Goal: Task Accomplishment & Management: Manage account settings

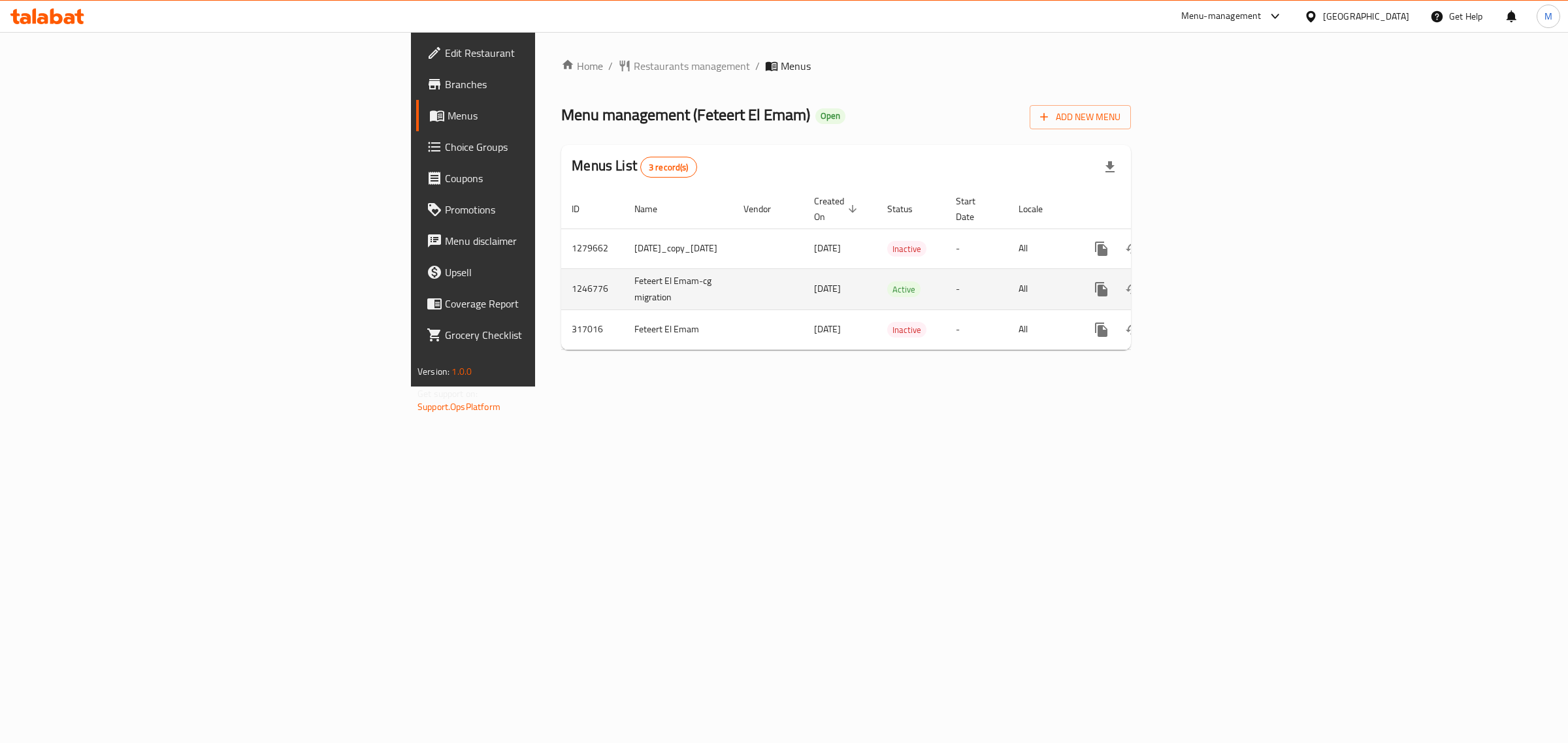
click at [1203, 281] on icon "enhanced table" at bounding box center [1195, 289] width 16 height 16
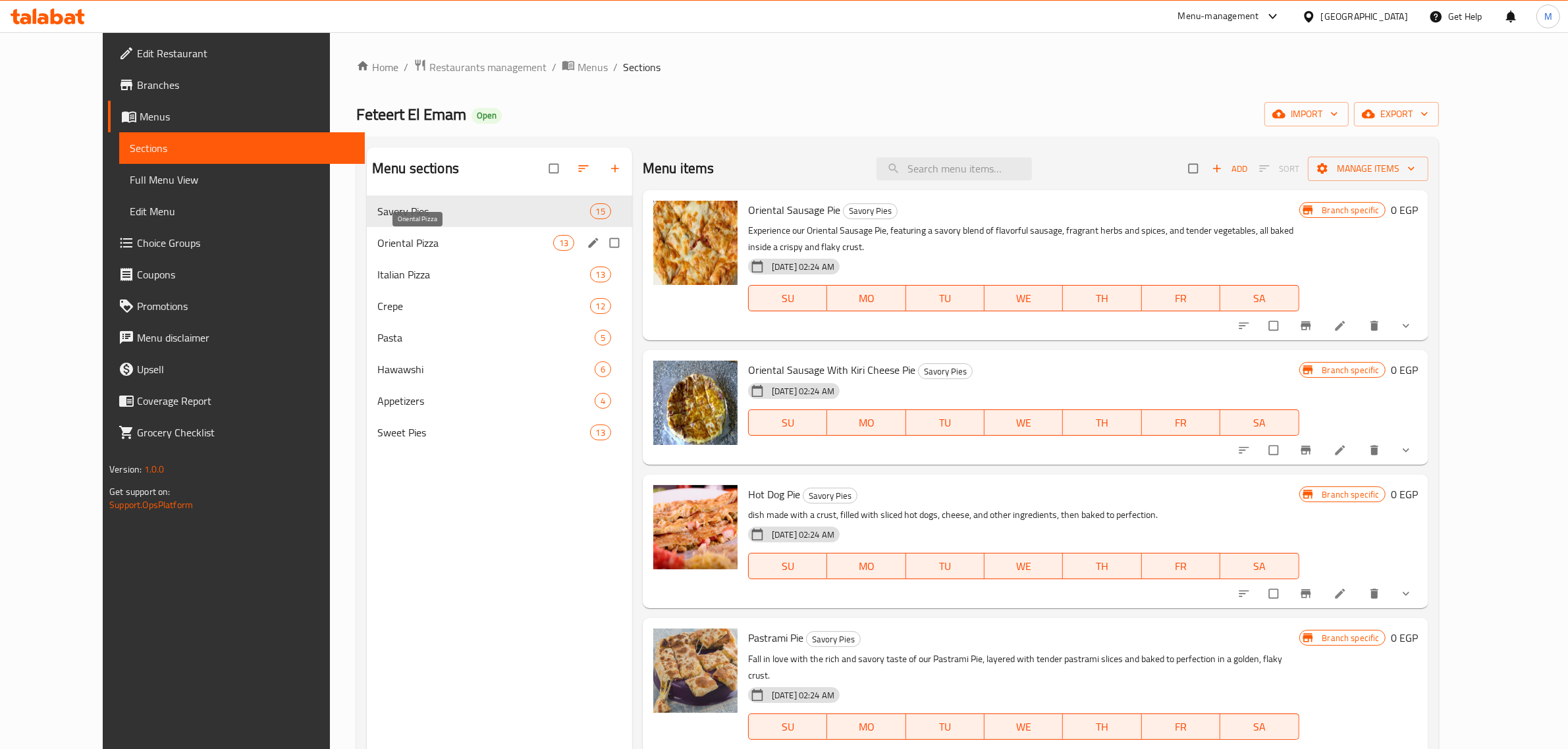
click at [377, 251] on span "Oriental Pizza" at bounding box center [465, 243] width 176 height 16
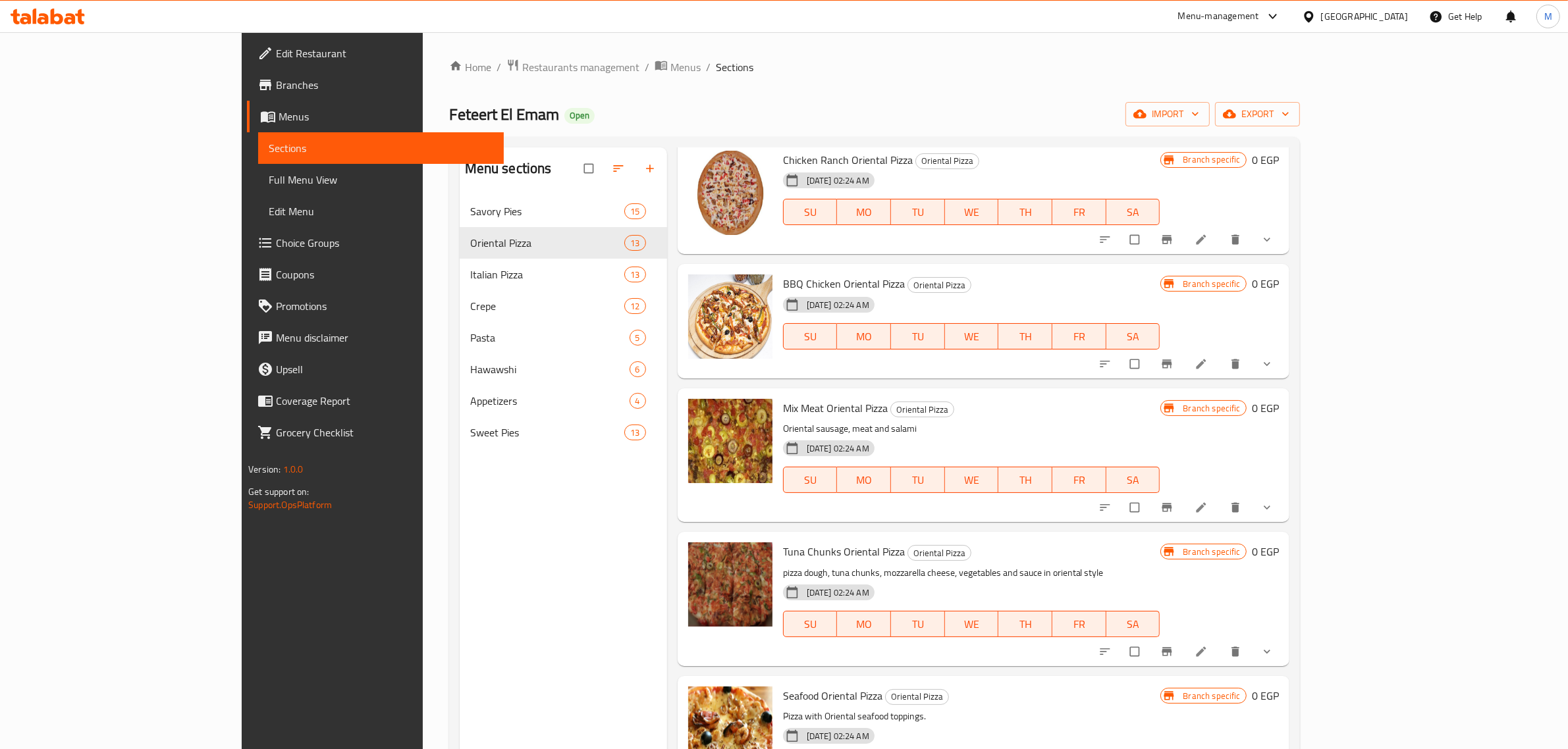
scroll to position [741, 0]
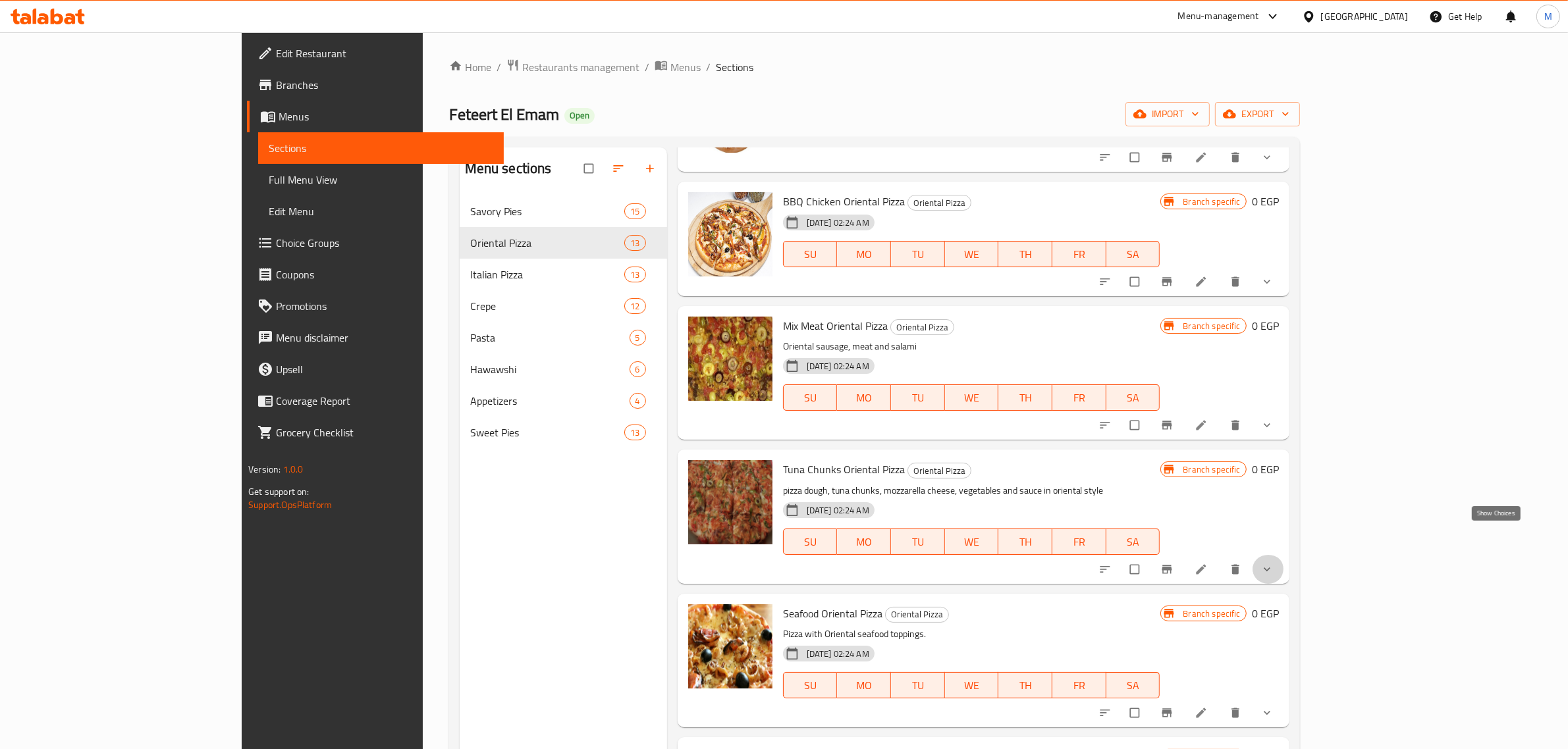
click at [1274, 563] on icon "show more" at bounding box center [1267, 570] width 13 height 13
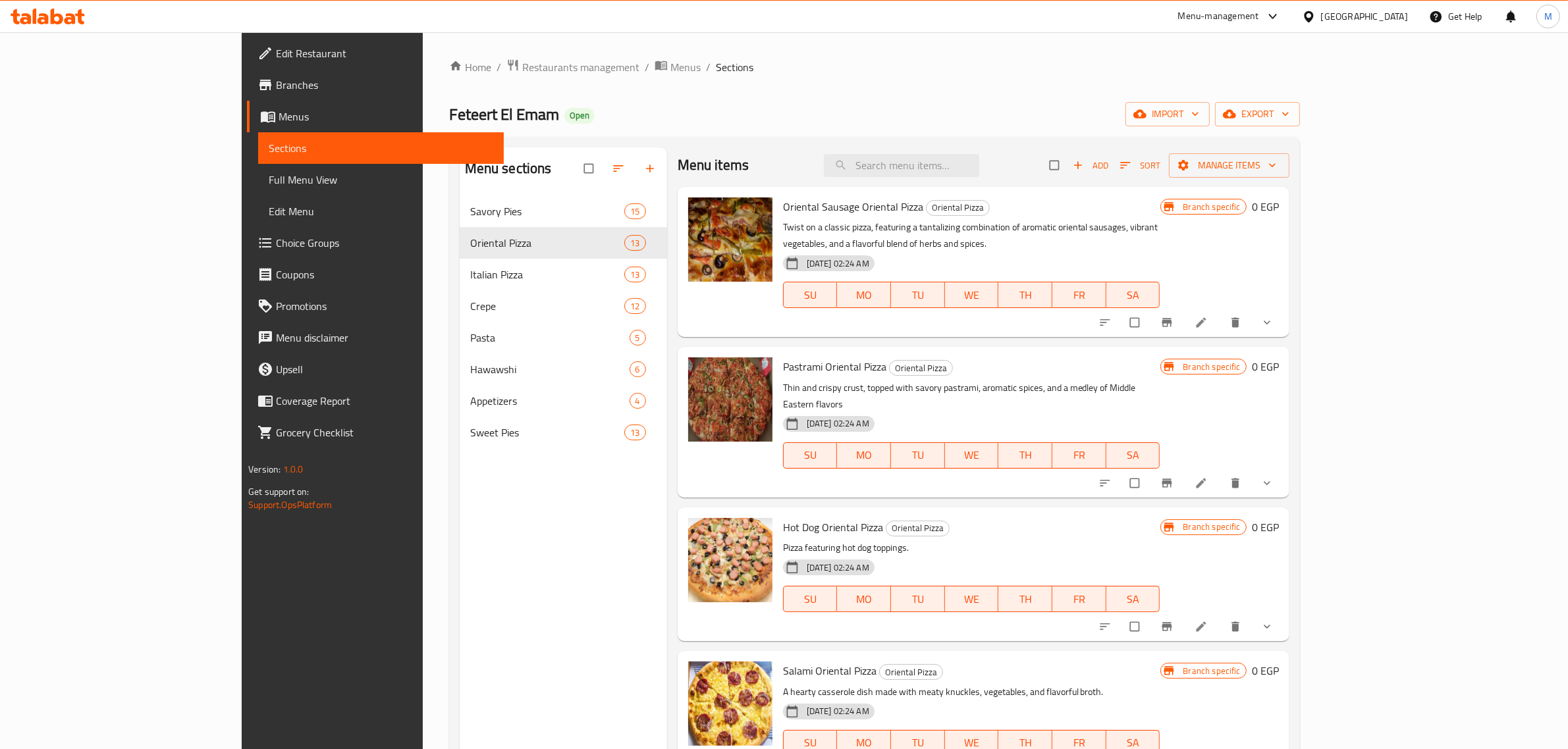
scroll to position [0, 0]
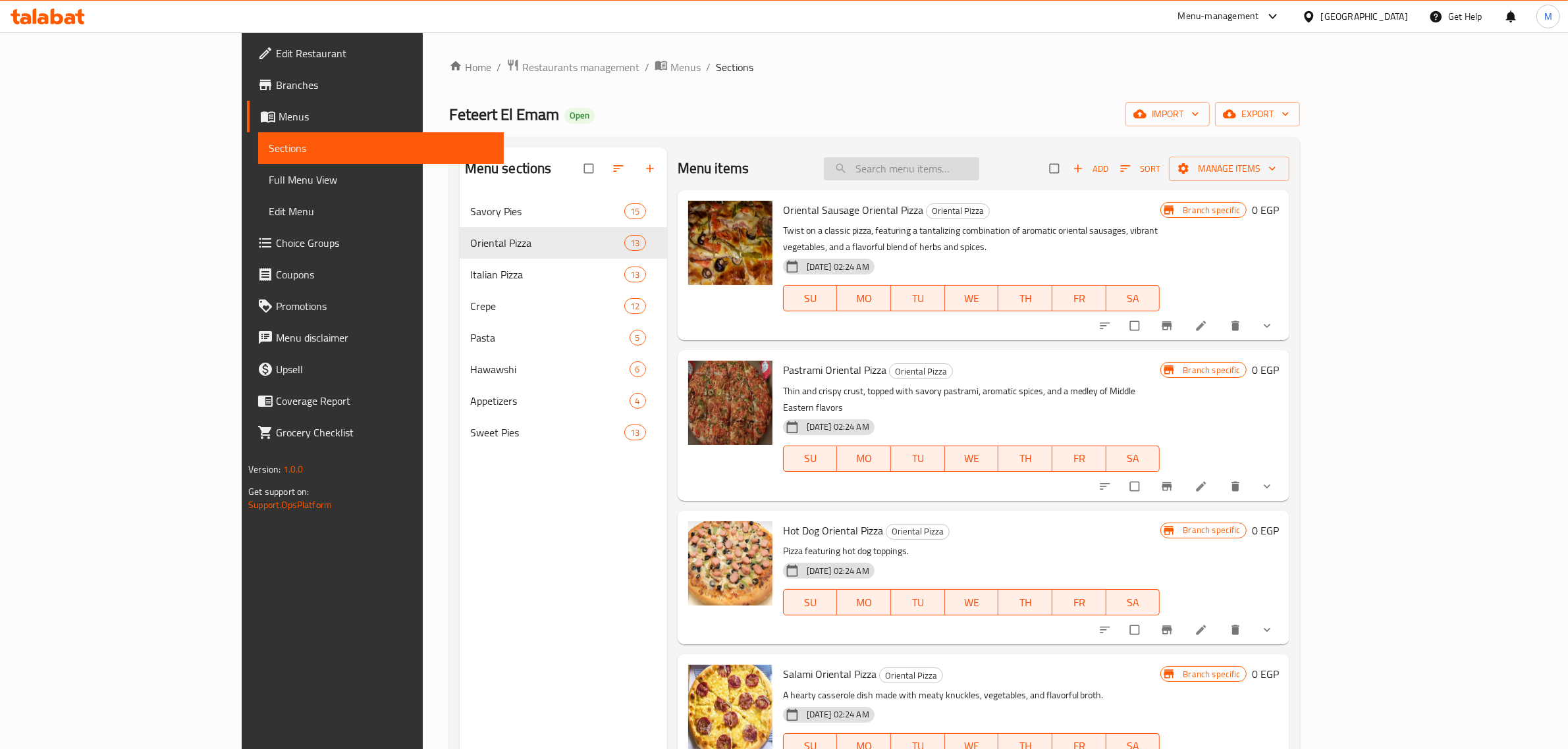
click at [979, 163] on input "search" at bounding box center [902, 169] width 155 height 23
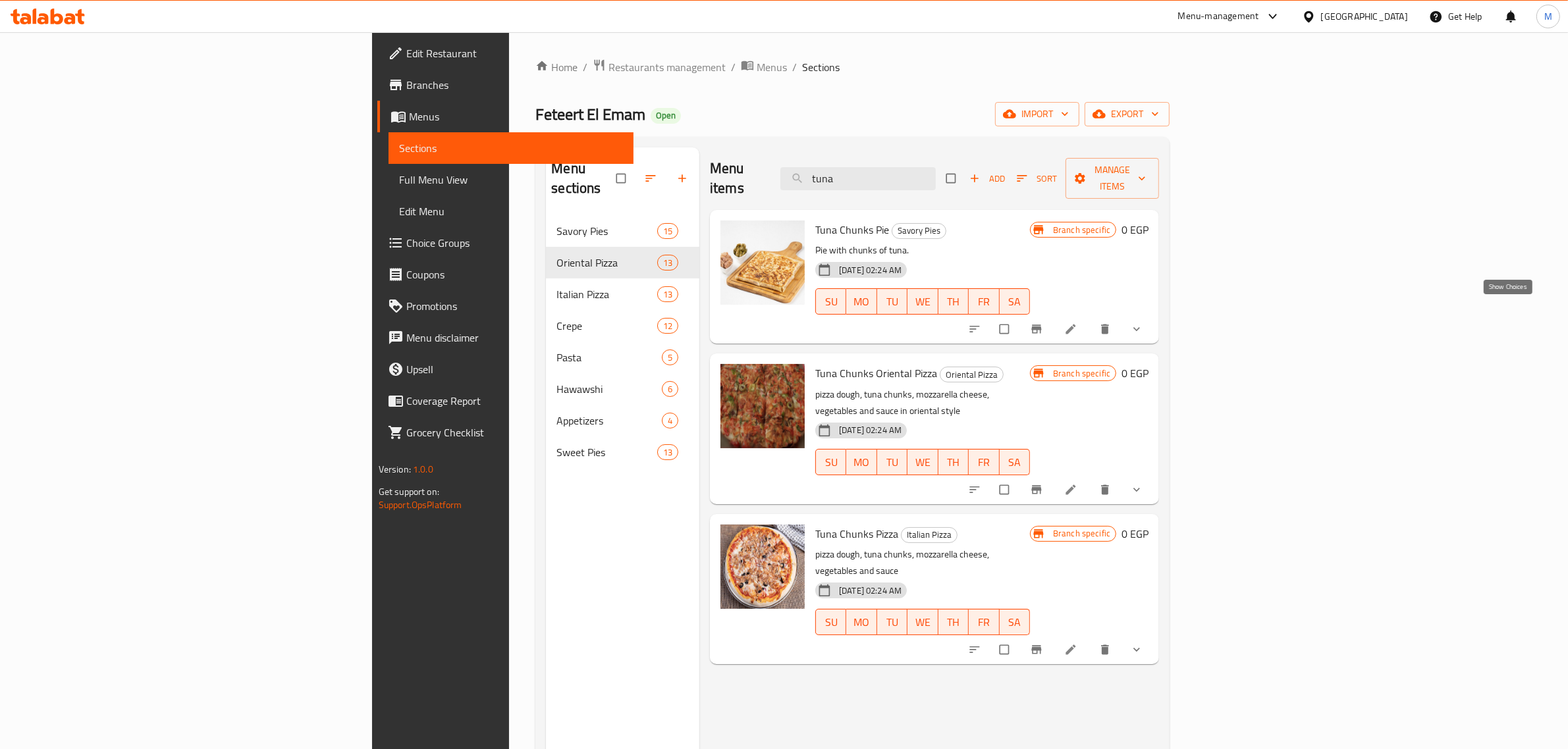
type input "tuna"
click at [1143, 323] on icon "show more" at bounding box center [1137, 329] width 13 height 13
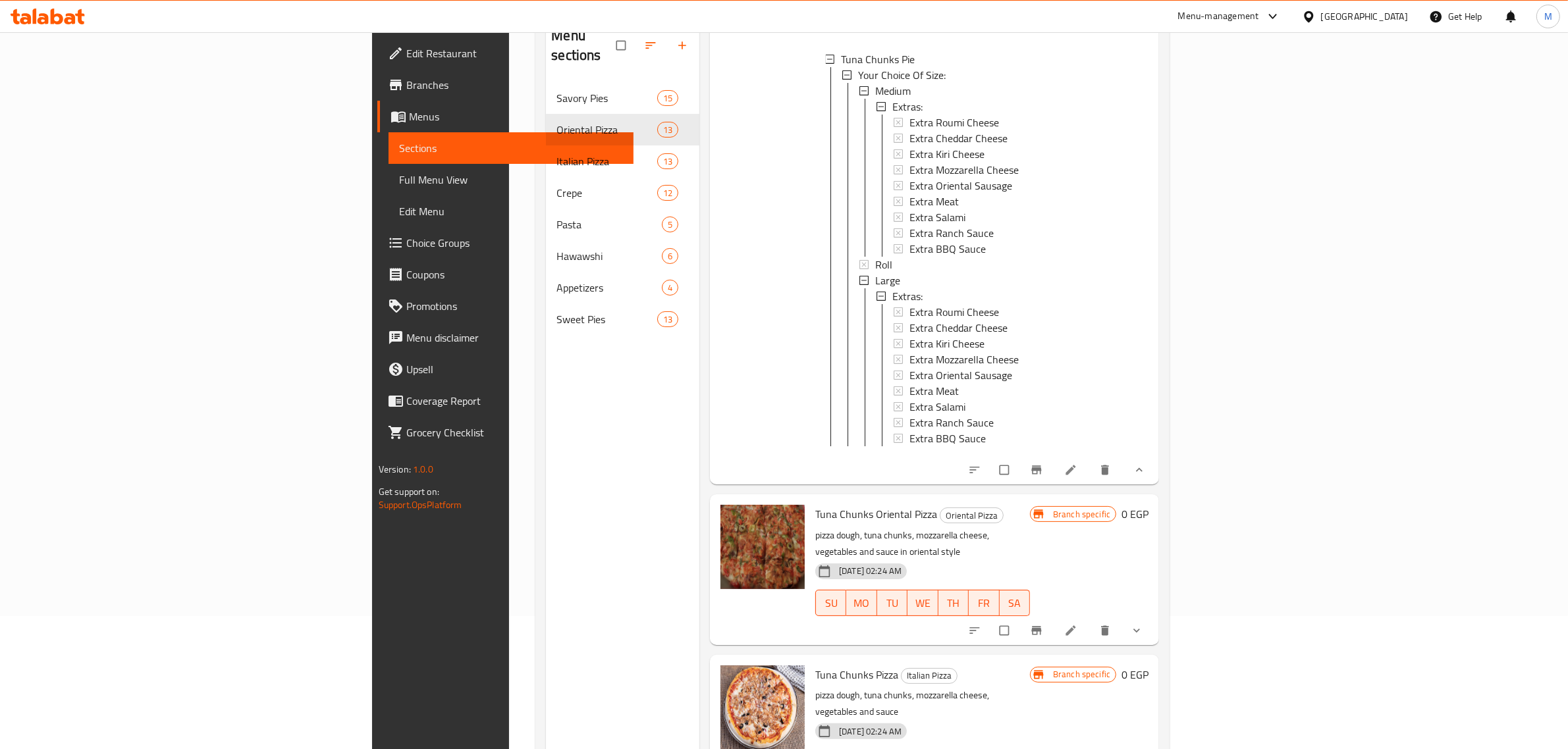
scroll to position [185, 0]
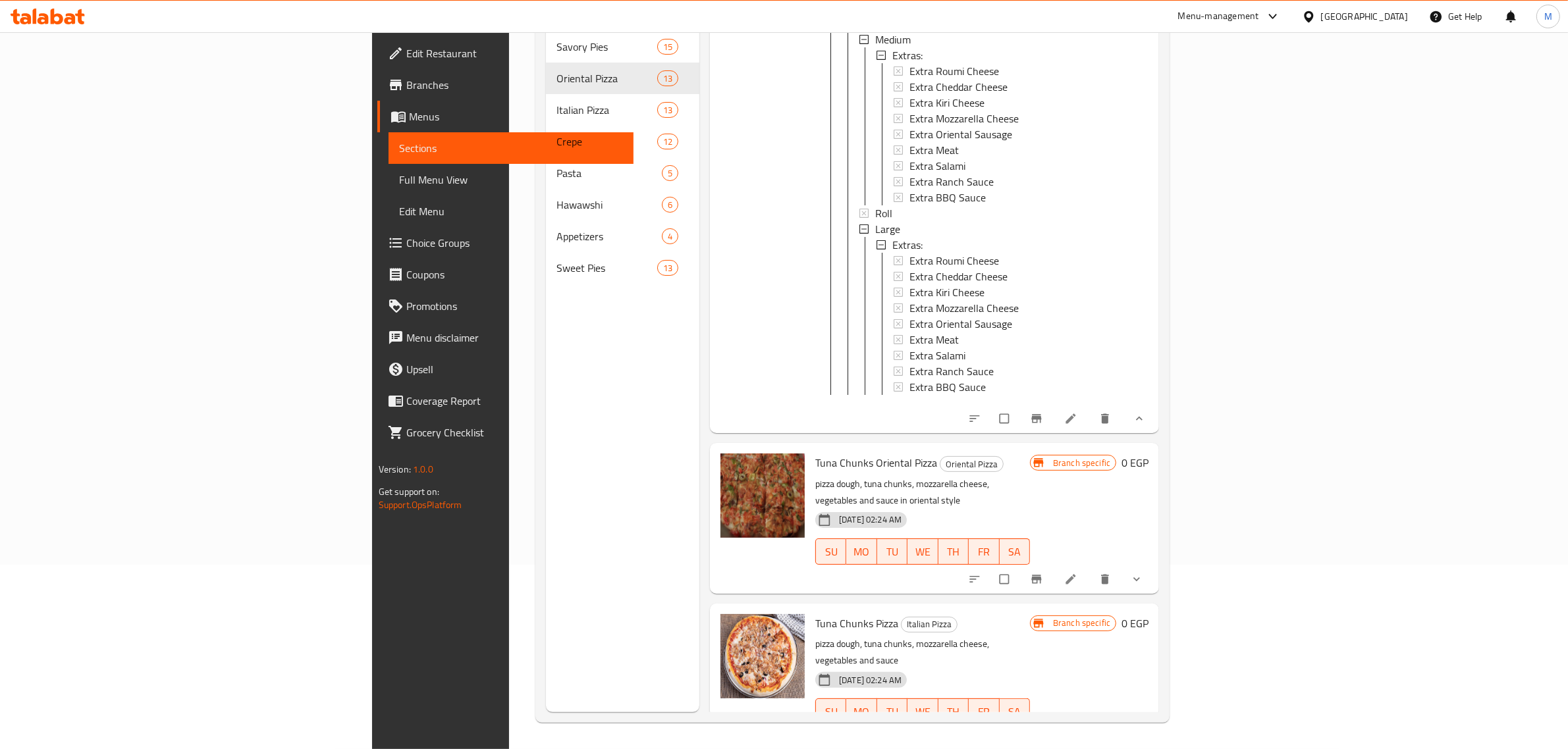
click at [1143, 733] on icon "show more" at bounding box center [1137, 740] width 13 height 13
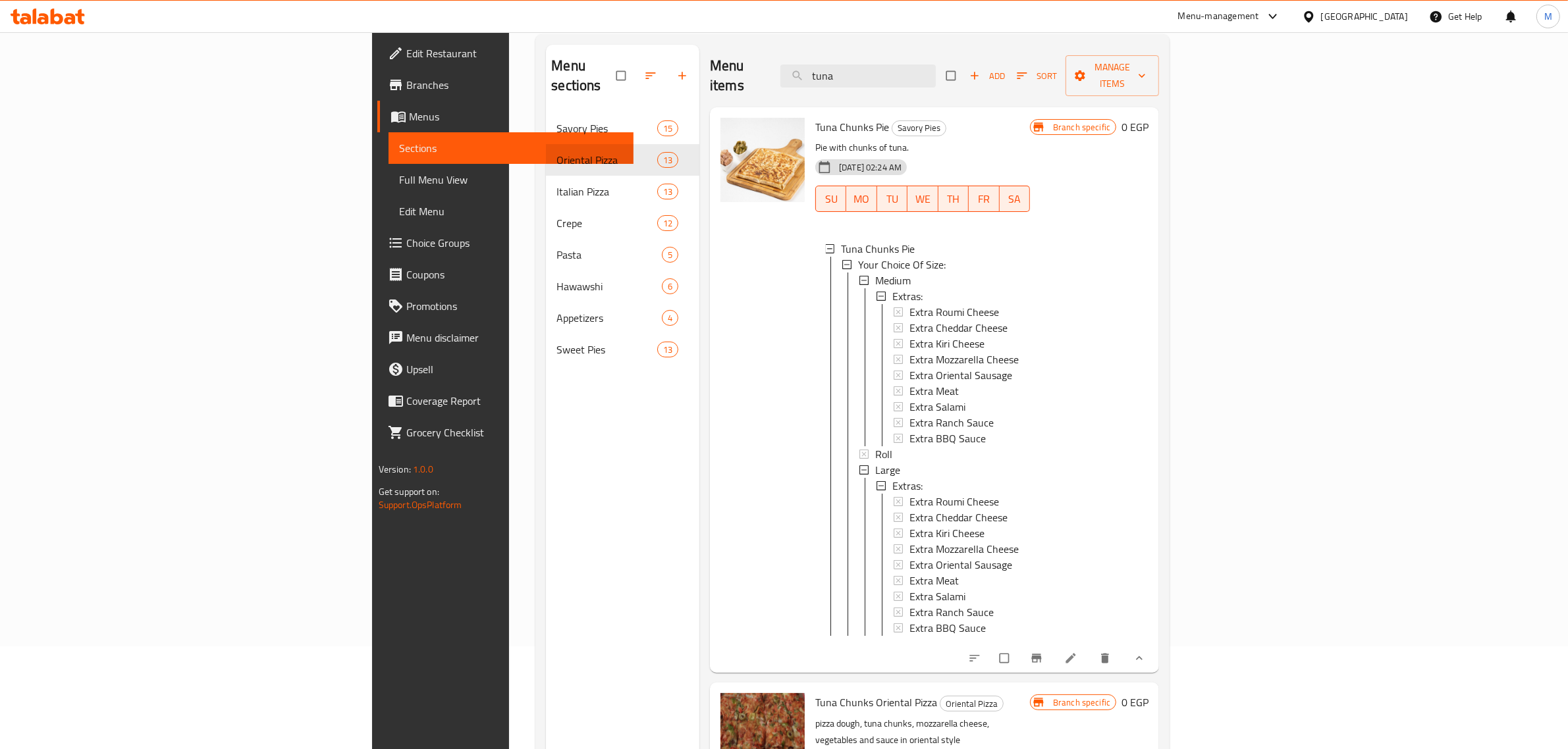
scroll to position [2, 0]
click at [1080, 651] on link at bounding box center [1072, 658] width 16 height 13
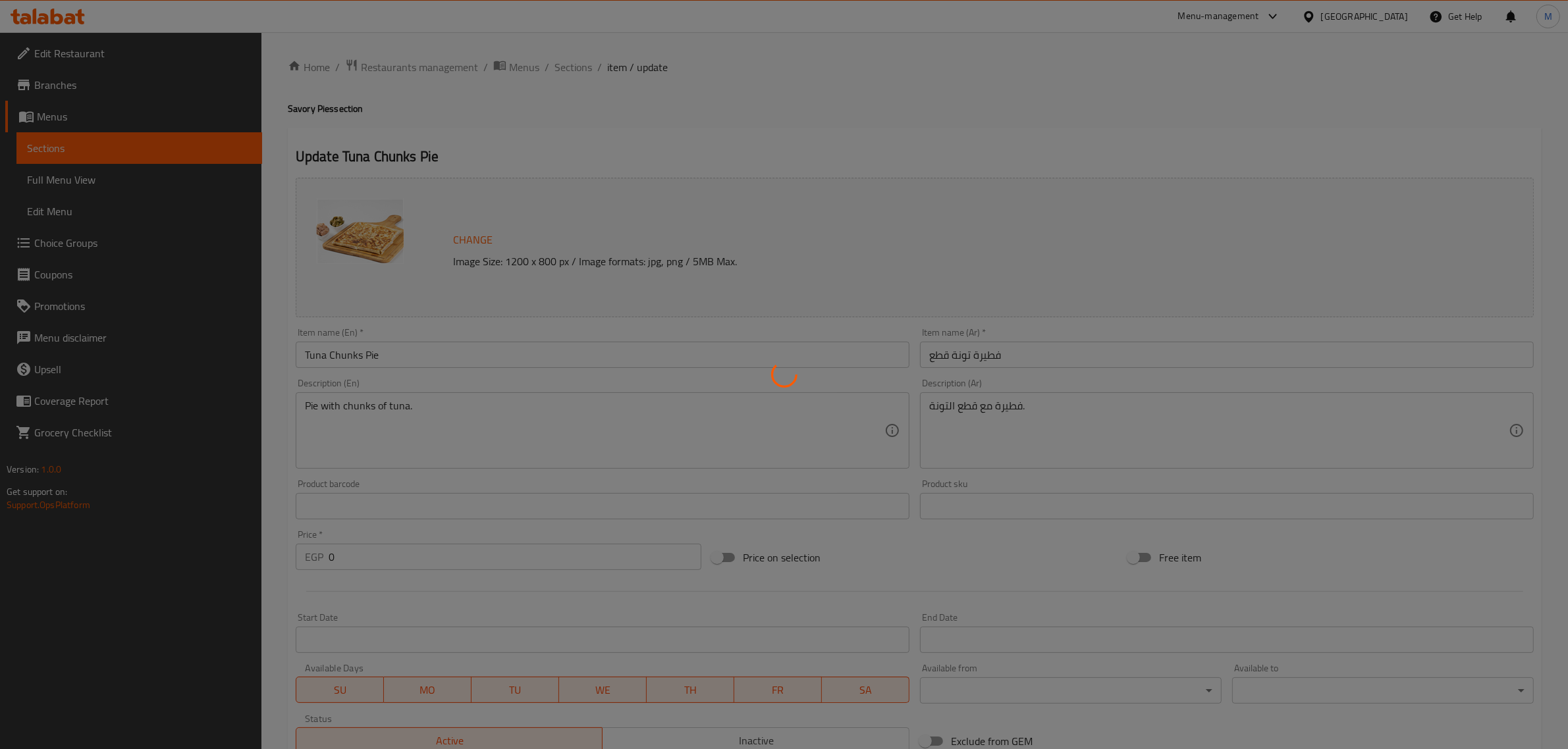
type input "الإضافات:"
type input "0"
type input "الإضافات:"
type input "0"
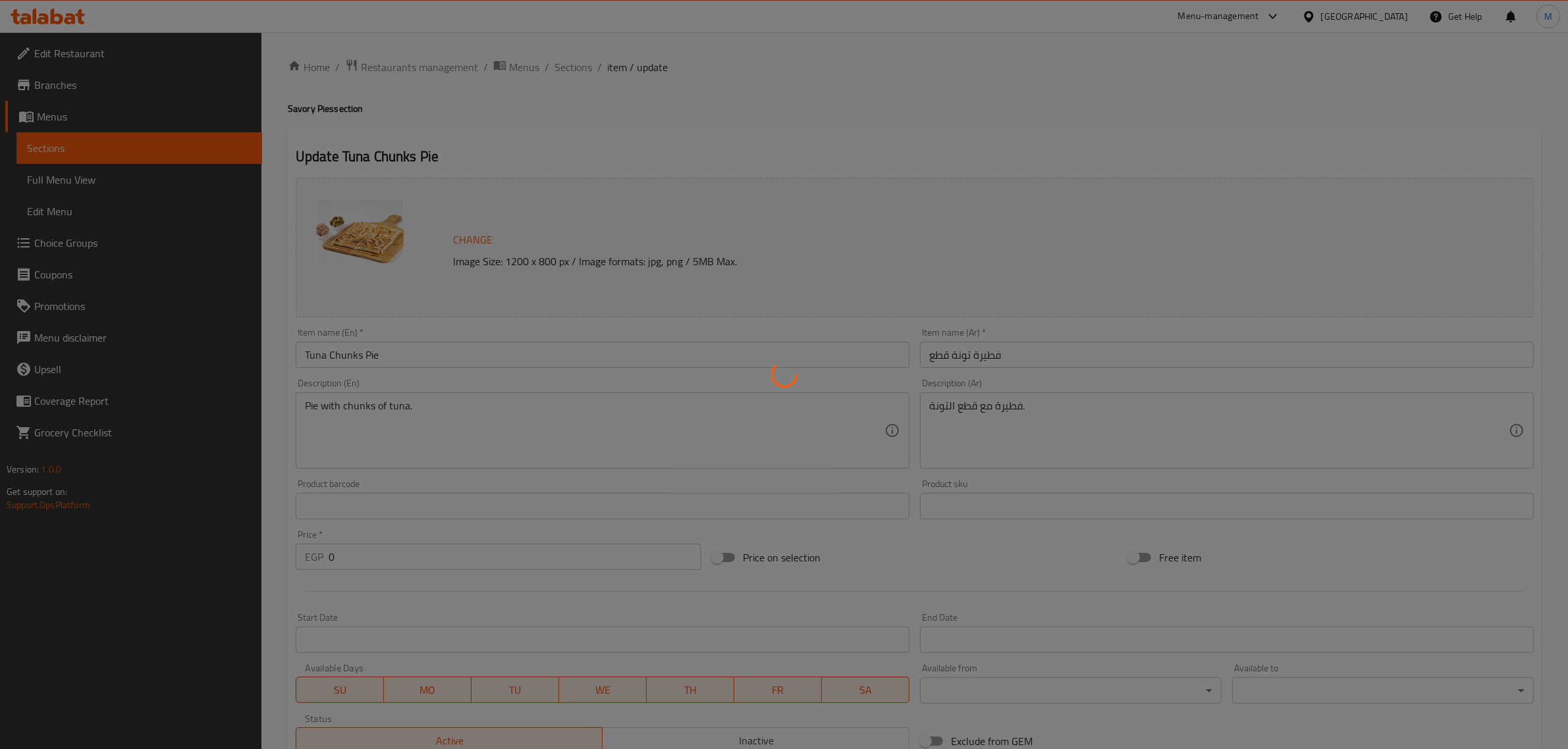
type input "0"
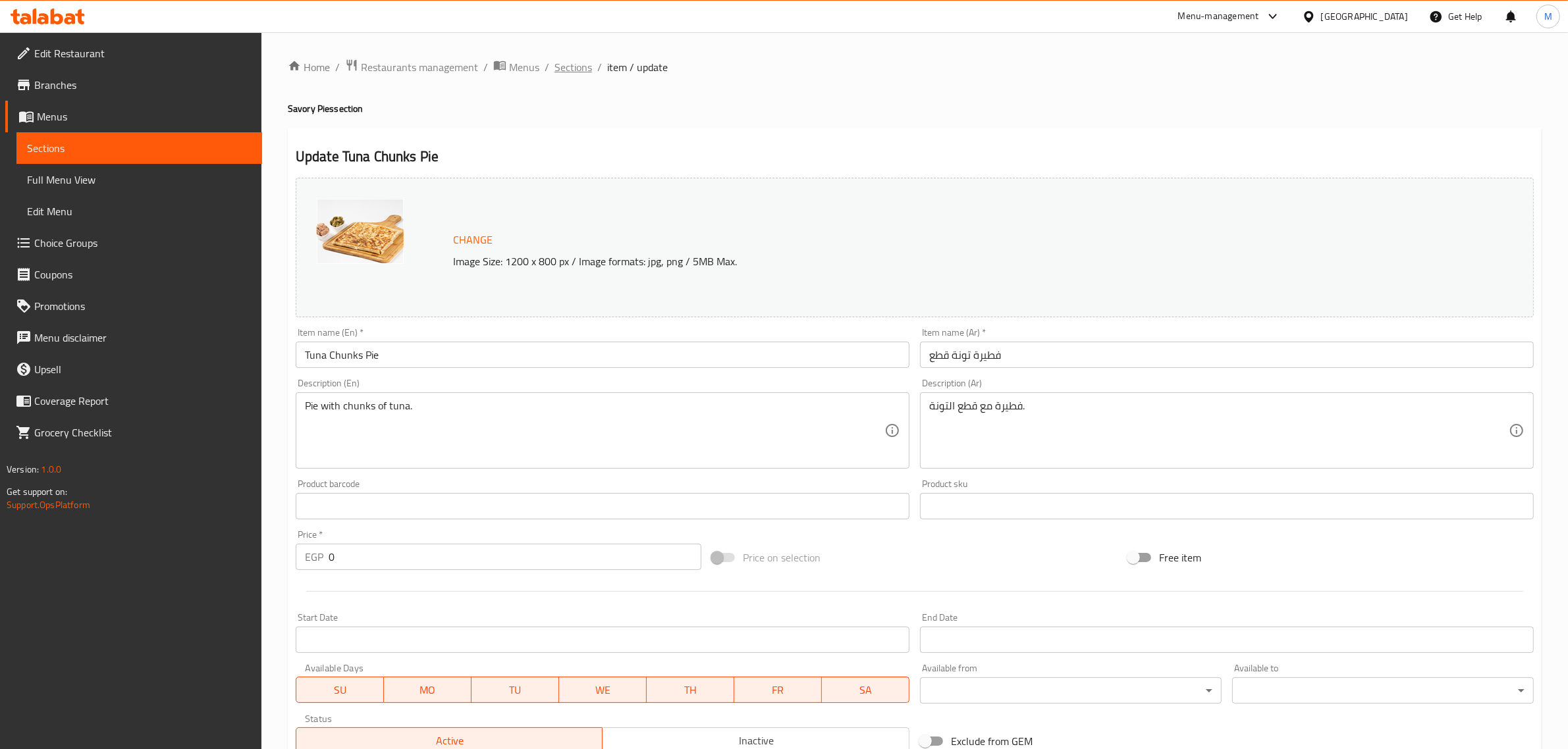
click at [577, 60] on span "Sections" at bounding box center [573, 67] width 38 height 16
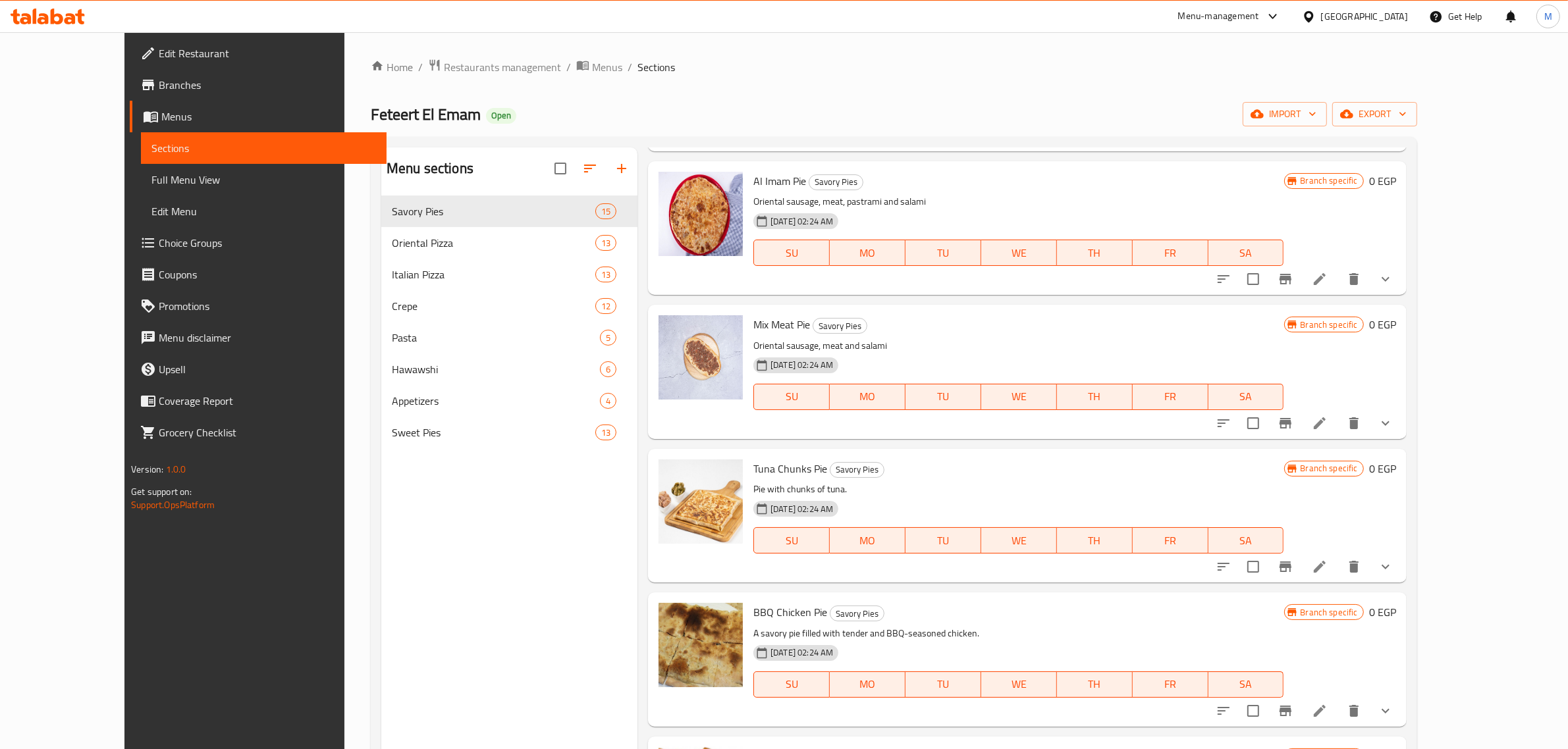
scroll to position [988, 0]
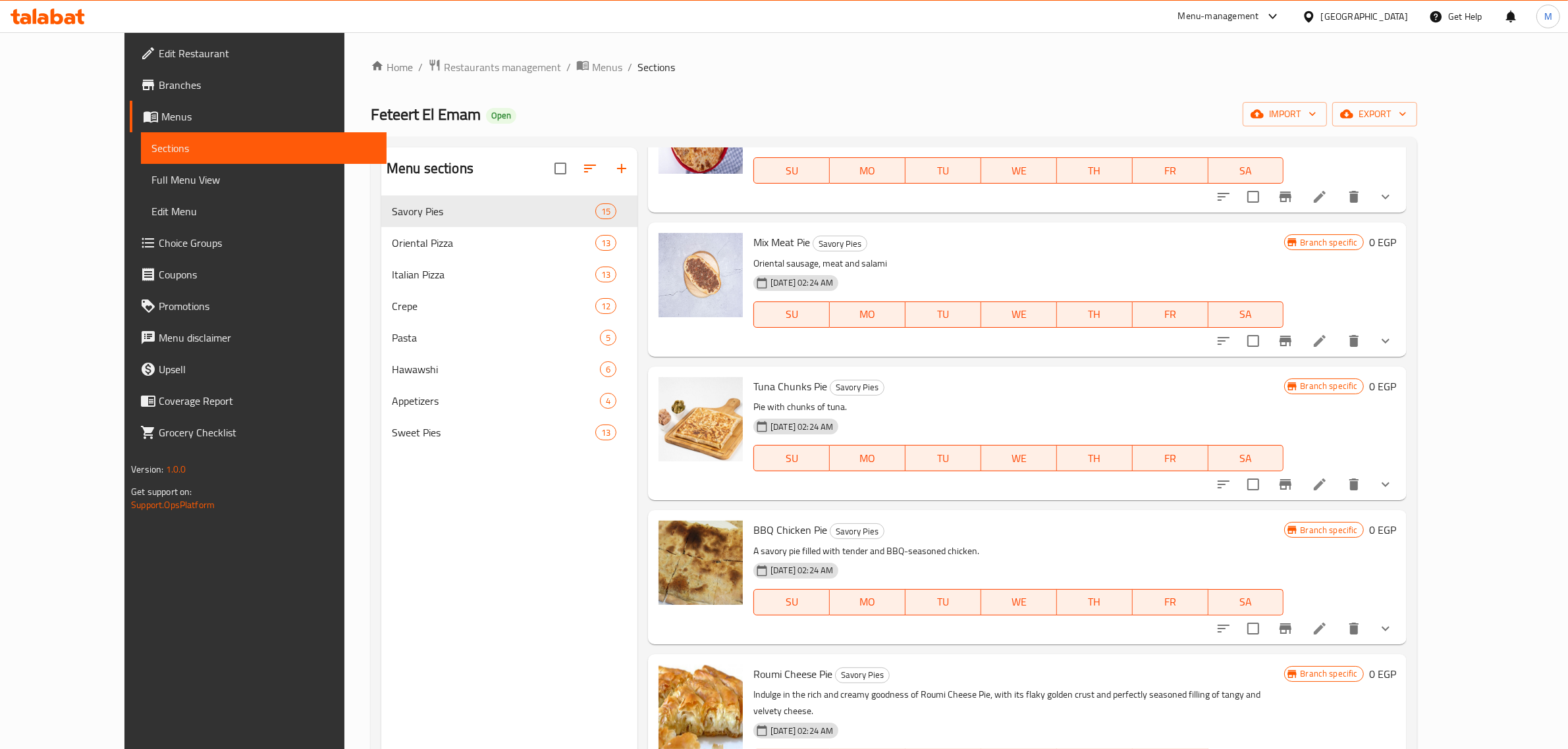
click at [1393, 477] on icon "show more" at bounding box center [1385, 485] width 16 height 16
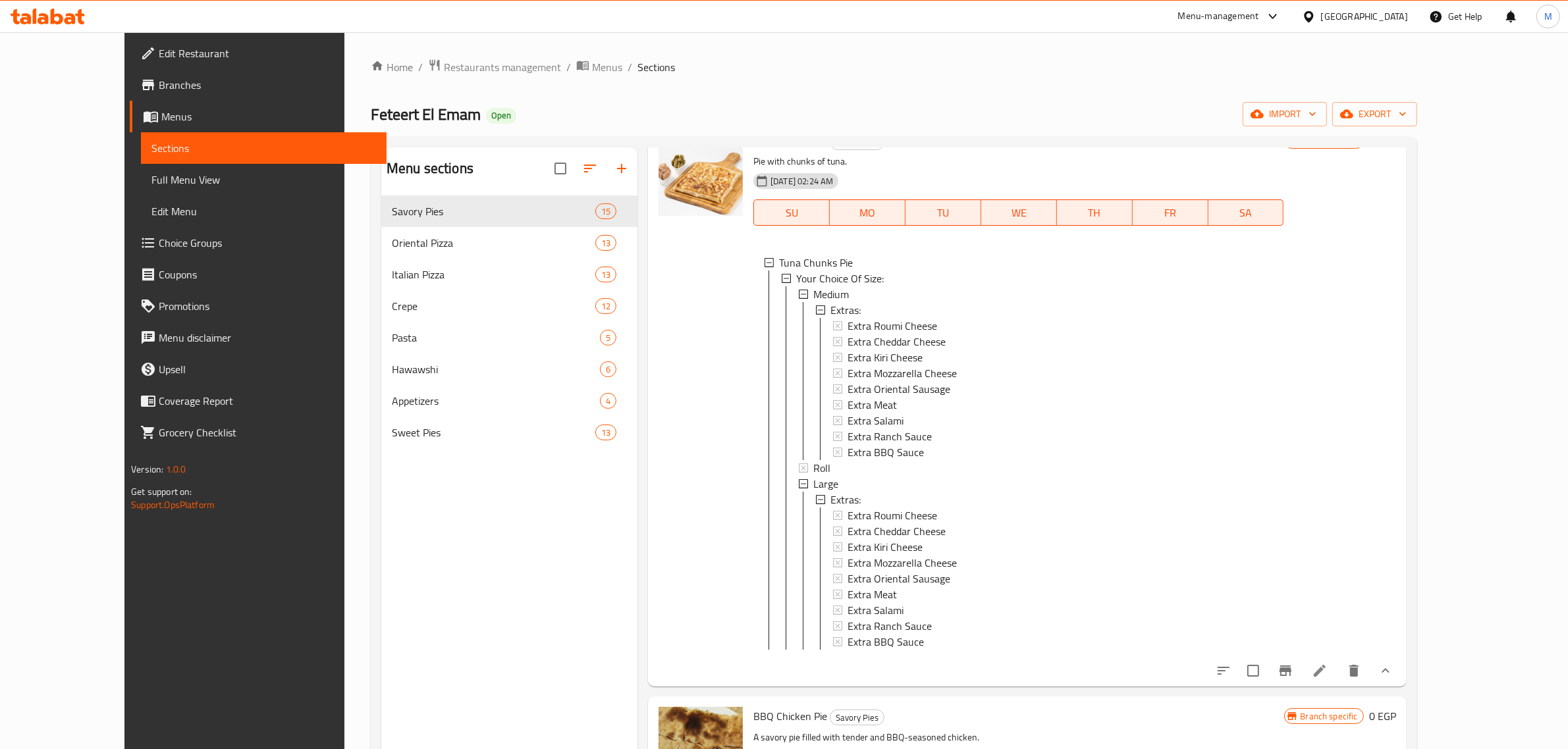
scroll to position [1234, 0]
click at [853, 395] on span "Extra Meat" at bounding box center [872, 403] width 49 height 16
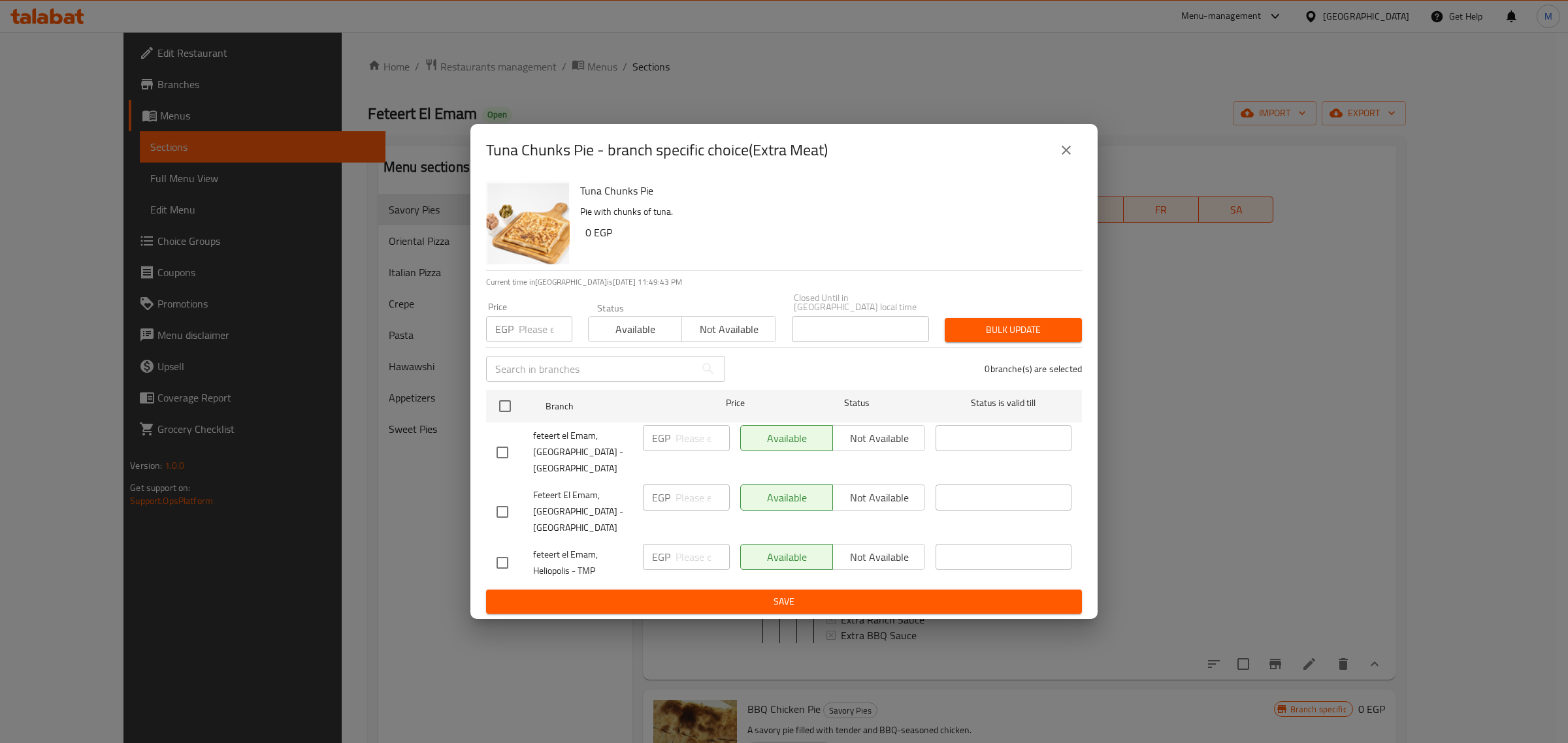
click at [1062, 155] on icon "close" at bounding box center [1066, 150] width 16 height 16
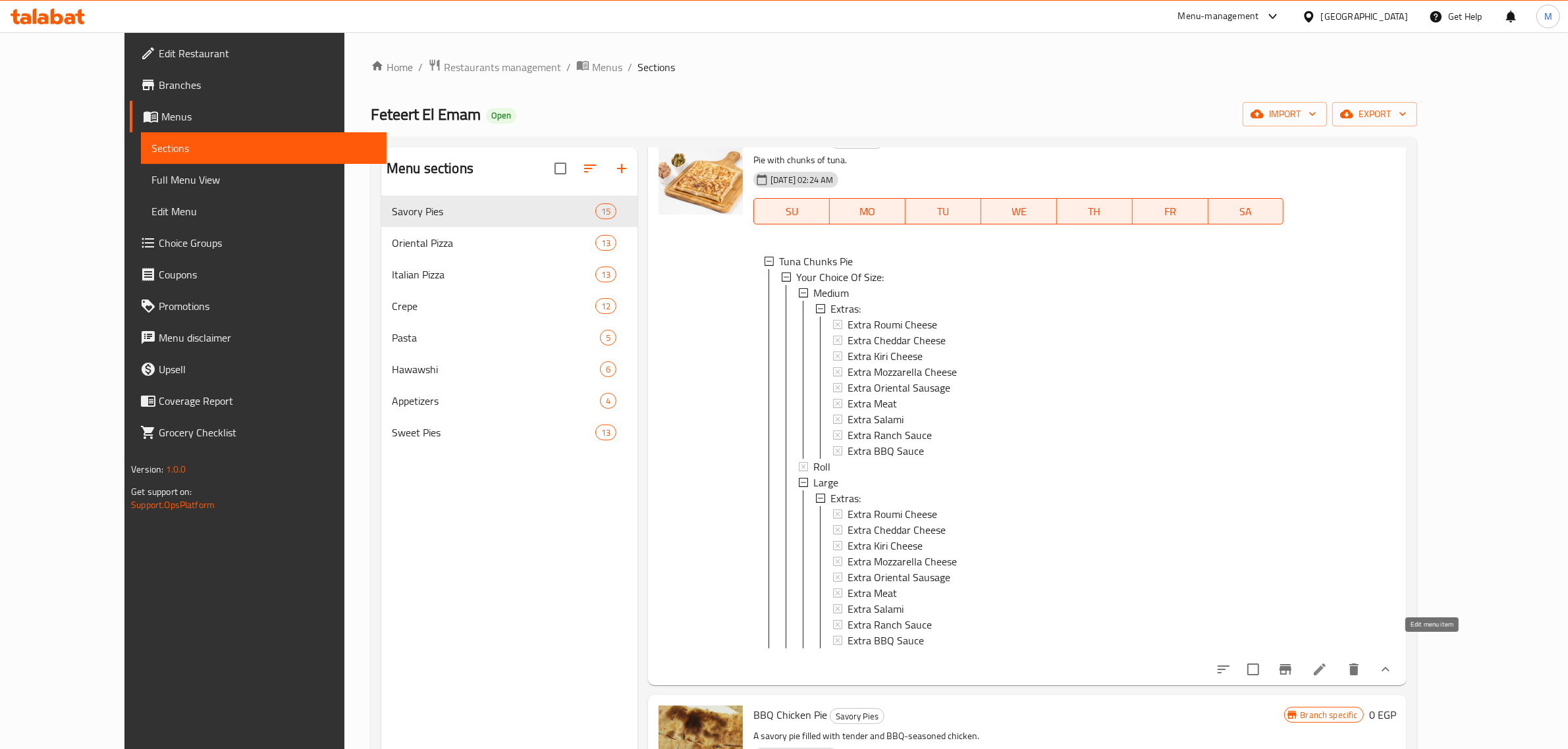
click at [1327, 661] on icon at bounding box center [1319, 669] width 16 height 16
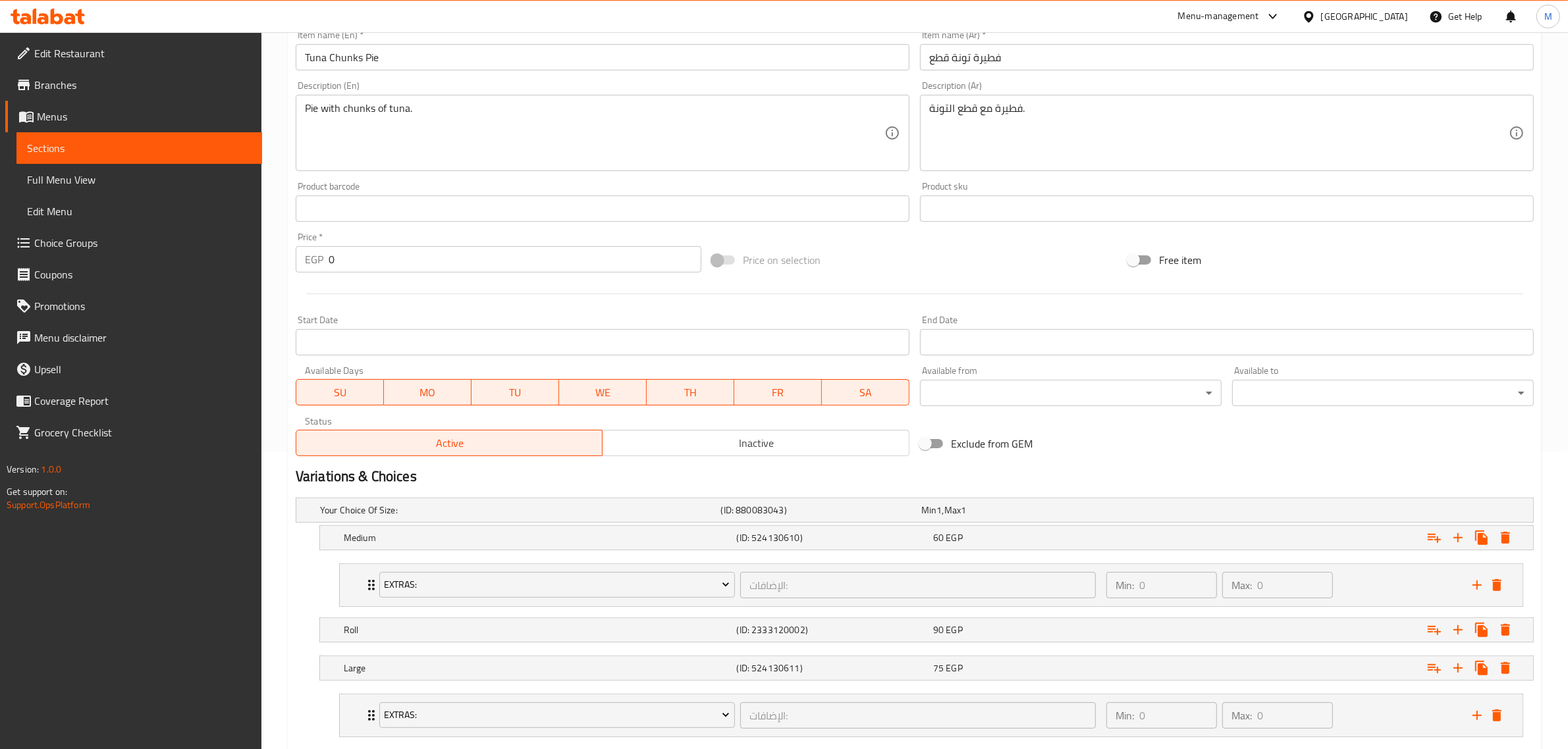
scroll to position [377, 0]
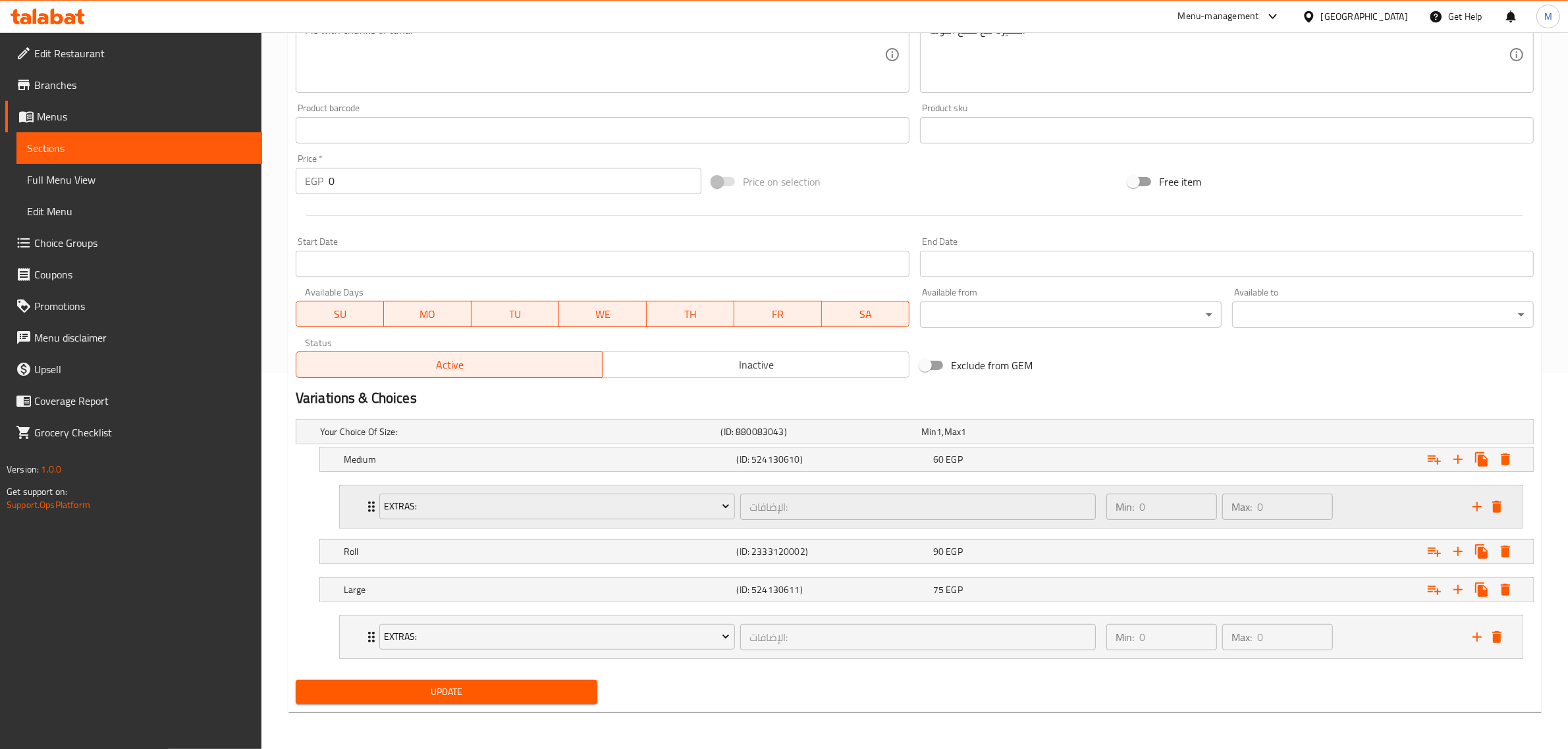
click at [346, 502] on div "Extras: الإضافات: ​ Min: 0 ​ Max: 0 ​" at bounding box center [931, 507] width 1183 height 43
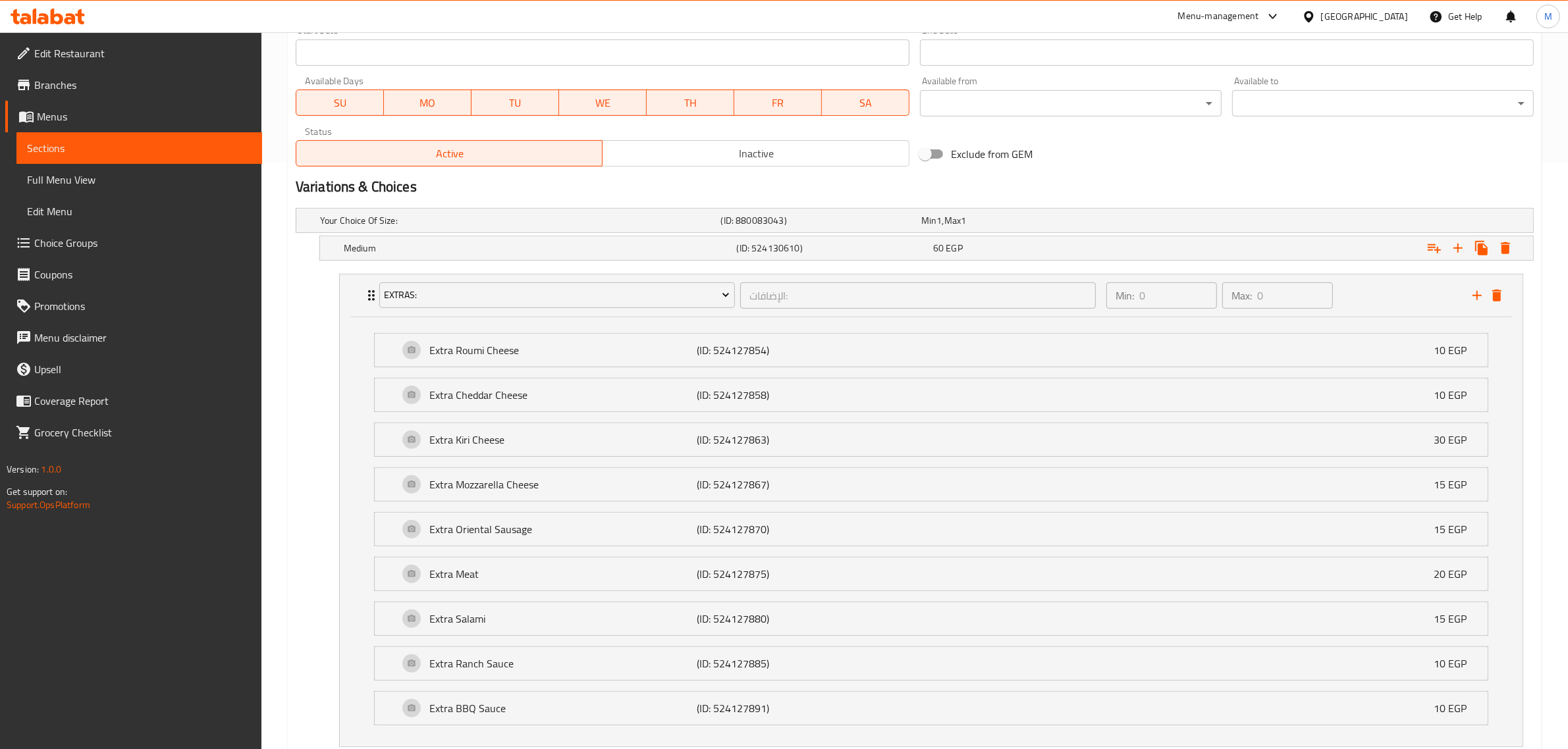
scroll to position [789, 0]
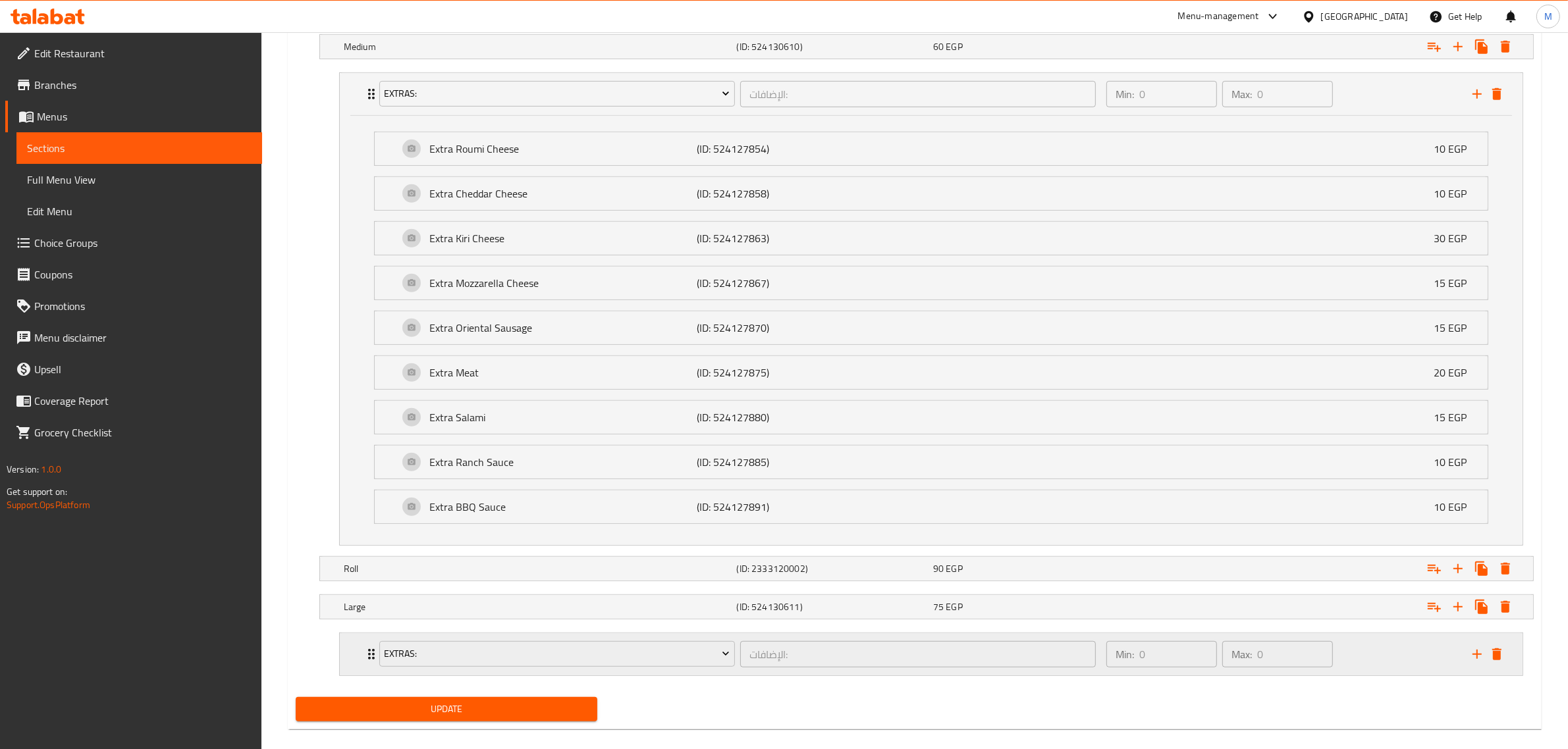
click at [1409, 659] on div "Min: 0 ​ Max: 0 ​" at bounding box center [1281, 654] width 366 height 43
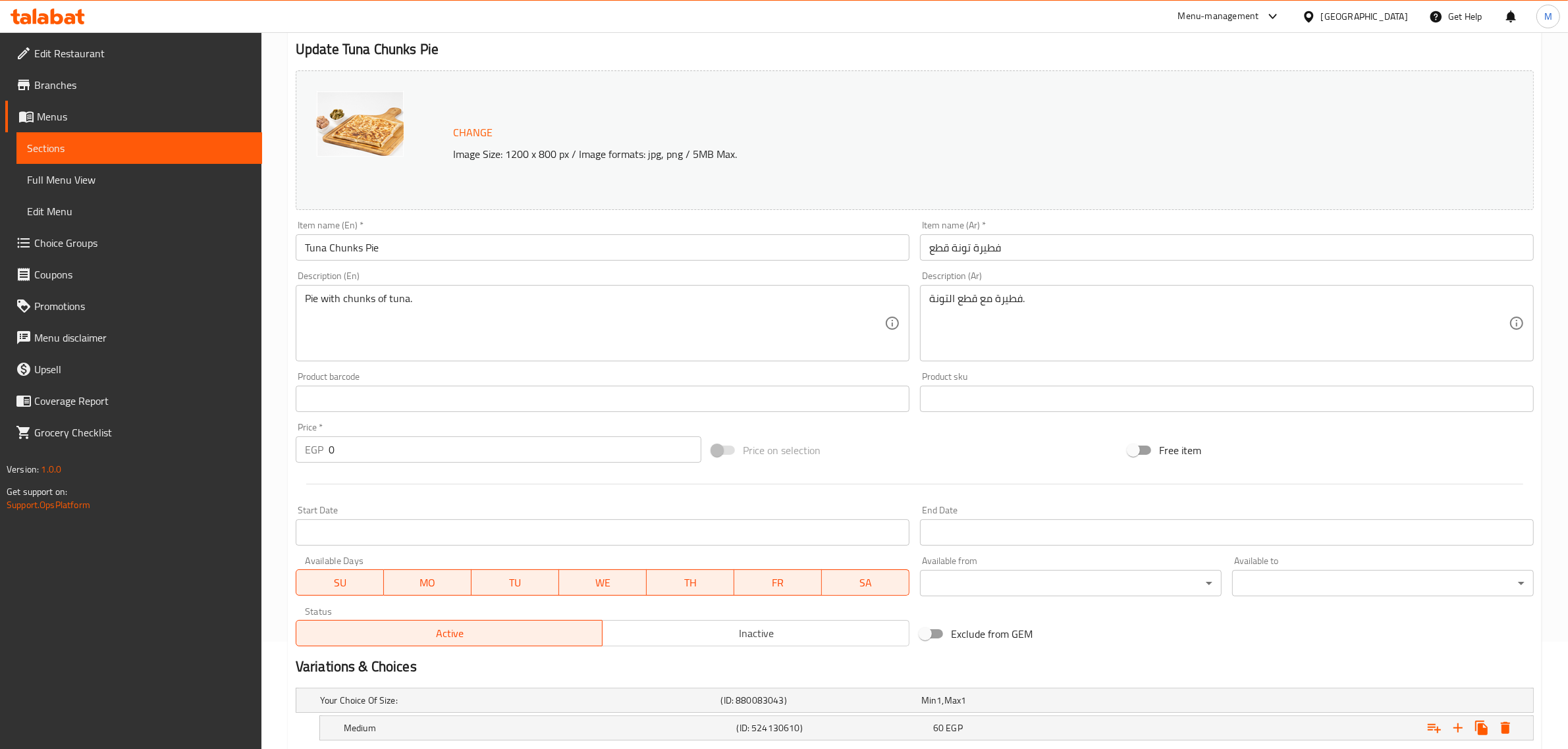
scroll to position [0, 0]
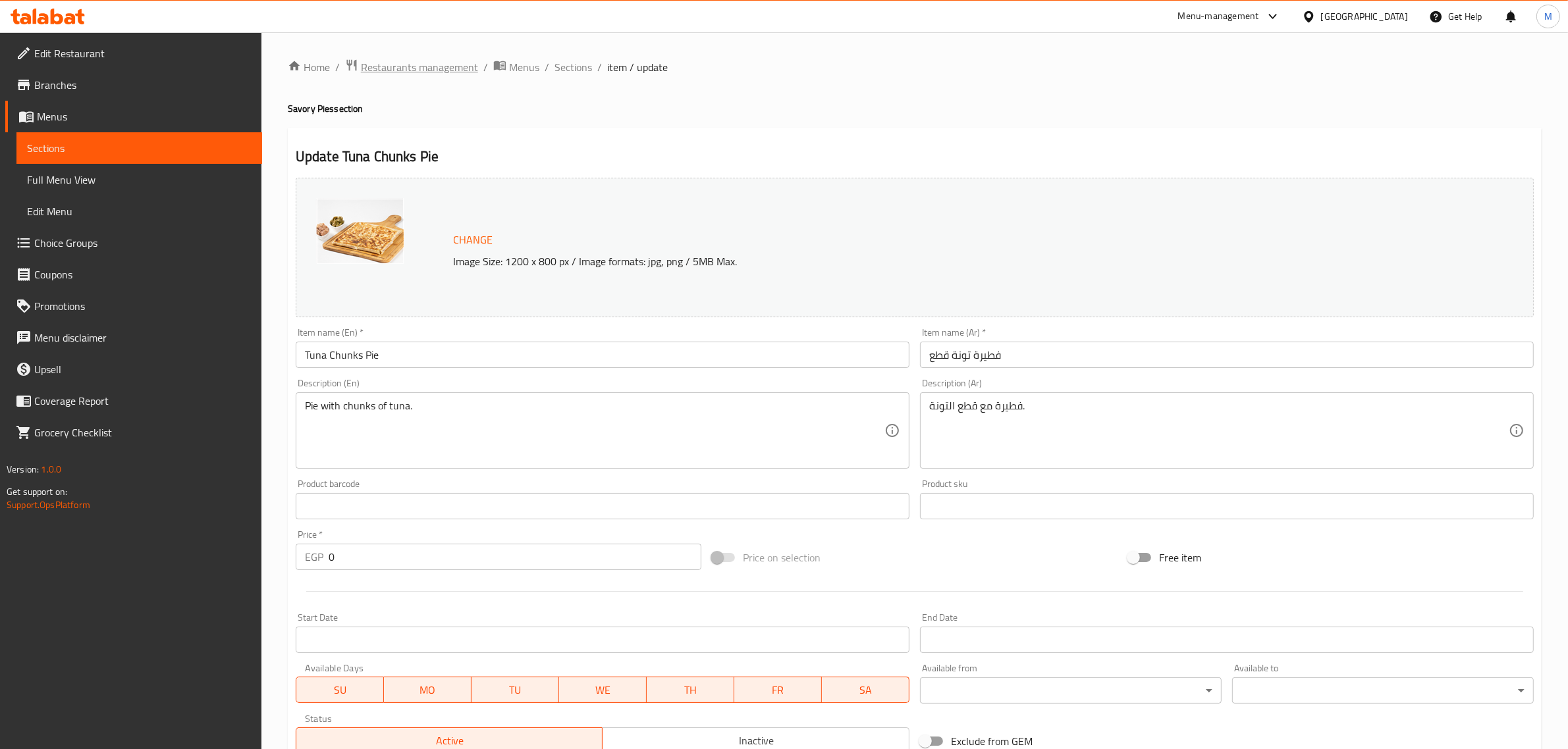
click at [433, 59] on span "Restaurants management" at bounding box center [420, 67] width 118 height 16
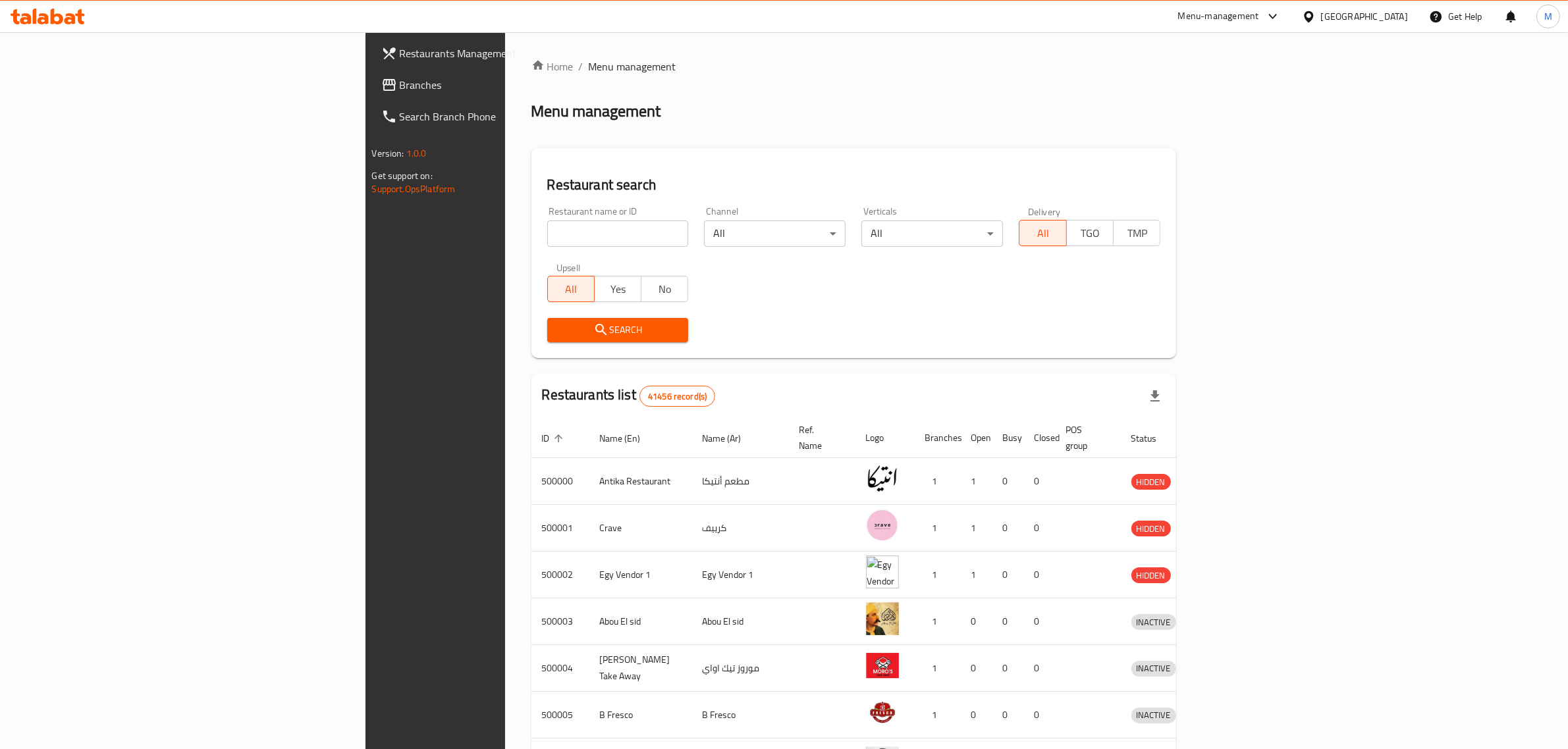
click at [400, 89] on span "Branches" at bounding box center [508, 84] width 217 height 16
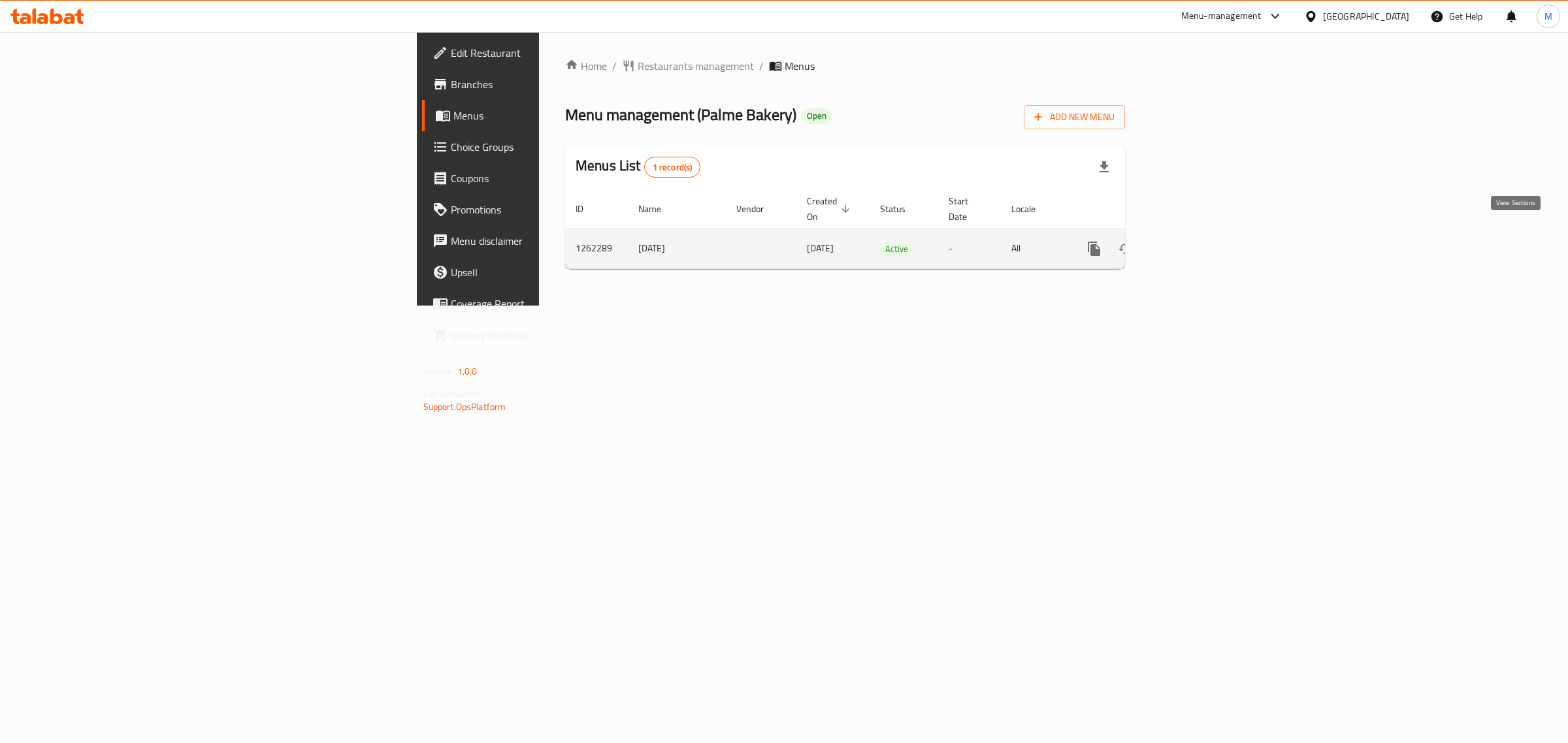
click at [1196, 241] on icon "enhanced table" at bounding box center [1187, 248] width 16 height 16
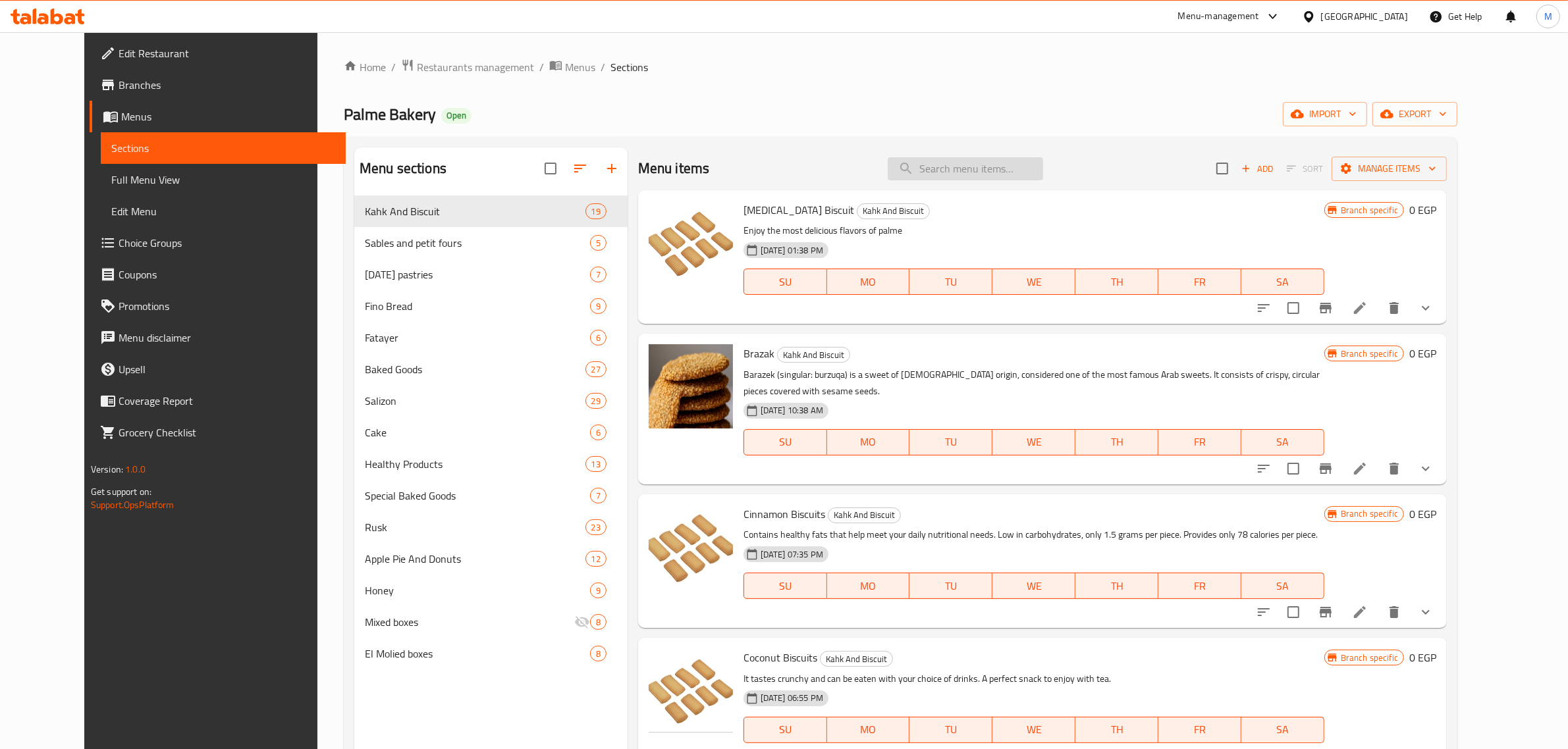
click at [1012, 171] on input "search" at bounding box center [965, 169] width 155 height 23
paste input "مينى باتيه جبنة بيضاء"
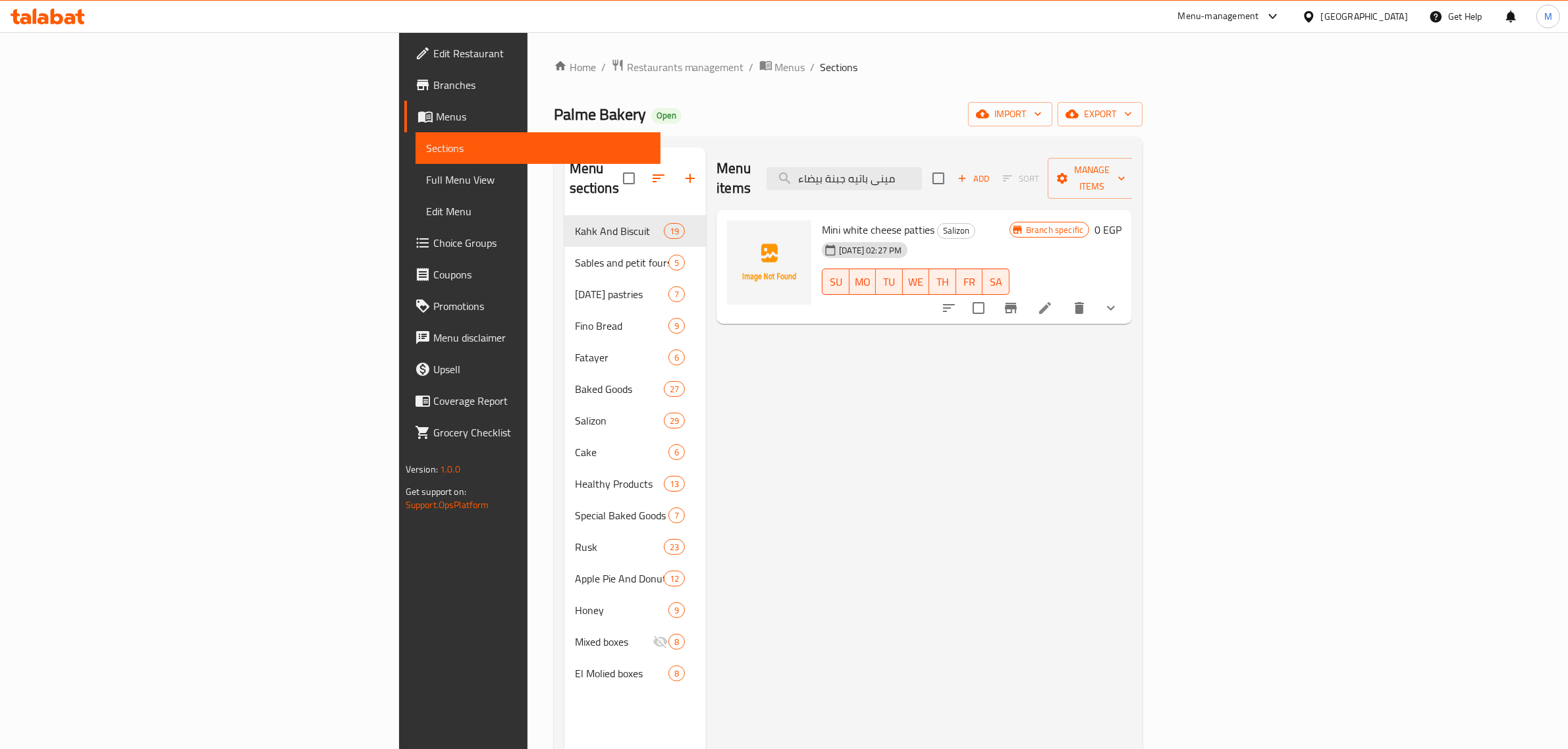
type input "مينى باتيه جبنة بيضاء"
click at [433, 80] on span "Branches" at bounding box center [541, 84] width 217 height 16
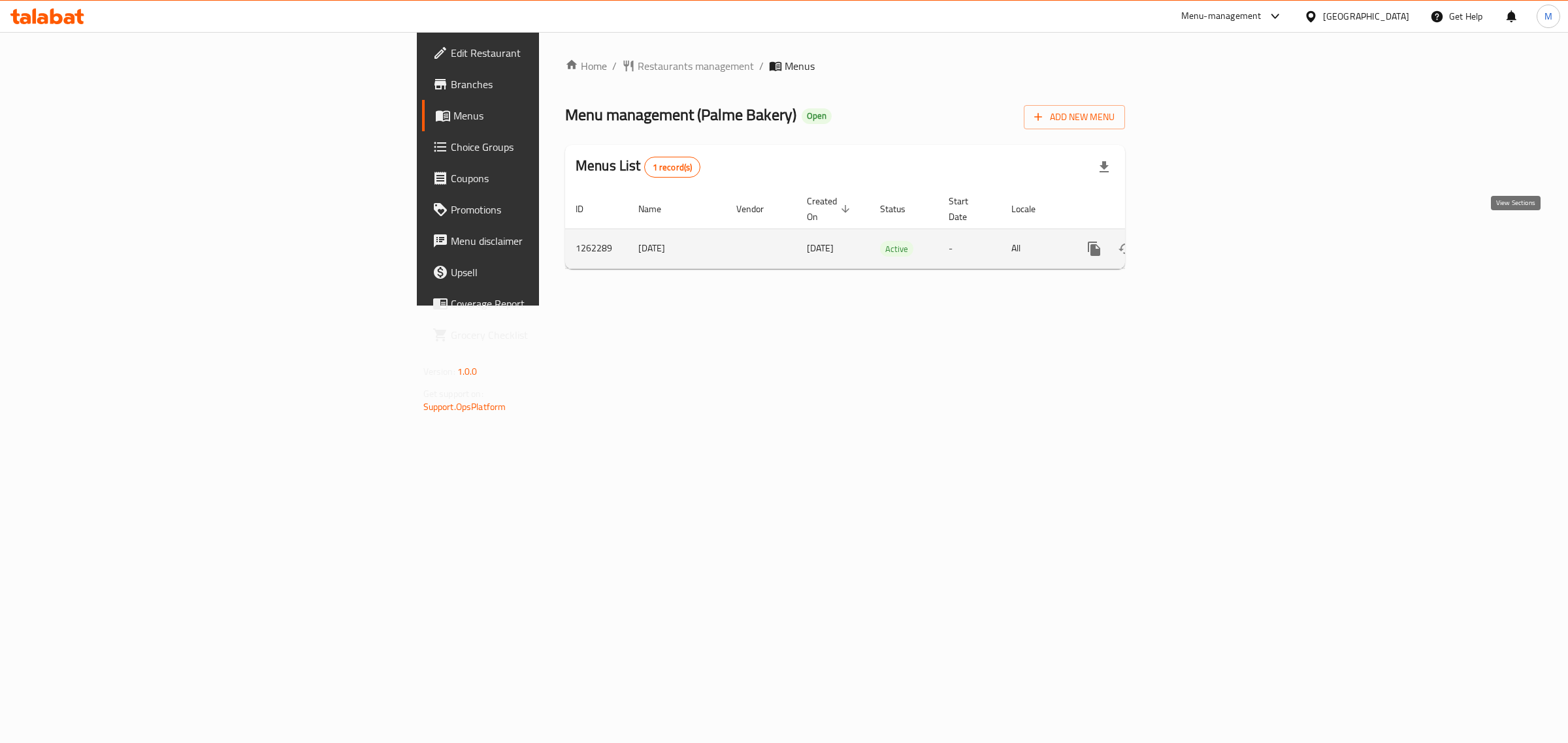
click at [1196, 241] on icon "enhanced table" at bounding box center [1187, 248] width 16 height 16
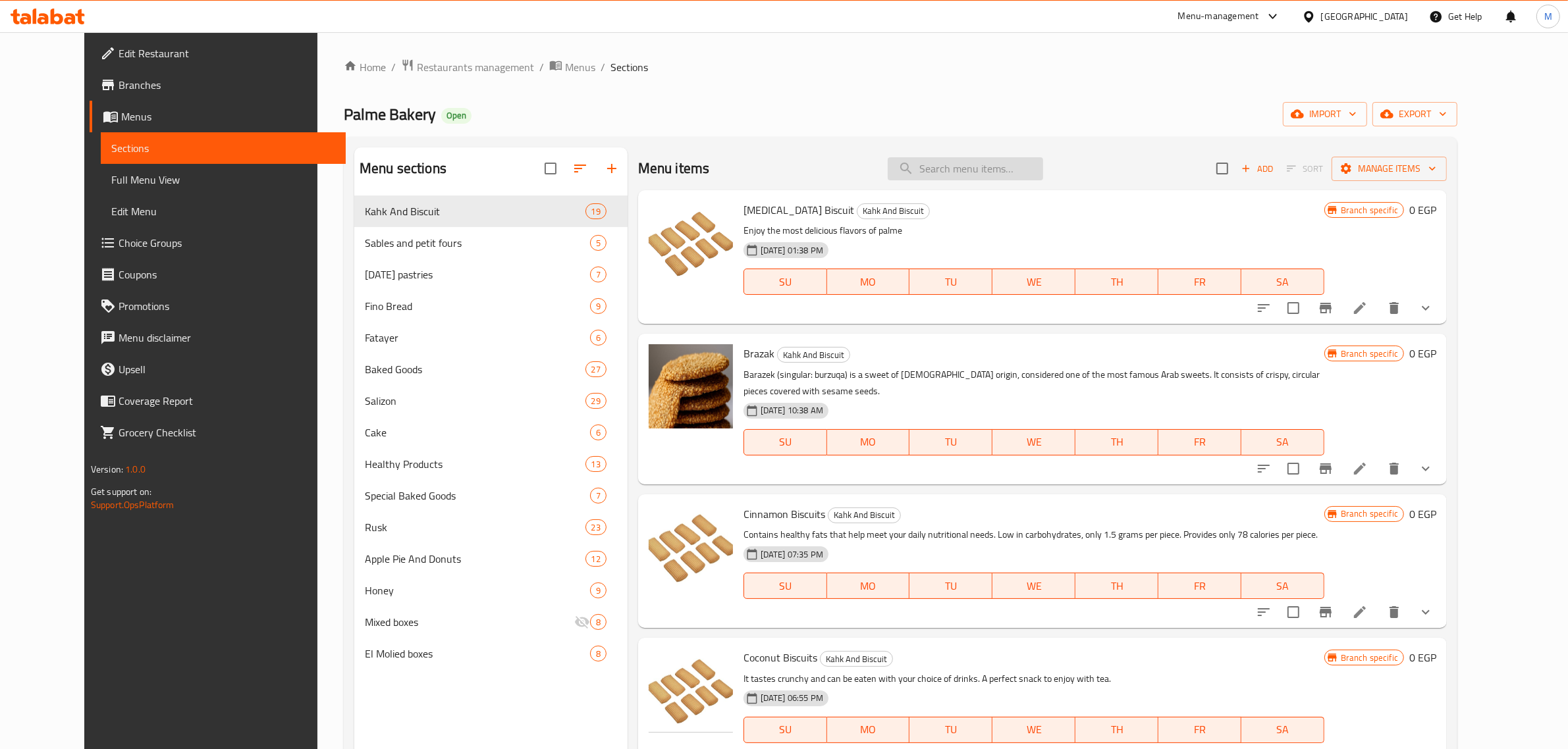
click at [959, 170] on input "search" at bounding box center [965, 169] width 155 height 23
paste input "مينى باتيه جبنة بيضاء"
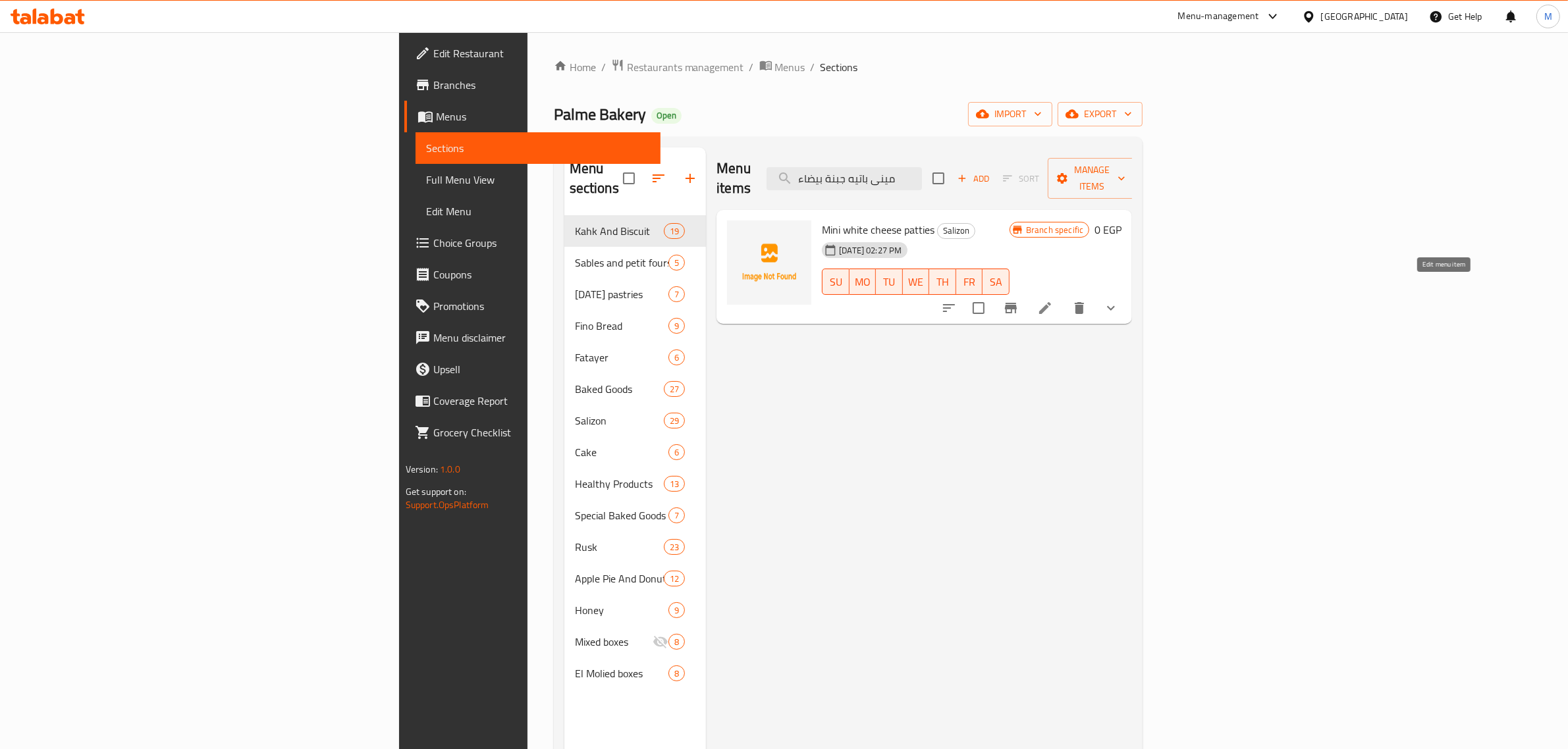
type input "مينى باتيه جبنة بيضاء"
click at [1051, 302] on icon at bounding box center [1045, 308] width 12 height 12
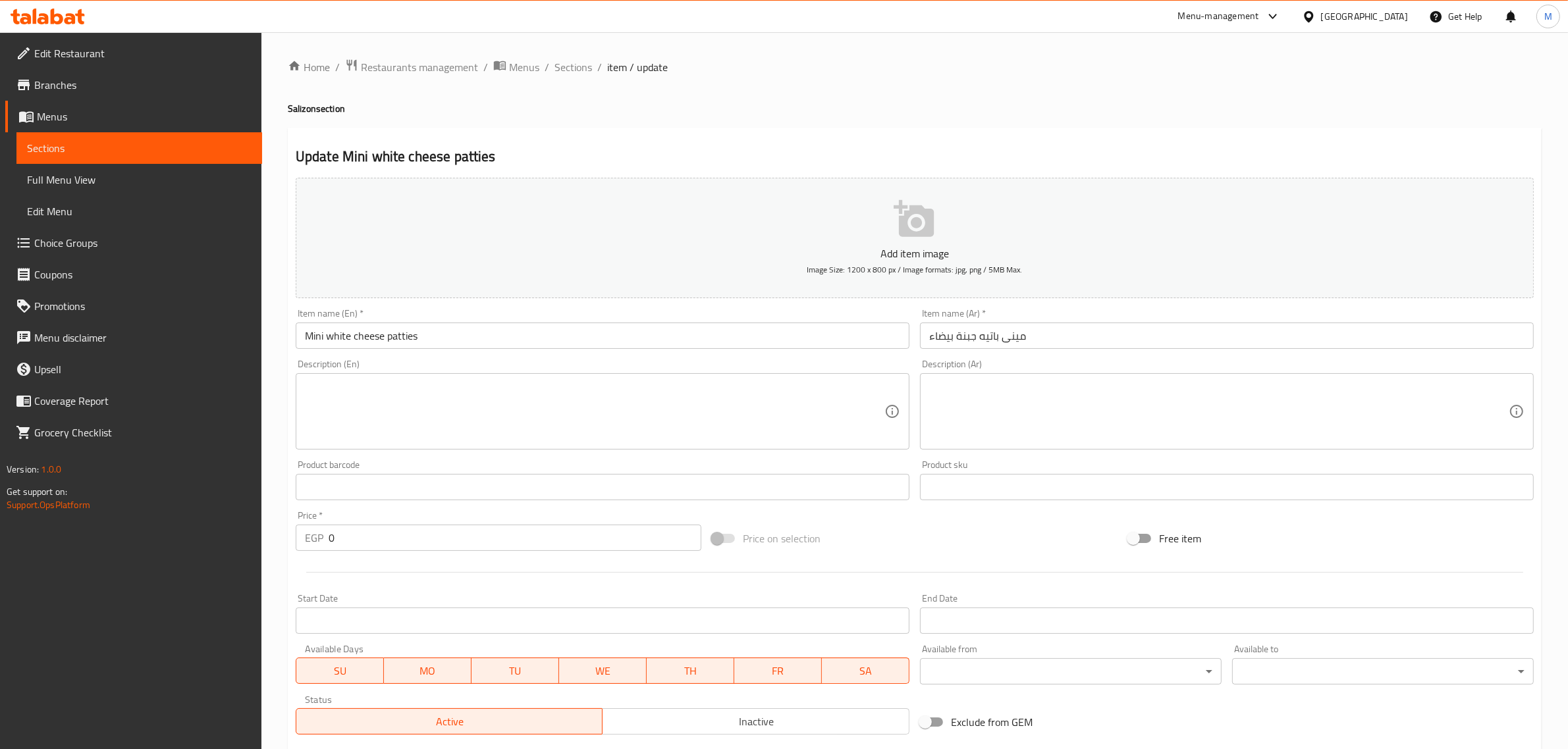
scroll to position [211, 0]
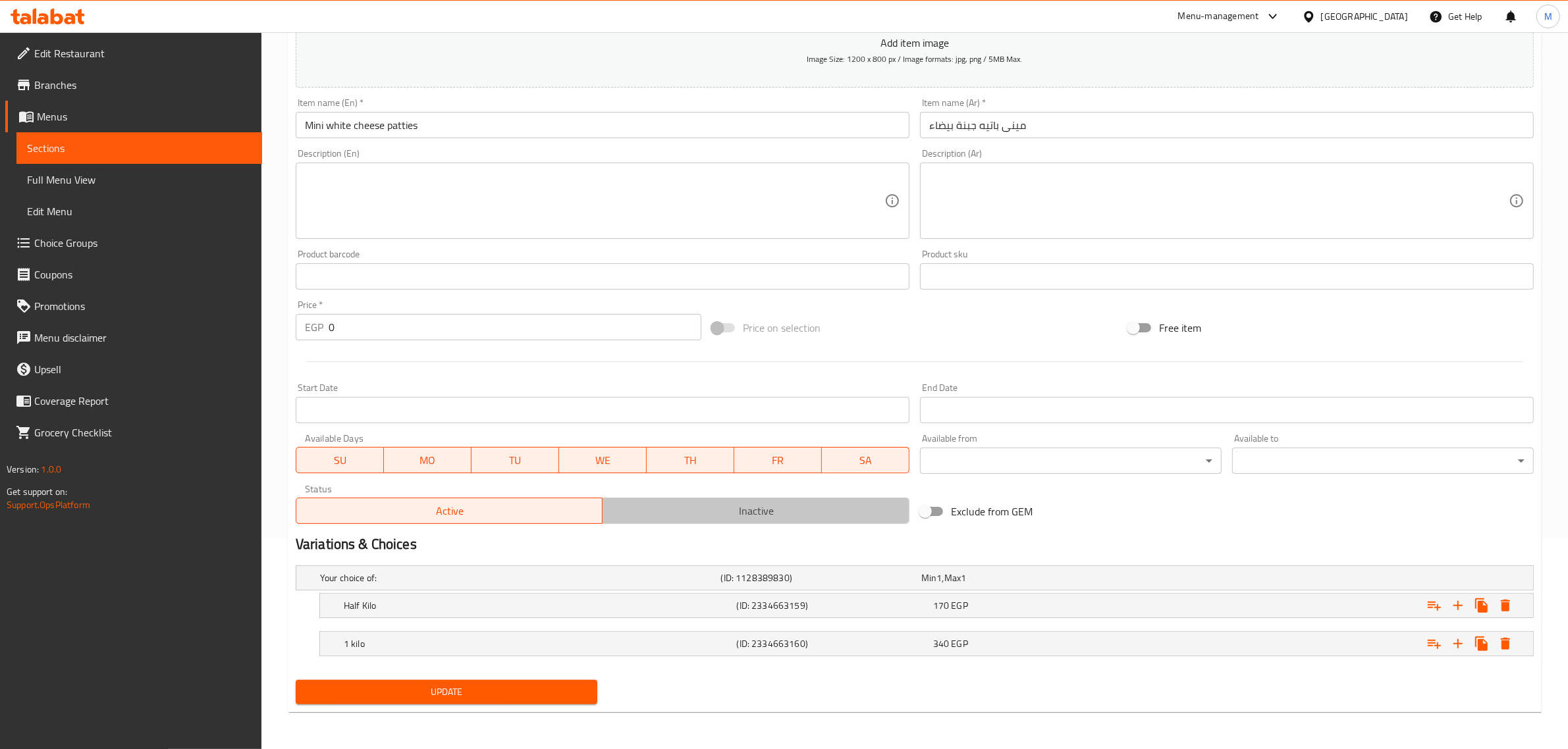
click at [683, 502] on span "Inactive" at bounding box center [756, 511] width 296 height 19
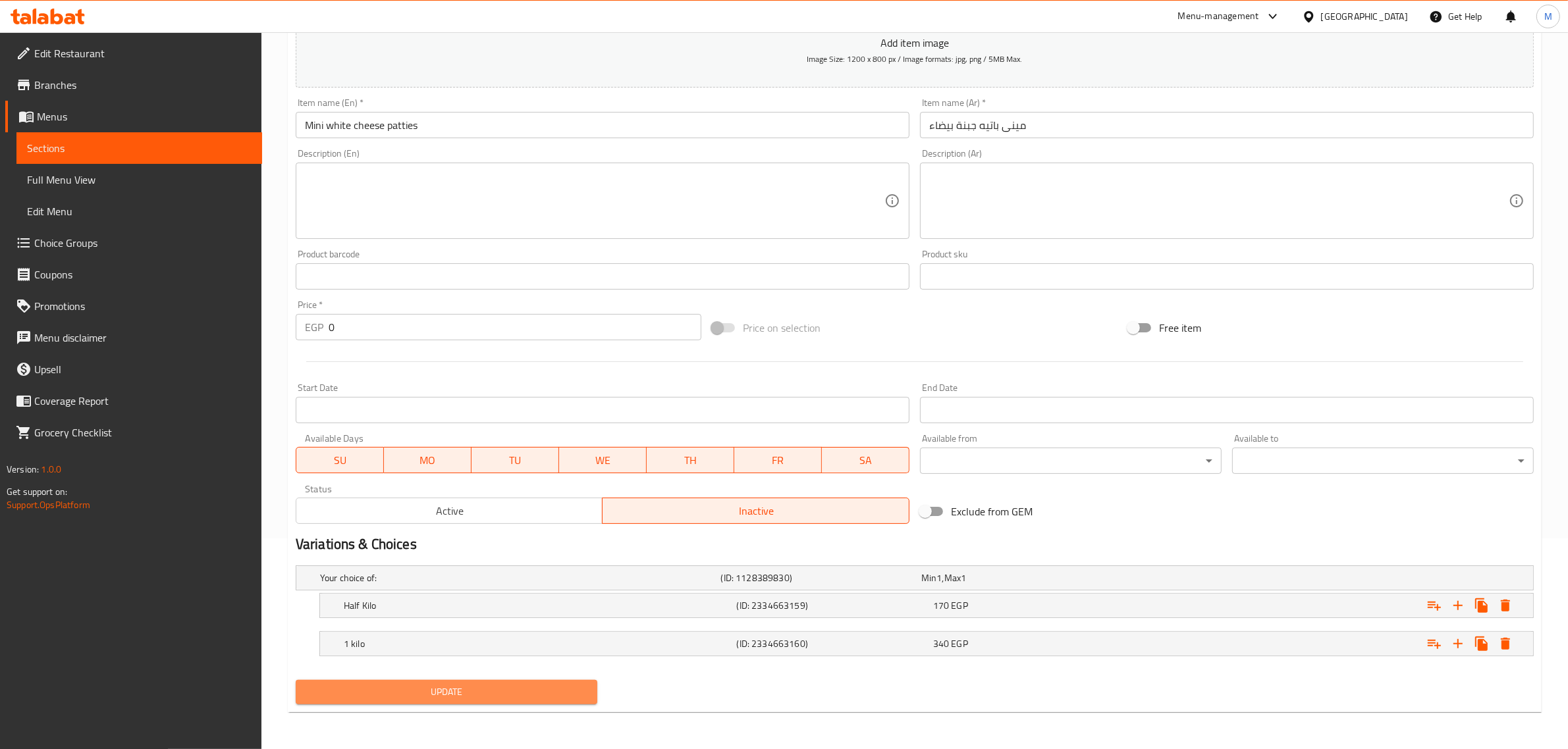
click at [495, 690] on span "Update" at bounding box center [446, 692] width 280 height 17
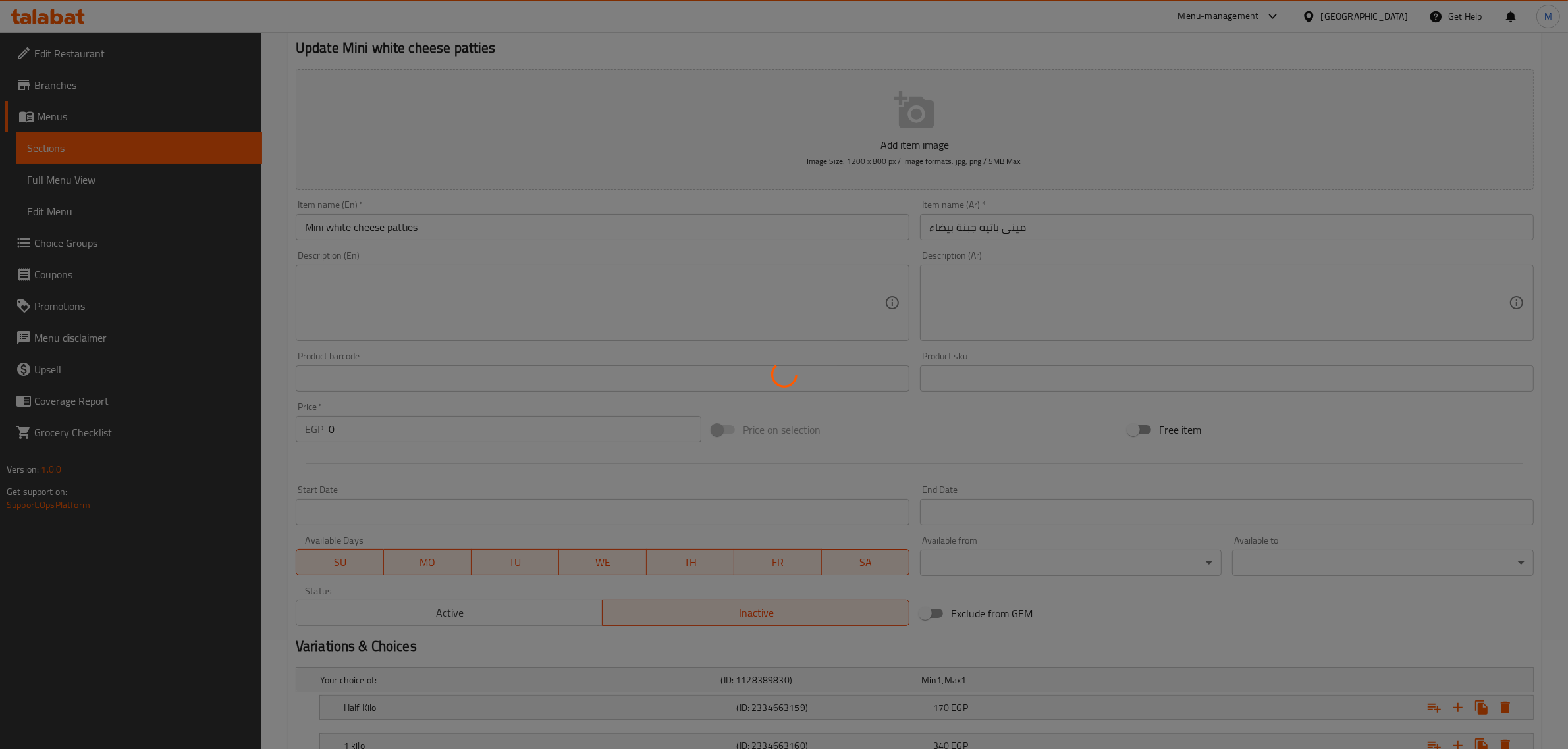
scroll to position [0, 0]
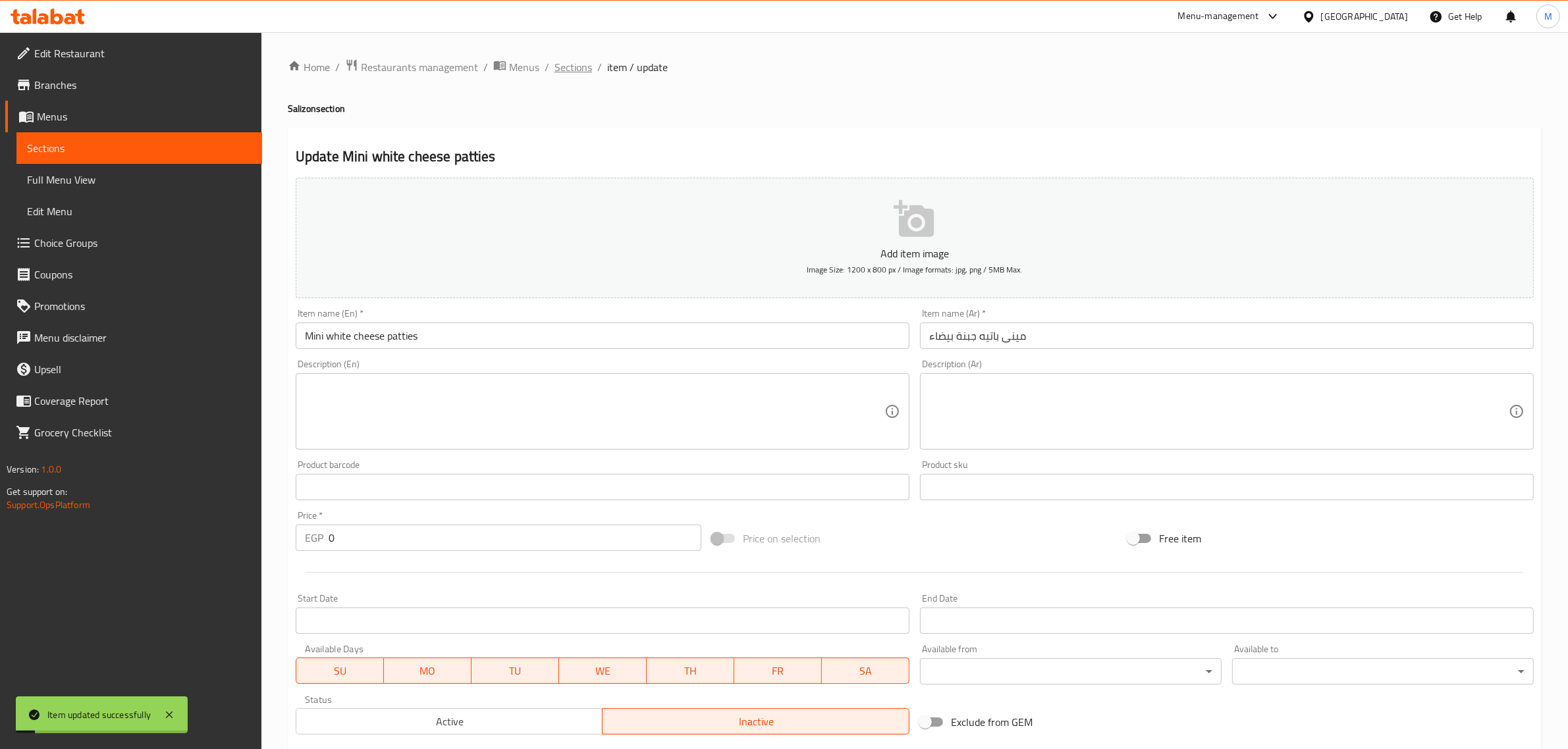
click at [575, 68] on span "Sections" at bounding box center [573, 67] width 38 height 16
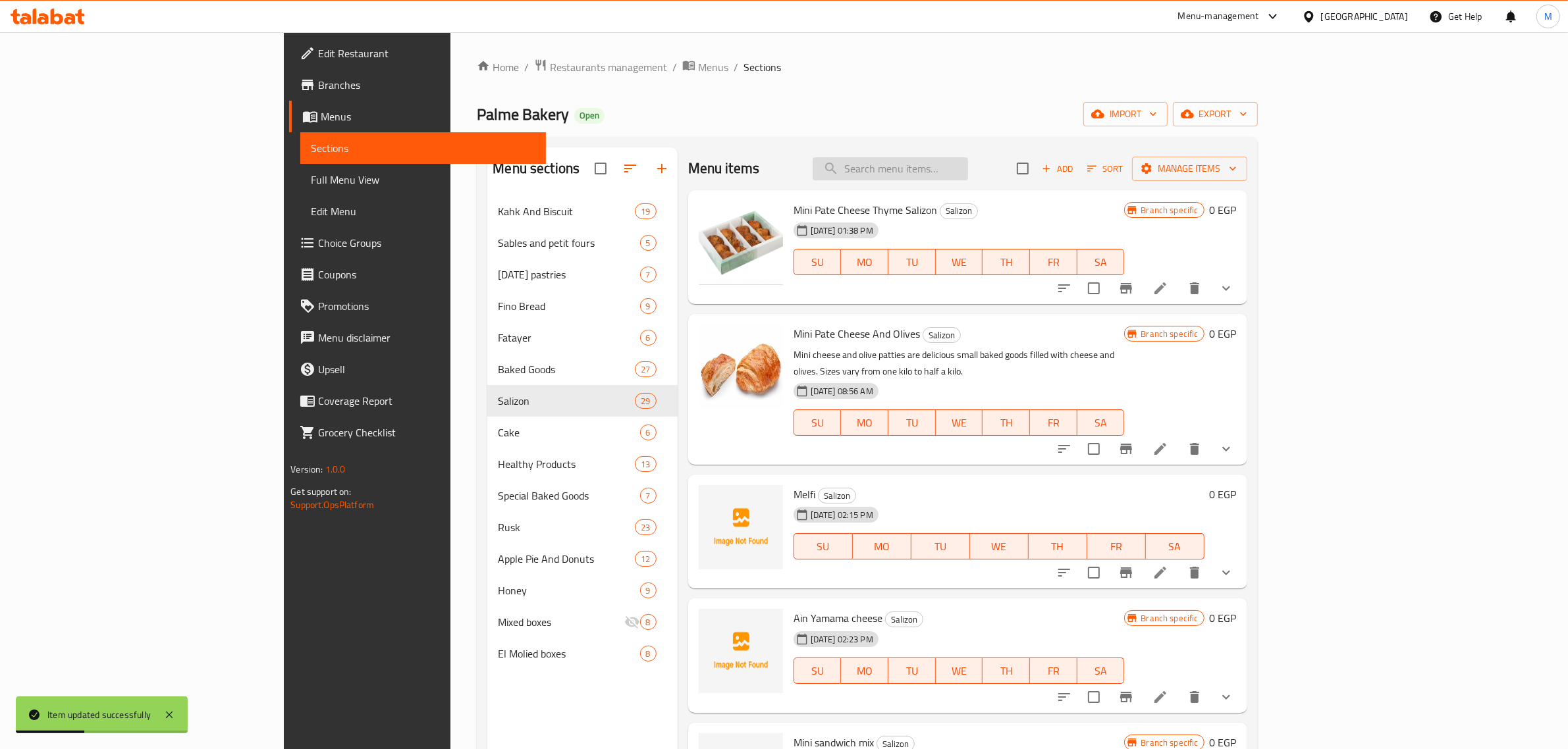
click at [967, 176] on input "search" at bounding box center [890, 169] width 155 height 23
paste input "مينى كرواسون بسطرمة"
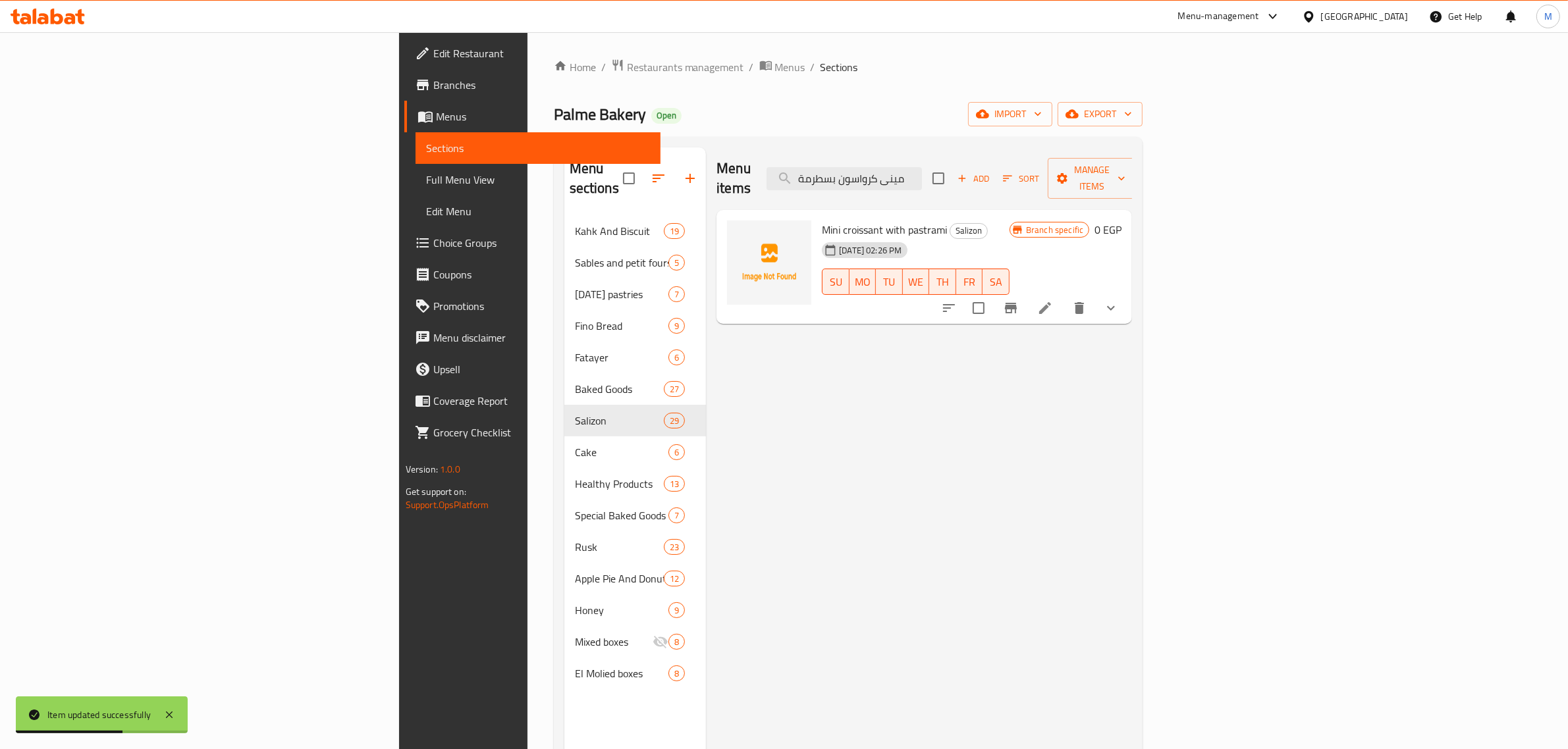
type input "مينى كرواسون بسطرمة"
click at [1051, 302] on icon at bounding box center [1045, 308] width 12 height 12
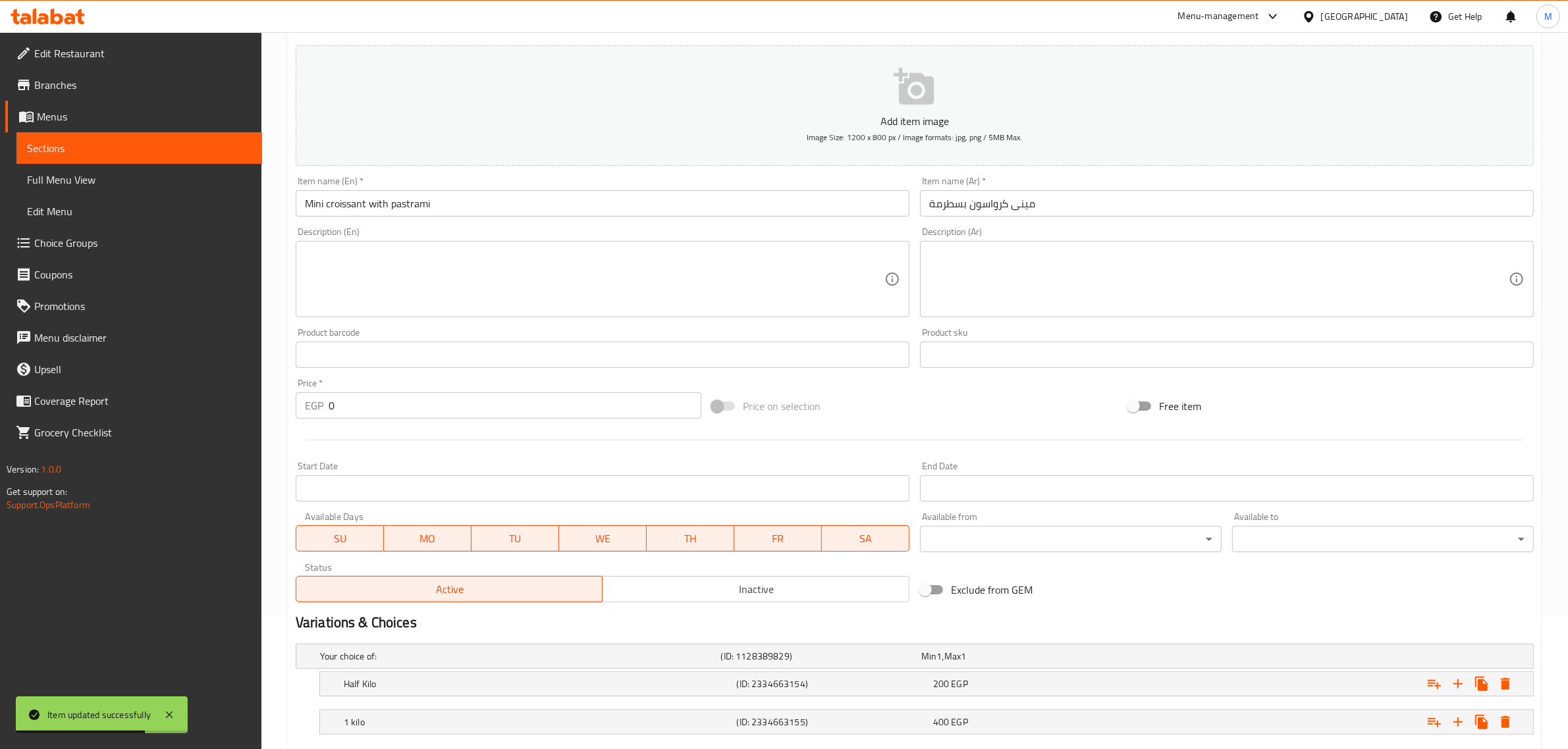
scroll to position [211, 0]
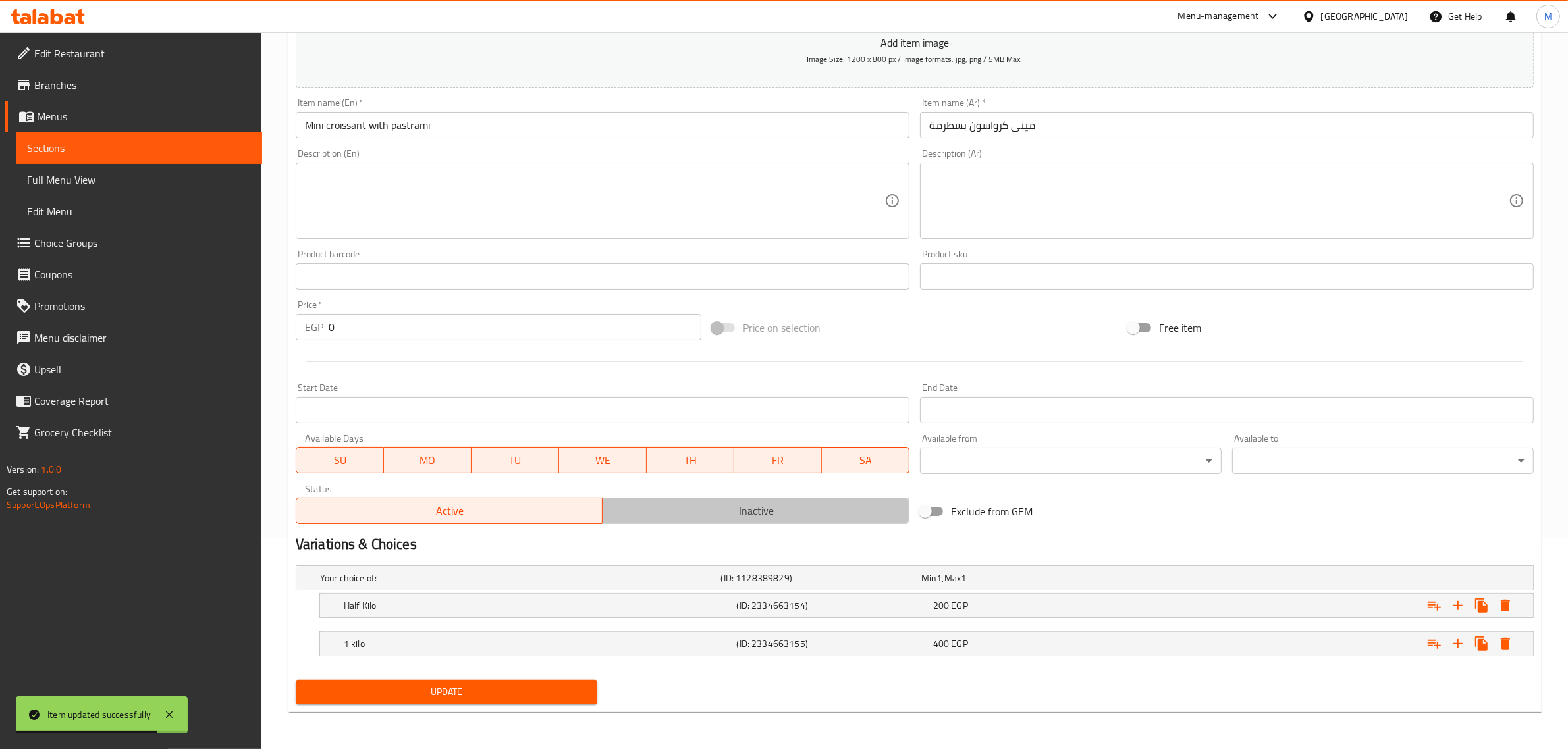
click at [641, 514] on span "Inactive" at bounding box center [756, 511] width 296 height 19
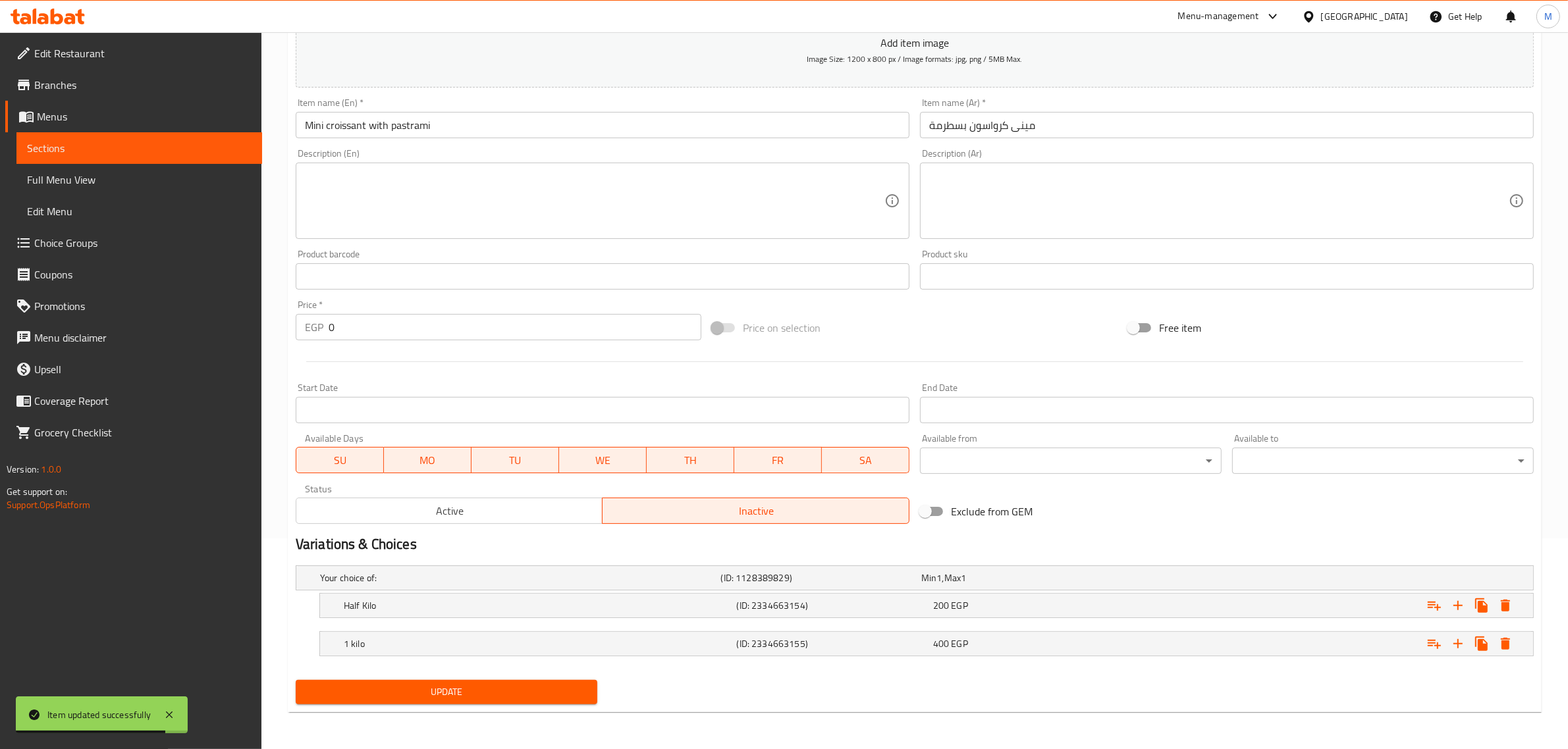
click at [514, 688] on span "Update" at bounding box center [446, 692] width 280 height 17
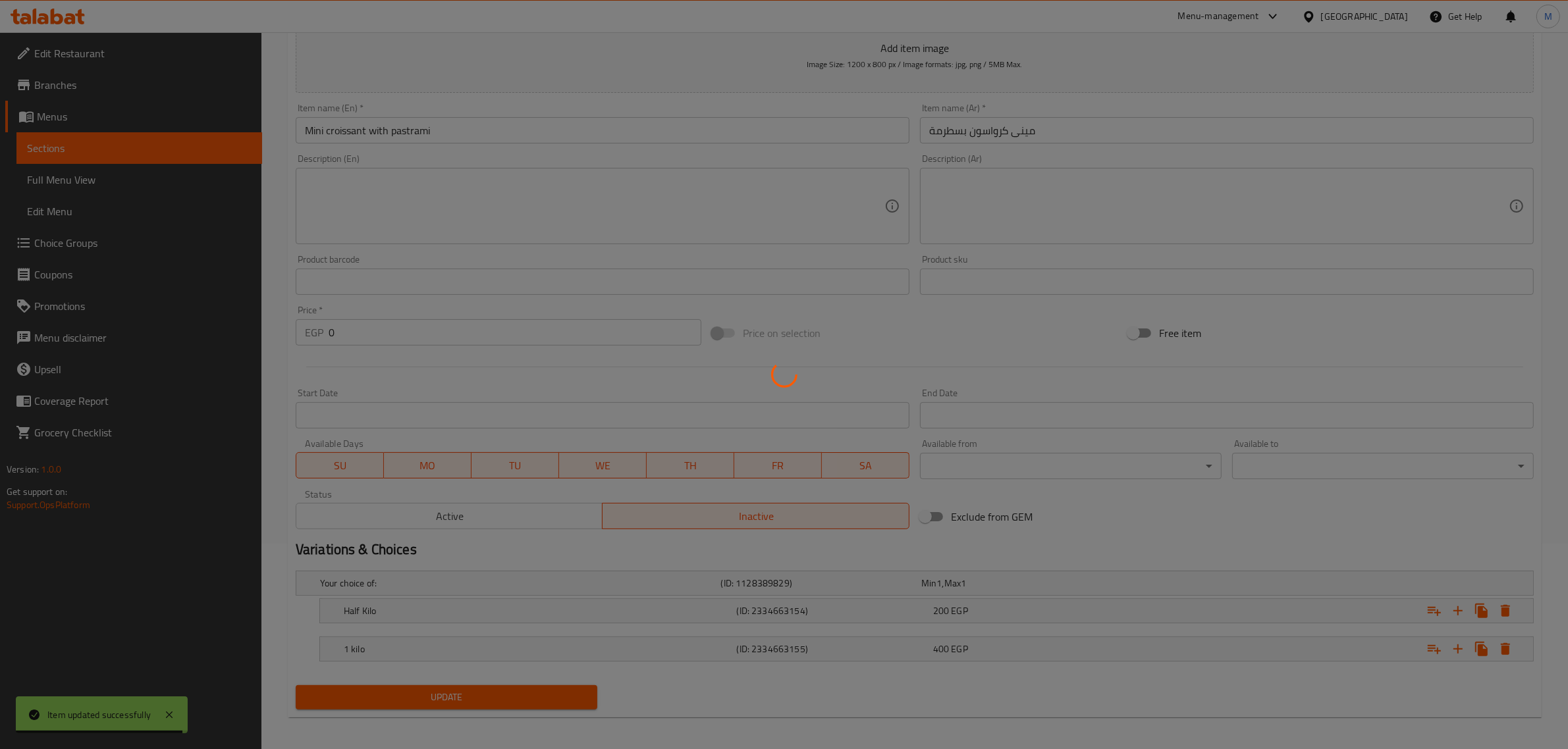
scroll to position [0, 0]
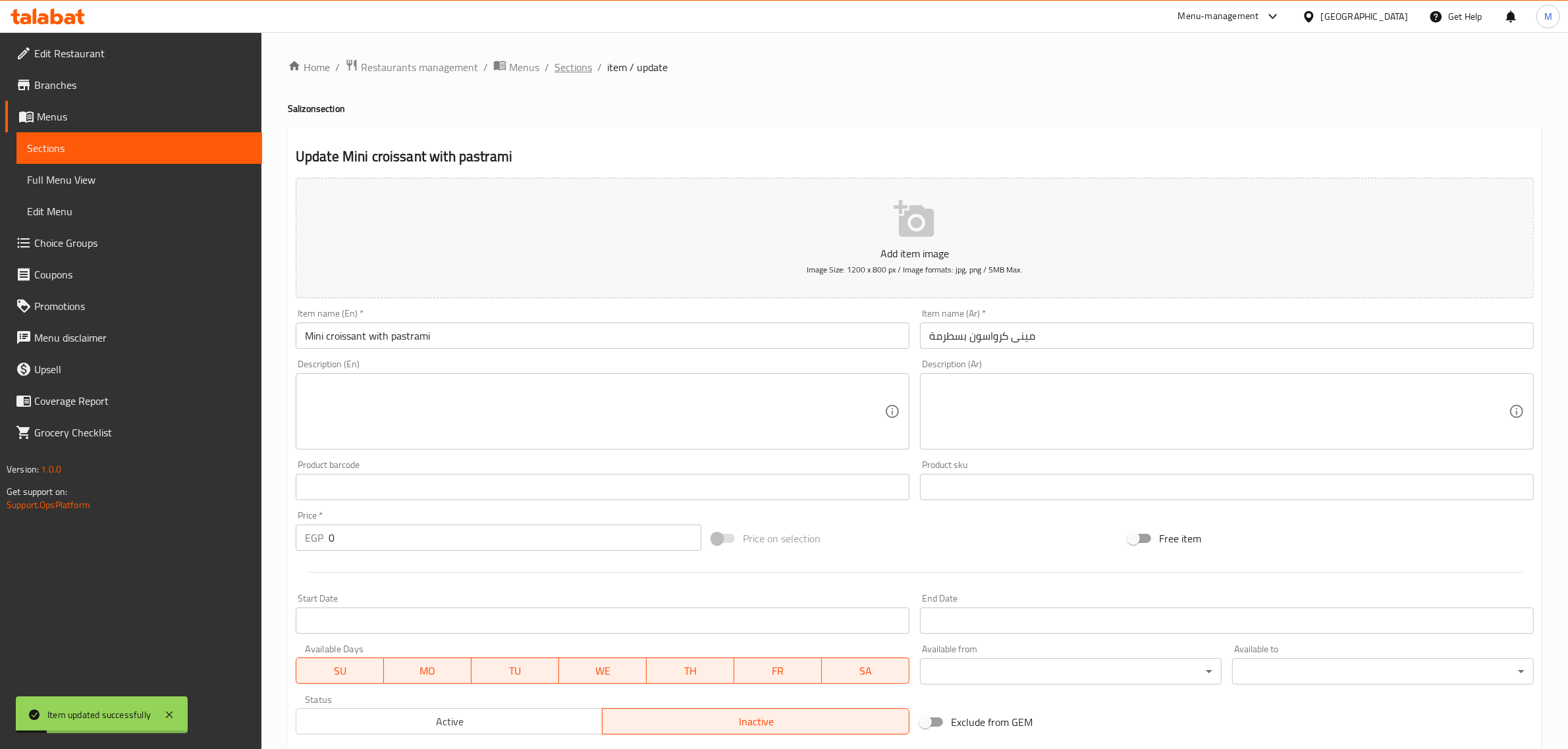
click at [573, 69] on span "Sections" at bounding box center [573, 67] width 38 height 16
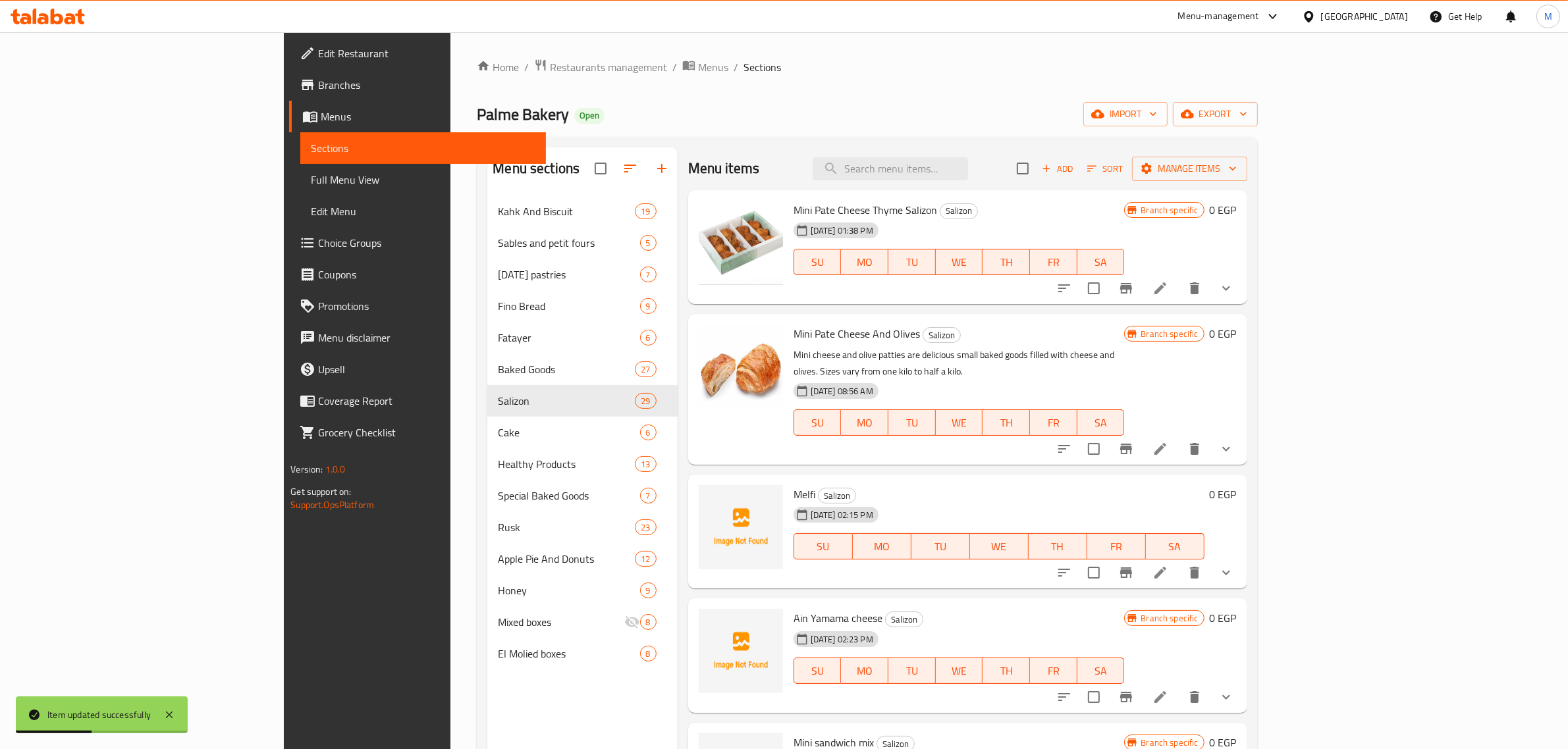
click at [981, 184] on div "Menu items Add Sort Manage items" at bounding box center [967, 168] width 559 height 43
click at [967, 168] on input "search" at bounding box center [890, 169] width 155 height 23
paste input "مينى ساندوتش"
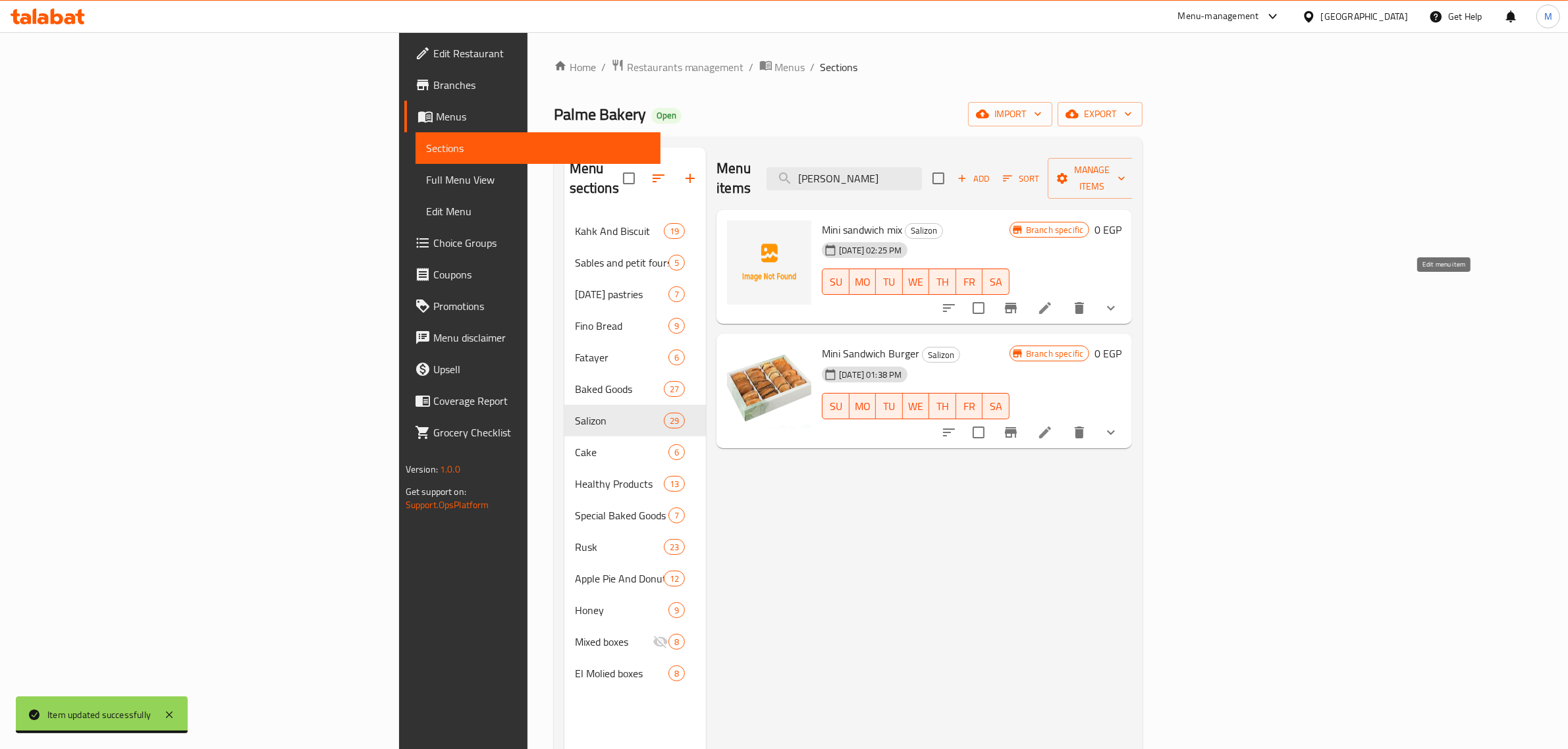
type input "مينى ساندوتش"
click at [1053, 300] on icon at bounding box center [1044, 308] width 16 height 16
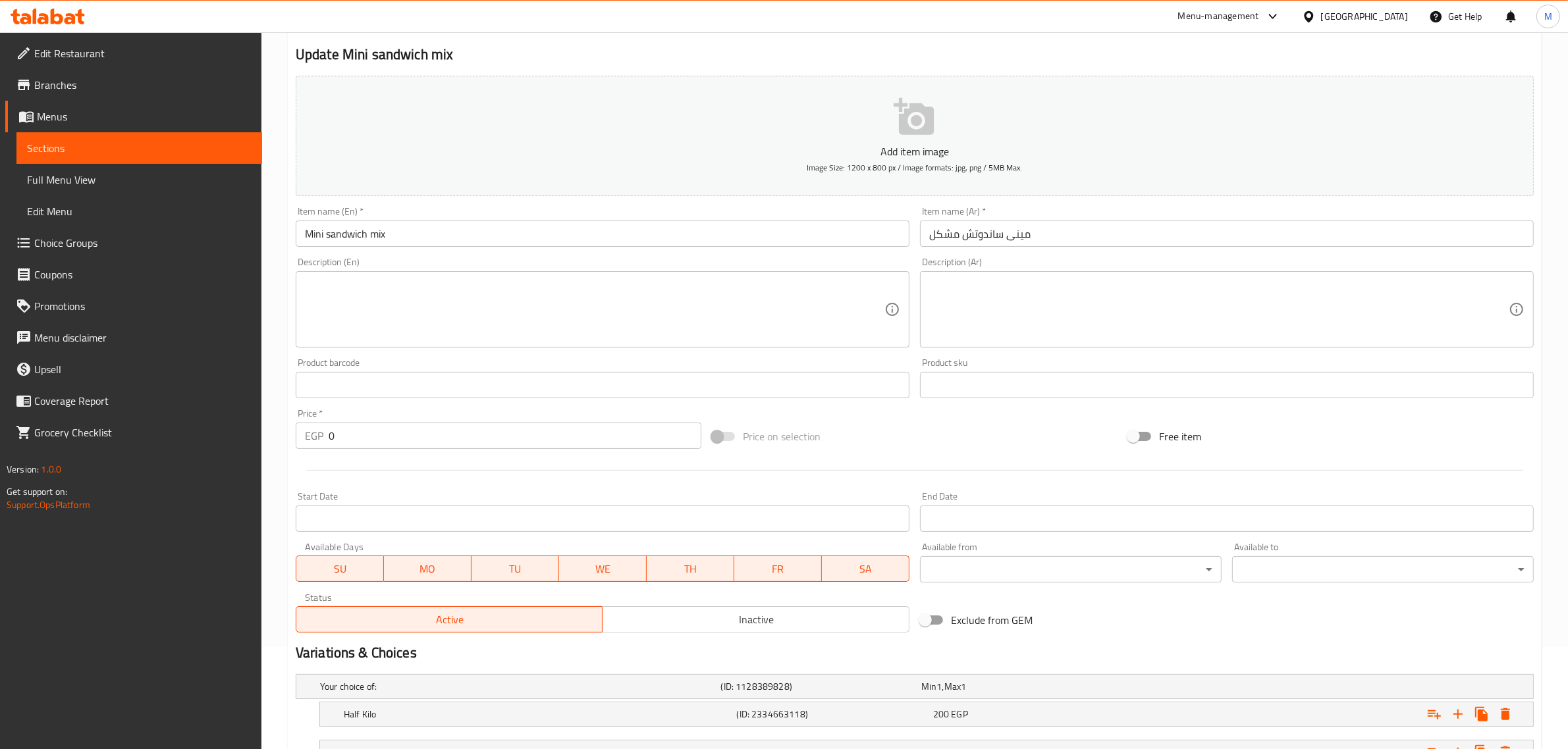
scroll to position [211, 0]
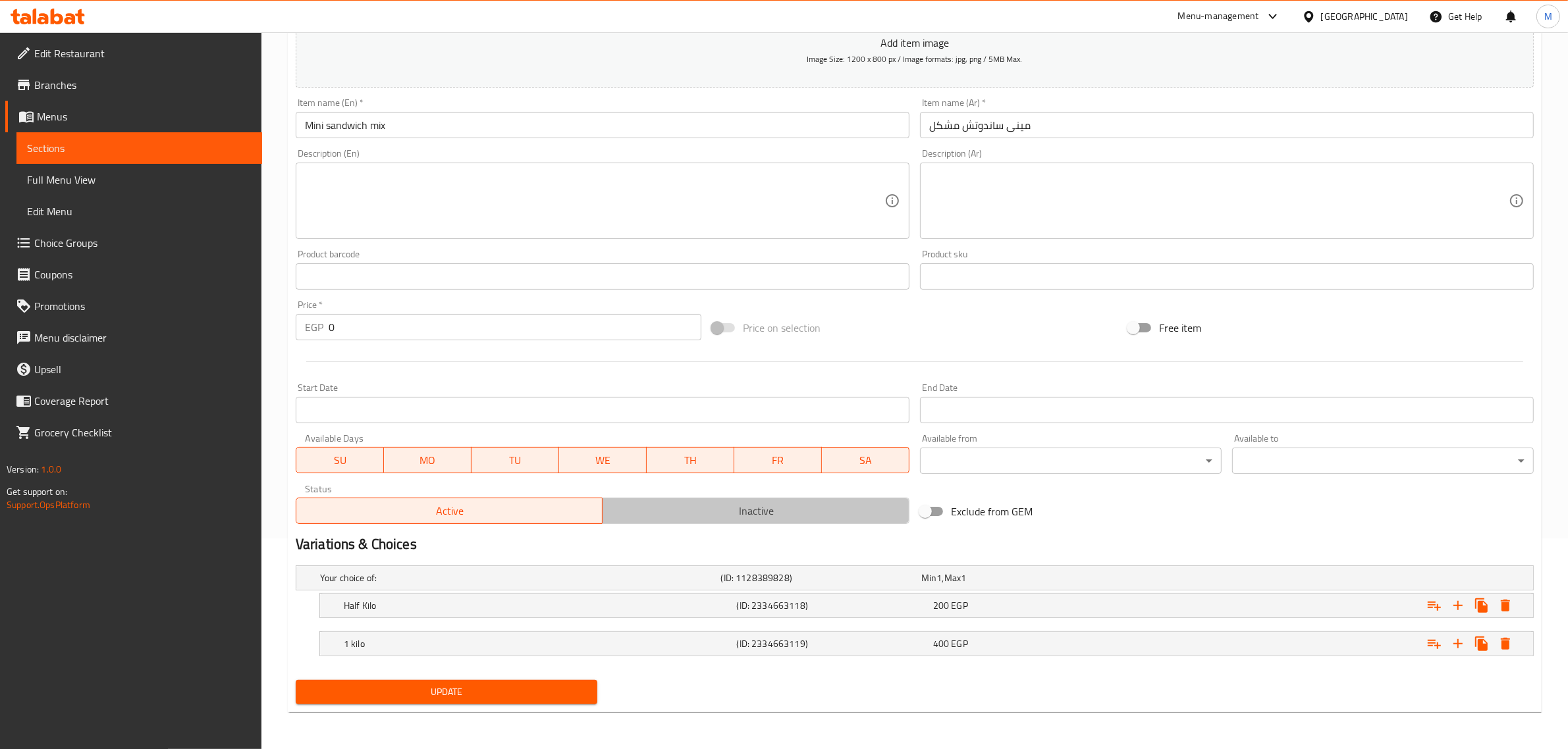
click at [726, 517] on span "Inactive" at bounding box center [756, 511] width 296 height 19
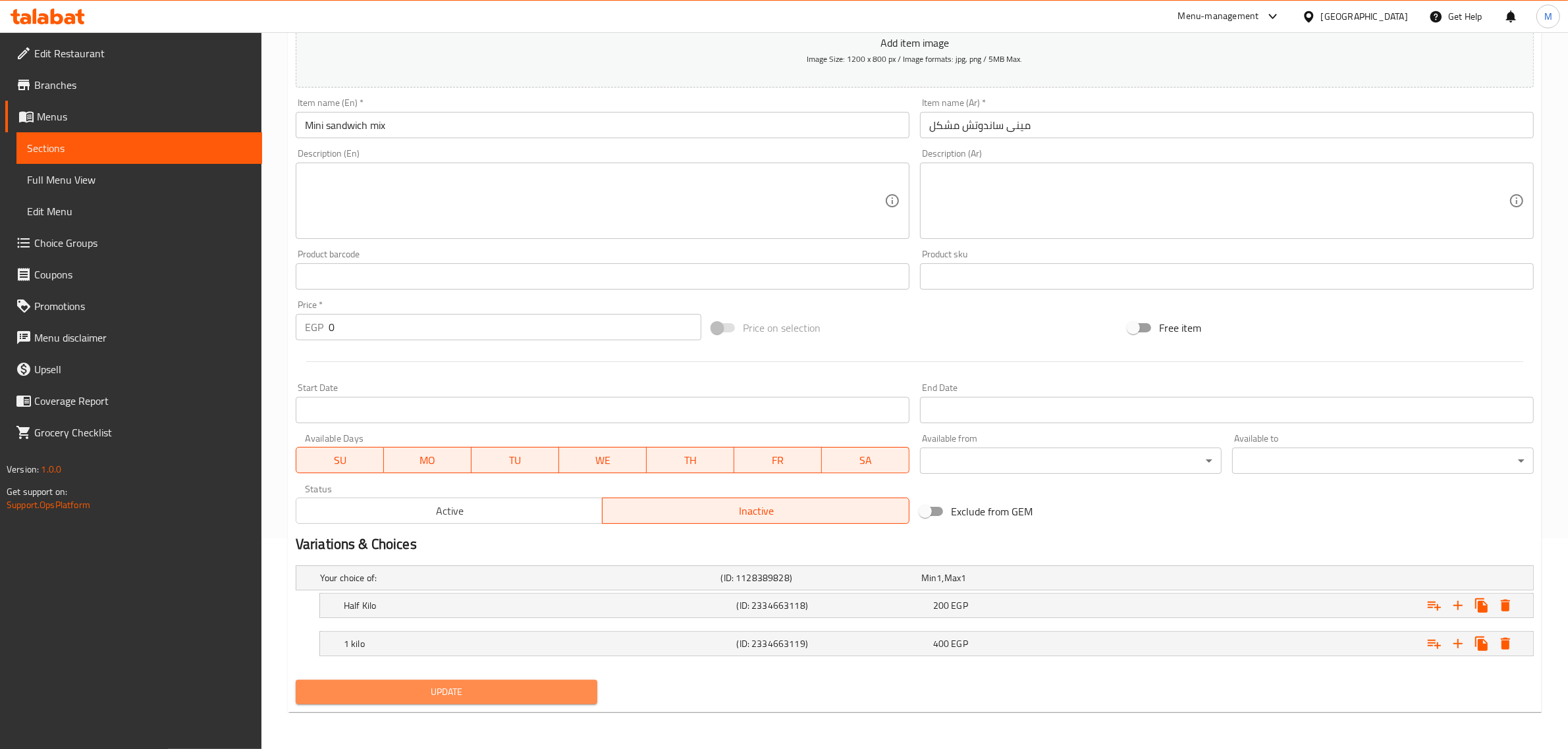
click at [462, 699] on span "Update" at bounding box center [446, 692] width 280 height 17
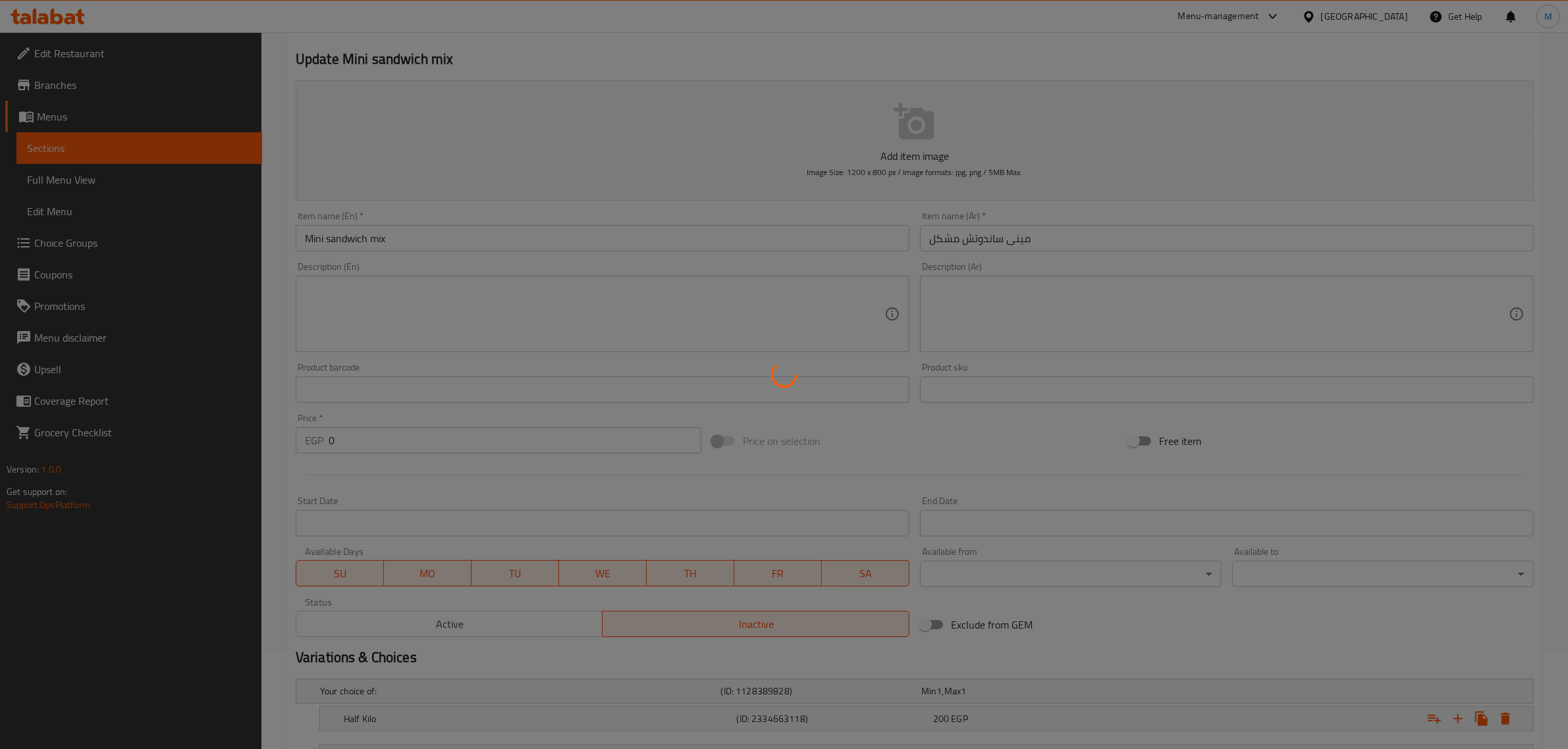
scroll to position [0, 0]
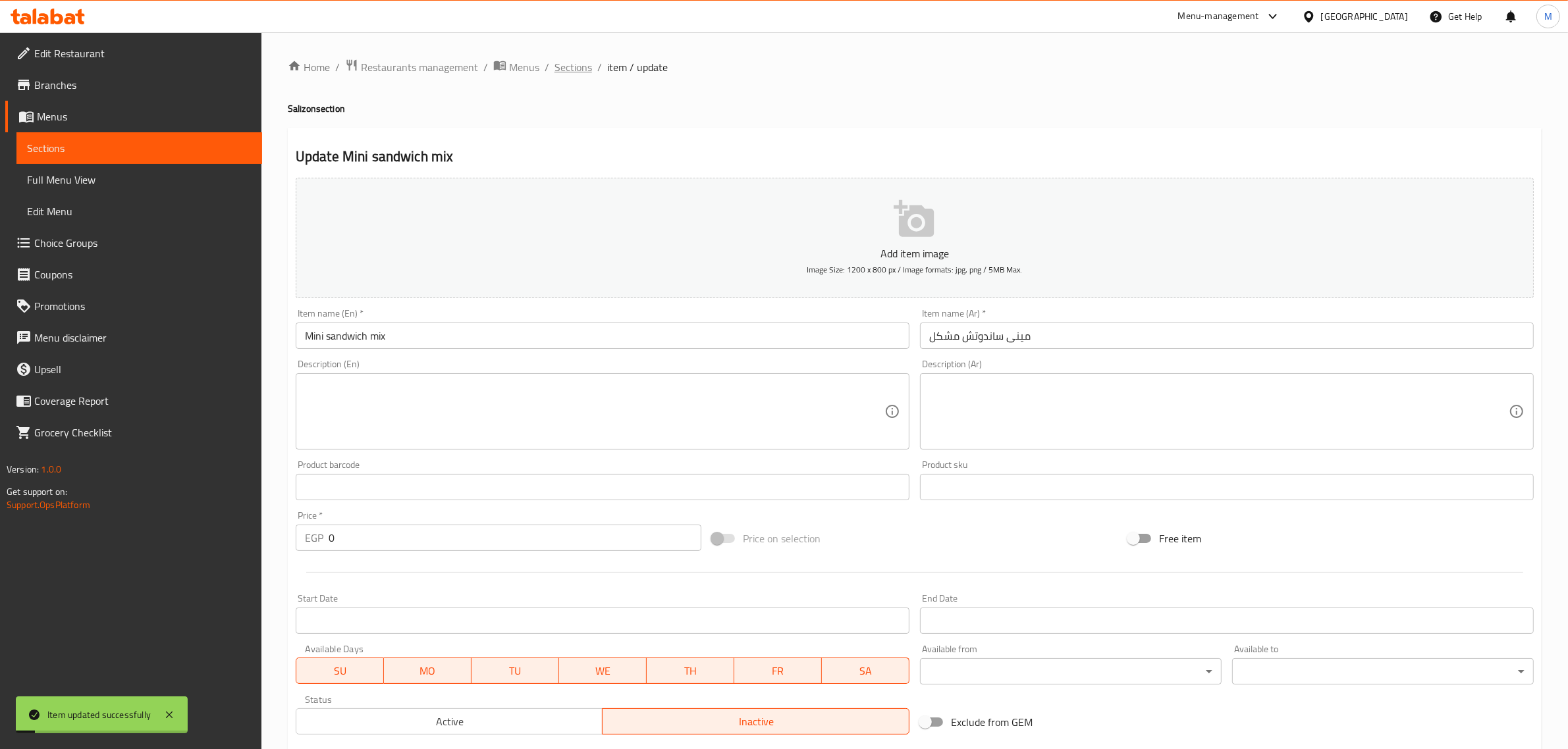
click at [571, 68] on span "Sections" at bounding box center [573, 67] width 38 height 16
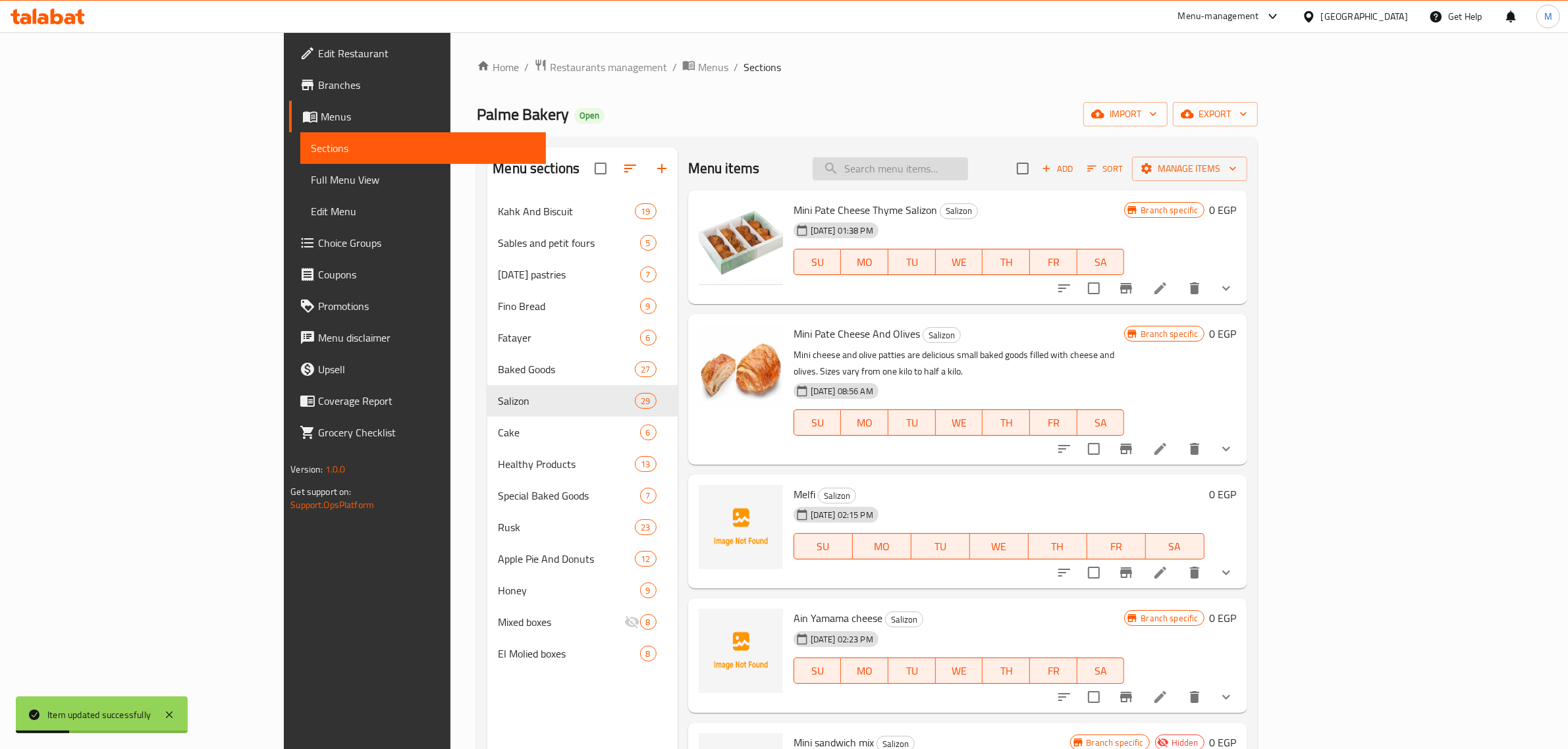
click at [967, 179] on input "search" at bounding box center [890, 169] width 155 height 23
paste input "بقسماط سمسم تخين"
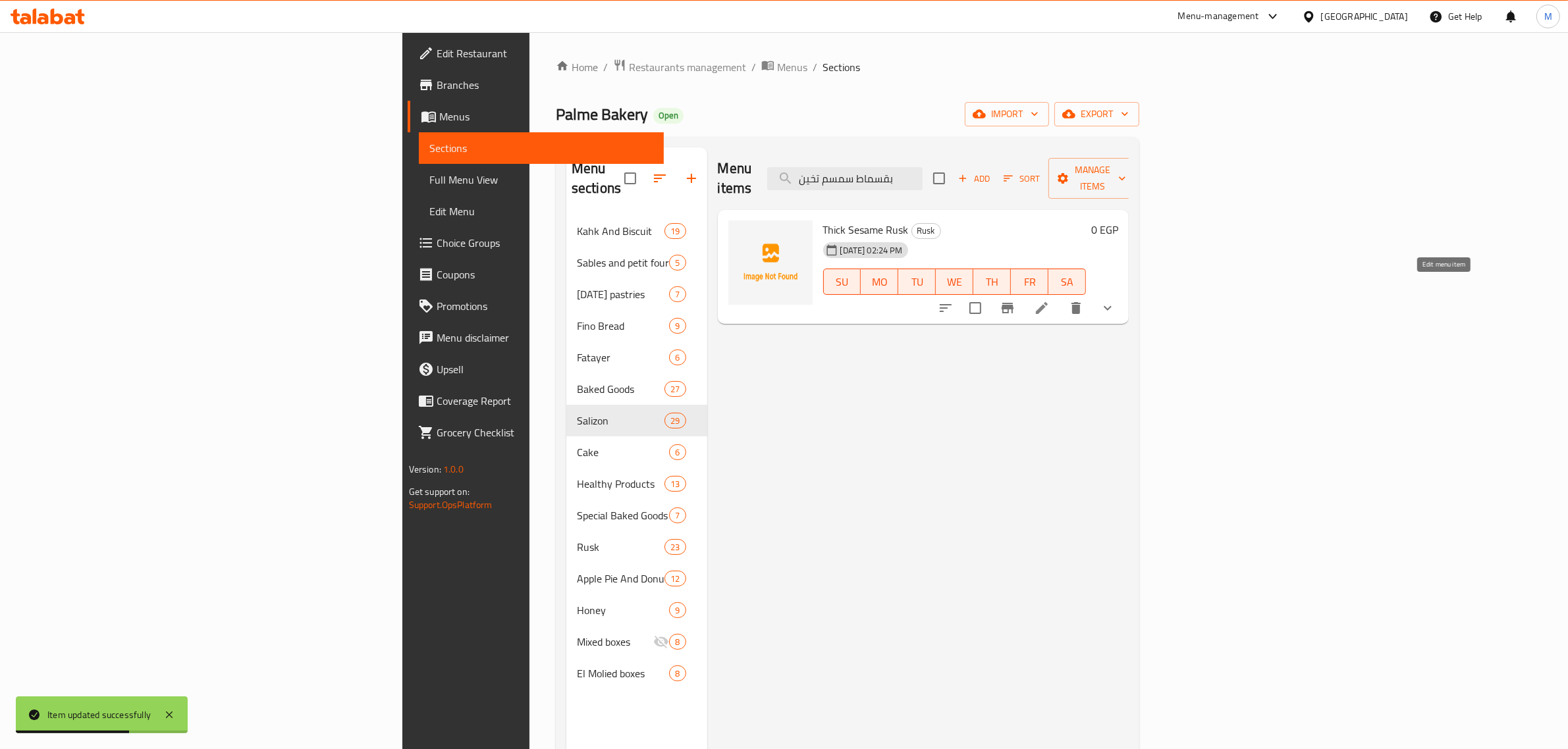
type input "بقسماط سمسم تخين"
click at [1048, 302] on icon at bounding box center [1042, 308] width 12 height 12
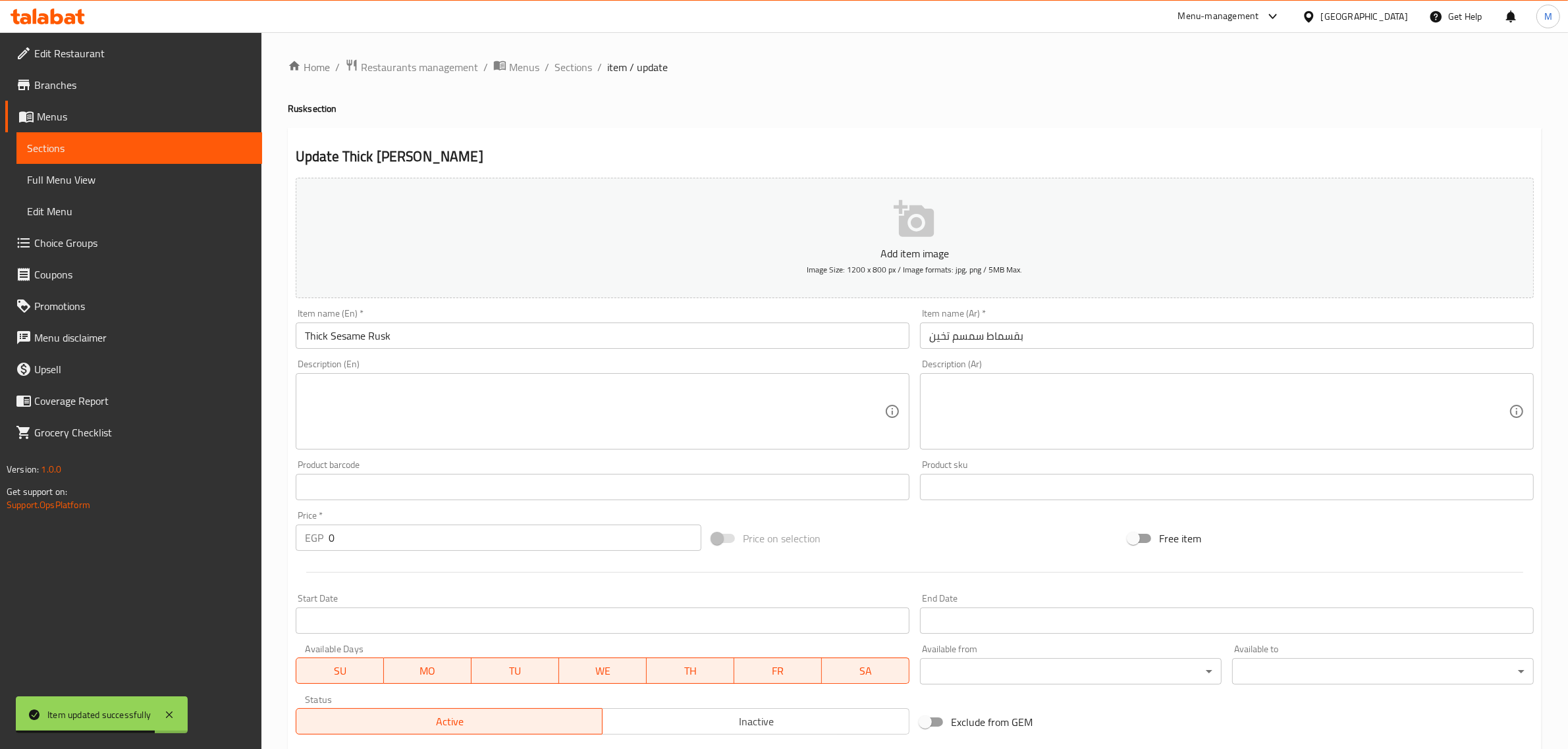
scroll to position [211, 0]
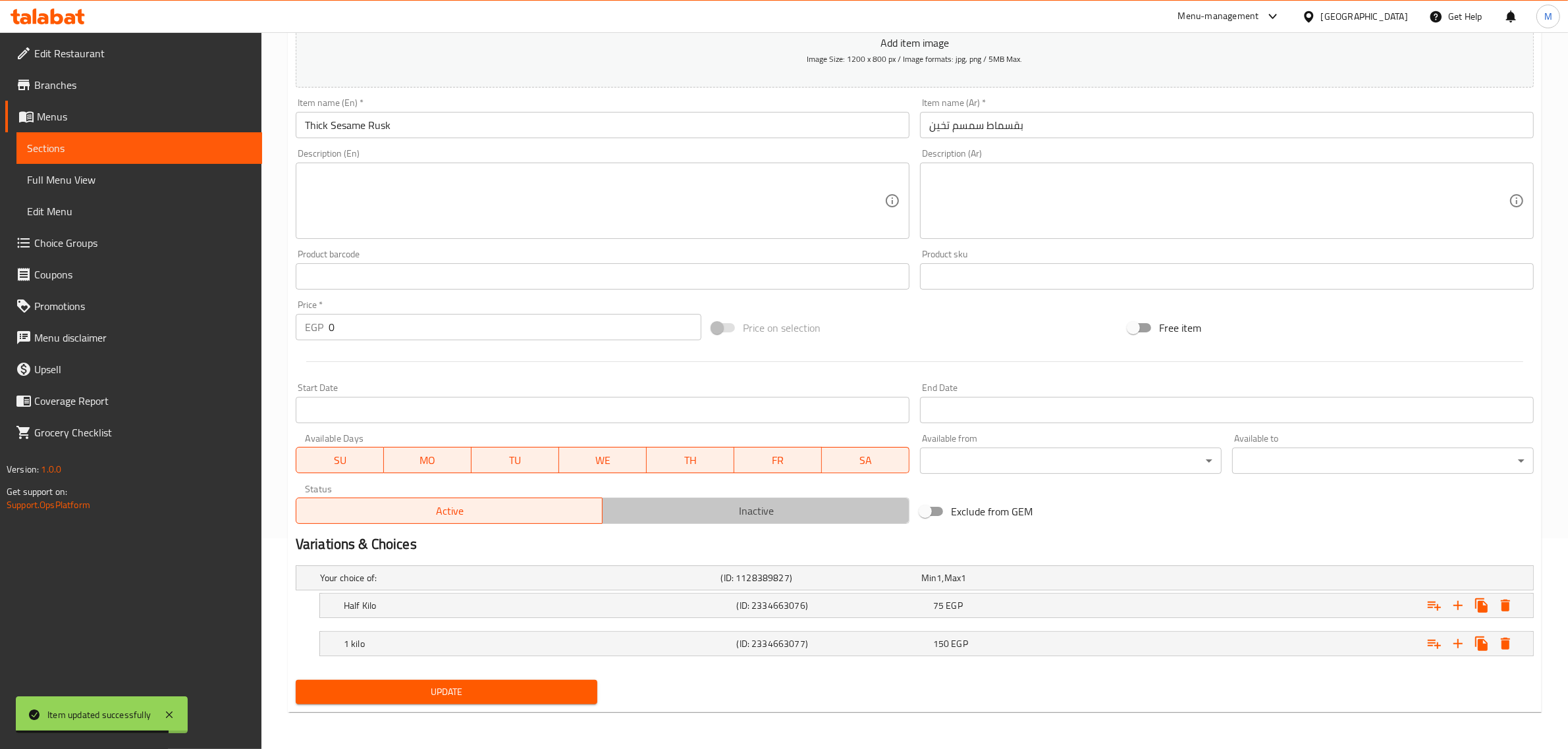
drag, startPoint x: 698, startPoint y: 515, endPoint x: 691, endPoint y: 521, distance: 9.2
click at [698, 517] on span "Inactive" at bounding box center [756, 511] width 296 height 19
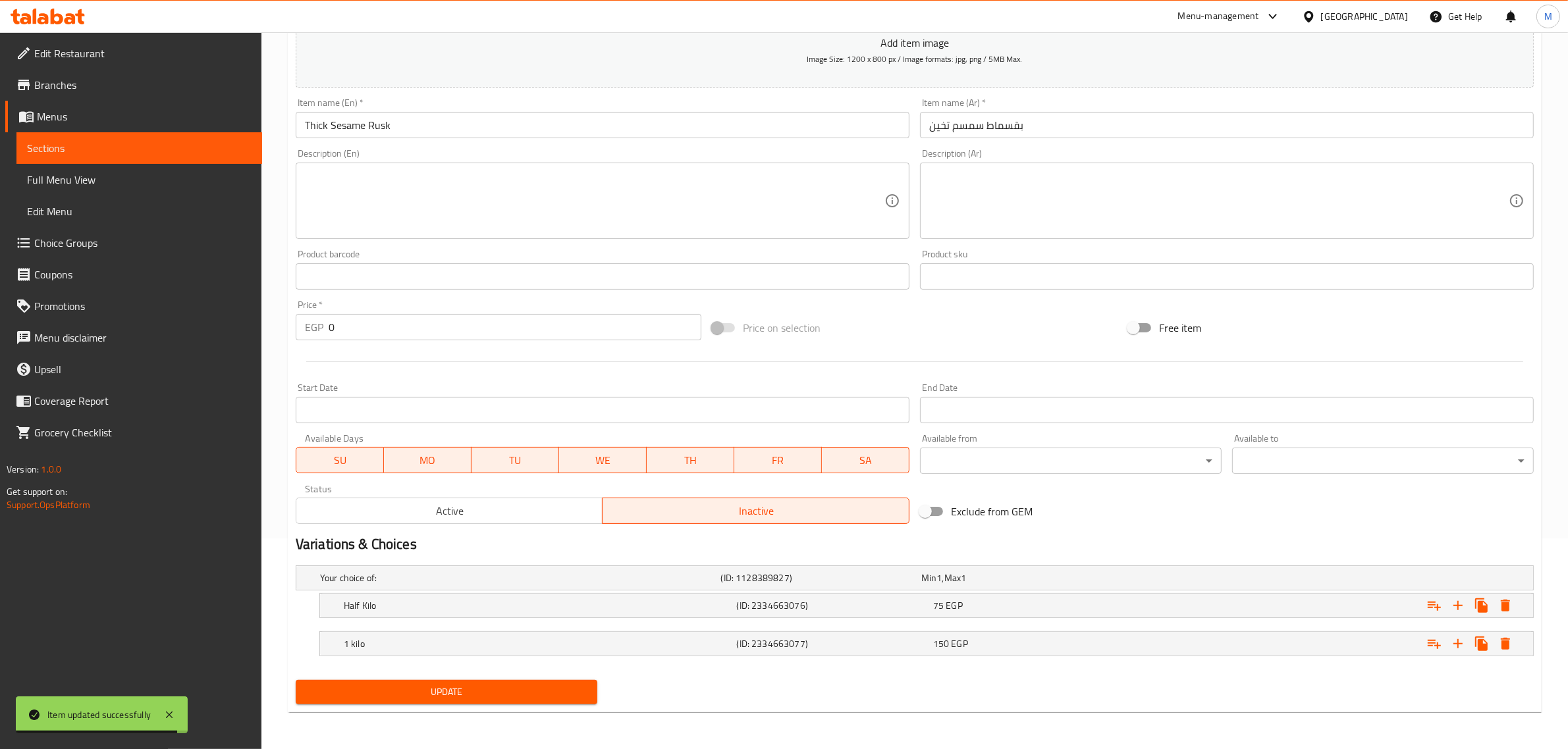
click at [529, 689] on span "Update" at bounding box center [446, 692] width 280 height 17
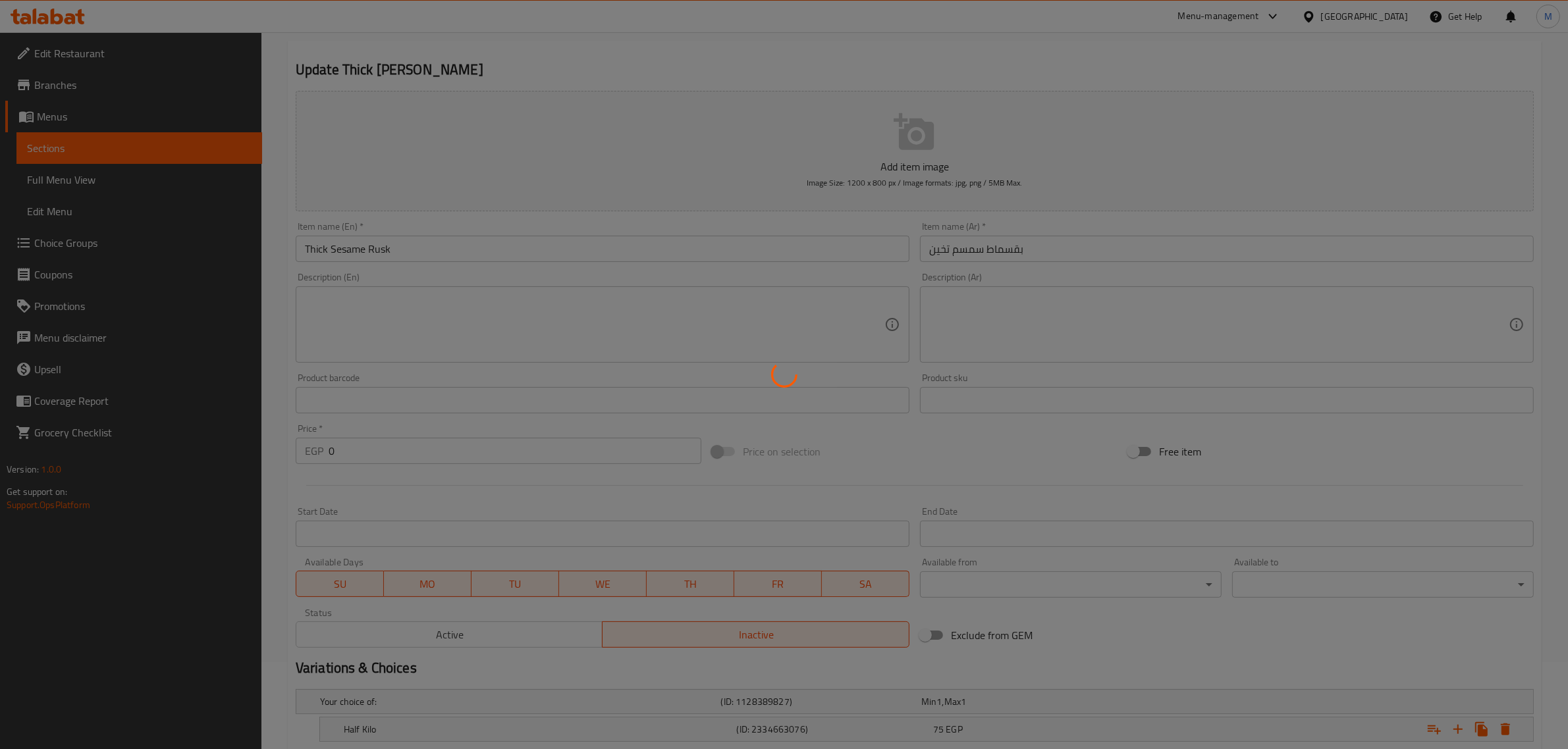
scroll to position [0, 0]
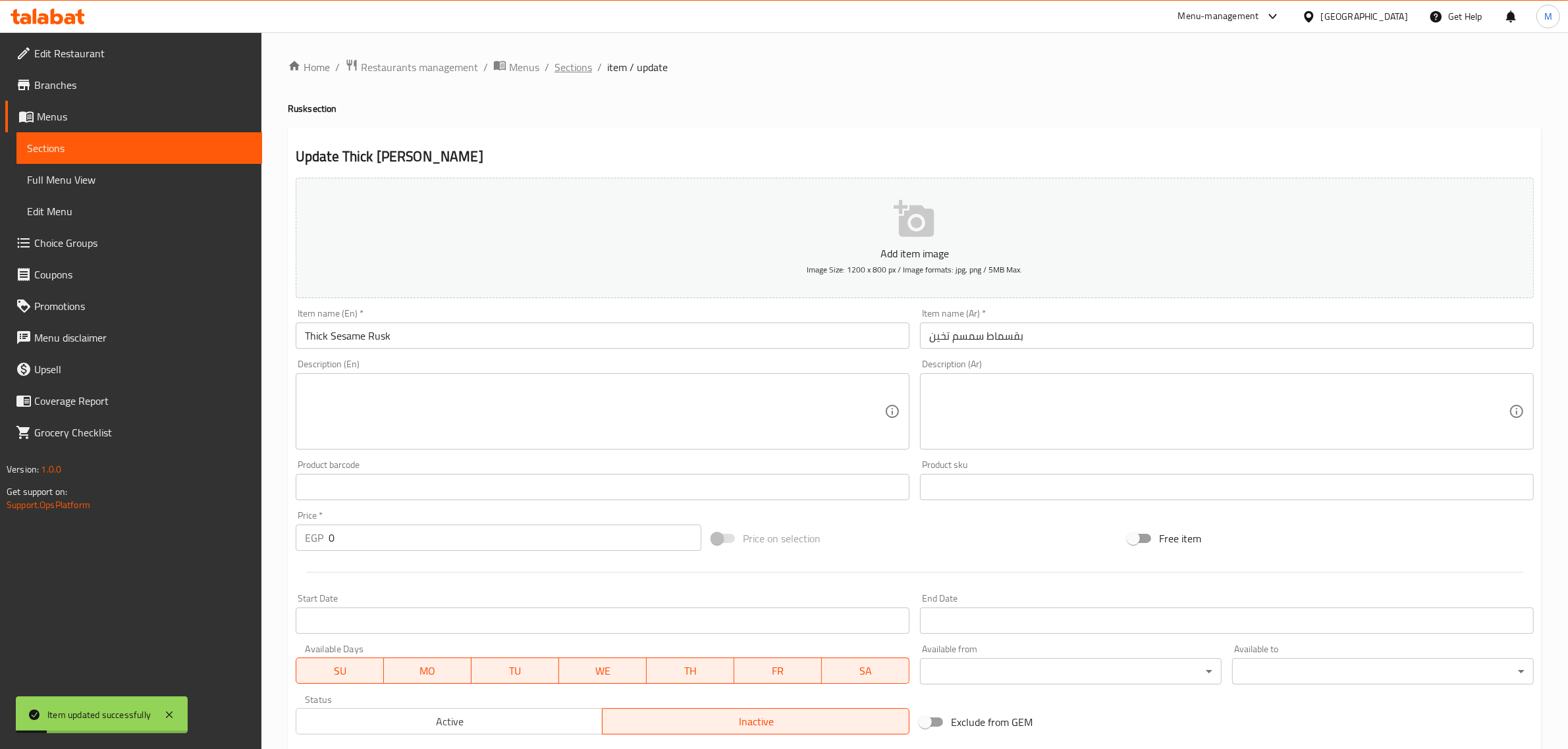
click at [577, 68] on span "Sections" at bounding box center [573, 67] width 38 height 16
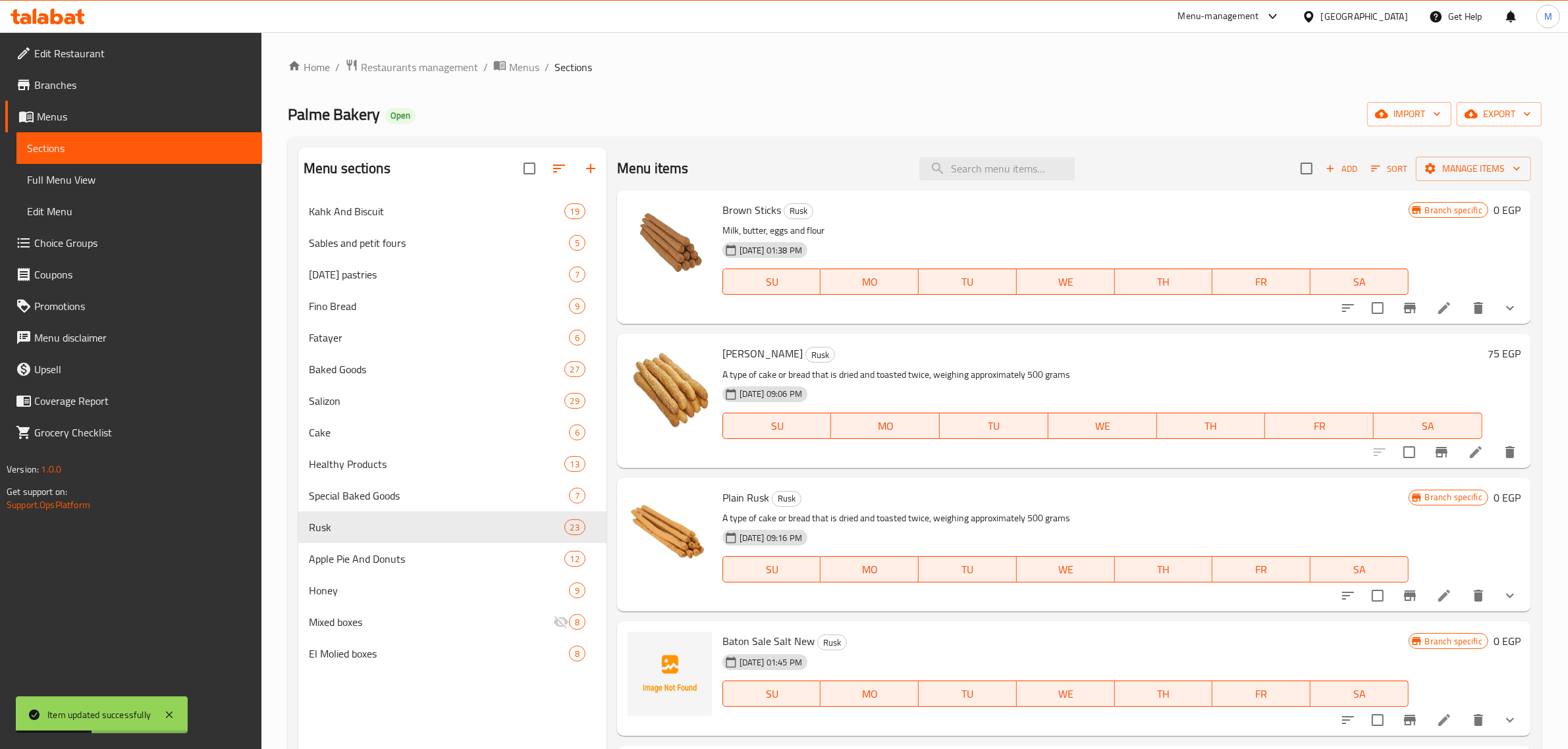
drag, startPoint x: 984, startPoint y: 163, endPoint x: 993, endPoint y: 152, distance: 14.2
click at [984, 163] on input "search" at bounding box center [997, 169] width 155 height 23
paste input "توست سن ناشف"
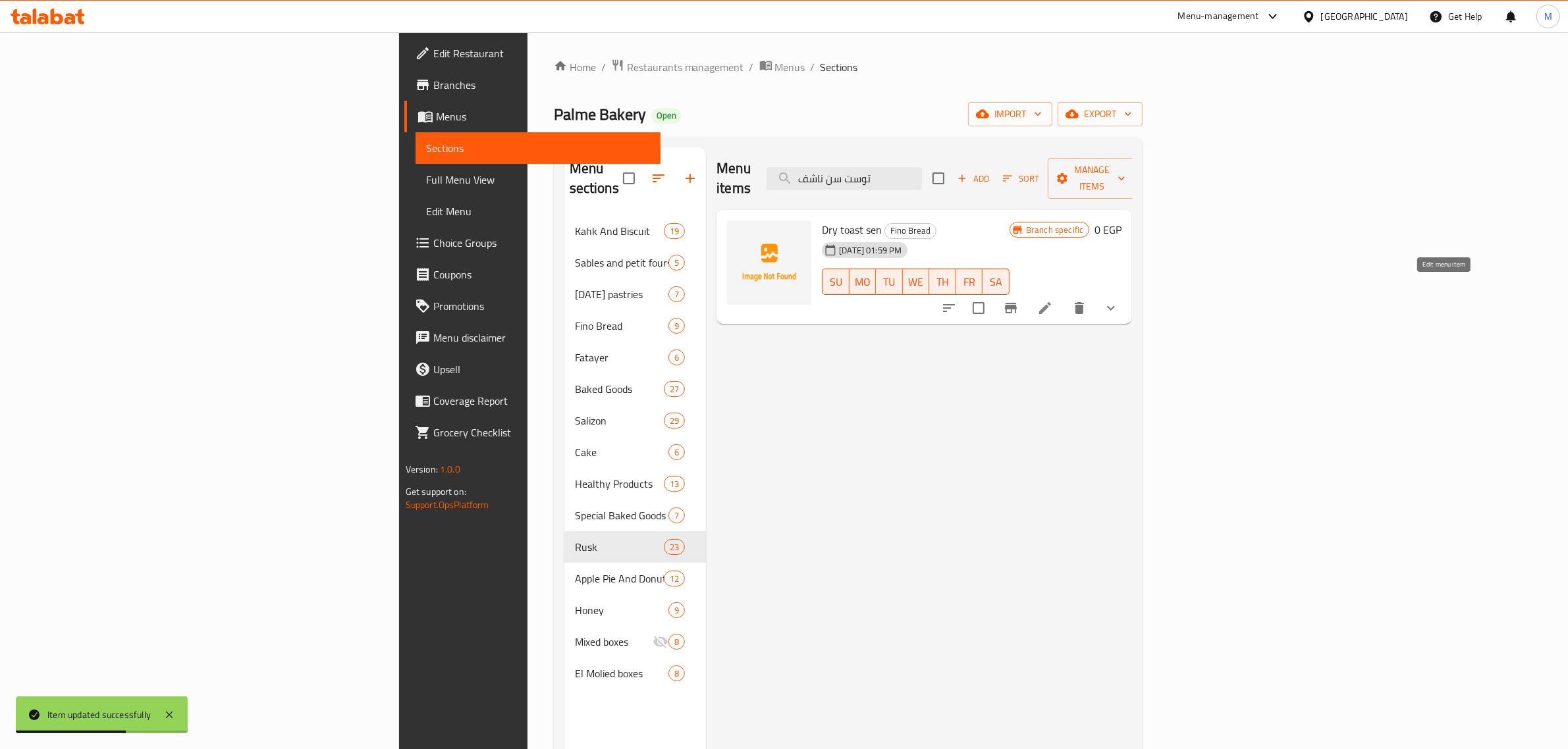
type input "توست سن ناشف"
click at [1053, 300] on icon at bounding box center [1044, 308] width 16 height 16
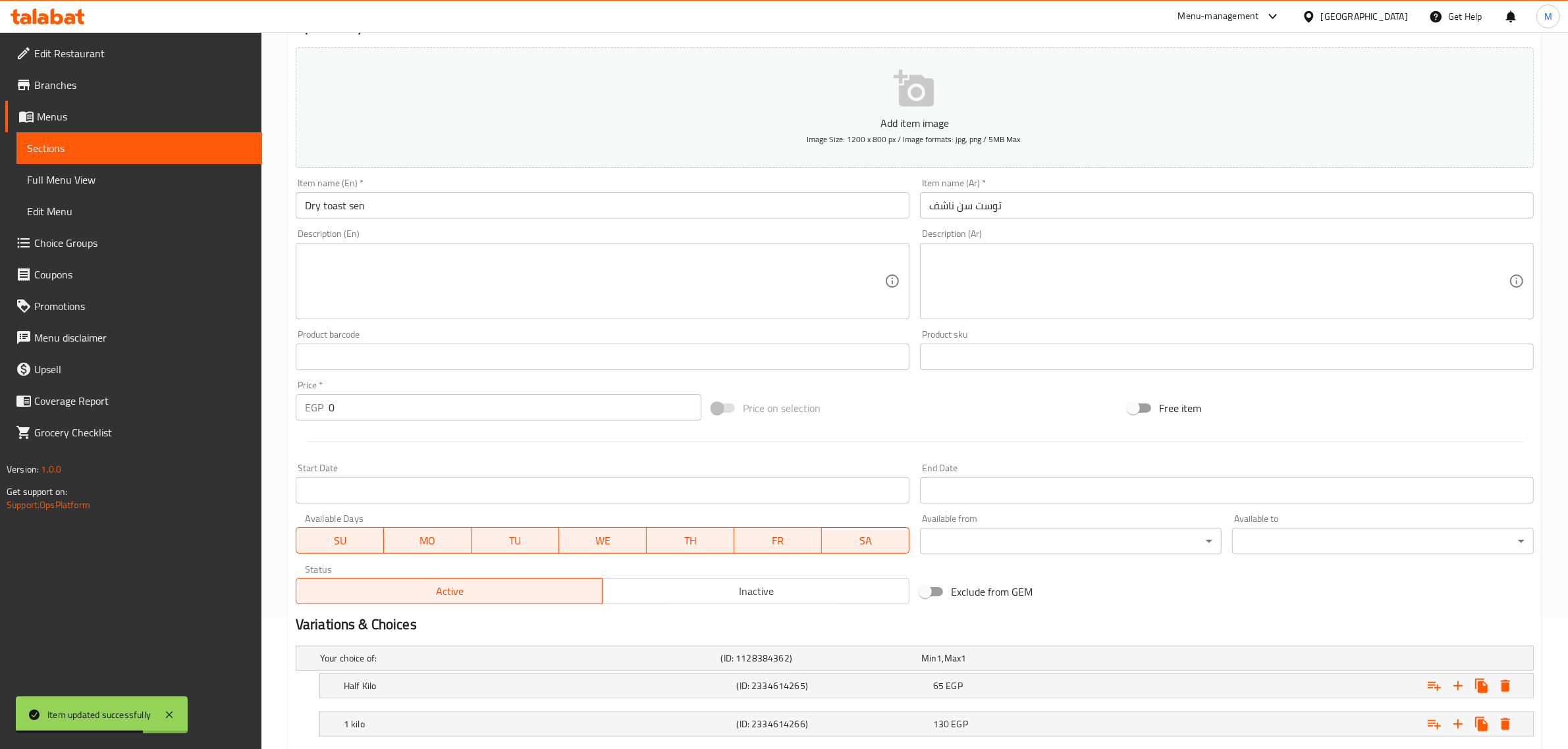
scroll to position [211, 0]
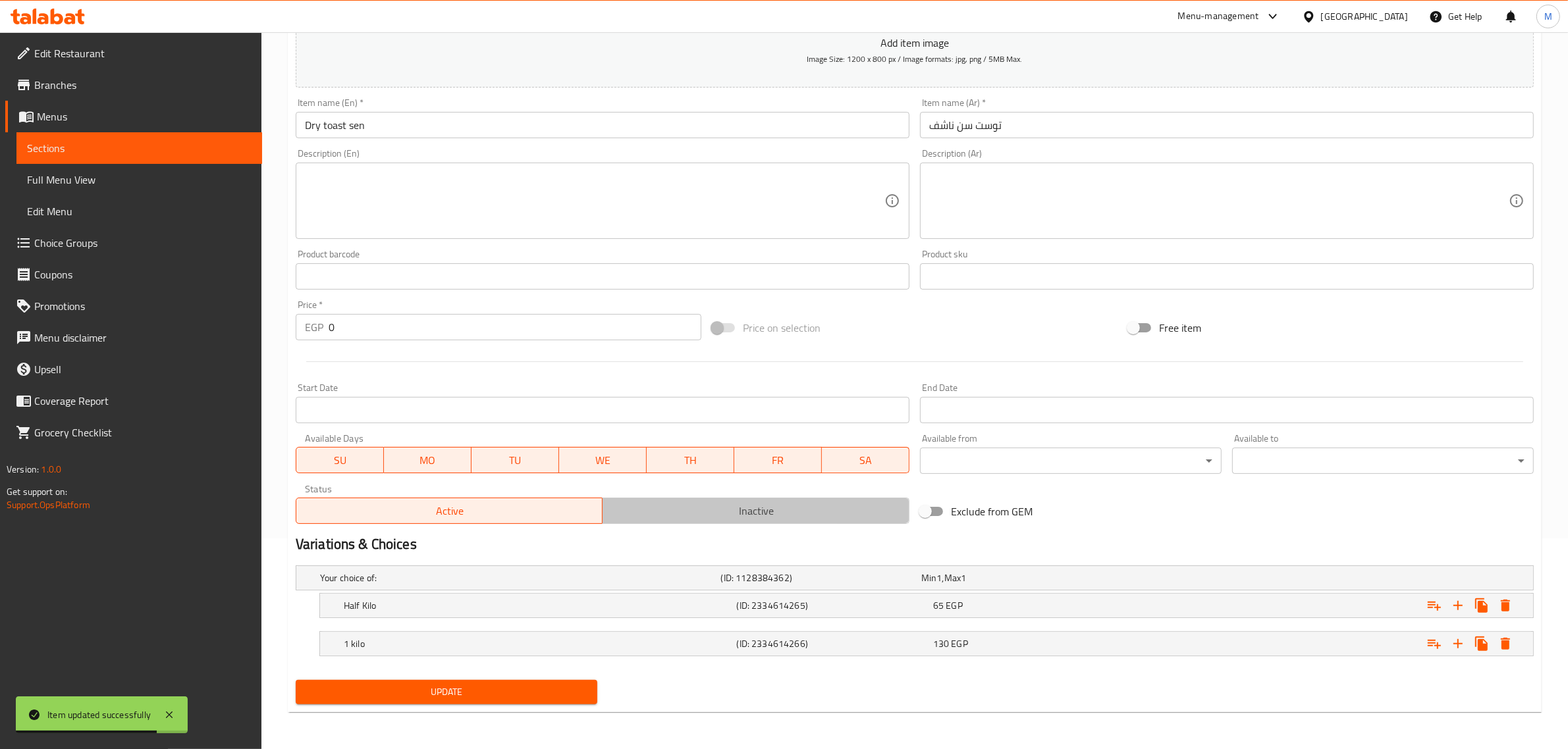
click at [656, 515] on span "Inactive" at bounding box center [756, 511] width 296 height 19
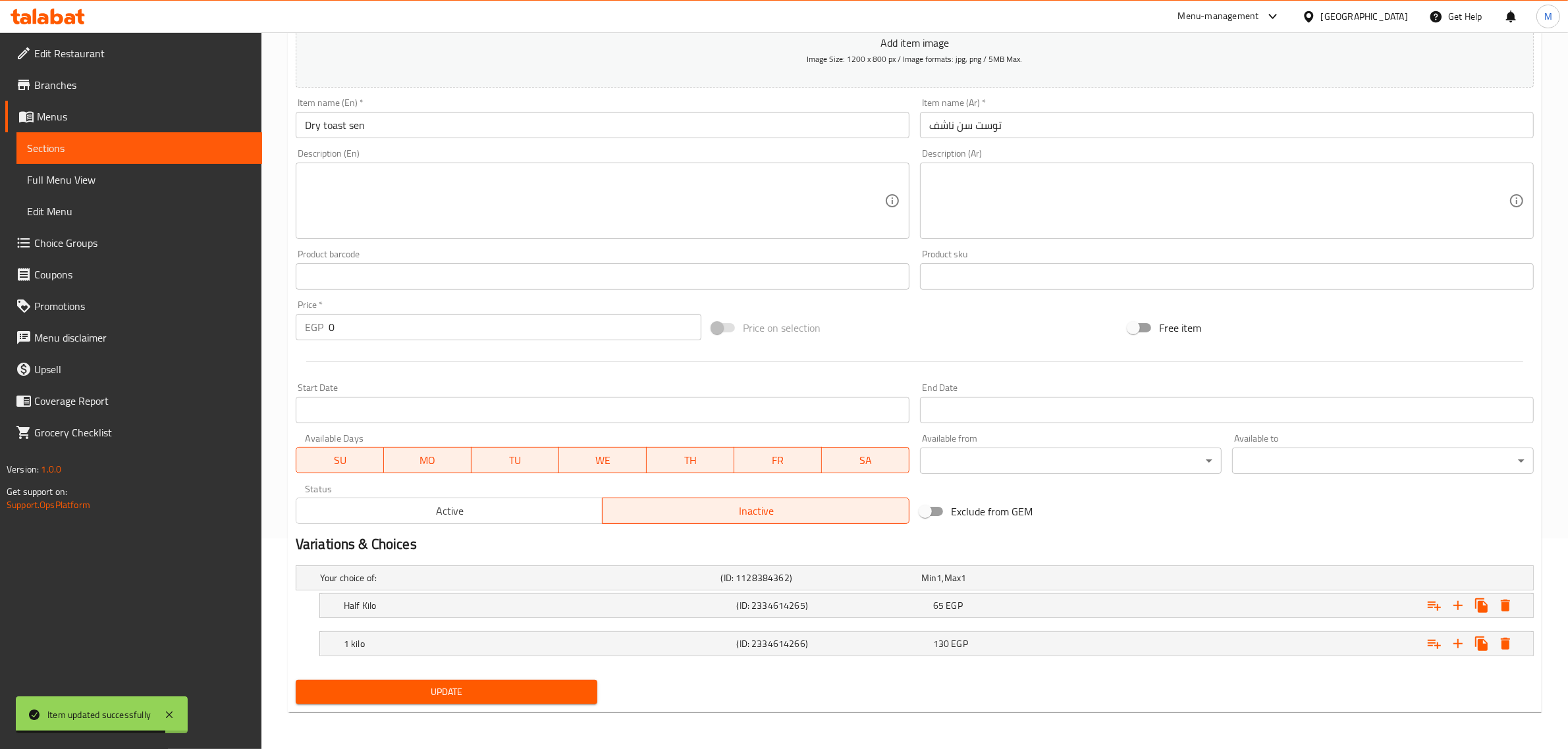
click at [465, 678] on div "Update" at bounding box center [446, 692] width 312 height 35
click at [471, 691] on span "Update" at bounding box center [446, 692] width 280 height 17
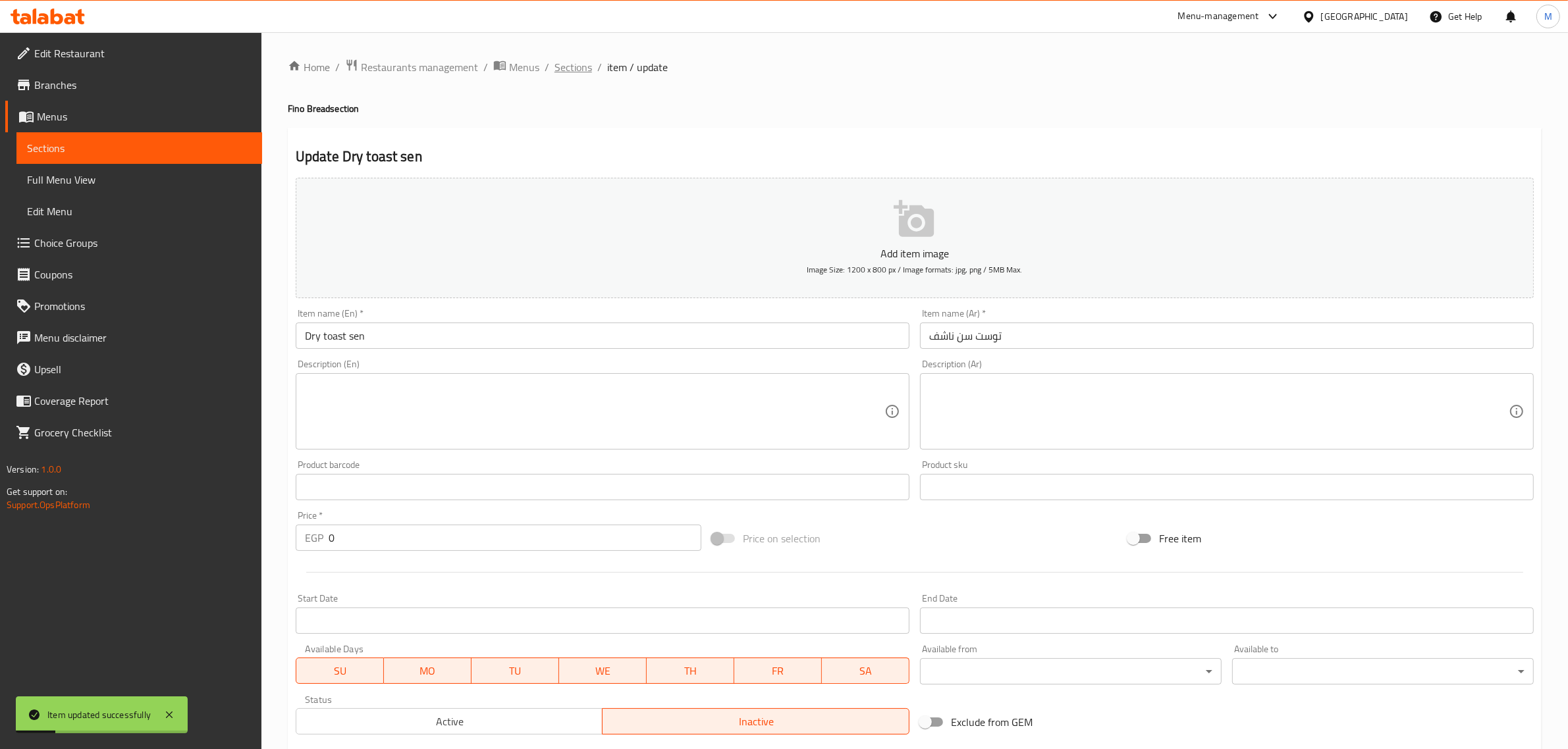
click at [586, 63] on span "Sections" at bounding box center [573, 67] width 38 height 16
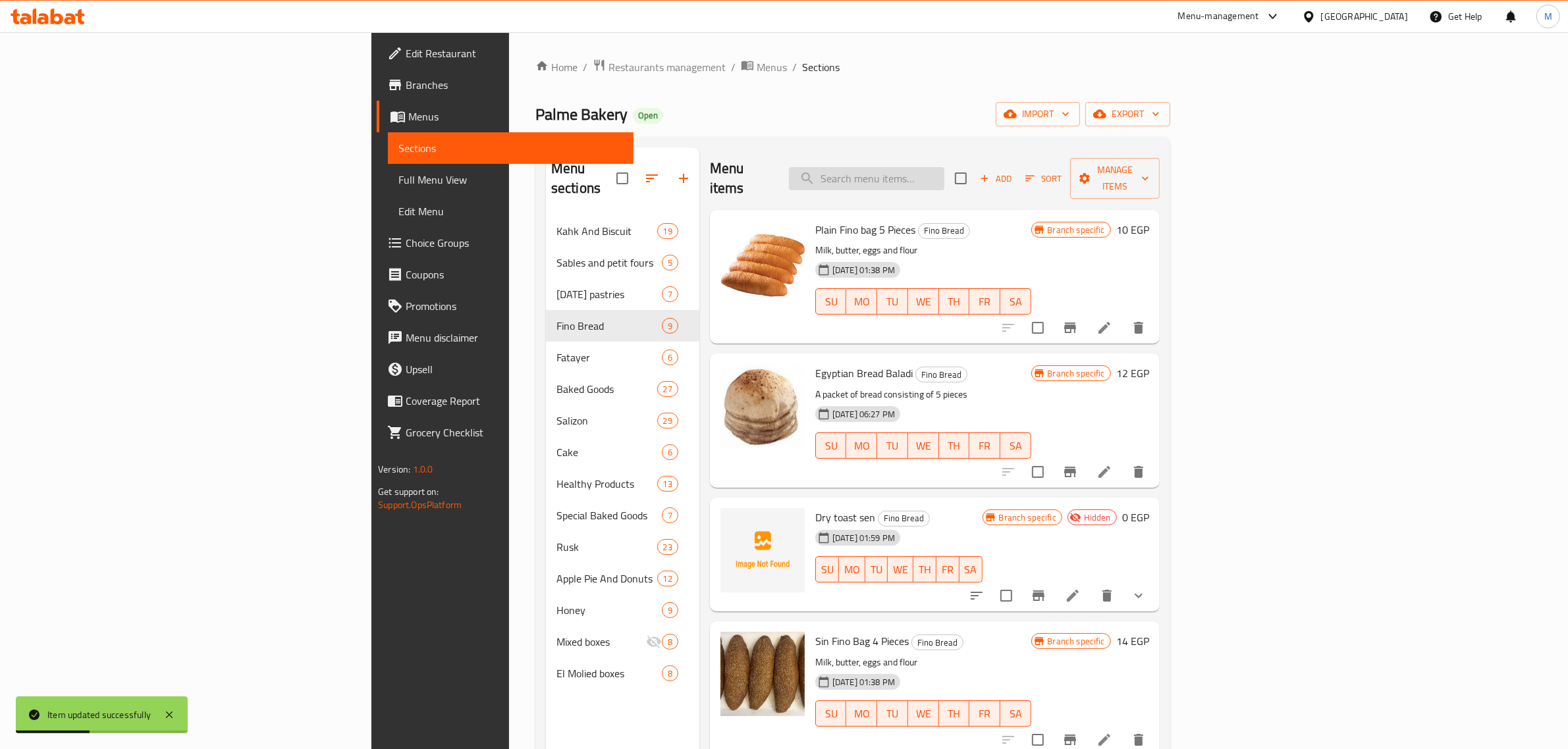
click at [944, 168] on input "search" at bounding box center [867, 179] width 155 height 23
paste input "توست سن ناشف"
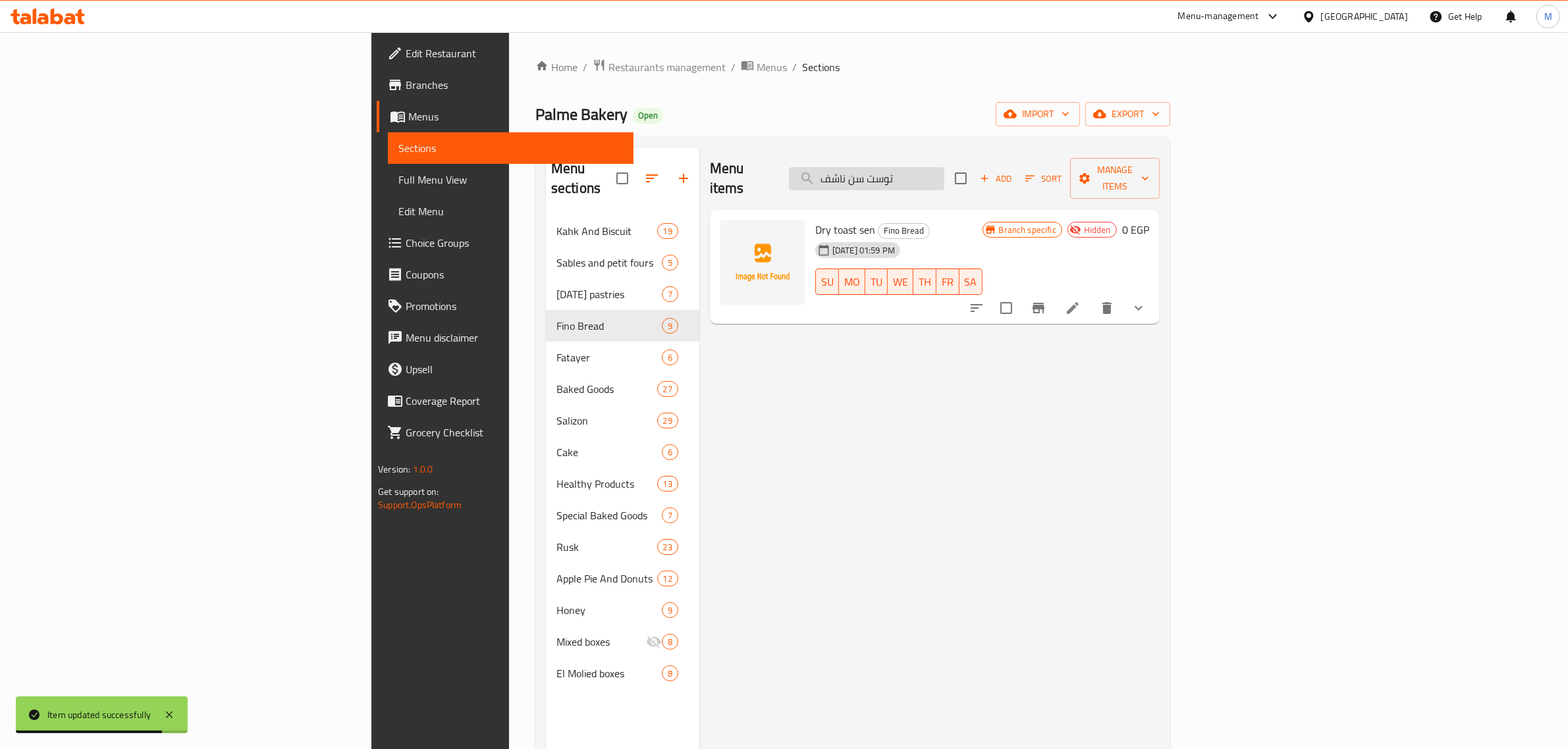
click at [944, 173] on input "توست سن ناشف" at bounding box center [867, 179] width 155 height 23
paste input "رائح سن شوفان"
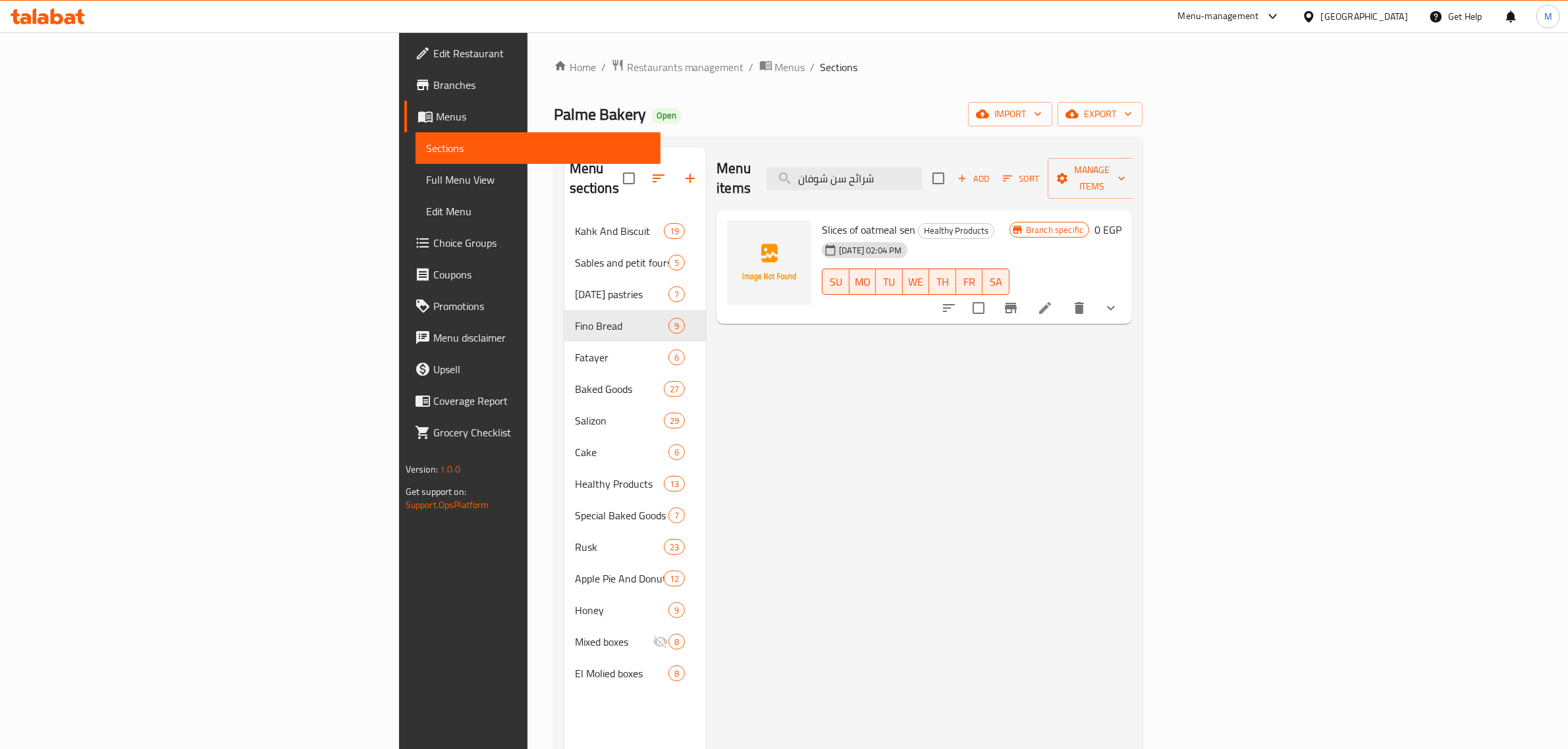
type input "شرائح سن شوفان"
click at [1053, 300] on icon at bounding box center [1044, 308] width 16 height 16
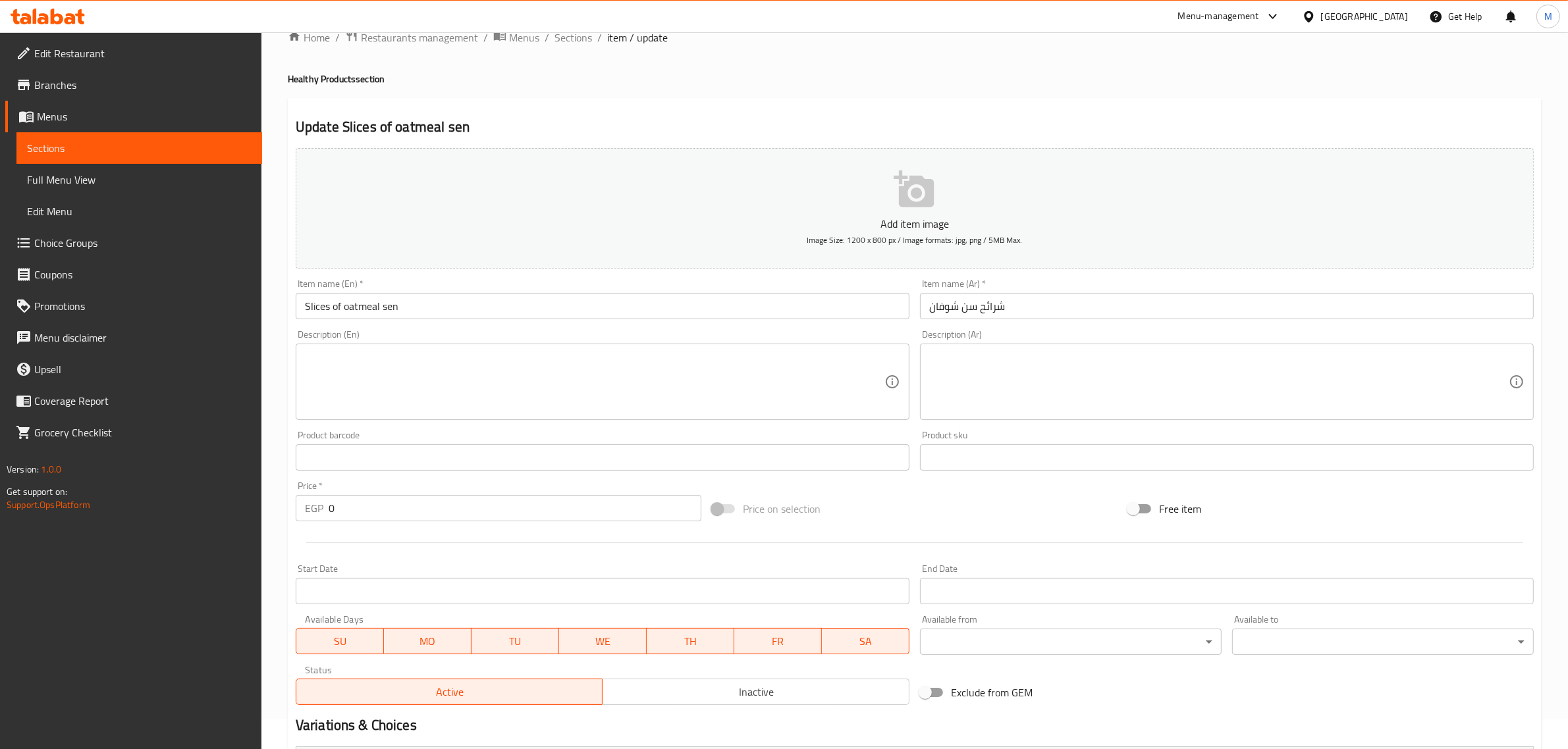
scroll to position [211, 0]
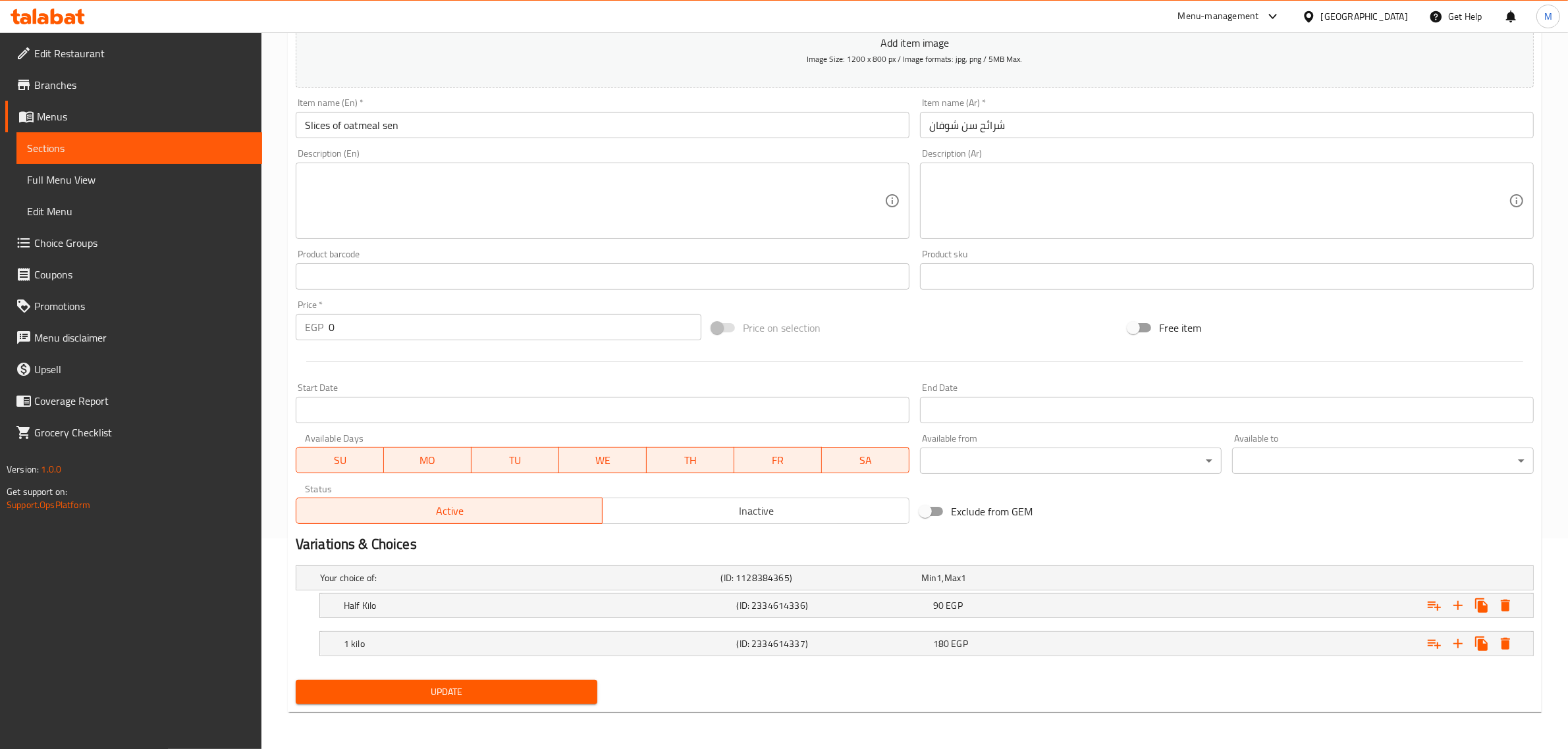
click at [676, 512] on span "Inactive" at bounding box center [756, 511] width 296 height 19
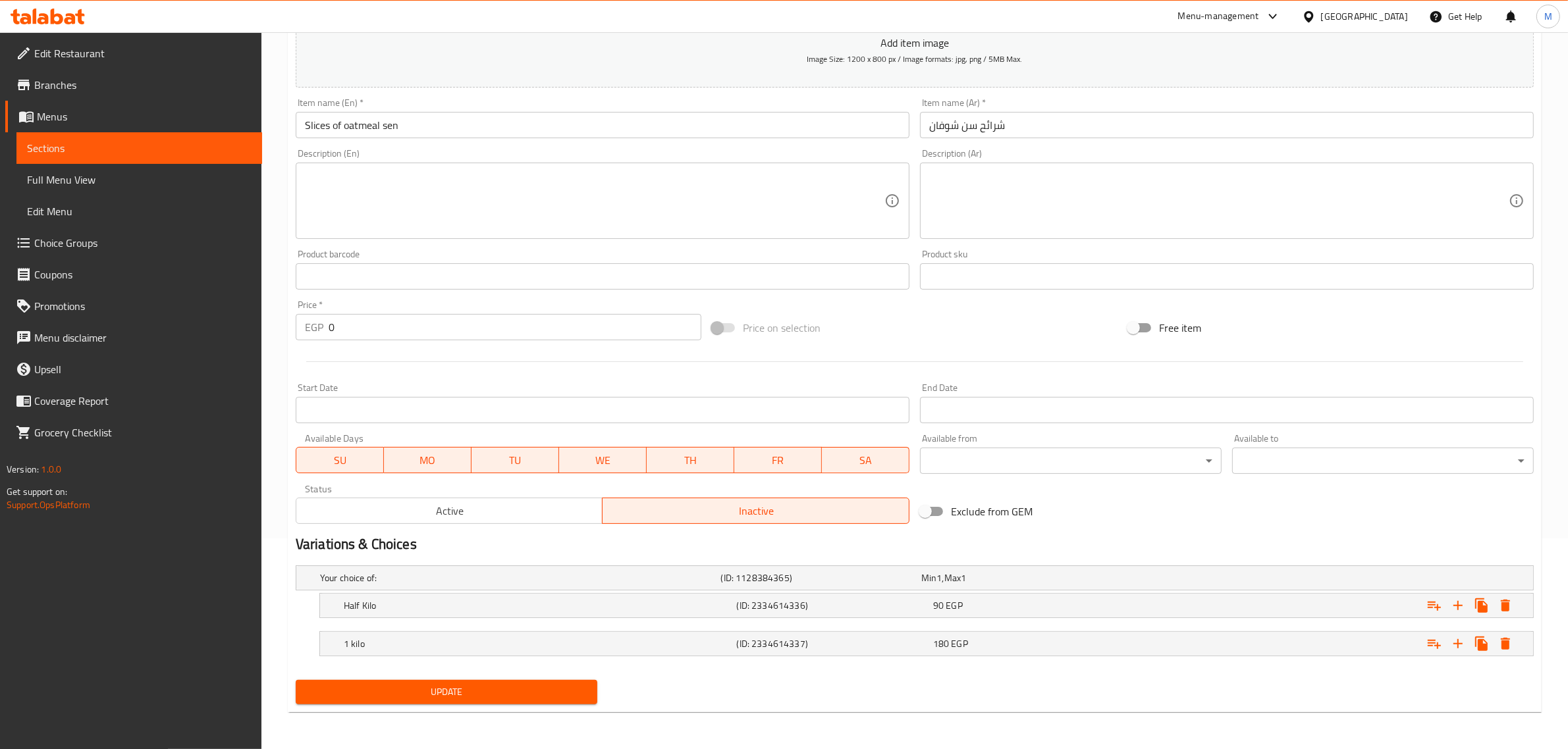
click at [452, 682] on button "Update" at bounding box center [446, 691] width 302 height 24
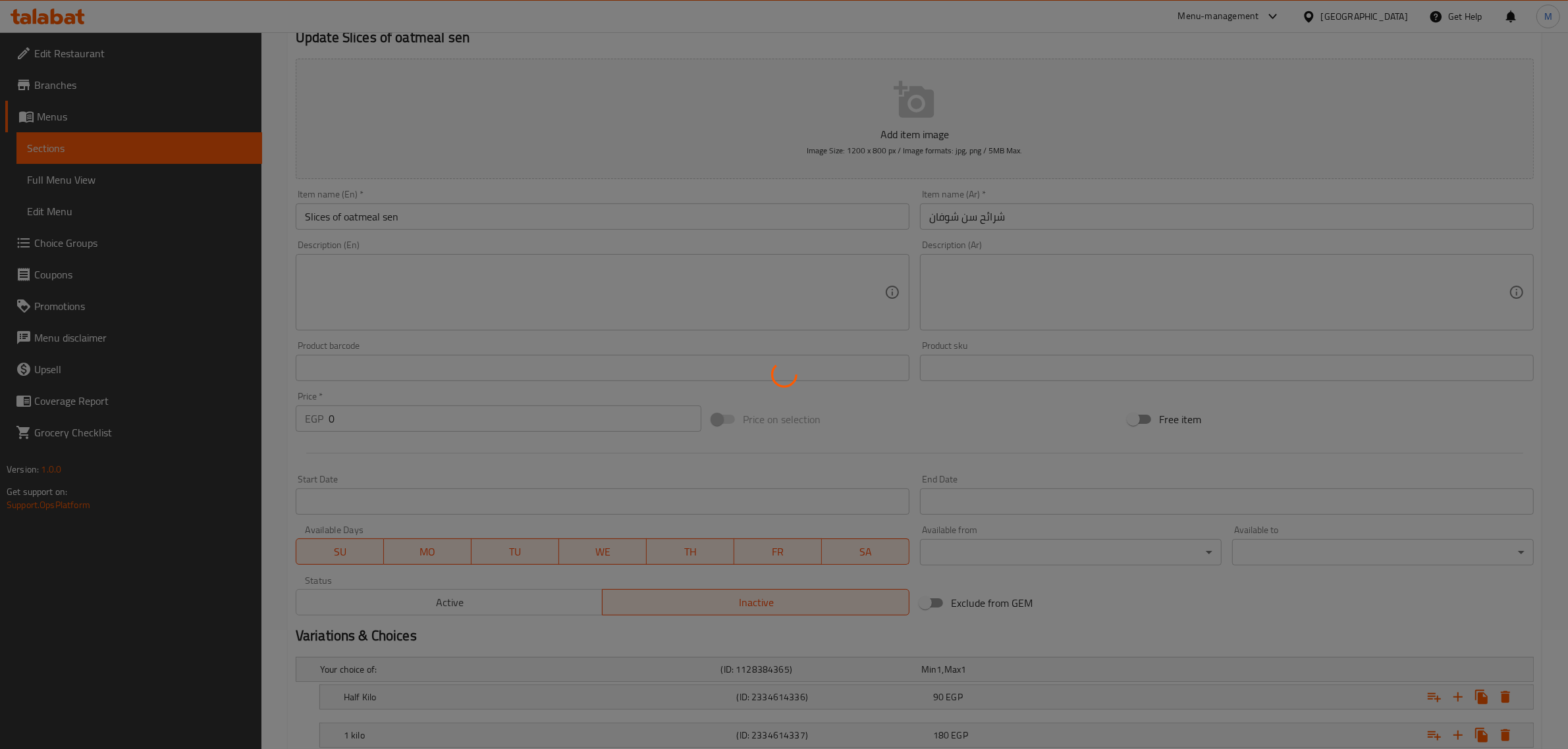
scroll to position [0, 0]
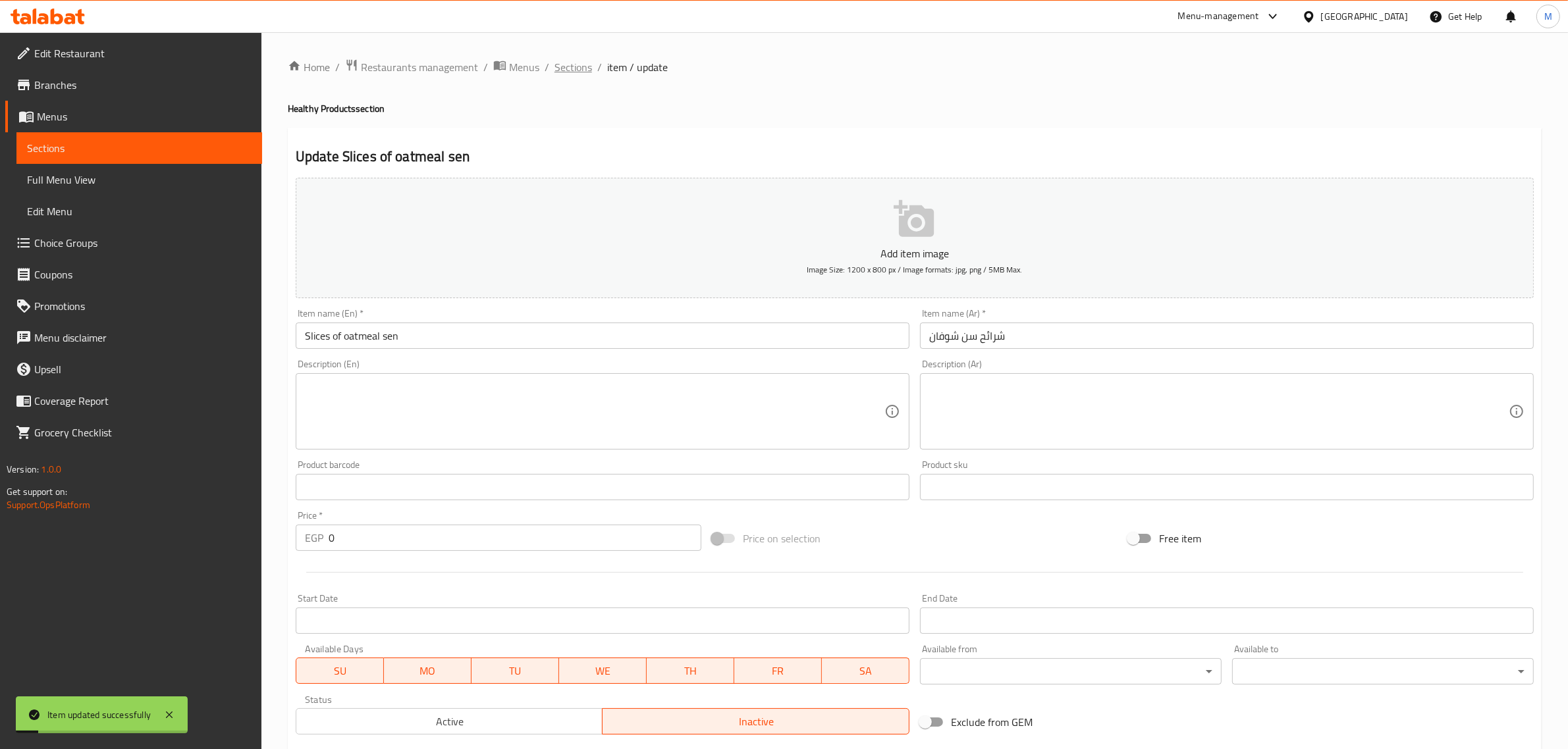
click at [577, 66] on span "Sections" at bounding box center [573, 67] width 38 height 16
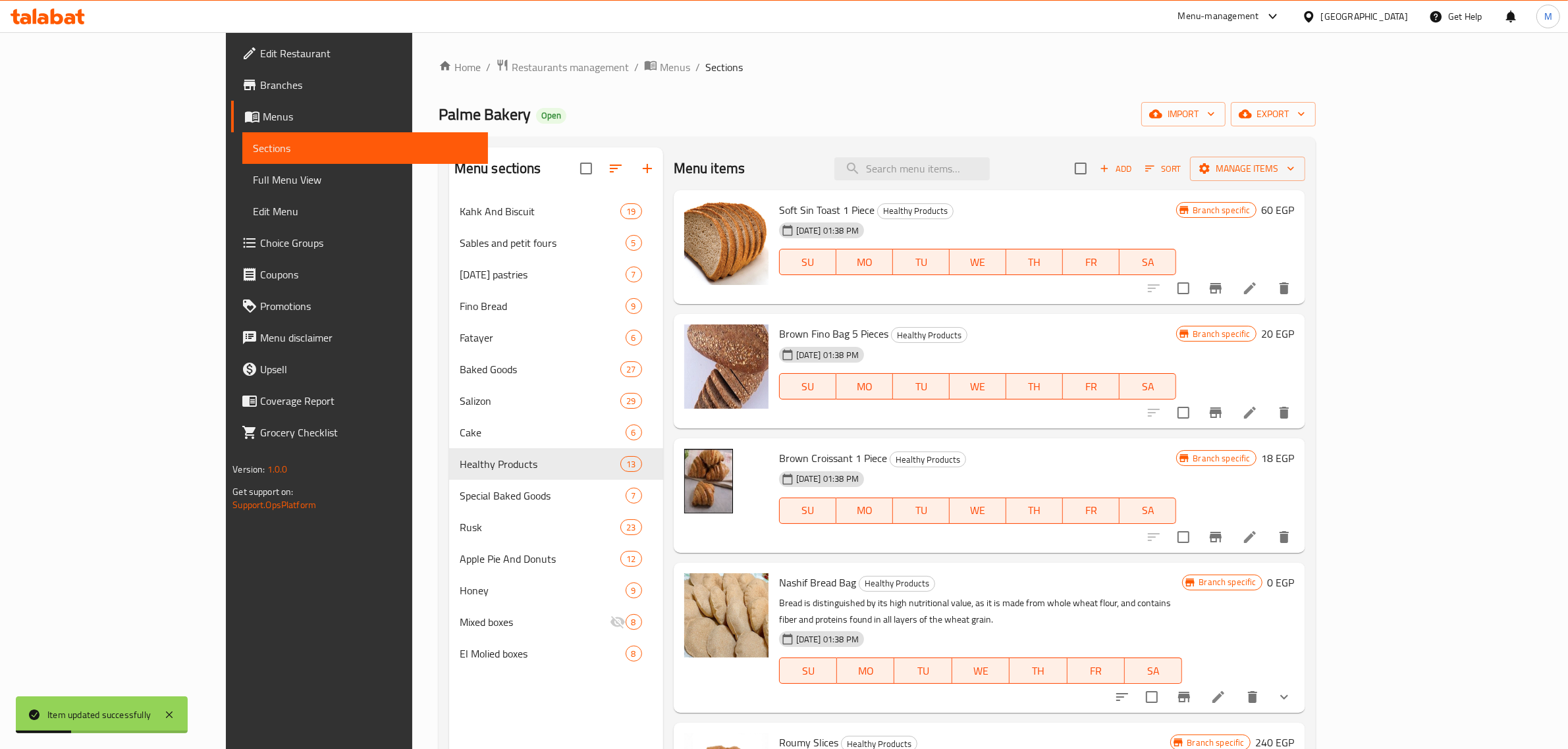
click at [1014, 181] on div "Menu items Add Sort Manage items" at bounding box center [989, 168] width 631 height 43
click at [989, 174] on input "search" at bounding box center [912, 169] width 155 height 23
paste input "باتون ساليه كمون"
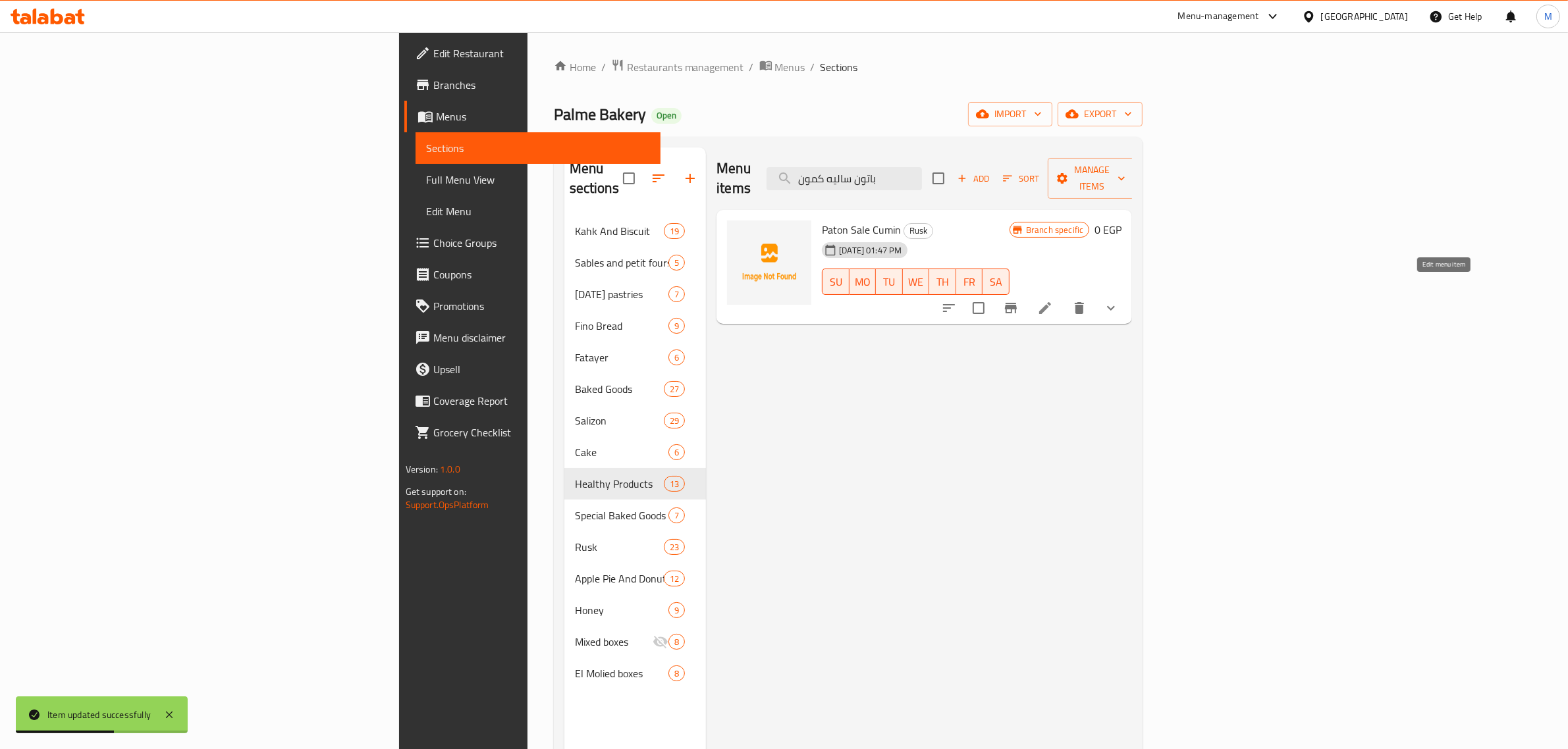
type input "باتون ساليه كمون"
click at [1053, 300] on icon at bounding box center [1044, 308] width 16 height 16
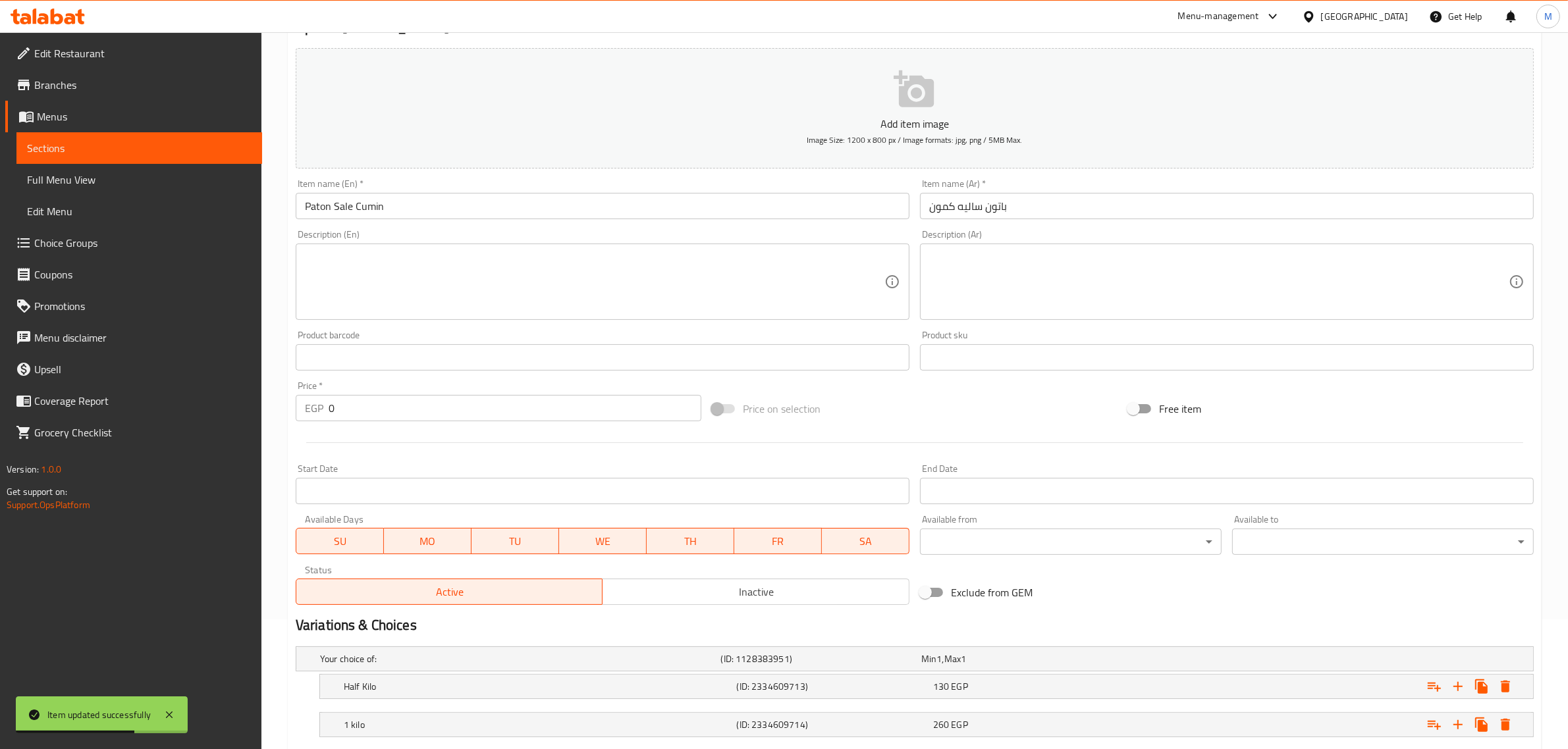
scroll to position [211, 0]
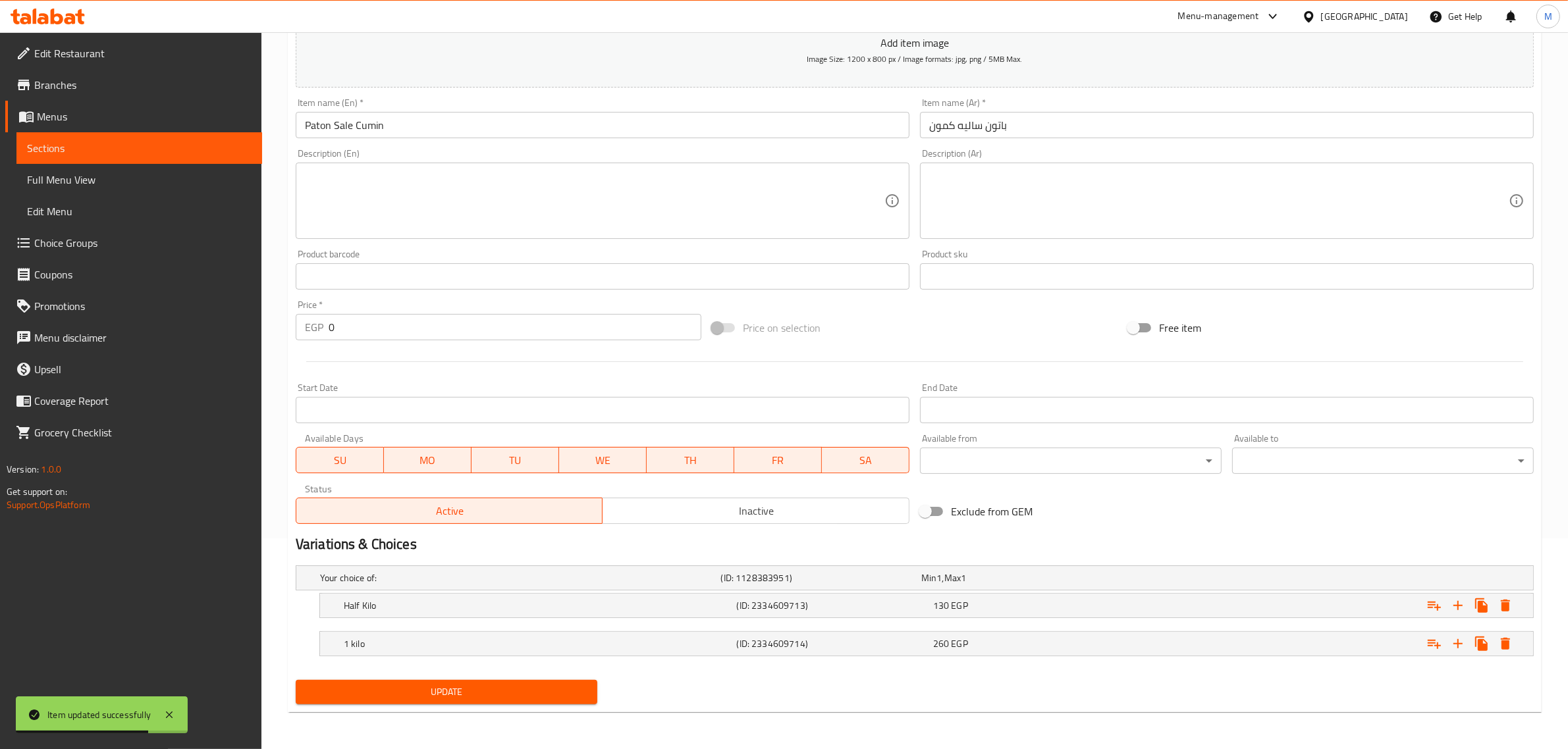
click at [680, 502] on span "Inactive" at bounding box center [756, 511] width 296 height 19
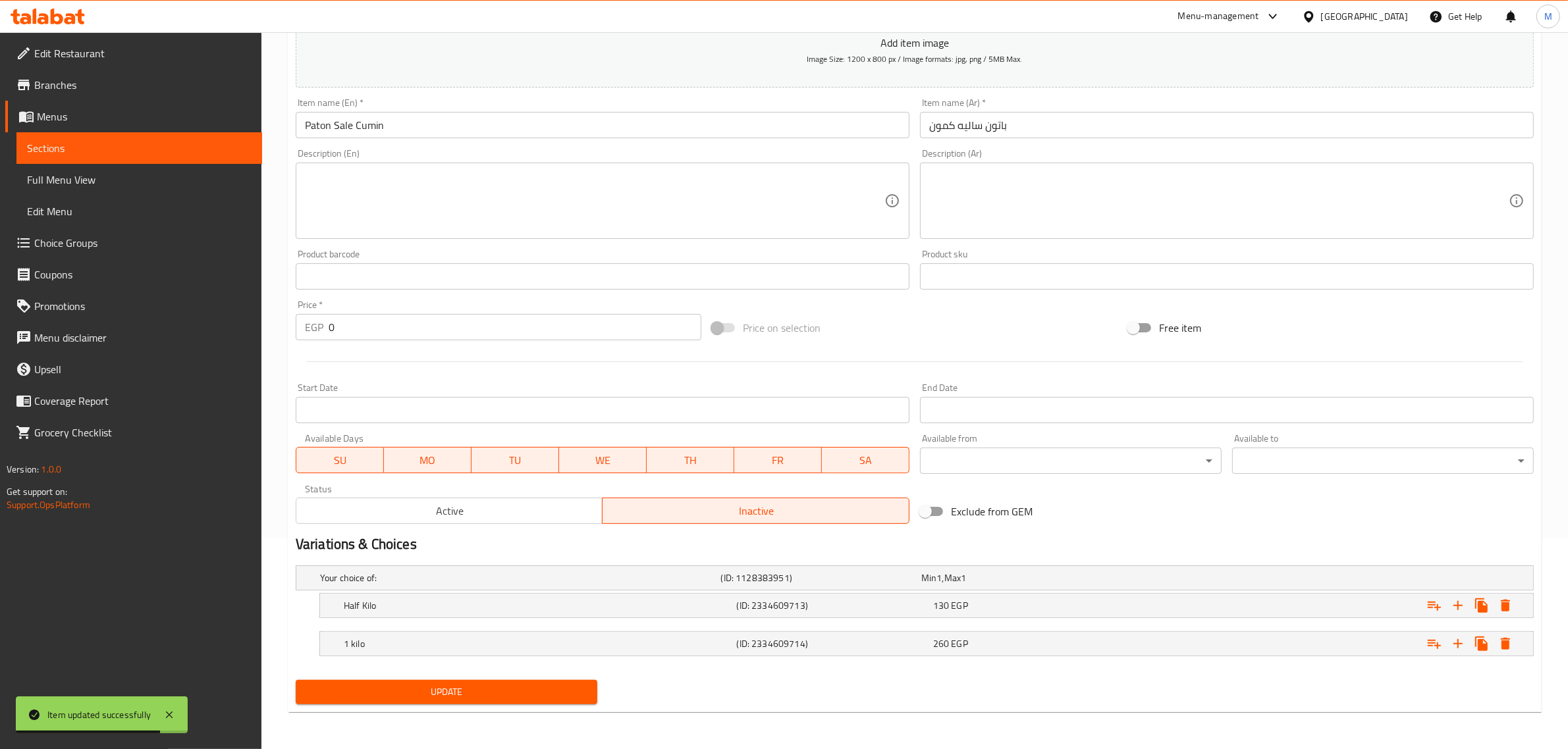
click at [455, 692] on span "Update" at bounding box center [446, 692] width 280 height 17
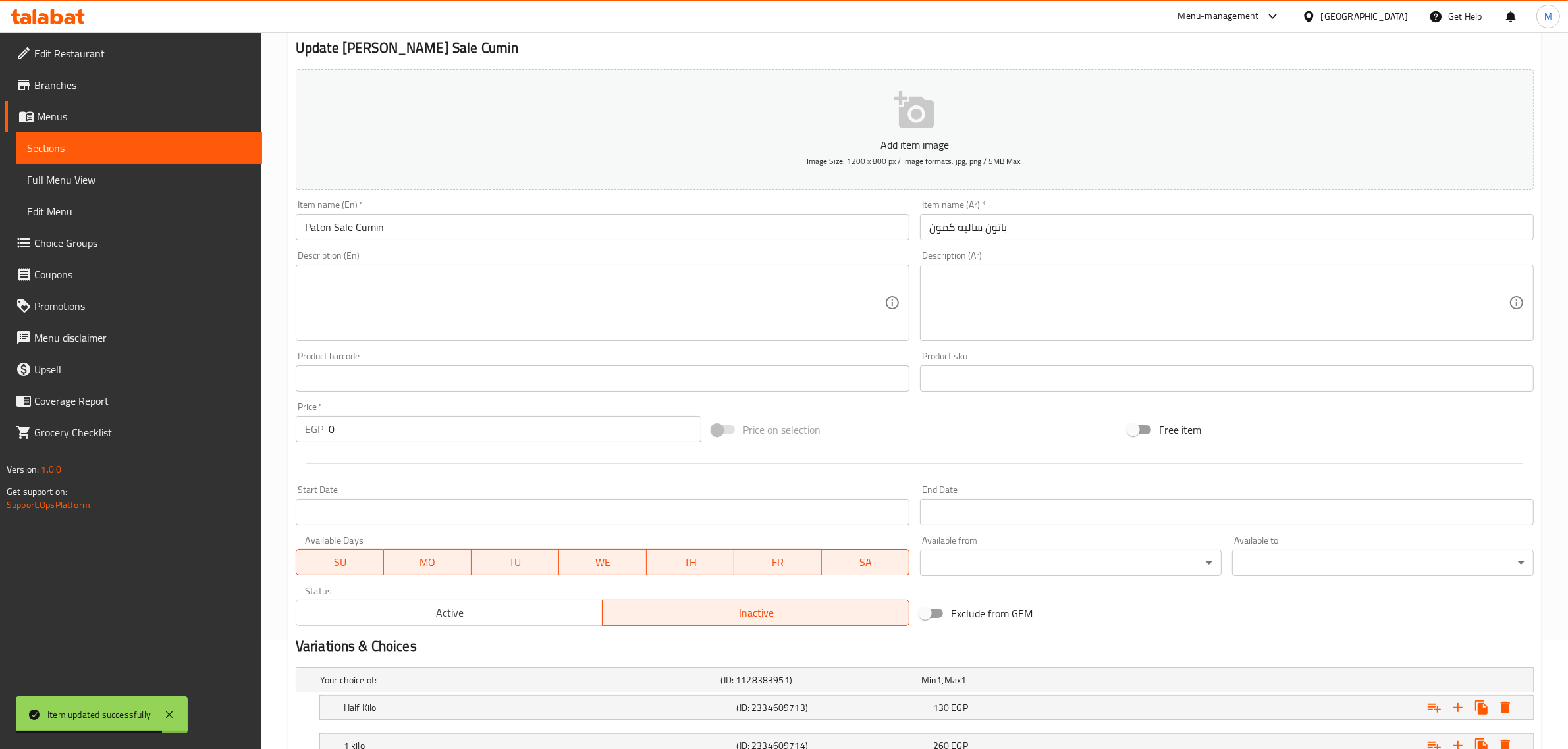
scroll to position [0, 0]
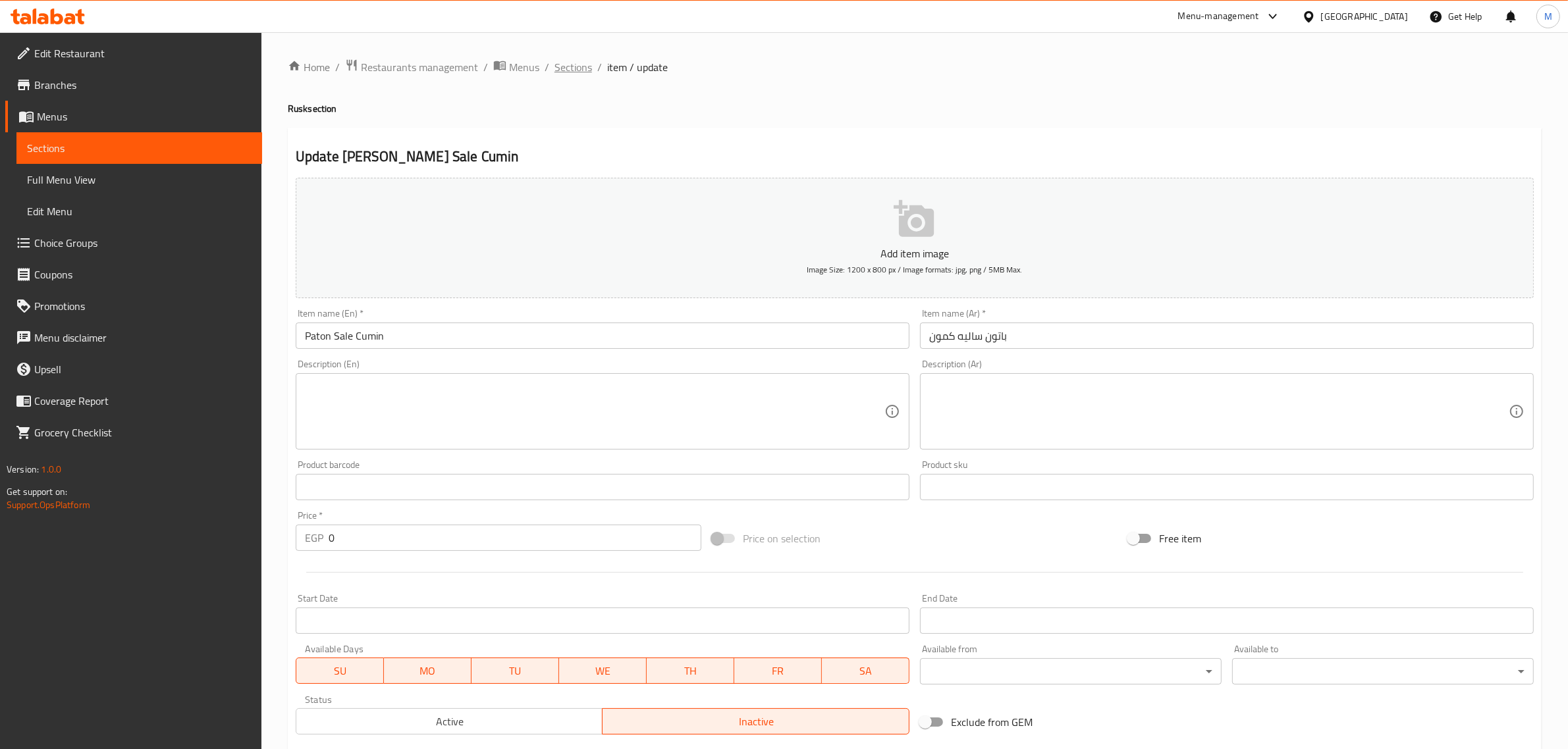
click at [570, 70] on span "Sections" at bounding box center [573, 67] width 38 height 16
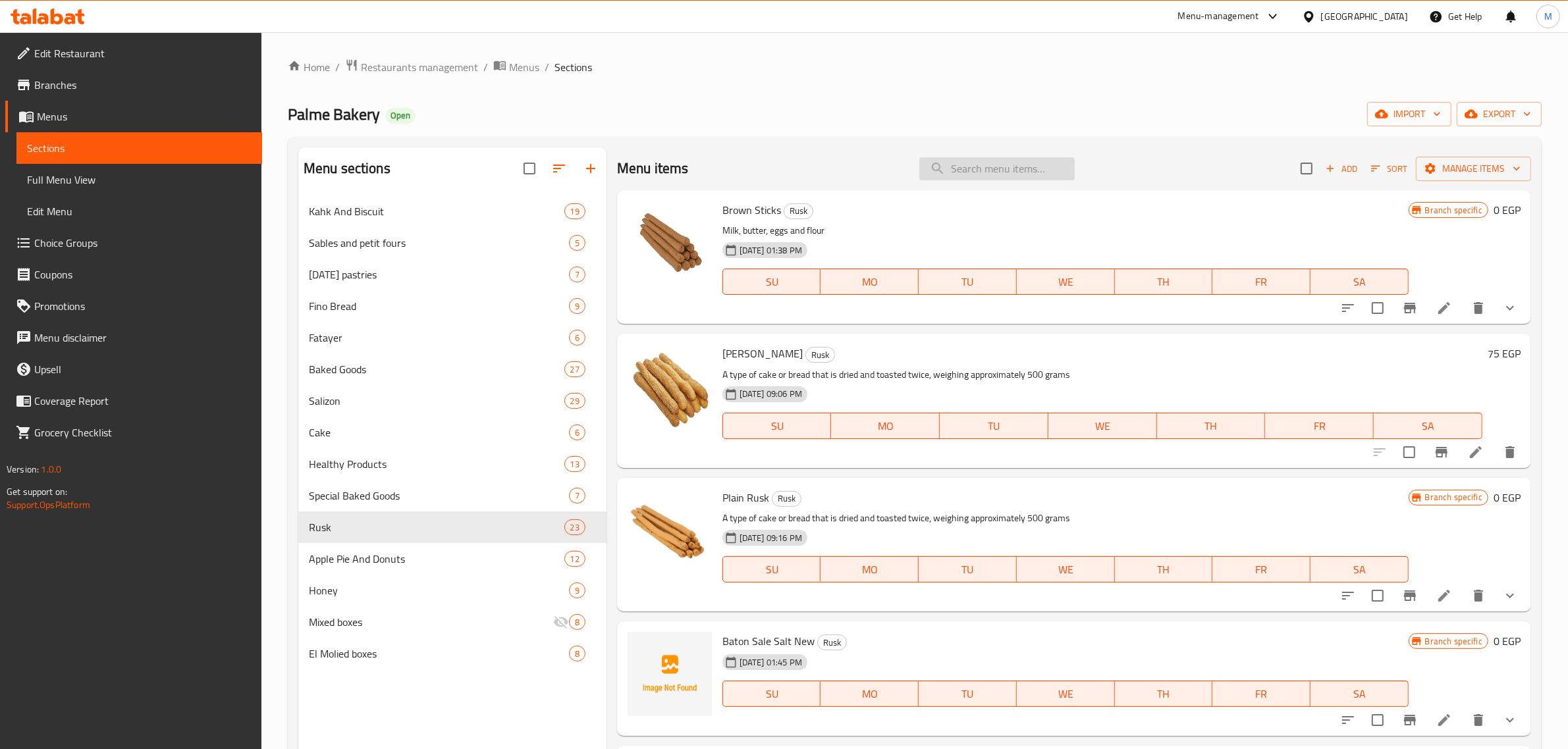
click at [957, 165] on input "search" at bounding box center [997, 169] width 155 height 23
paste input "باتون ساليه كمون"
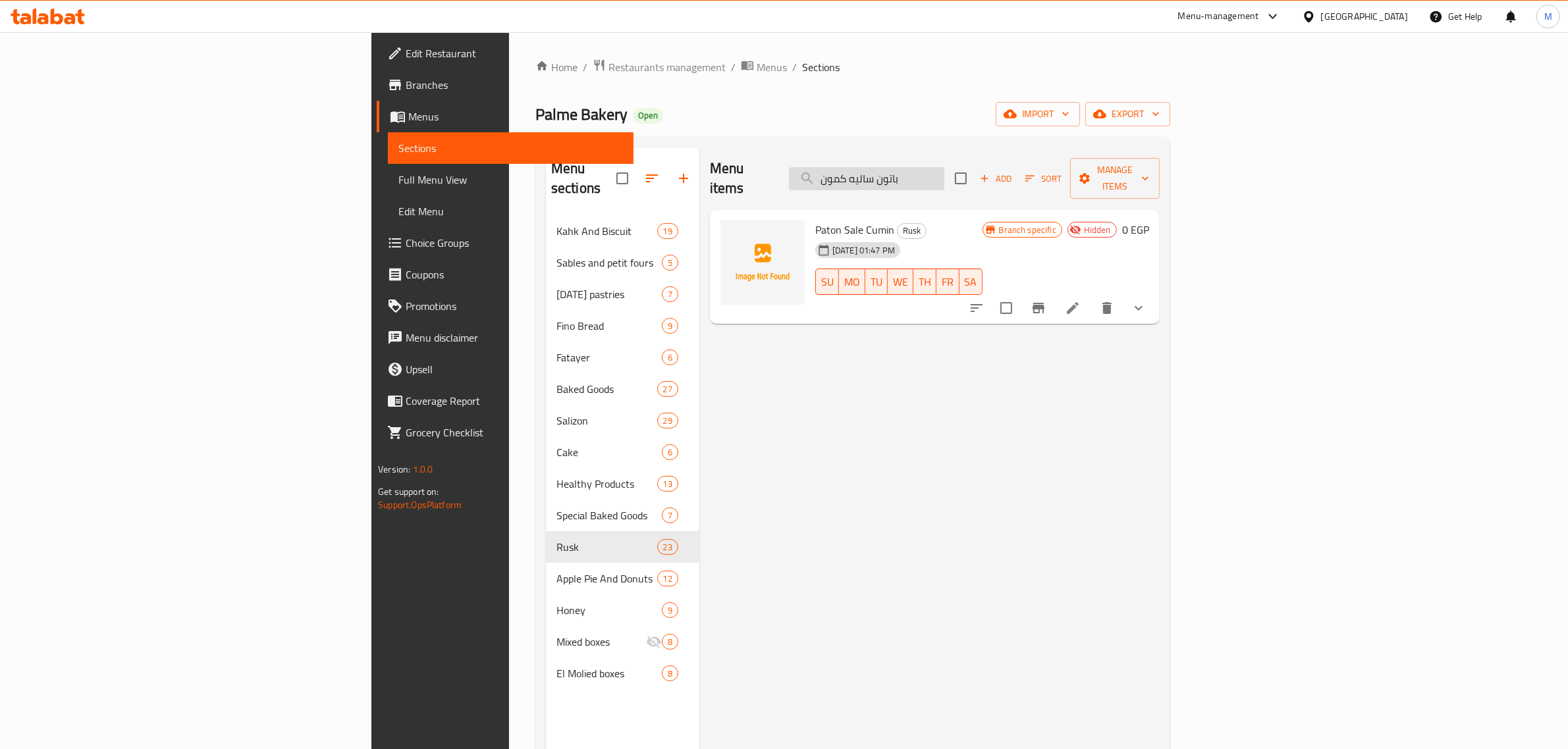
click at [944, 168] on input "باتون ساليه كمون" at bounding box center [867, 179] width 155 height 23
paste input "رائح سن ميكس"
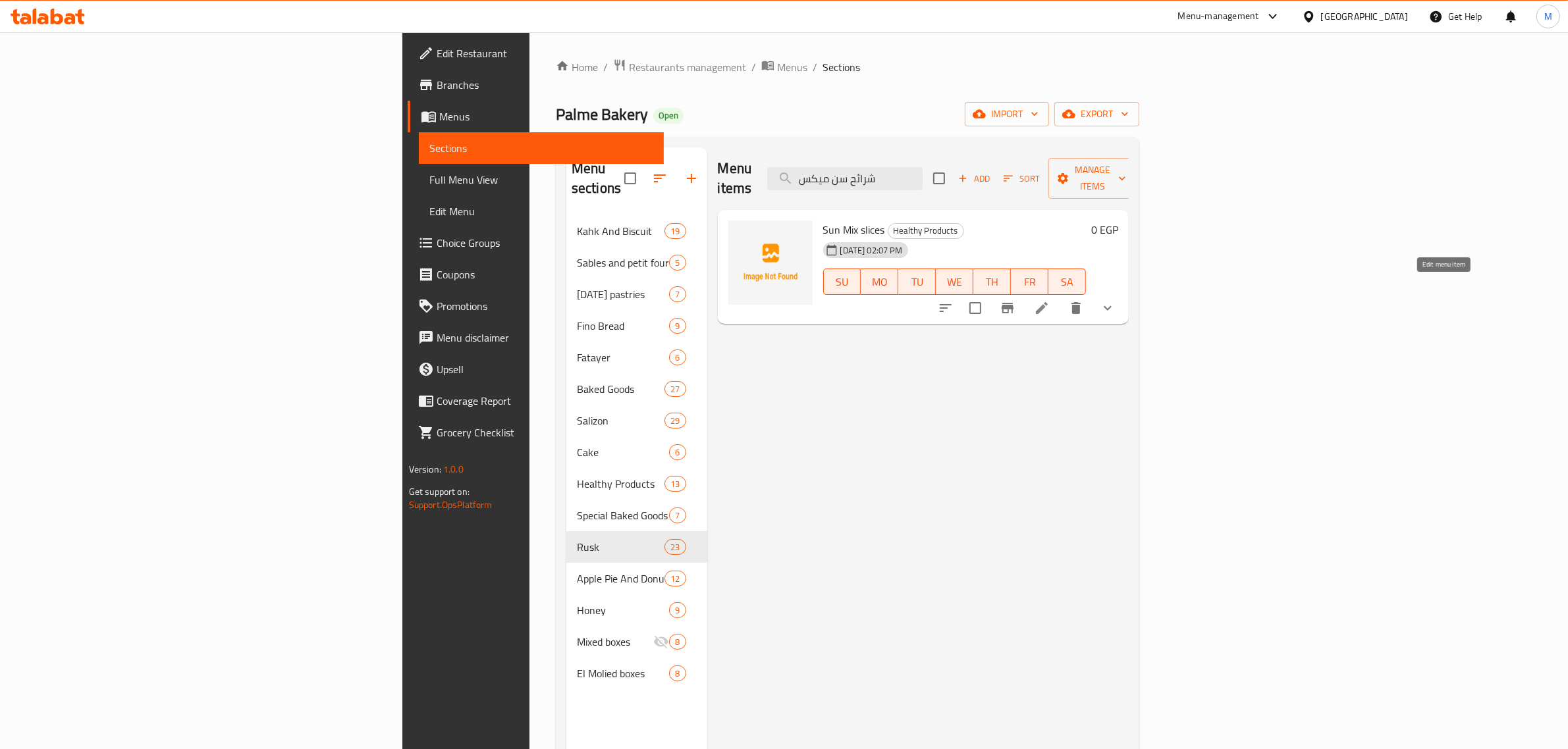
type input "شرائح سن ميكس"
click at [1049, 300] on icon at bounding box center [1041, 308] width 16 height 16
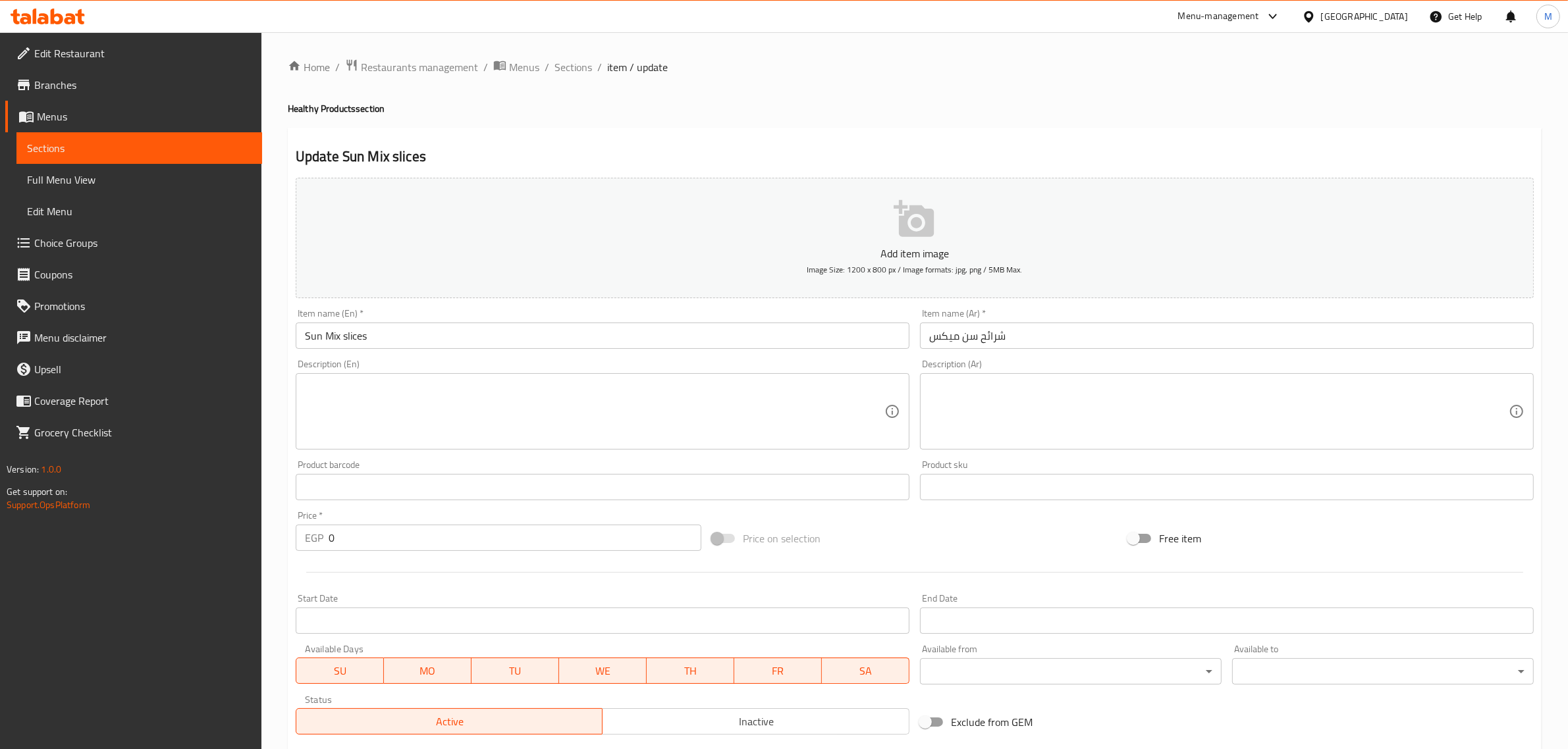
scroll to position [211, 0]
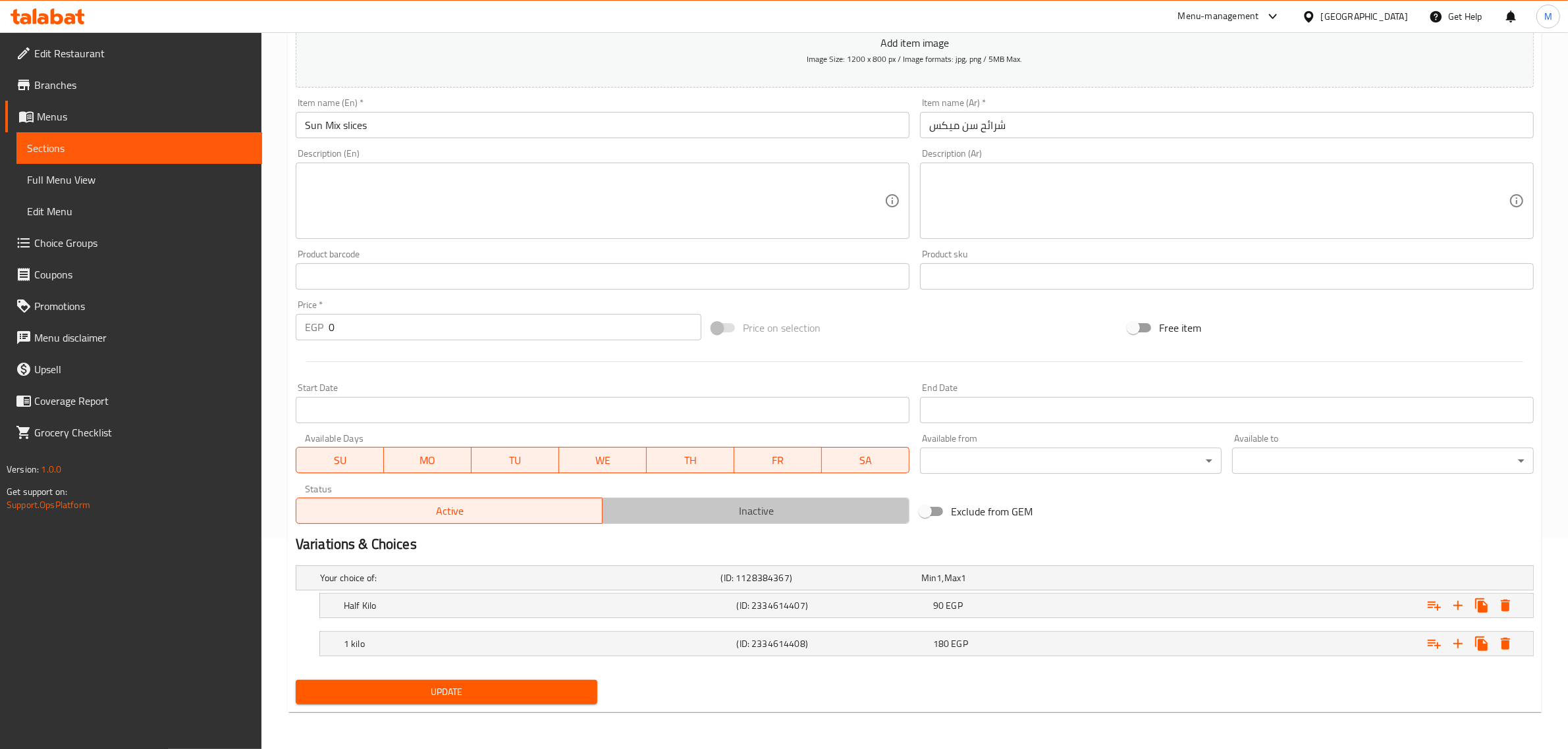
click at [632, 505] on span "Inactive" at bounding box center [756, 511] width 296 height 19
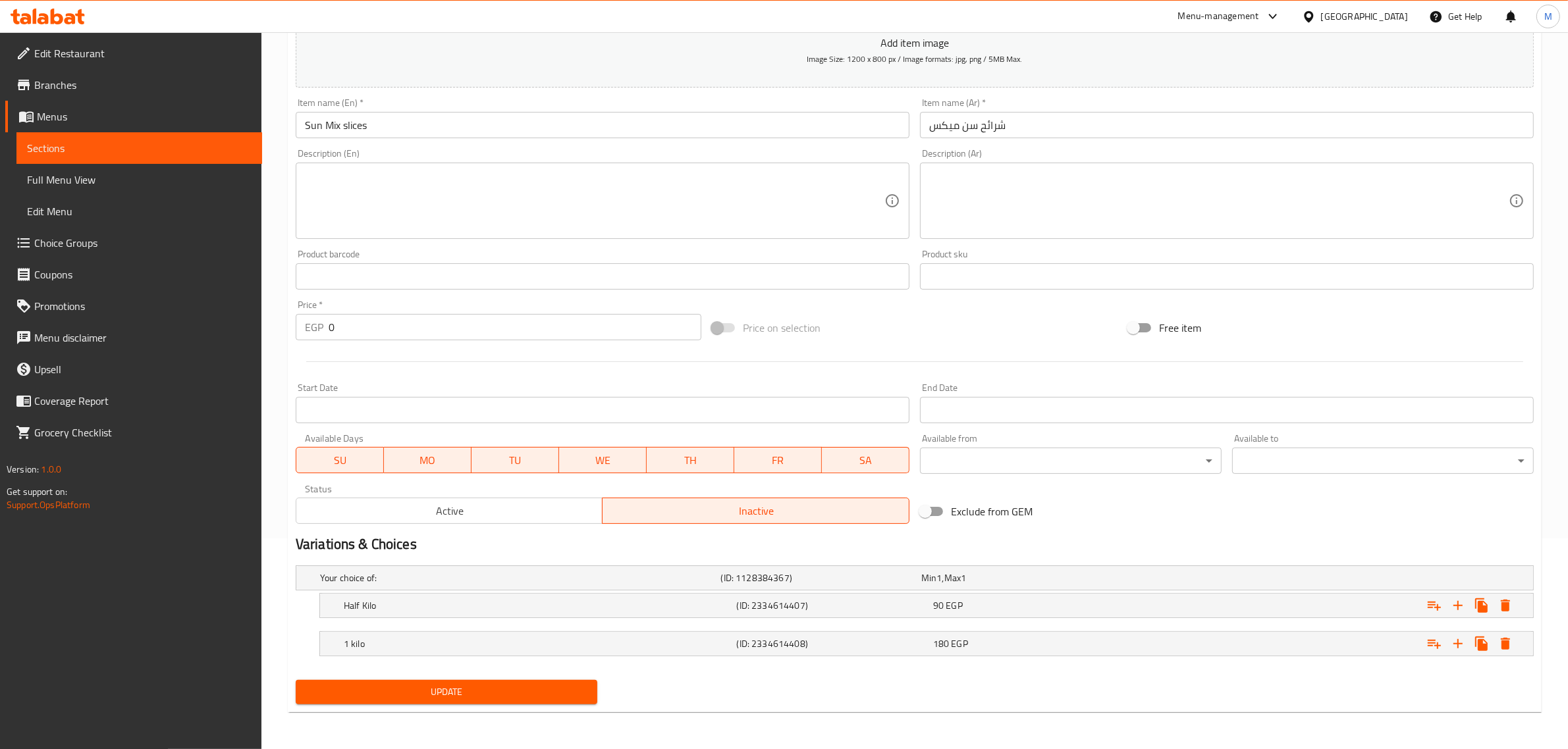
click at [511, 676] on div "Update" at bounding box center [446, 692] width 312 height 35
click at [514, 689] on span "Update" at bounding box center [446, 692] width 280 height 17
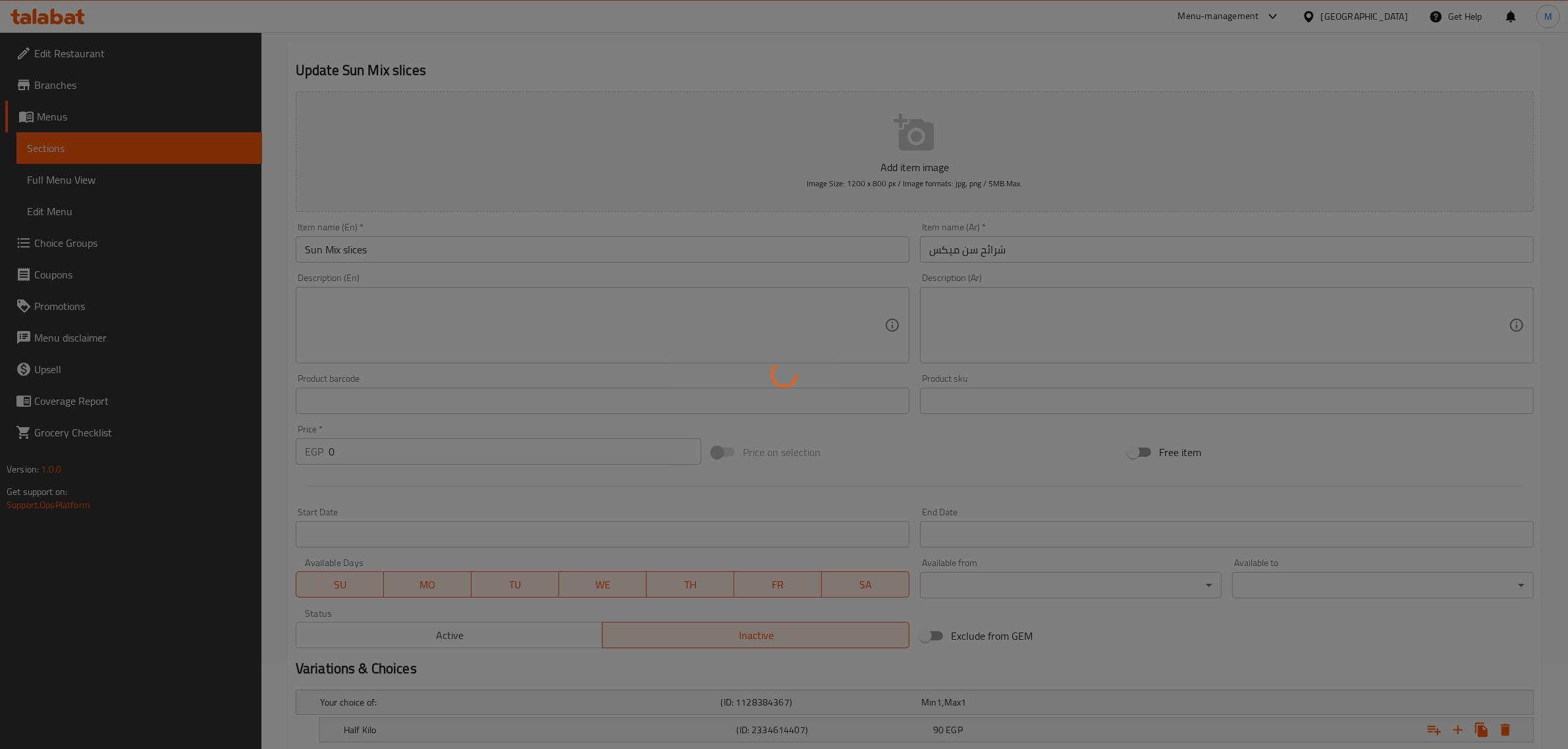
scroll to position [0, 0]
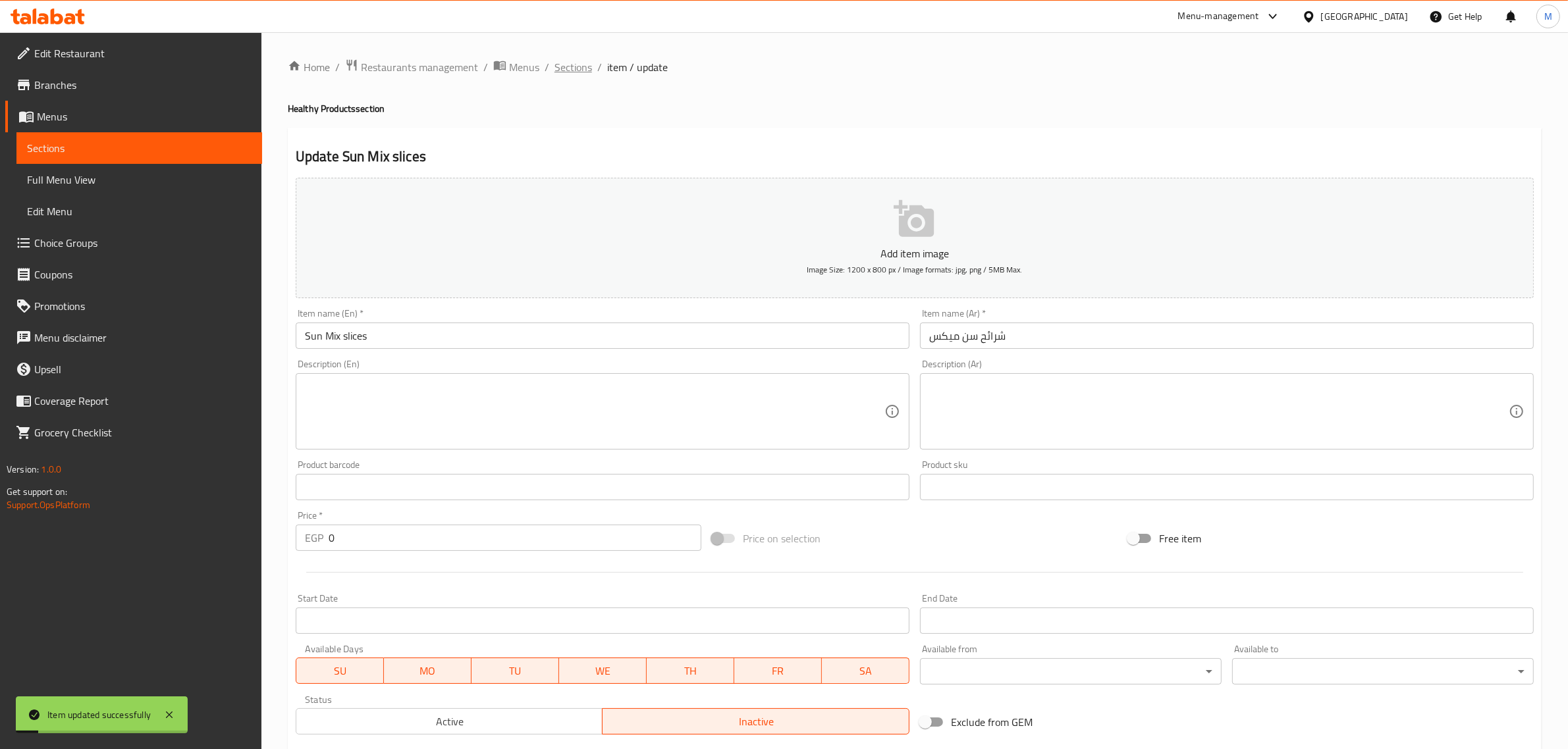
click at [567, 64] on span "Sections" at bounding box center [573, 67] width 38 height 16
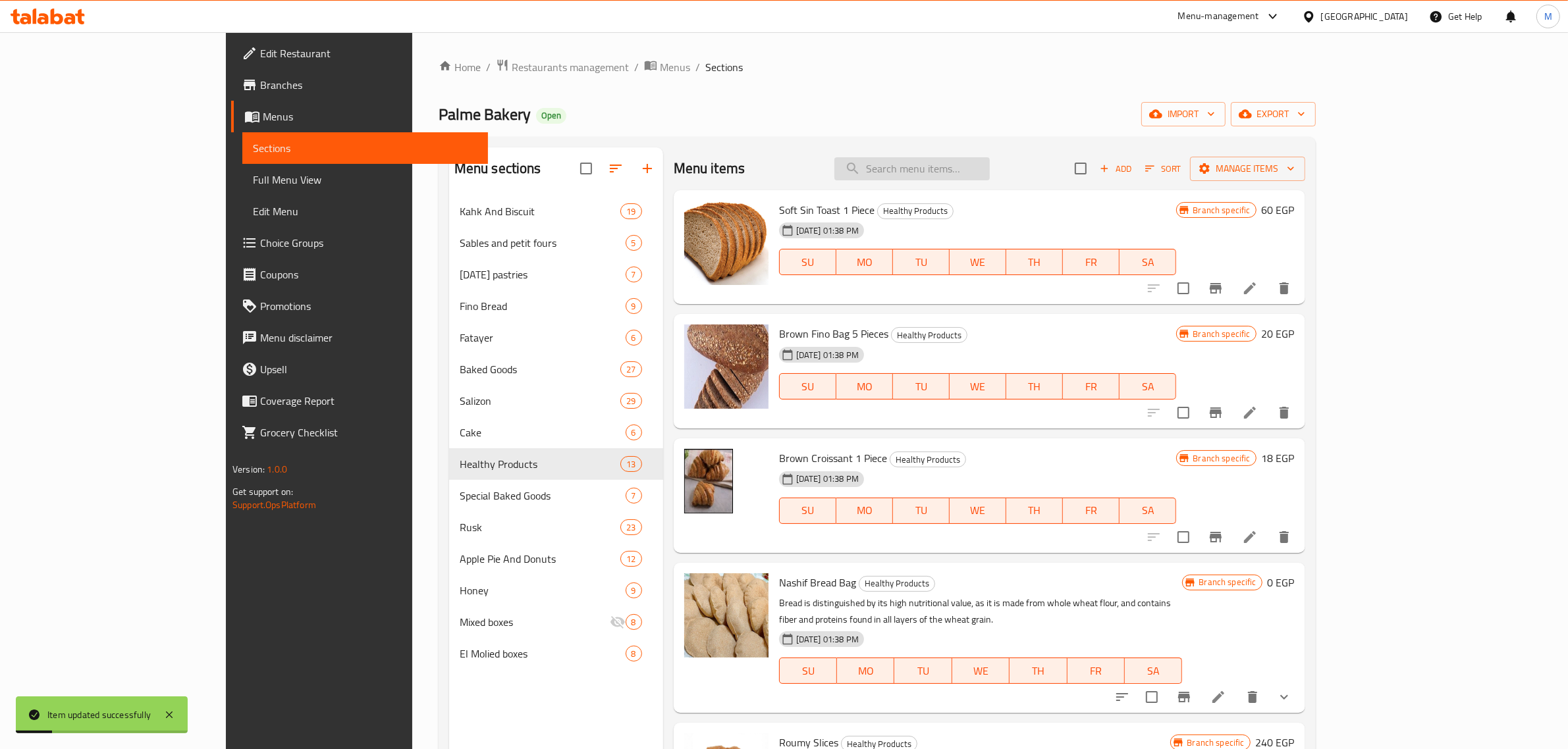
click at [989, 169] on input "search" at bounding box center [912, 169] width 155 height 23
paste input "شرائح سن ميكس"
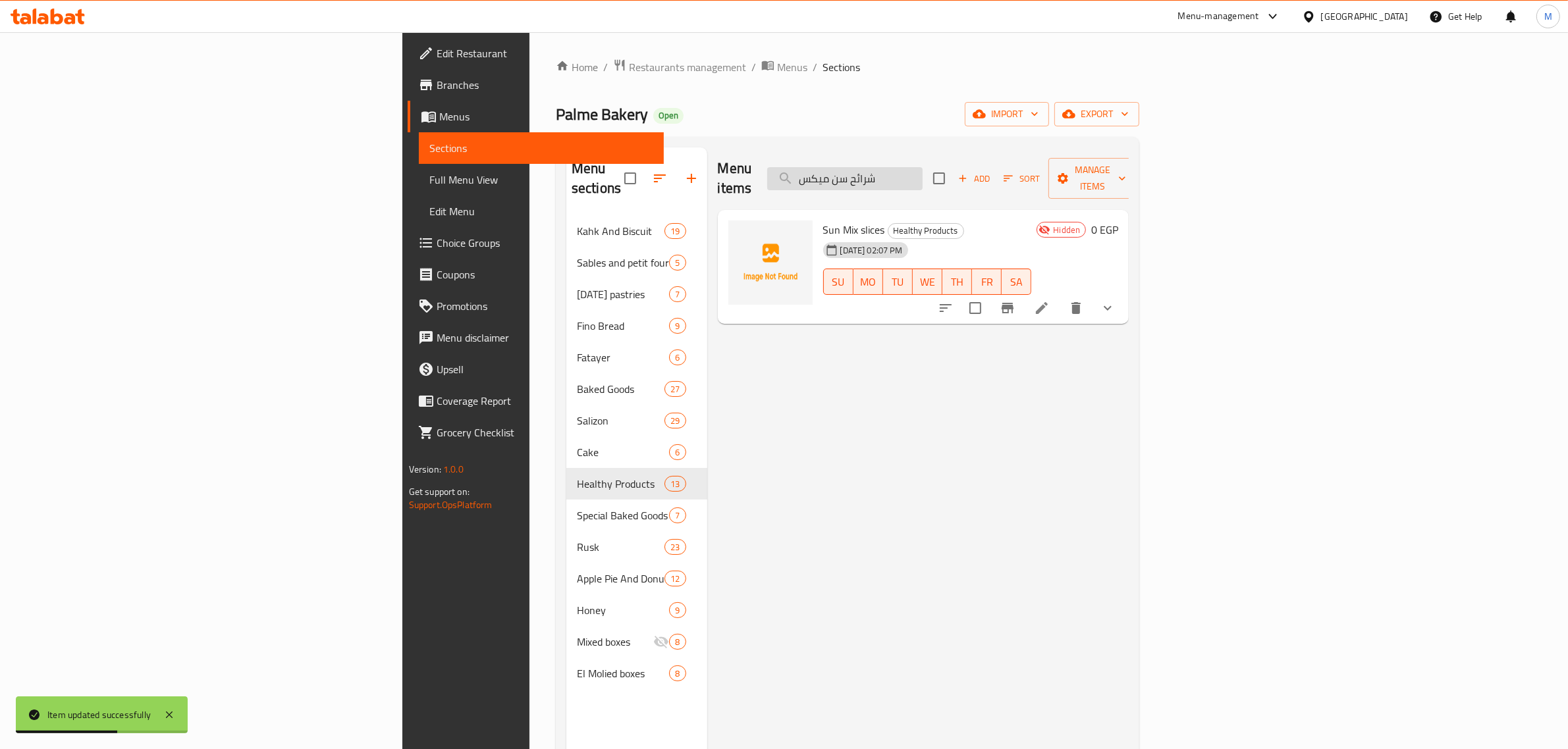
click at [922, 168] on input "شرائح سن ميكس" at bounding box center [845, 179] width 155 height 23
click at [922, 180] on input "شرائح سن ميكس" at bounding box center [845, 179] width 155 height 23
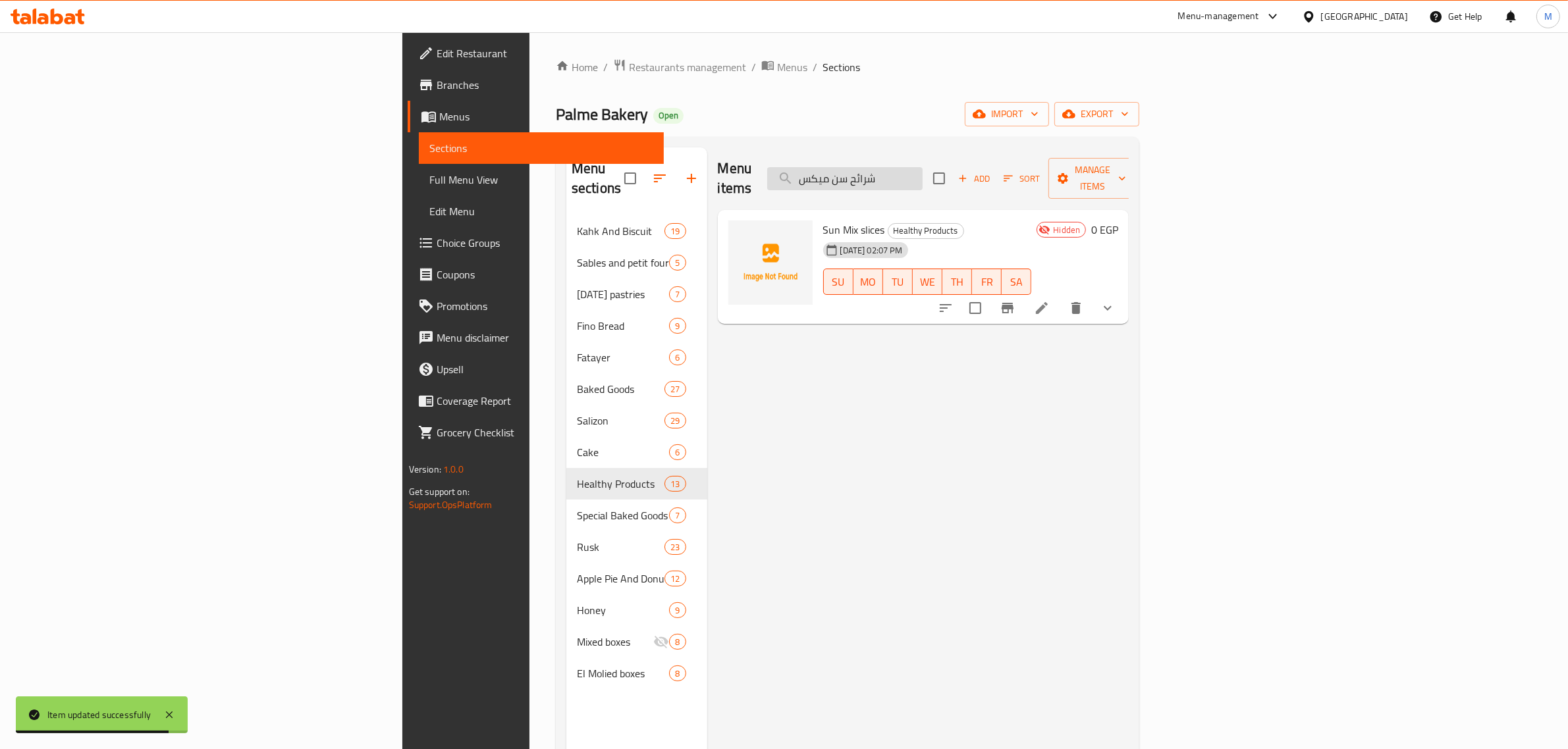
click at [922, 175] on input "شرائح سن ميكس" at bounding box center [845, 179] width 155 height 23
click at [922, 174] on input "شرائح سن ميكس" at bounding box center [845, 179] width 155 height 23
click at [922, 168] on input "شرائح سن ميكس" at bounding box center [845, 179] width 155 height 23
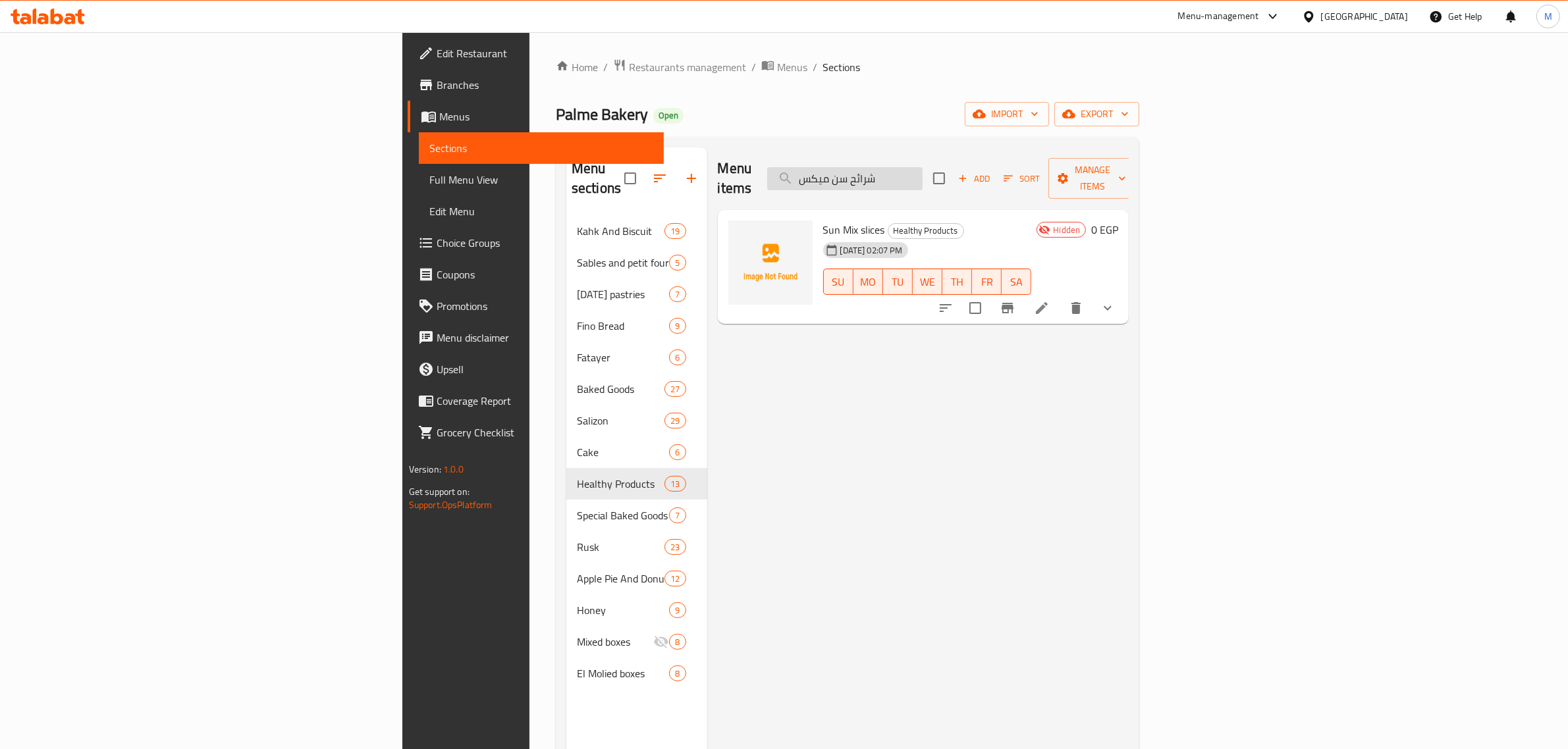
click at [922, 168] on input "شرائح سن ميكس" at bounding box center [845, 179] width 155 height 23
paste input "قسماط براون شوفان"
type input "بقسماط براون"
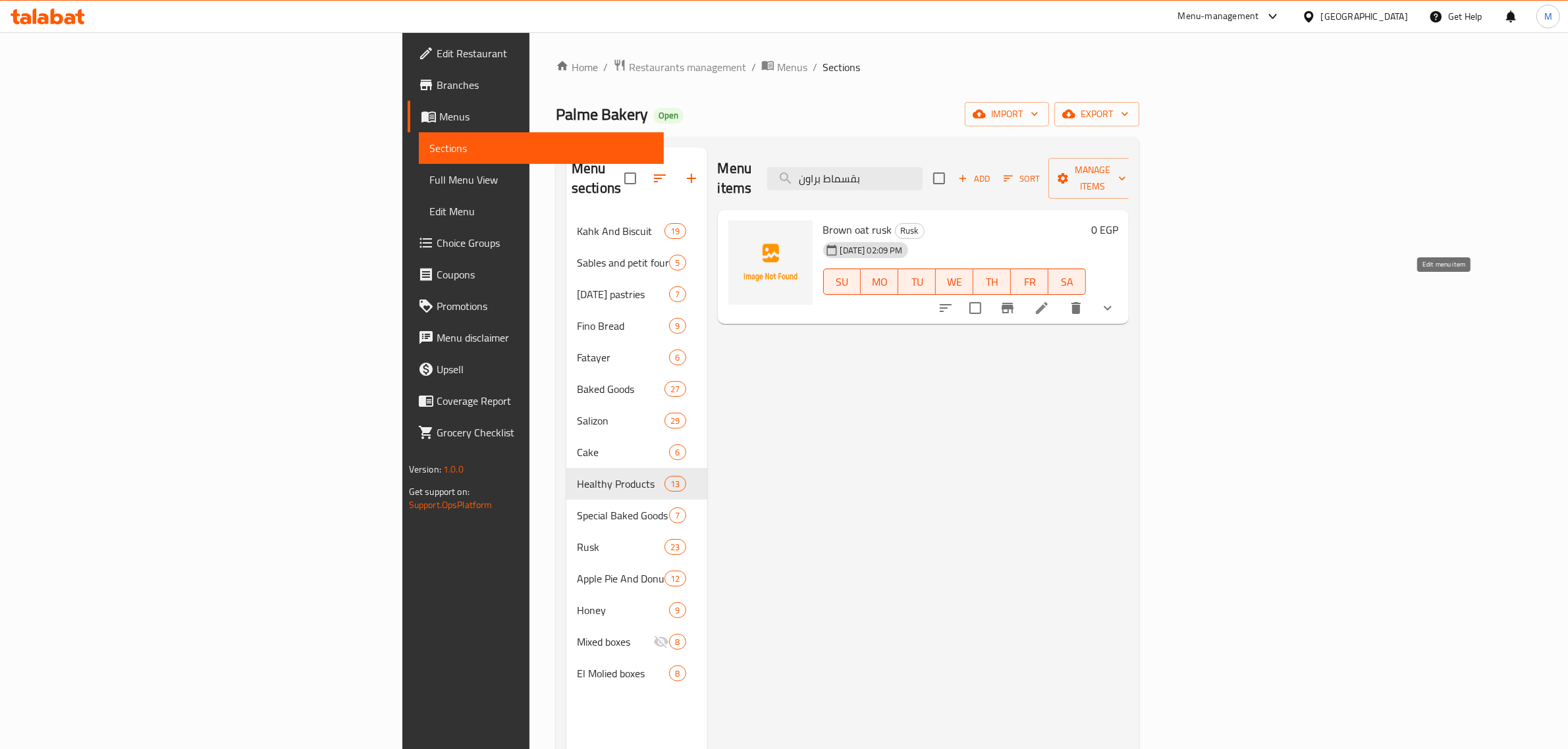
click at [1049, 300] on icon at bounding box center [1041, 308] width 16 height 16
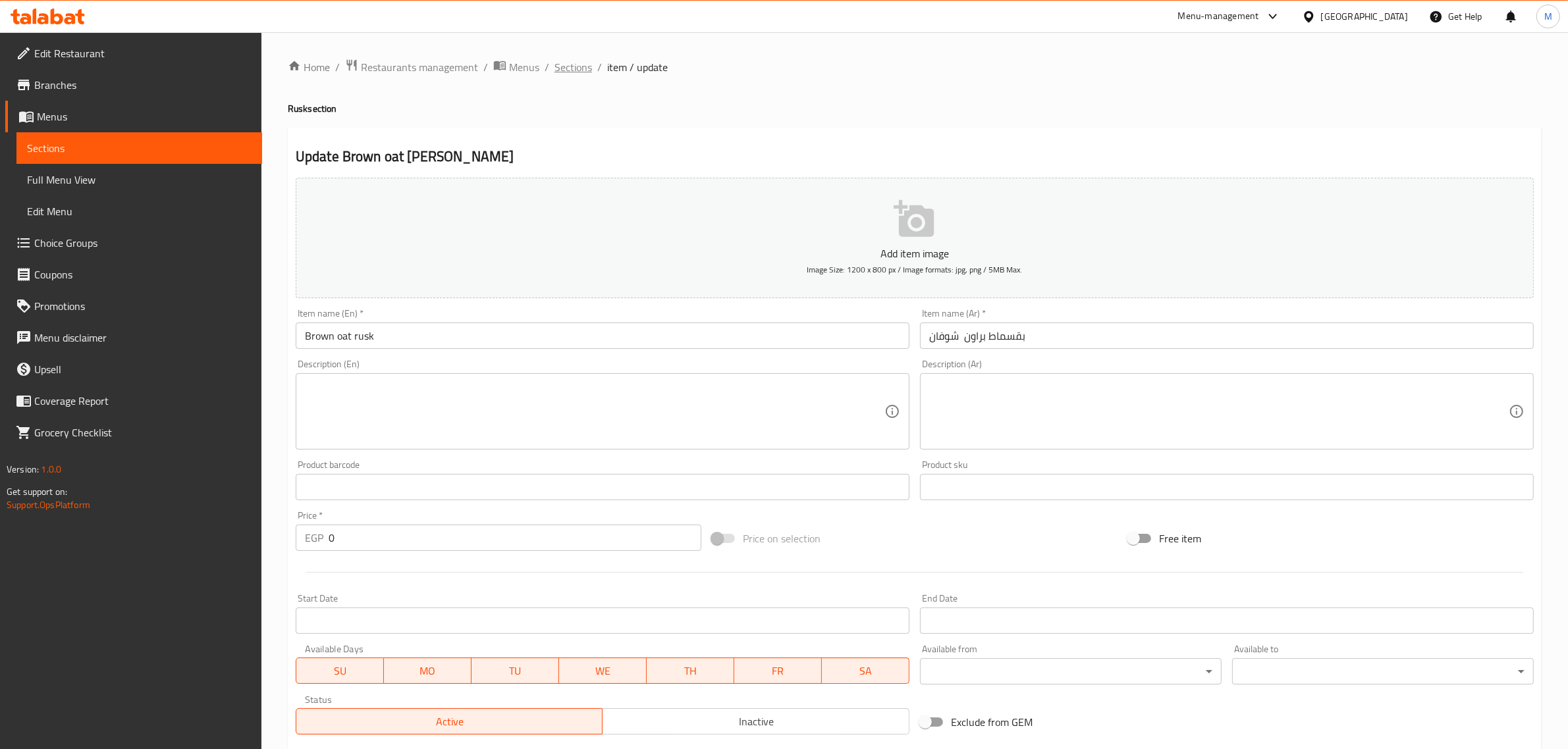
click at [583, 64] on span "Sections" at bounding box center [573, 67] width 38 height 16
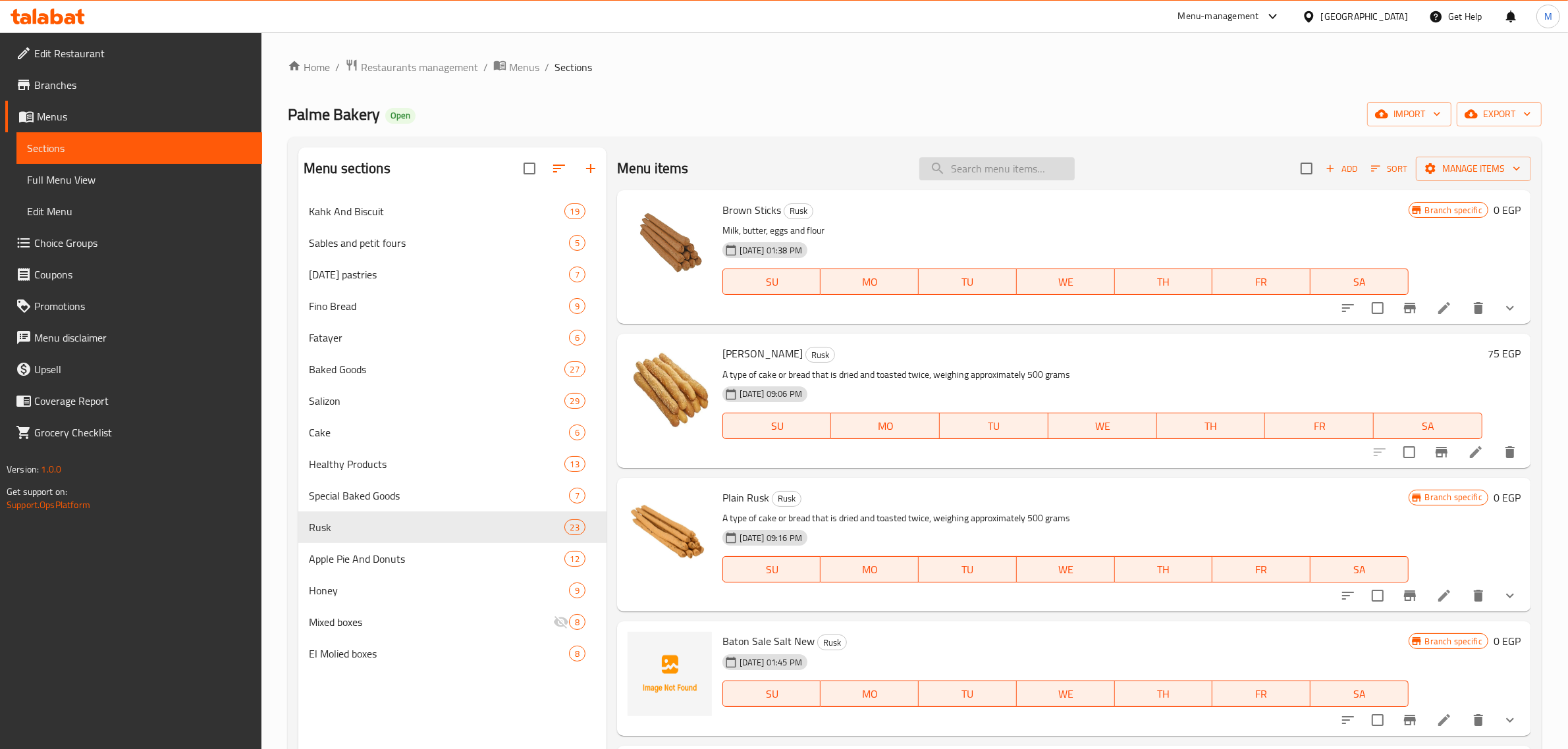
click at [1048, 173] on input "search" at bounding box center [997, 169] width 155 height 23
paste input "بقسماط براون شوفان"
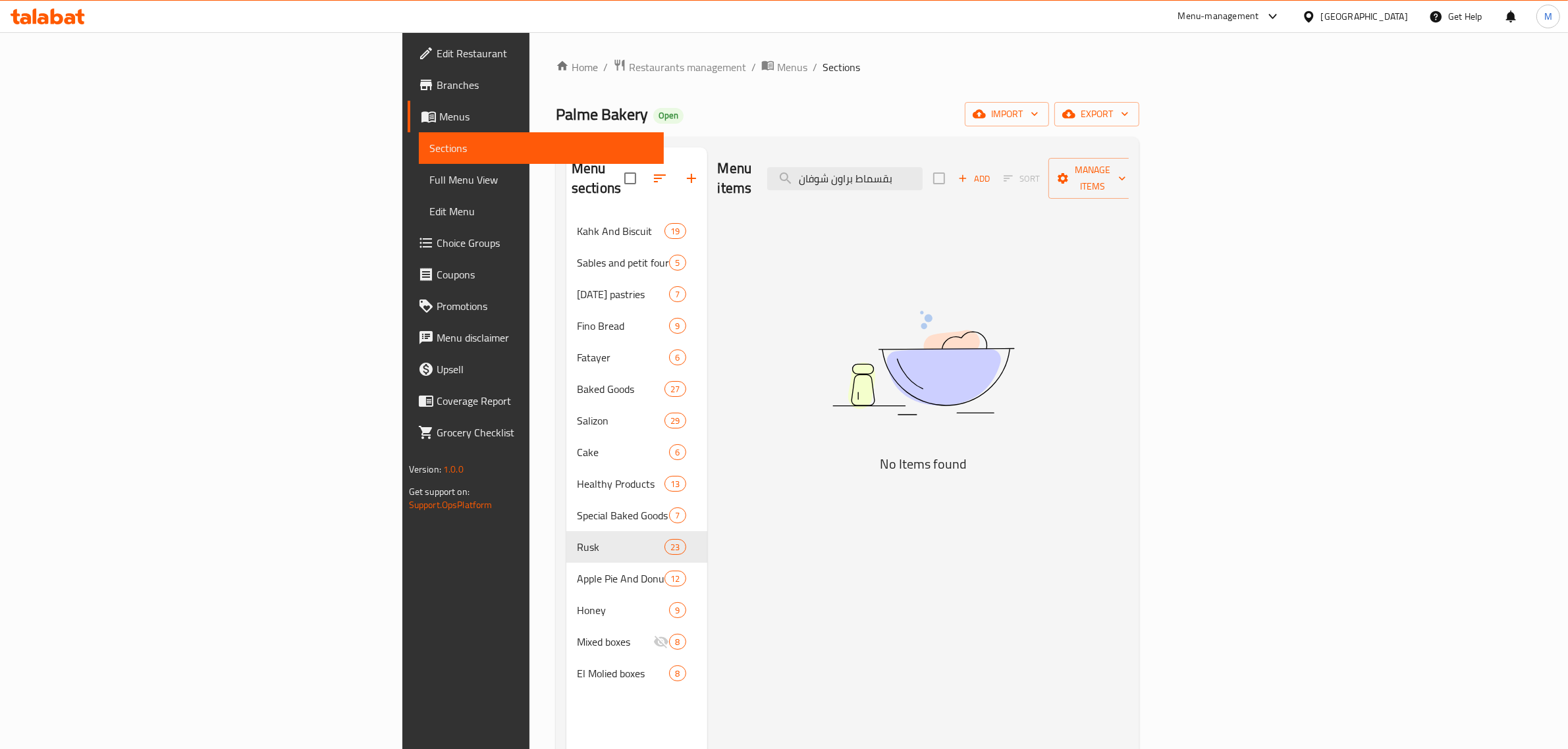
drag, startPoint x: 983, startPoint y: 173, endPoint x: 824, endPoint y: 176, distance: 159.0
click at [824, 176] on div "Menu items بقسماط براون شوفان Add Sort Manage items" at bounding box center [922, 178] width 411 height 63
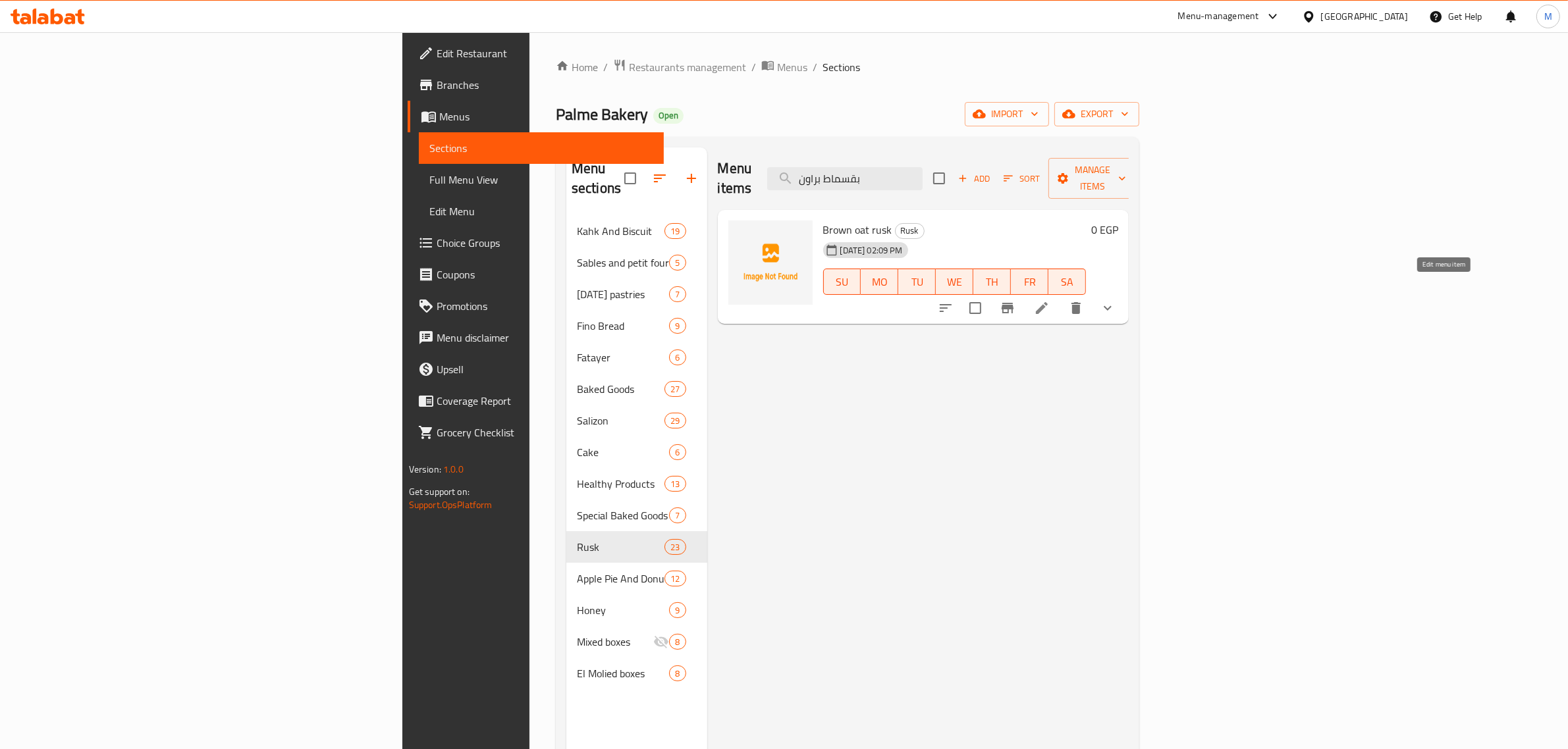
type input "بقسماط براون"
click at [1049, 300] on icon at bounding box center [1041, 308] width 16 height 16
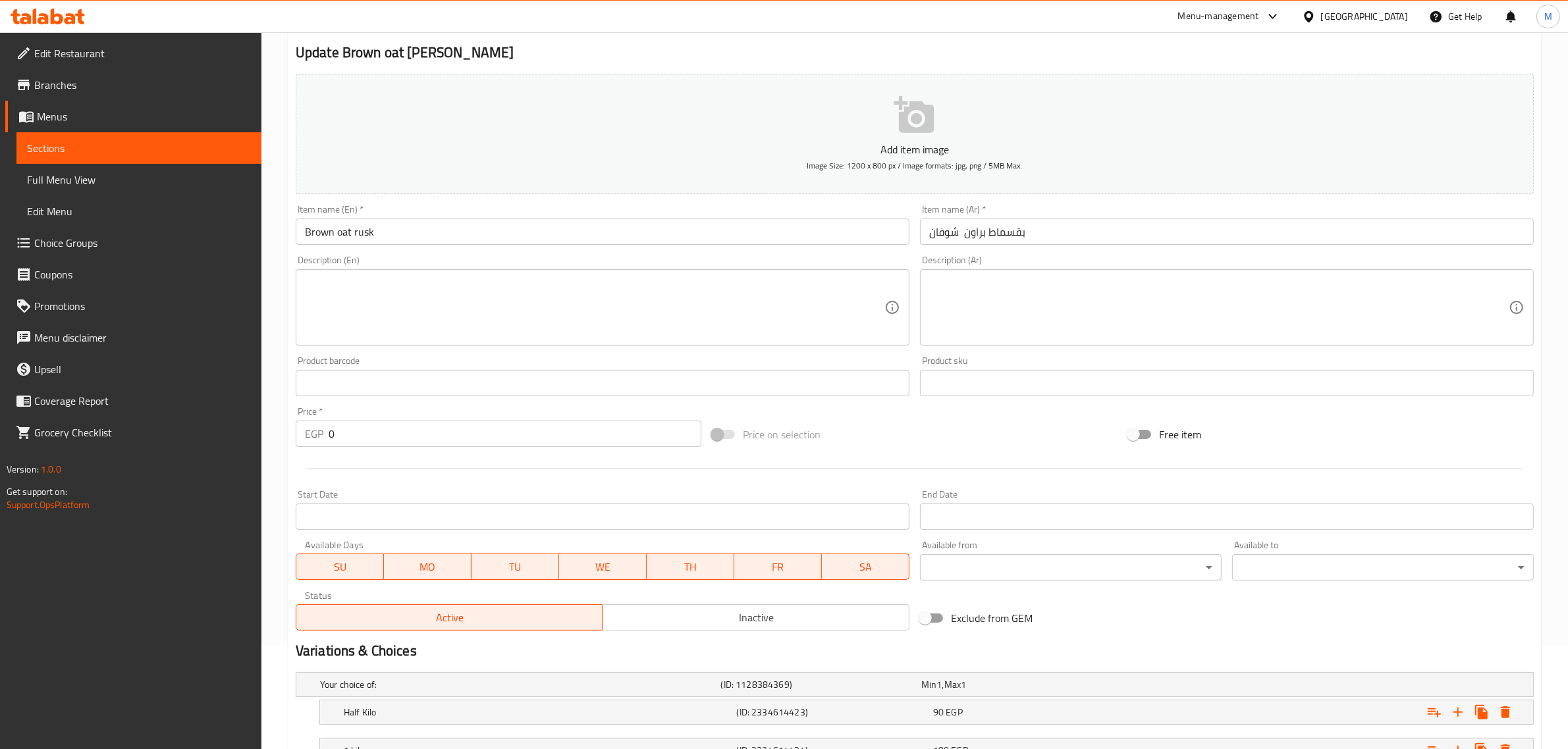
scroll to position [211, 0]
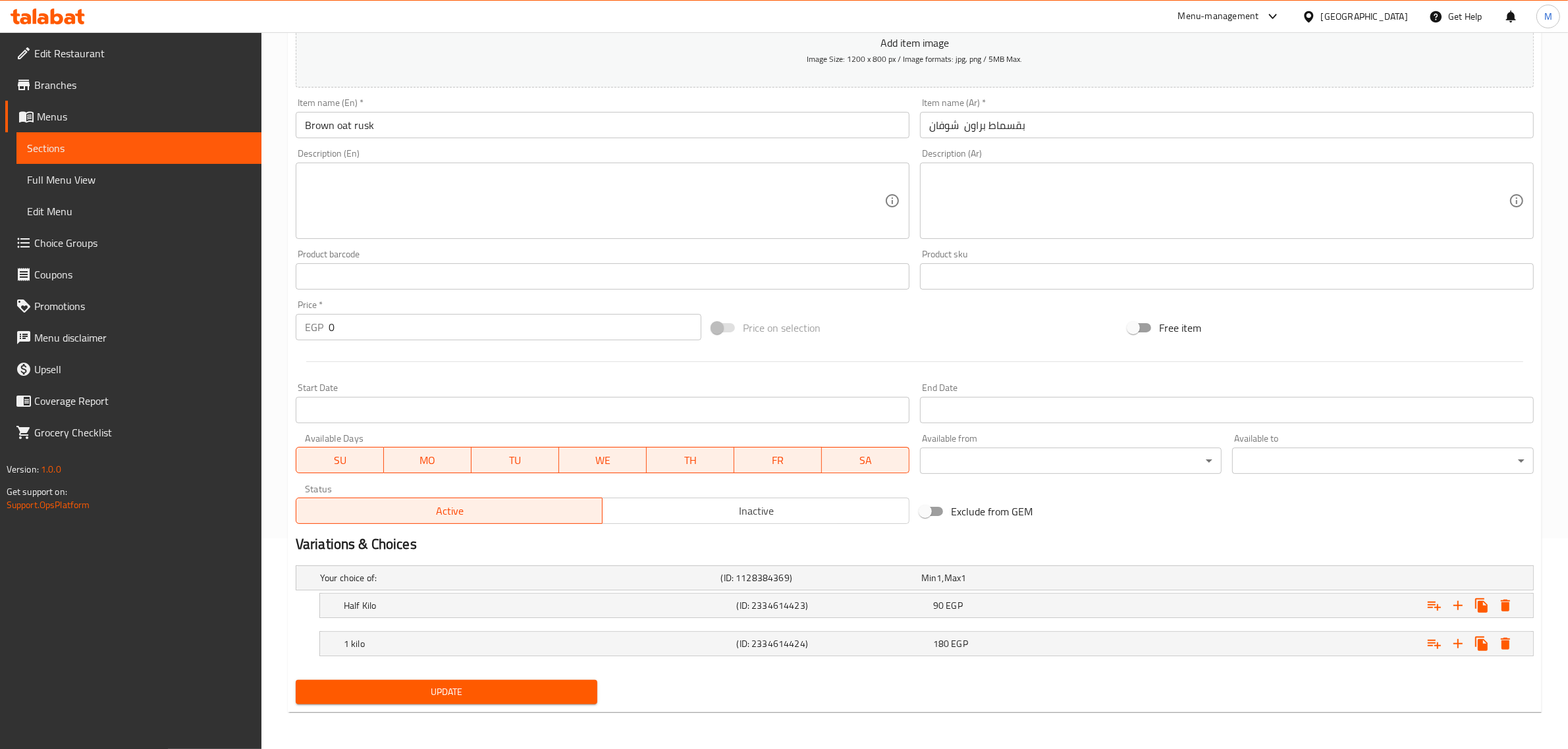
drag, startPoint x: 723, startPoint y: 514, endPoint x: 671, endPoint y: 529, distance: 54.1
click at [721, 514] on span "Inactive" at bounding box center [756, 511] width 296 height 19
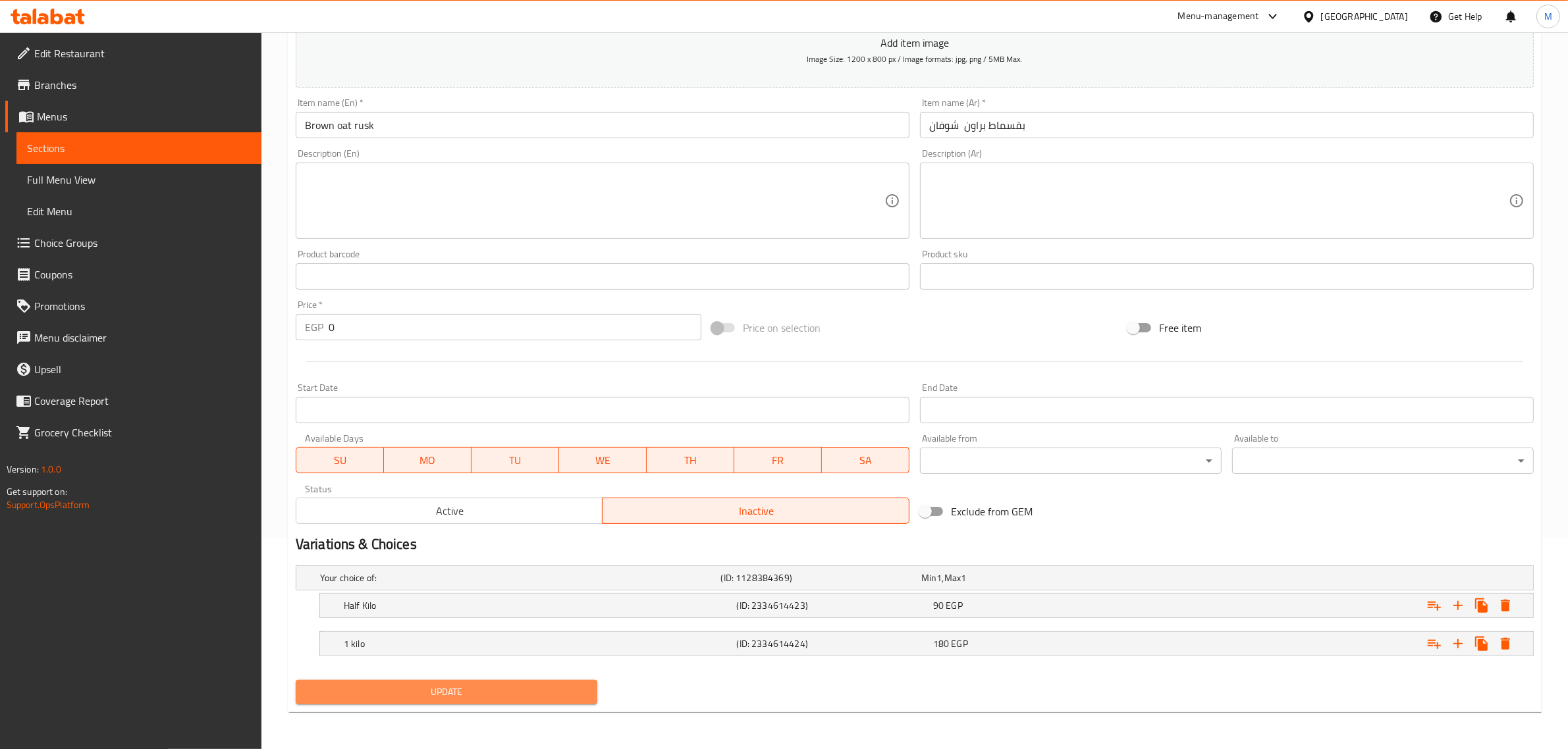
click at [461, 681] on button "Update" at bounding box center [446, 691] width 302 height 24
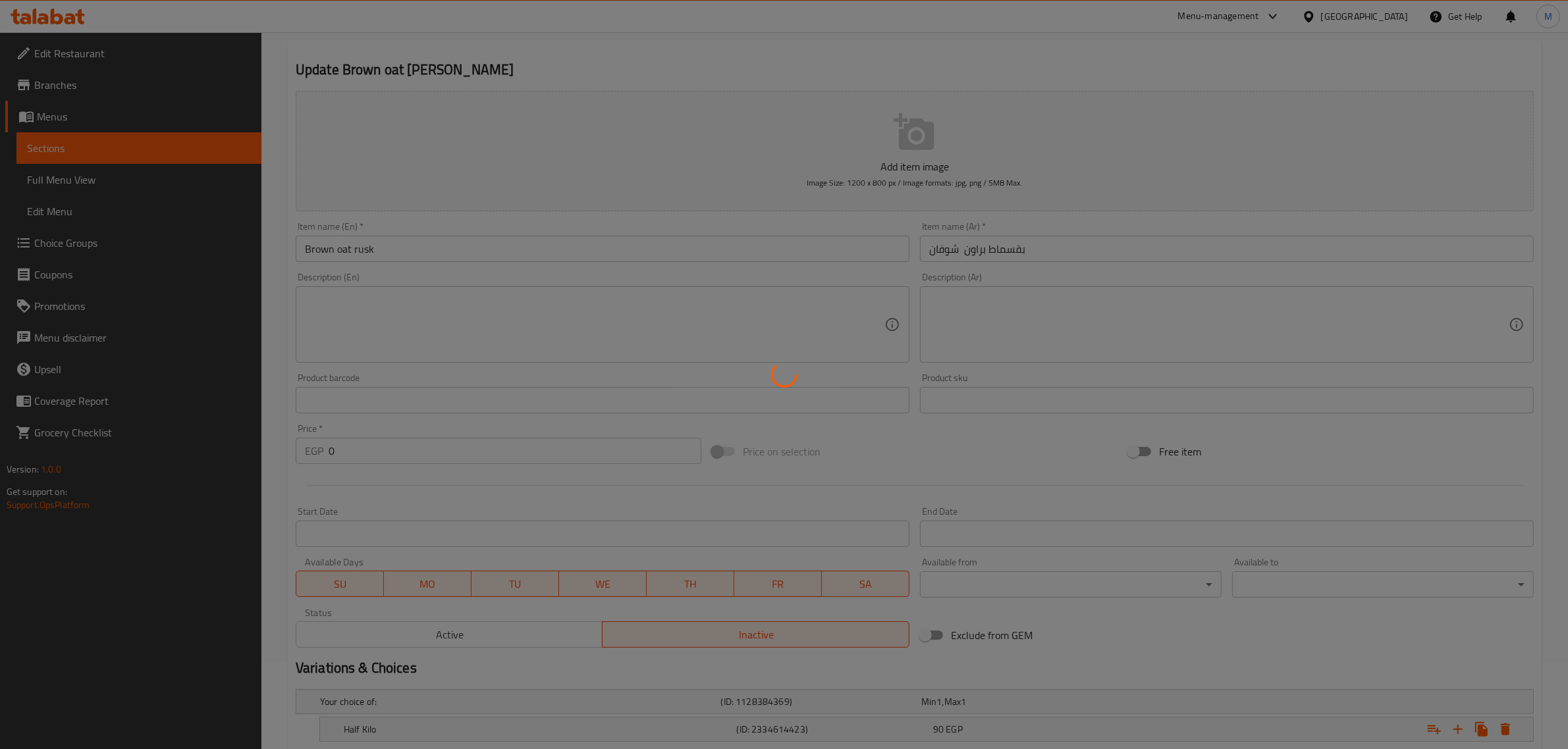
scroll to position [0, 0]
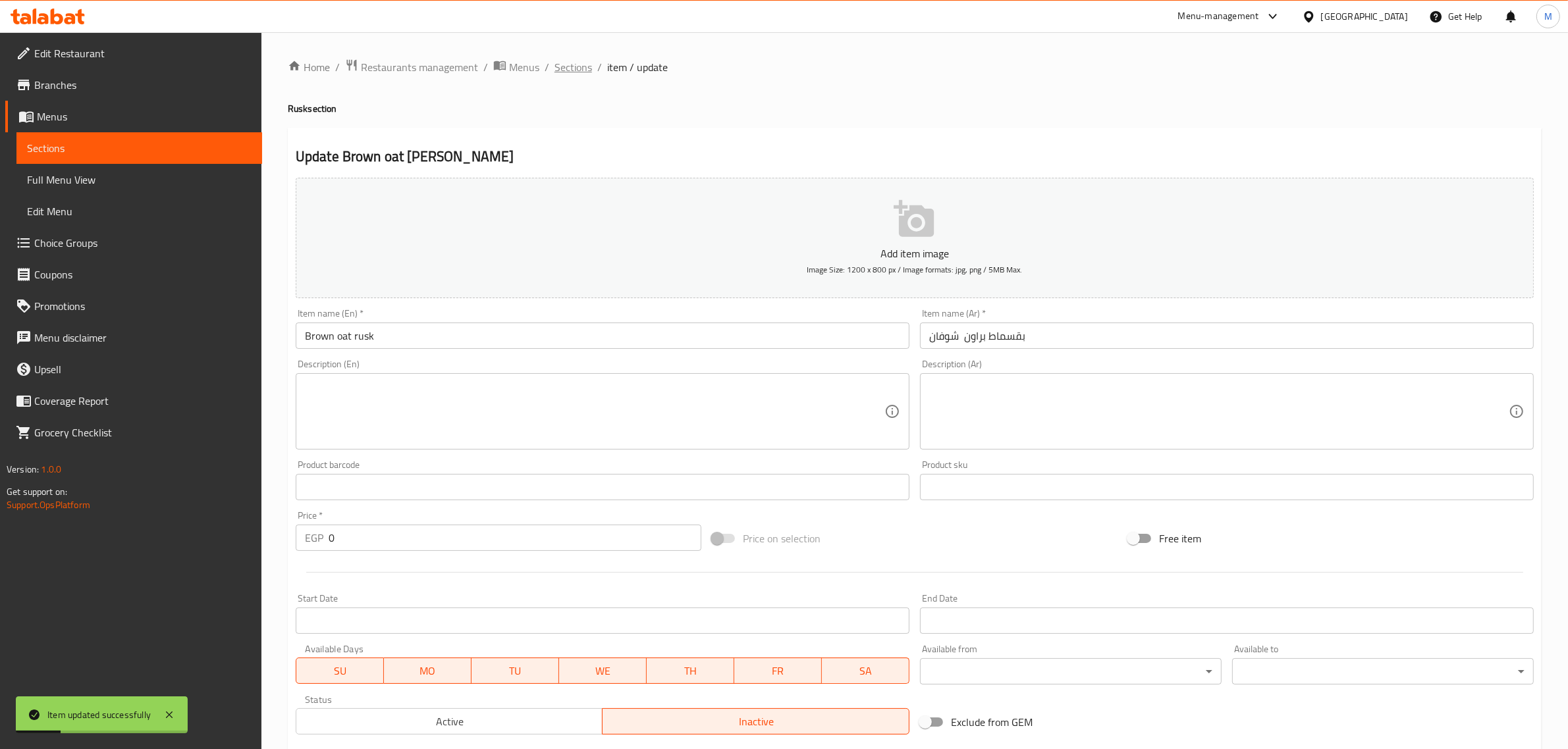
click at [586, 61] on span "Sections" at bounding box center [573, 67] width 38 height 16
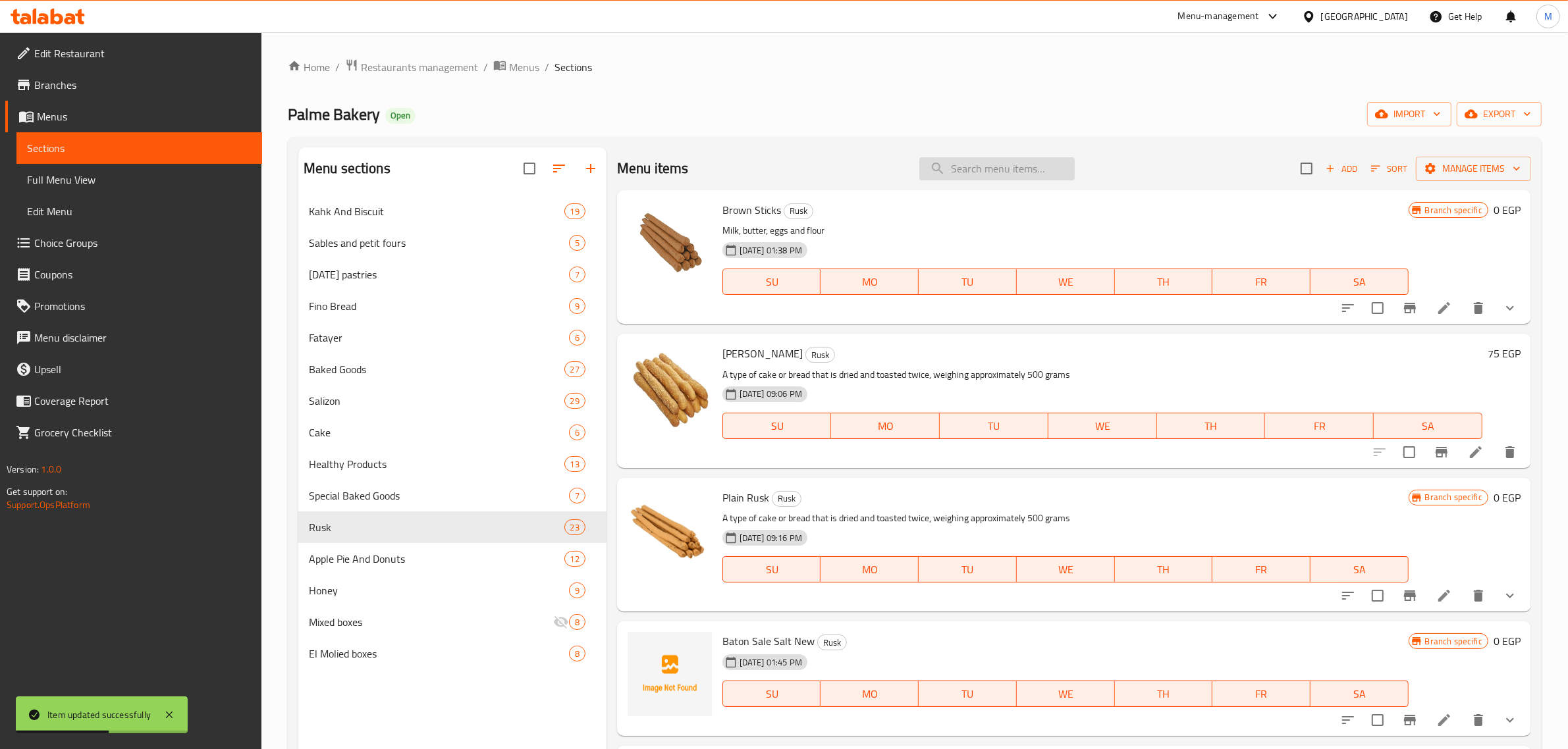
click at [1021, 172] on input "search" at bounding box center [997, 169] width 155 height 23
paste input "ميلفيه"
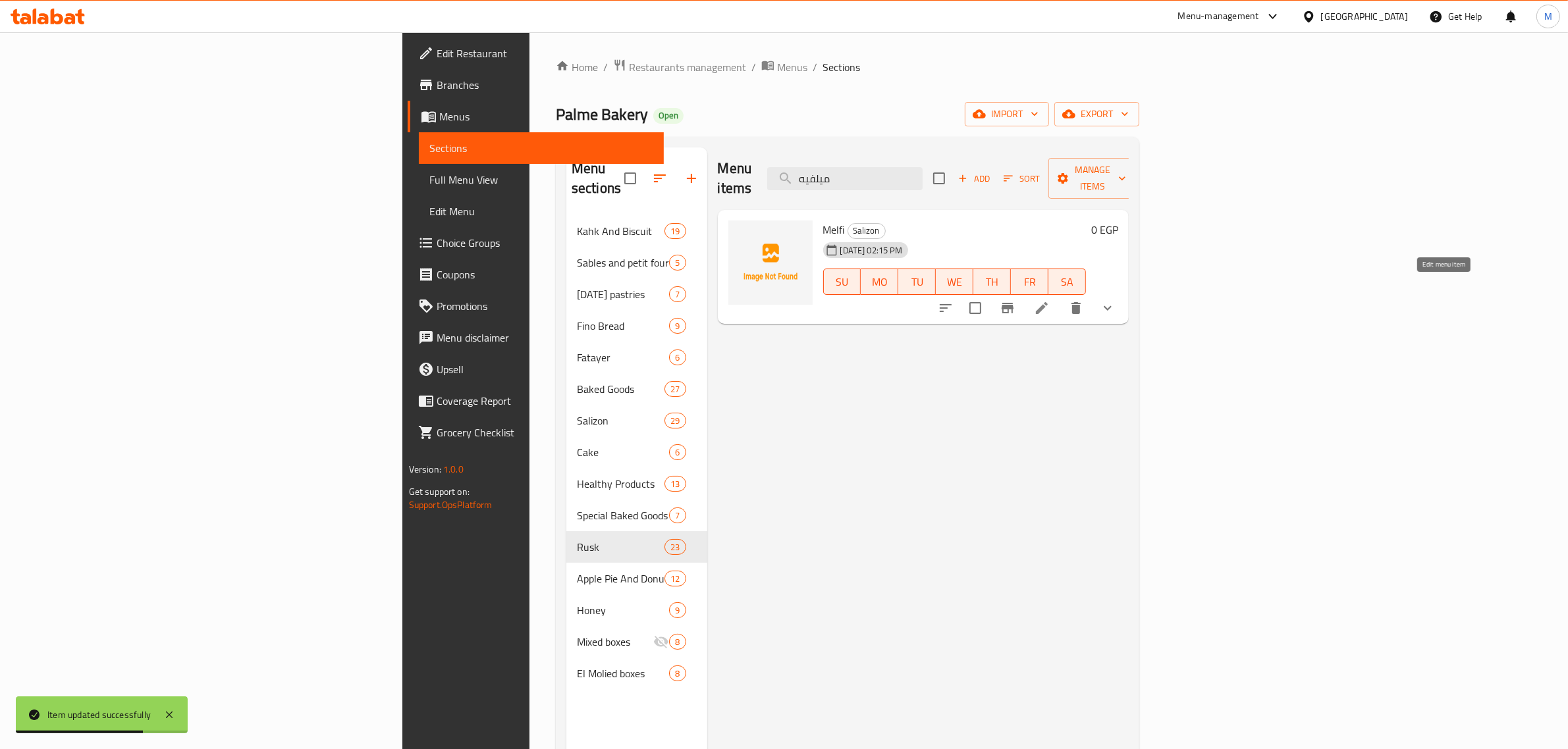
type input "ميلفيه"
click at [1048, 302] on icon at bounding box center [1042, 308] width 12 height 12
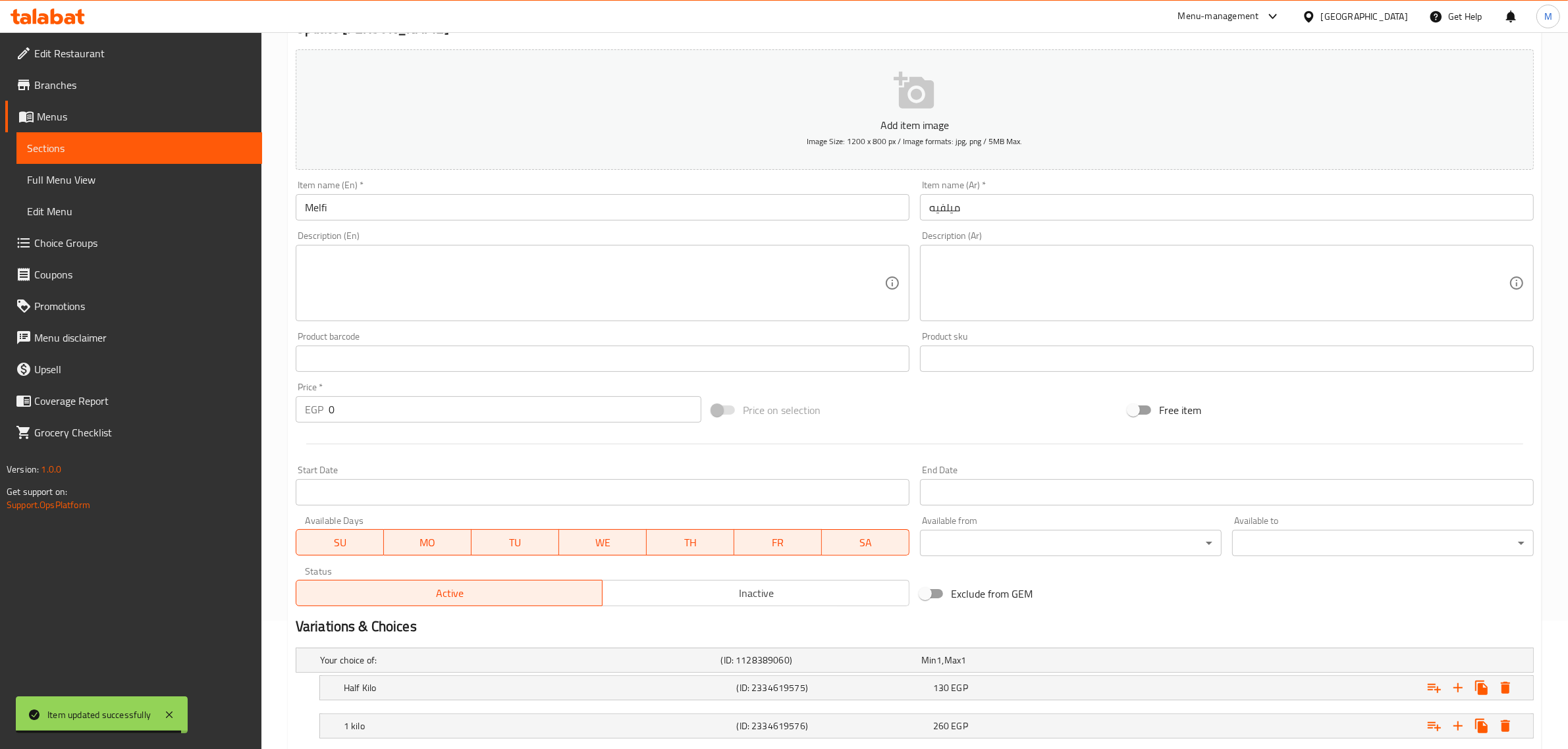
scroll to position [211, 0]
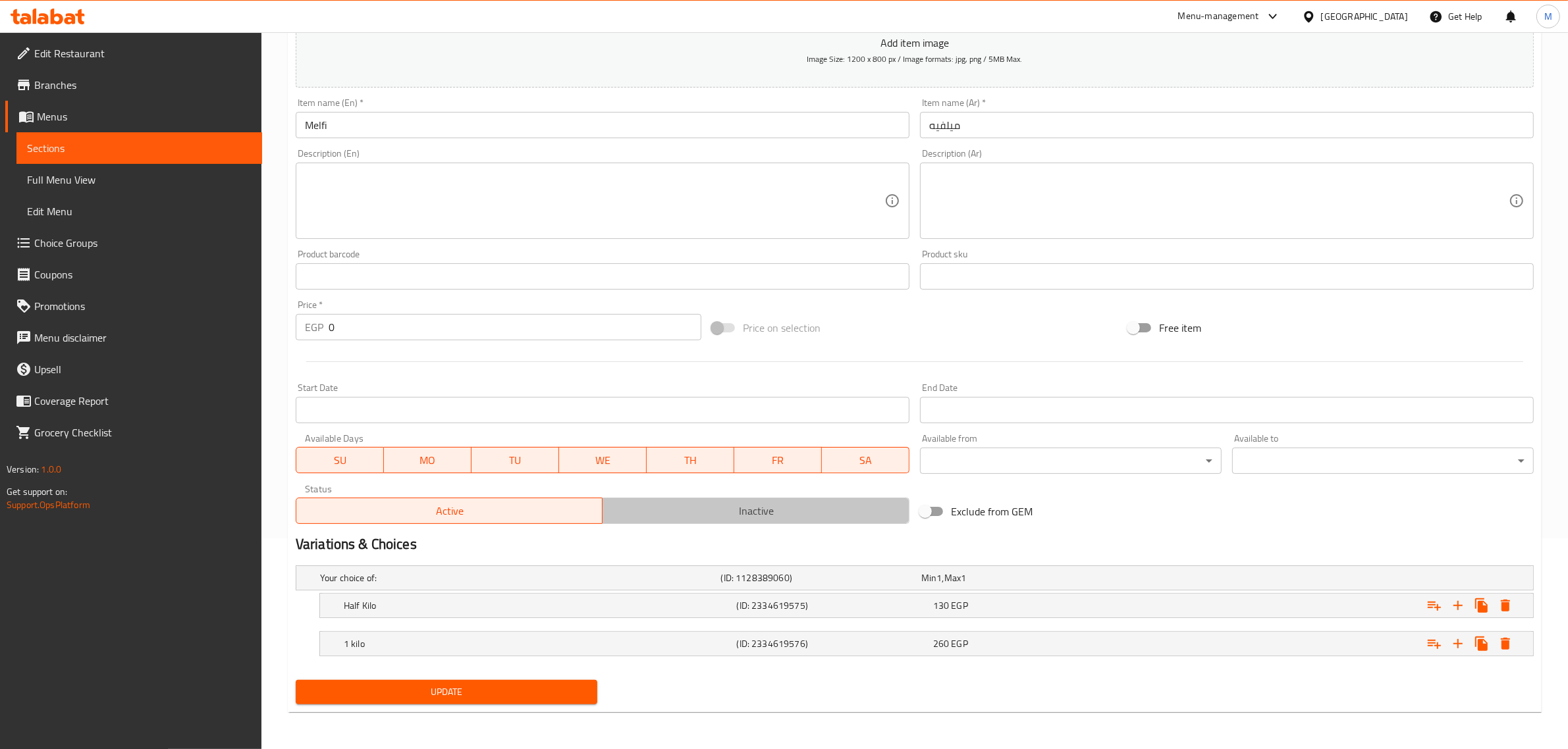
click at [805, 512] on span "Inactive" at bounding box center [756, 511] width 296 height 19
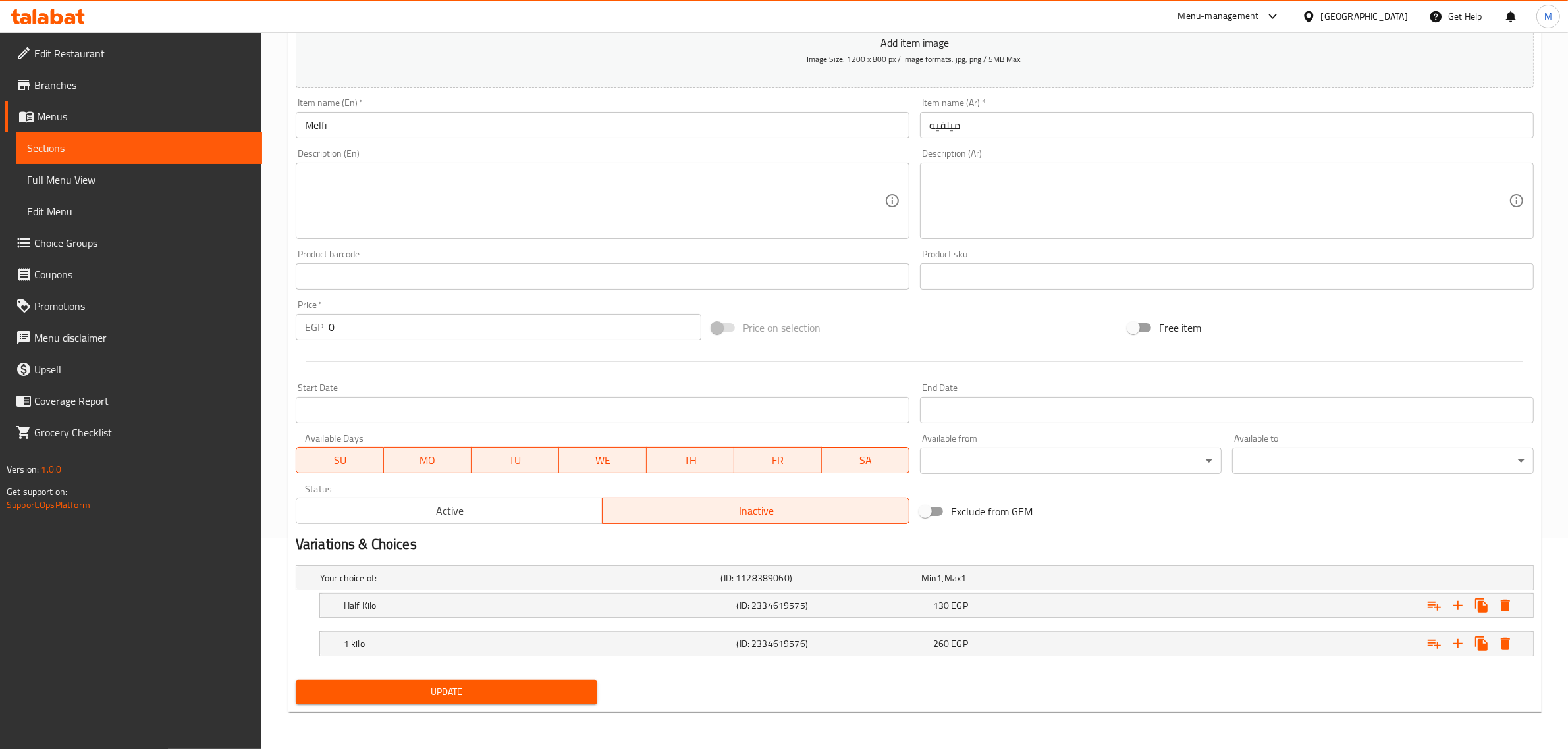
drag, startPoint x: 414, startPoint y: 699, endPoint x: 359, endPoint y: 611, distance: 103.8
click at [412, 698] on span "Update" at bounding box center [446, 692] width 280 height 17
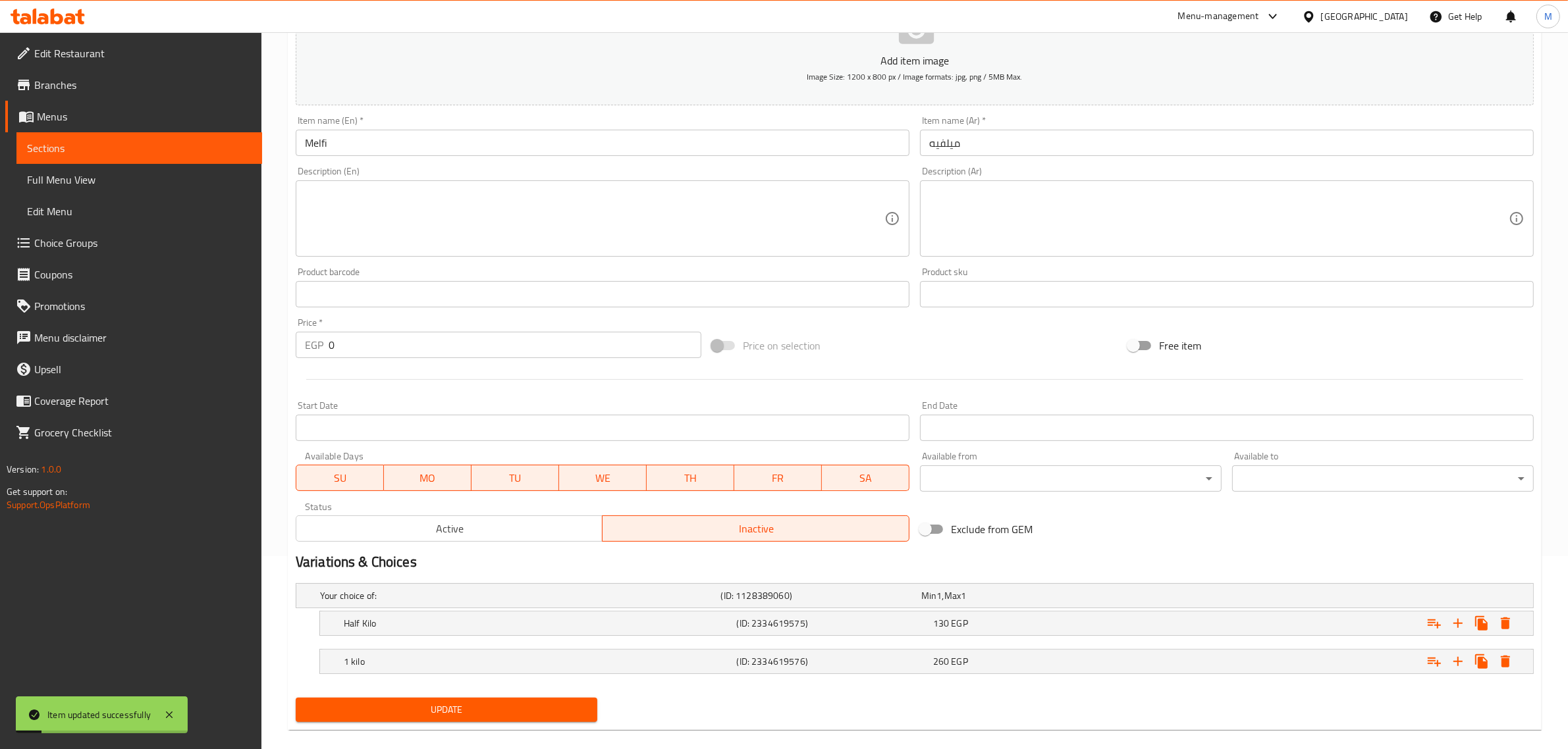
scroll to position [0, 0]
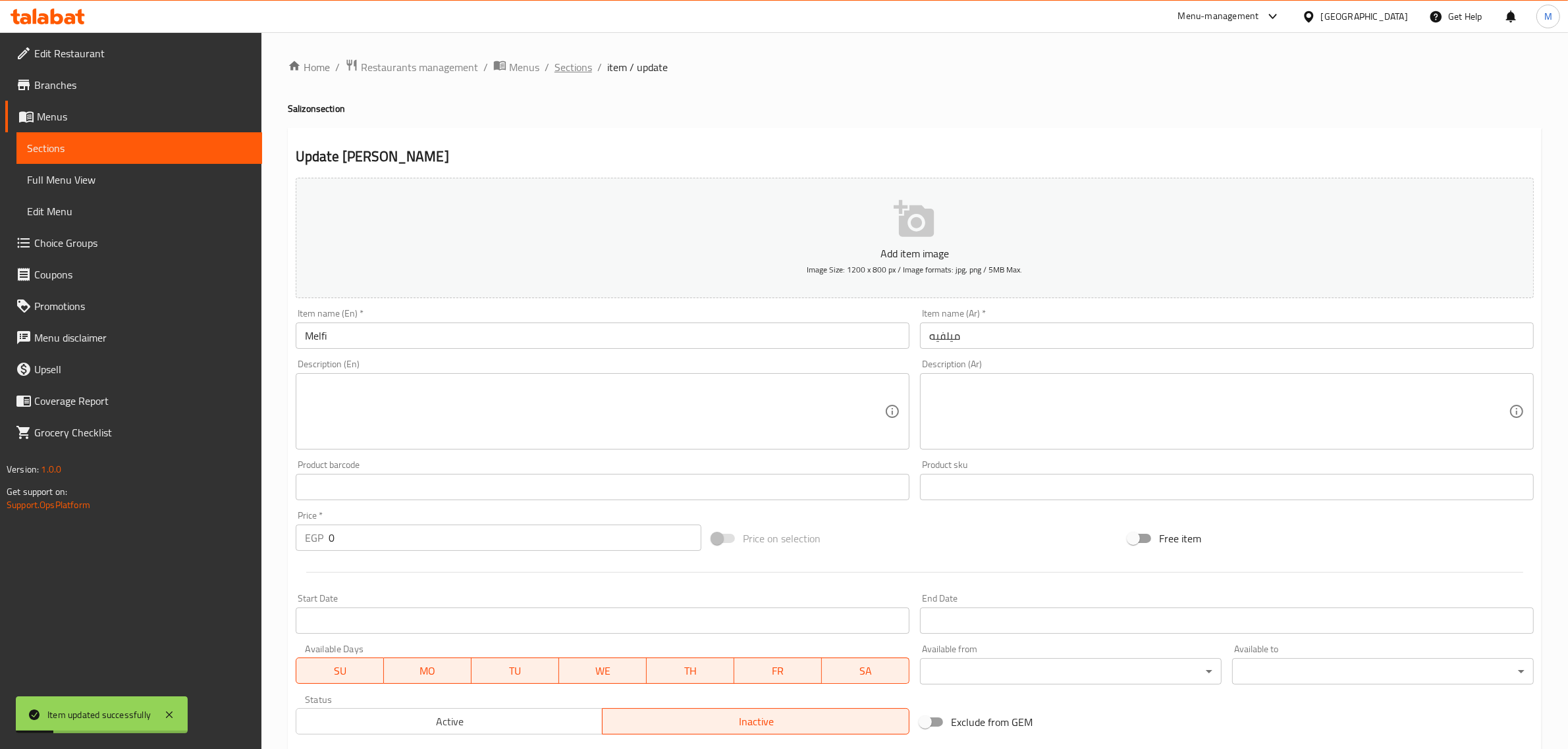
click at [570, 67] on span "Sections" at bounding box center [573, 67] width 38 height 16
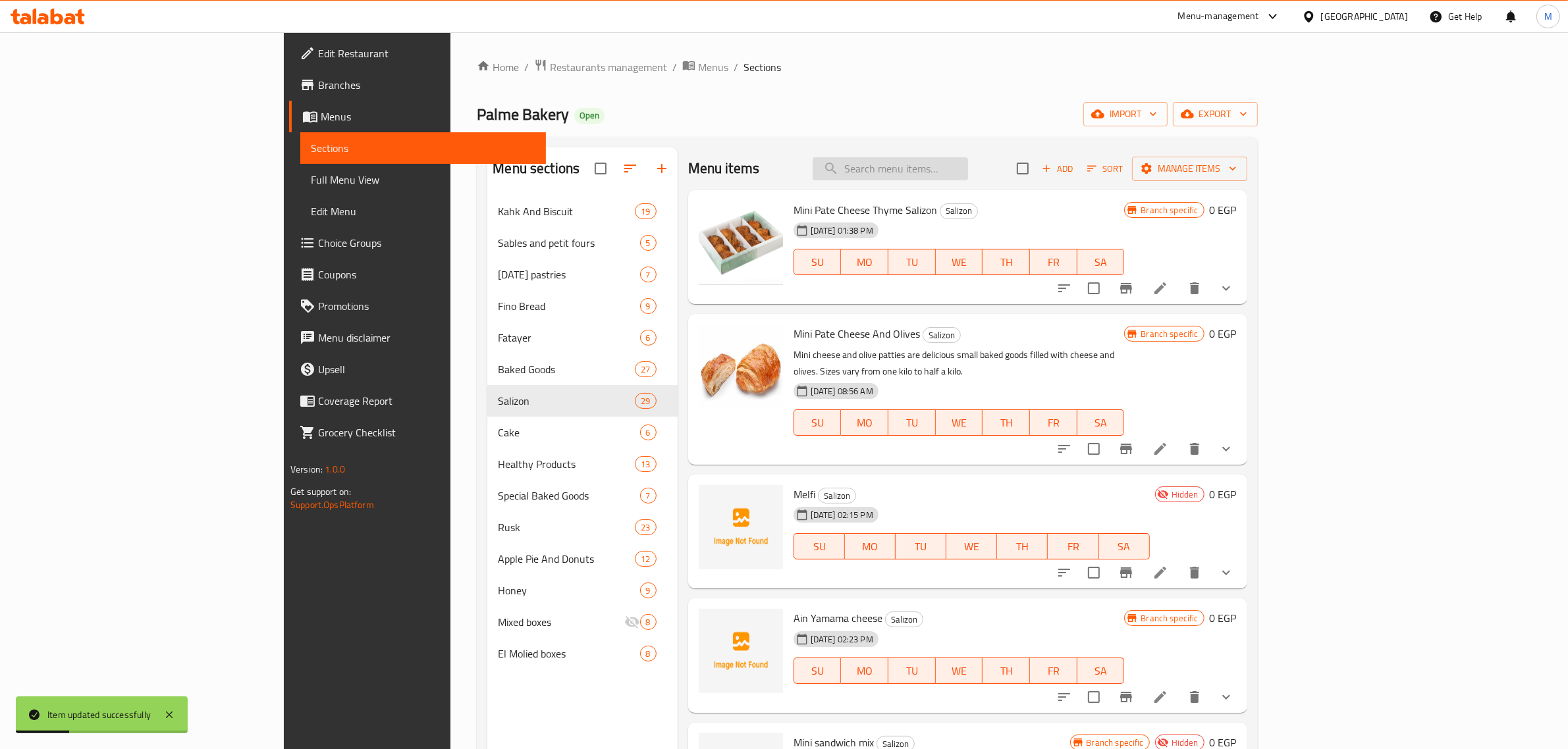
click at [967, 177] on input "search" at bounding box center [890, 169] width 155 height 23
paste input "عين يمامة جبنة"
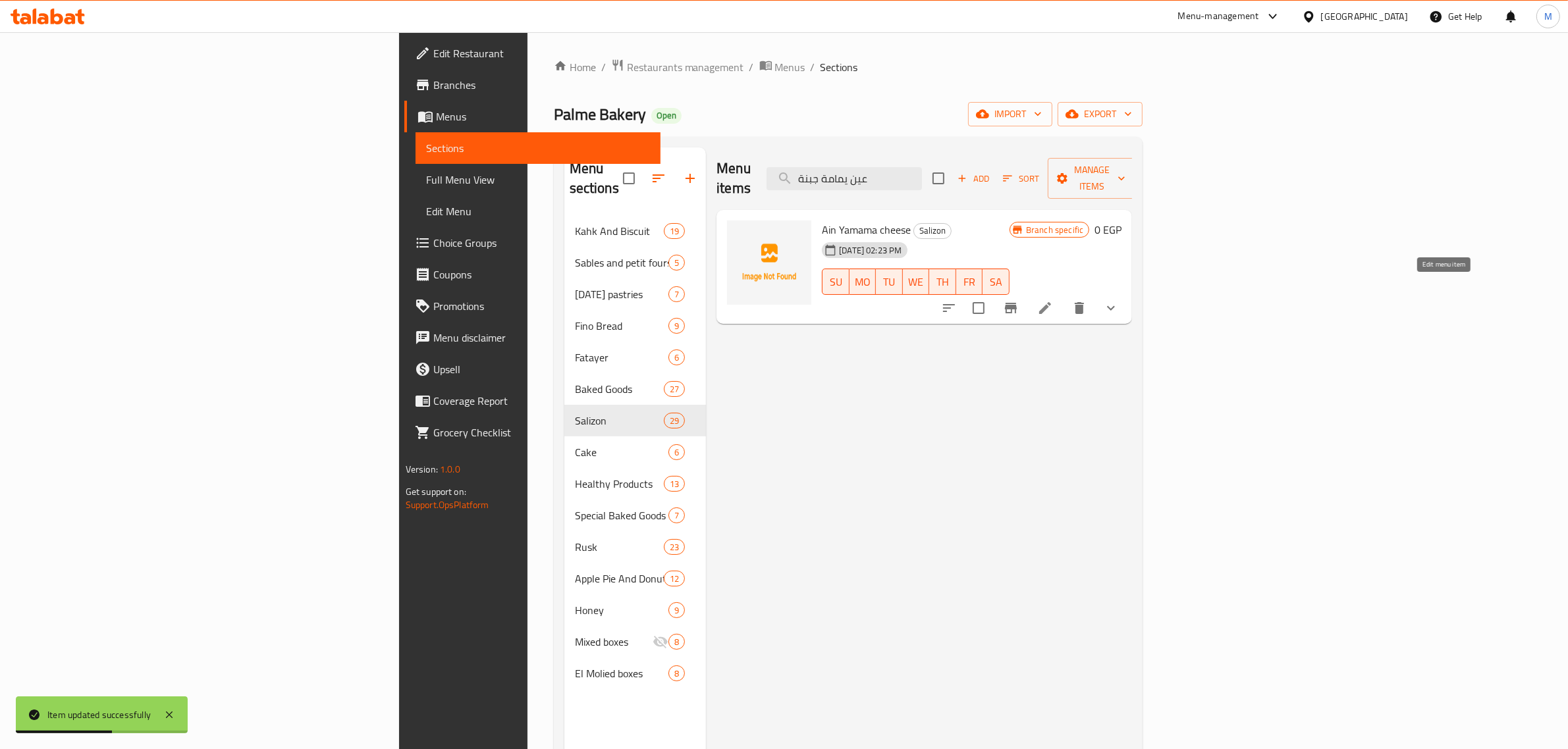
type input "عين يمامة جبنة"
click at [1053, 300] on icon at bounding box center [1044, 308] width 16 height 16
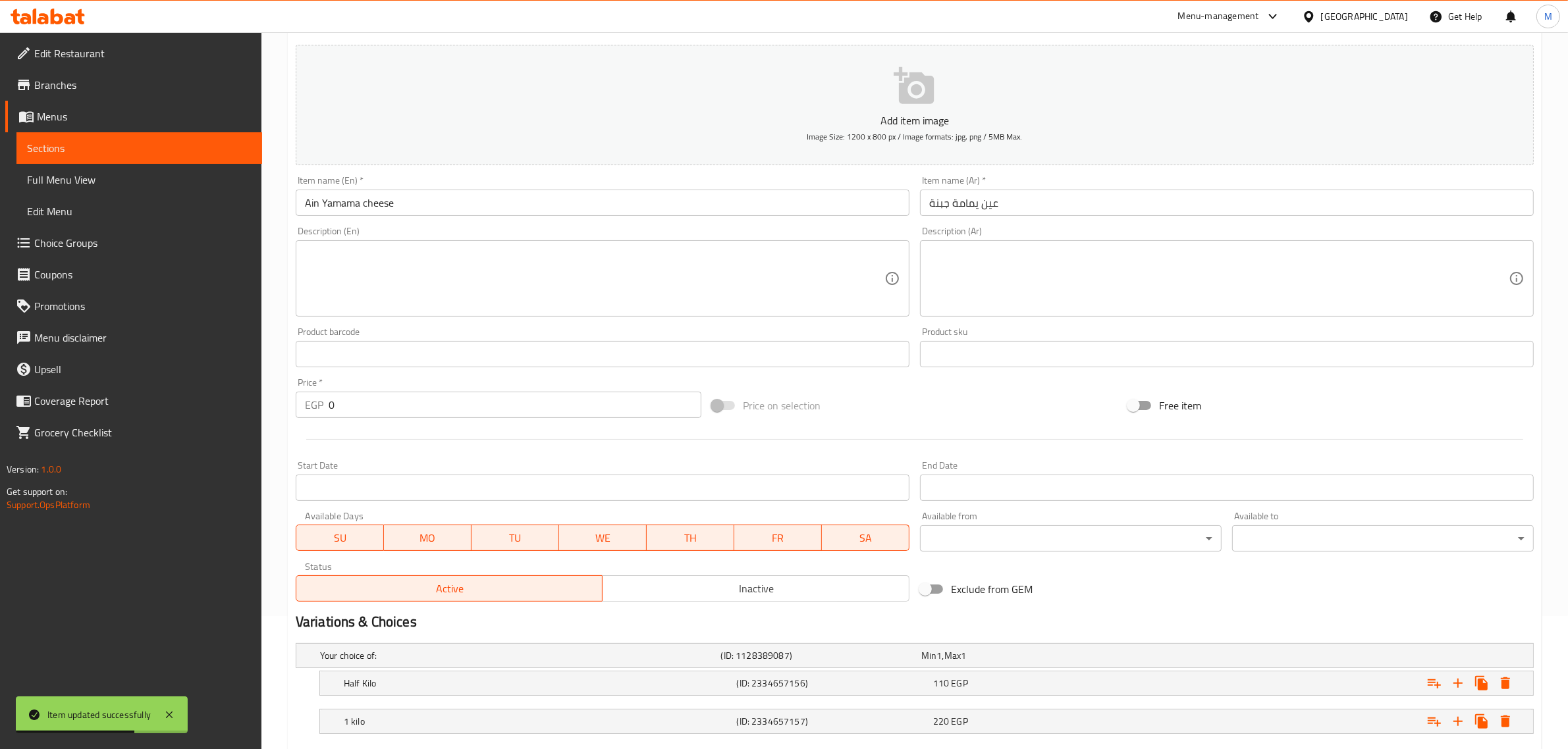
scroll to position [211, 0]
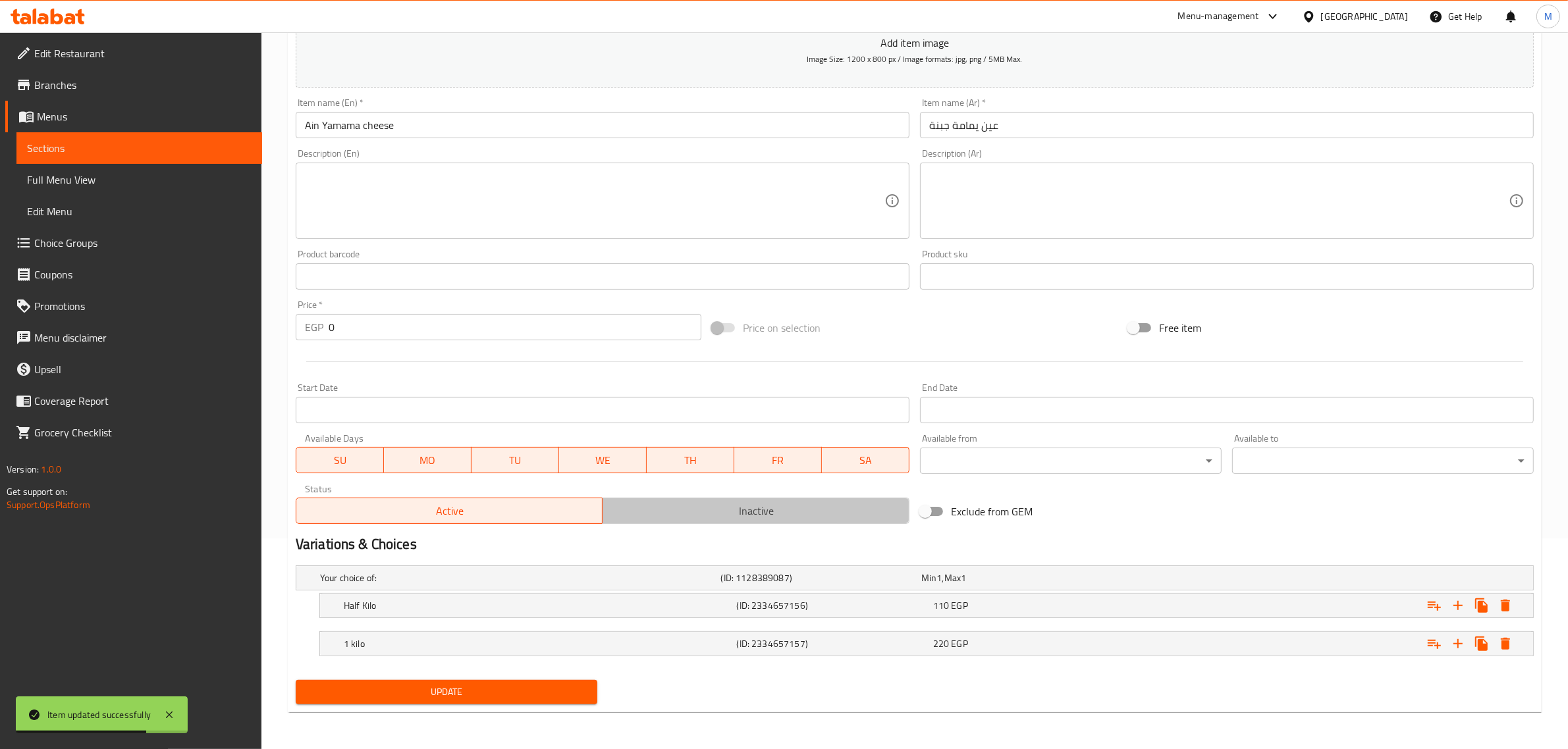
click at [731, 522] on button "Inactive" at bounding box center [756, 511] width 308 height 27
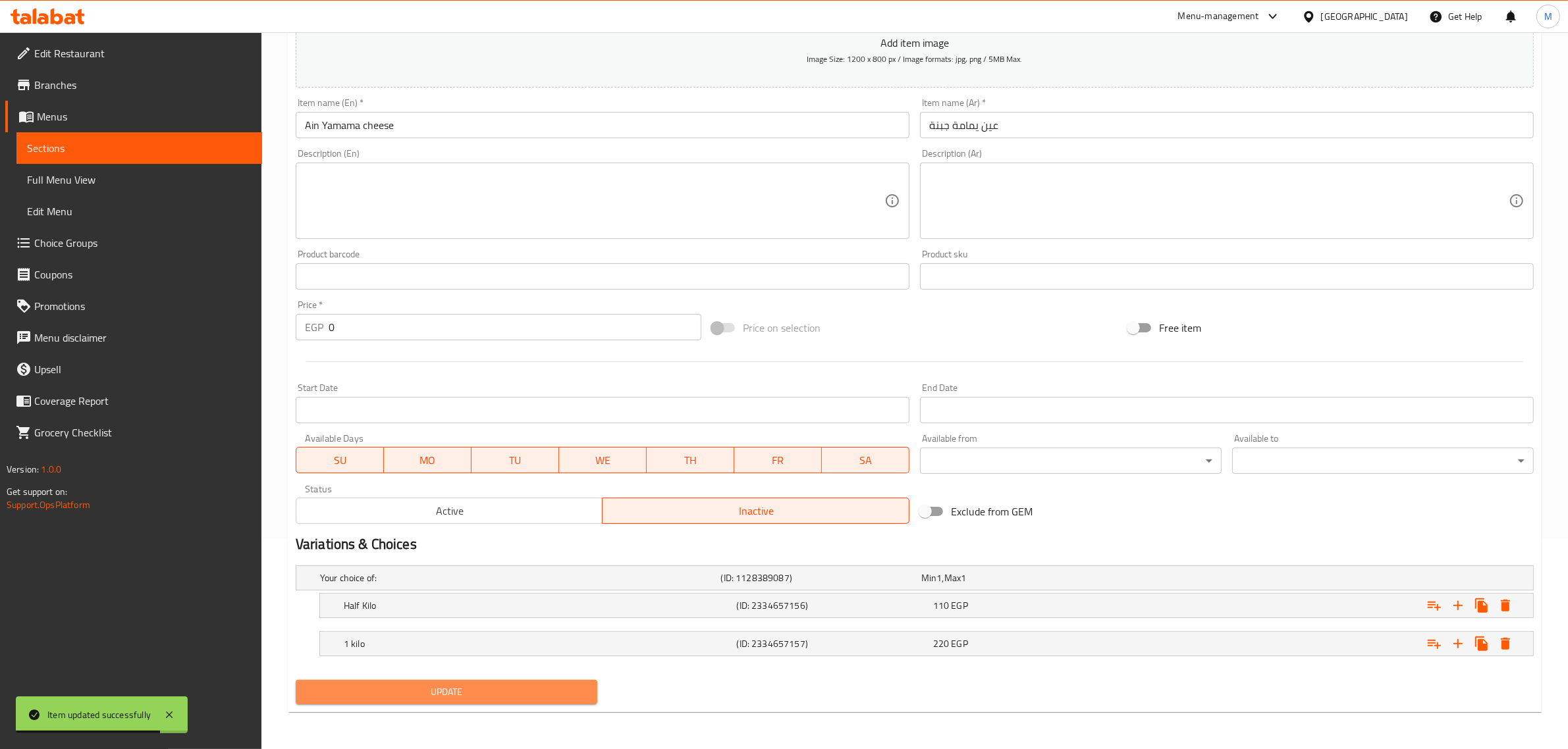
click at [348, 689] on span "Update" at bounding box center [446, 692] width 280 height 17
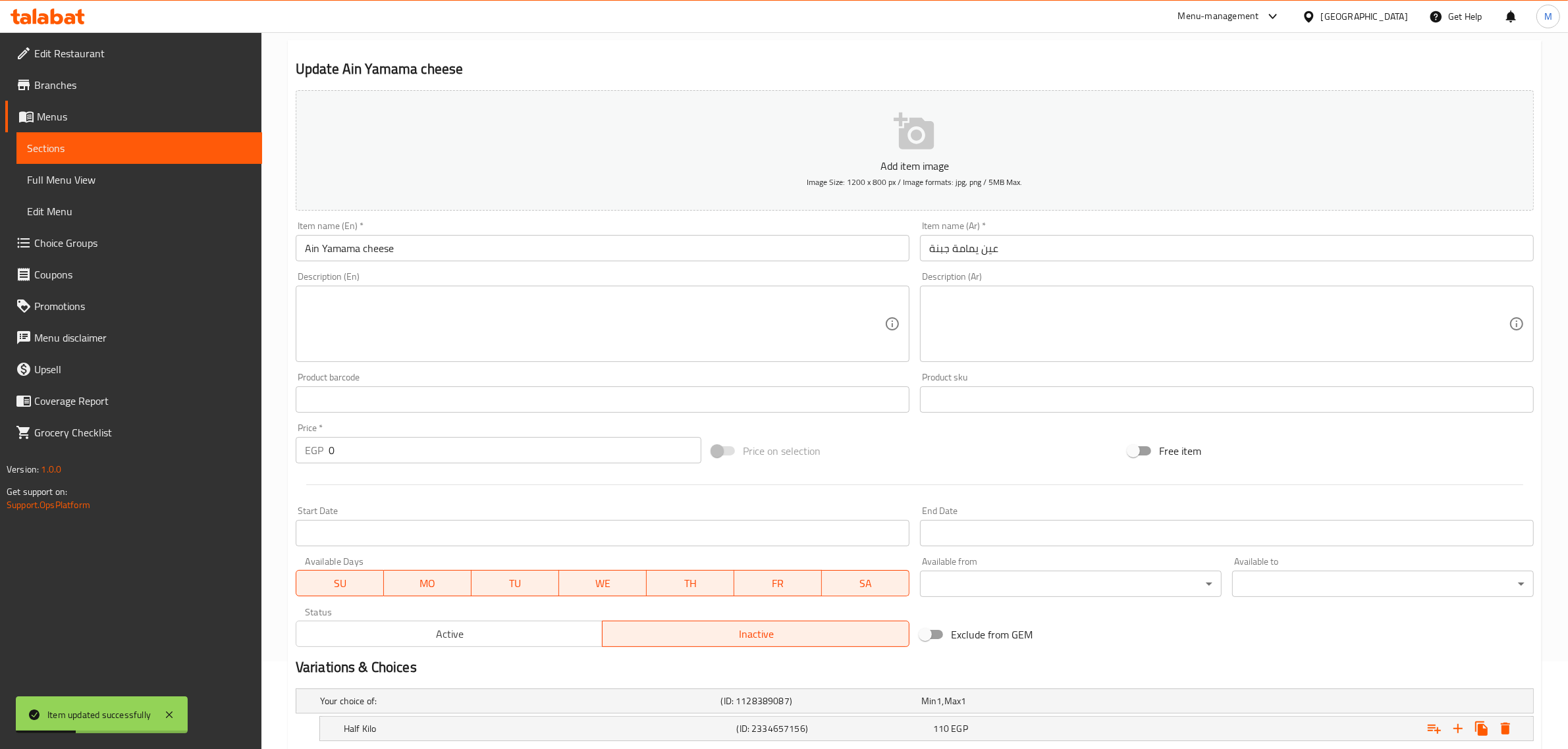
scroll to position [0, 0]
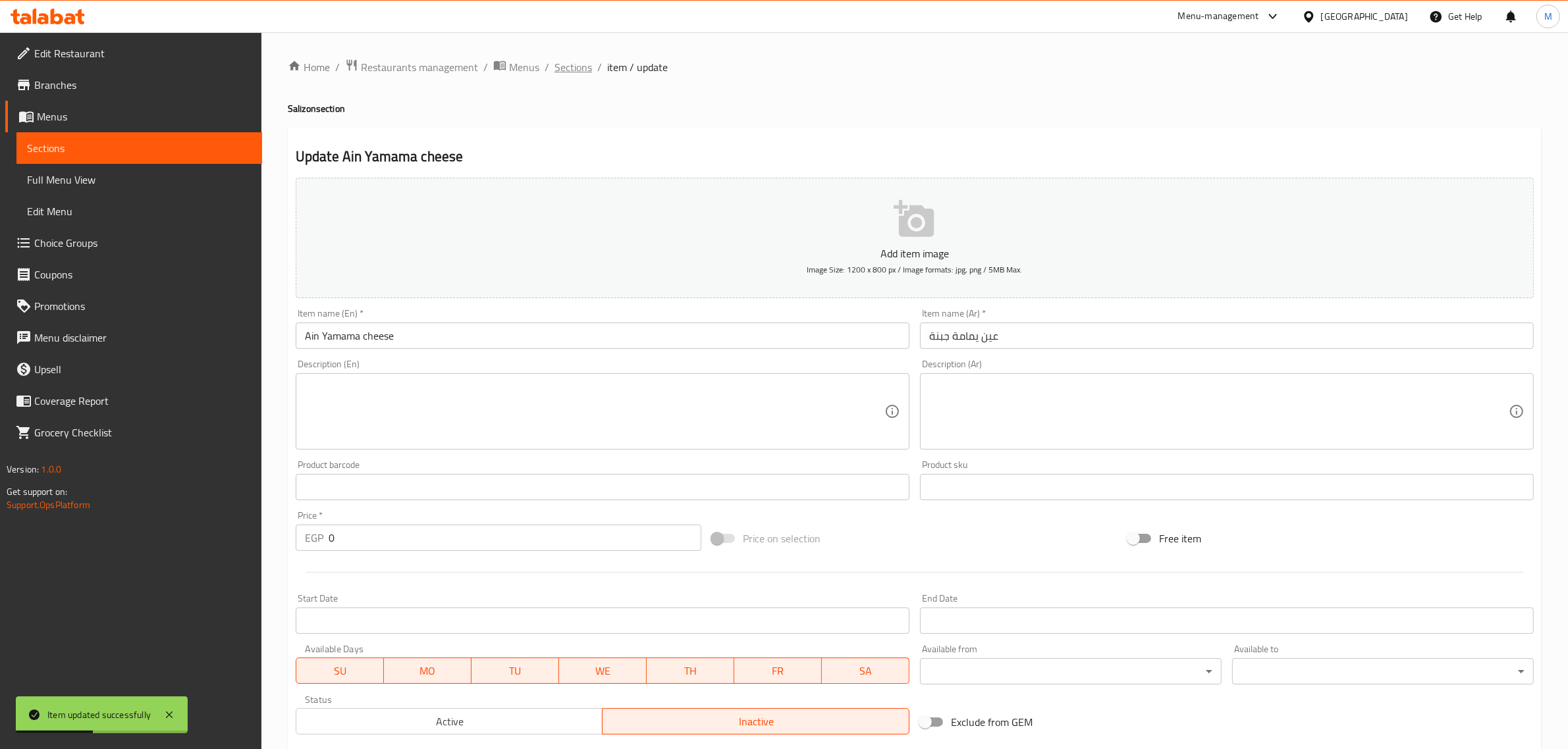
click at [561, 63] on span "Sections" at bounding box center [573, 67] width 38 height 16
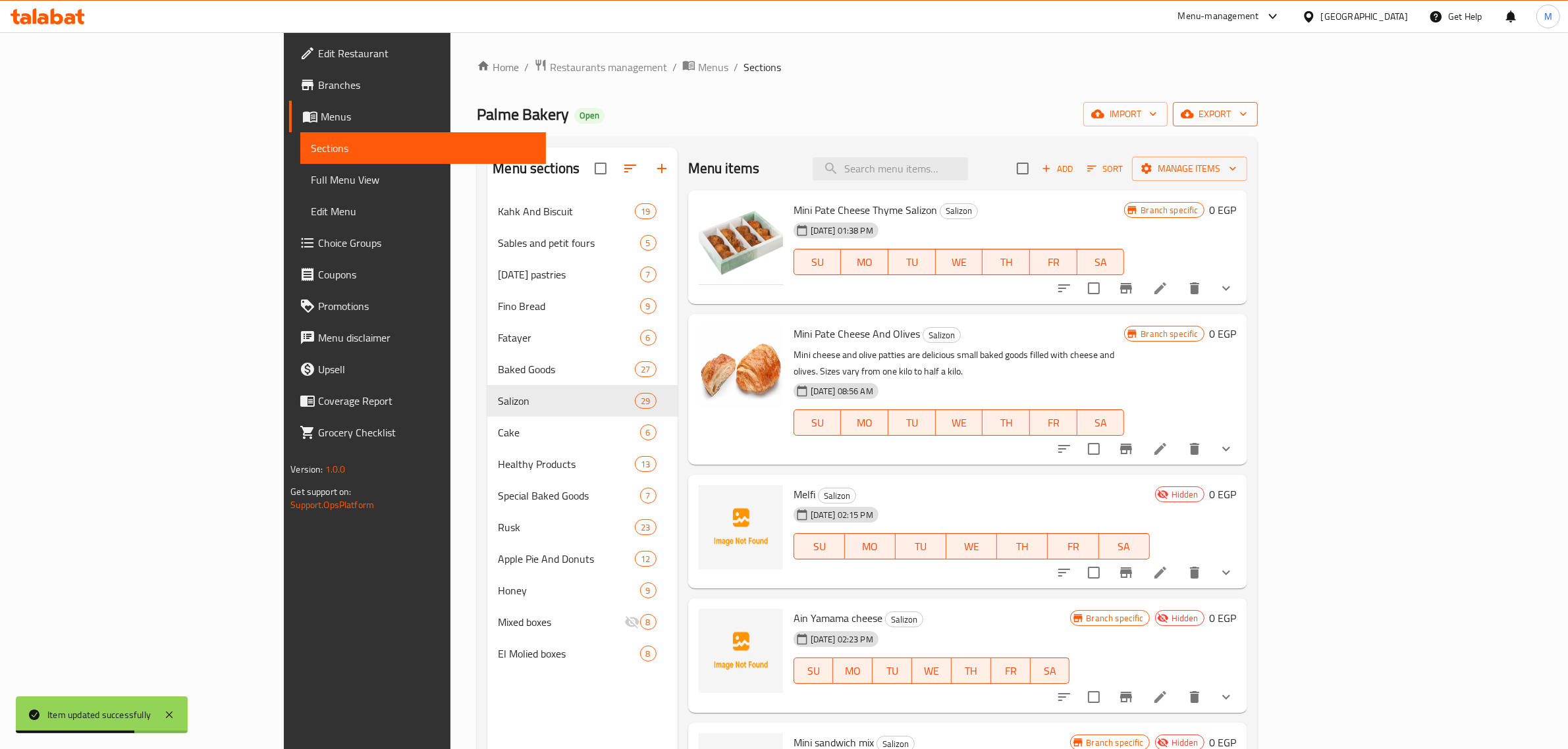
click at [1247, 109] on span "export" at bounding box center [1215, 114] width 64 height 17
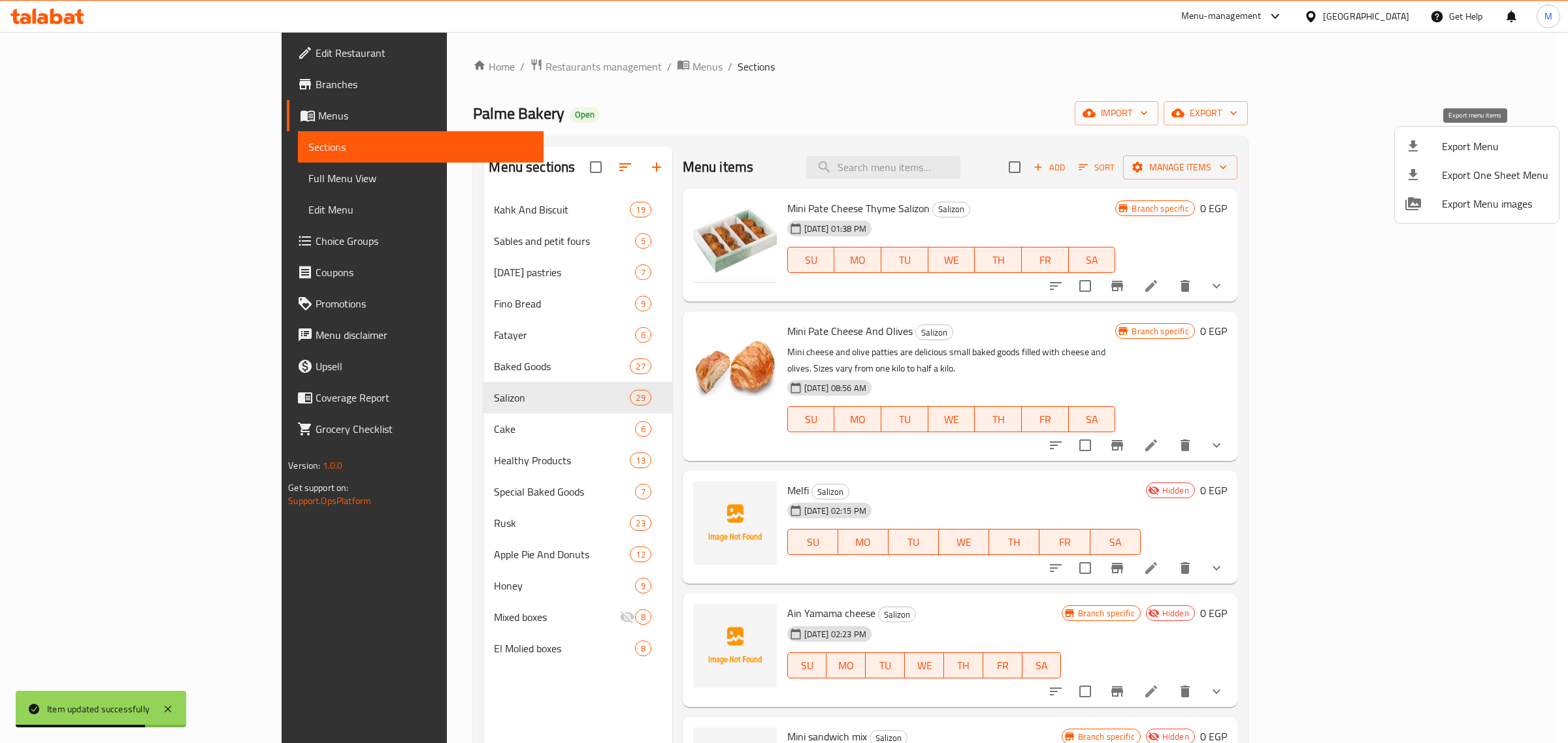
click at [1447, 138] on span "Export Menu" at bounding box center [1494, 146] width 107 height 16
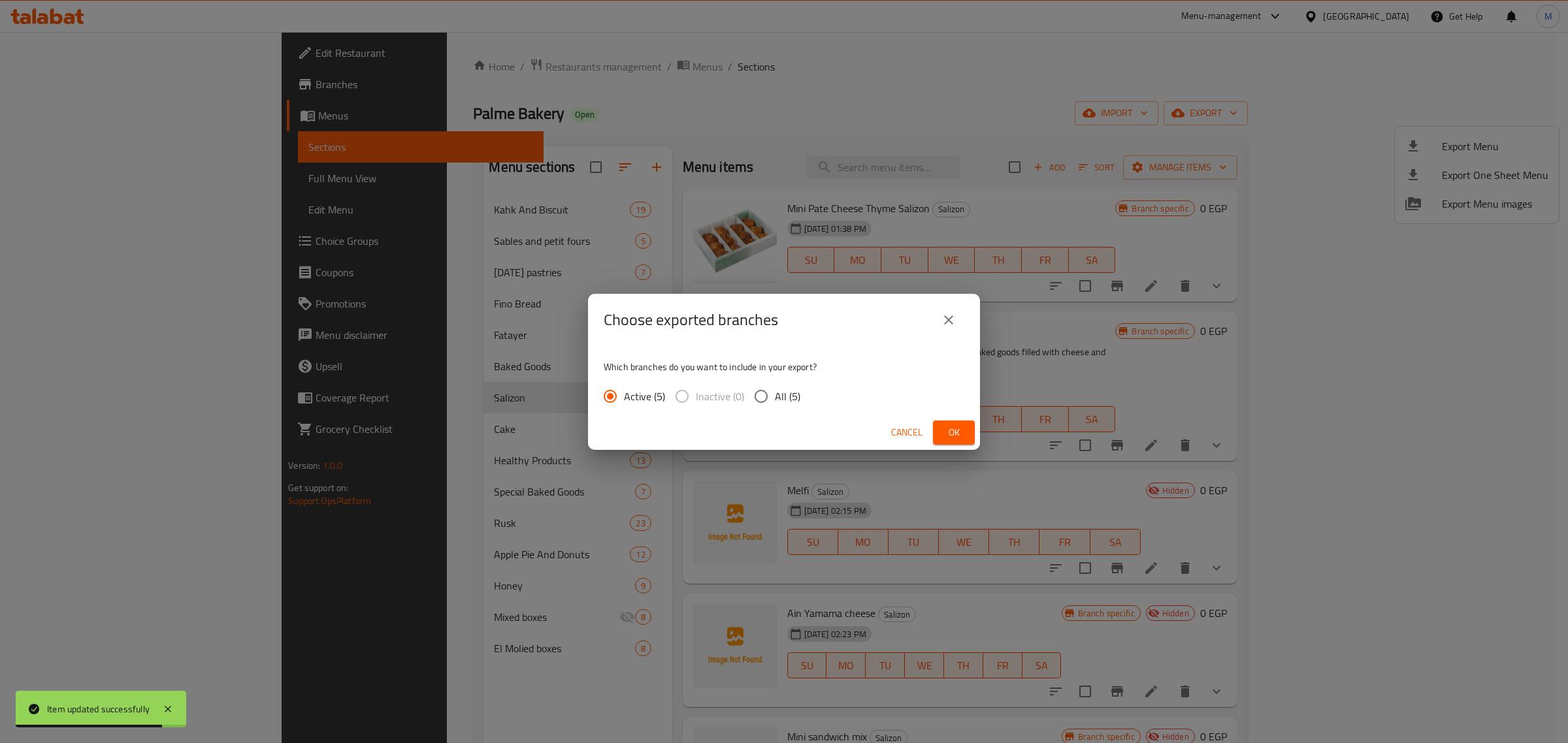
click at [782, 401] on span "All (5)" at bounding box center [787, 396] width 26 height 16
click at [774, 401] on input "All (5)" at bounding box center [760, 396] width 27 height 27
radio input "true"
click at [951, 431] on span "Ok" at bounding box center [953, 433] width 21 height 17
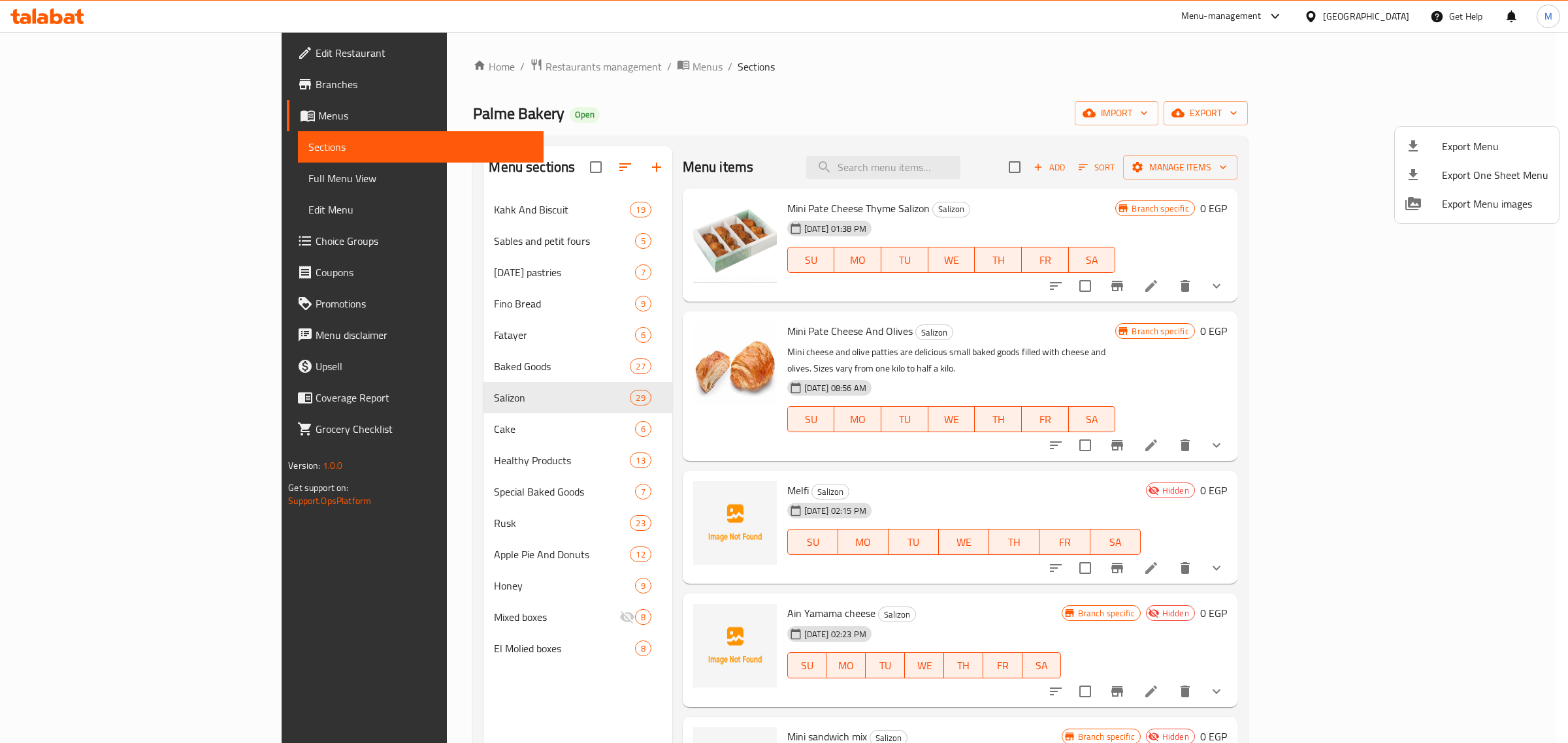
click at [994, 167] on div at bounding box center [784, 372] width 1568 height 743
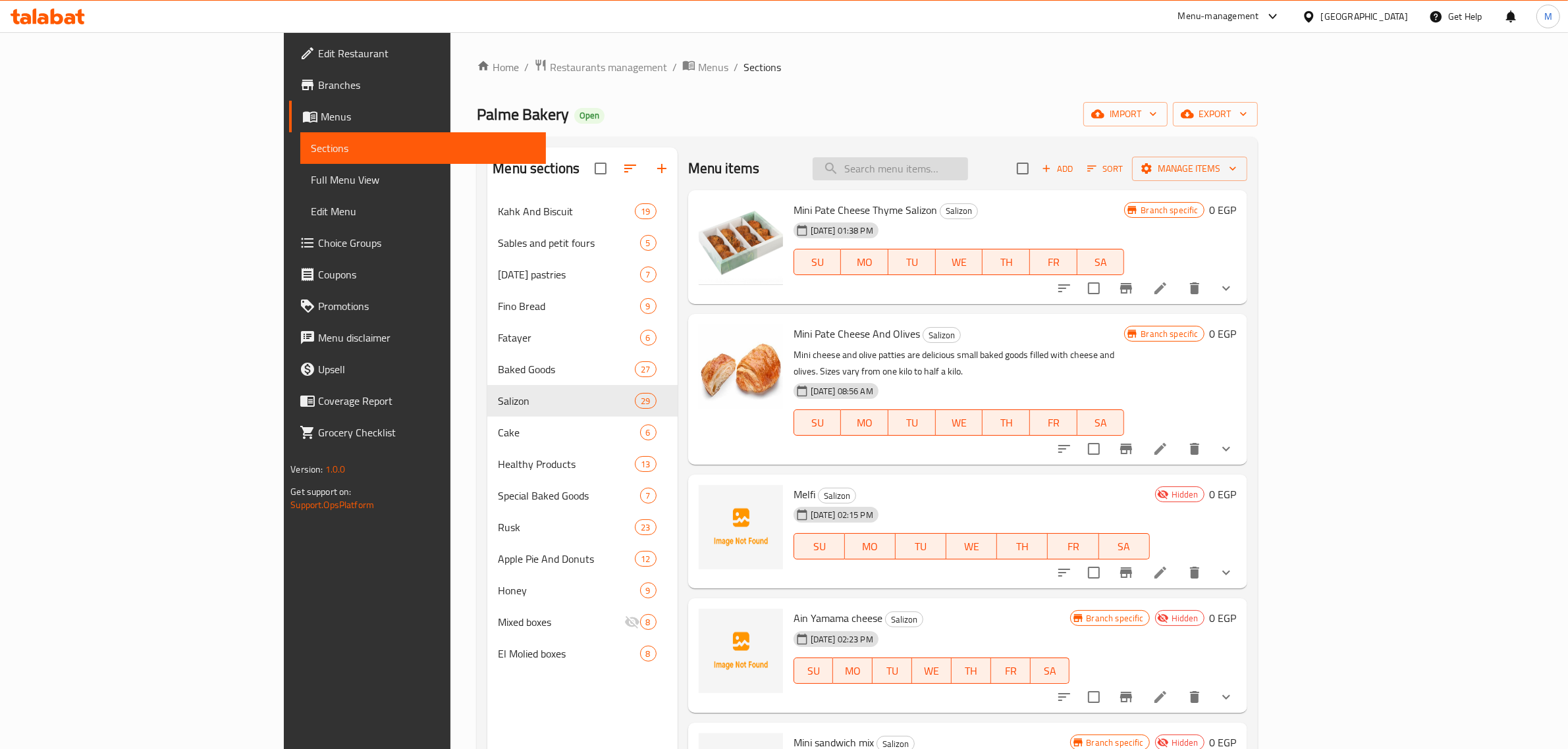
click at [967, 169] on input "search" at bounding box center [890, 169] width 155 height 23
paste input "مينى ساندوتش"
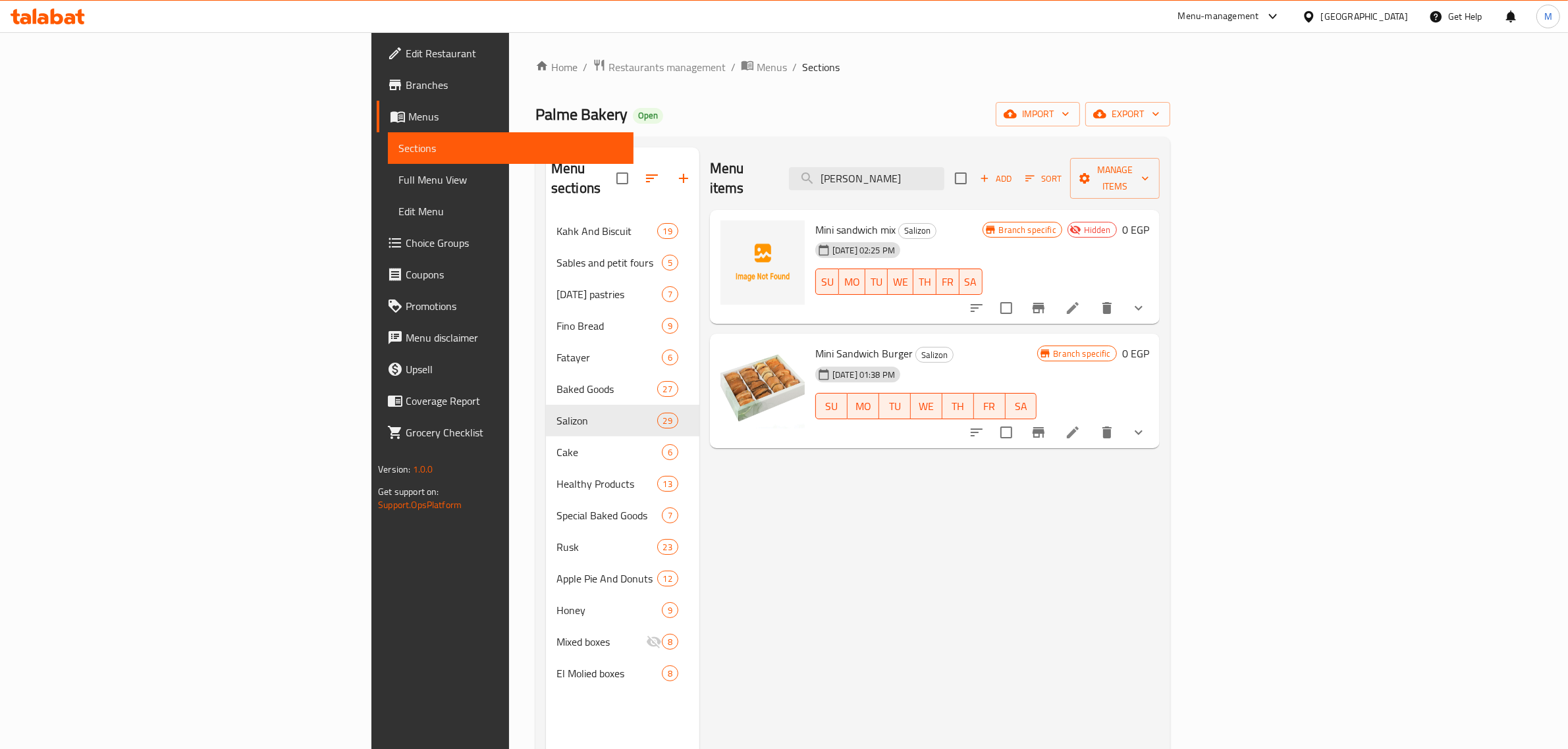
type input "مينى ساندوتش"
click at [1080, 300] on icon at bounding box center [1072, 308] width 16 height 16
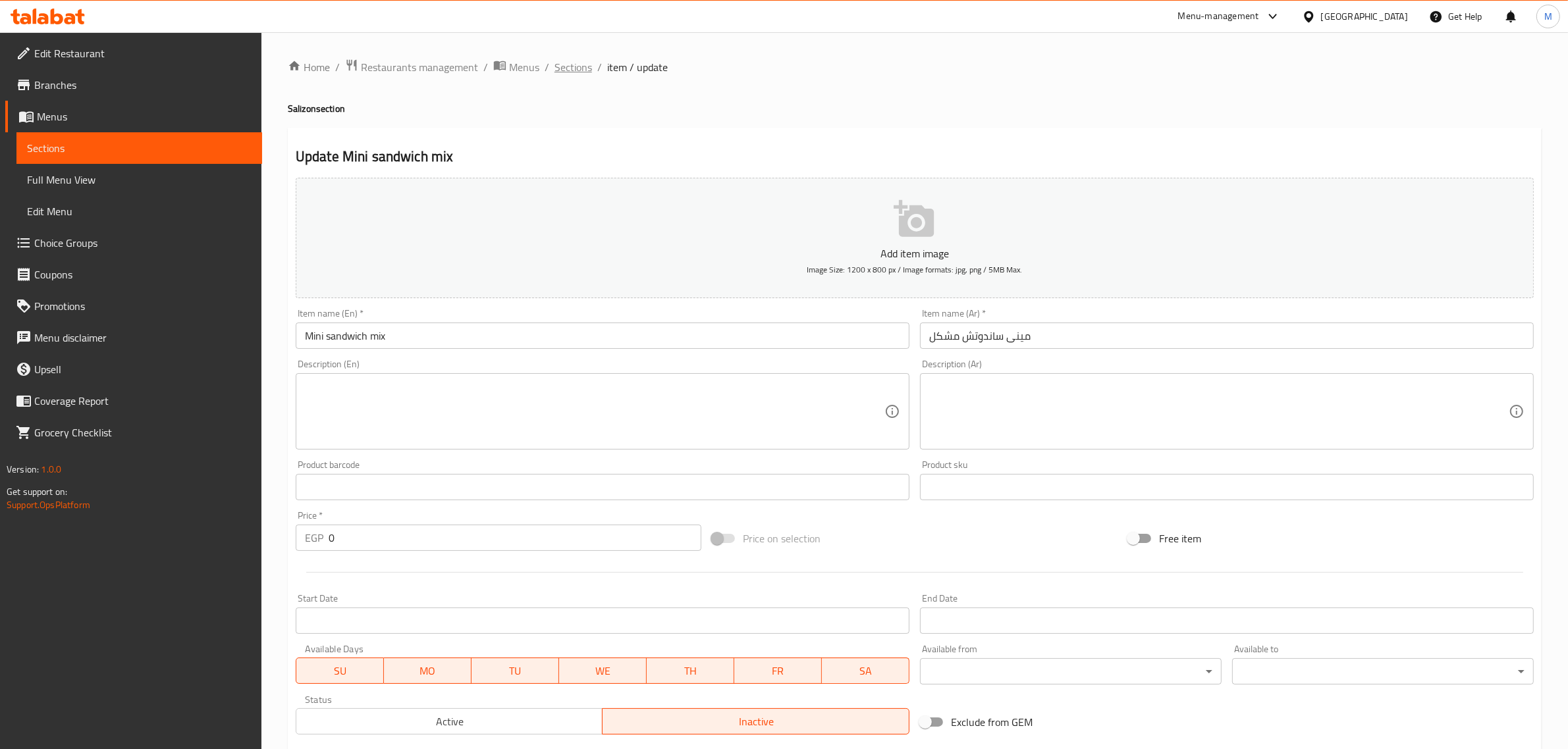
click at [568, 69] on span "Sections" at bounding box center [573, 67] width 38 height 16
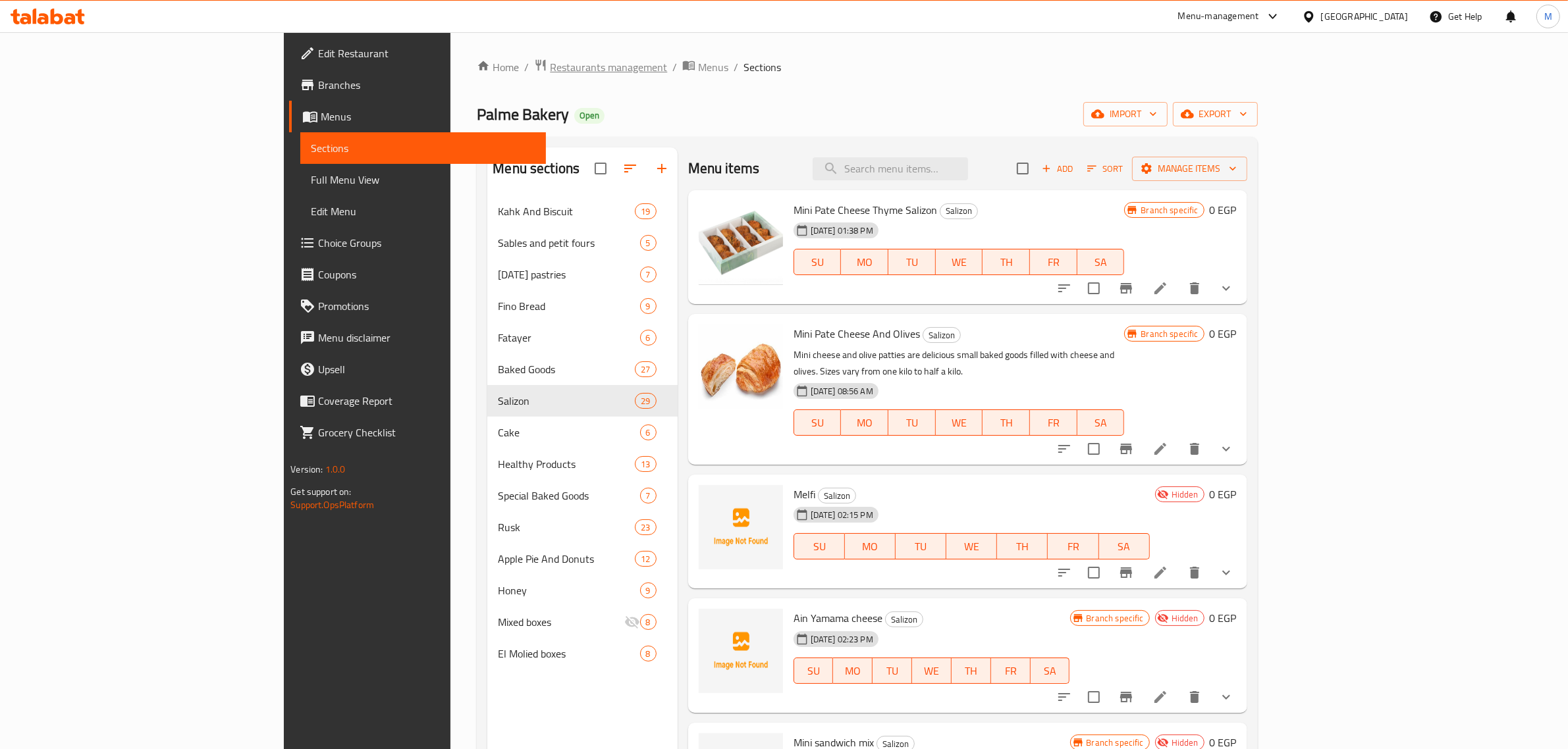
click at [550, 64] on span "Restaurants management" at bounding box center [608, 67] width 118 height 16
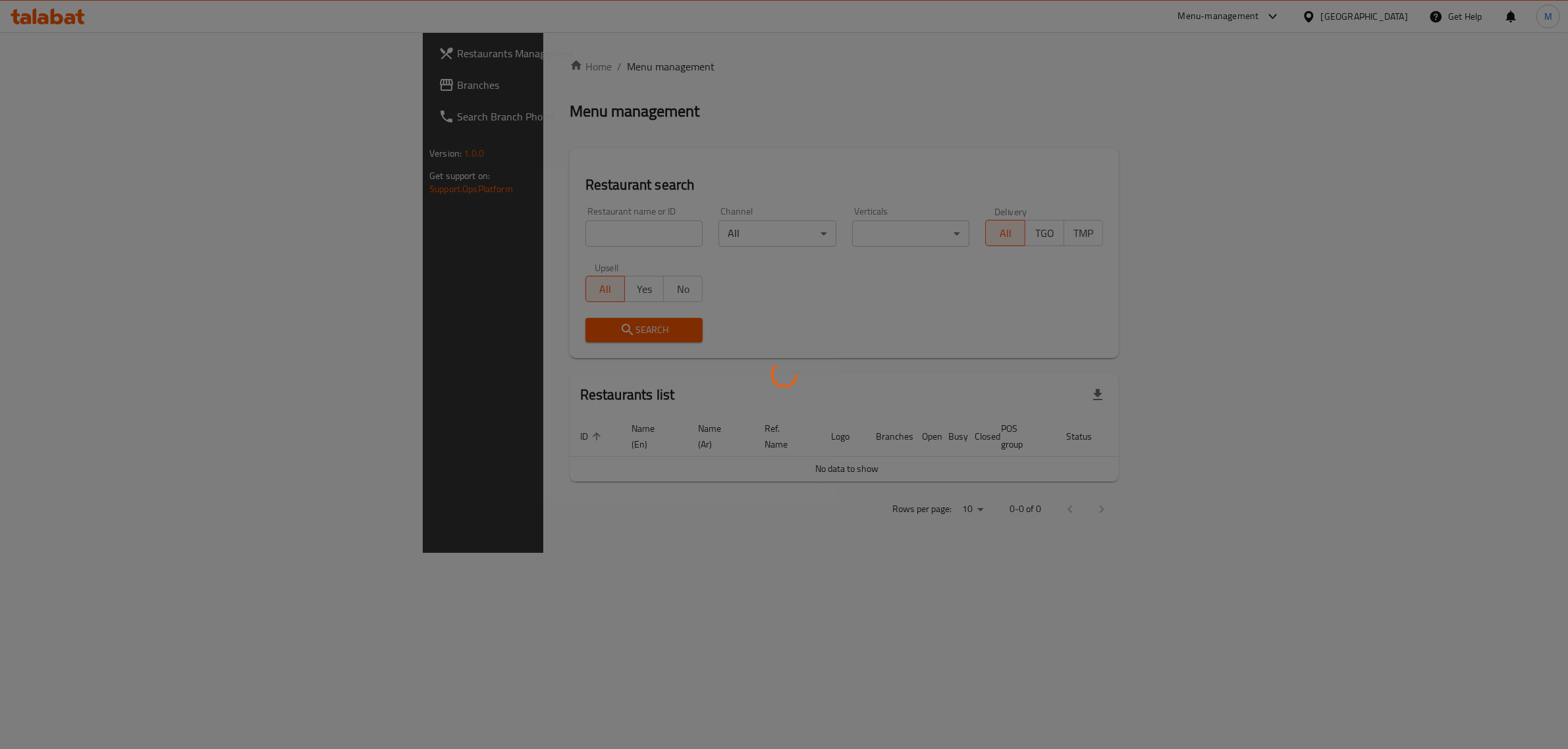
click at [384, 226] on div at bounding box center [784, 374] width 1568 height 749
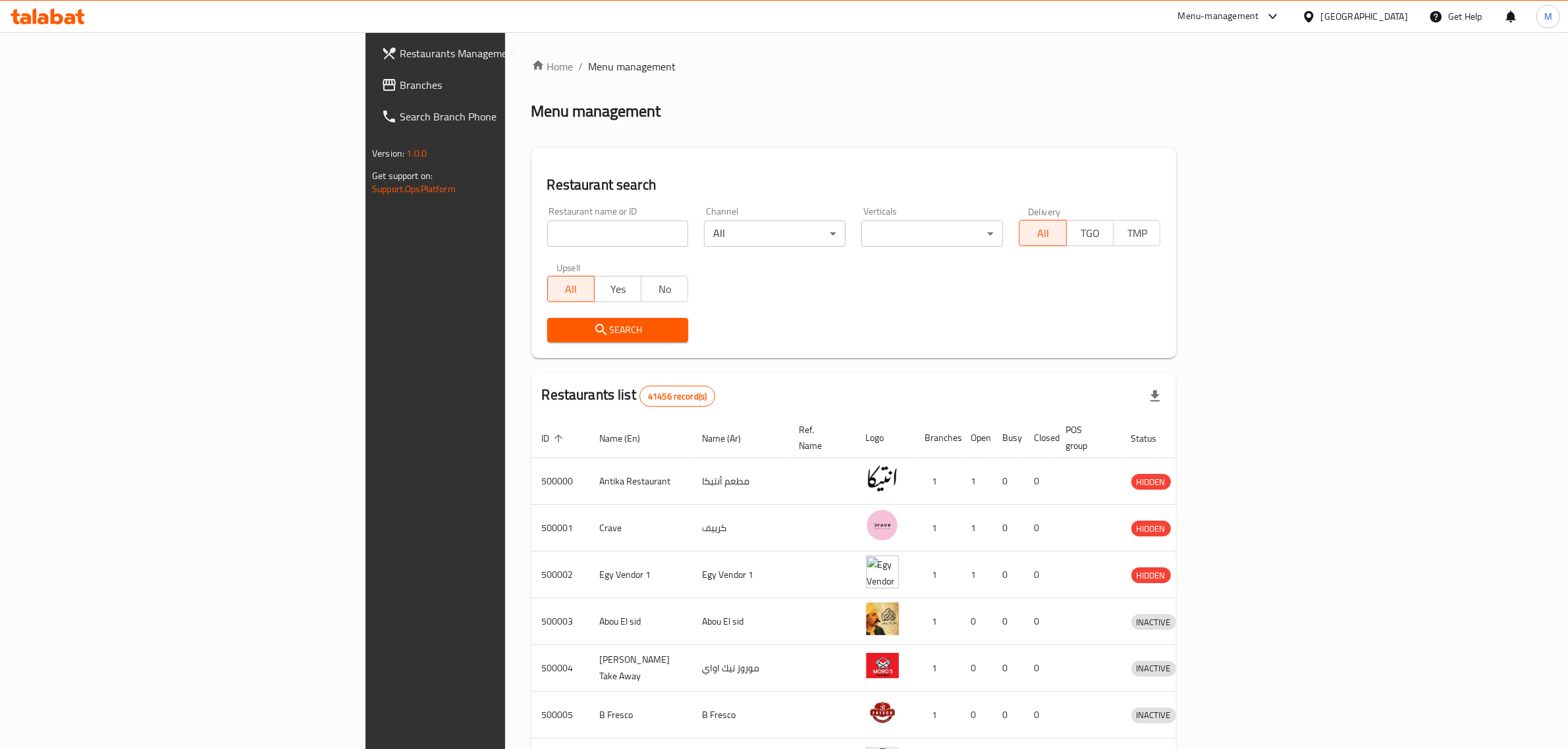
click at [547, 233] on input "search" at bounding box center [618, 234] width 142 height 27
paste input "Saad El Sham"
type input "Saad El Sham"
click button "Search" at bounding box center [618, 329] width 142 height 24
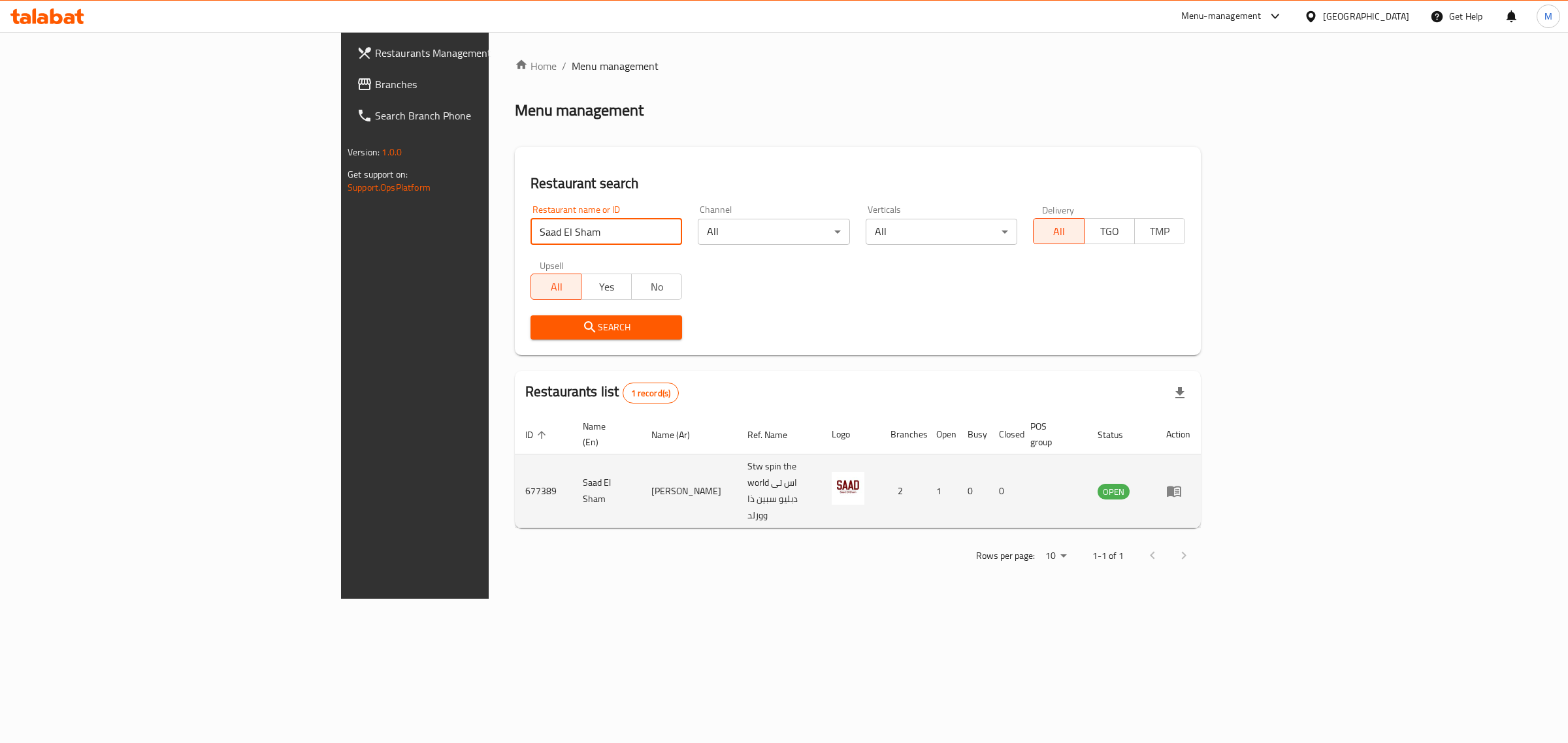
click at [1181, 487] on icon "enhanced table" at bounding box center [1173, 491] width 14 height 11
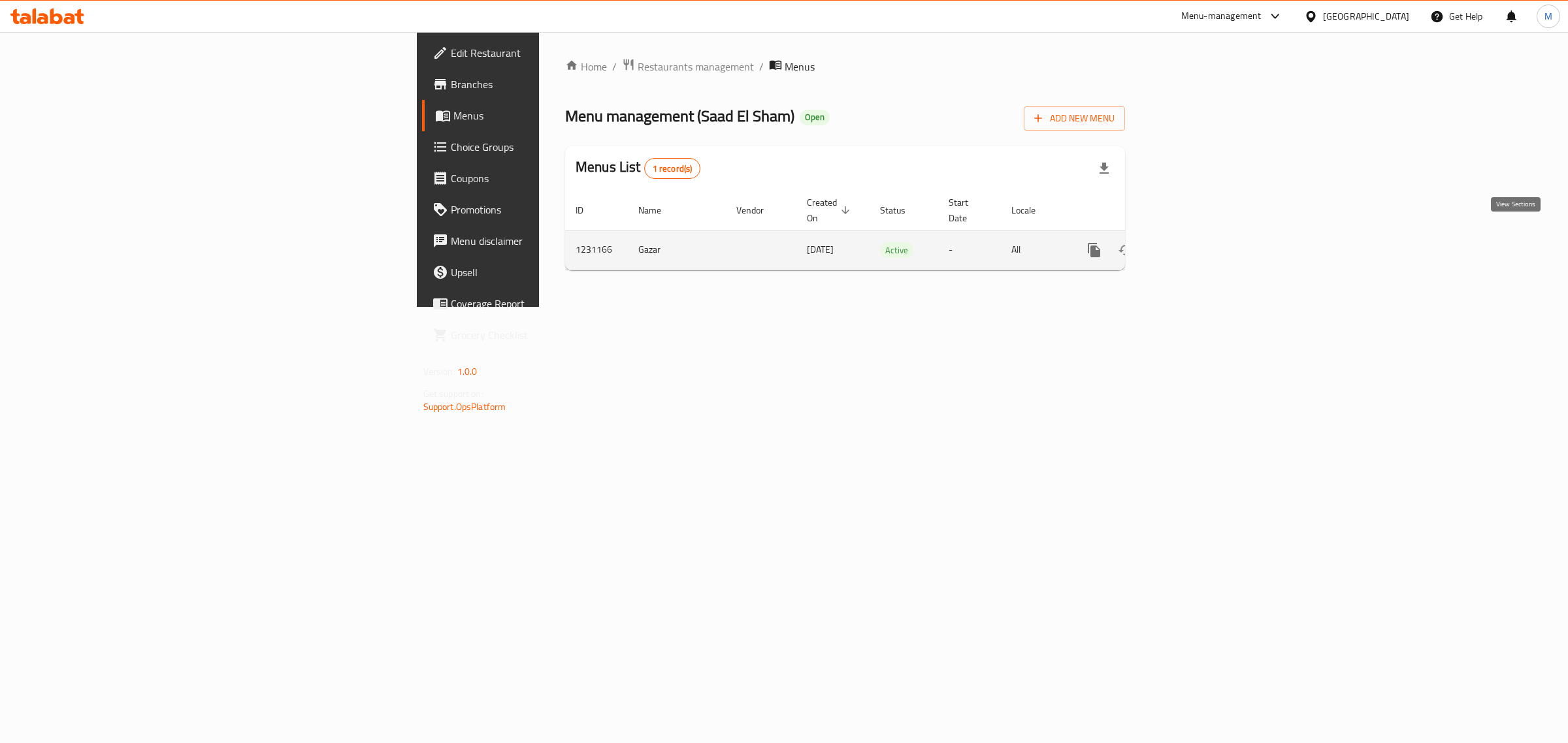
click at [1194, 244] on icon "enhanced table" at bounding box center [1188, 250] width 12 height 12
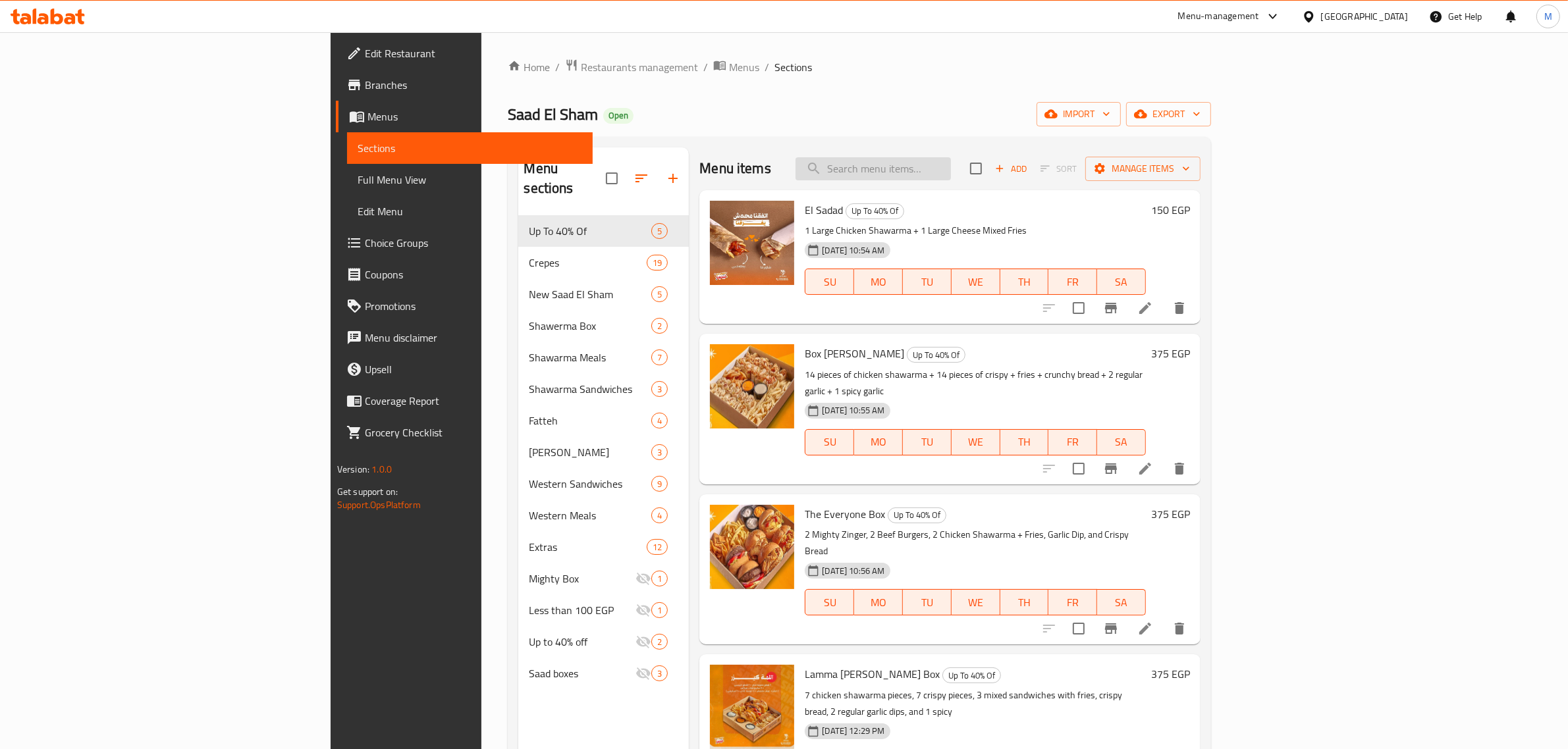
click at [951, 160] on input "search" at bounding box center [873, 169] width 155 height 23
paste input "Large Syrian Cheese Mix Potato Sandwich"
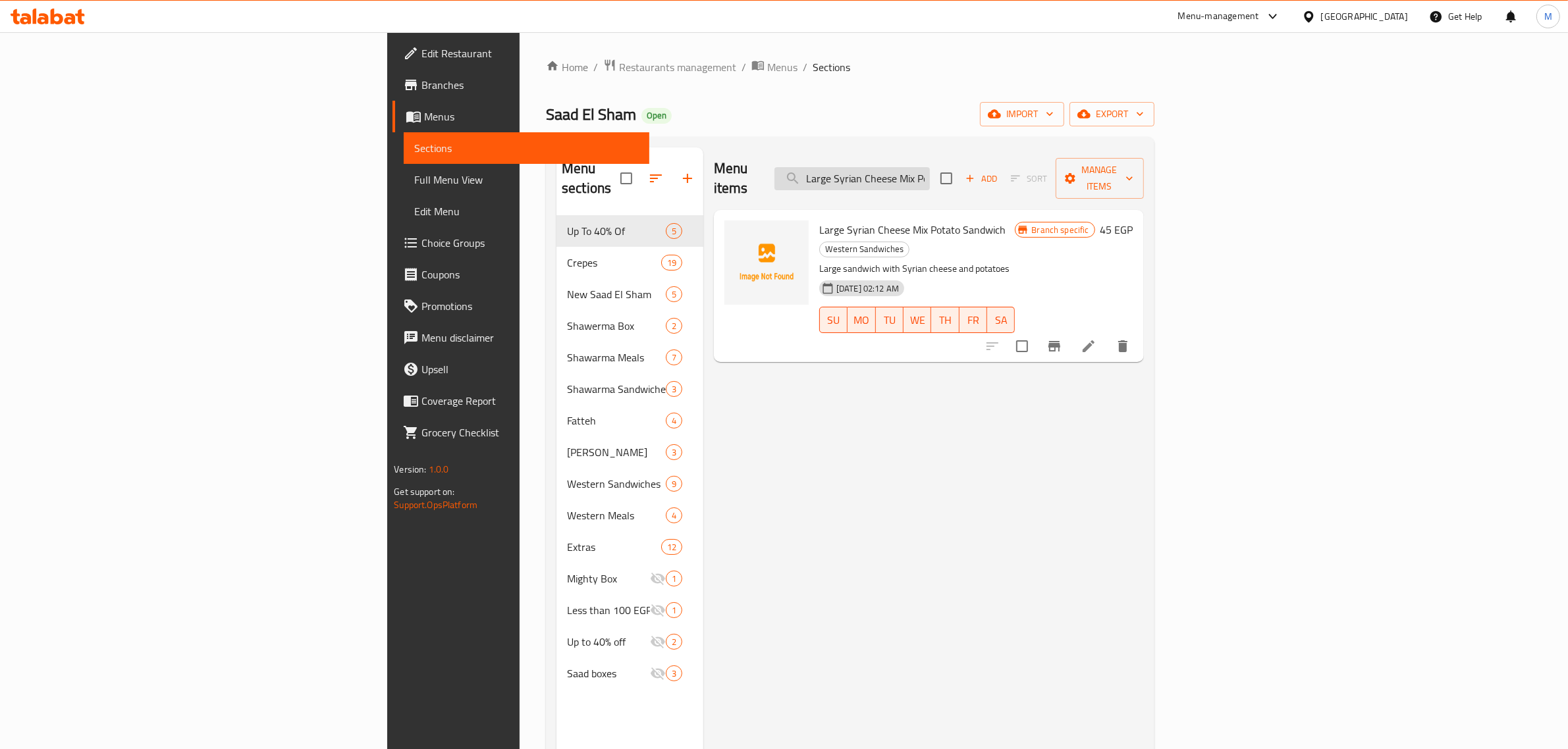
click at [930, 169] on input "Large Syrian Cheese Mix Potato Sandwich" at bounding box center [852, 179] width 155 height 23
paste input "Shish s"
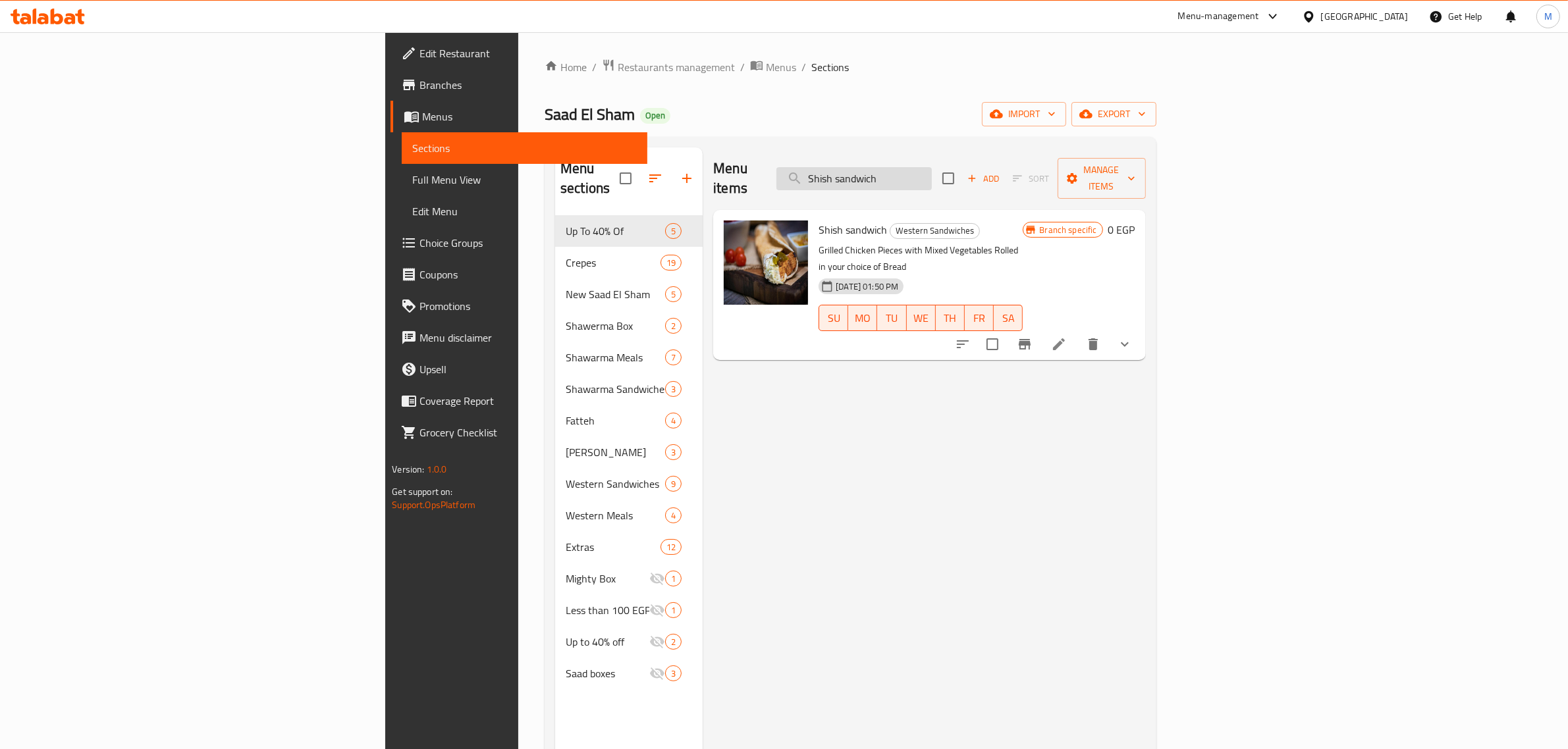
click at [932, 168] on input "Shish sandwich" at bounding box center [854, 179] width 155 height 23
paste input "Cheetos crepe"
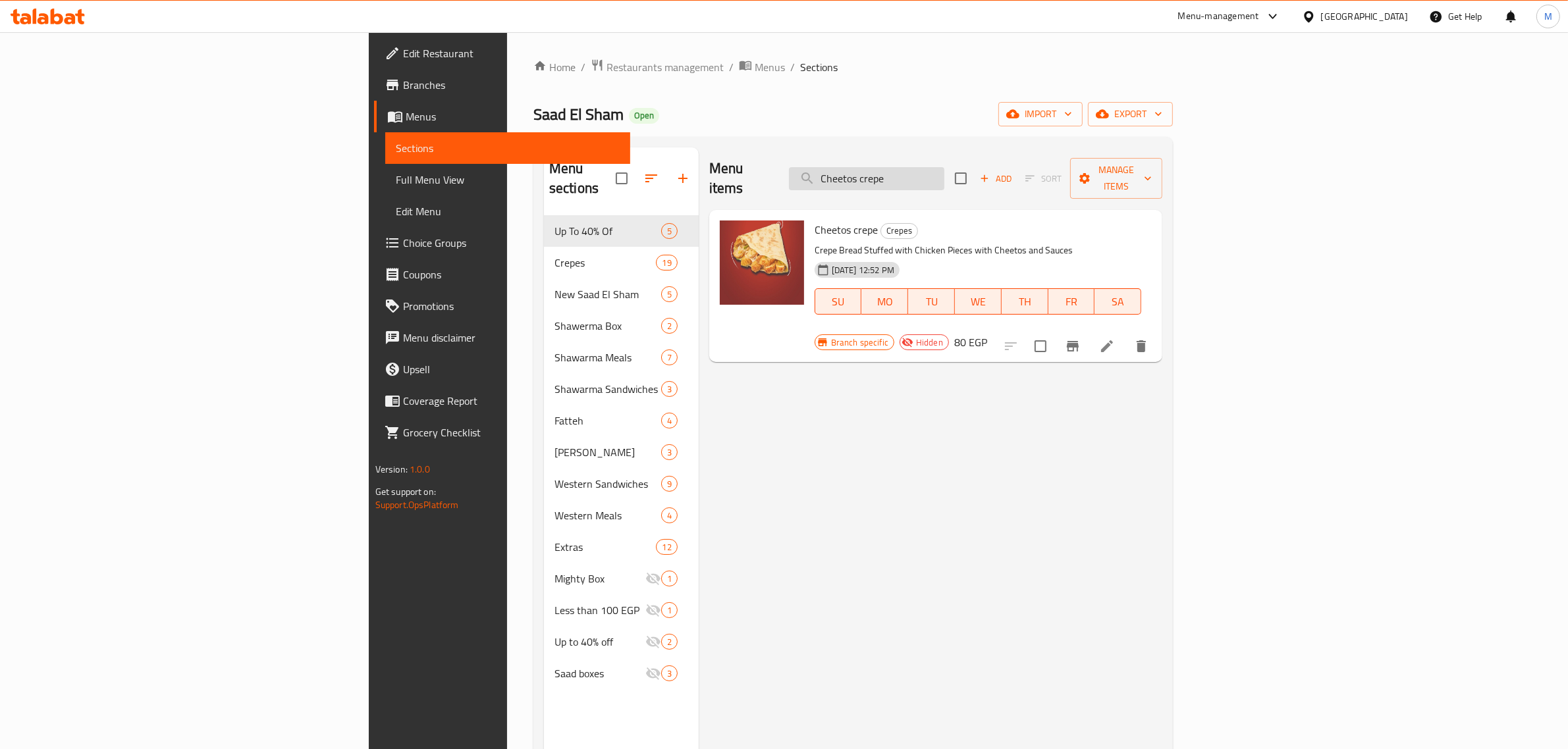
click at [944, 179] on input "Cheetos crepe" at bounding box center [867, 179] width 155 height 23
paste input "Large Syrian Cheese Mix Potato Sandwich"
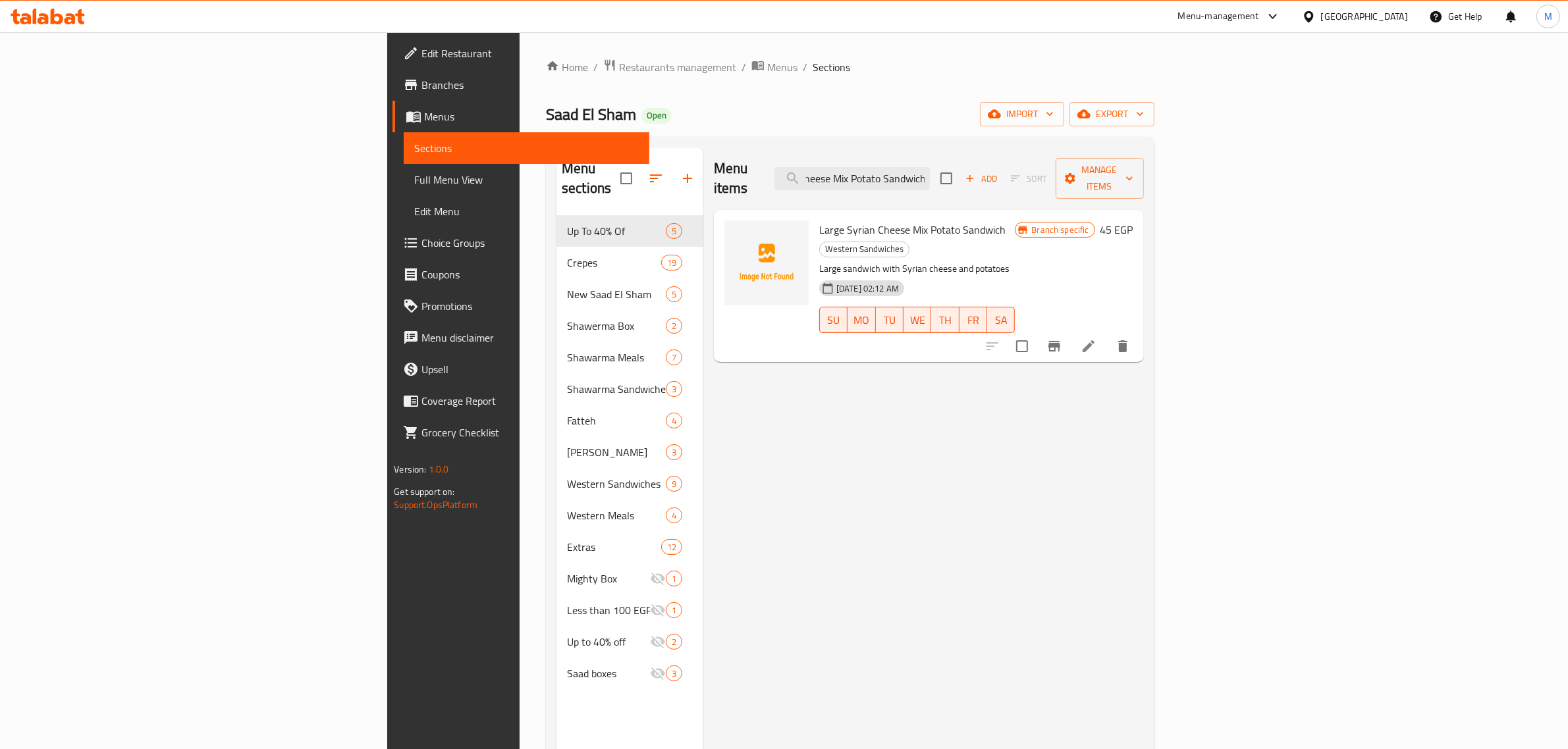
type input "Large Syrian Cheese Mix Potato Sandwich"
click at [1391, 18] on div "Egypt" at bounding box center [1364, 16] width 87 height 14
click at [1227, 234] on div "Kuwait" at bounding box center [1264, 223] width 108 height 30
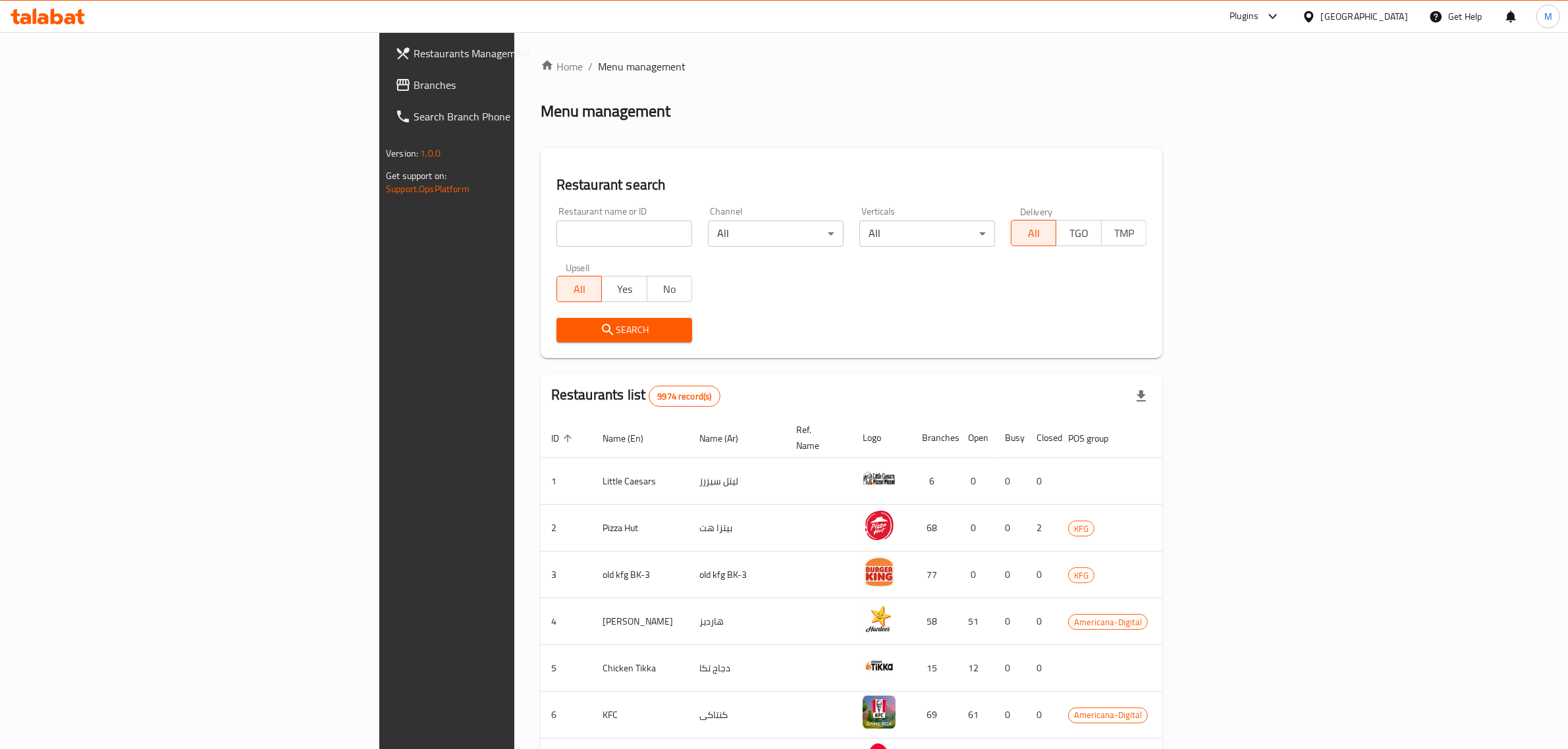
click at [414, 80] on span "Branches" at bounding box center [522, 84] width 217 height 16
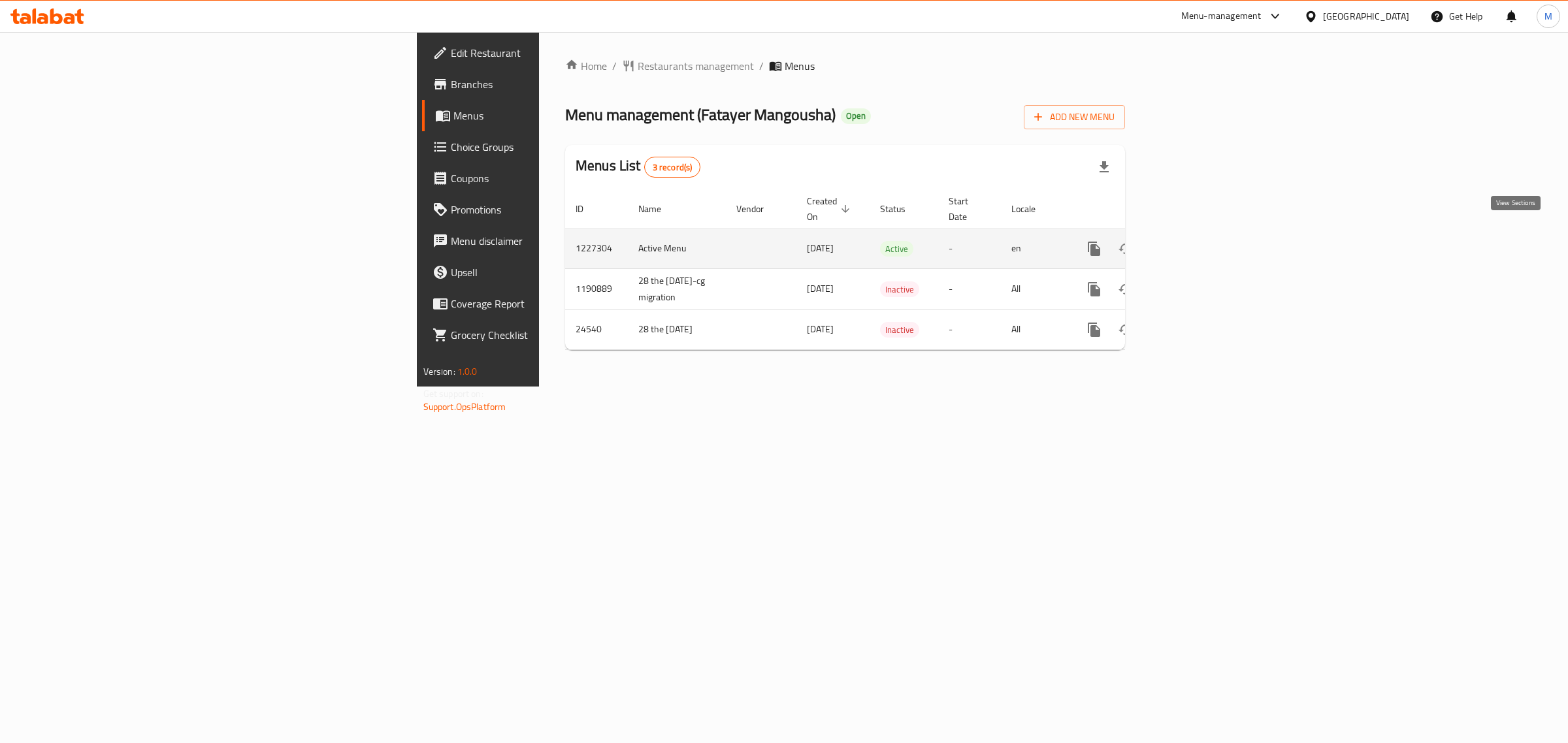
click at [1194, 243] on icon "enhanced table" at bounding box center [1188, 249] width 12 height 12
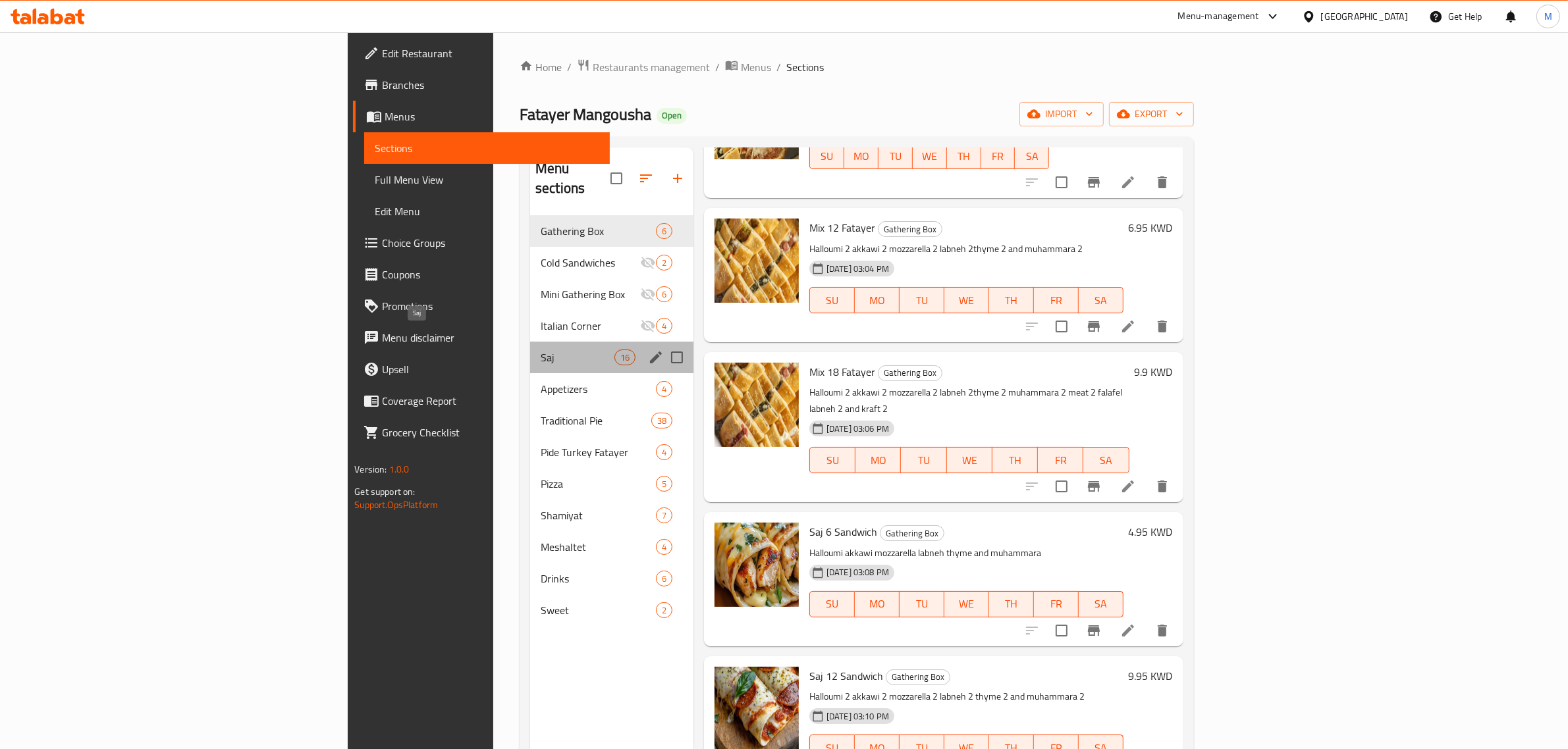
click at [540, 349] on span "Saj" at bounding box center [577, 357] width 73 height 16
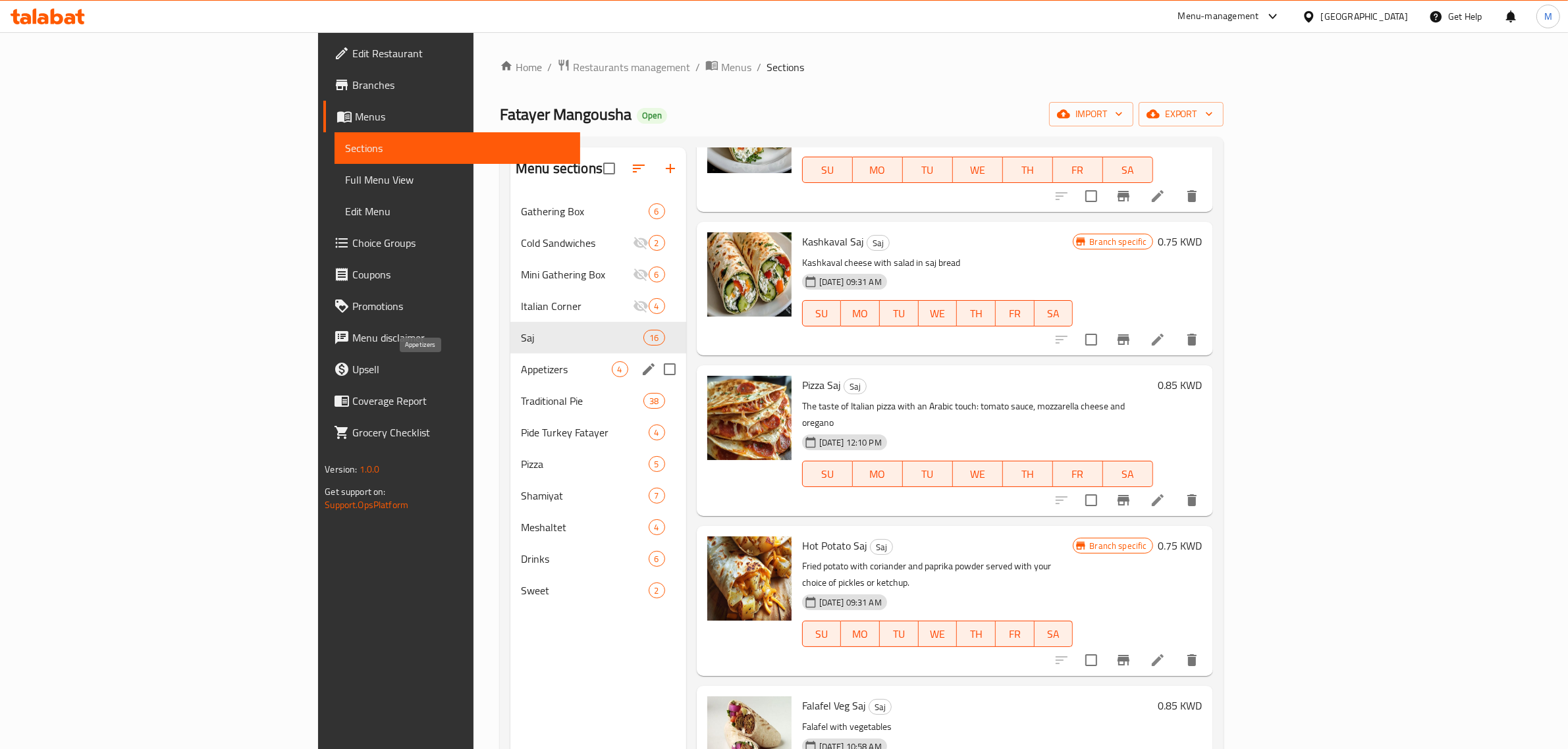
click at [520, 364] on span "Appetizers" at bounding box center [565, 369] width 91 height 16
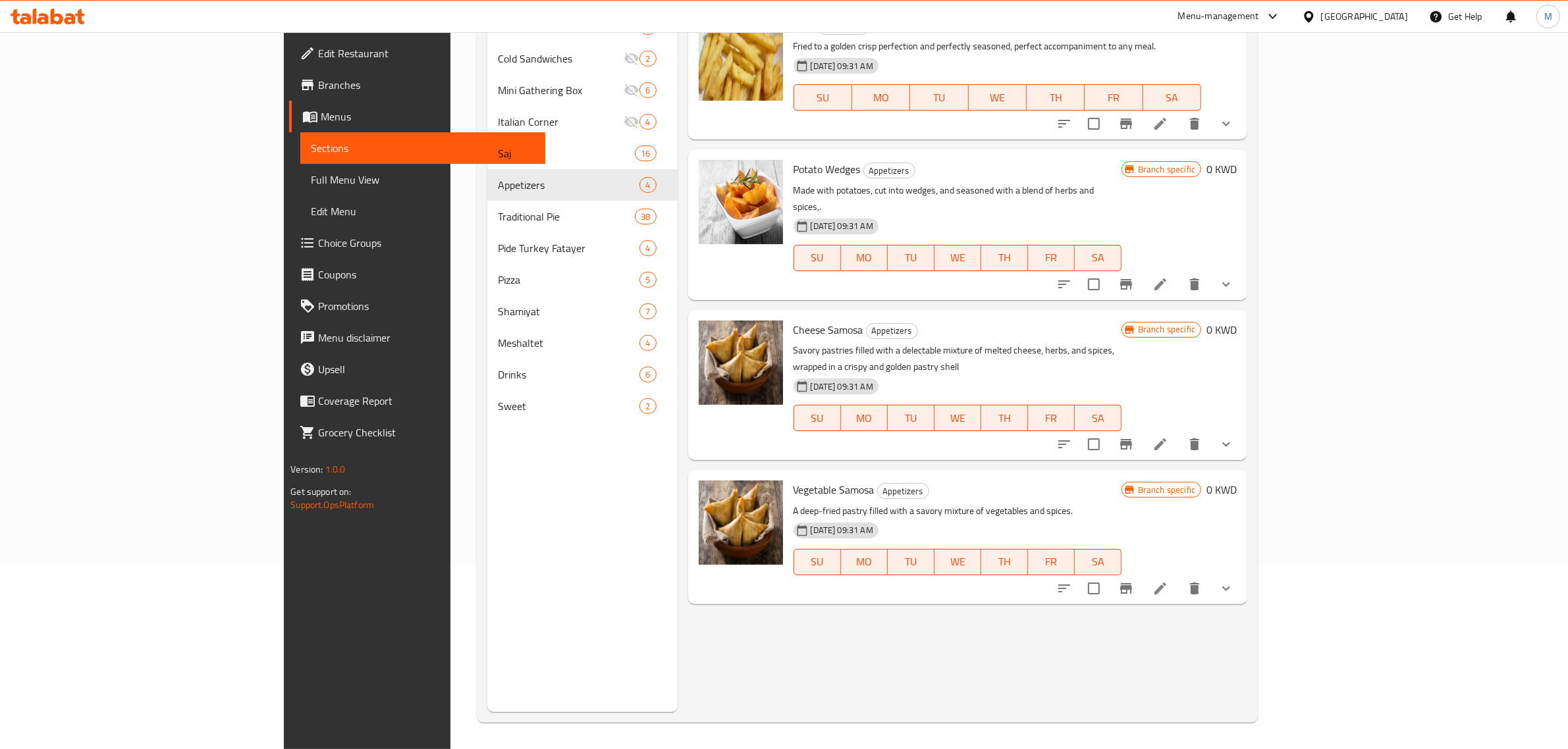
scroll to position [185, 0]
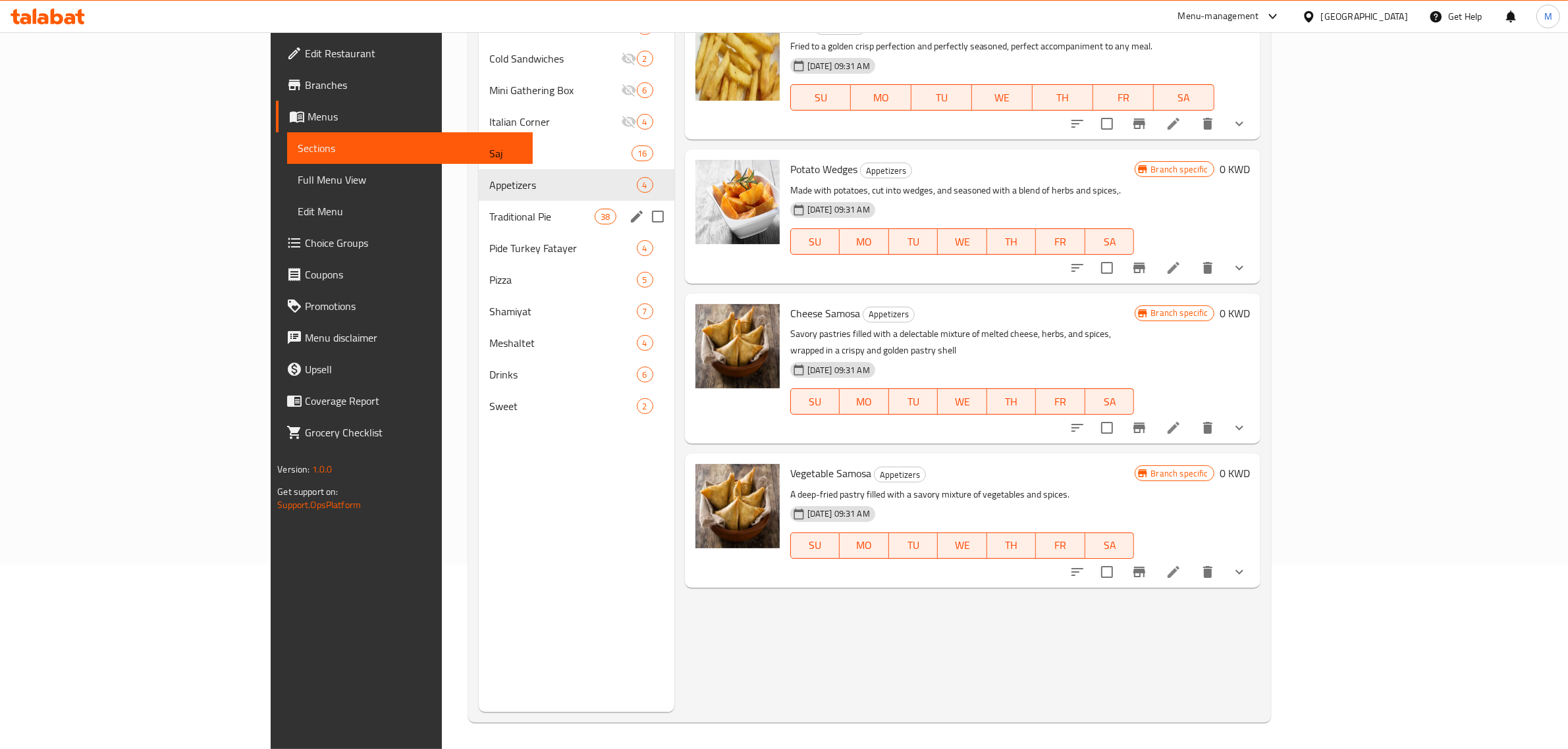
click at [490, 214] on span "Traditional Pie" at bounding box center [542, 216] width 105 height 16
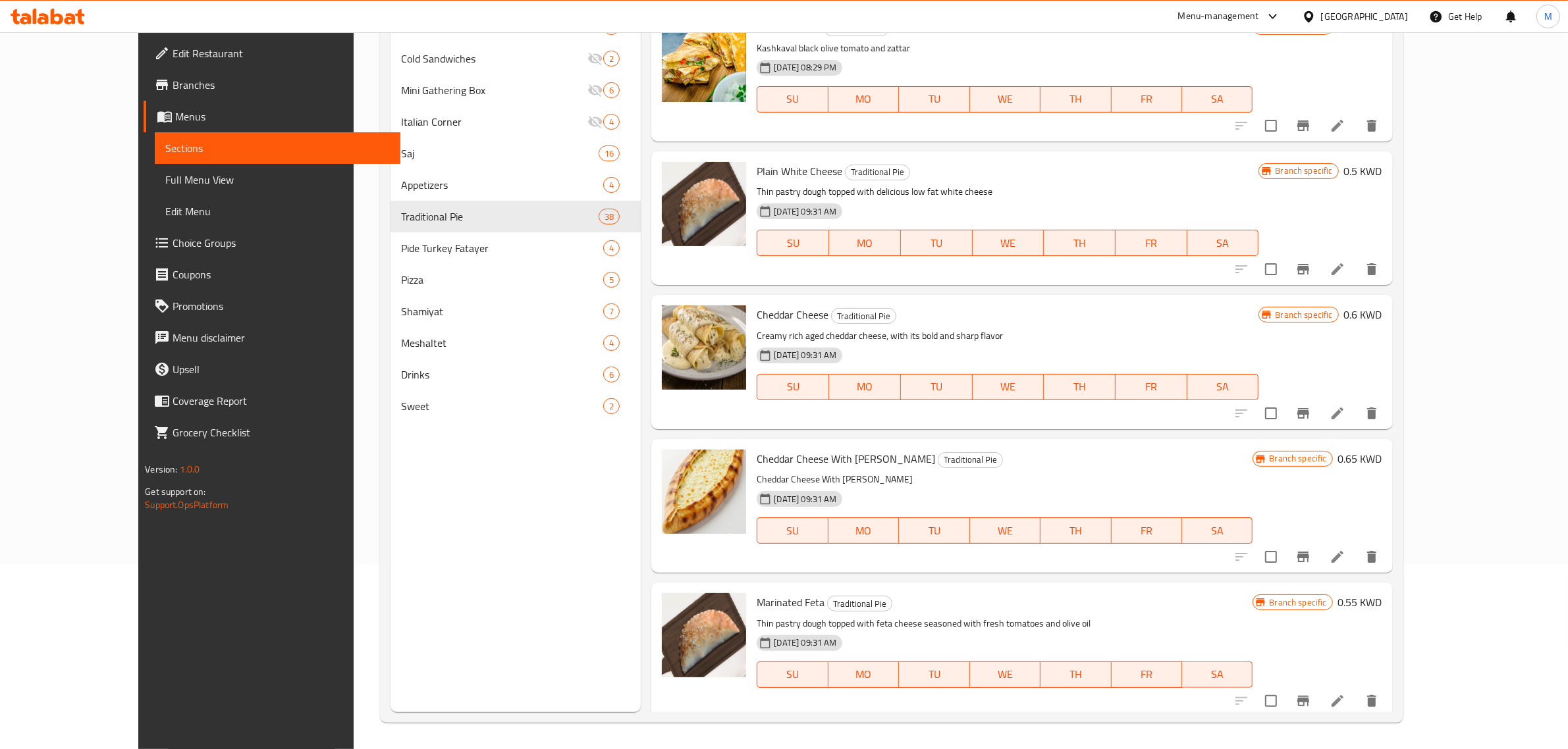
scroll to position [4778, 0]
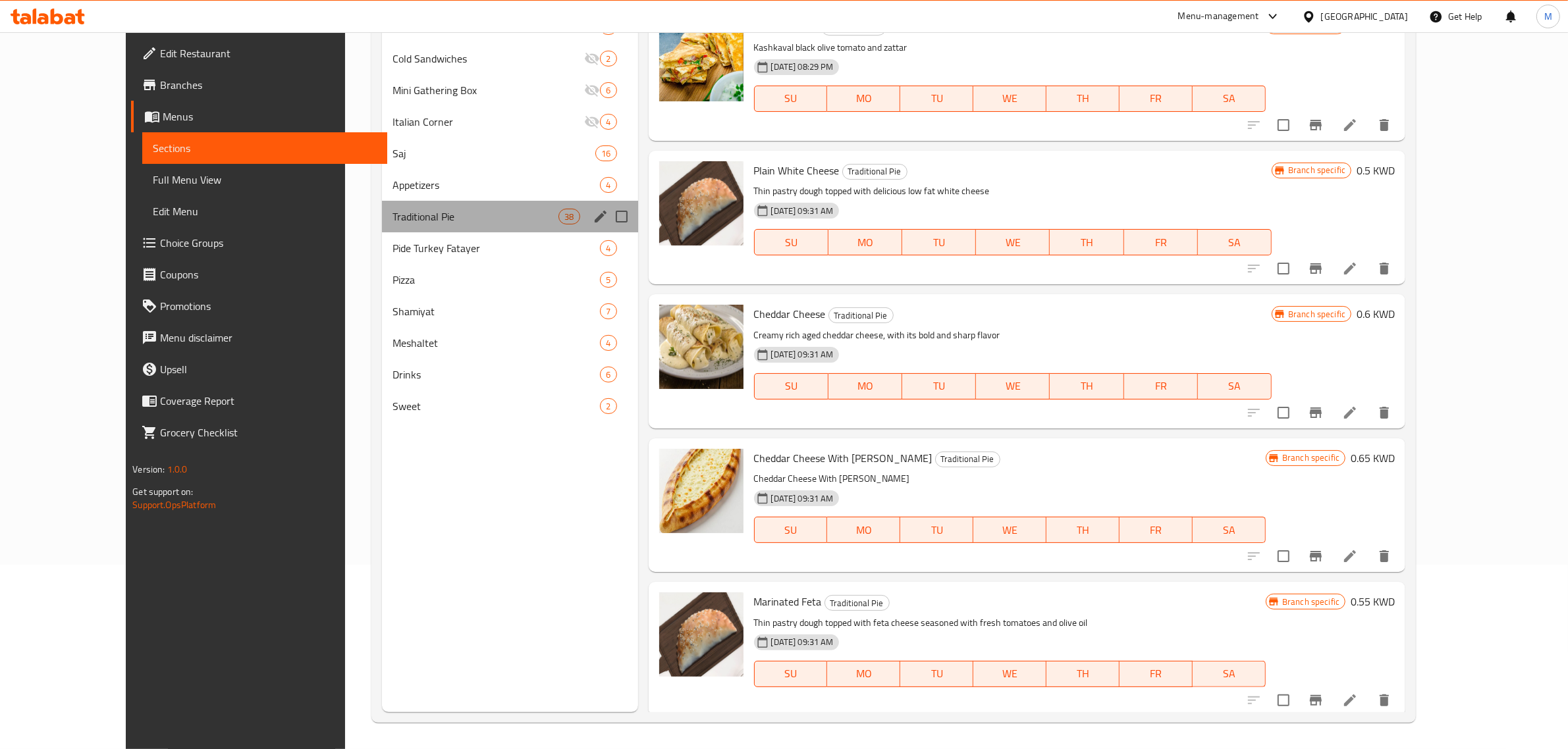
click at [416, 229] on div "Traditional Pie 38" at bounding box center [510, 217] width 256 height 32
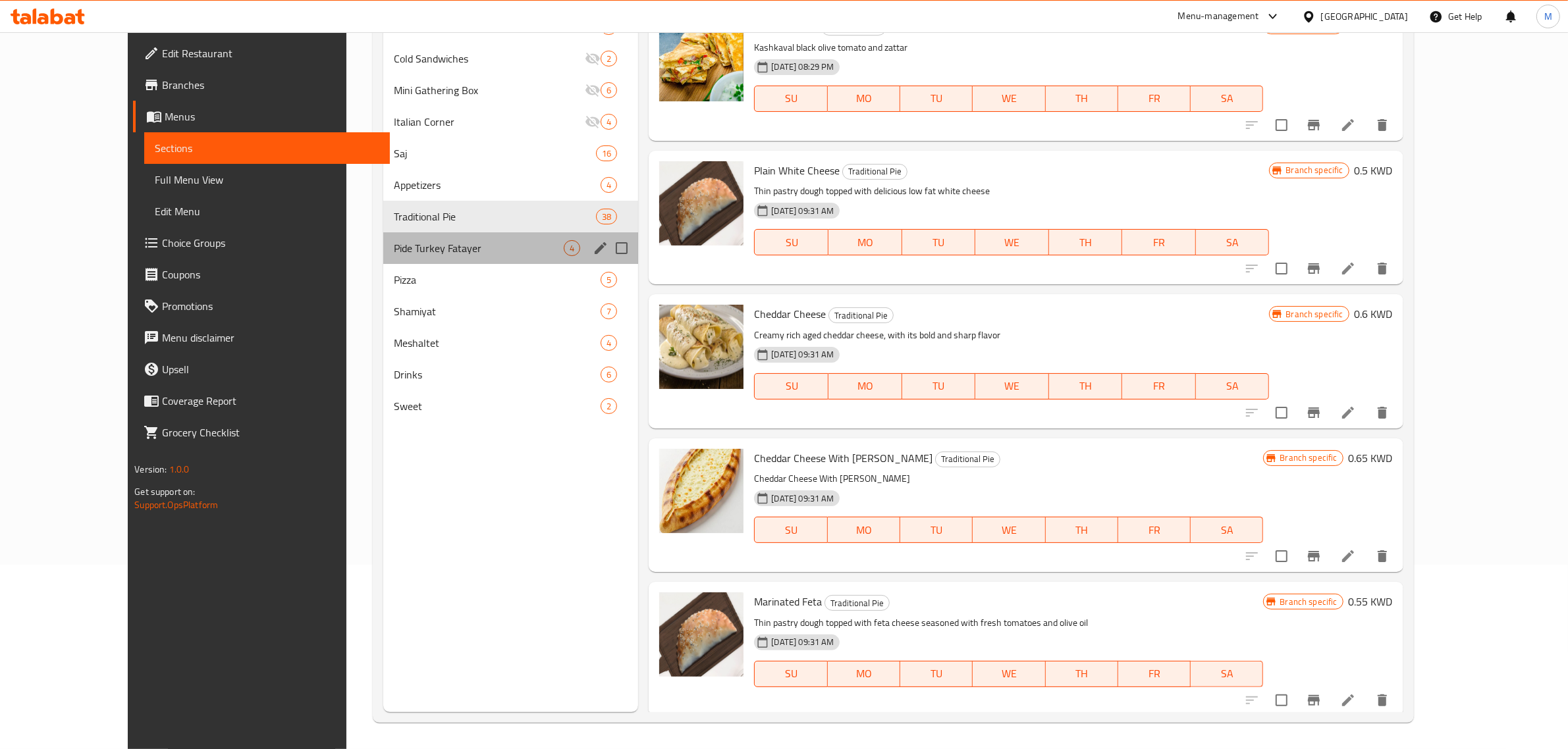
click at [418, 234] on div "Pide Turkey Fatayer 4" at bounding box center [510, 249] width 254 height 32
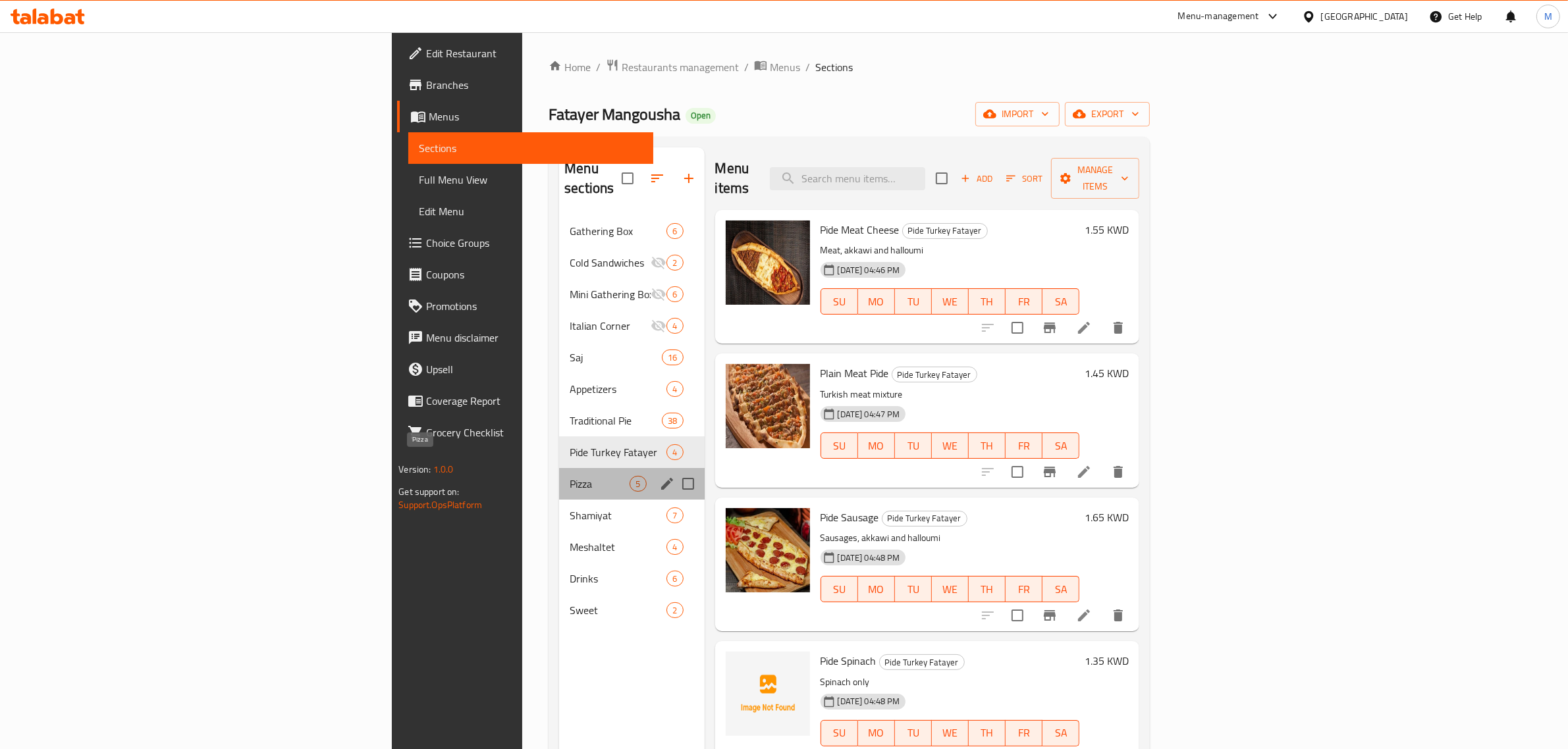
click at [570, 476] on span "Pizza" at bounding box center [600, 484] width 60 height 16
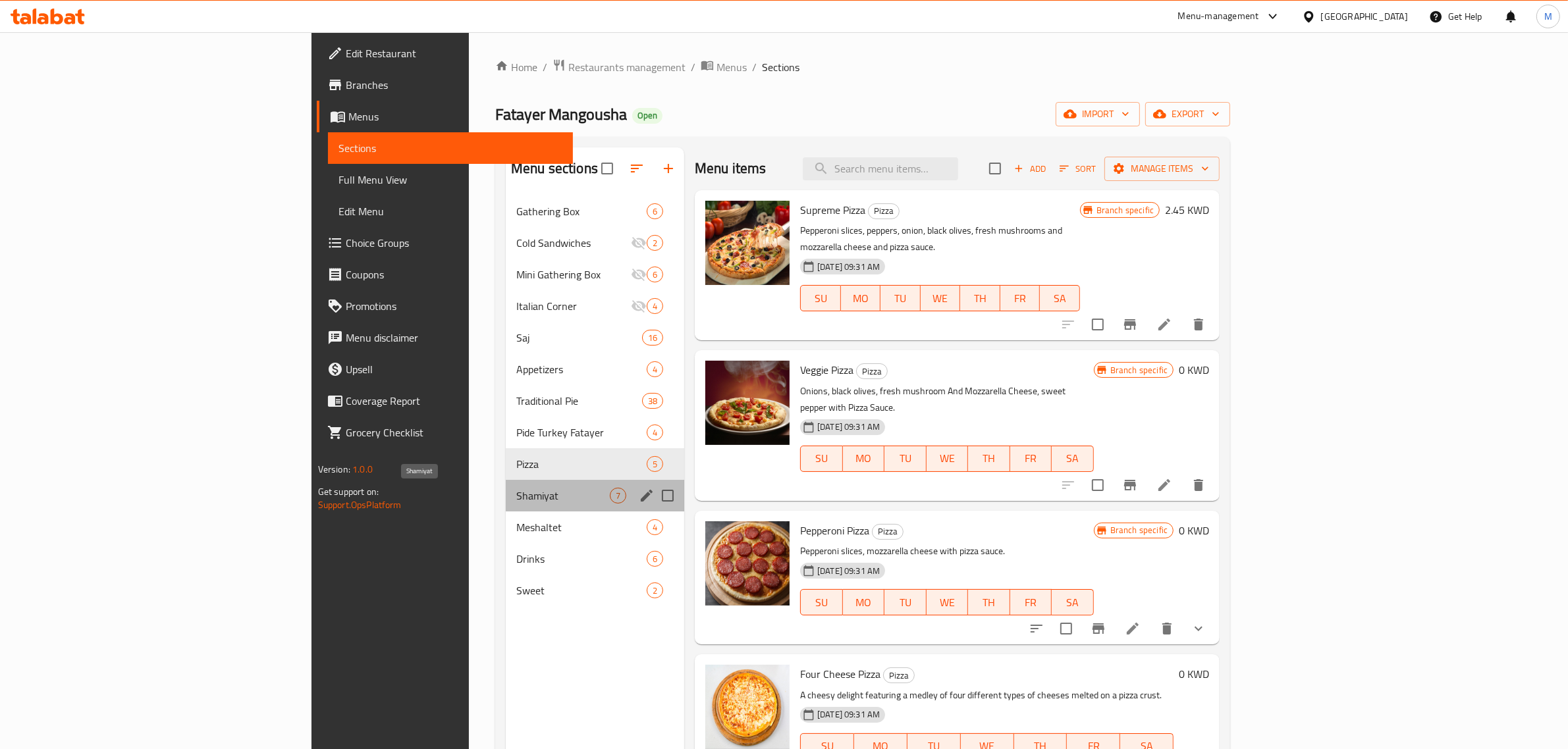
click at [516, 498] on span "Shamiyat" at bounding box center [563, 495] width 93 height 16
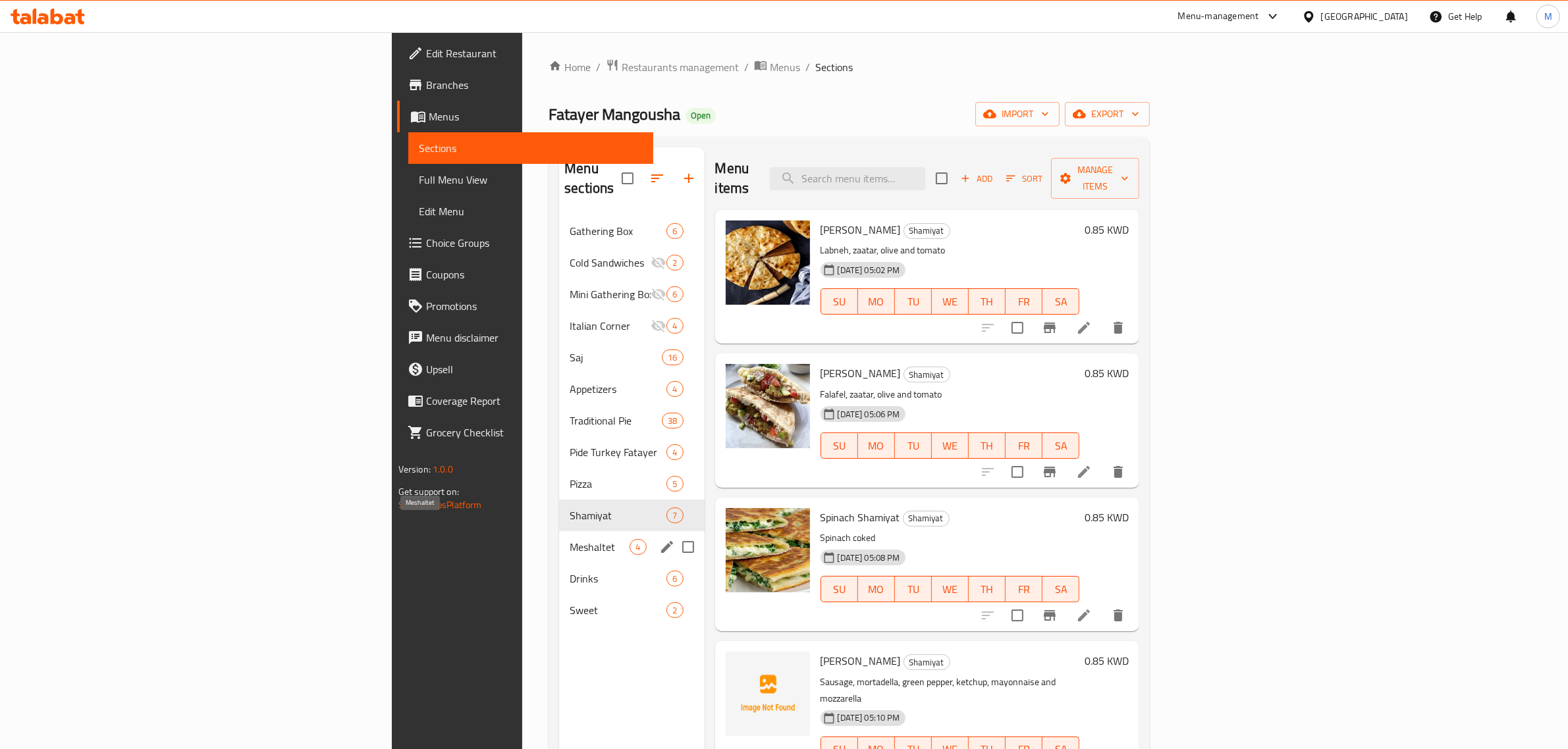
click at [570, 540] on span "Meshaltet" at bounding box center [600, 547] width 60 height 16
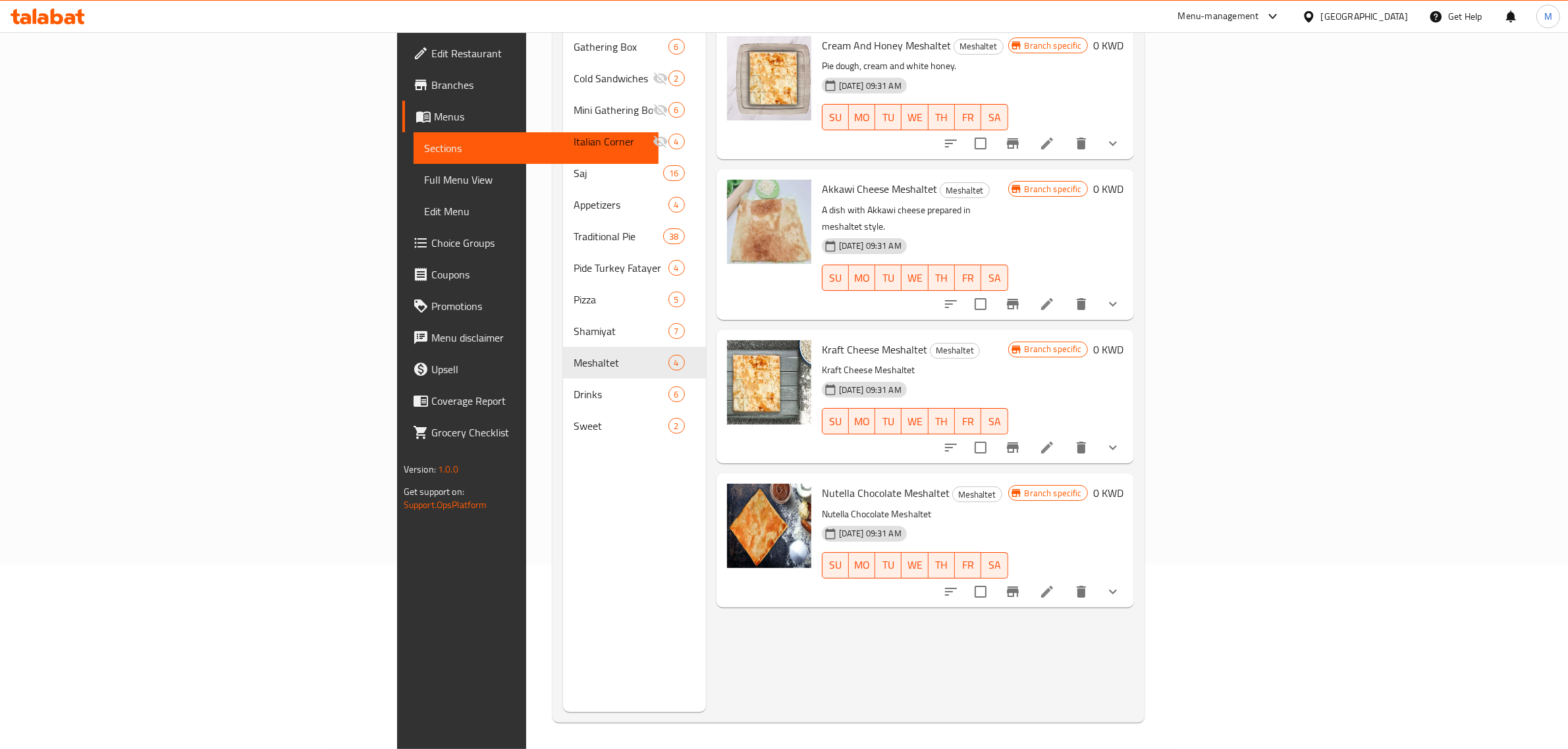
scroll to position [185, 0]
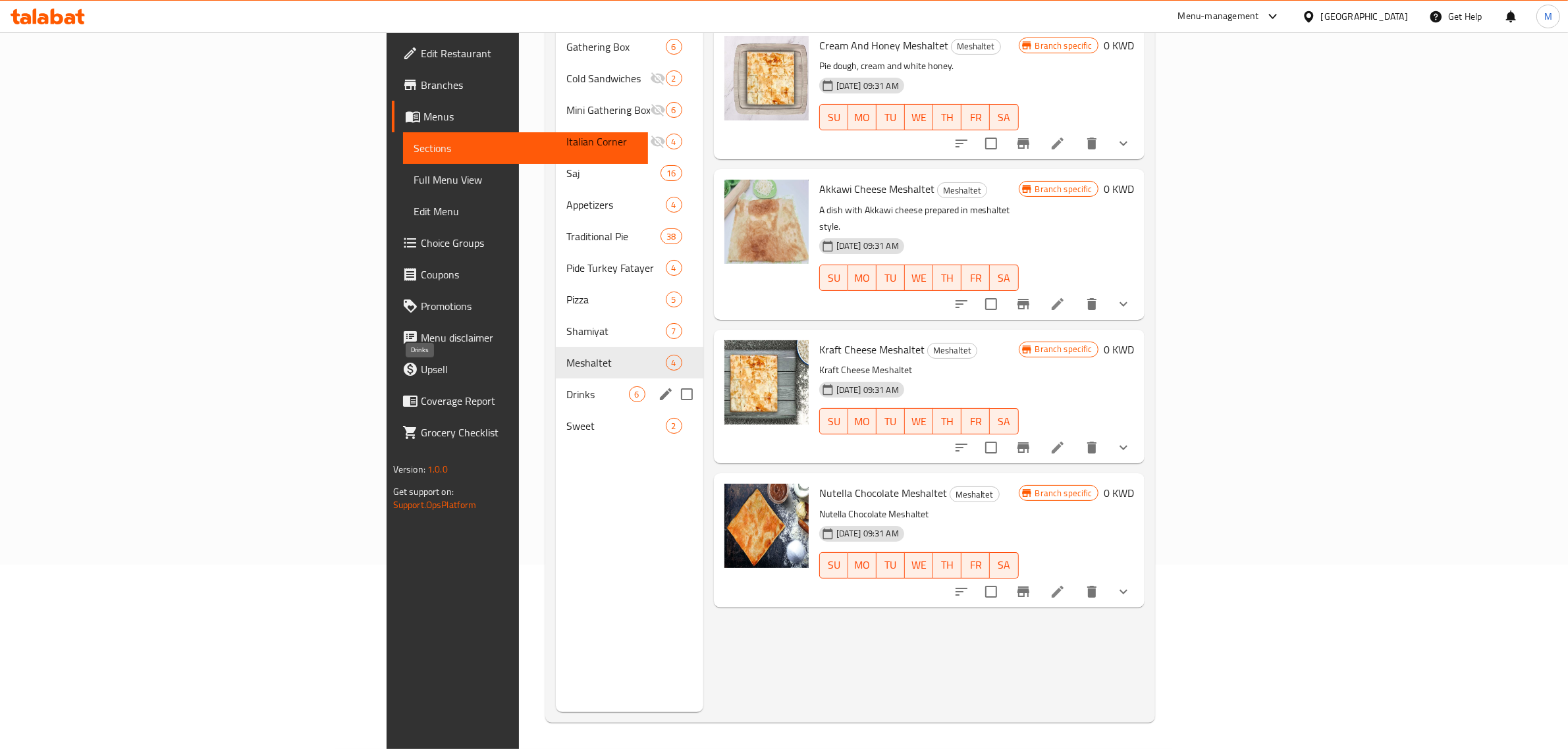
click at [566, 386] on span "Drinks" at bounding box center [597, 394] width 62 height 16
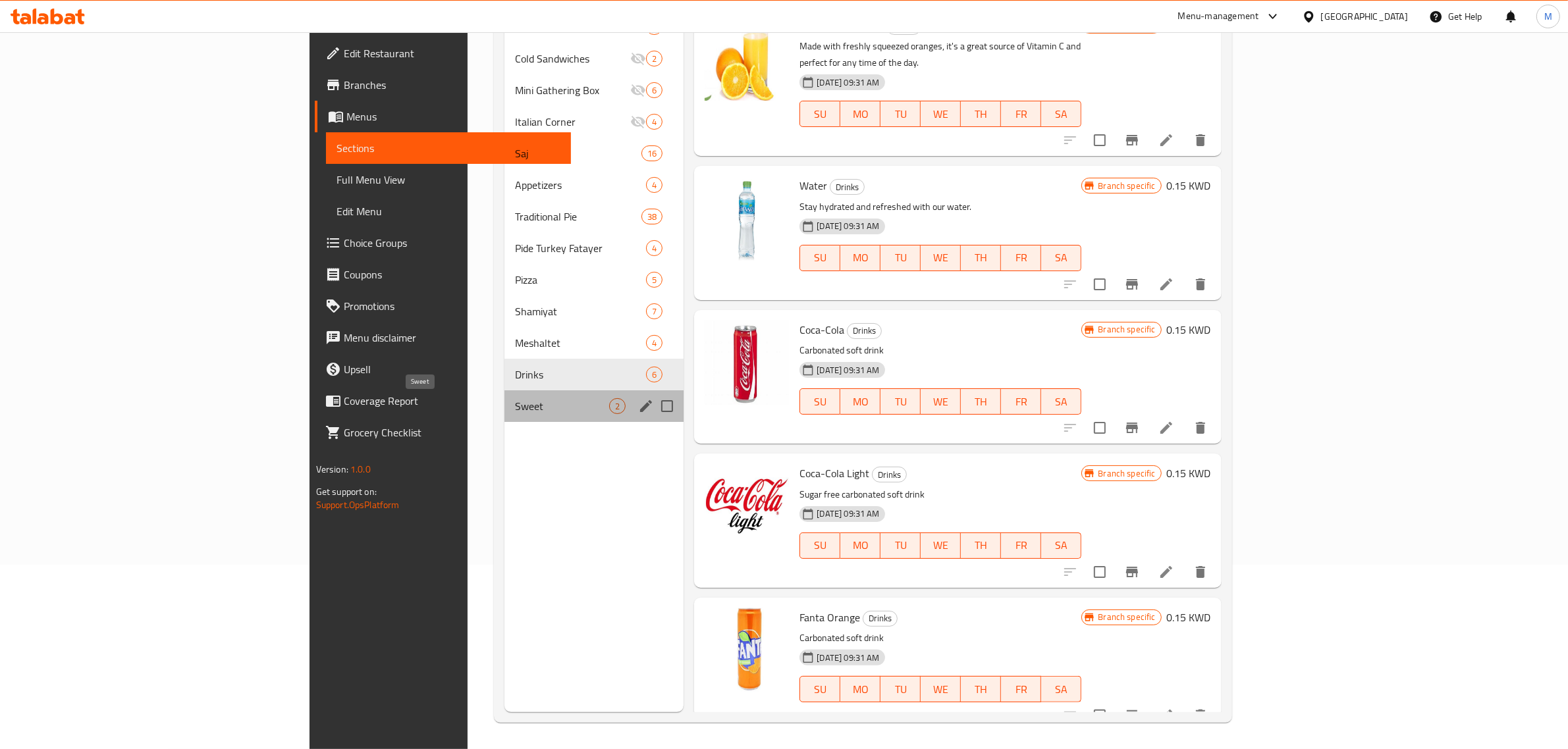
click at [515, 405] on span "Sweet" at bounding box center [561, 406] width 94 height 16
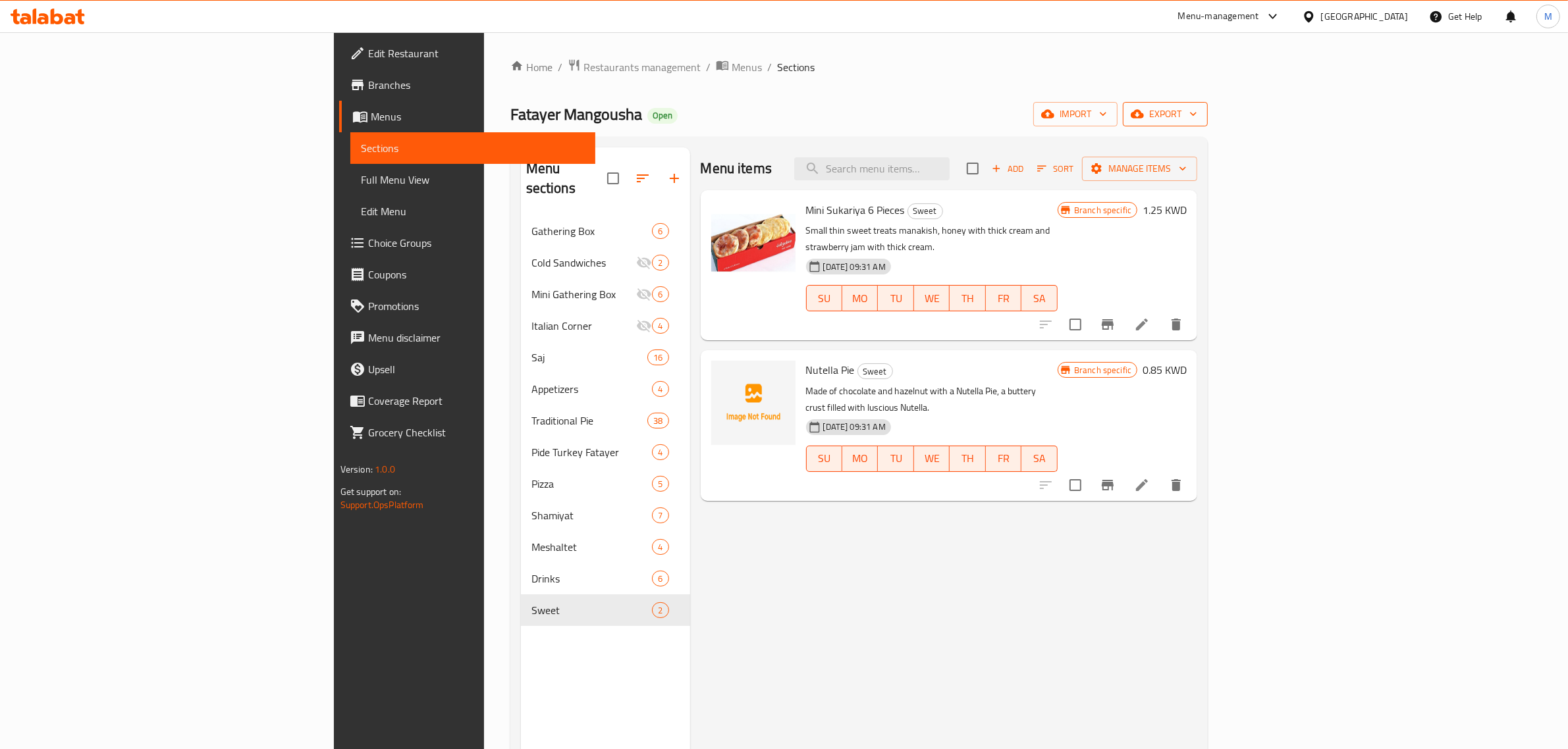
click at [1197, 113] on span "export" at bounding box center [1165, 114] width 64 height 17
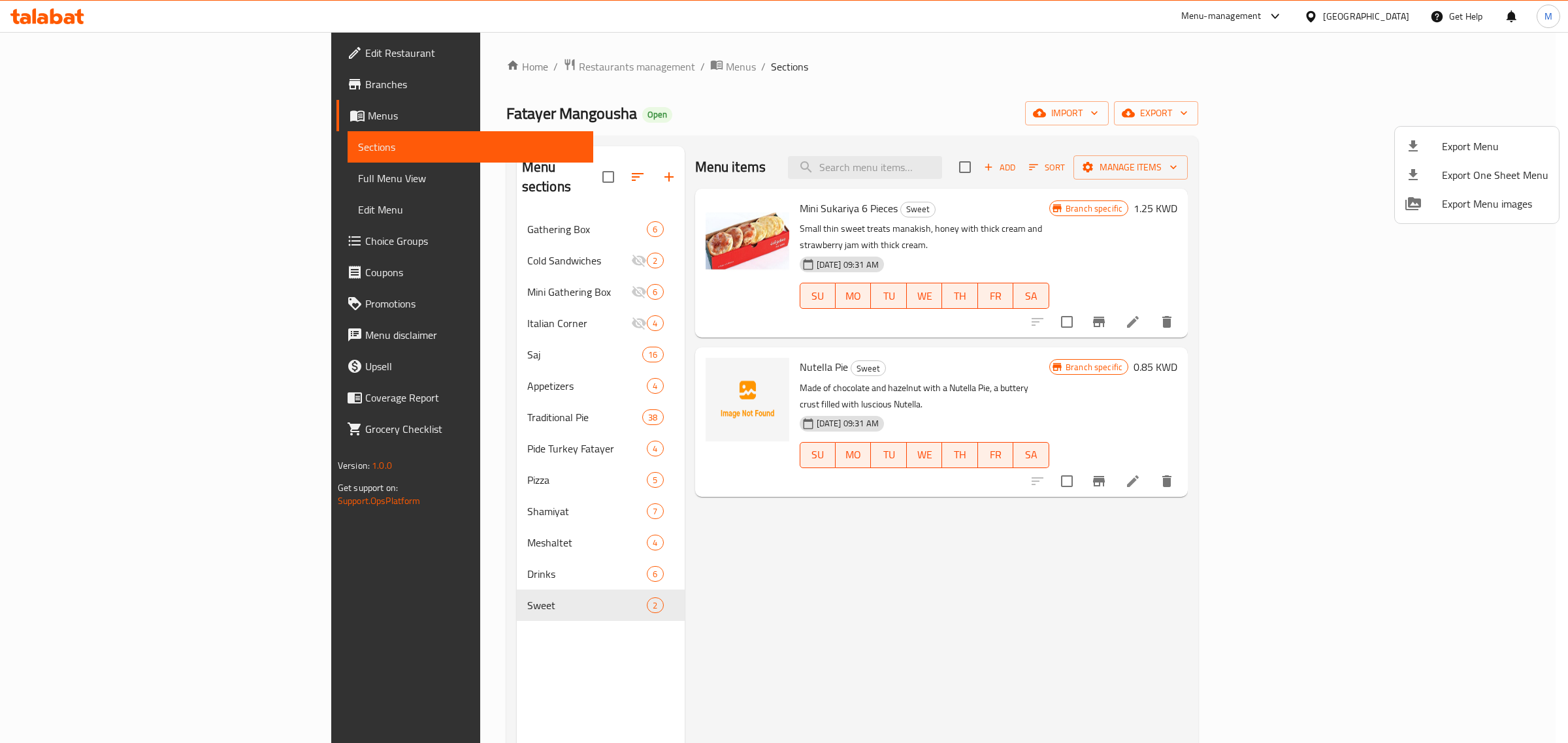
click at [1415, 146] on icon at bounding box center [1412, 146] width 9 height 11
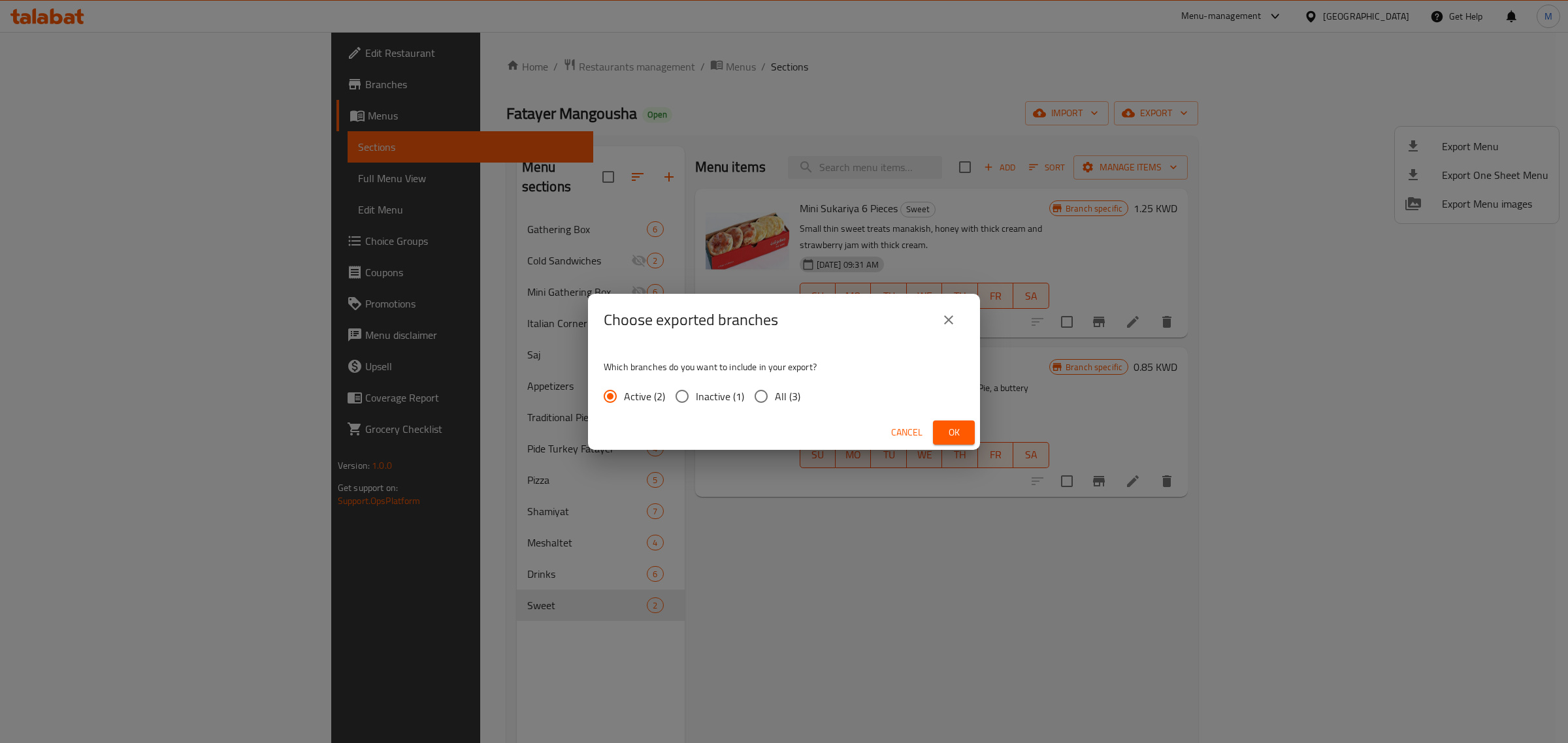
click at [775, 389] on span "All (3)" at bounding box center [787, 396] width 26 height 16
click at [774, 389] on input "All (3)" at bounding box center [760, 396] width 27 height 27
radio input "true"
click at [948, 429] on span "Ok" at bounding box center [953, 433] width 21 height 17
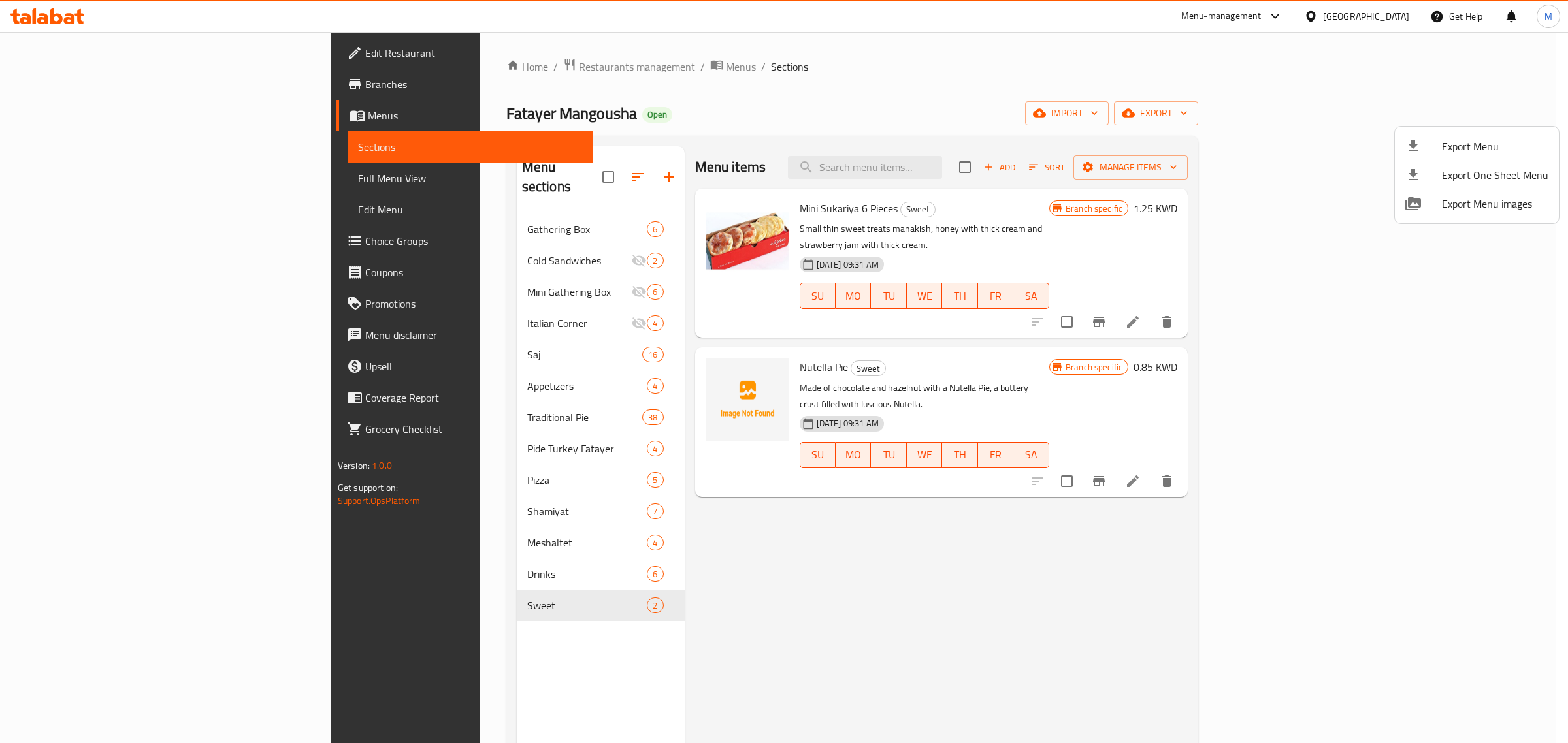
click at [991, 164] on div at bounding box center [784, 372] width 1568 height 743
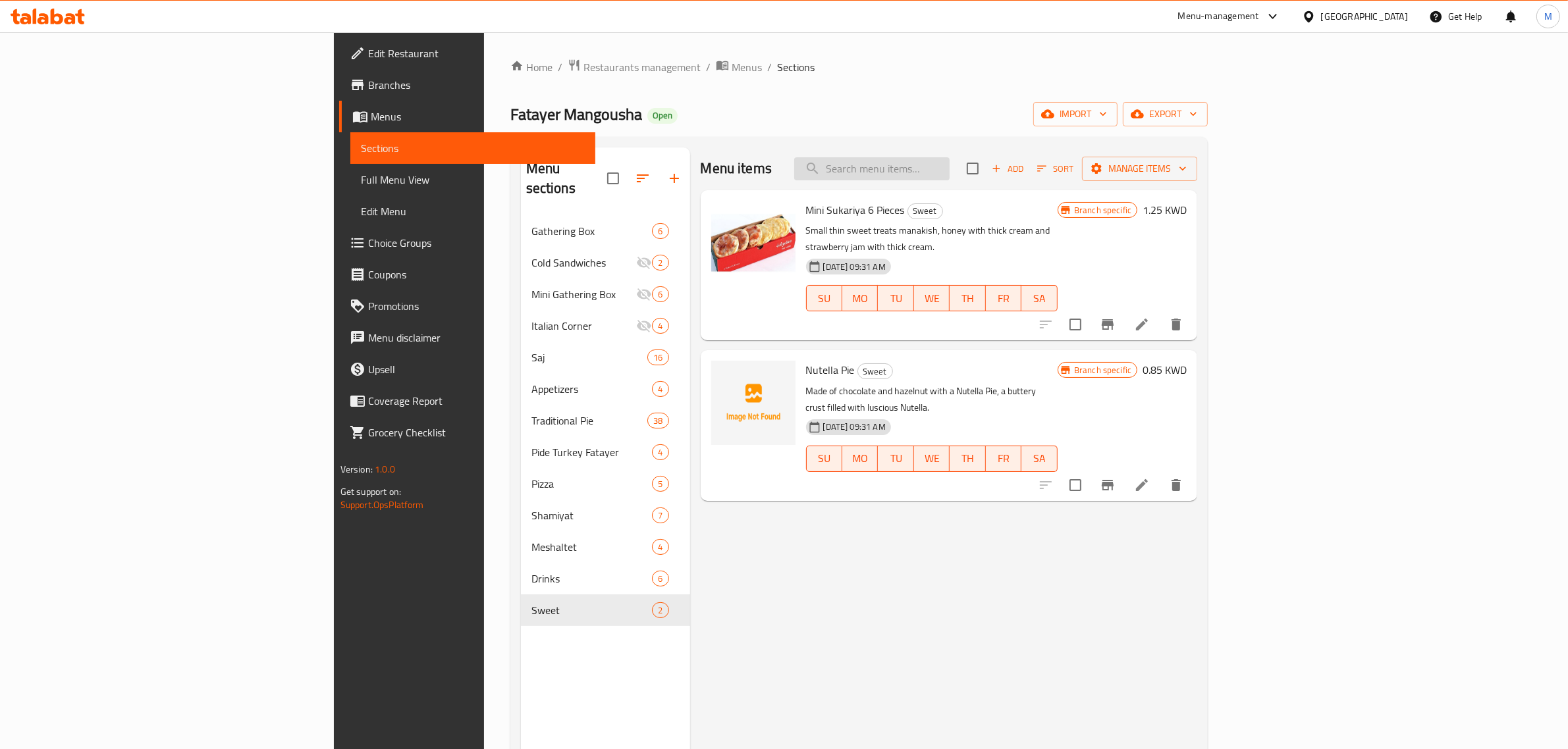
click at [949, 165] on input "search" at bounding box center [872, 169] width 155 height 23
paste input "Mix 6 Fatayer"
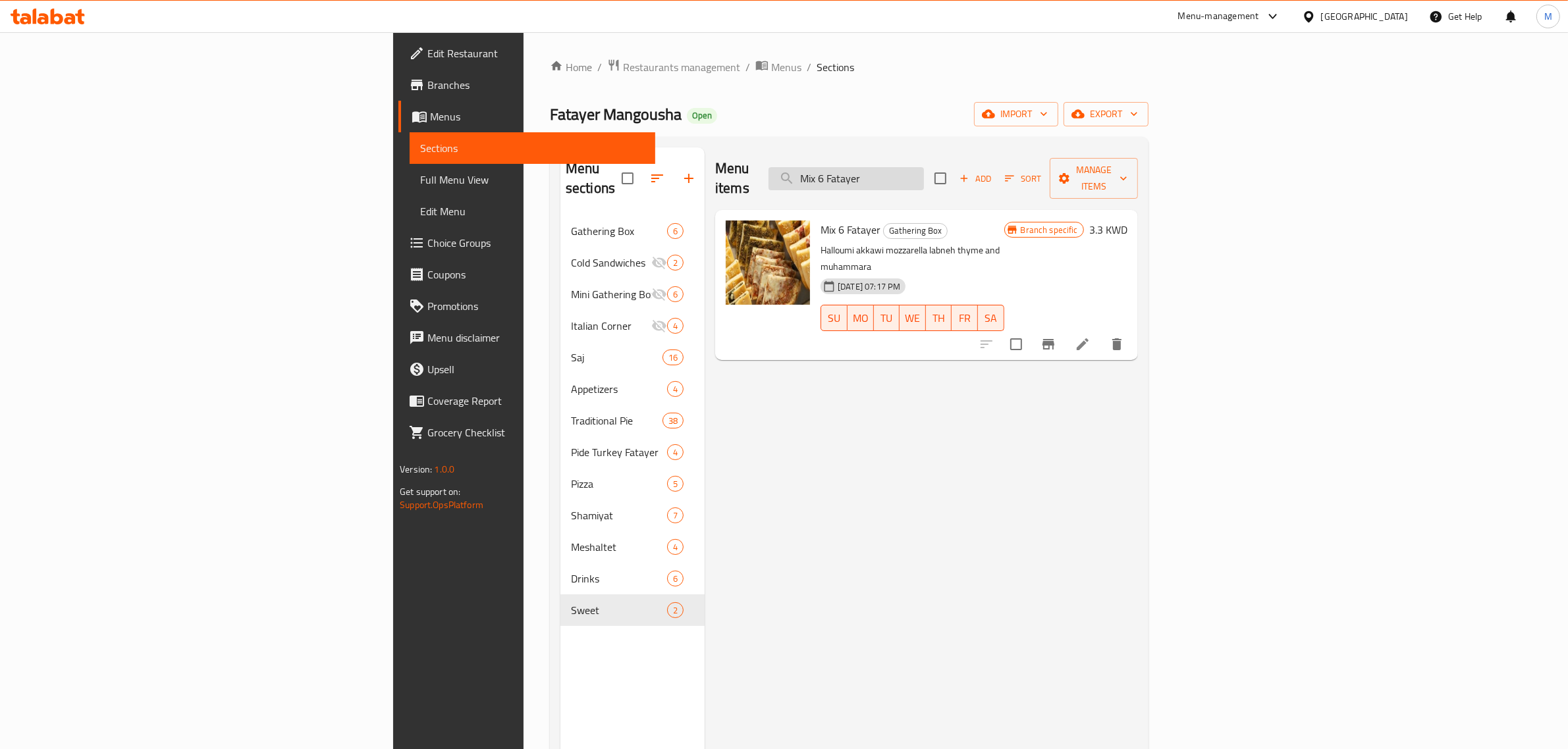
click at [924, 168] on input "Mix 6 Fatayer" at bounding box center [846, 179] width 155 height 23
paste input "Labneh"
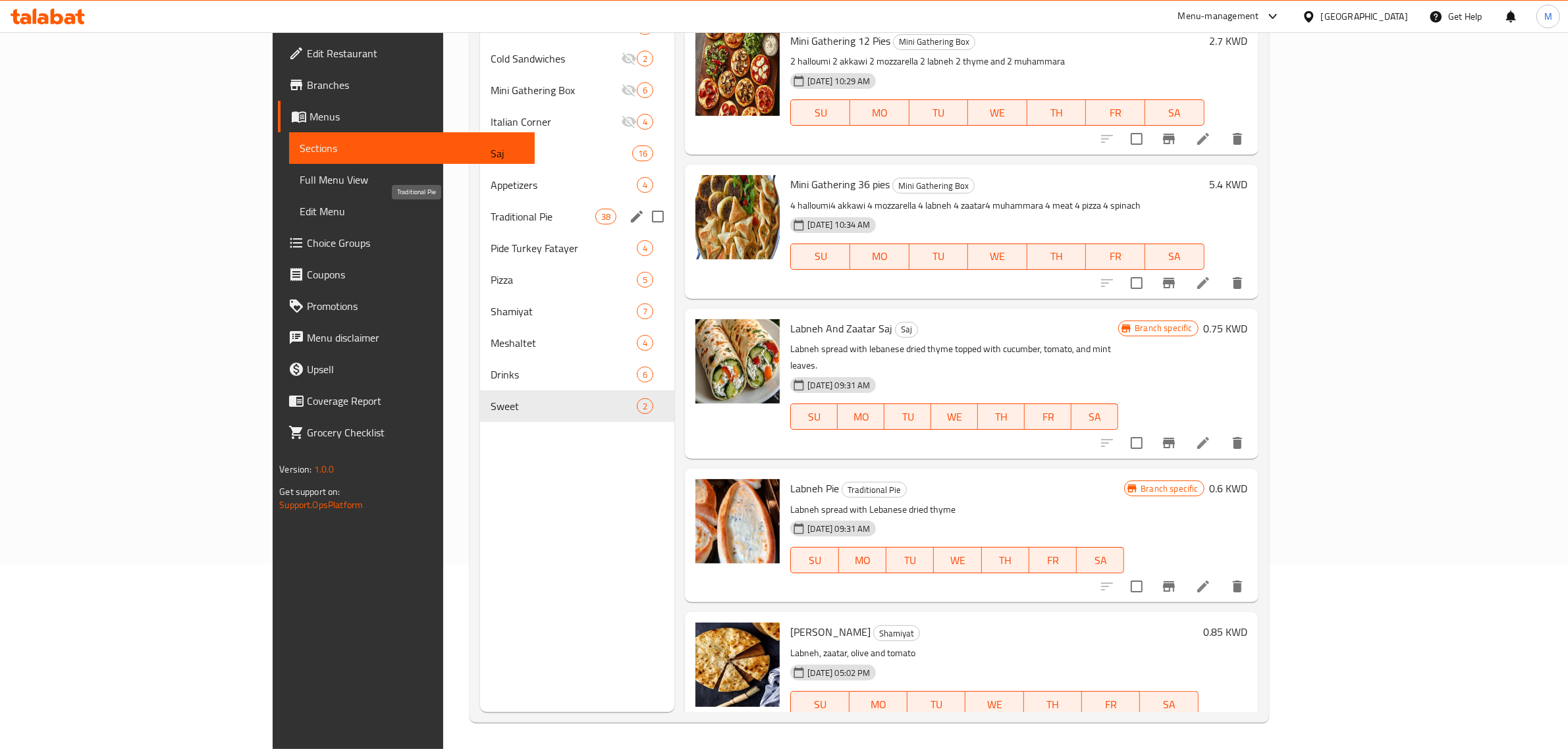
scroll to position [20, 0]
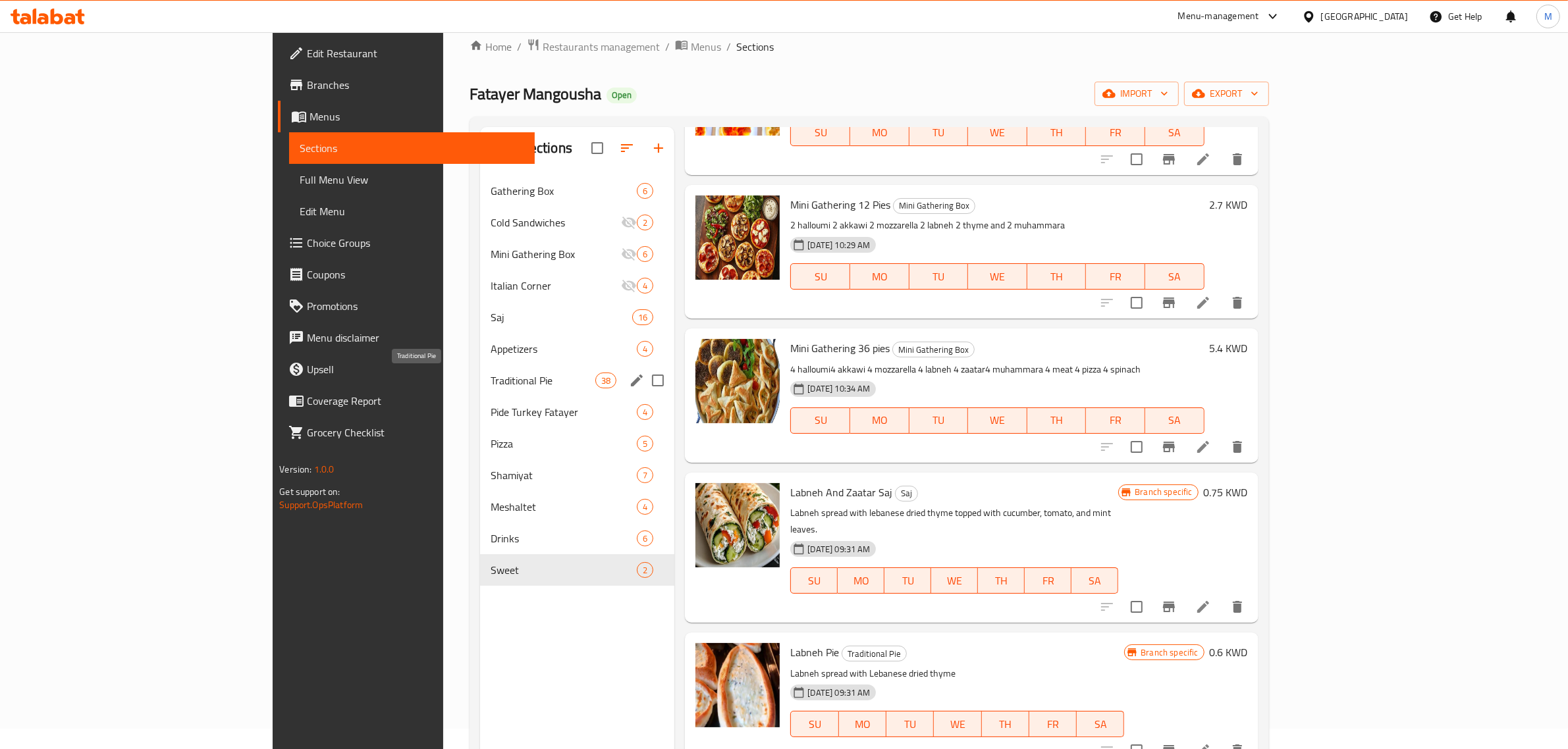
click at [490, 380] on span "Traditional Pie" at bounding box center [543, 380] width 105 height 16
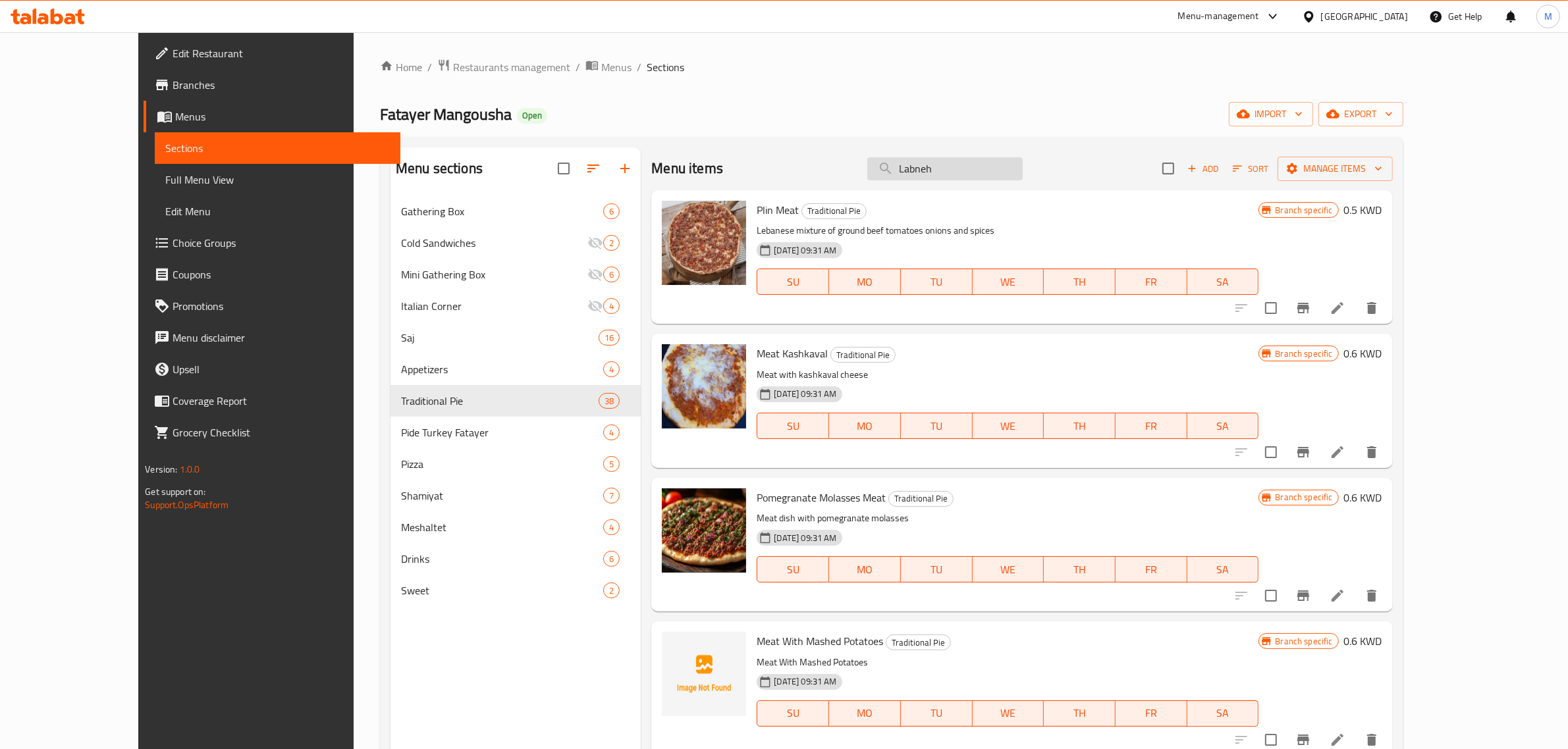
click at [1023, 171] on input "Labneh" at bounding box center [945, 169] width 155 height 23
paste input "Halloumi"
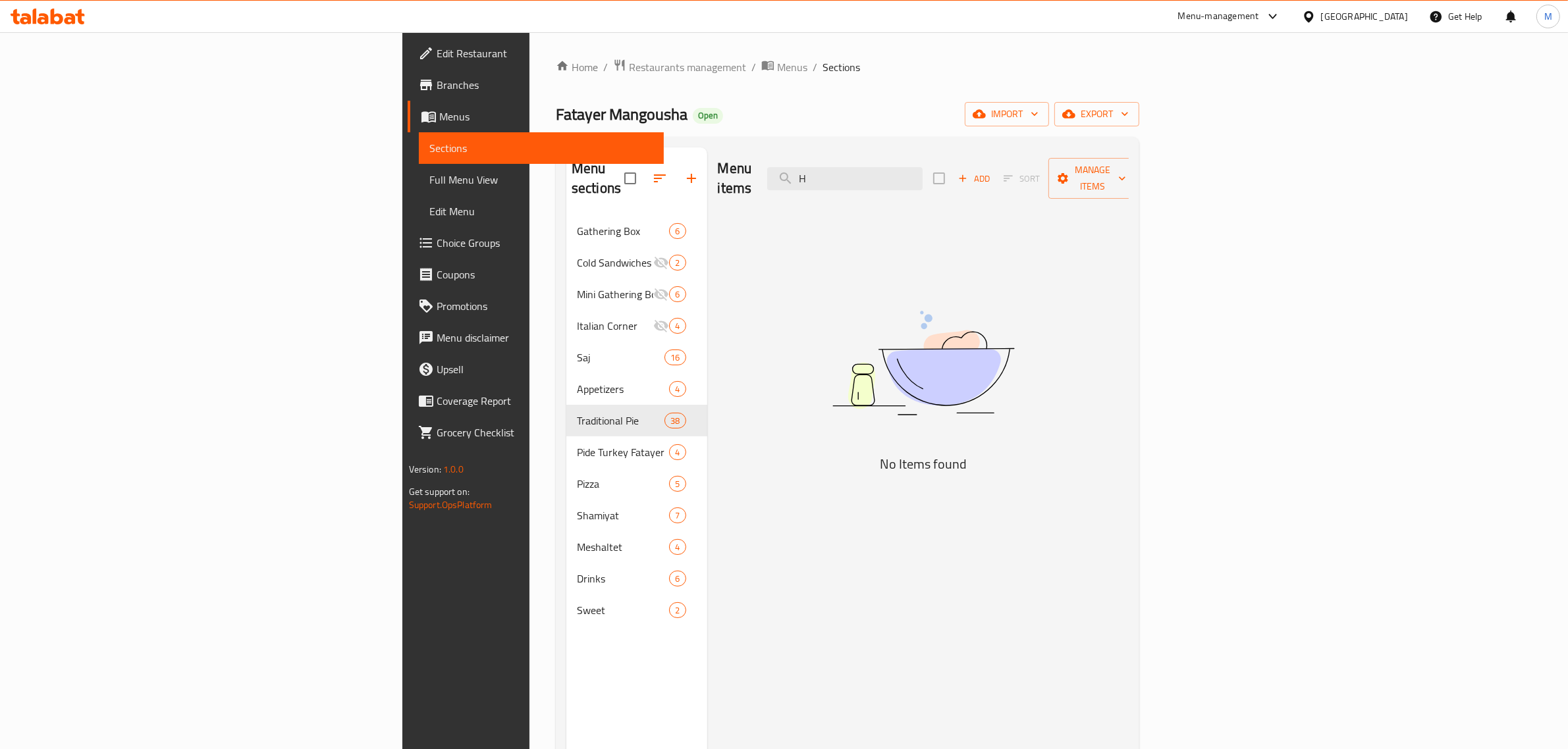
type input "H"
click at [1021, 244] on div "Menu items H Add Sort Manage items No Items found" at bounding box center [918, 522] width 422 height 749
click at [922, 168] on input "H" at bounding box center [845, 179] width 155 height 23
click at [922, 177] on input "search" at bounding box center [845, 179] width 155 height 23
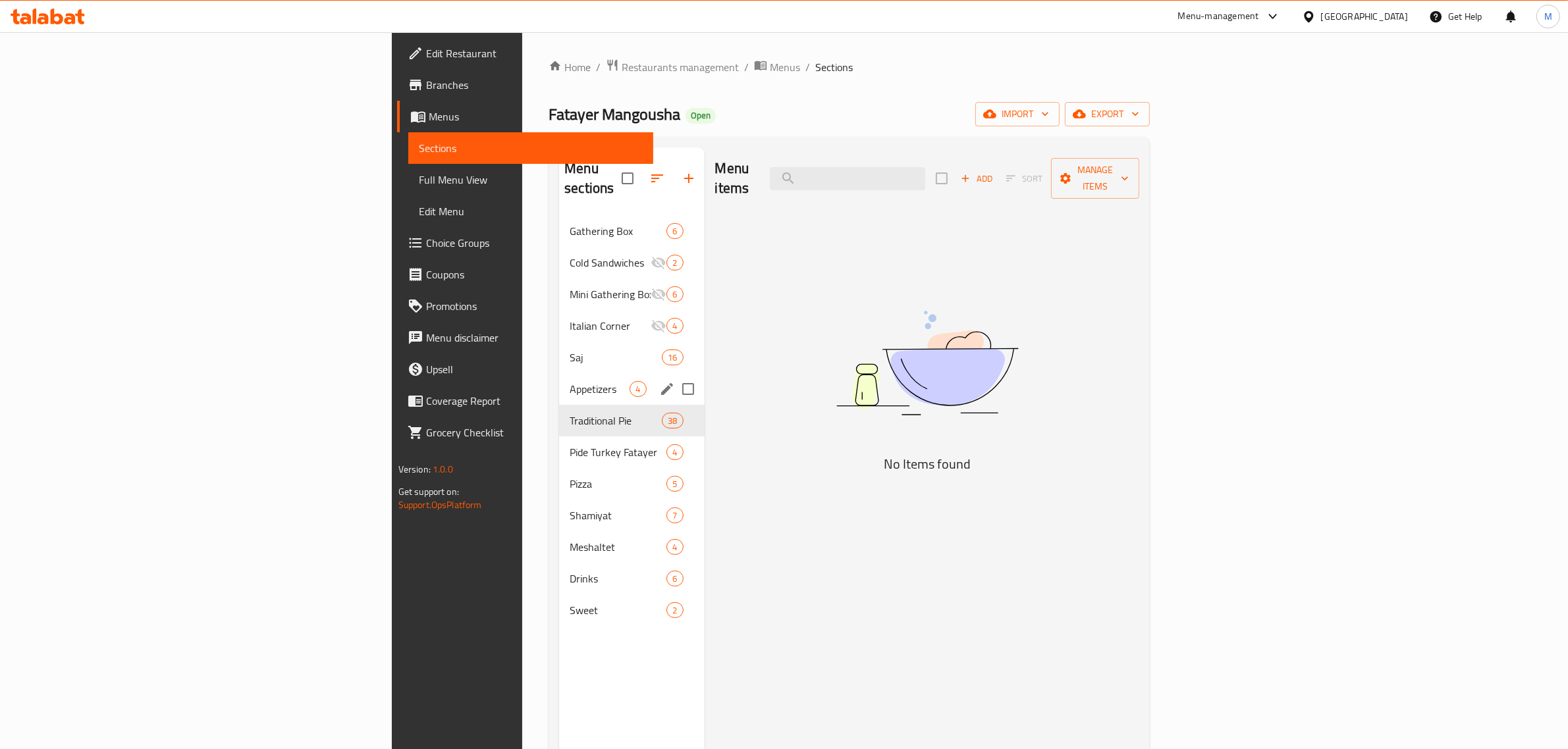
click at [559, 380] on div "Appetizers 4" at bounding box center [631, 390] width 145 height 32
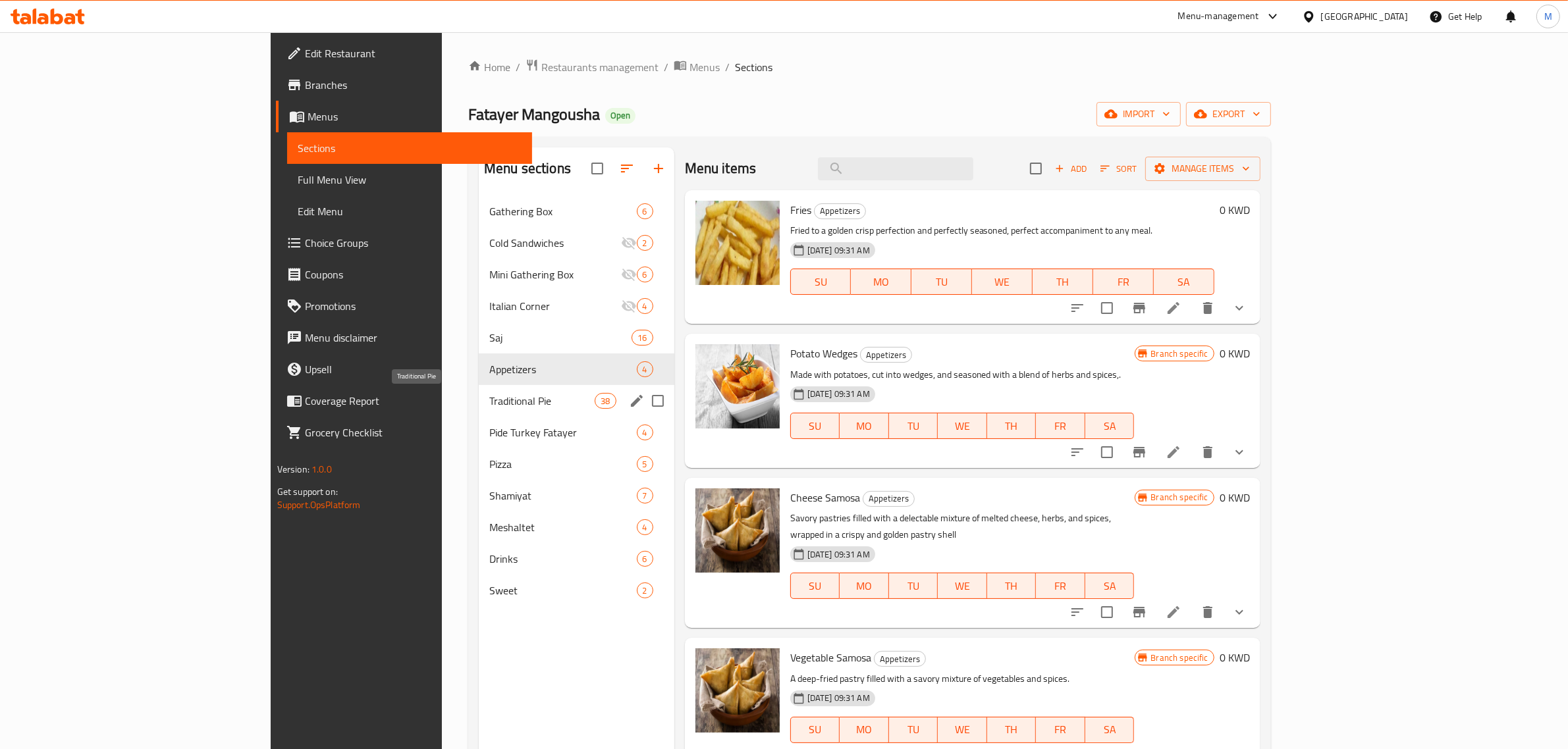
click at [490, 406] on span "Traditional Pie" at bounding box center [542, 400] width 105 height 16
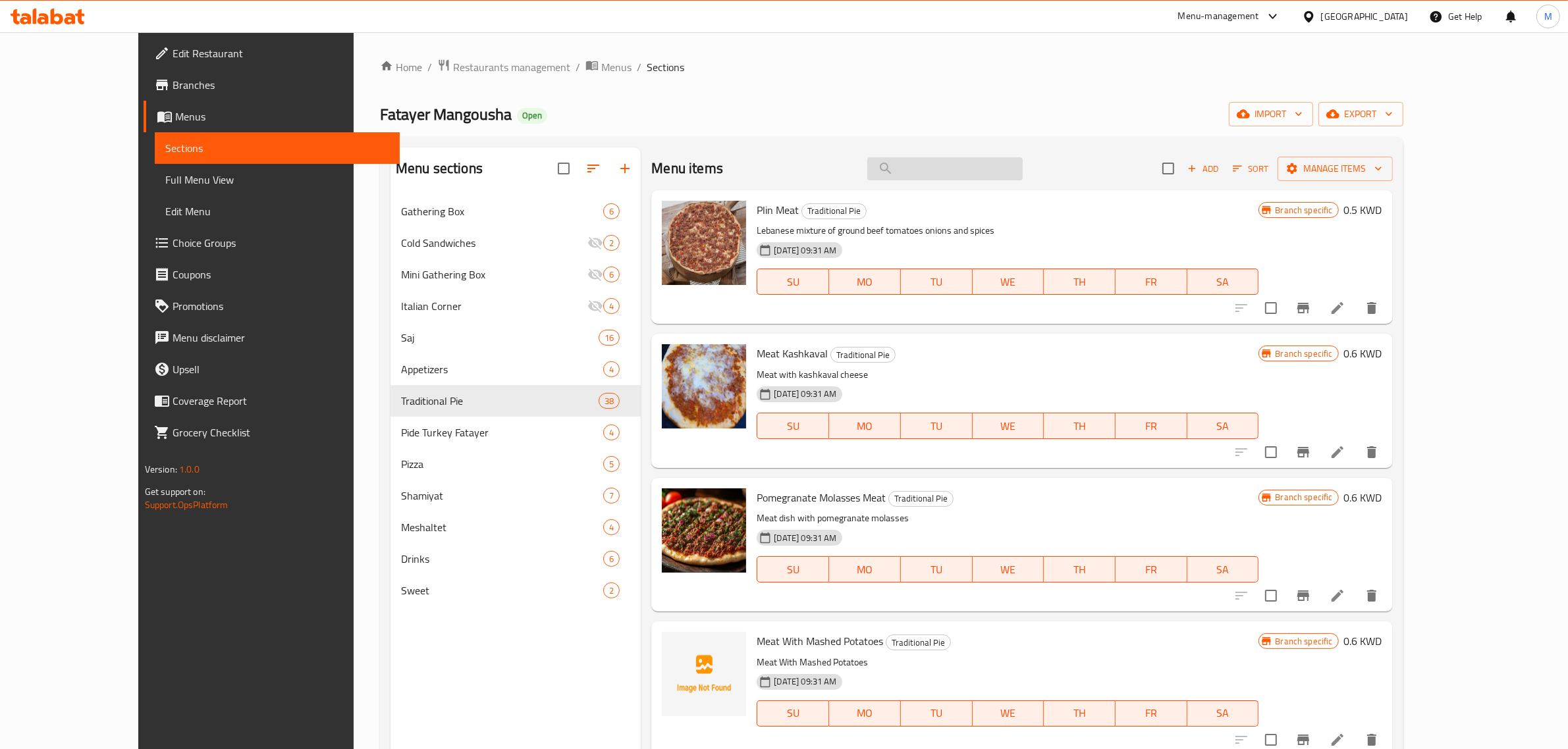
click at [974, 172] on input "search" at bounding box center [945, 169] width 155 height 23
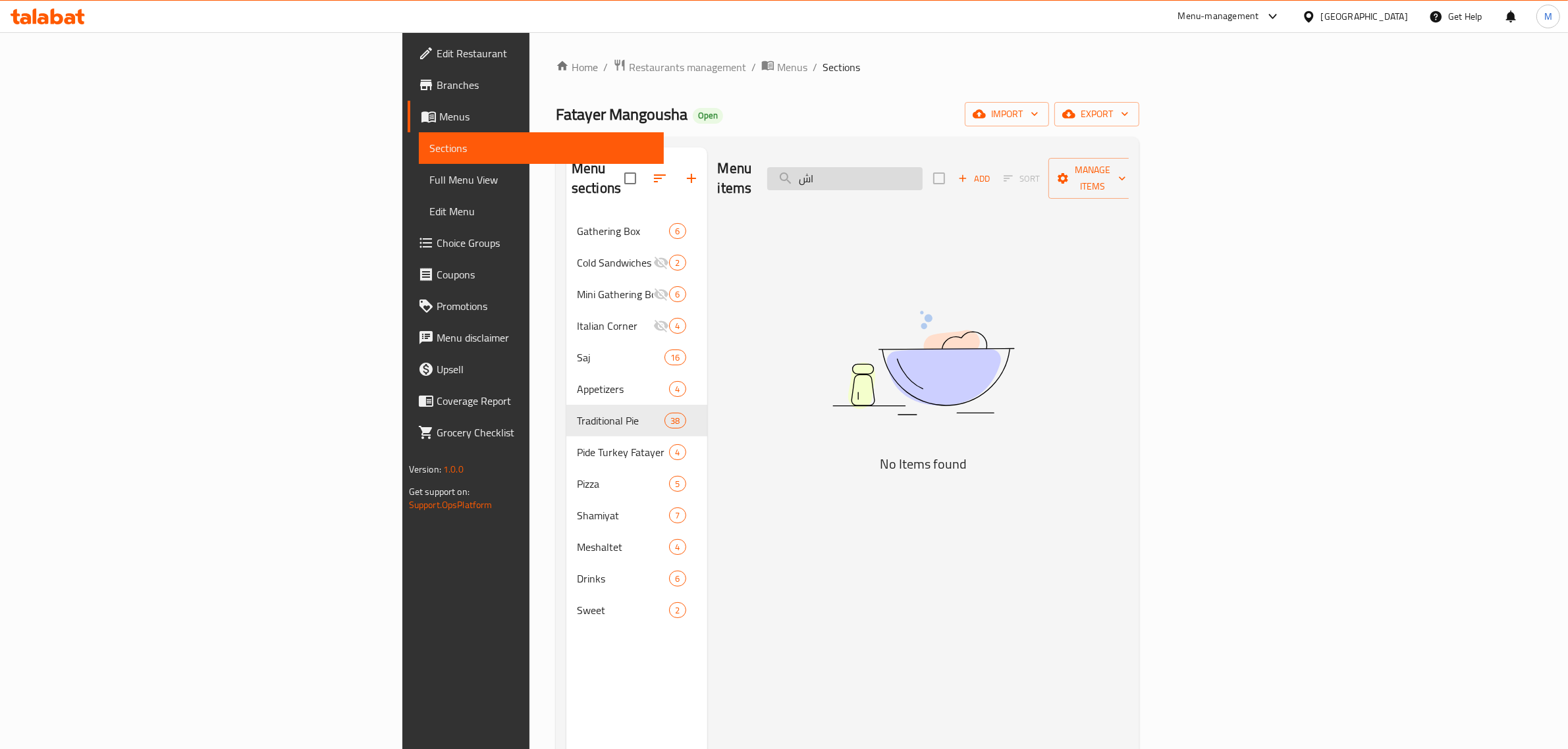
type input "ا"
type input "h"
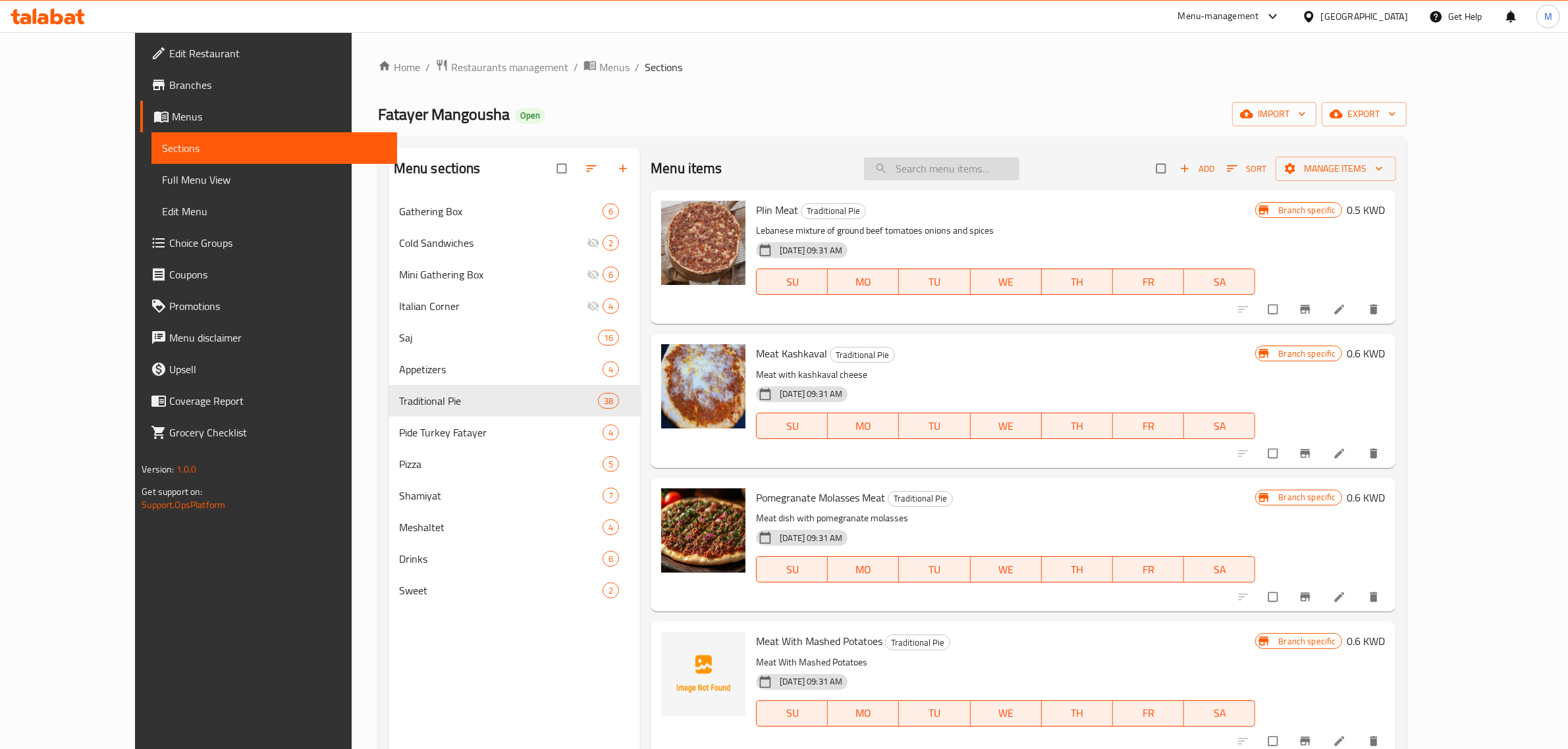
click at [989, 172] on input "search" at bounding box center [942, 169] width 155 height 23
type input "m"
type input "a"
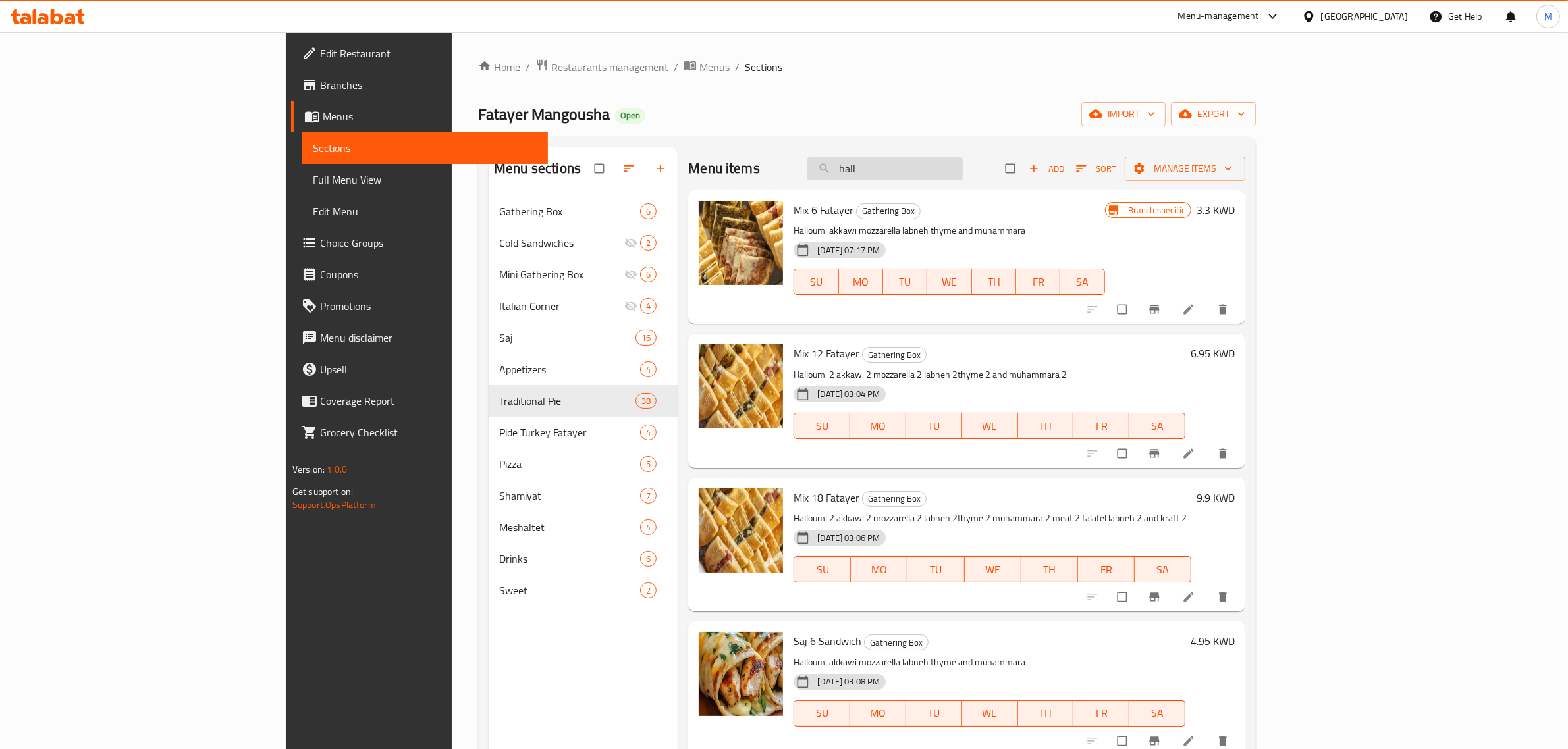
click at [962, 163] on input "hall" at bounding box center [885, 169] width 155 height 23
paste input "JAT Manoushe 24"
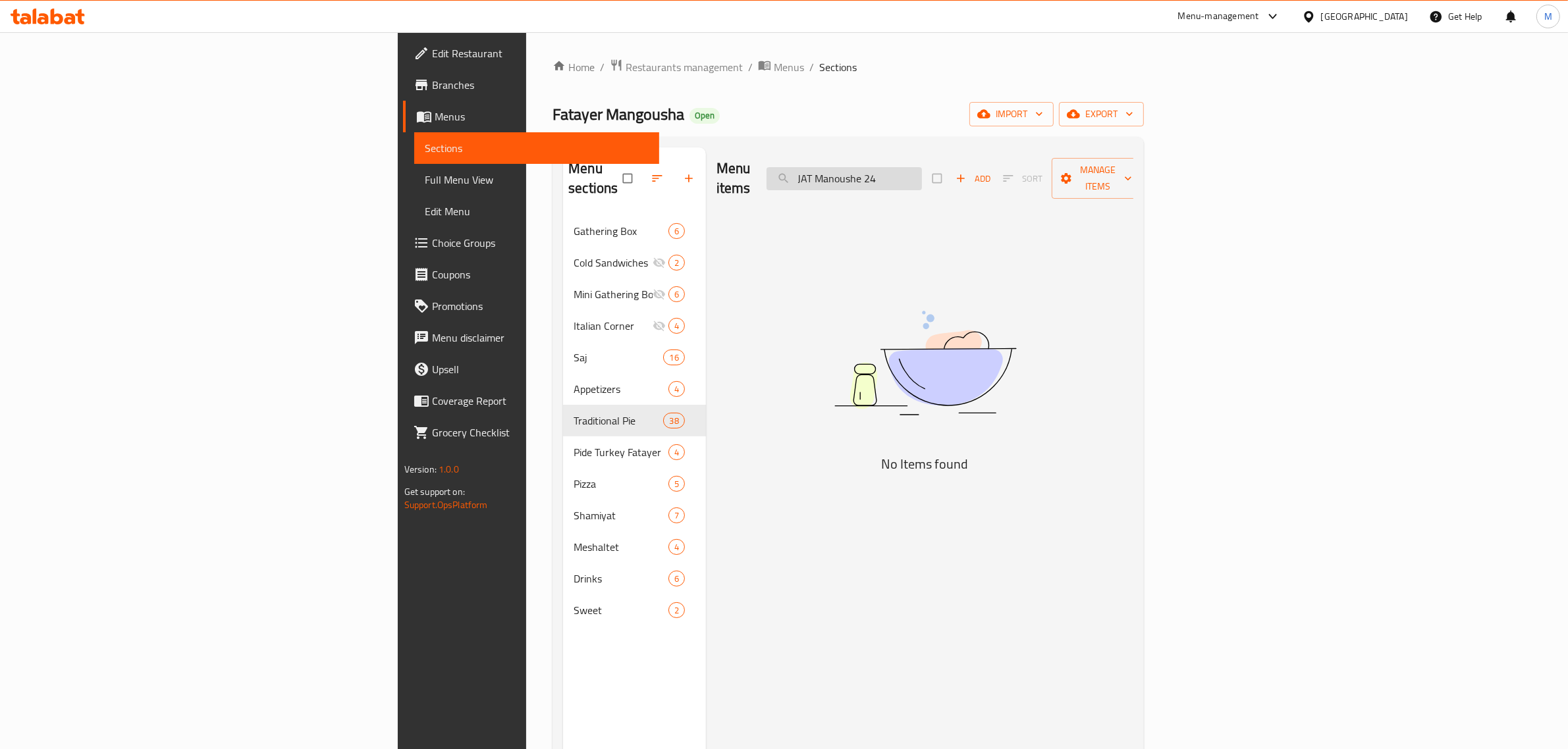
drag, startPoint x: 995, startPoint y: 172, endPoint x: 974, endPoint y: 168, distance: 21.4
click at [922, 168] on input "JAT Manoushe 24" at bounding box center [844, 179] width 155 height 23
drag, startPoint x: 963, startPoint y: 164, endPoint x: 1055, endPoint y: 167, distance: 92.0
click at [922, 168] on input "JAT Manoushe 24" at bounding box center [844, 179] width 155 height 23
type input "J"
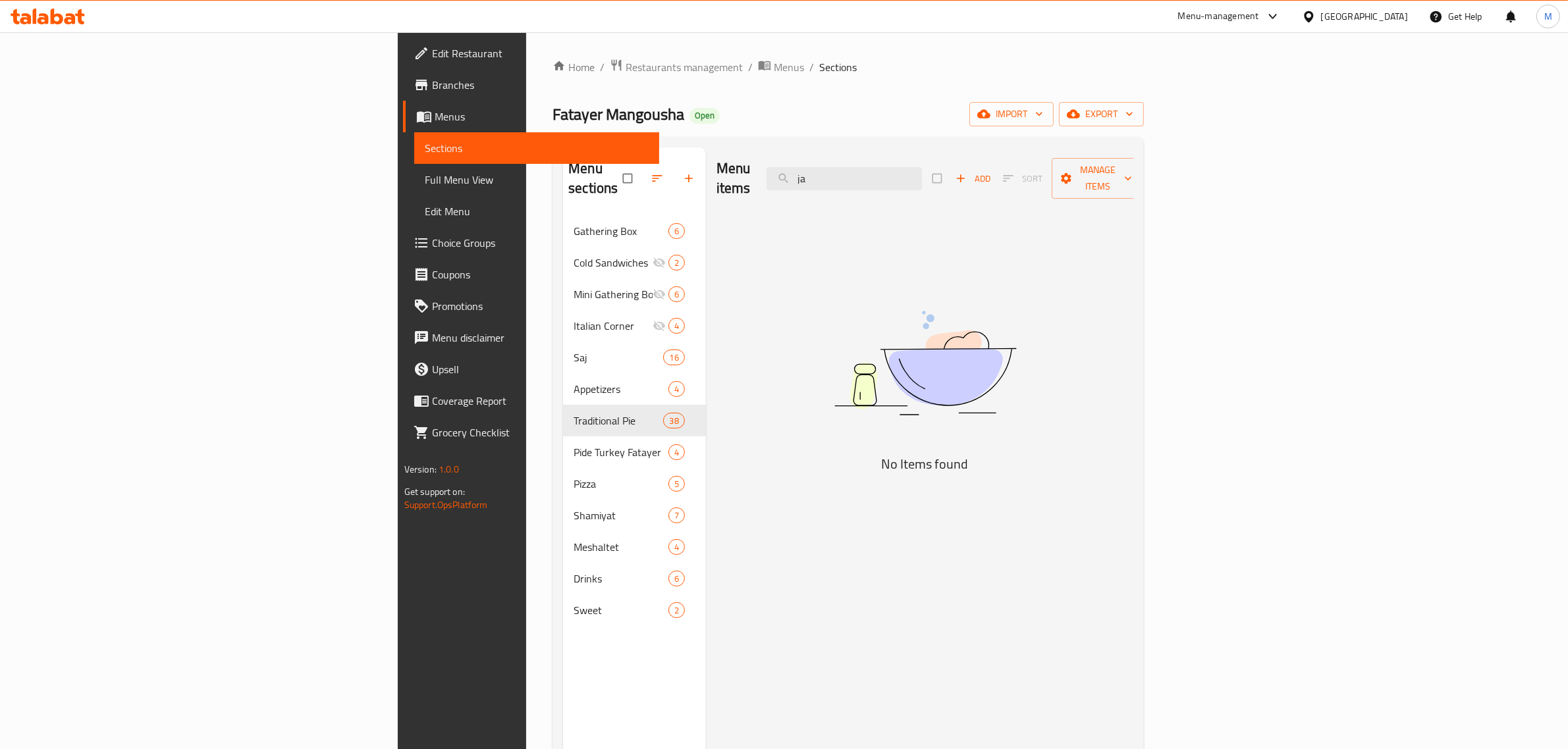
type input "j"
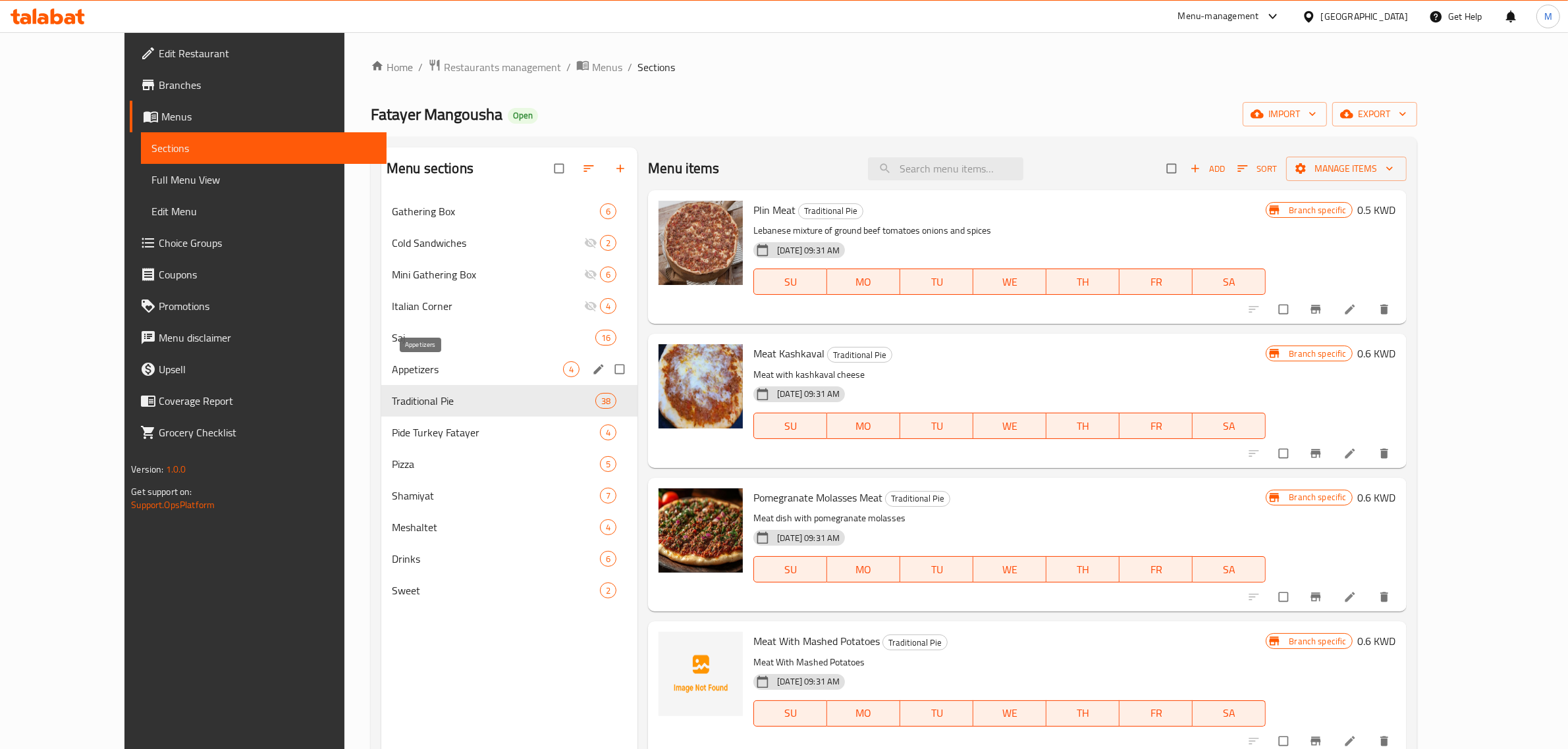
click at [392, 373] on span "Appetizers" at bounding box center [477, 369] width 171 height 16
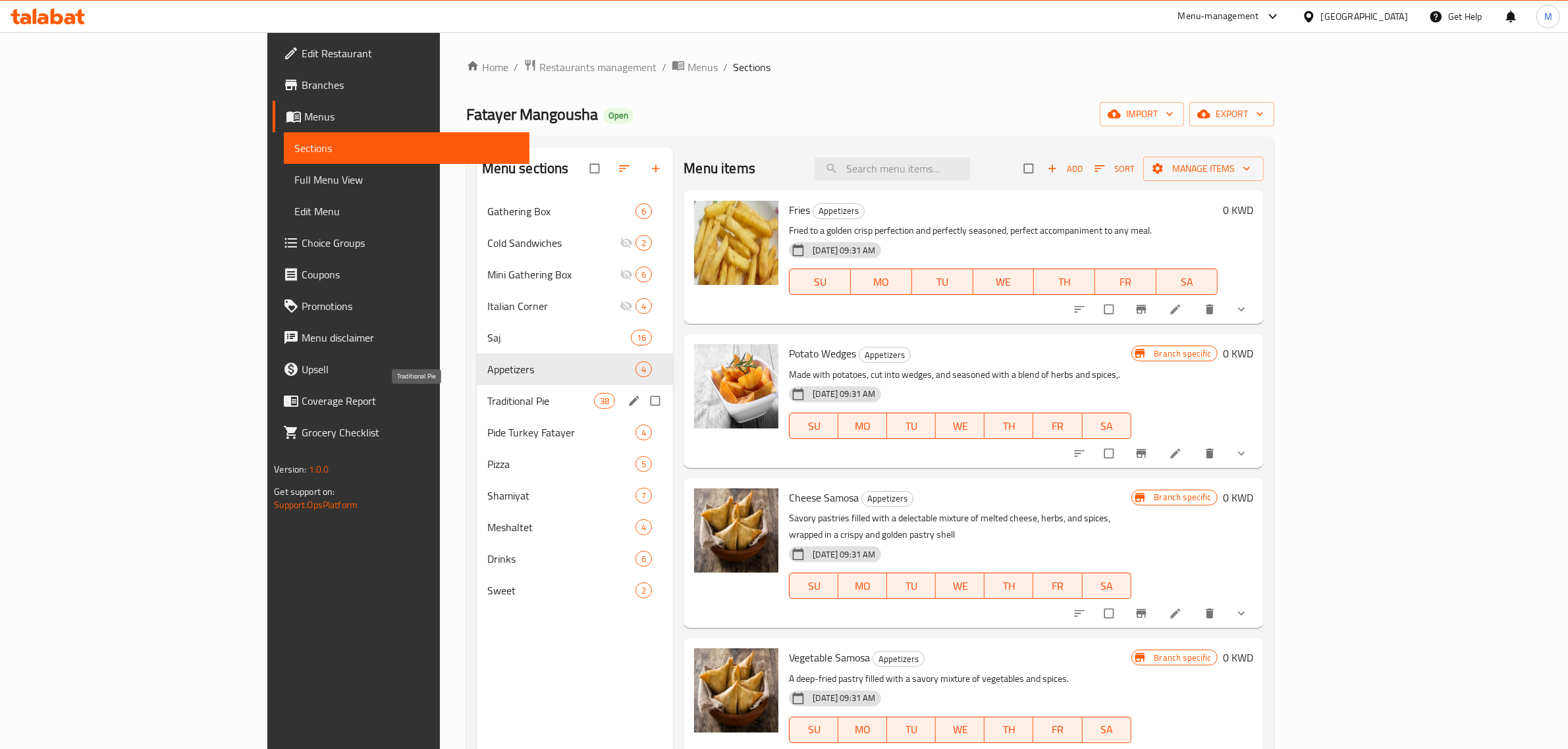
click at [487, 404] on span "Traditional Pie" at bounding box center [540, 400] width 107 height 16
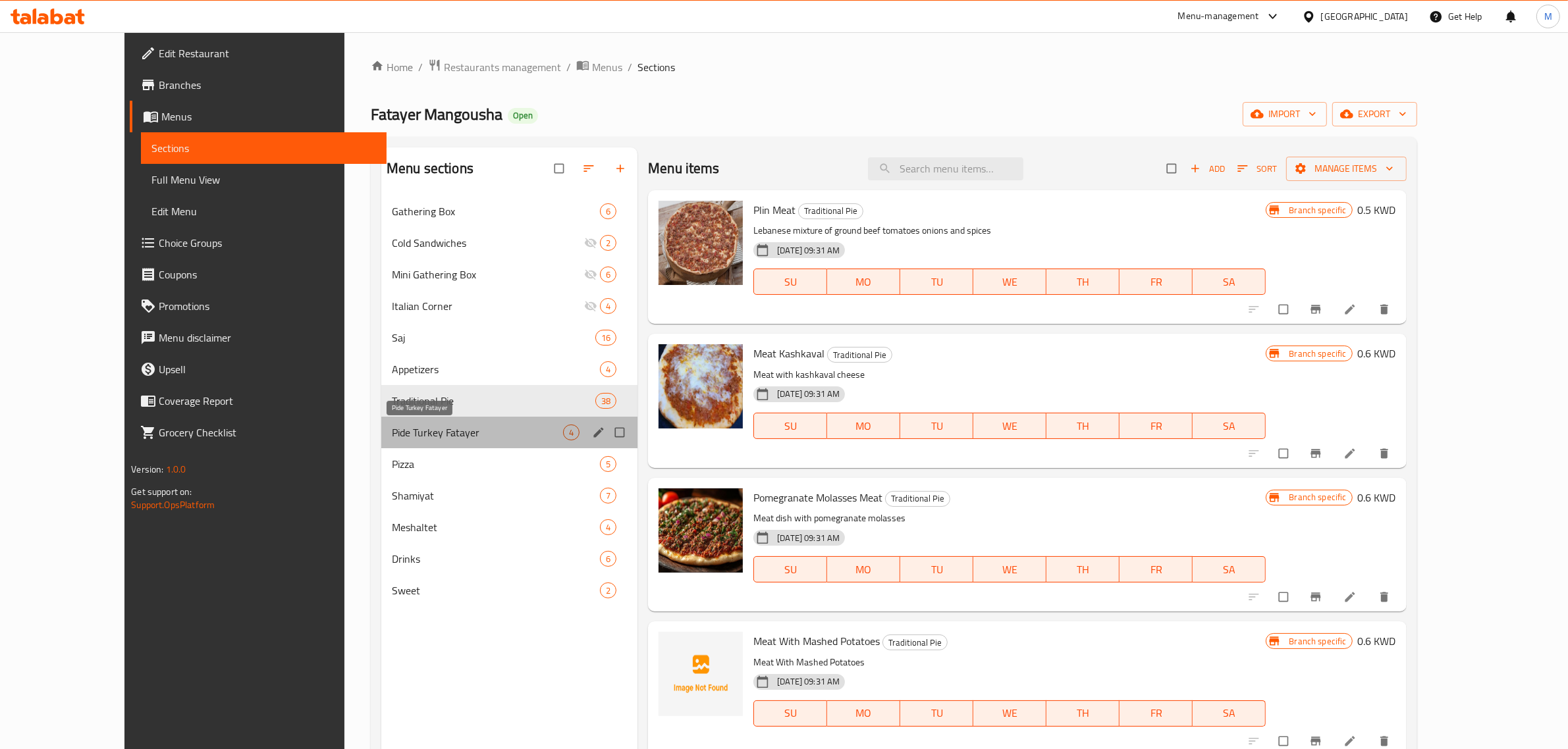
click at [392, 435] on span "Pide Turkey Fatayer" at bounding box center [477, 432] width 171 height 16
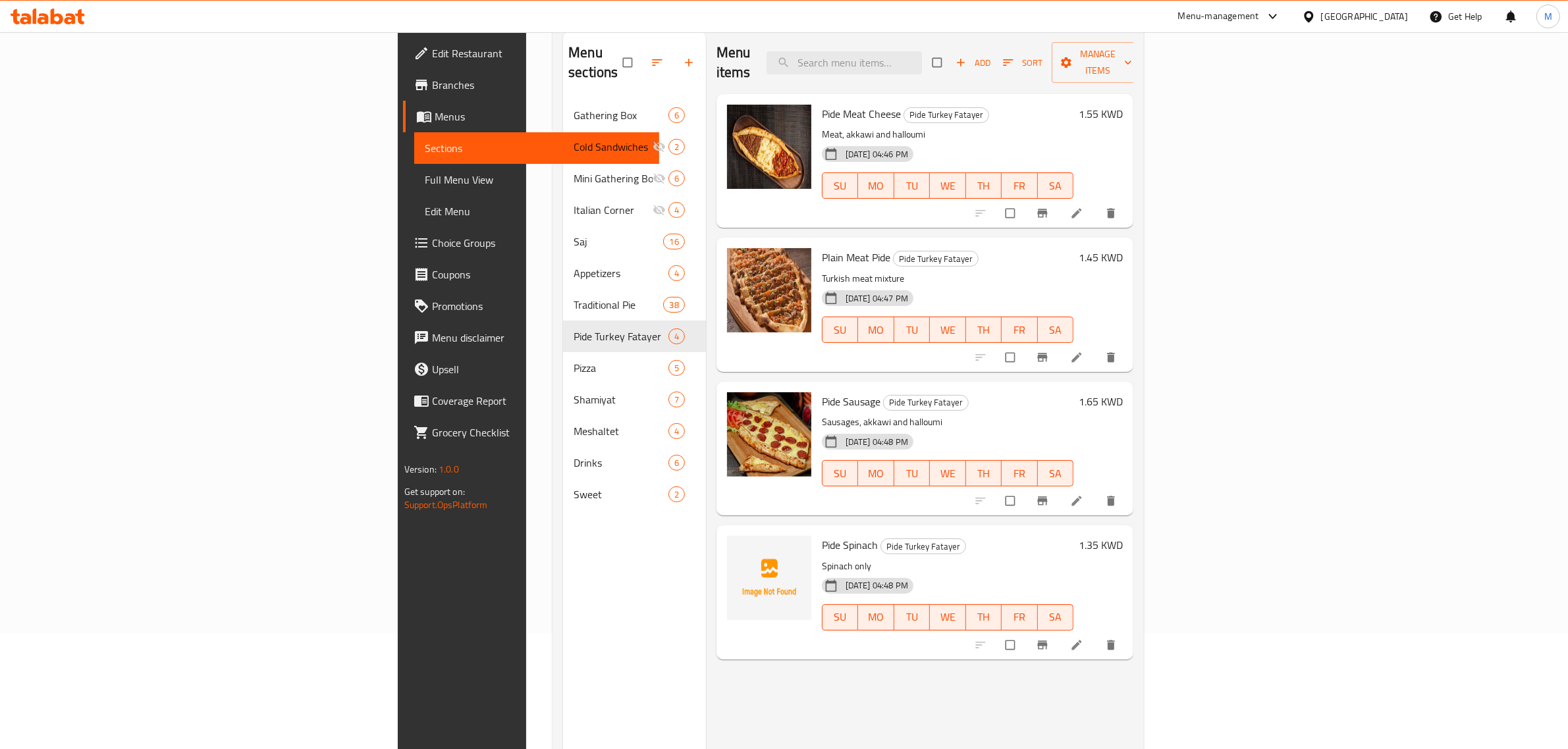
scroll to position [103, 0]
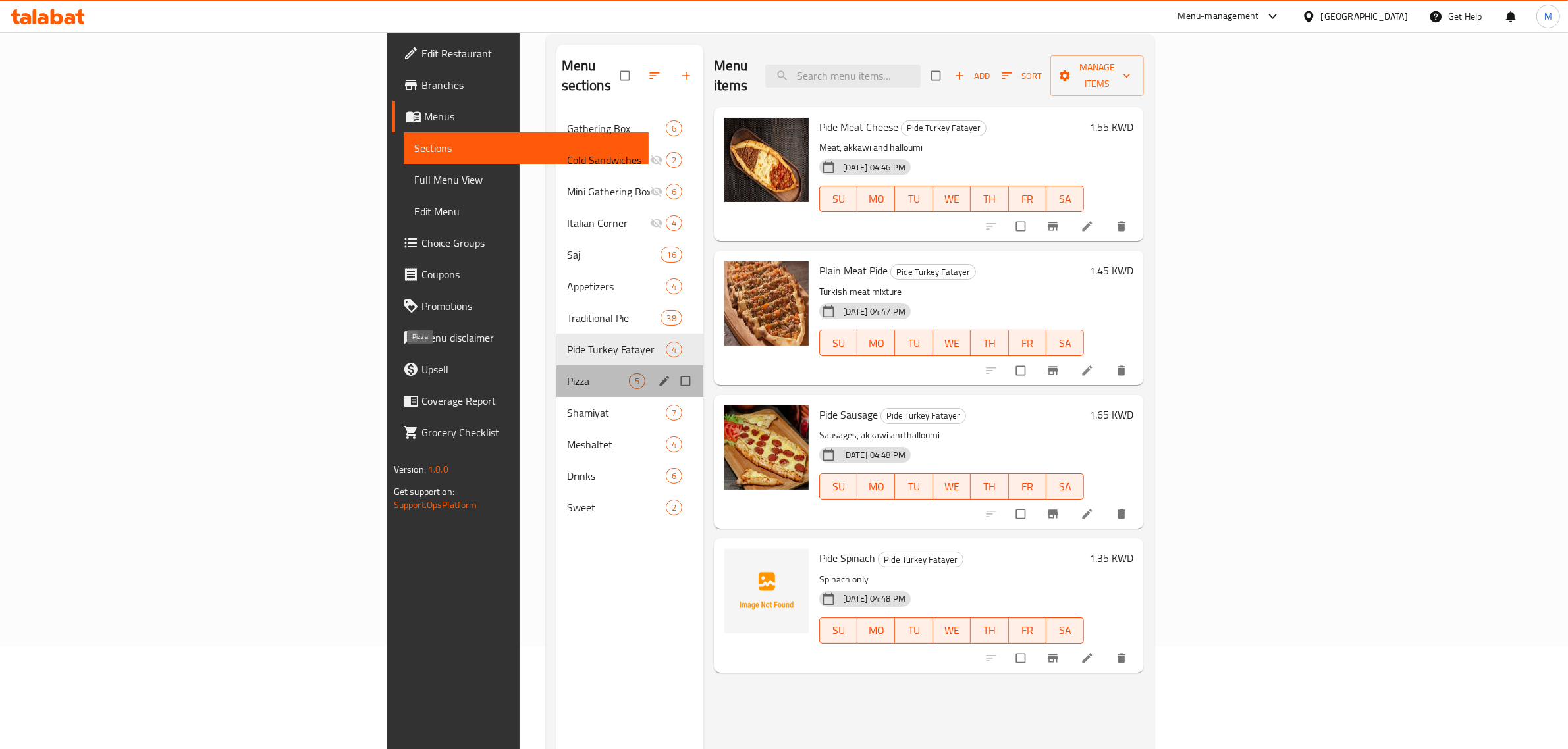
click at [567, 374] on span "Pizza" at bounding box center [598, 381] width 62 height 16
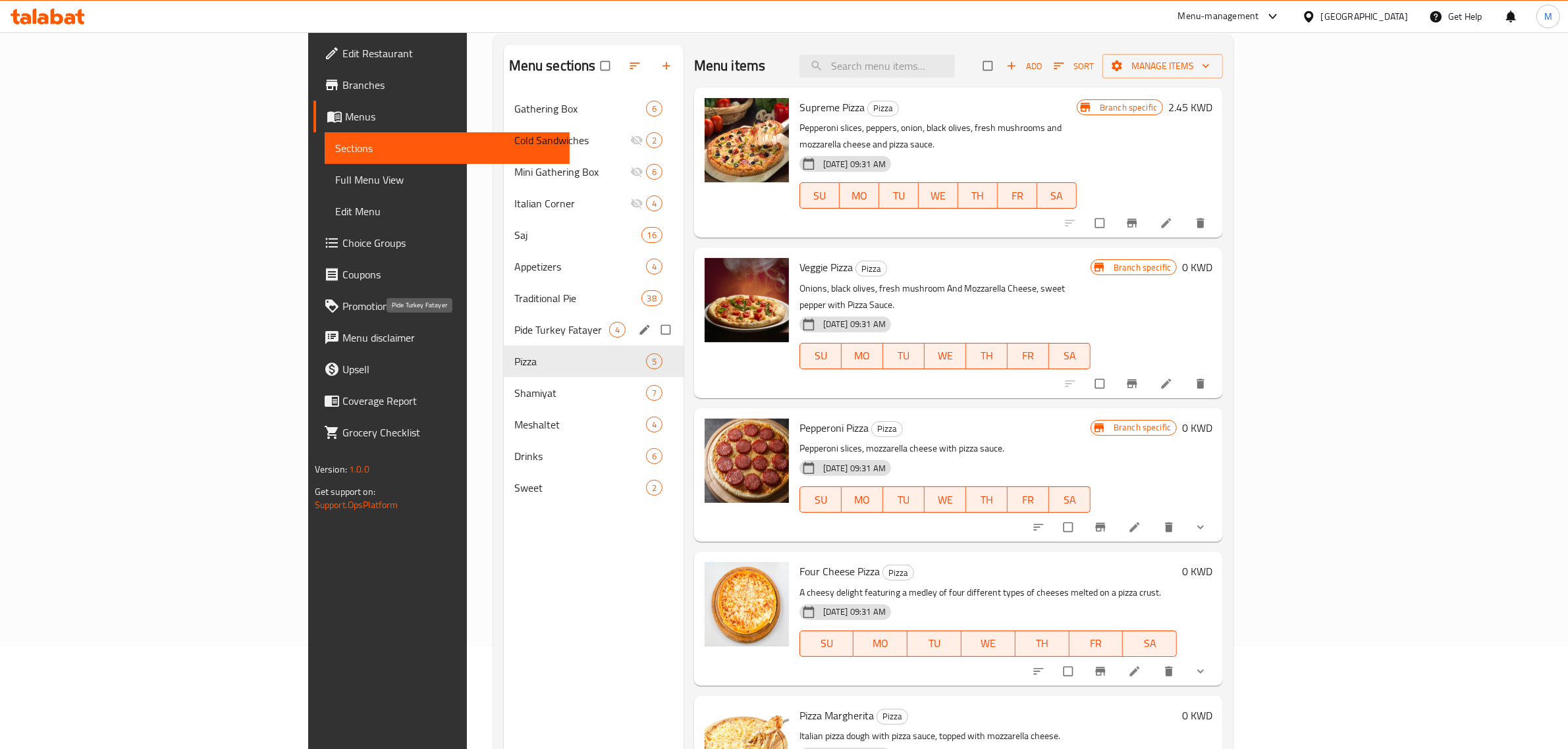
click at [515, 333] on span "Pide Turkey Fatayer" at bounding box center [562, 329] width 95 height 16
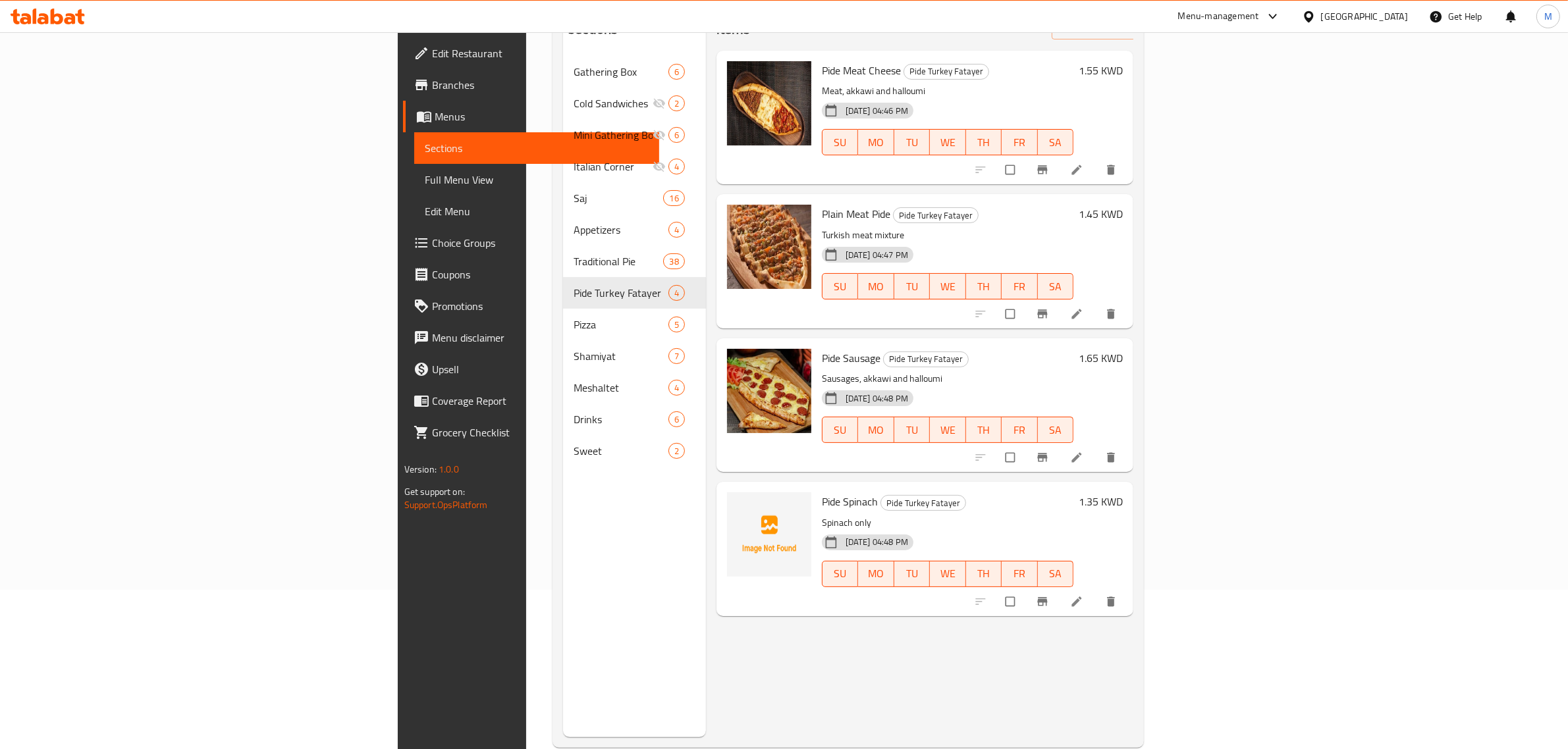
scroll to position [185, 0]
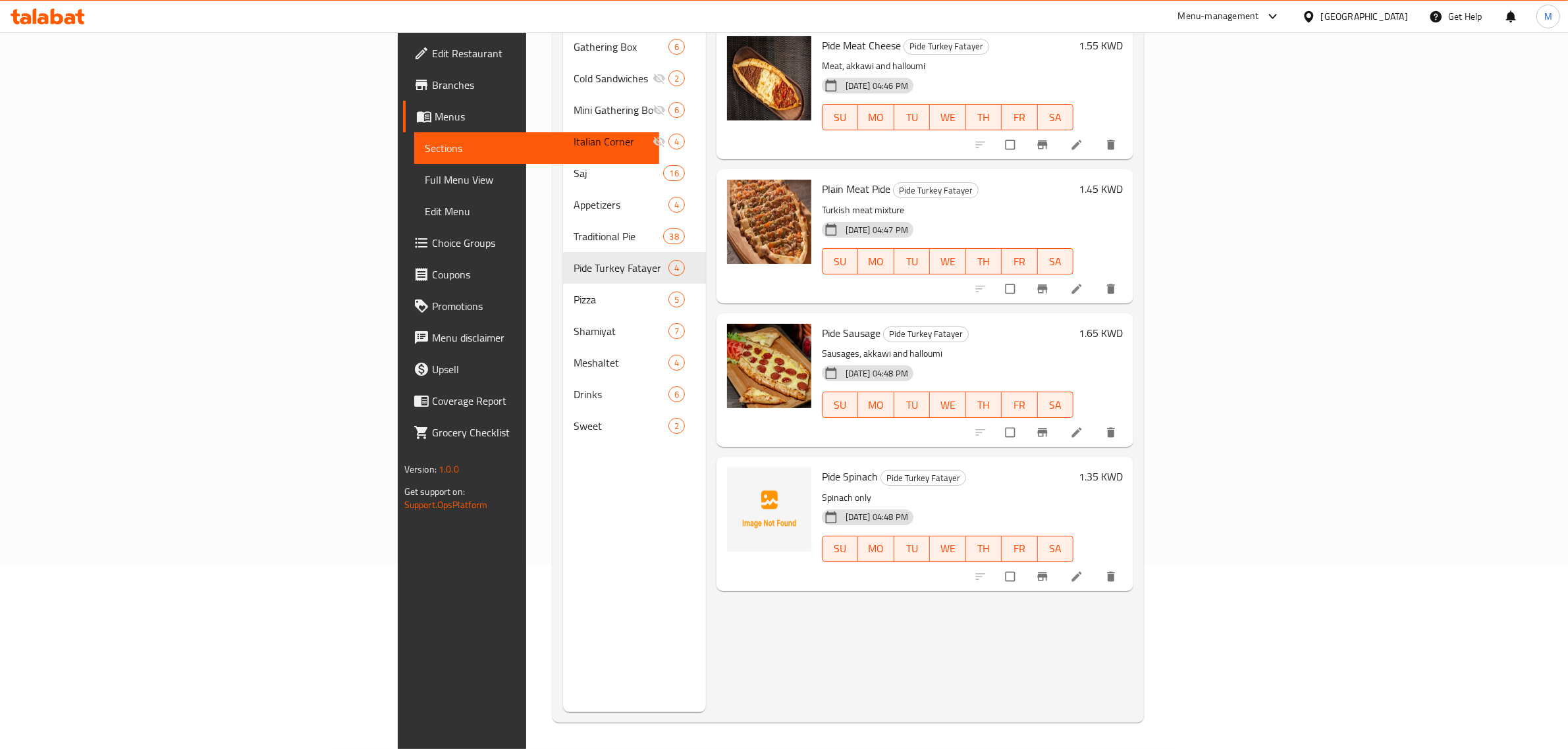
click at [822, 324] on span "Pide Sausage" at bounding box center [851, 334] width 58 height 20
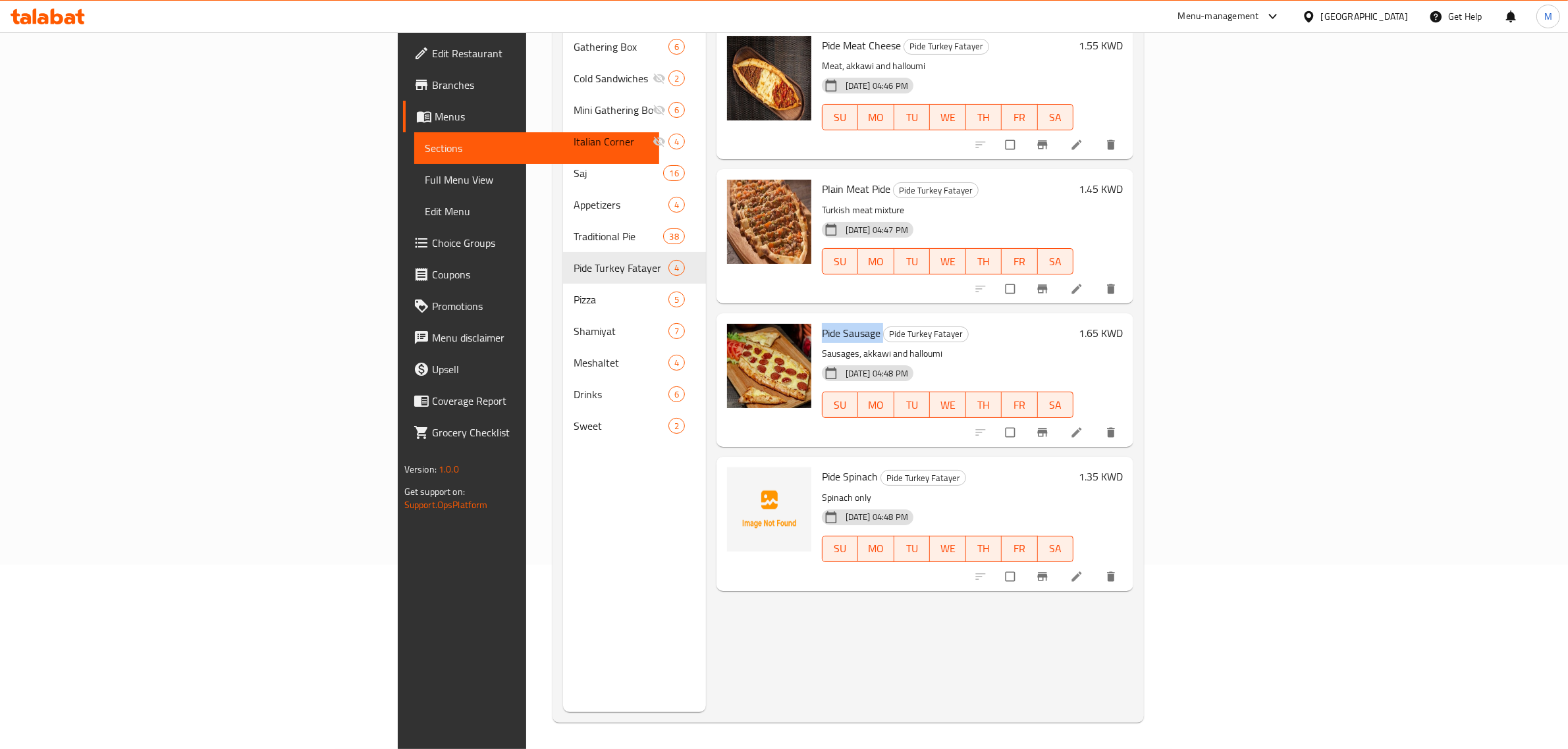
click at [822, 324] on span "Pide Sausage" at bounding box center [851, 334] width 58 height 20
copy h6 "Pide Sausage"
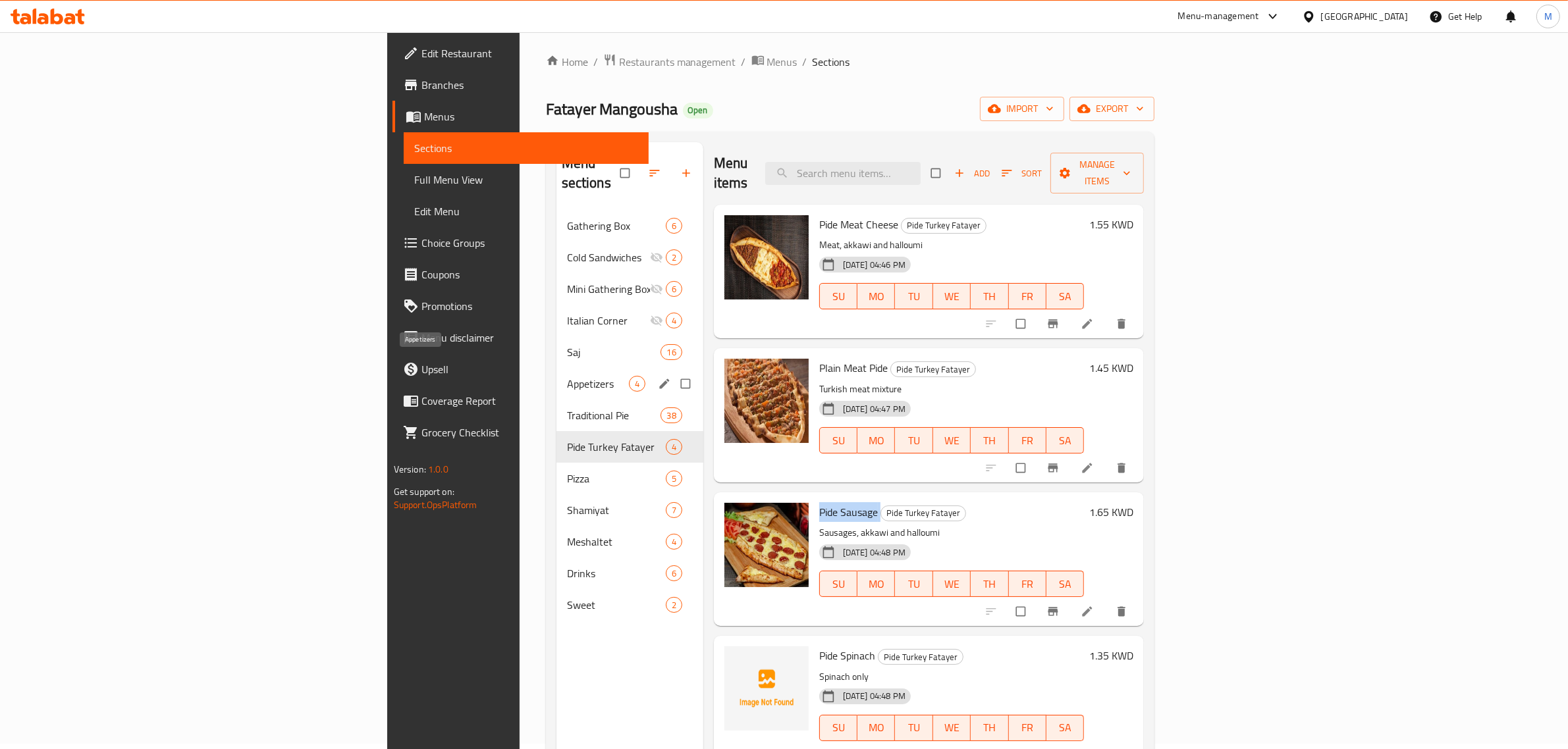
scroll to position [0, 0]
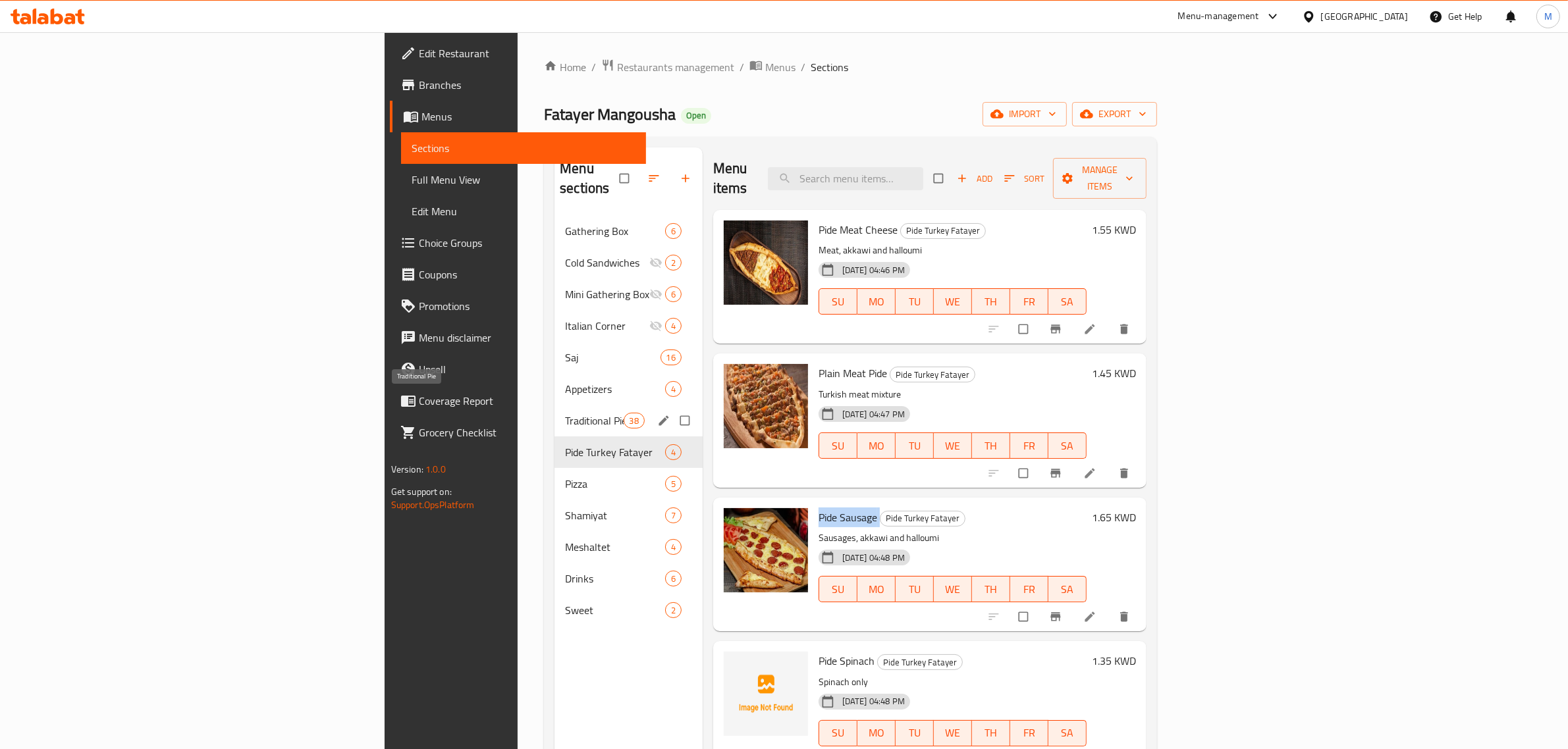
click at [565, 413] on span "Traditional Pie" at bounding box center [593, 420] width 58 height 16
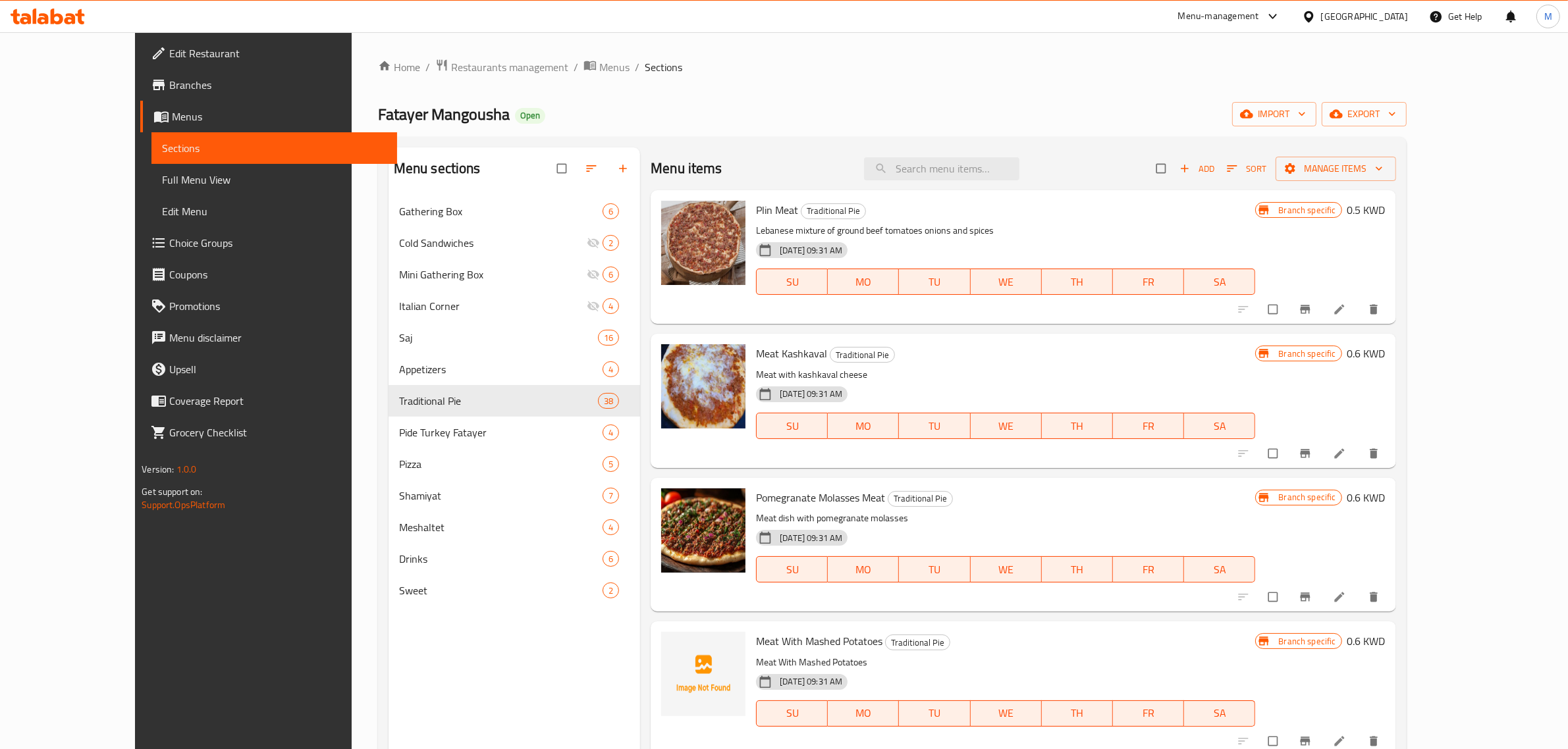
click at [756, 352] on span "Meat Kashkaval" at bounding box center [791, 354] width 71 height 20
copy h6 "Meat Kashkaval"
click at [451, 64] on span "Restaurants management" at bounding box center [510, 67] width 118 height 16
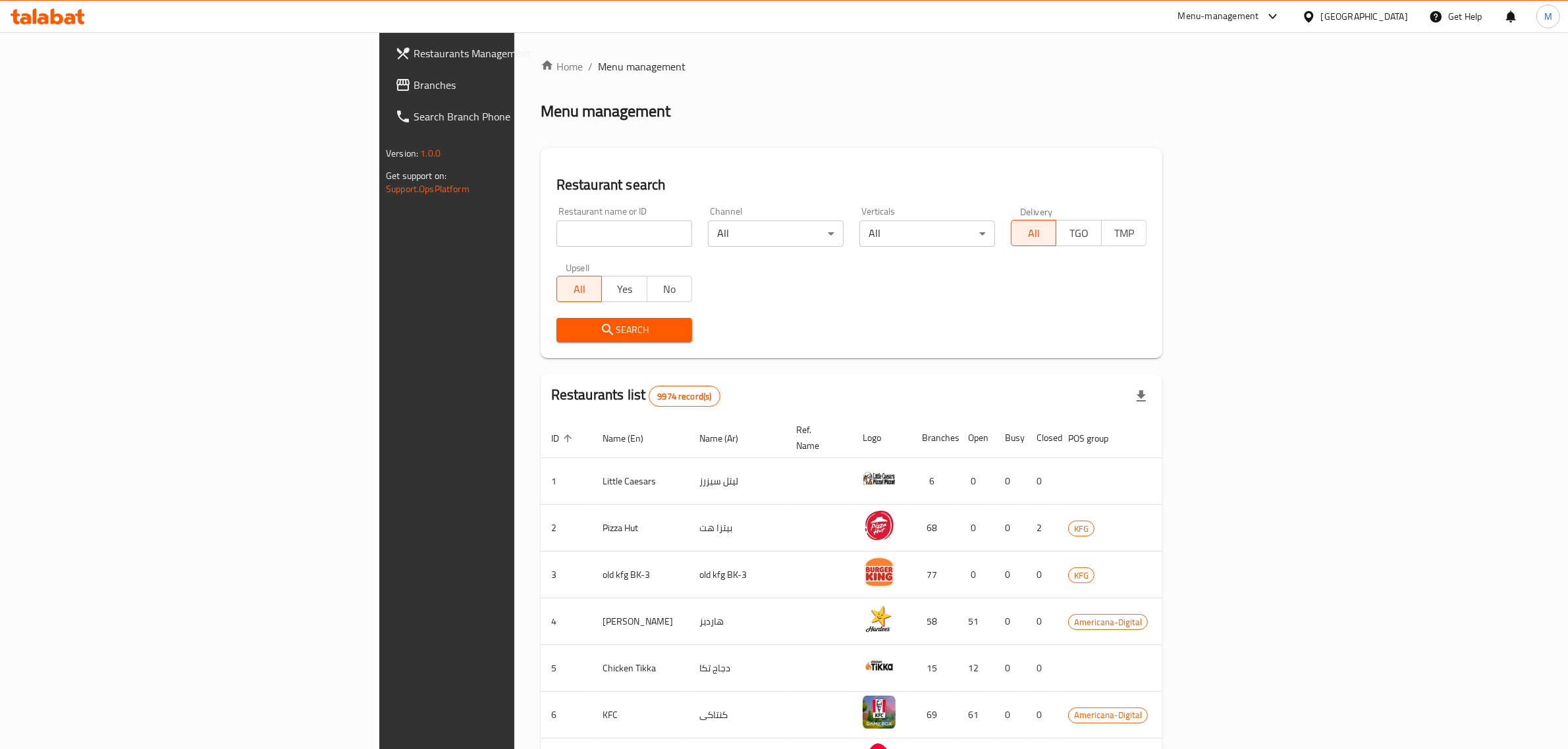
click at [1390, 18] on div "Kuwait" at bounding box center [1364, 16] width 87 height 14
click at [1225, 338] on div "[GEOGRAPHIC_DATA]" at bounding box center [1264, 344] width 87 height 14
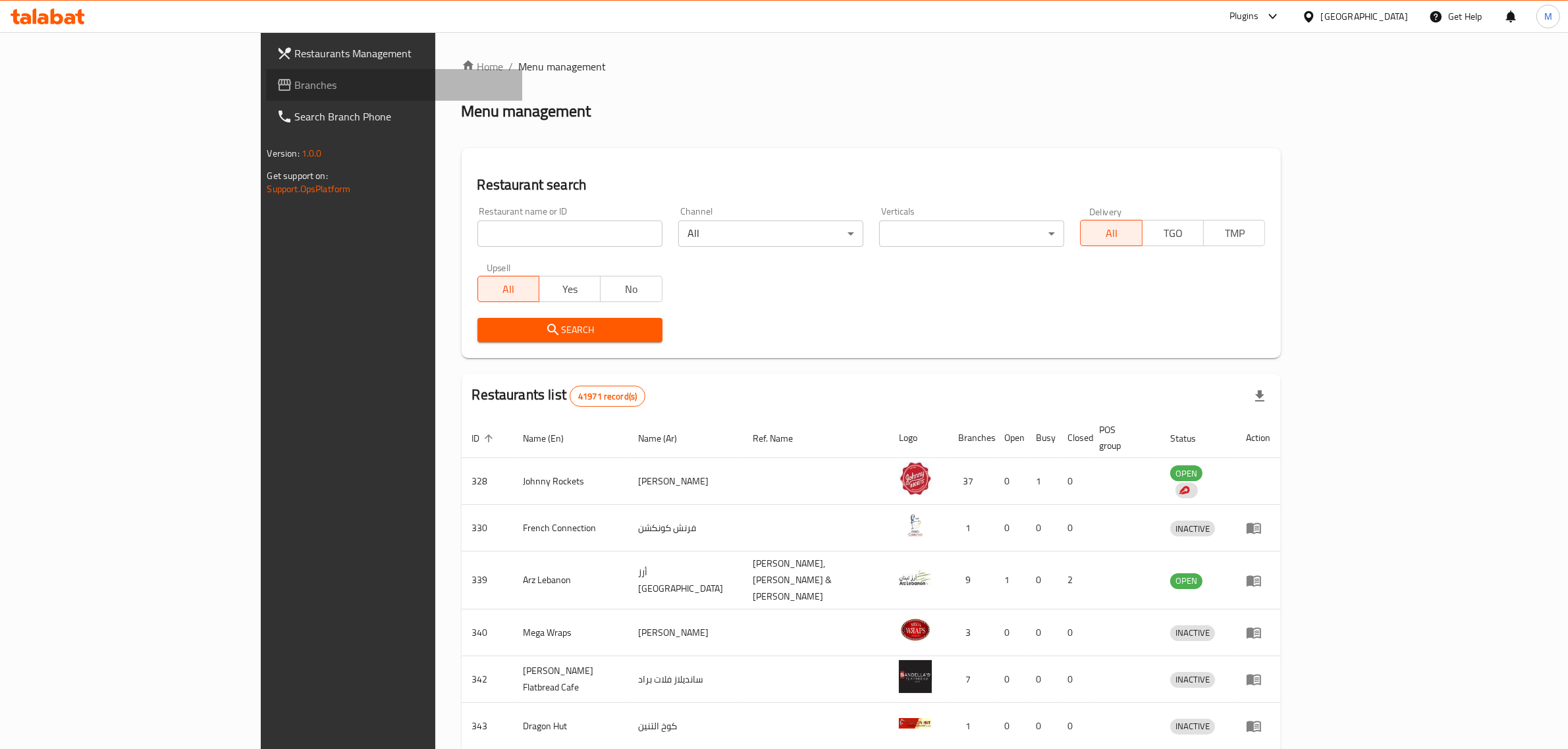
click at [295, 80] on span "Branches" at bounding box center [404, 84] width 217 height 16
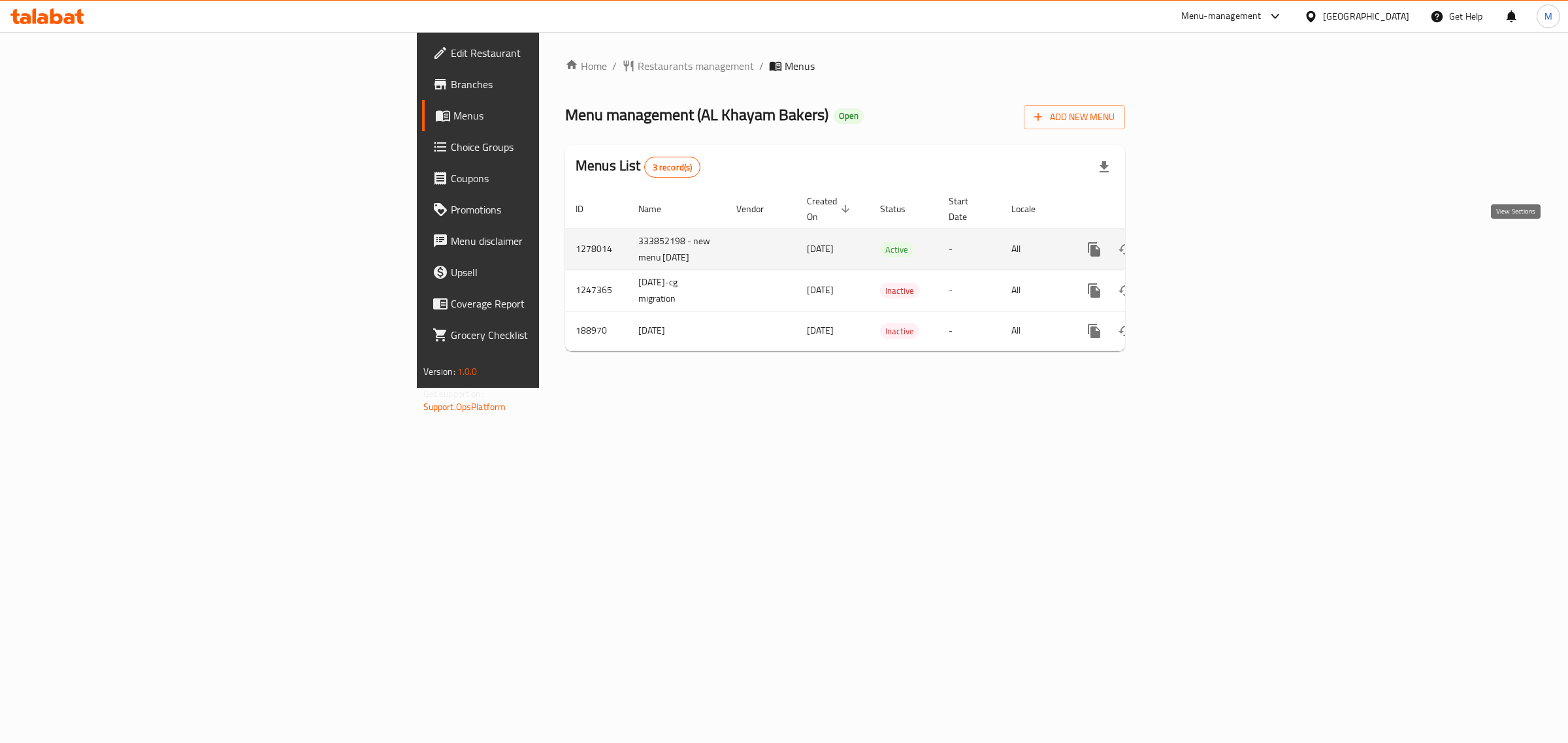
click at [1204, 240] on link "enhanced table" at bounding box center [1188, 250] width 31 height 31
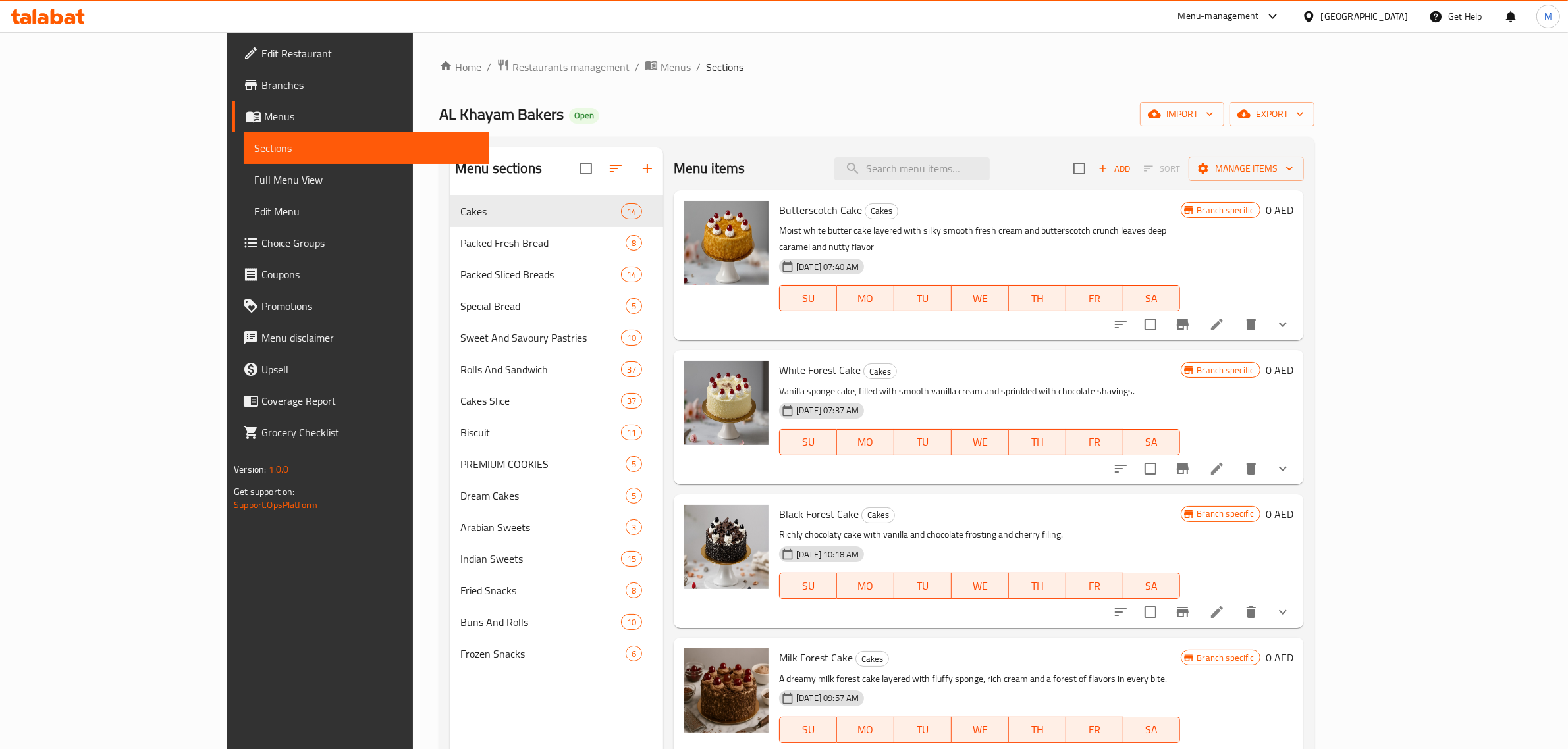
click at [869, 91] on div "Home / Restaurants management / Menus / Sections AL Khayam Bakers Open import e…" at bounding box center [877, 483] width 875 height 849
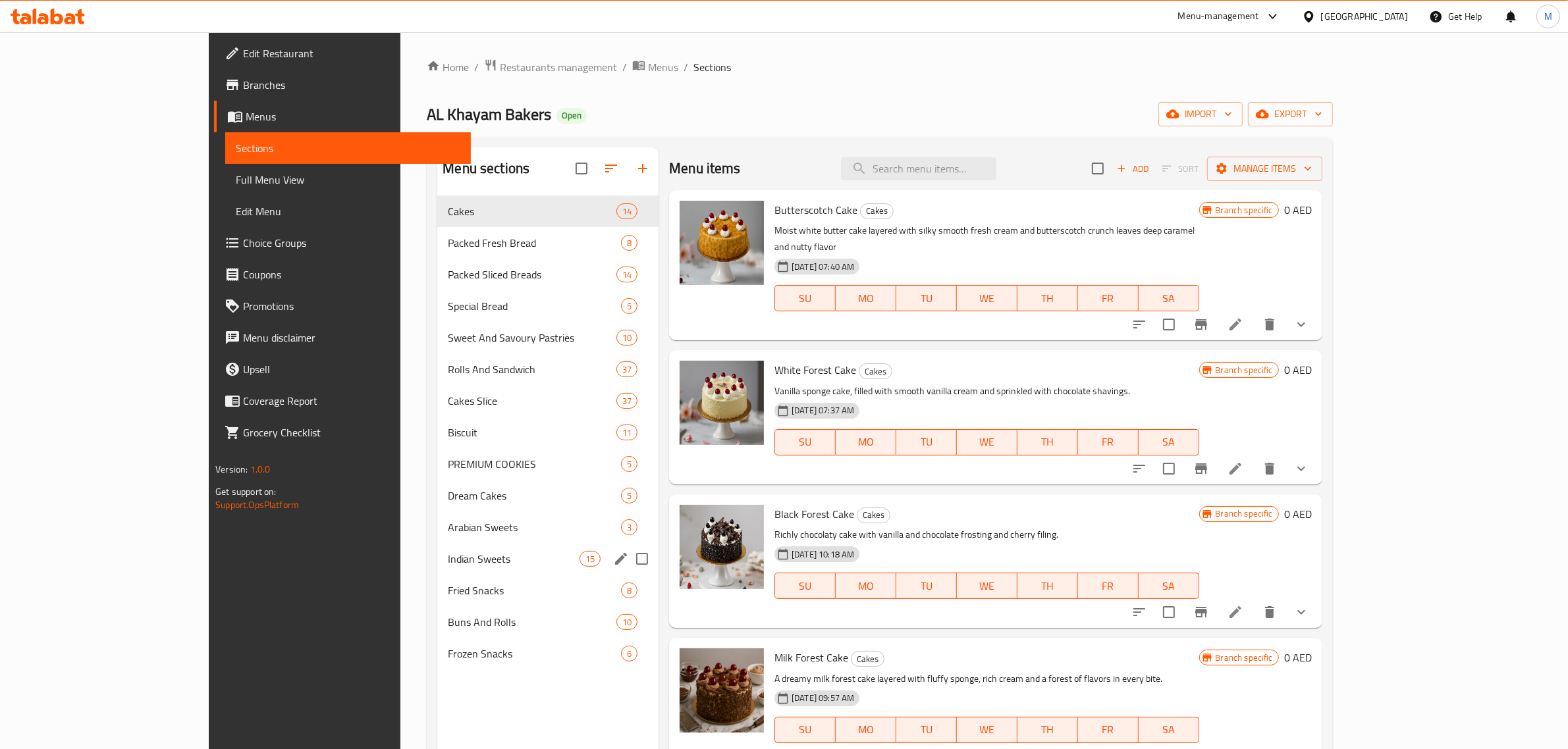
drag, startPoint x: 387, startPoint y: 560, endPoint x: 387, endPoint y: 550, distance: 10.0
click at [448, 558] on span "Indian Sweets" at bounding box center [514, 559] width 132 height 16
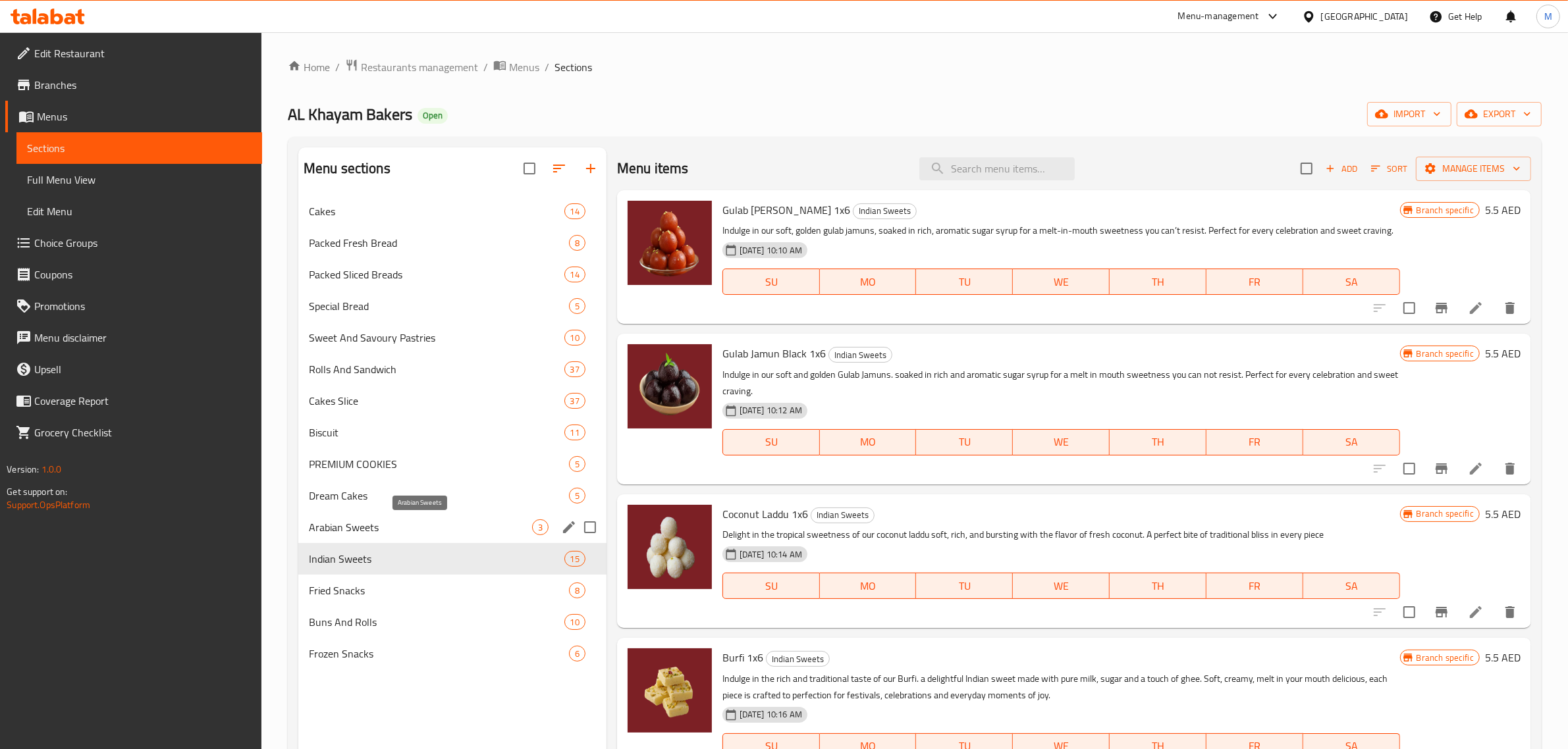
click at [392, 530] on span "Arabian Sweets" at bounding box center [420, 527] width 224 height 16
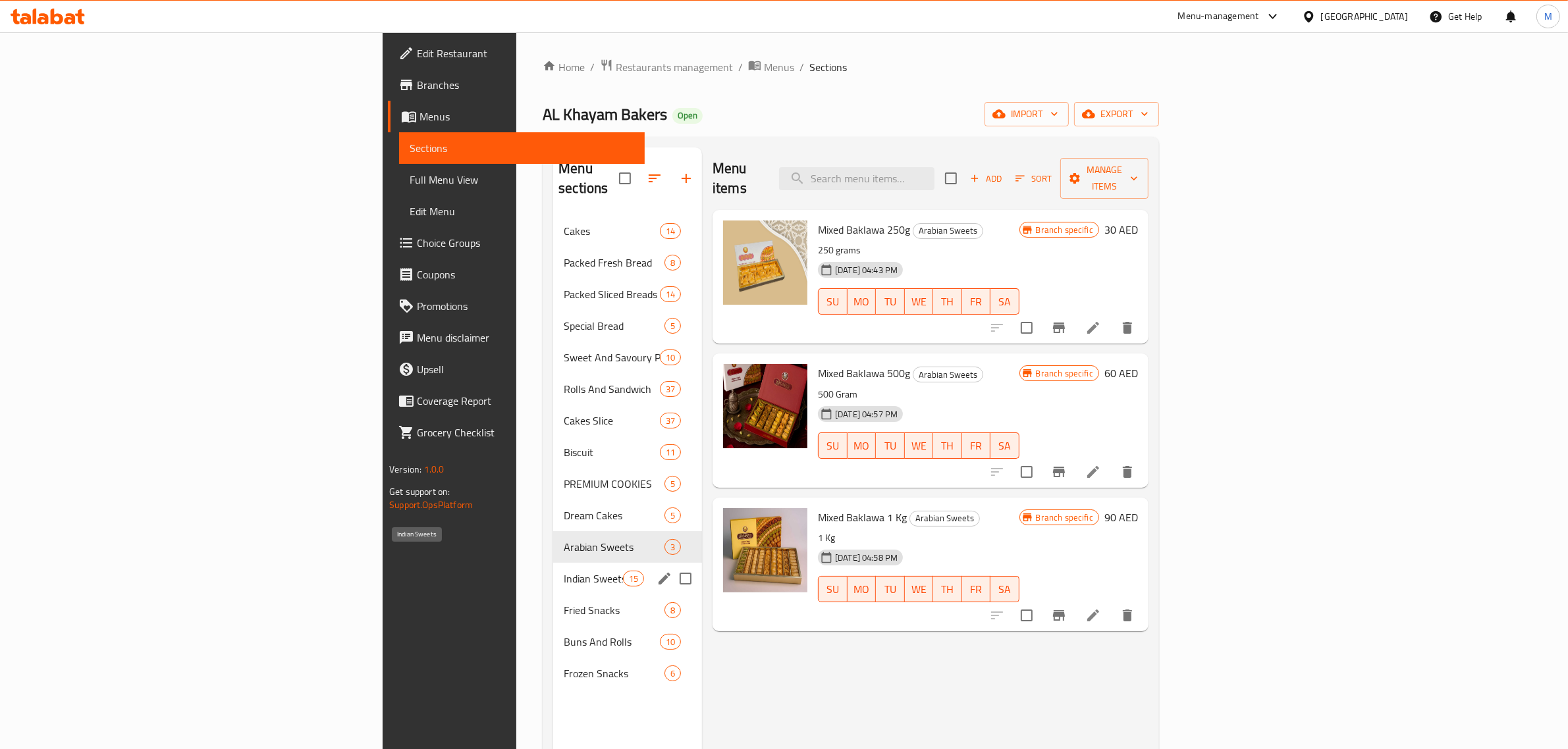
click at [564, 571] on span "Indian Sweets" at bounding box center [593, 578] width 59 height 16
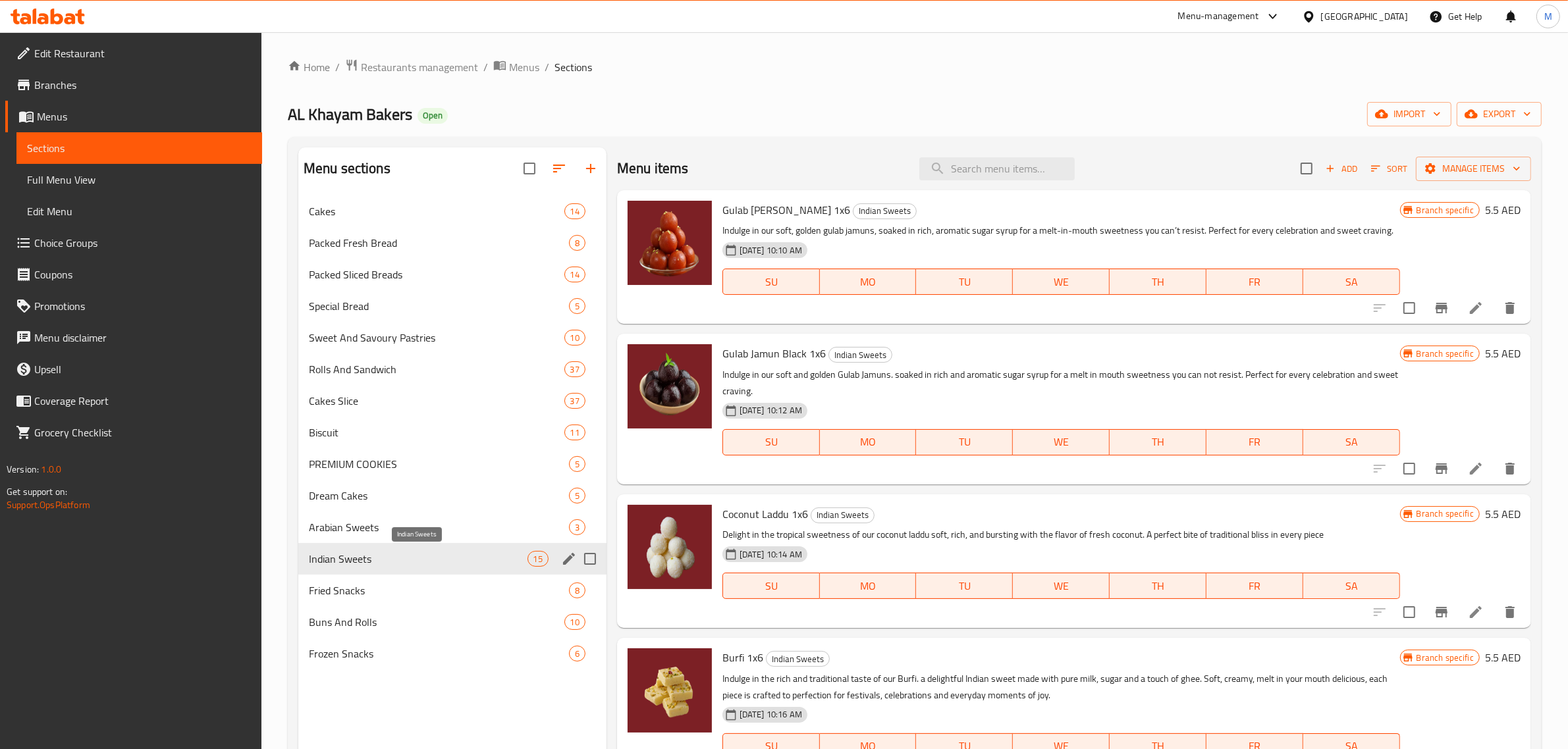
click at [380, 536] on div "Arabian Sweets 3" at bounding box center [452, 527] width 308 height 32
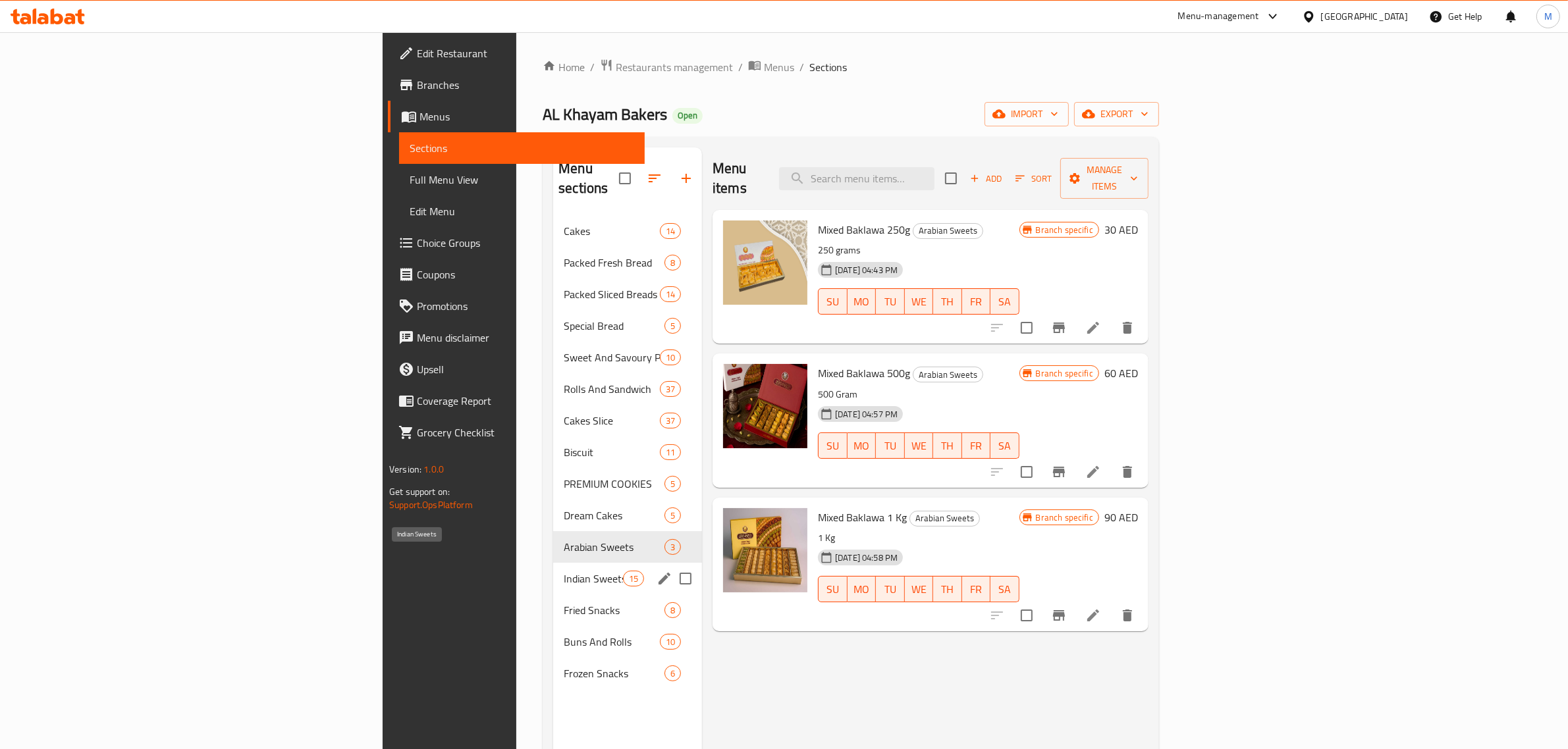
click at [564, 571] on span "Indian Sweets" at bounding box center [593, 578] width 59 height 16
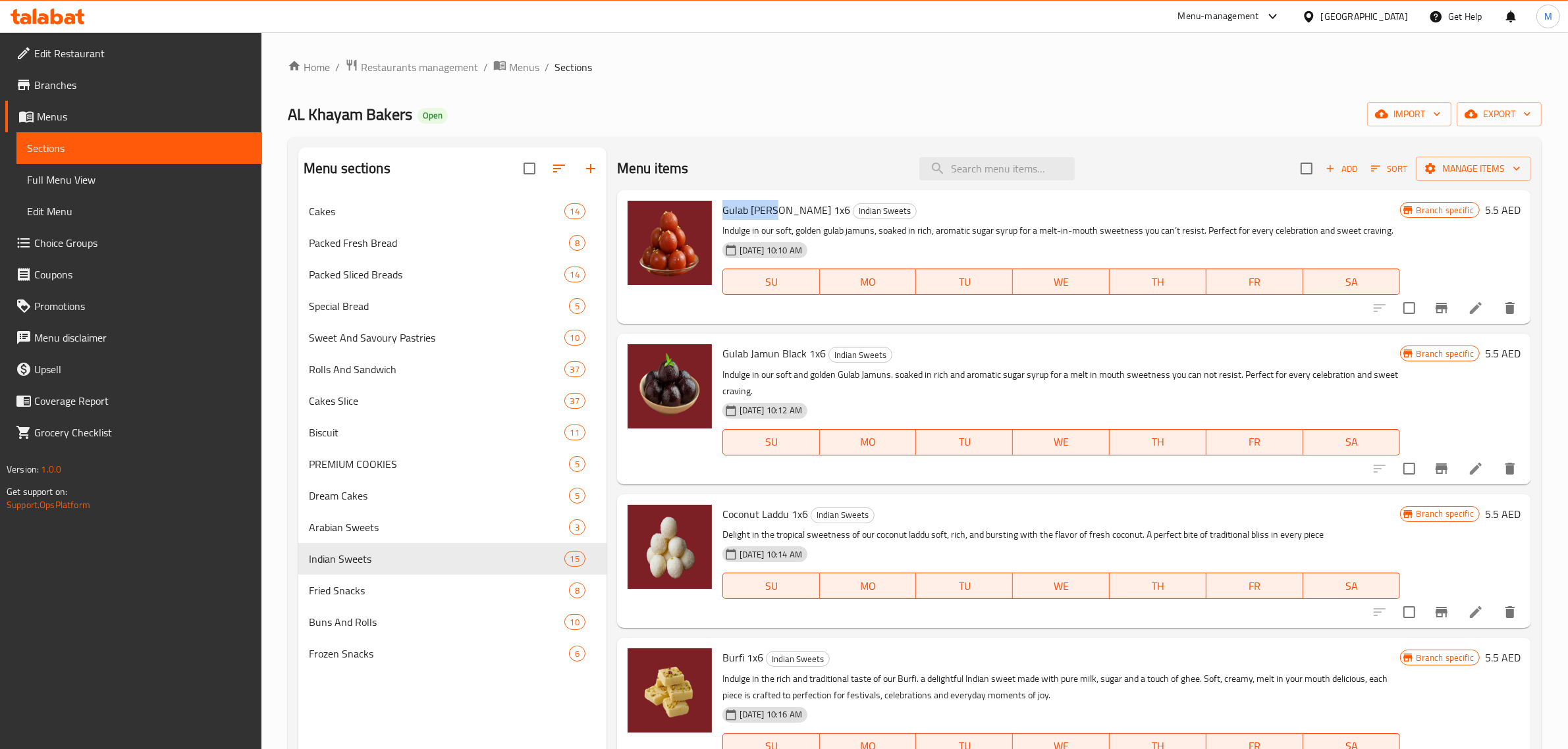
drag, startPoint x: 724, startPoint y: 211, endPoint x: 777, endPoint y: 212, distance: 53.0
click at [777, 212] on span "Gulab [PERSON_NAME] 1x6" at bounding box center [786, 210] width 128 height 20
copy span "Gulab Jamun"
click at [420, 590] on span "Fried Snacks" at bounding box center [420, 591] width 224 height 16
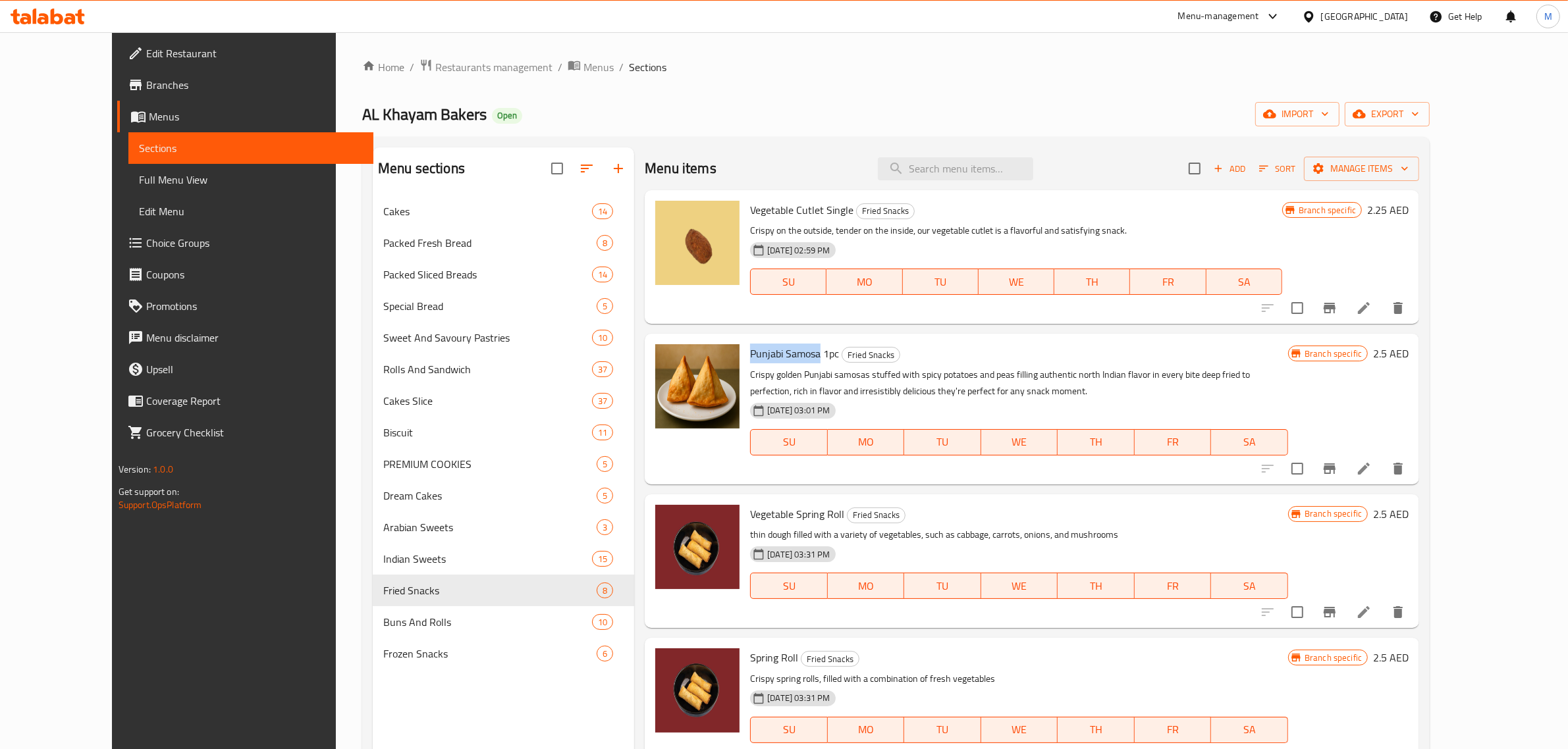
drag, startPoint x: 720, startPoint y: 356, endPoint x: 786, endPoint y: 436, distance: 103.7
click at [792, 359] on div "Punjabi Samosa 1pc Fried Snacks Crispy golden Punjabi samosas stuffed with spic…" at bounding box center [1019, 409] width 549 height 139
click at [1008, 172] on input "search" at bounding box center [955, 169] width 155 height 23
paste input "Chicken Samoosa"
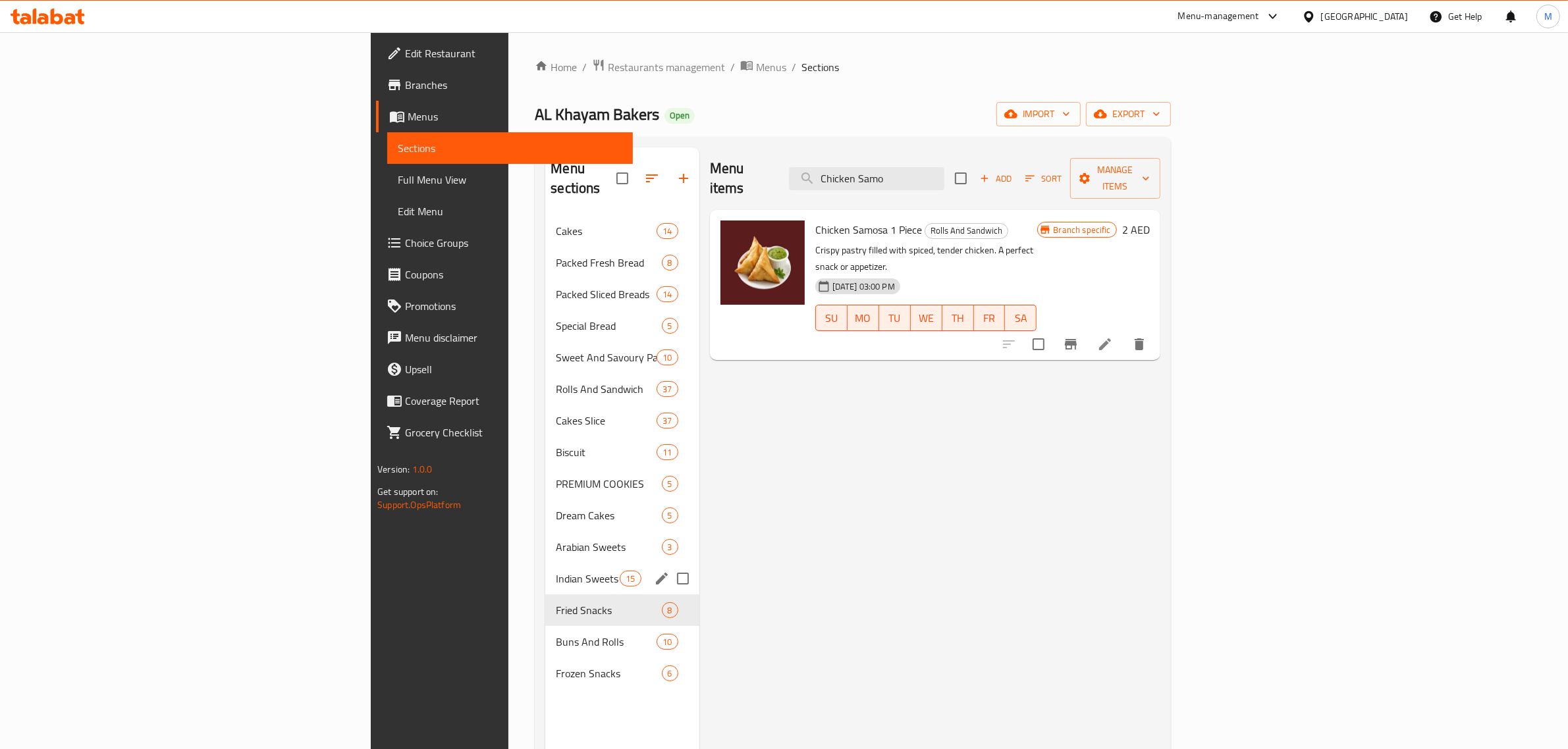
click at [555, 571] on span "Indian Sweets" at bounding box center [587, 578] width 64 height 16
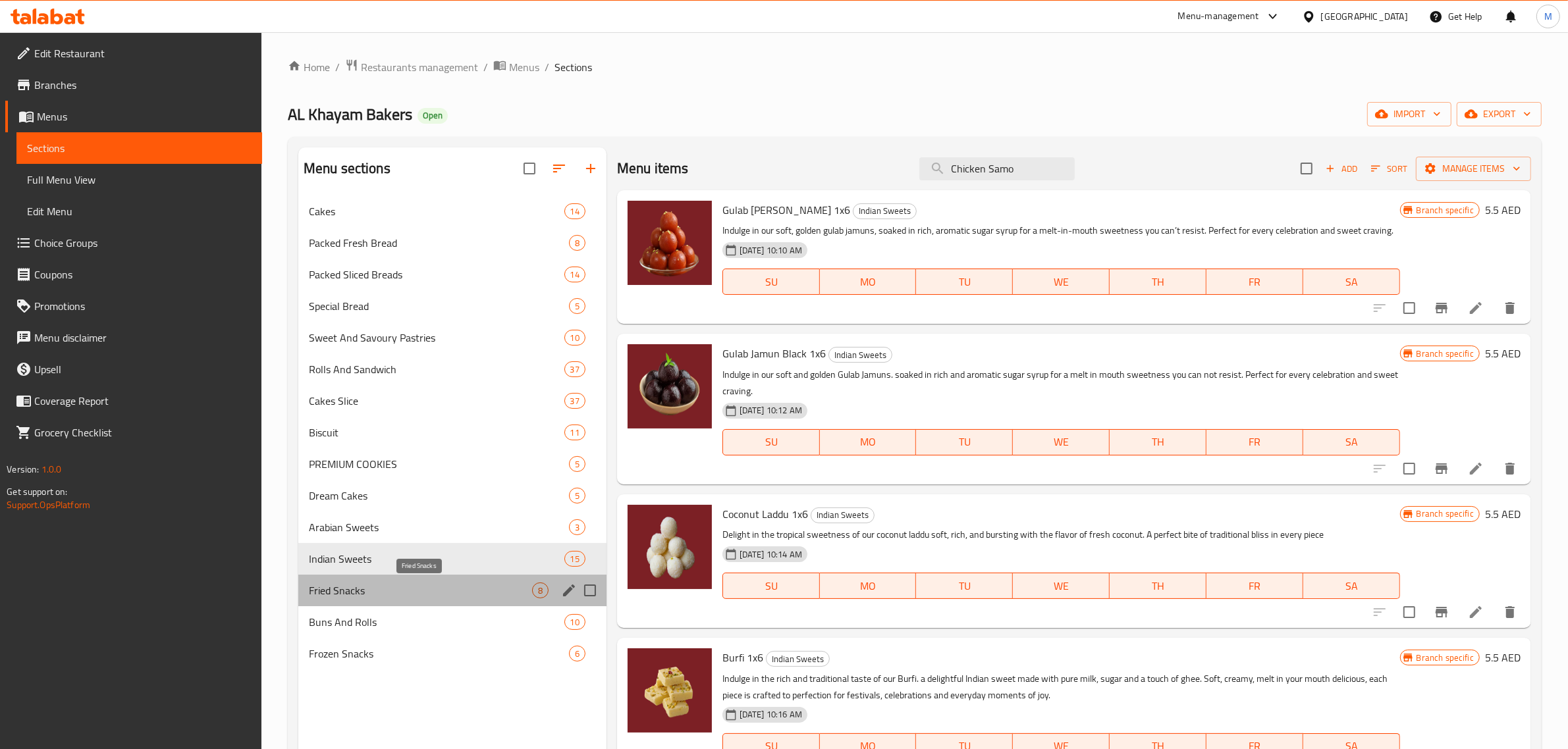
click at [373, 592] on span "Fried Snacks" at bounding box center [420, 591] width 224 height 16
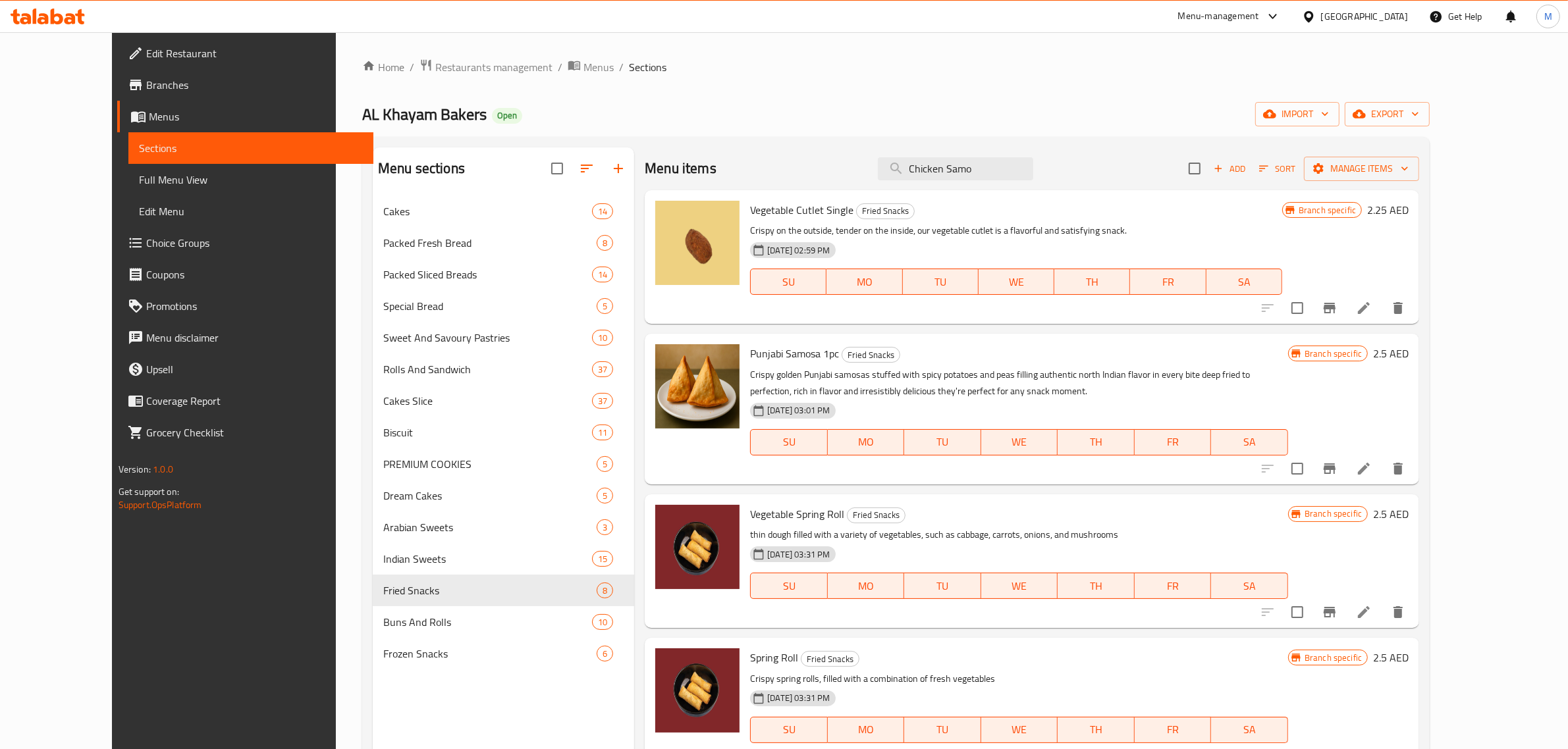
click at [752, 89] on div "Home / Restaurants management / Menus / Sections AL Khayam Bakers Open import e…" at bounding box center [896, 483] width 1068 height 849
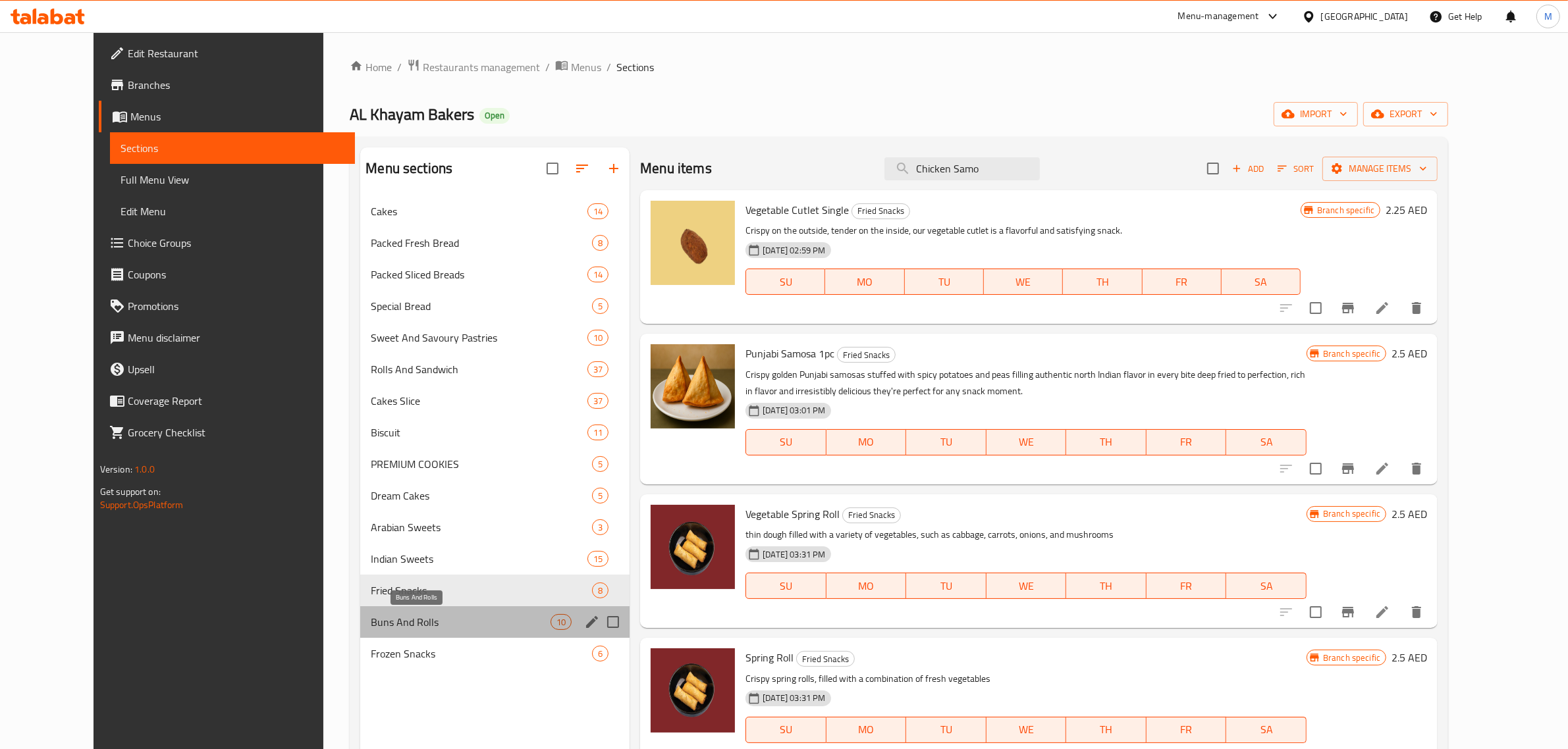
click at [370, 624] on span "Buns And Rolls" at bounding box center [460, 621] width 180 height 16
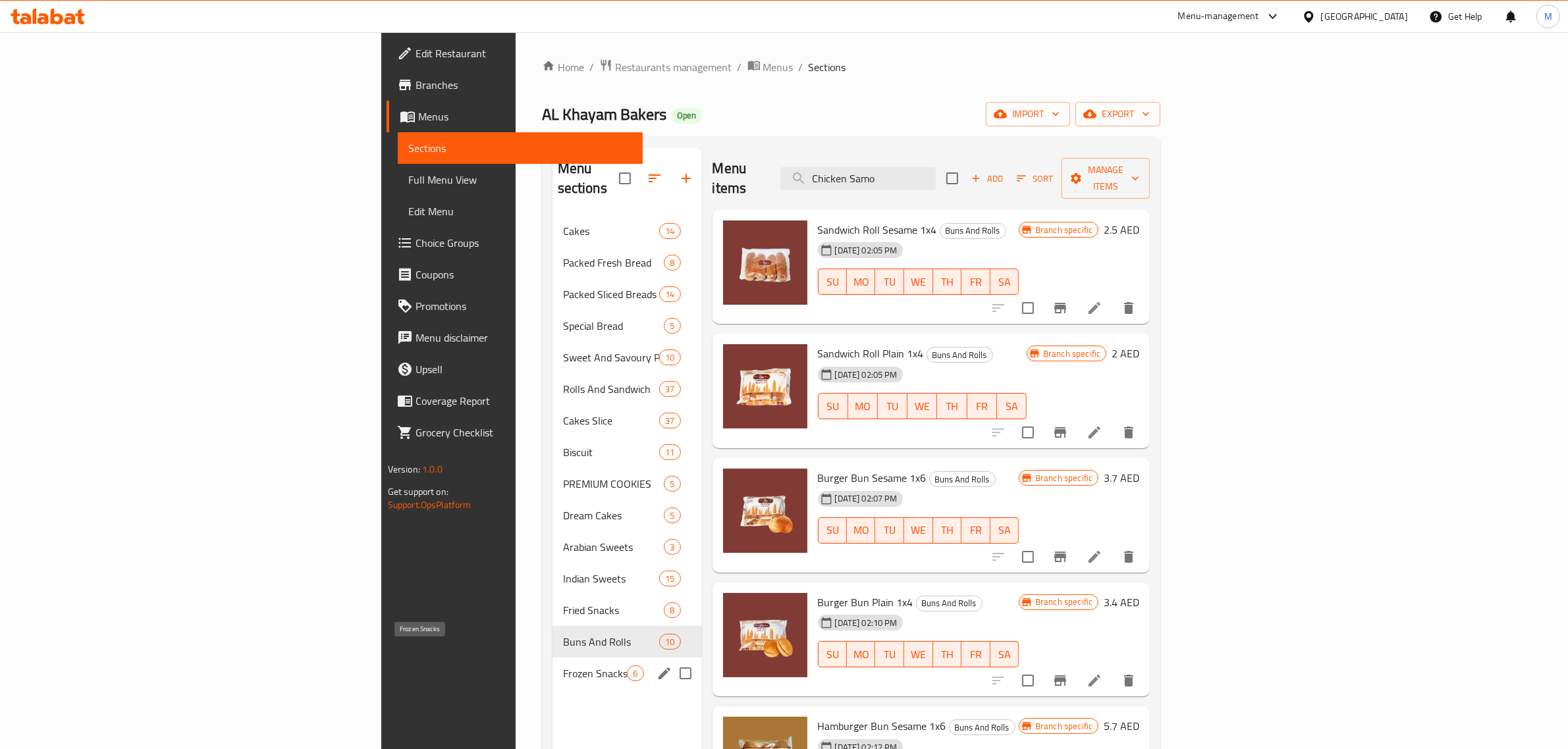
click at [552, 661] on div "Frozen Snacks 6" at bounding box center [626, 674] width 149 height 32
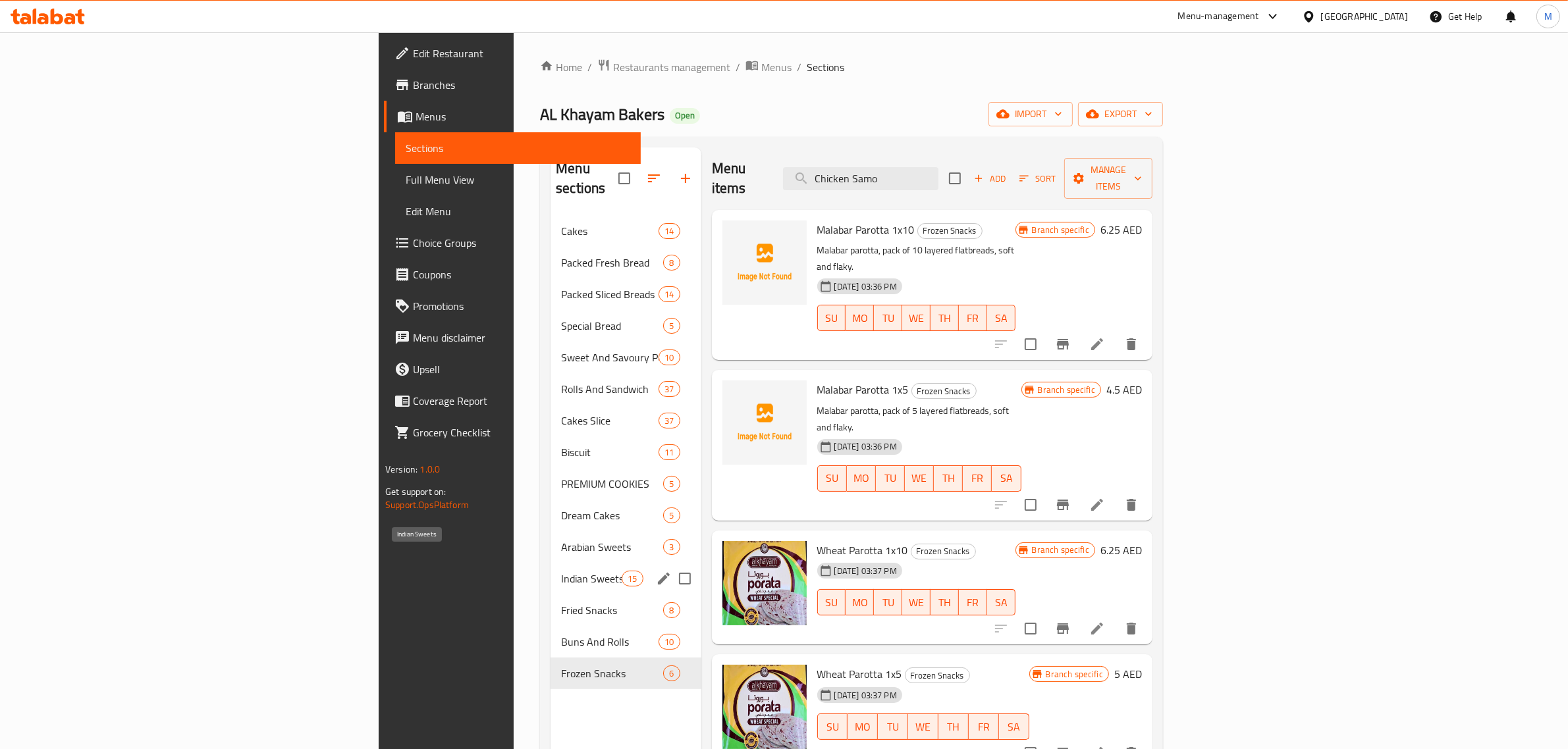
click at [561, 571] on span "Indian Sweets" at bounding box center [591, 578] width 61 height 16
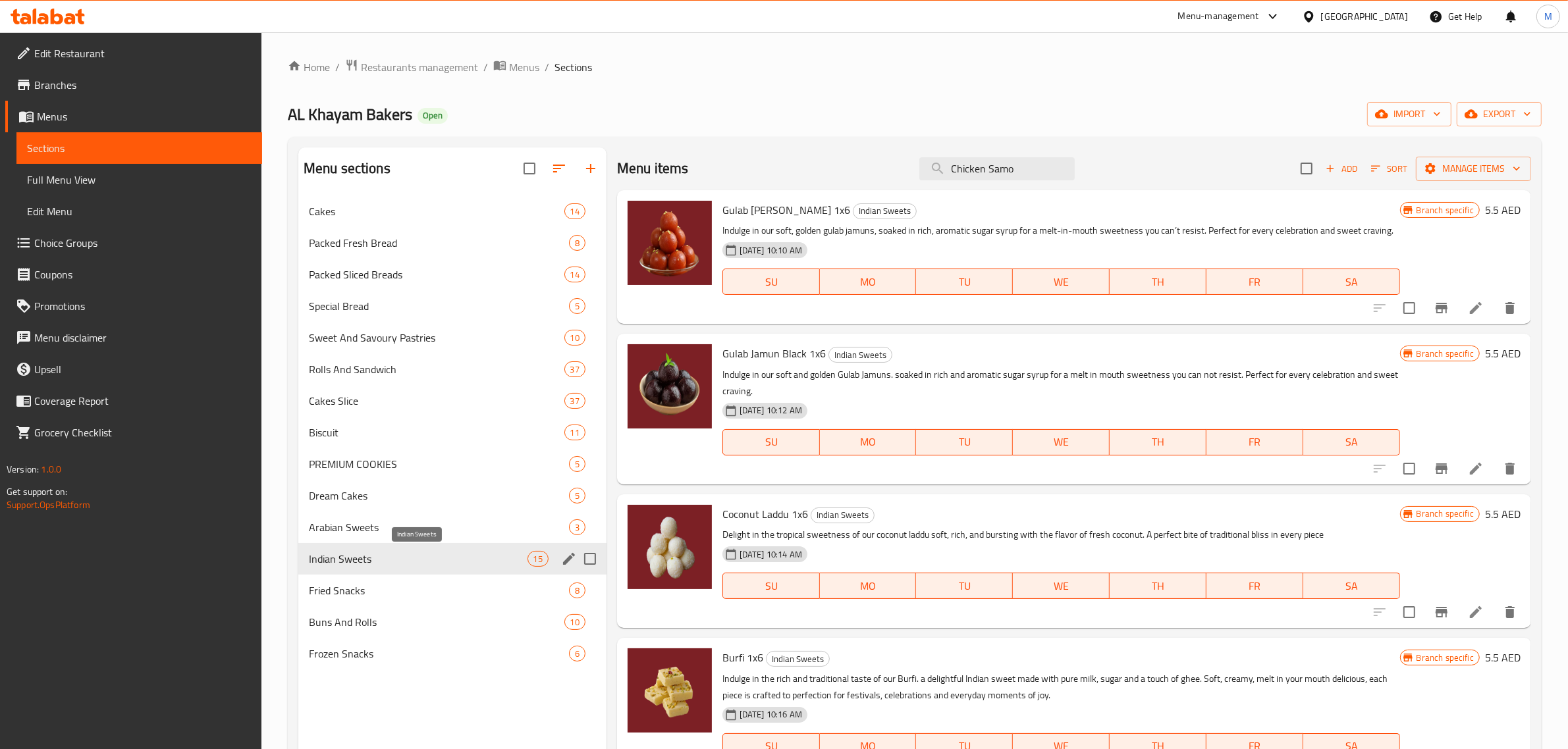
drag, startPoint x: 333, startPoint y: 551, endPoint x: 345, endPoint y: 544, distance: 13.9
click at [333, 551] on span "Indian Sweets" at bounding box center [418, 559] width 219 height 16
click at [988, 165] on input "Chicken Samo" at bounding box center [997, 169] width 155 height 23
click at [988, 164] on input "Chicken Samo" at bounding box center [997, 169] width 155 height 23
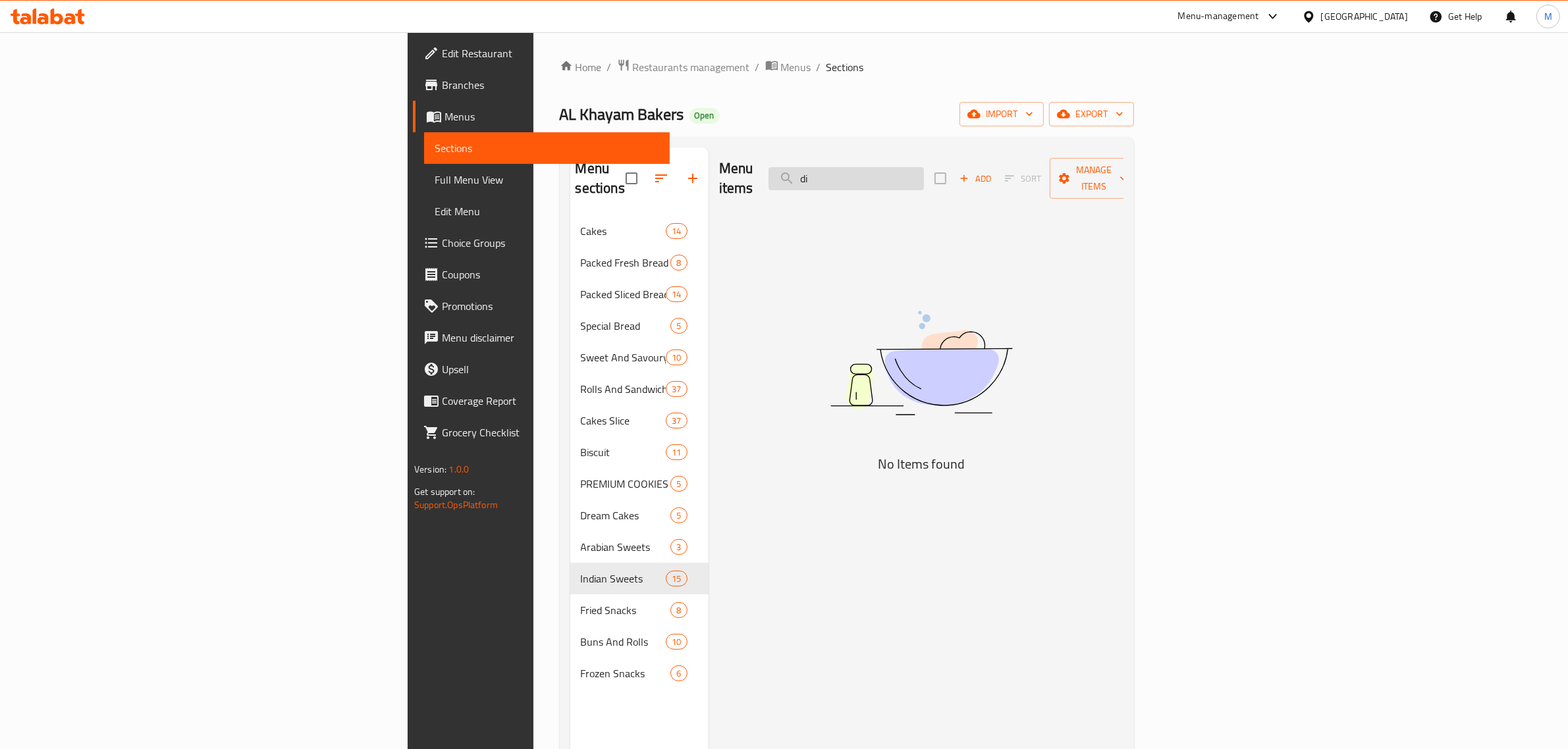
type input "d"
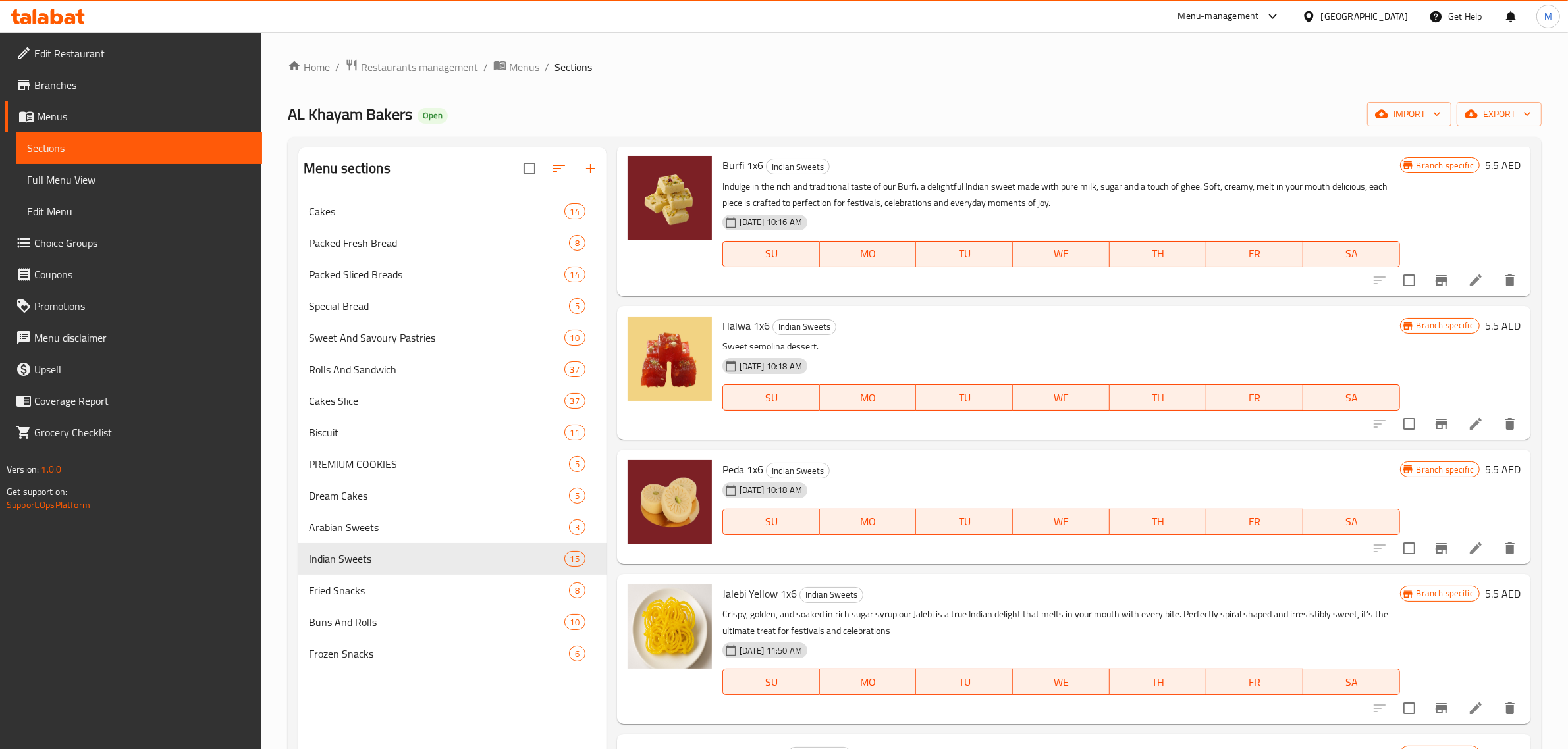
scroll to position [494, 0]
drag, startPoint x: 720, startPoint y: 338, endPoint x: 749, endPoint y: 342, distance: 29.3
click at [749, 342] on div "Halwa 1x6 Indian Sweets Sweet semolina dessert. [DATE] 10:18 AM SU MO TU WE TH …" at bounding box center [1061, 372] width 688 height 123
copy span "Halwa"
click at [741, 478] on span "Peda 1x6" at bounding box center [742, 468] width 41 height 20
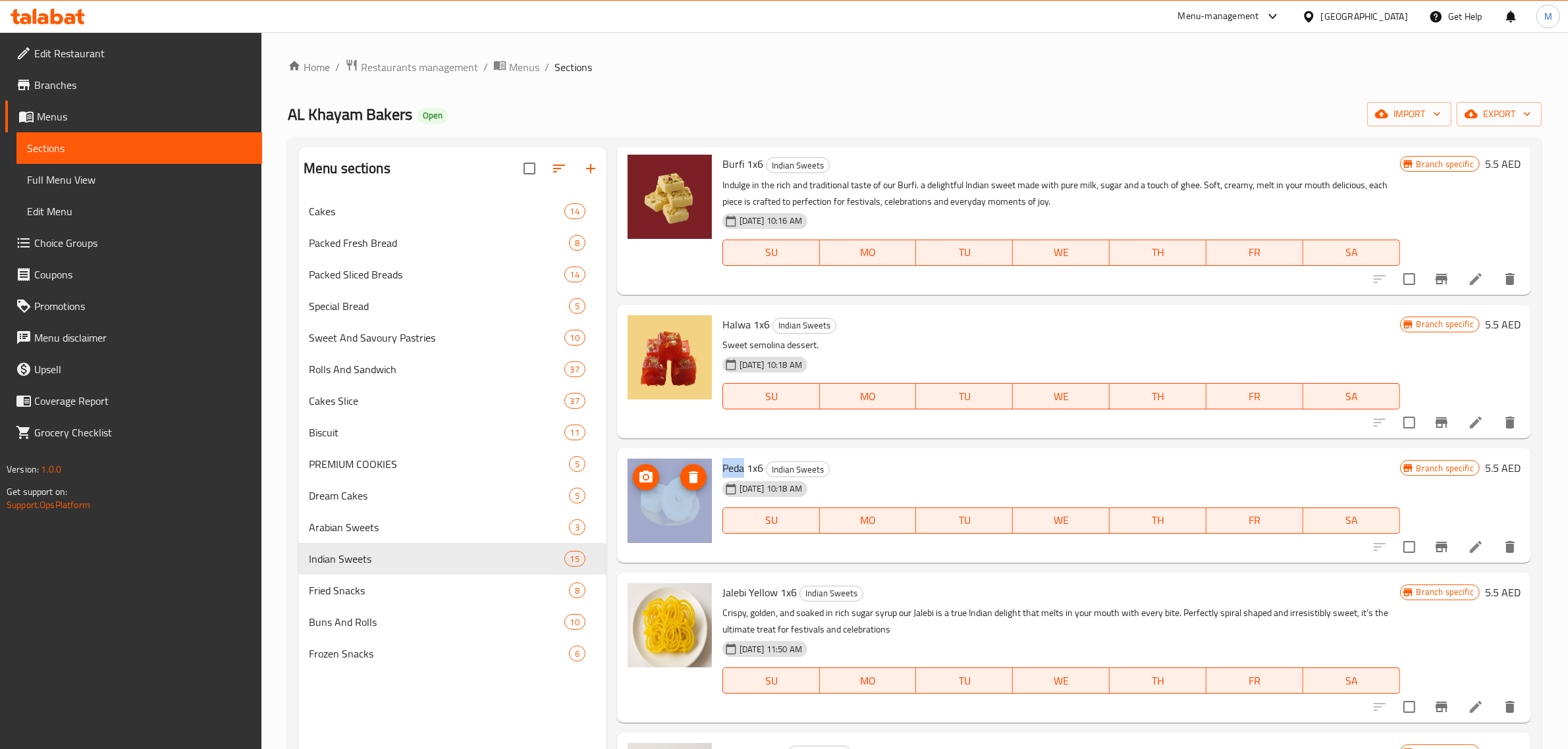
drag, startPoint x: 744, startPoint y: 485, endPoint x: 706, endPoint y: 486, distance: 38.0
click at [706, 486] on div "Peda 1x6 Indian Sweets [DATE] 10:18 AM SU MO TU WE TH FR [PERSON_NAME] specific…" at bounding box center [1073, 505] width 903 height 104
copy div "Peda"
drag, startPoint x: 824, startPoint y: 486, endPoint x: 838, endPoint y: 483, distance: 14.3
click at [824, 477] on span "Indian Sweets" at bounding box center [797, 470] width 63 height 15
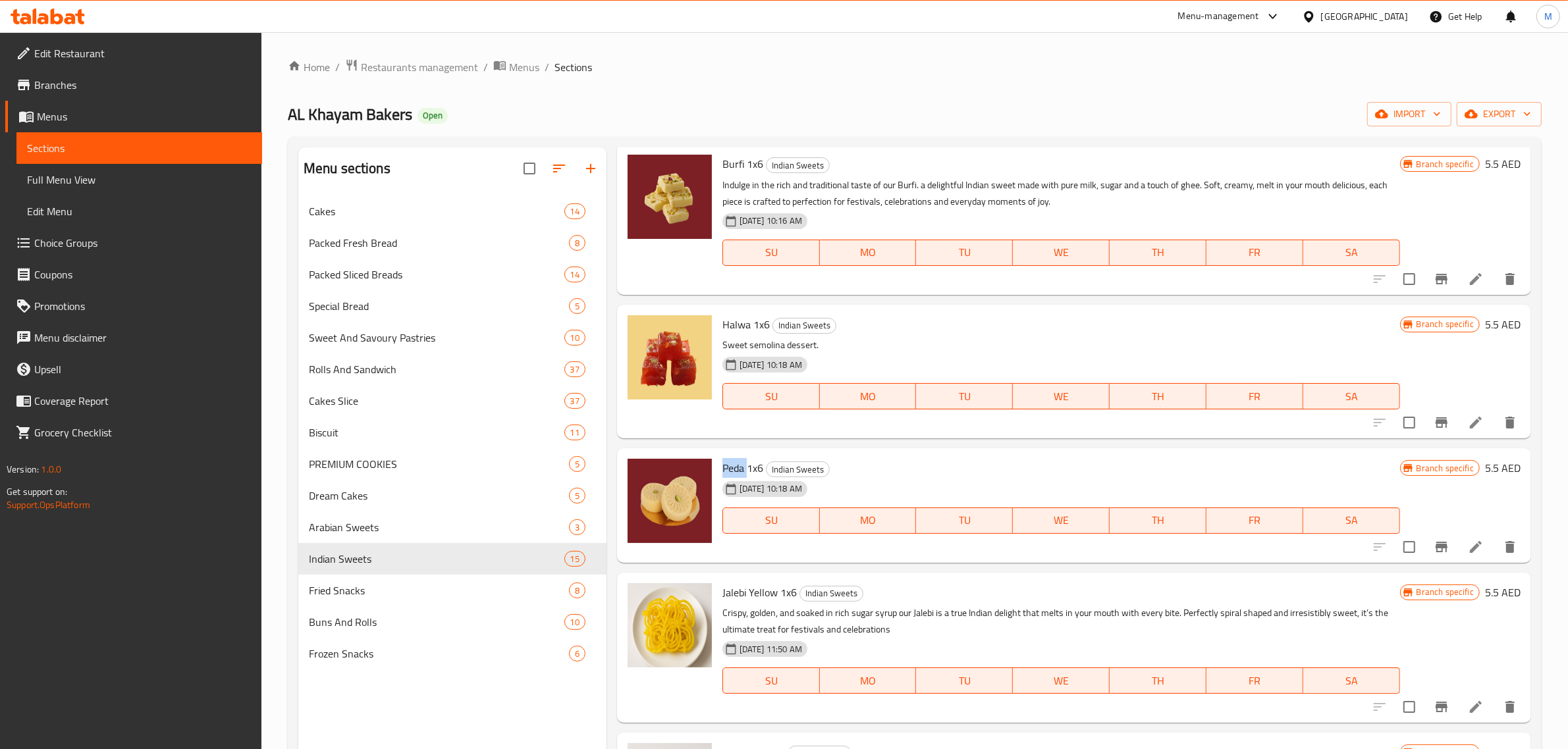
drag, startPoint x: 746, startPoint y: 482, endPoint x: 721, endPoint y: 484, distance: 25.1
click at [721, 484] on div "Peda 1x6 Indian Sweets [DATE] 10:18 AM SU MO TU WE TH FR SA" at bounding box center [1061, 505] width 688 height 104
copy span "Peda"
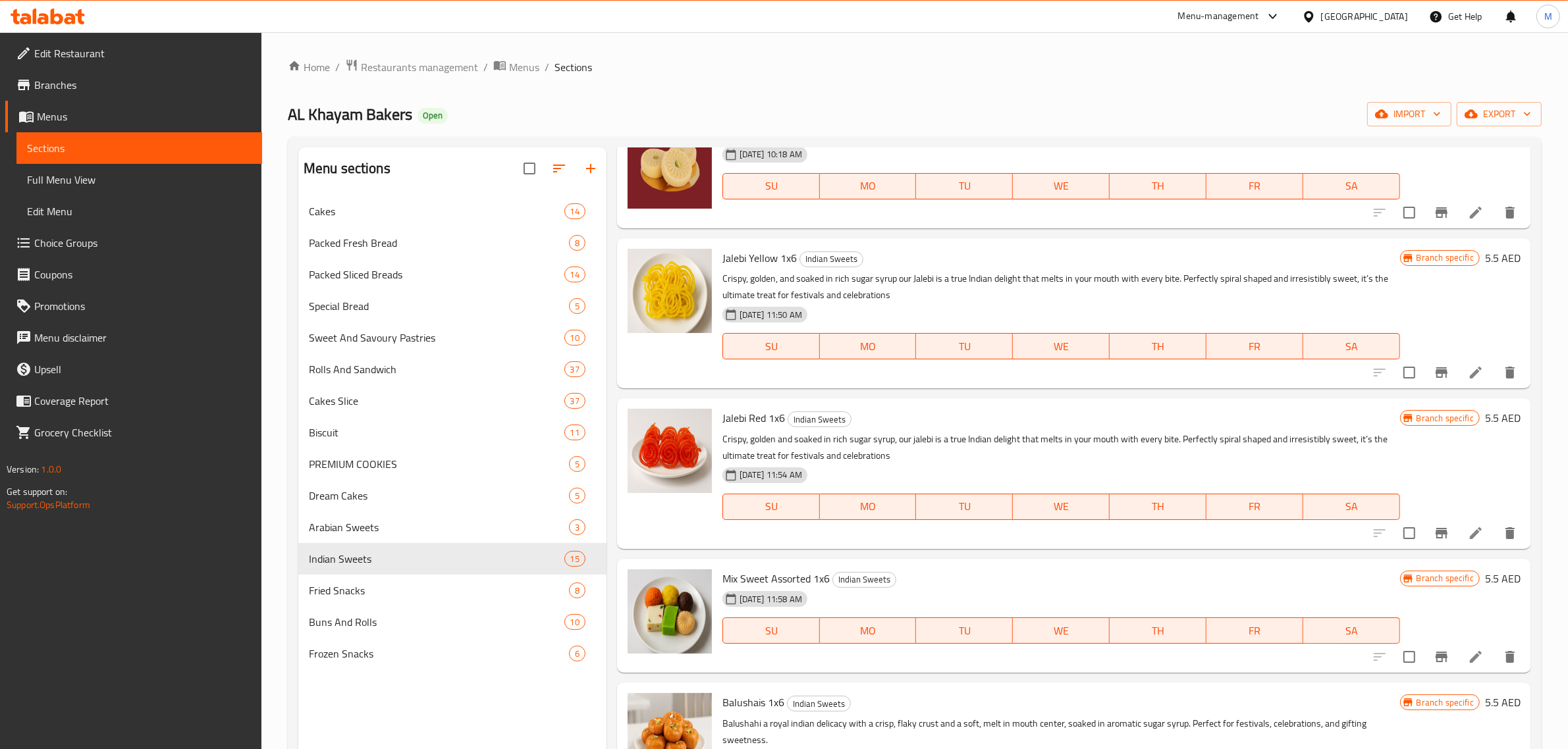
scroll to position [905, 0]
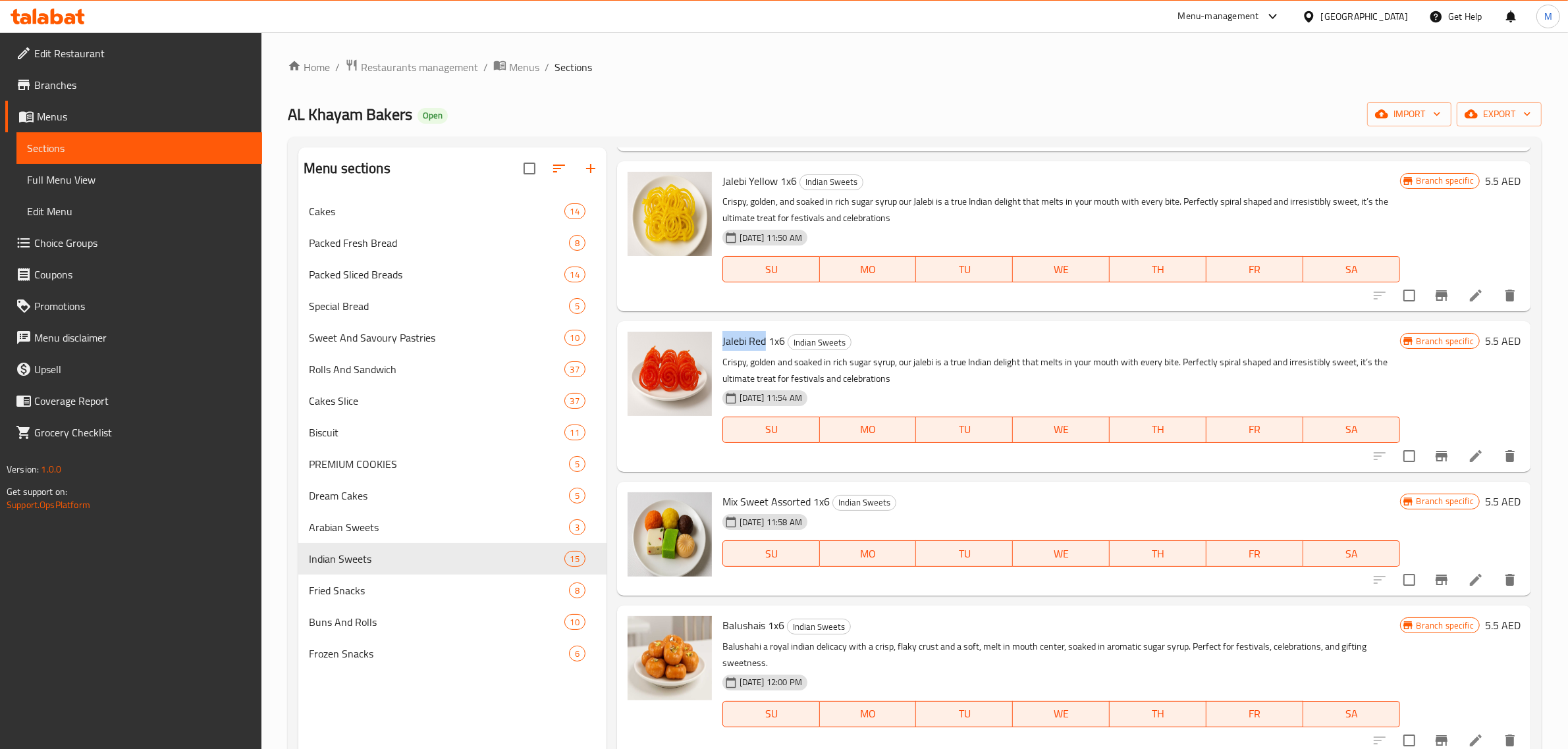
drag, startPoint x: 764, startPoint y: 359, endPoint x: 721, endPoint y: 359, distance: 43.0
click at [722, 351] on span "Jalebi Red 1x6" at bounding box center [753, 341] width 63 height 20
copy span "Jalebi Red"
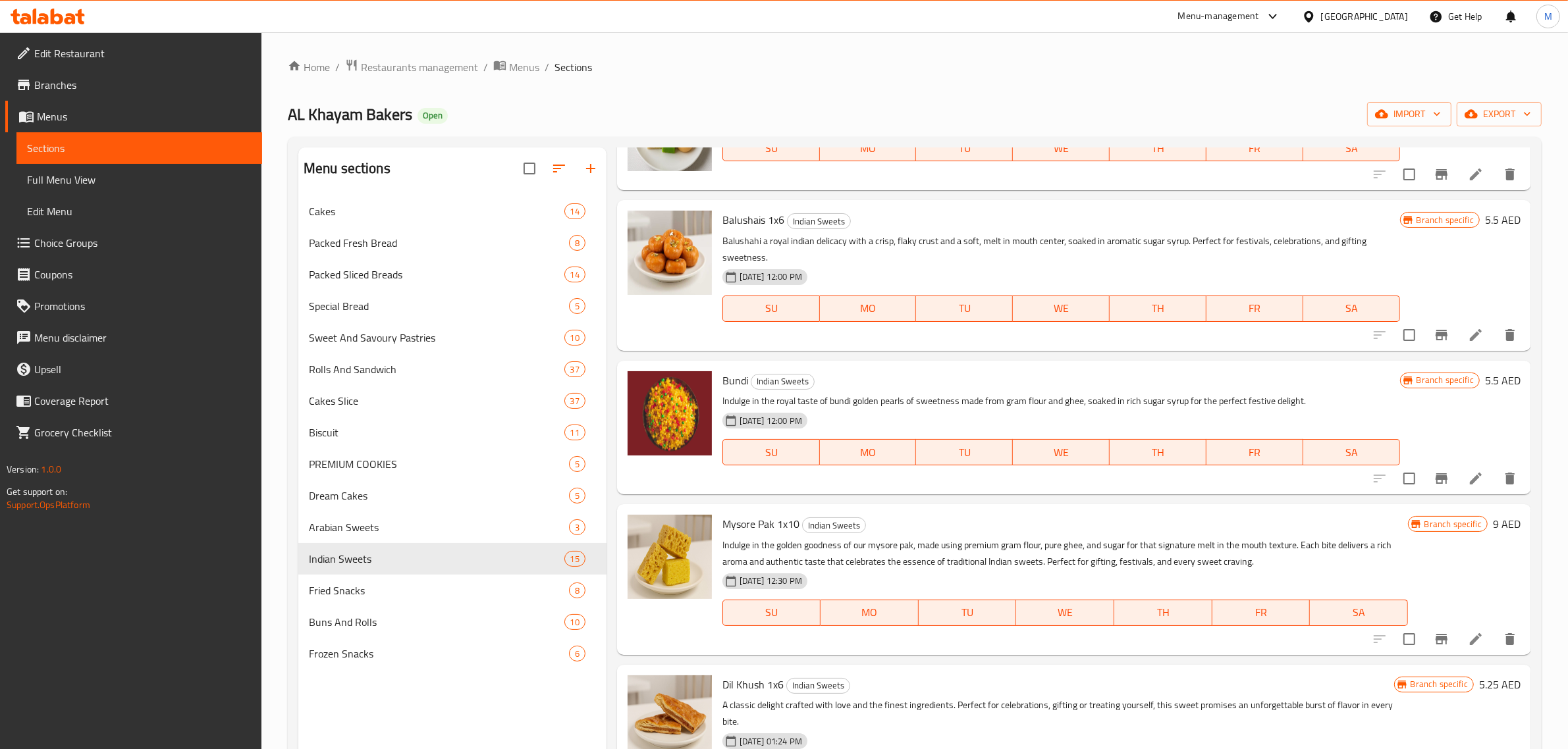
scroll to position [1317, 0]
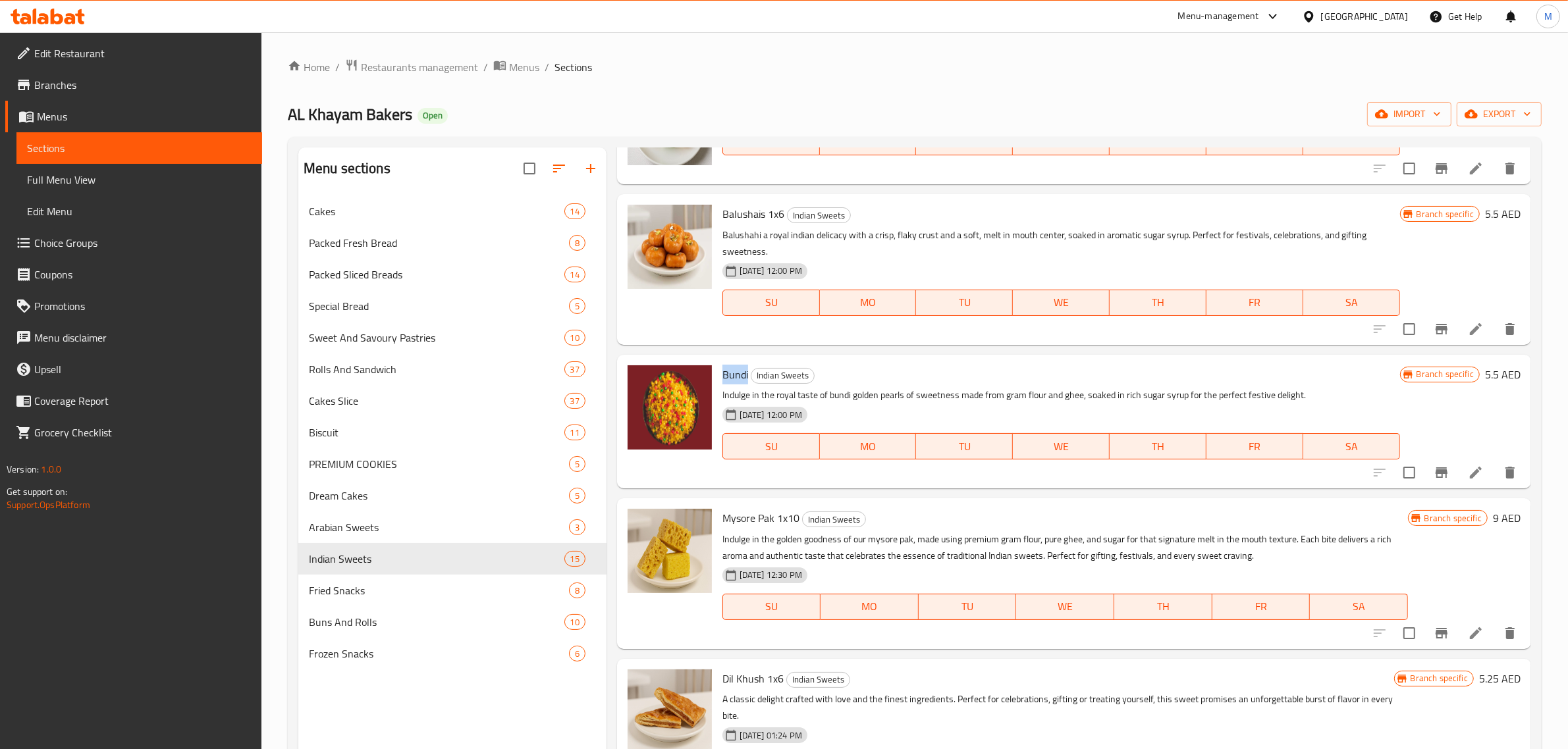
drag, startPoint x: 747, startPoint y: 390, endPoint x: 723, endPoint y: 390, distance: 24.0
click at [723, 385] on span "Bundi" at bounding box center [735, 374] width 26 height 20
copy span "Bundi"
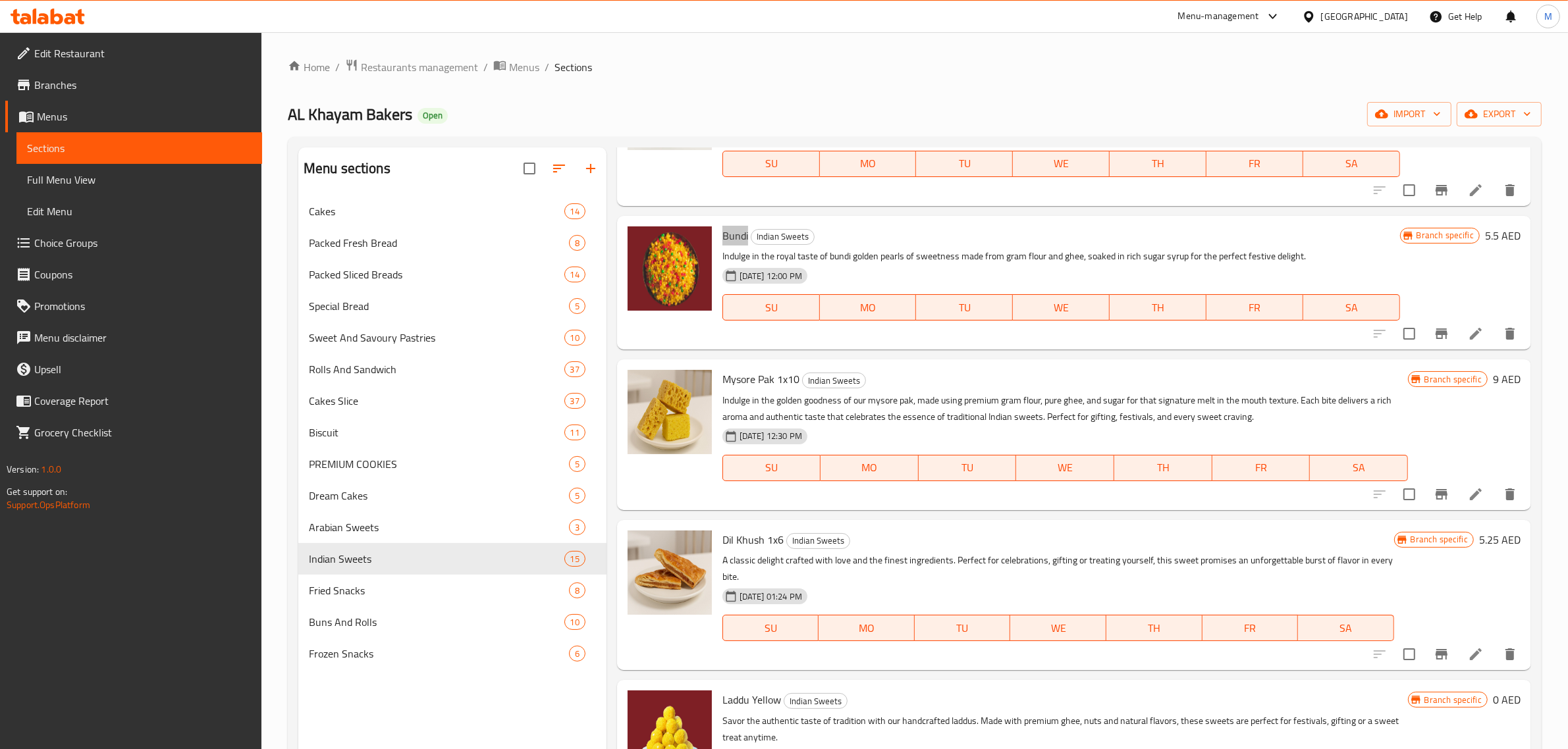
scroll to position [1565, 0]
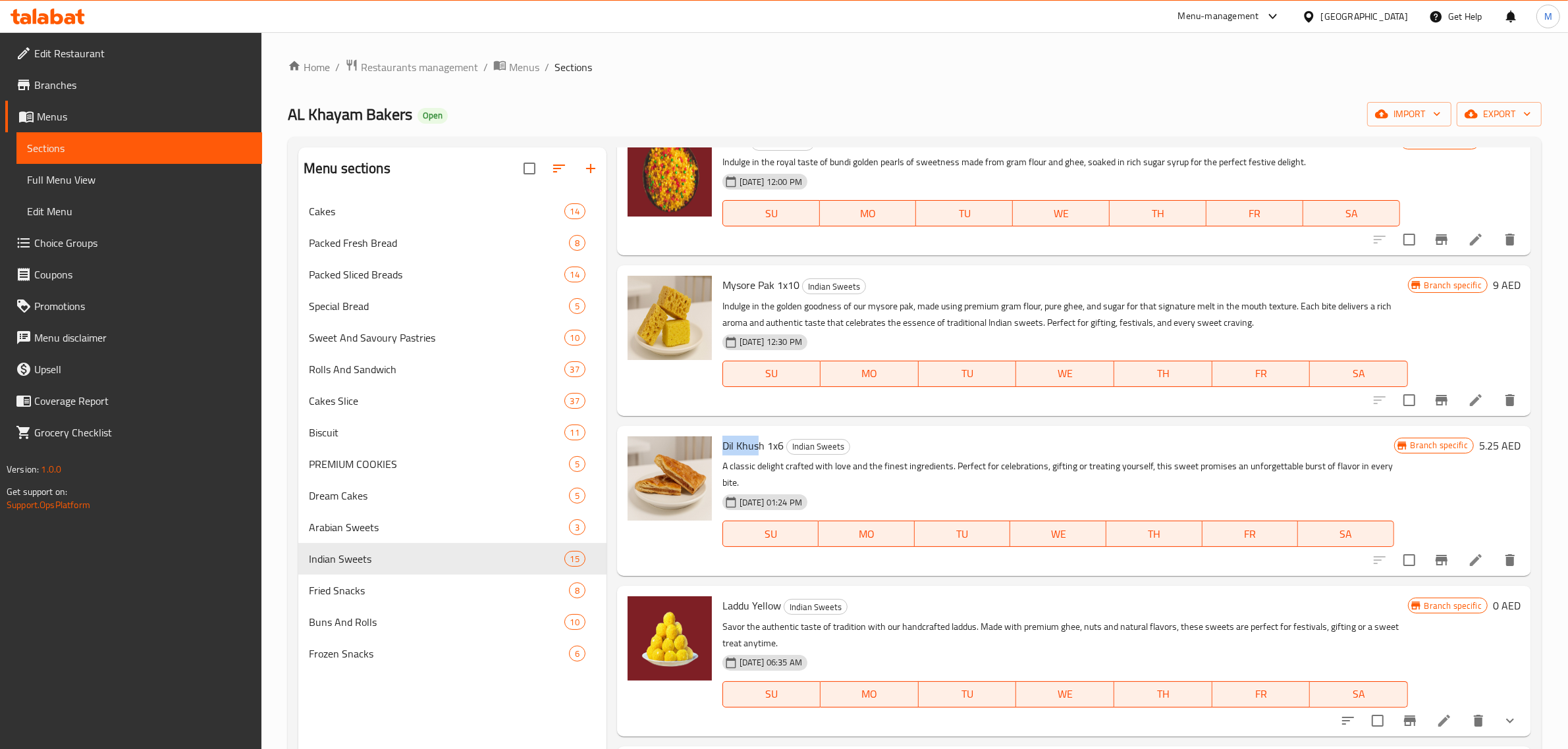
drag, startPoint x: 756, startPoint y: 448, endPoint x: 830, endPoint y: 599, distance: 168.2
click at [719, 452] on div "Dil Khush 1x6 Indian Sweets A classic delight crafted with love and the finest …" at bounding box center [1058, 500] width 682 height 139
copy span "Dil Khus"
click at [405, 59] on span "Restaurants management" at bounding box center [420, 67] width 118 height 16
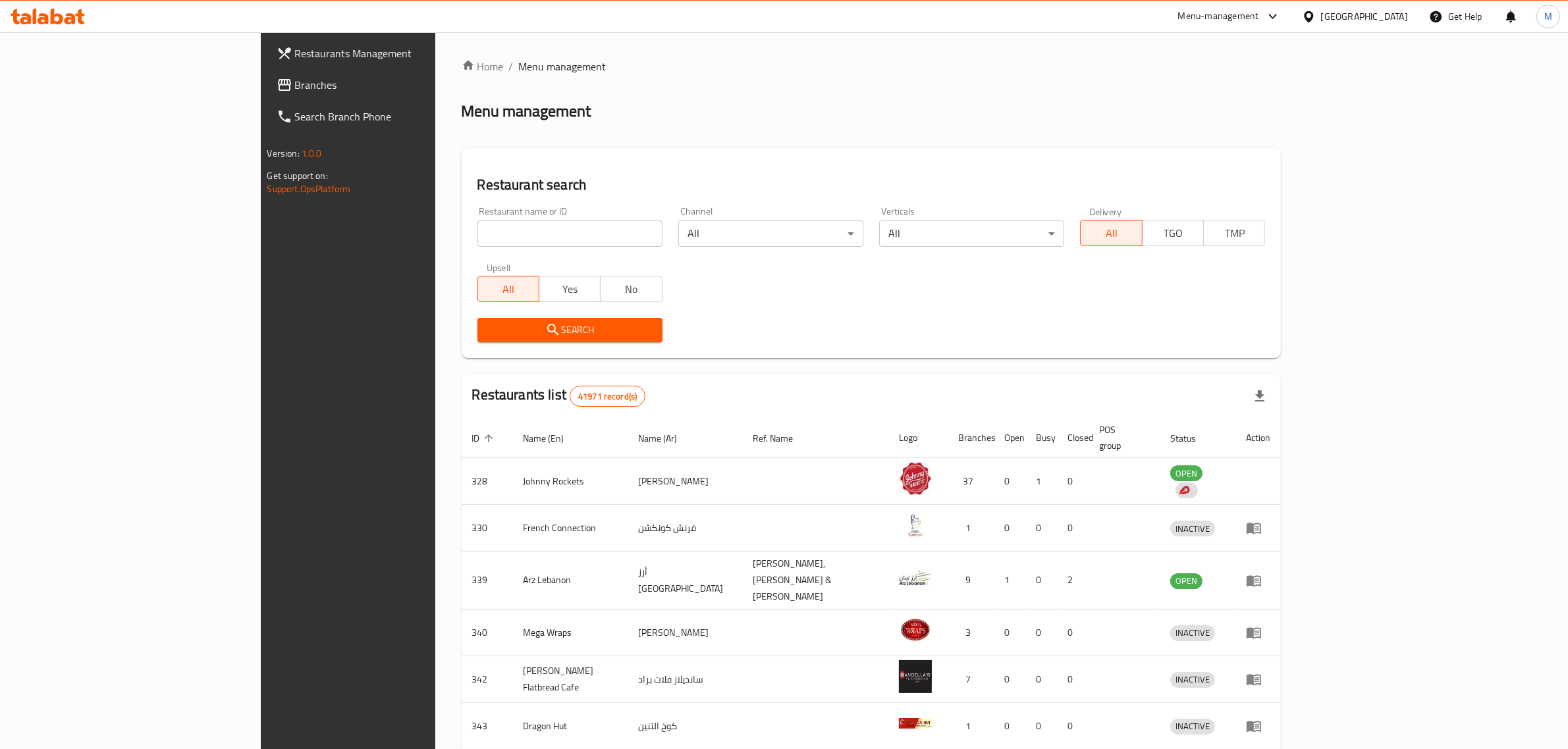
click at [477, 230] on input "search" at bounding box center [570, 234] width 185 height 27
paste input "27306"
type input "27306"
click button "Search" at bounding box center [570, 329] width 185 height 24
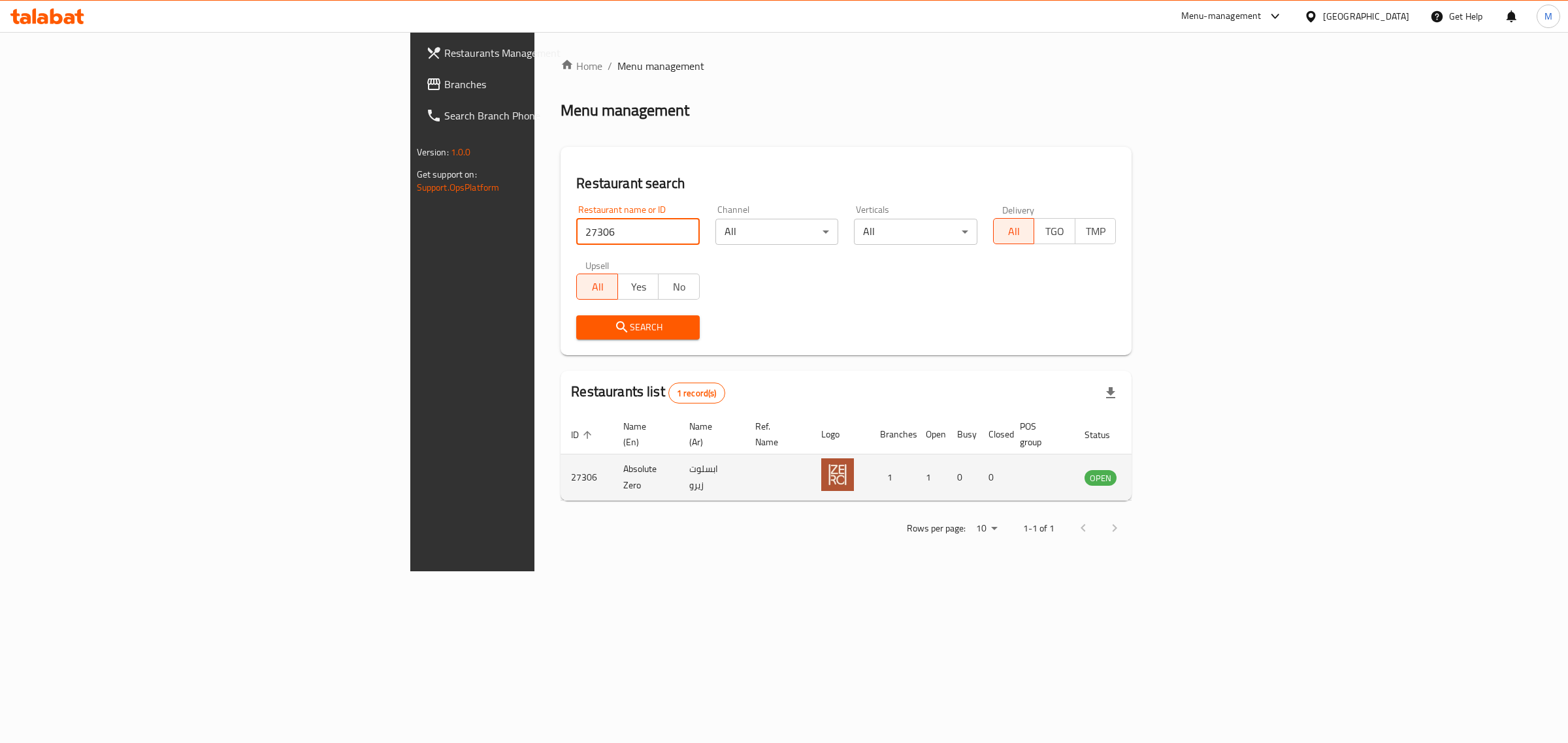
click at [1187, 454] on td "enhanced table" at bounding box center [1165, 477] width 45 height 46
click at [1177, 470] on link "enhanced table" at bounding box center [1164, 477] width 24 height 16
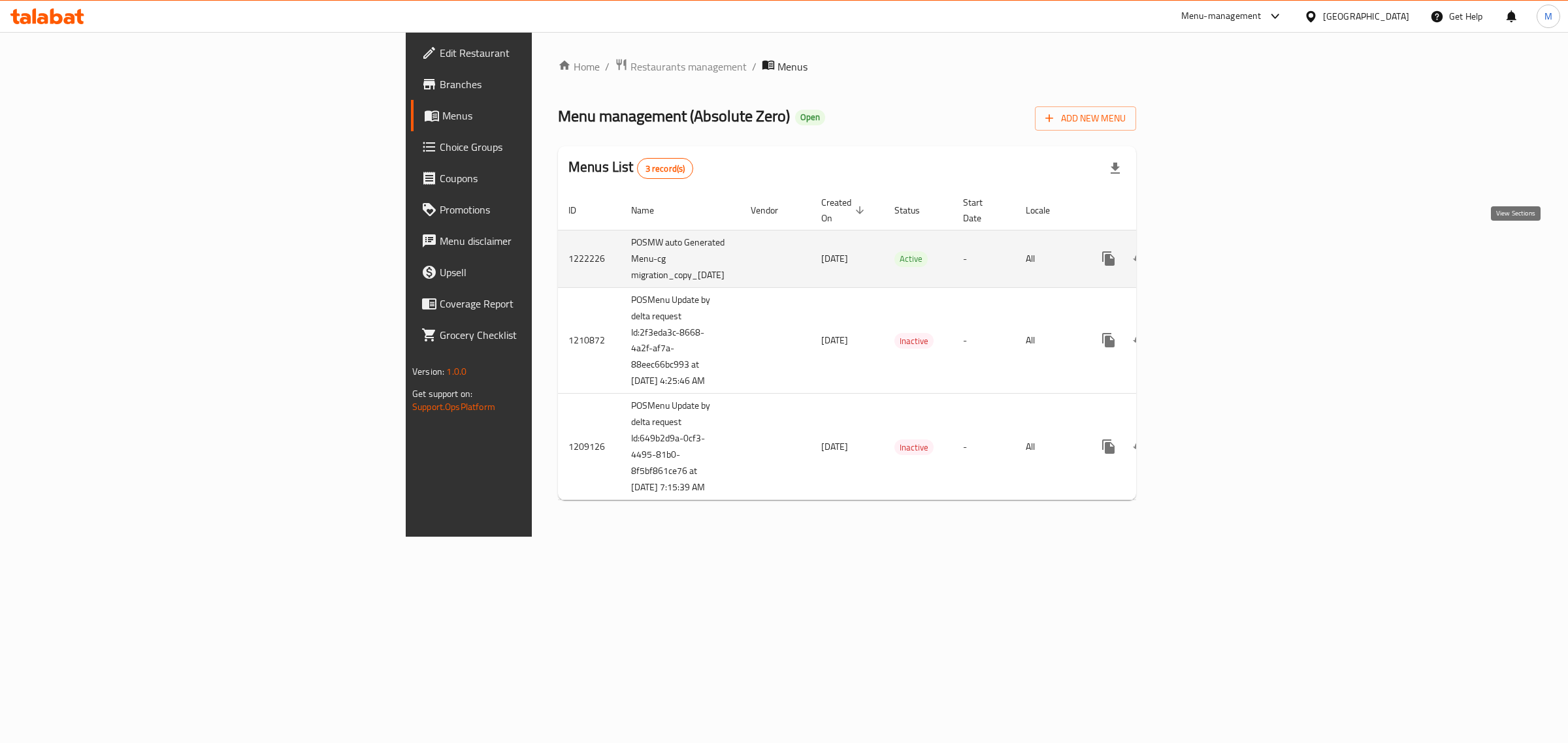
click at [1211, 251] on icon "enhanced table" at bounding box center [1202, 258] width 16 height 16
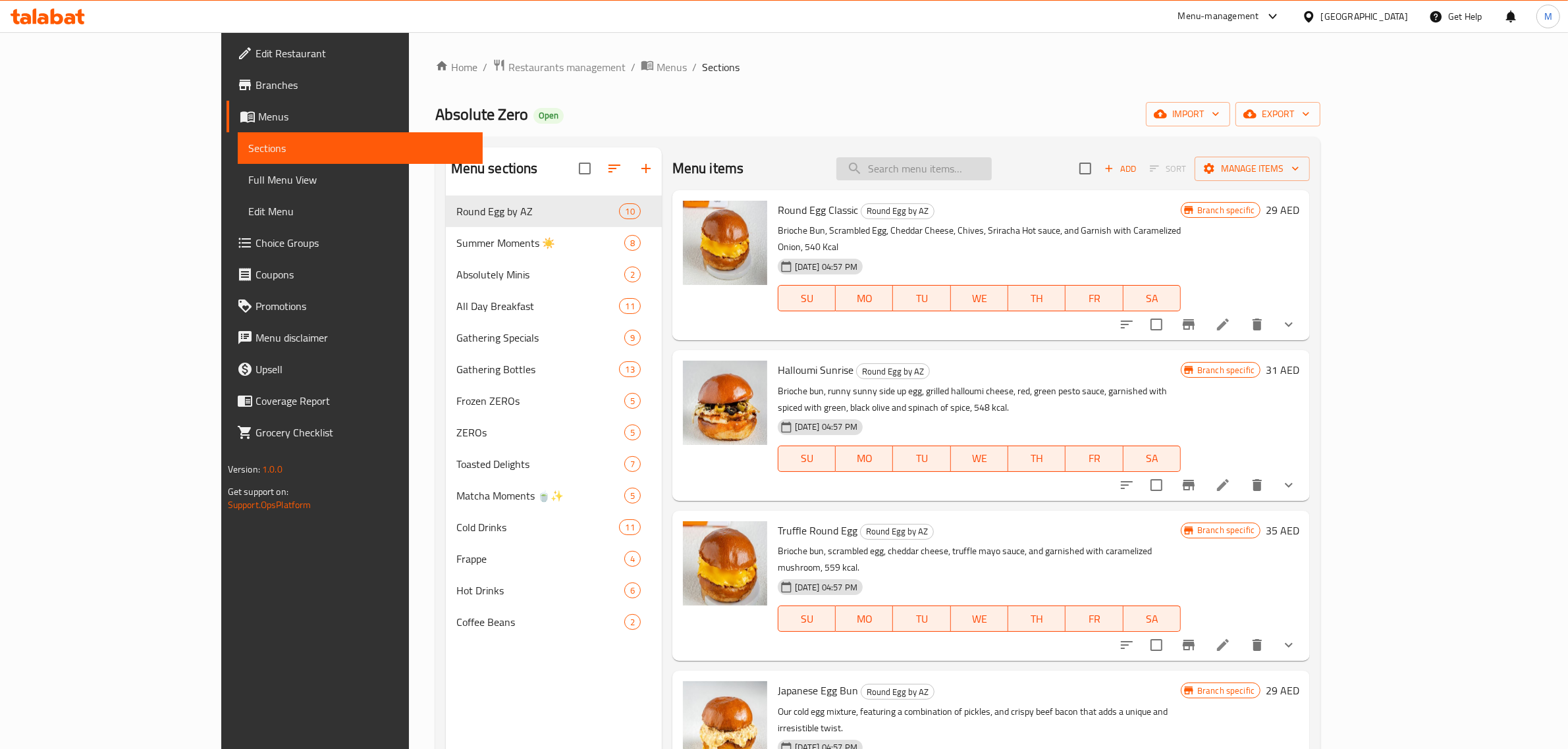
click at [957, 179] on input "search" at bounding box center [914, 169] width 155 height 23
paste input "Americano"
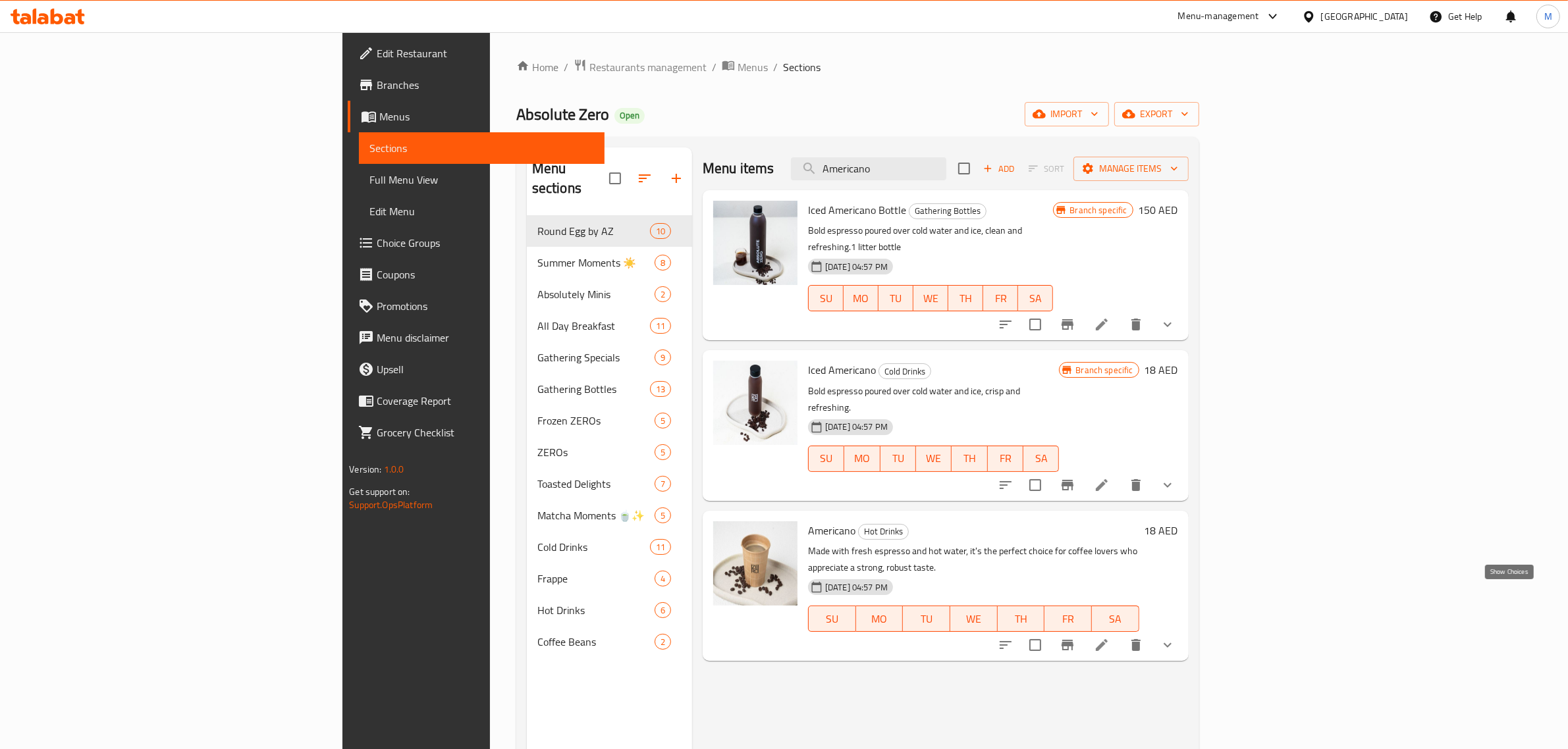
click at [1175, 637] on icon "show more" at bounding box center [1167, 645] width 16 height 16
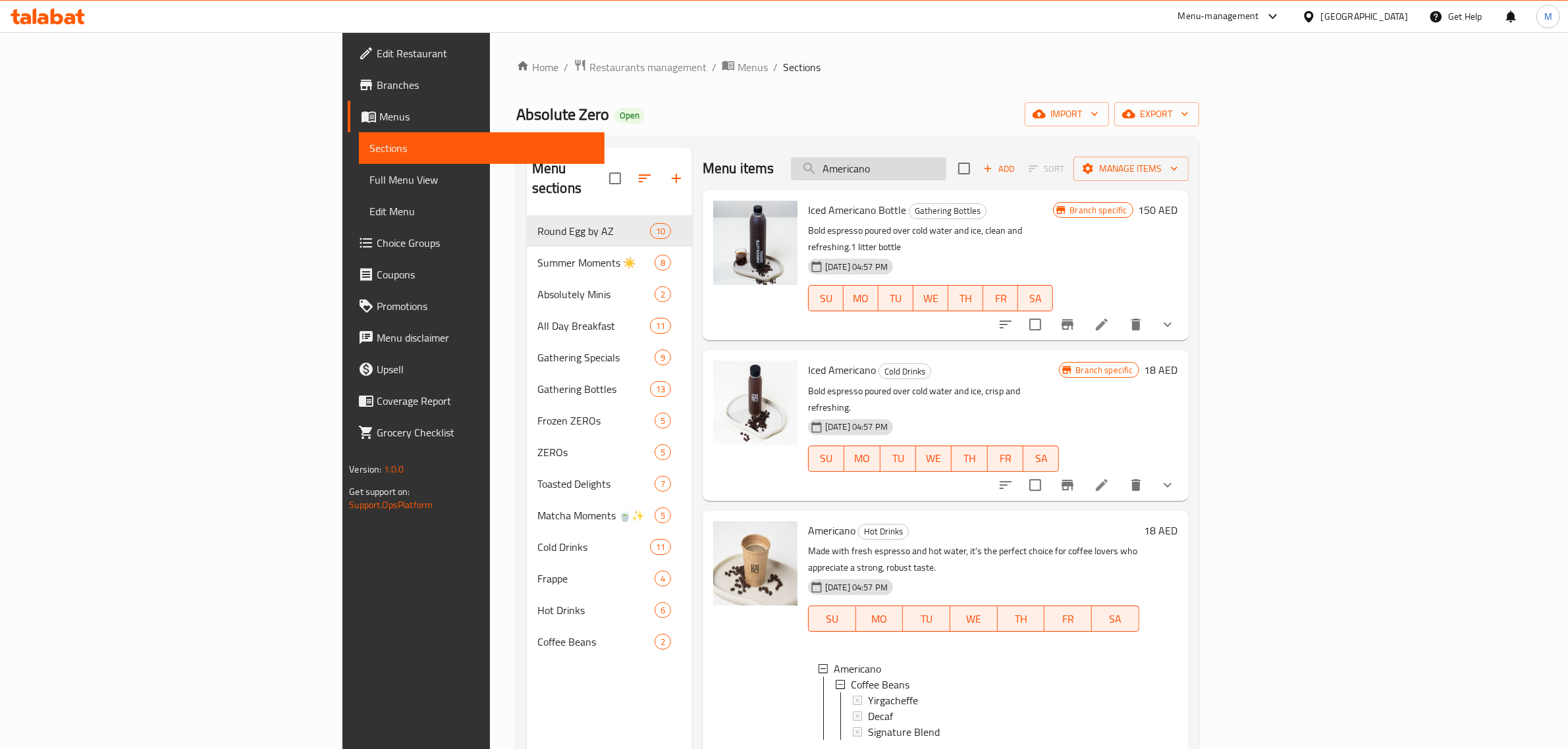
click at [946, 179] on input "Americano" at bounding box center [868, 169] width 155 height 23
paste input "Hot Matcha Latte"
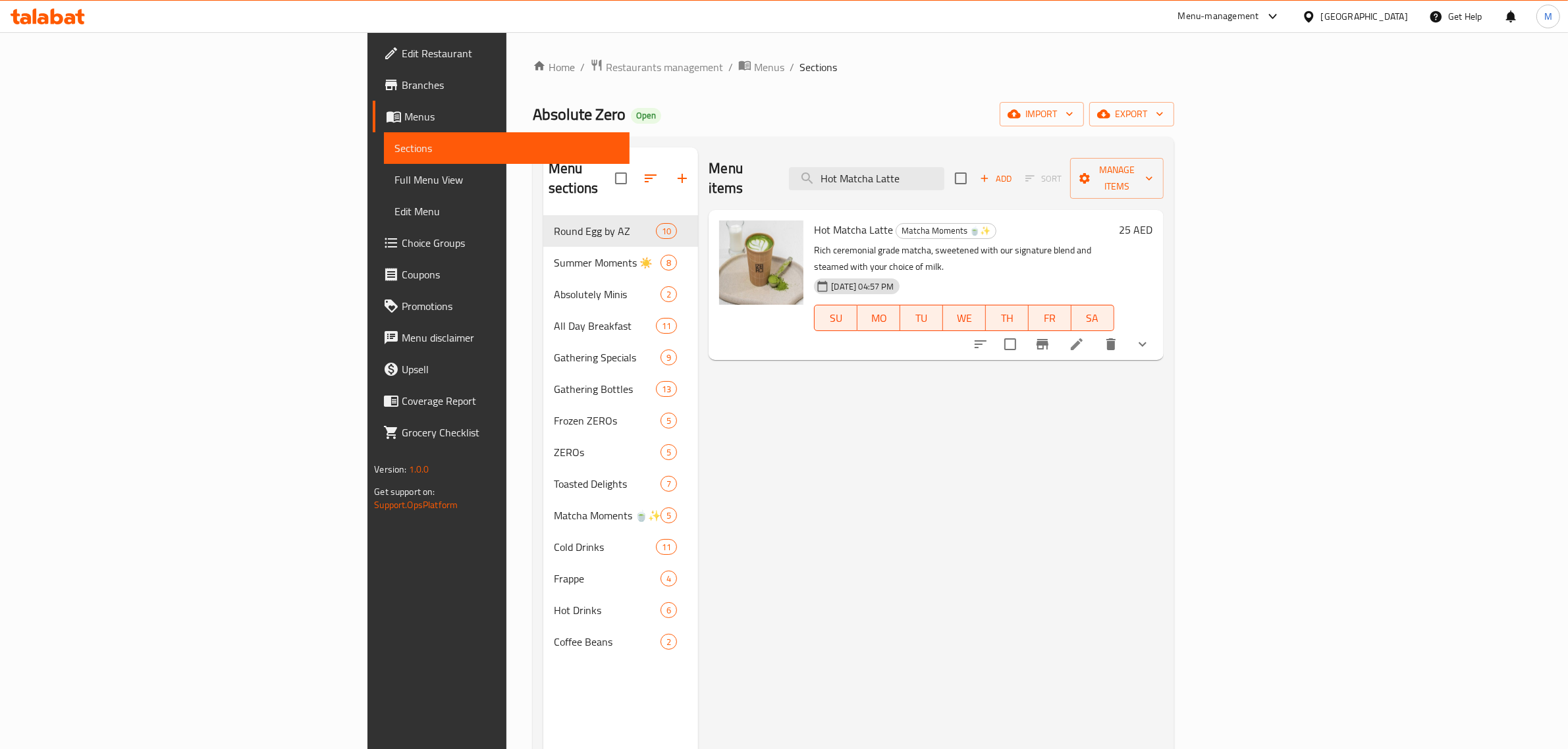
click at [1158, 329] on button "show more" at bounding box center [1143, 344] width 32 height 32
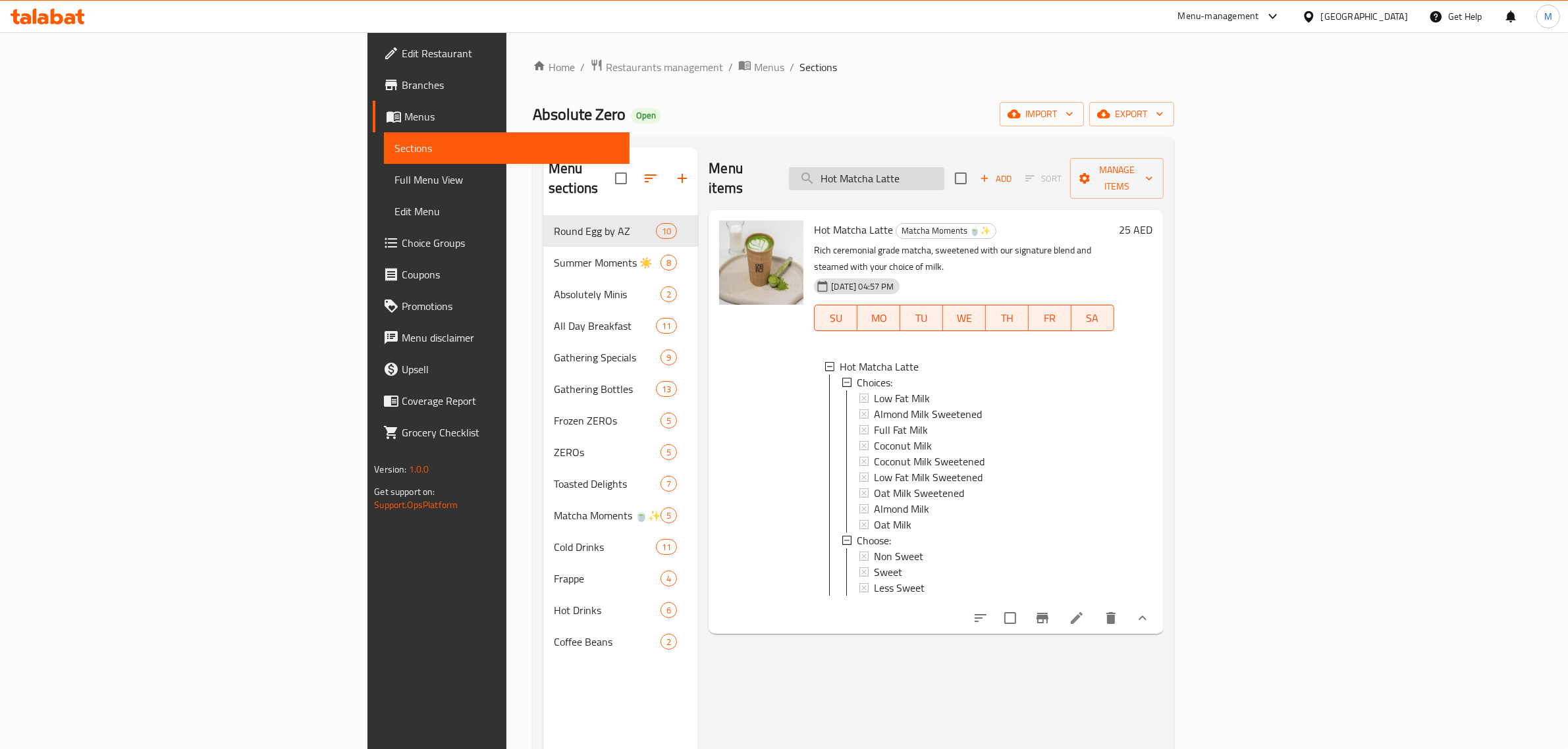
click at [944, 174] on input "Hot Matcha Latte" at bounding box center [867, 179] width 155 height 23
paste input "Espresso"
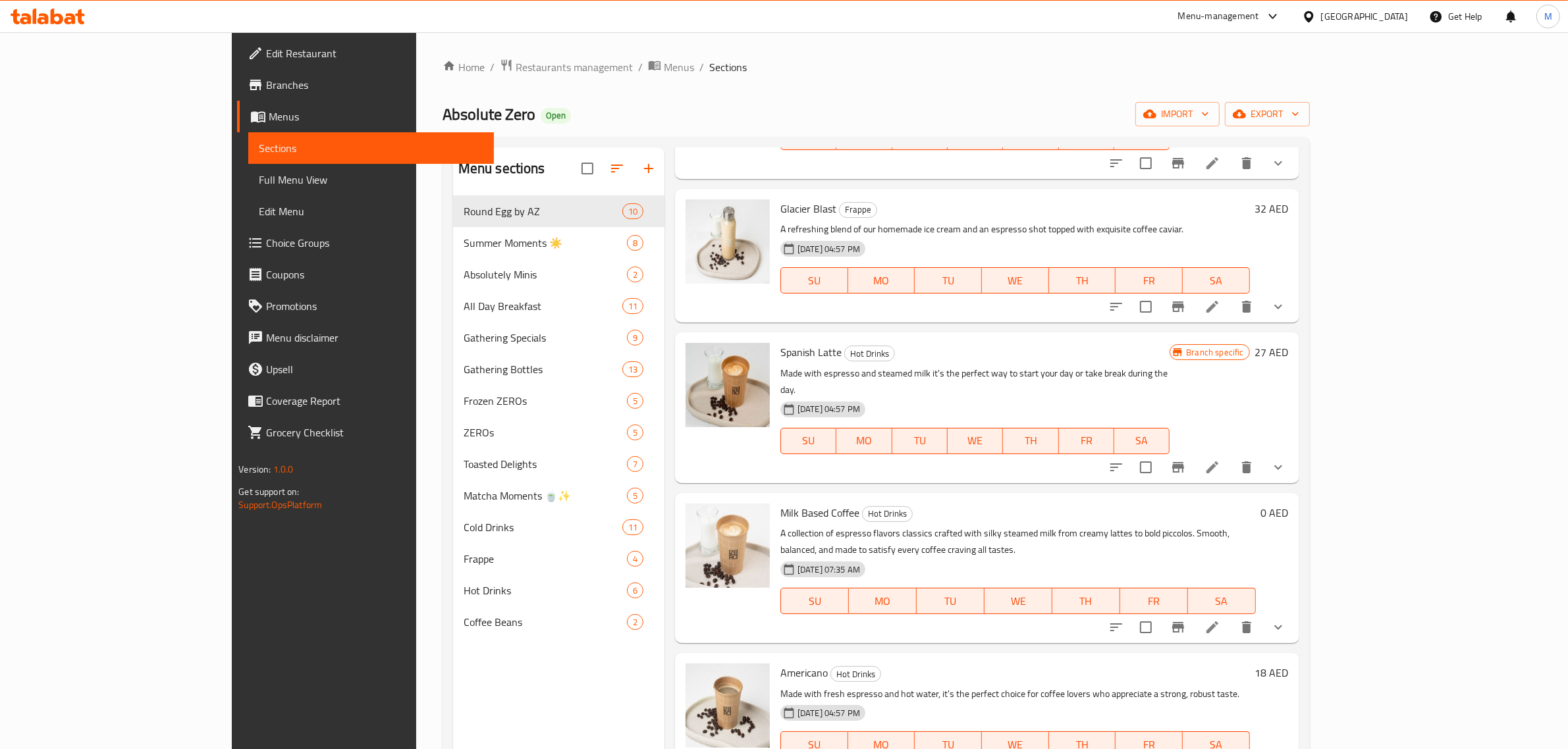
scroll to position [185, 0]
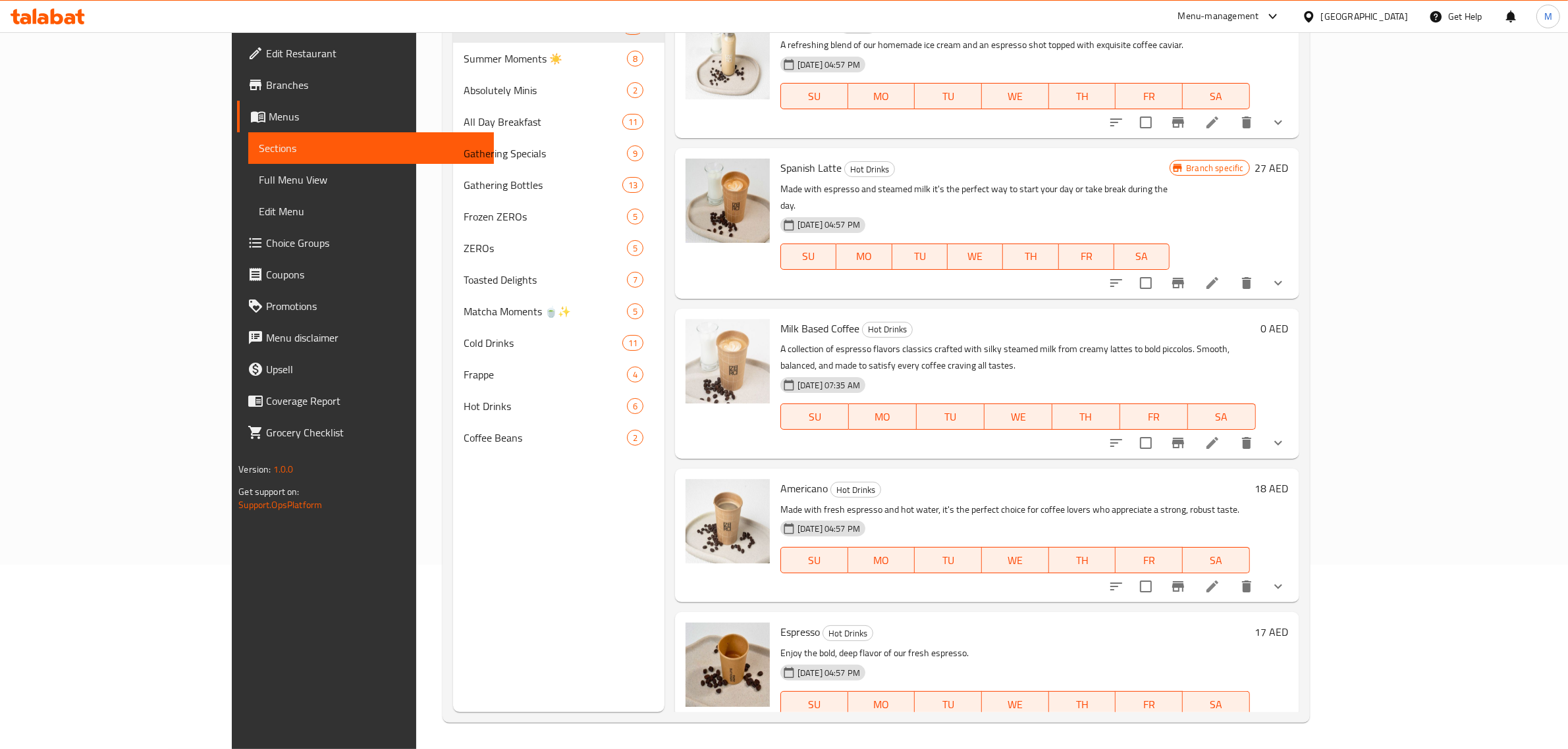
type input "Espresso"
click at [1286, 723] on icon "show more" at bounding box center [1278, 731] width 16 height 16
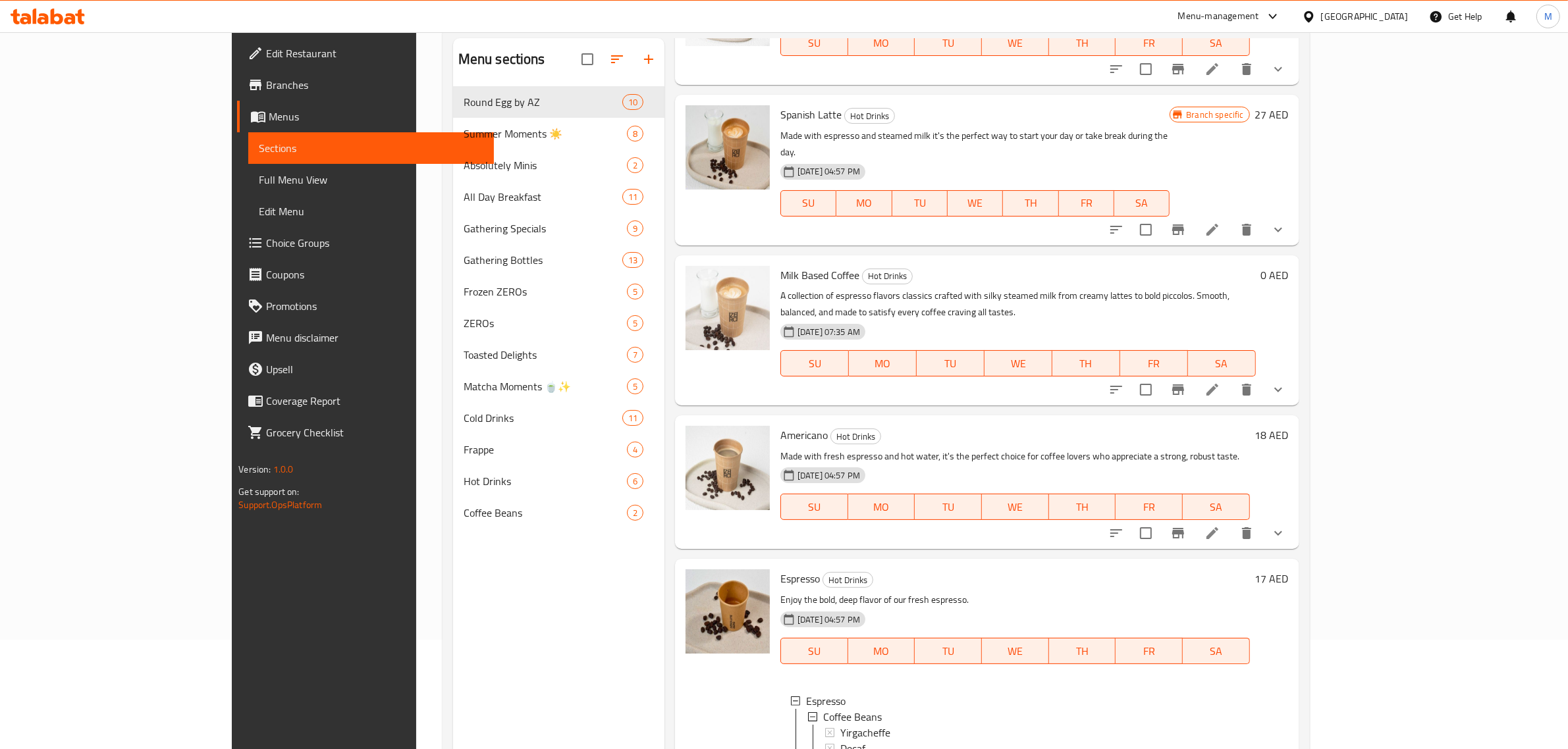
scroll to position [0, 0]
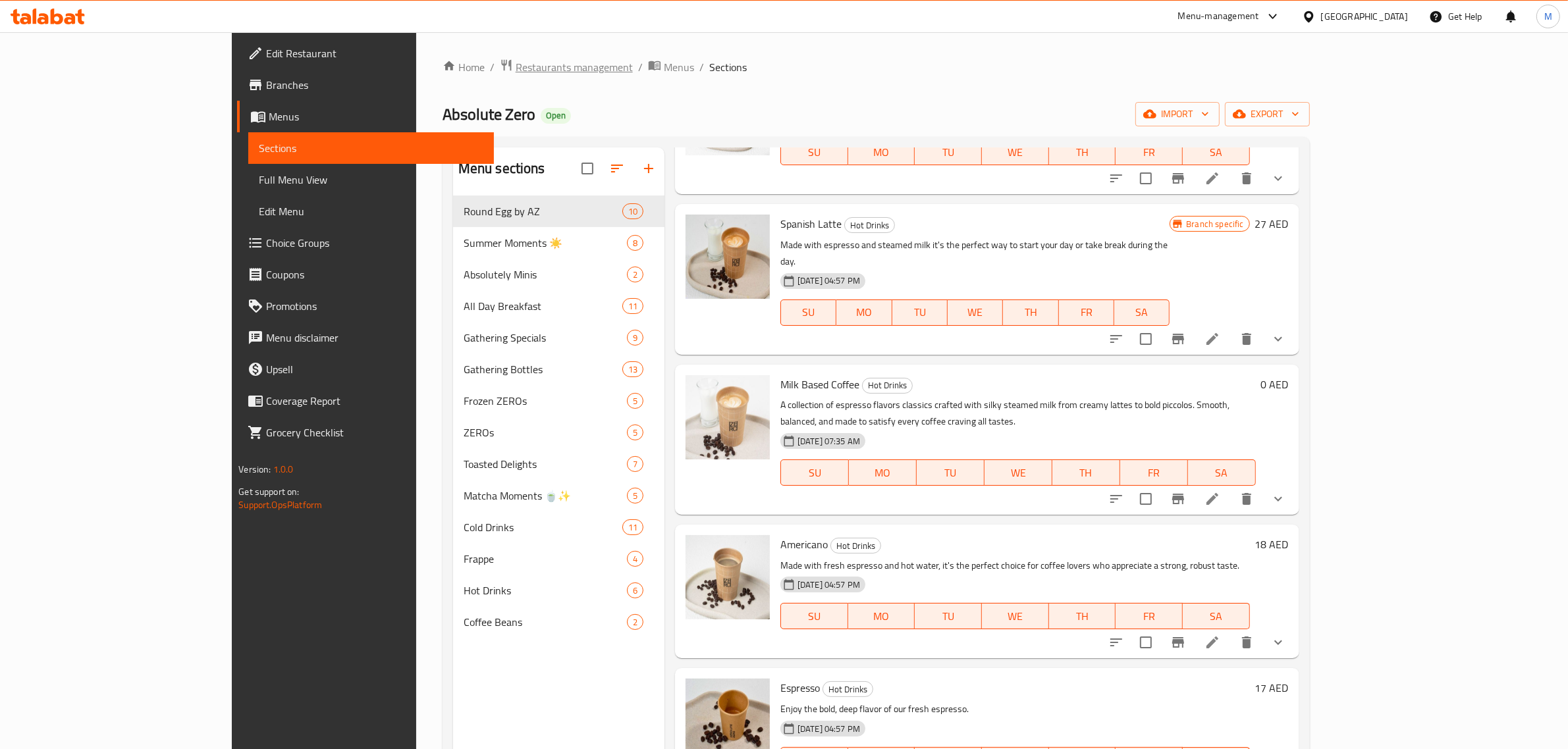
click at [515, 64] on span "Restaurants management" at bounding box center [574, 67] width 118 height 16
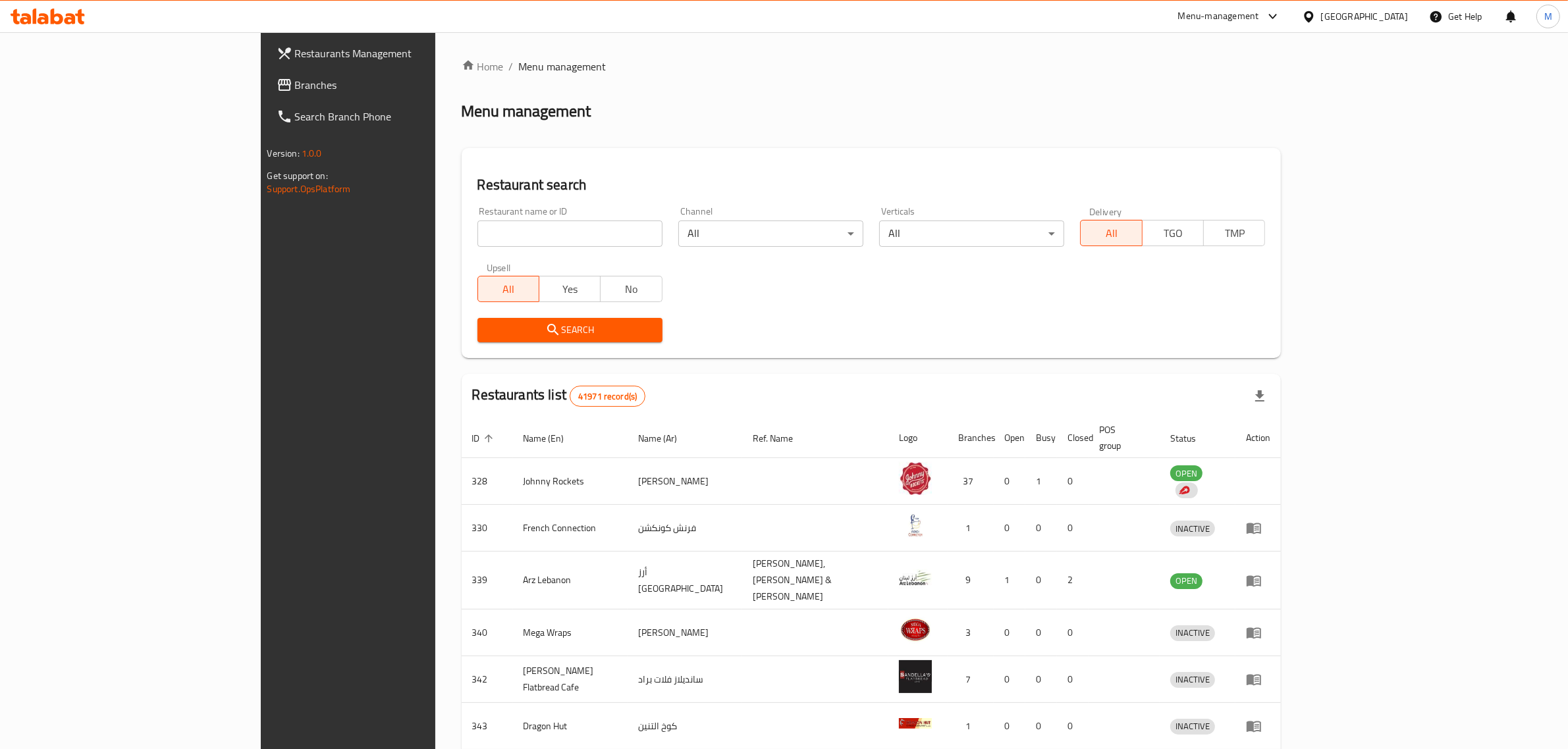
click at [477, 230] on input "search" at bounding box center [570, 234] width 185 height 27
paste input "24693"
type input "24693"
click button "Search" at bounding box center [570, 329] width 185 height 24
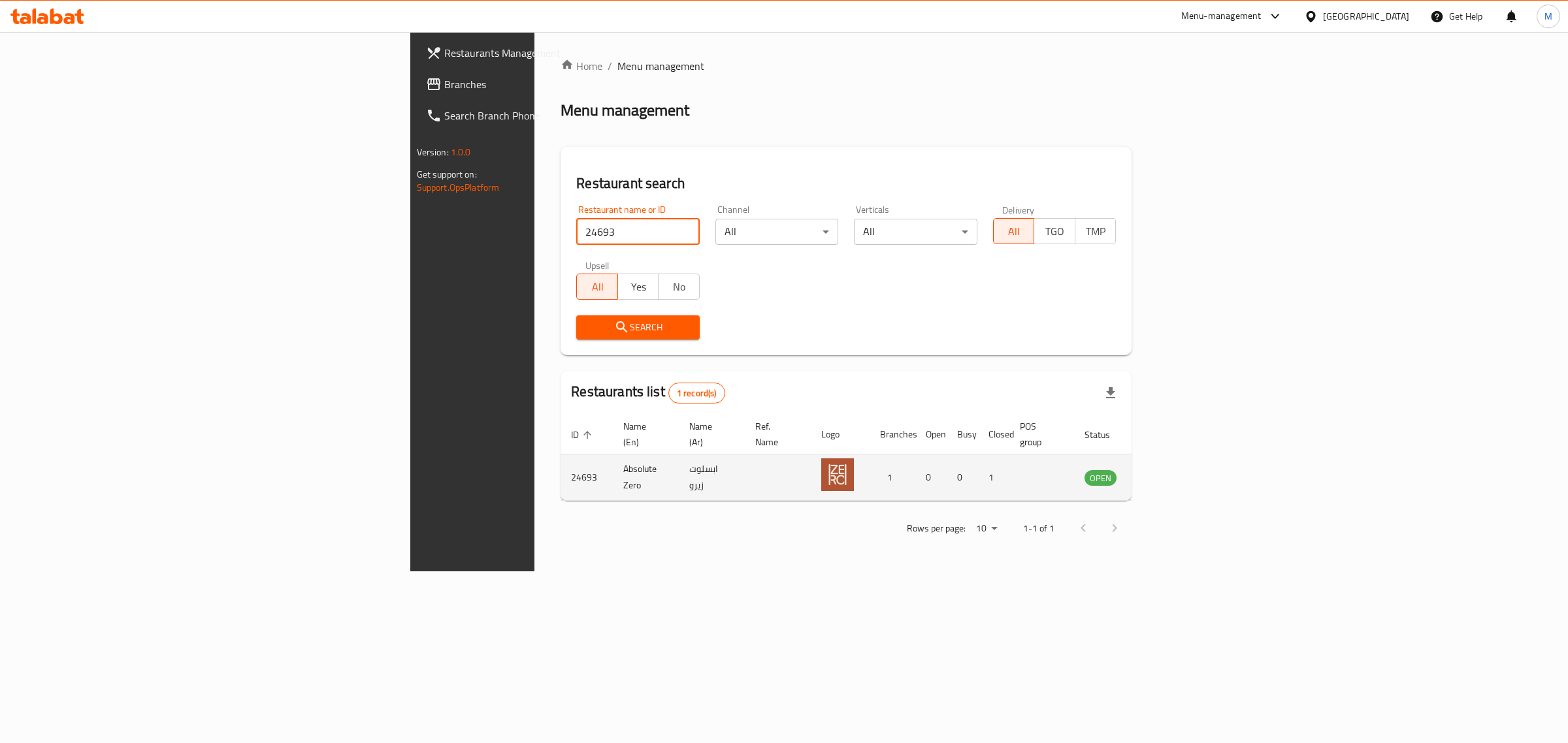
click at [1168, 470] on icon "enhanced table" at bounding box center [1160, 477] width 16 height 16
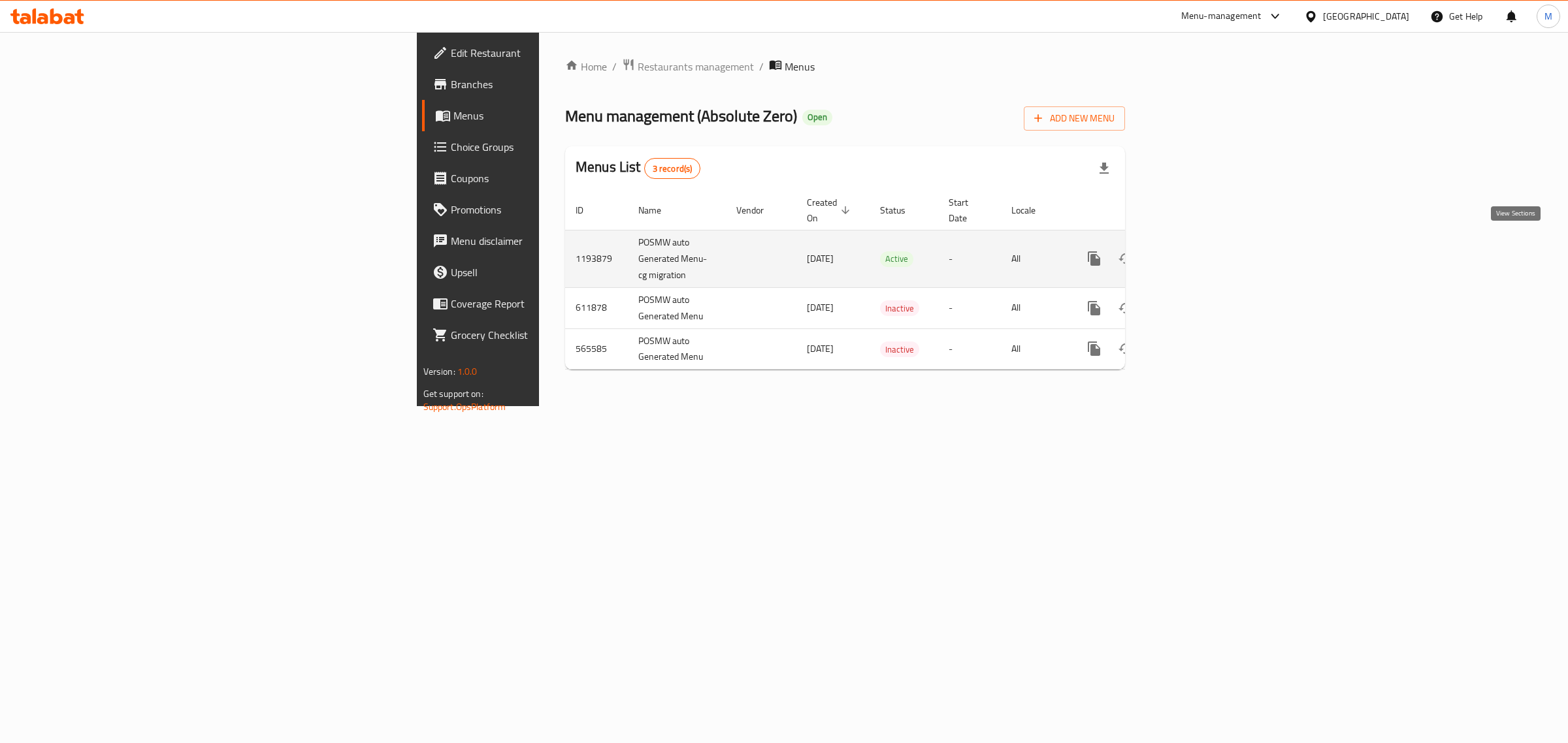
click at [1204, 243] on link "enhanced table" at bounding box center [1188, 259] width 31 height 31
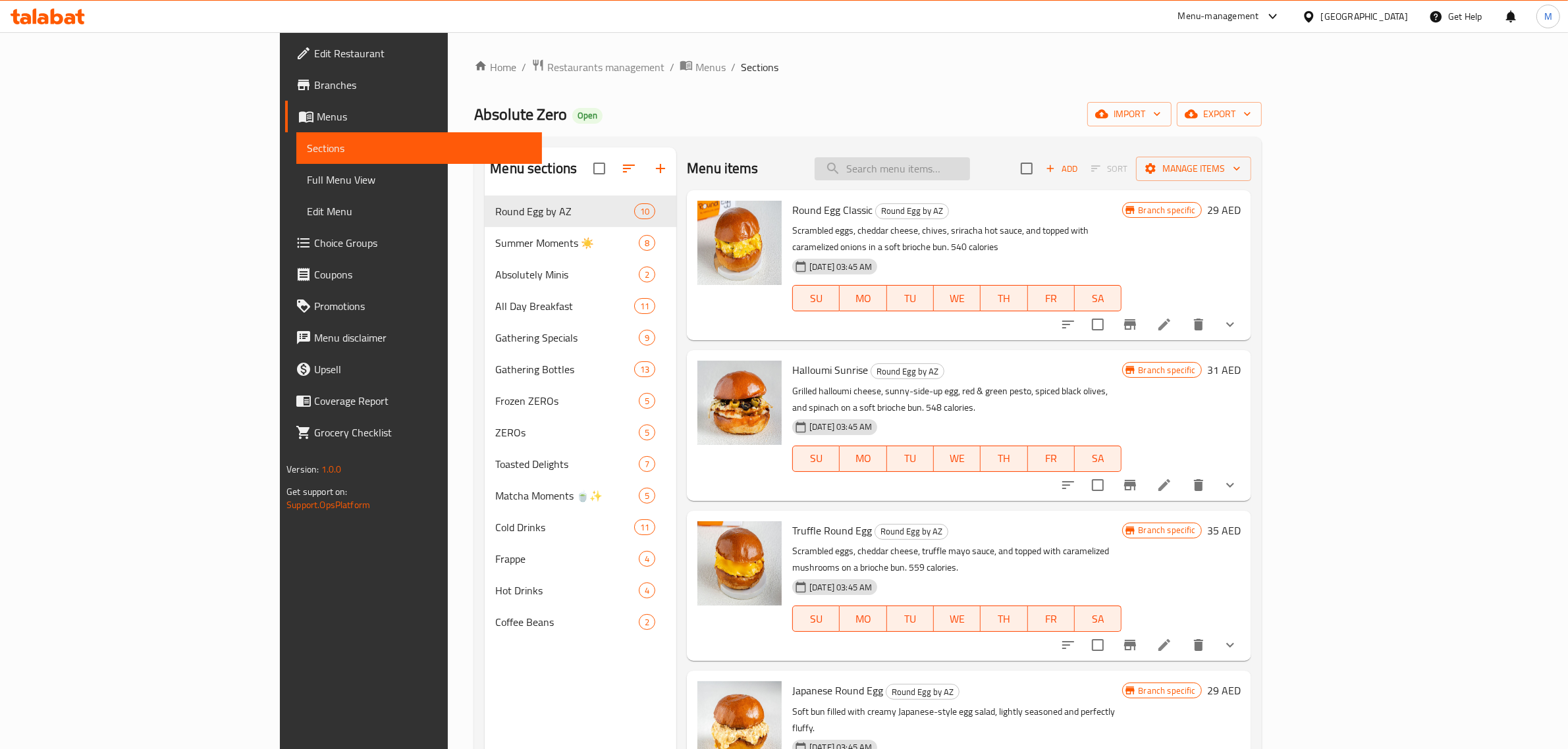
click at [970, 161] on input "search" at bounding box center [892, 169] width 155 height 23
paste input "Iced Americano"
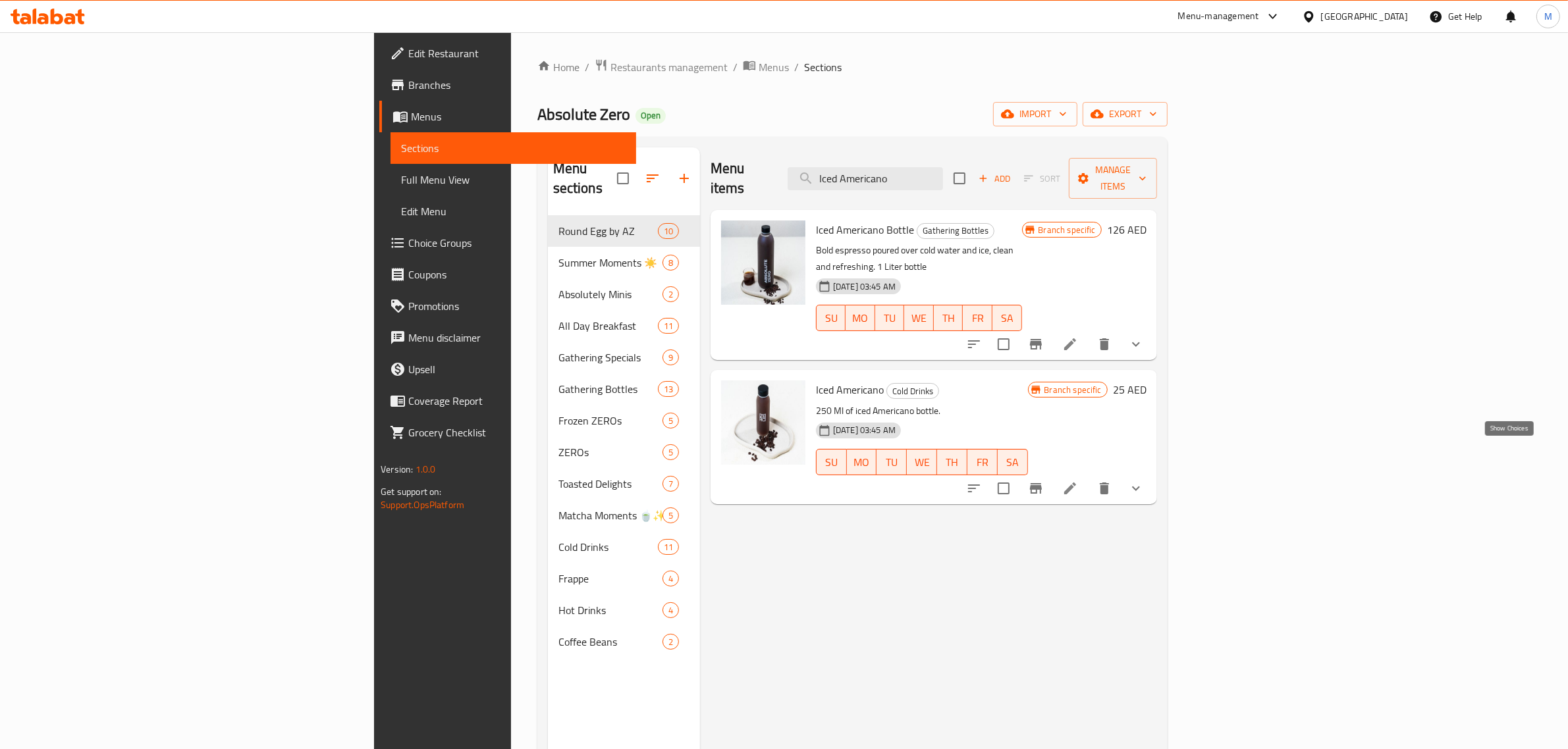
click at [1143, 480] on icon "show more" at bounding box center [1135, 488] width 16 height 16
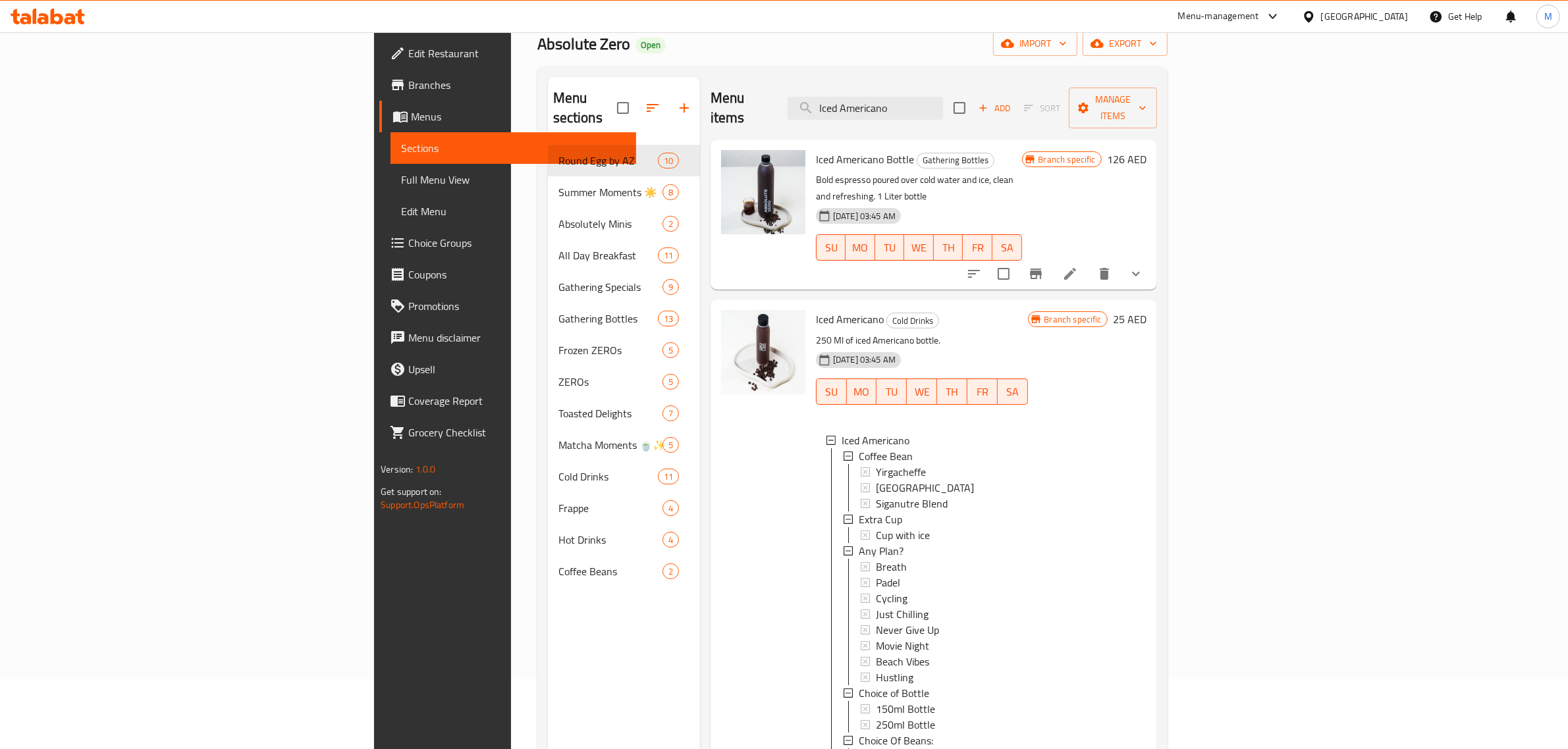
scroll to position [185, 0]
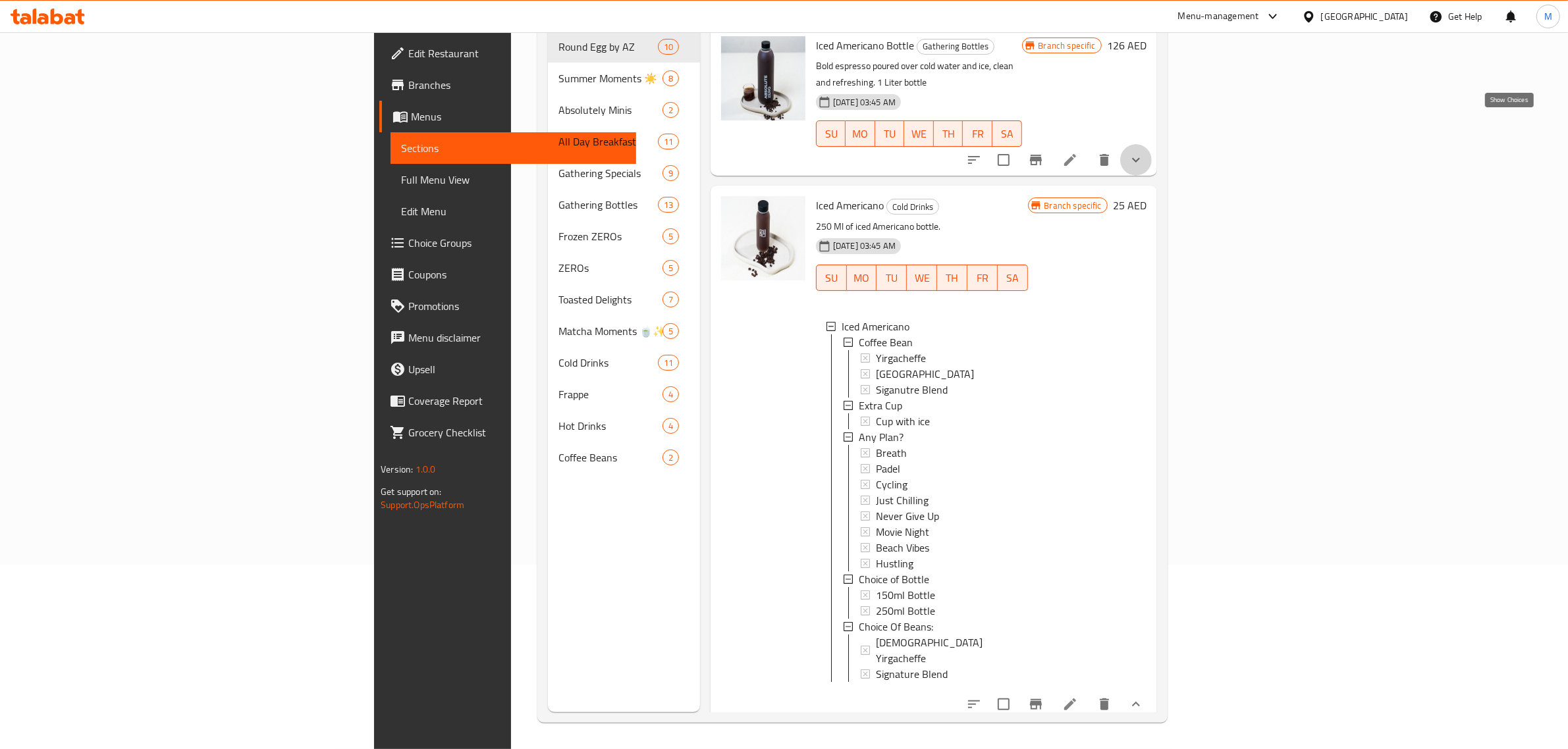
click at [1143, 152] on icon "show more" at bounding box center [1135, 159] width 16 height 16
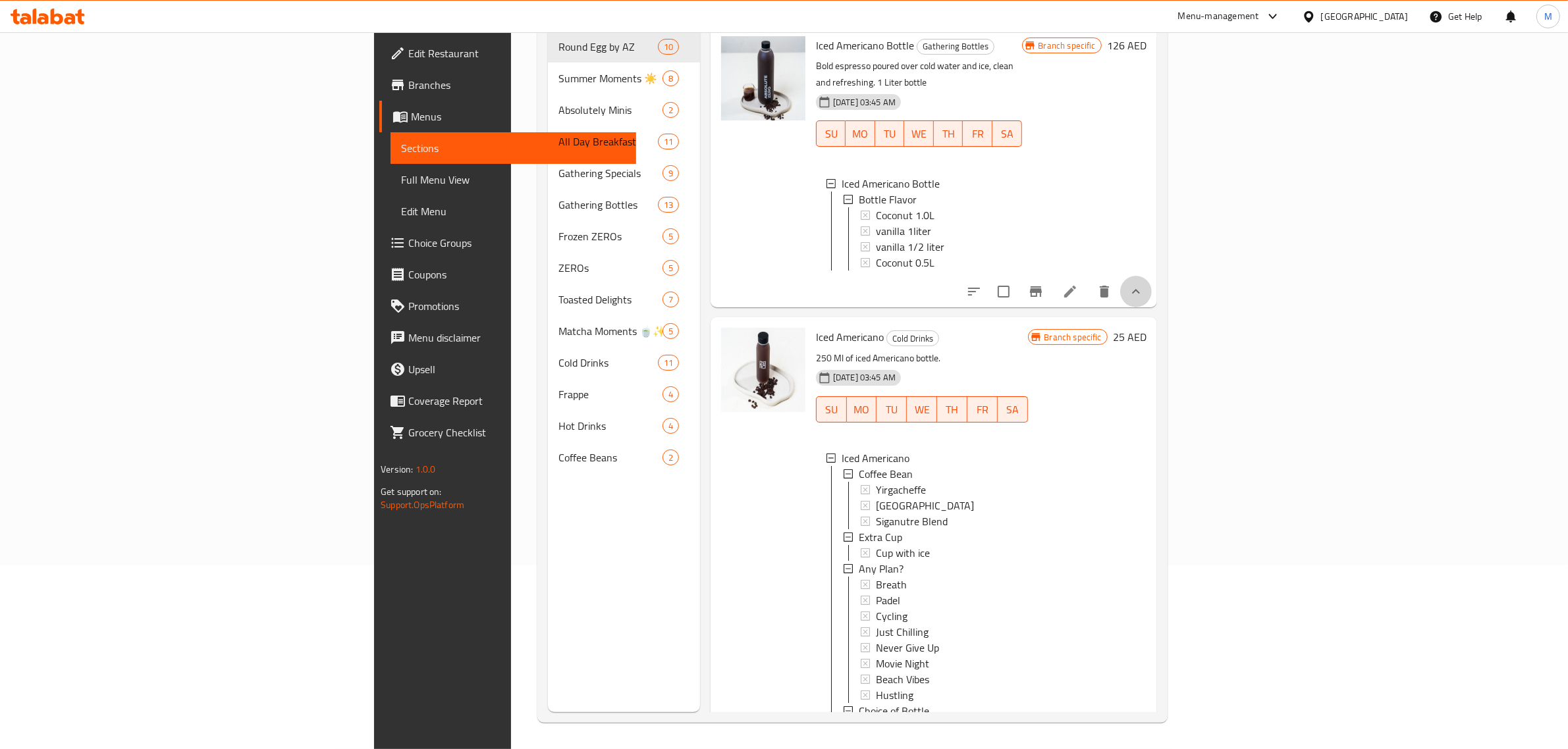
click at [1152, 276] on button "show more" at bounding box center [1136, 292] width 32 height 32
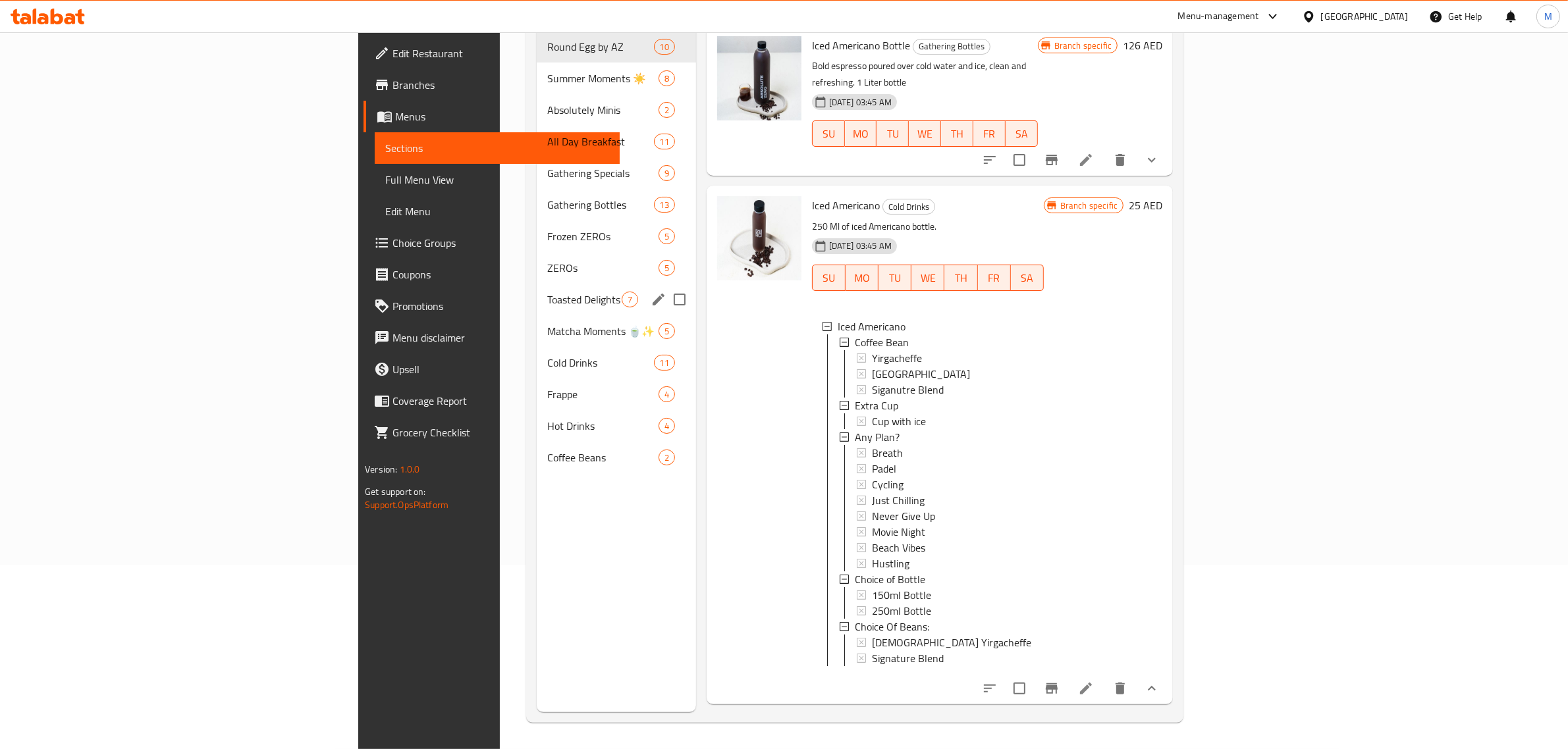
scroll to position [0, 0]
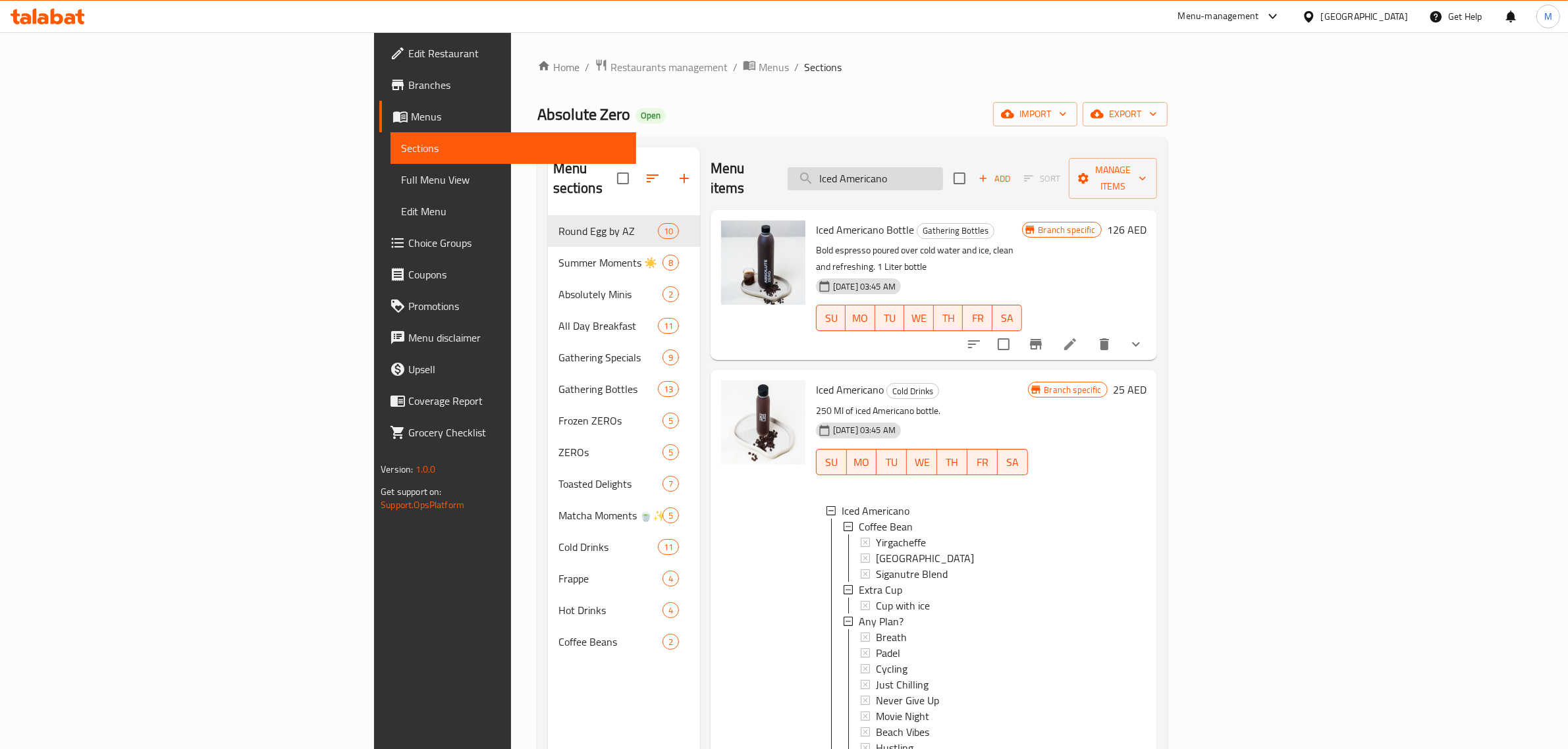
click at [942, 171] on input "Iced Americano" at bounding box center [865, 179] width 155 height 23
paste input "Cold Brew"
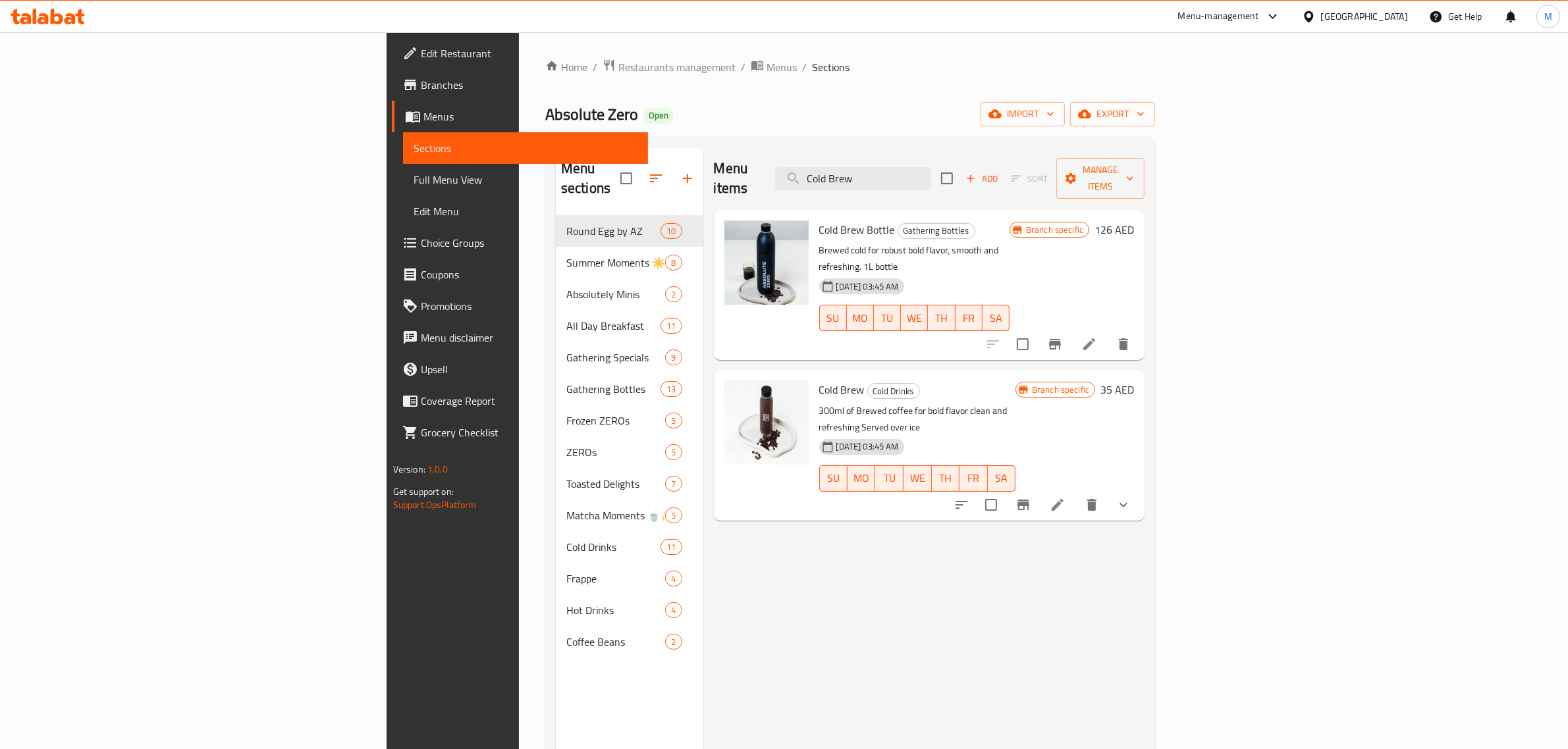
click at [1139, 490] on button "show more" at bounding box center [1123, 505] width 32 height 32
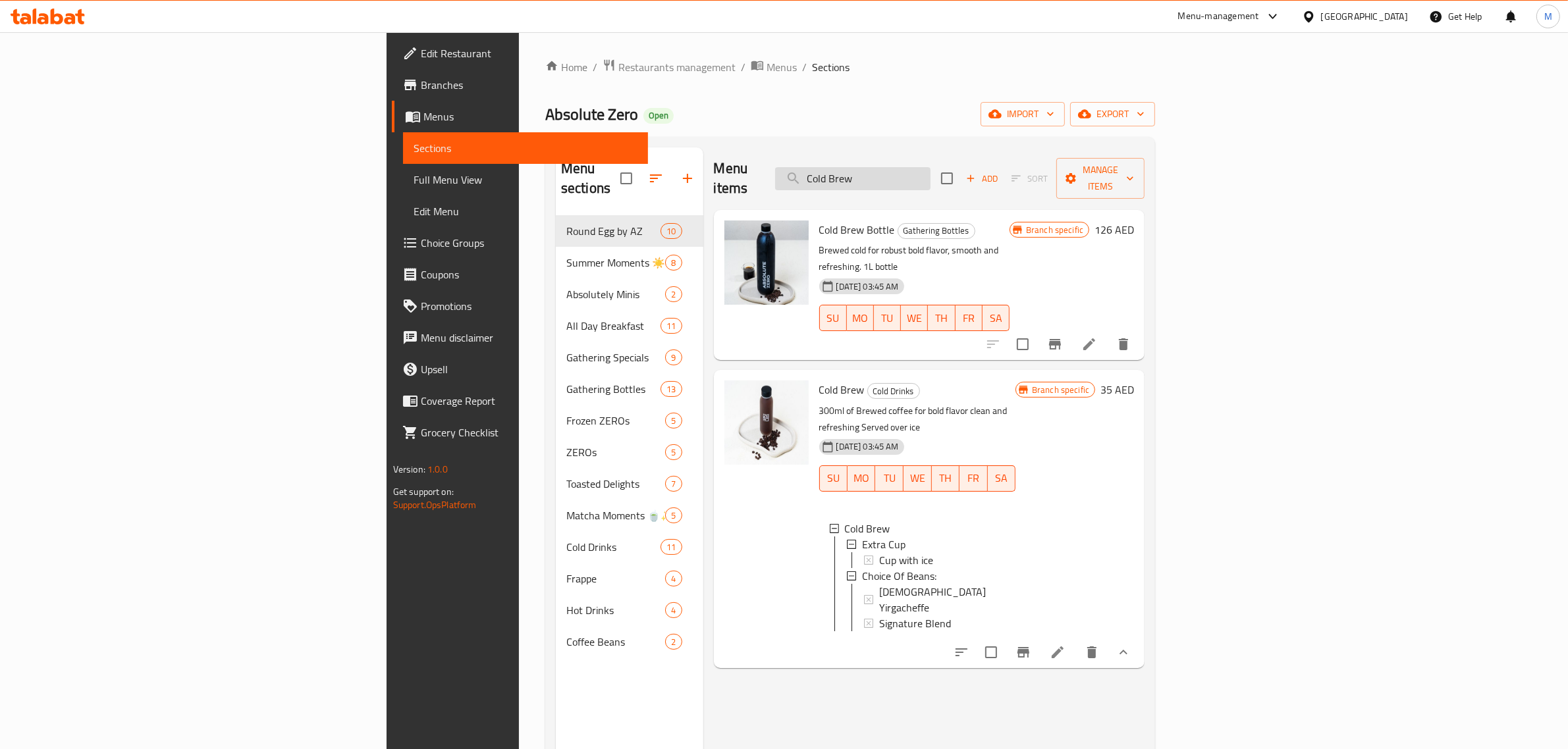
click at [930, 168] on input "Cold Brew" at bounding box center [852, 179] width 155 height 23
paste input "Japnese V60"
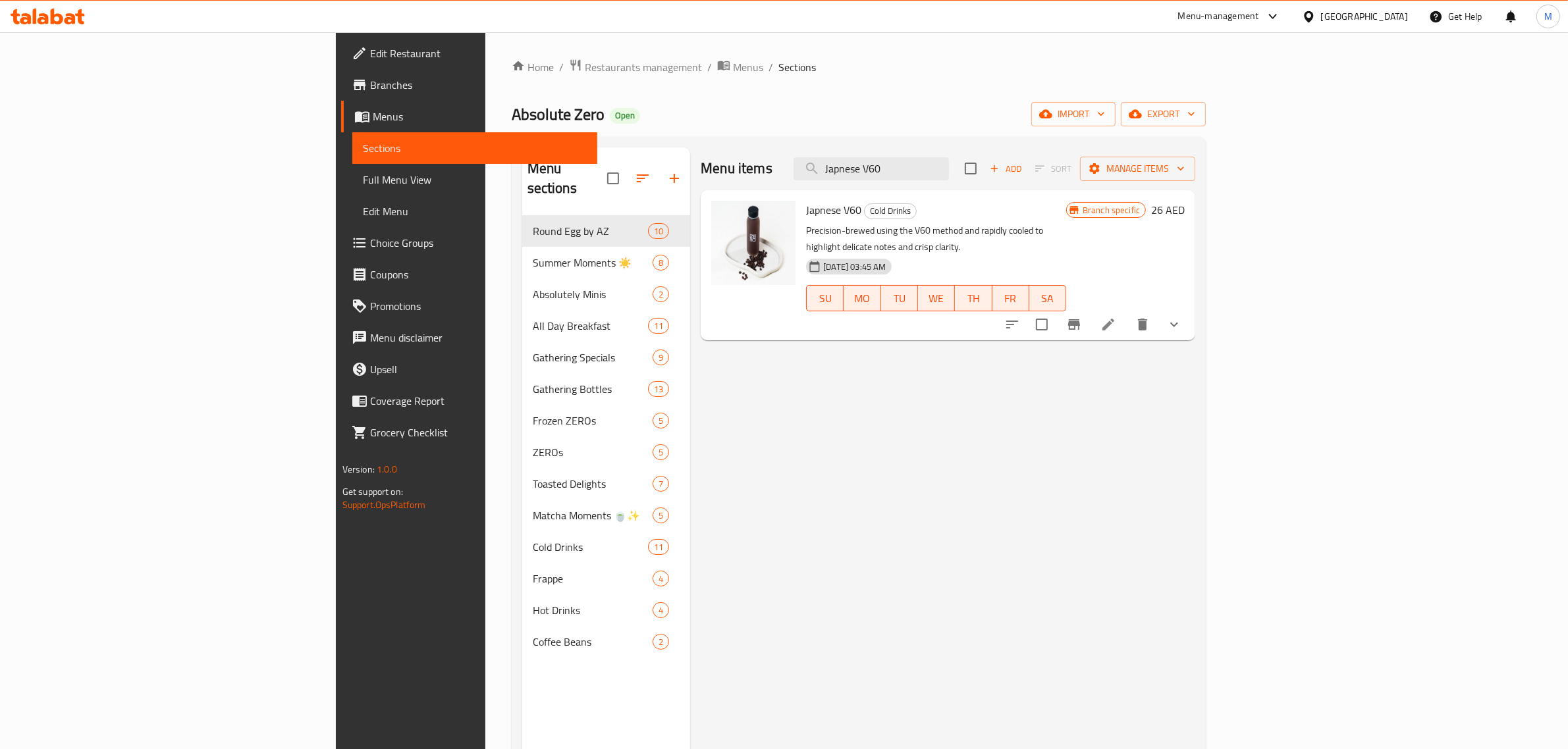
click at [1189, 314] on button "show more" at bounding box center [1174, 324] width 32 height 32
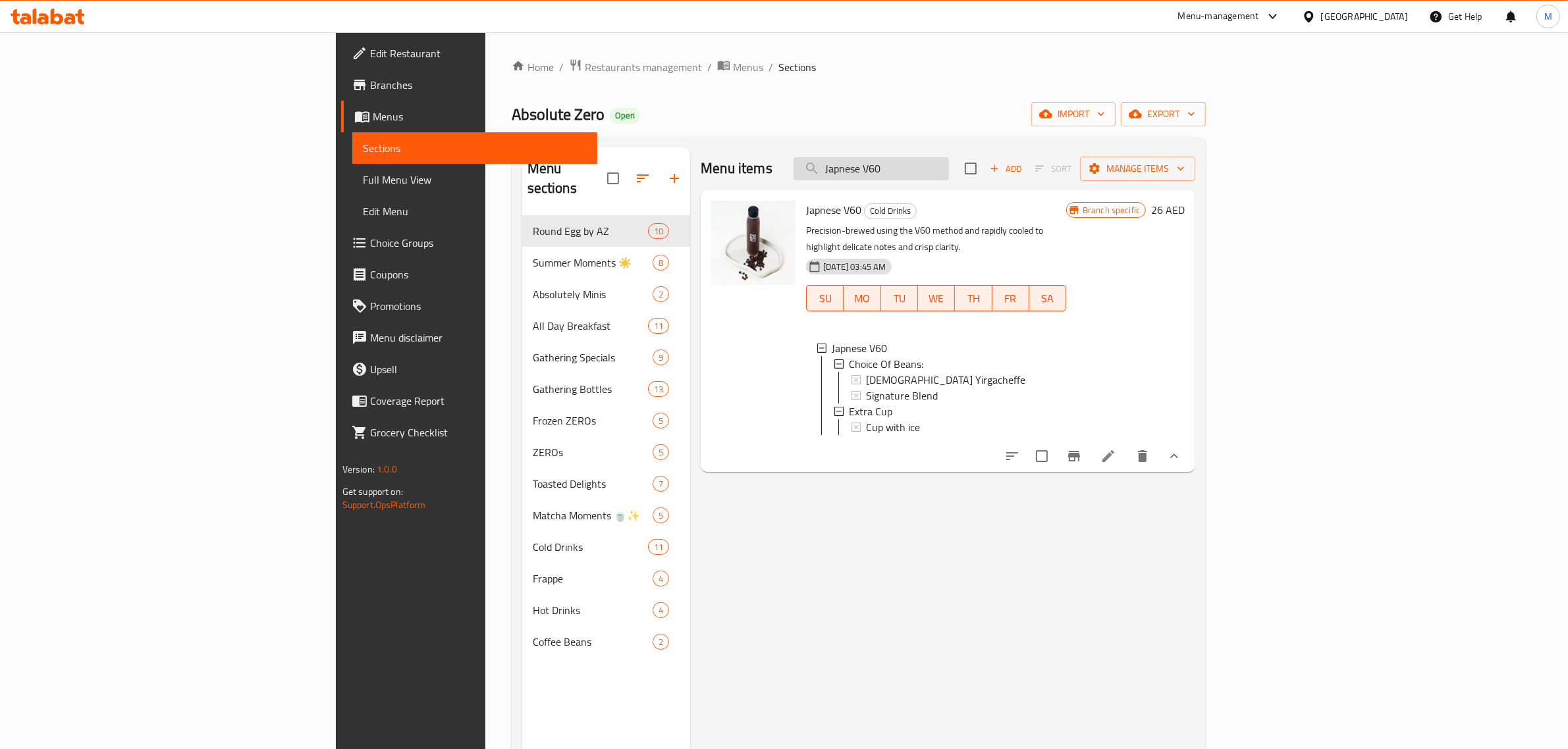
click at [949, 167] on input "Japnese V60" at bounding box center [871, 169] width 155 height 23
paste input "Milk Based Coffee"
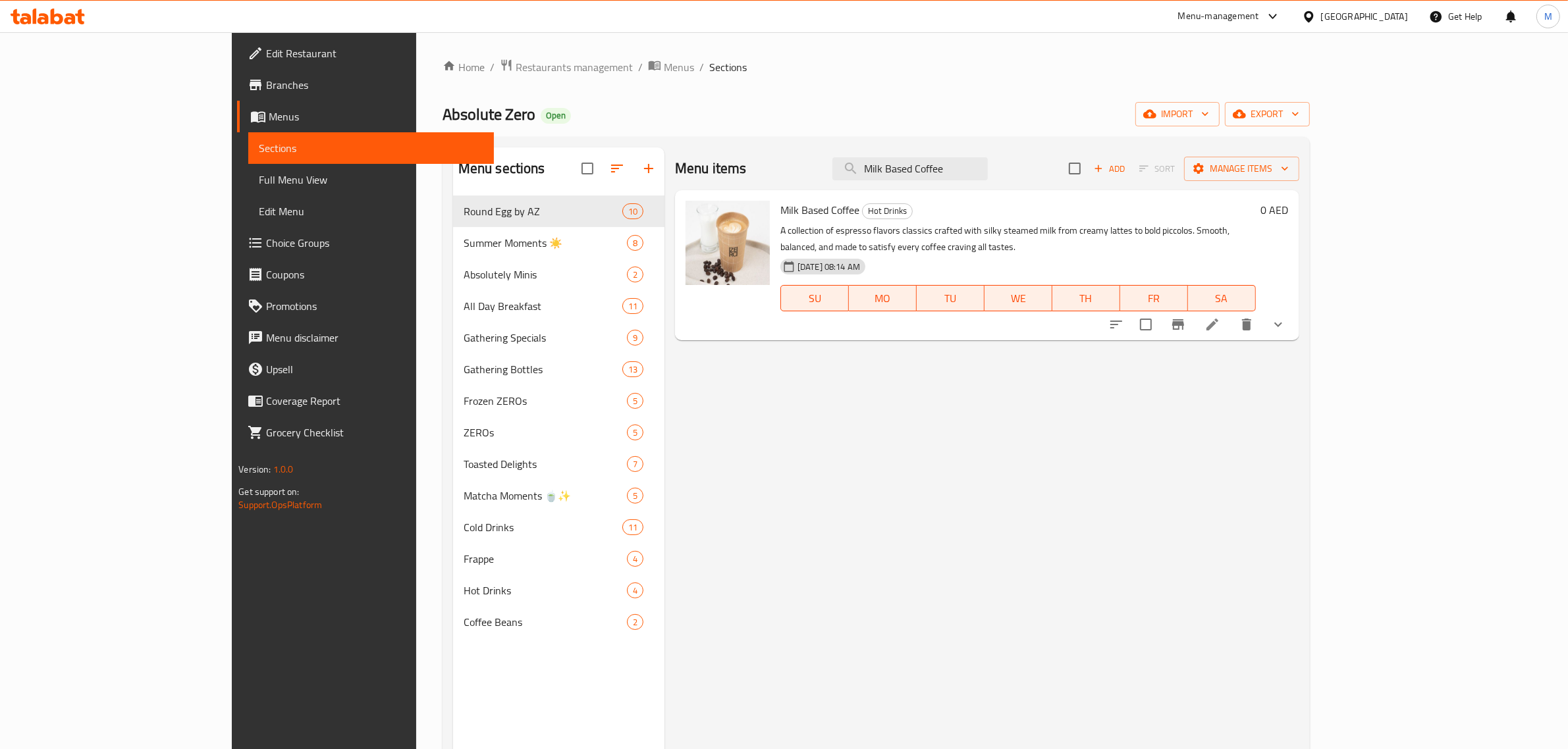
type input "Milk Based Coffee"
click at [1286, 317] on icon "show more" at bounding box center [1278, 324] width 16 height 16
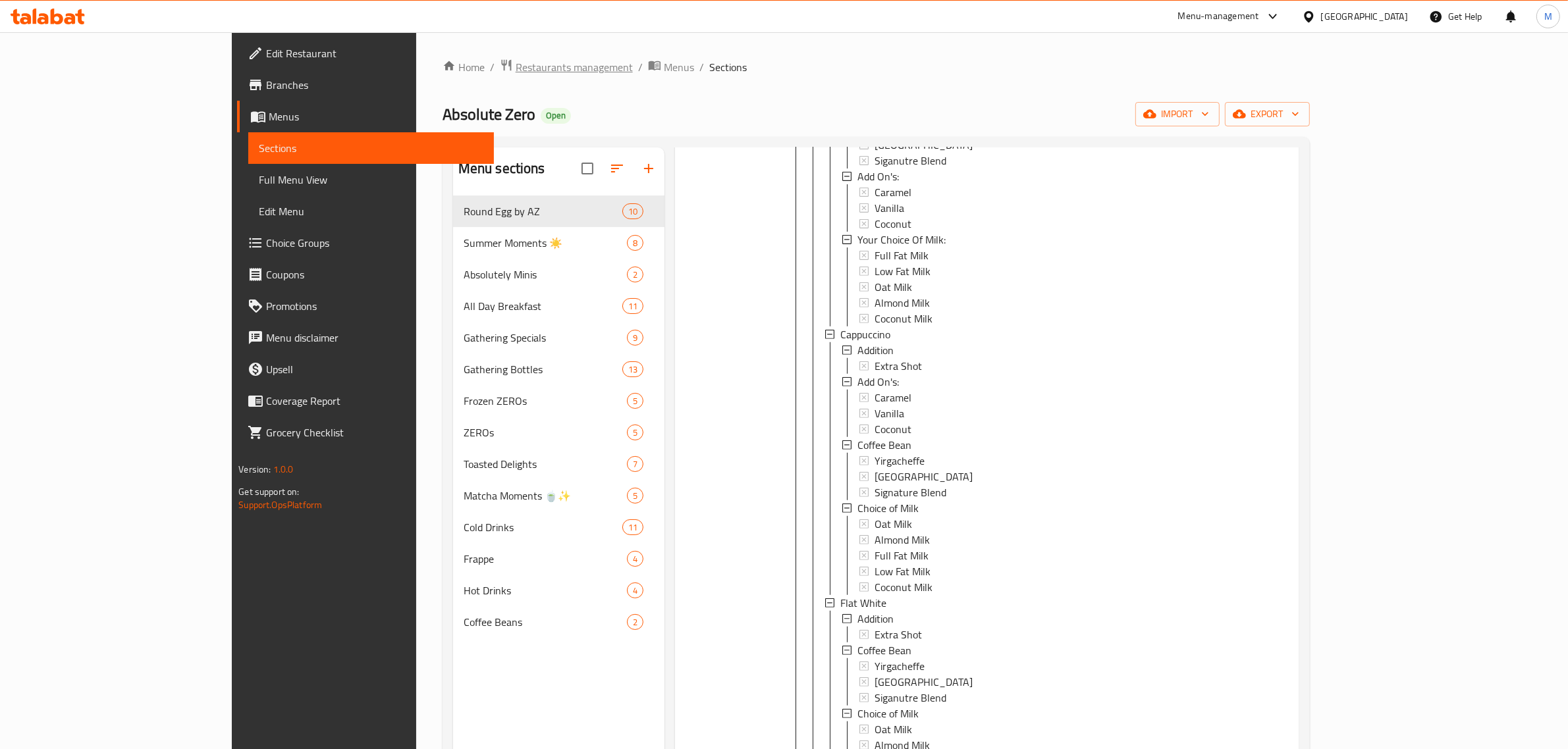
click at [515, 73] on span "Restaurants management" at bounding box center [574, 67] width 118 height 16
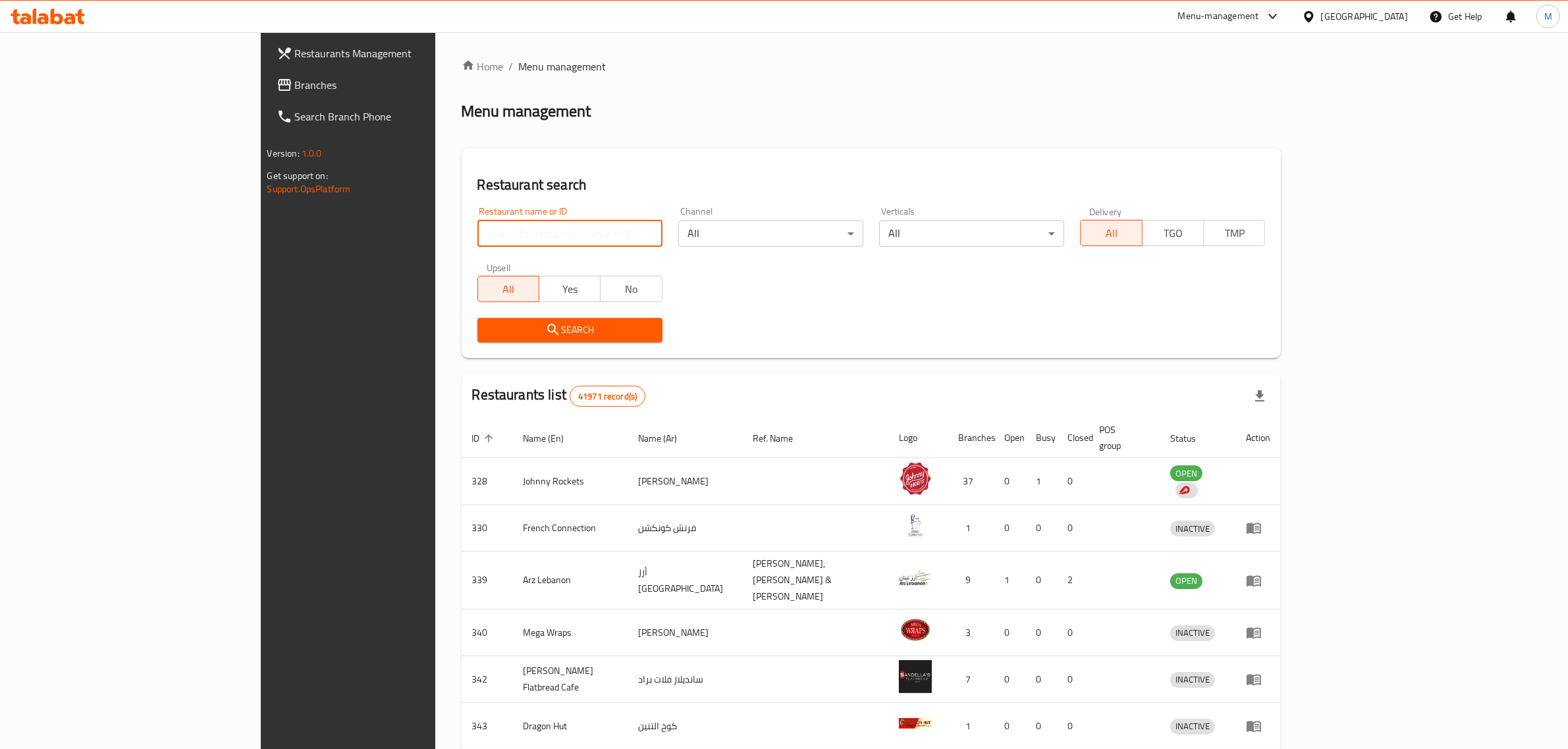
click at [477, 224] on input "search" at bounding box center [570, 234] width 185 height 27
paste input "13865"
type input "13865"
click button "Search" at bounding box center [570, 329] width 185 height 24
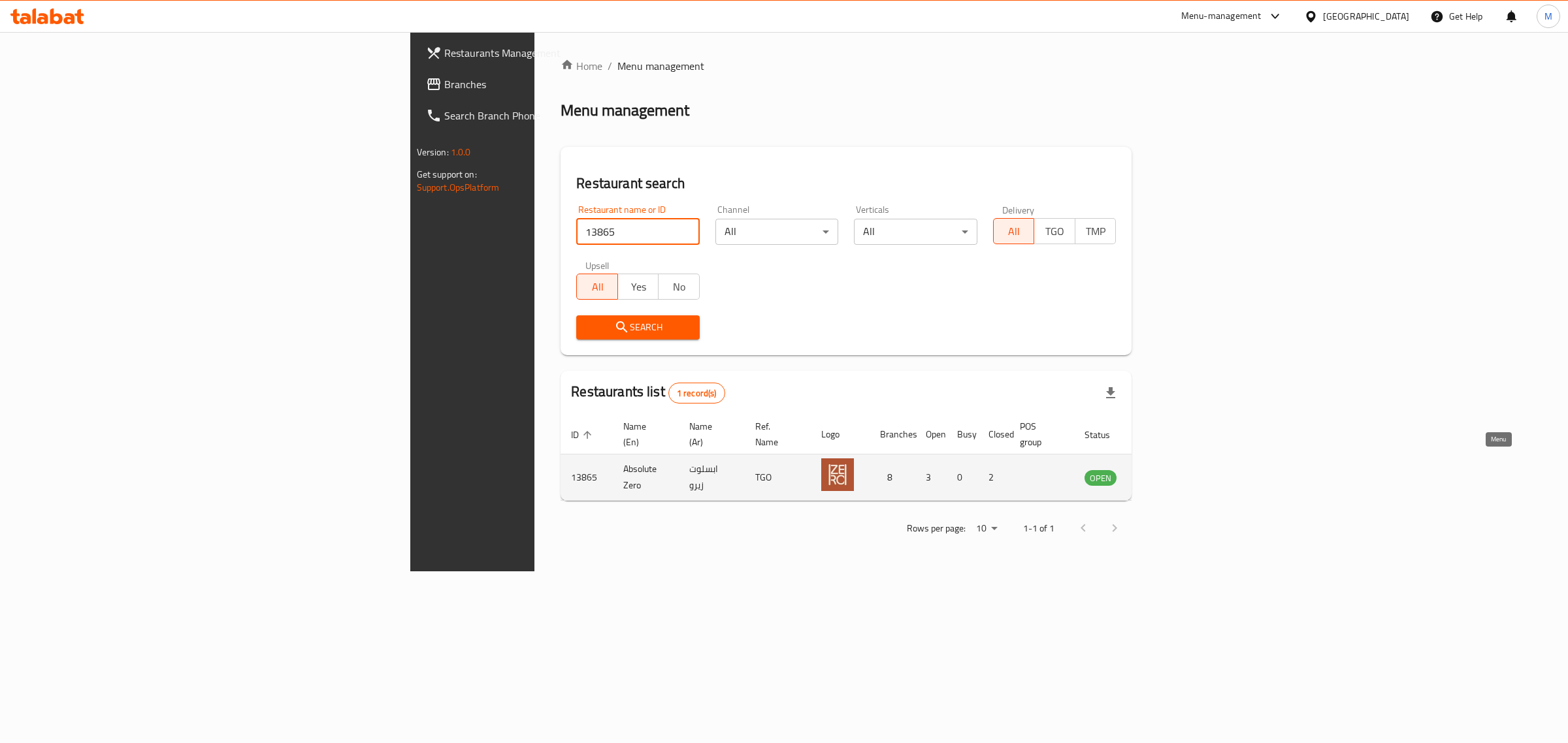
click at [1166, 476] on icon "enhanced table" at bounding box center [1164, 478] width 5 height 5
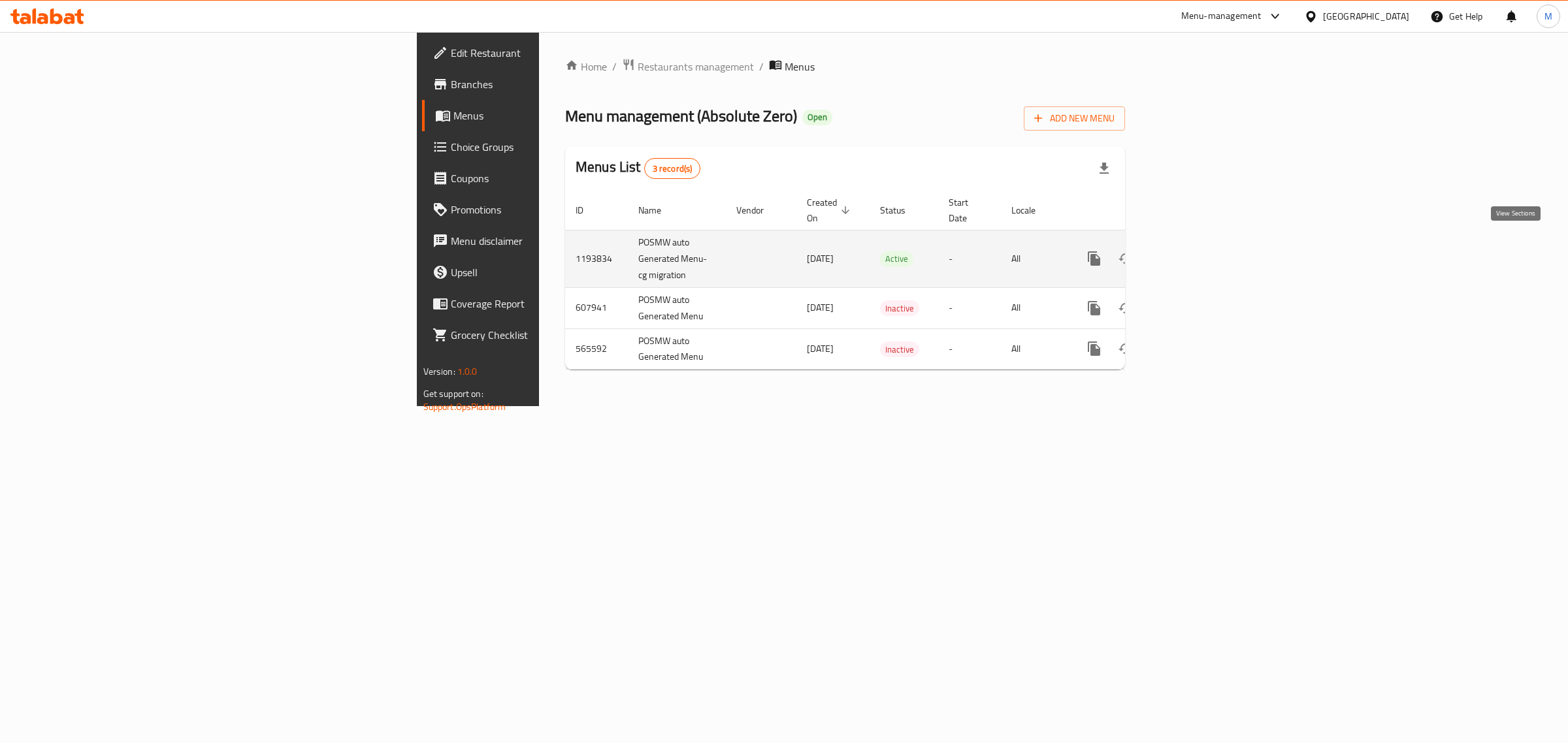
click at [1196, 251] on icon "enhanced table" at bounding box center [1187, 258] width 16 height 16
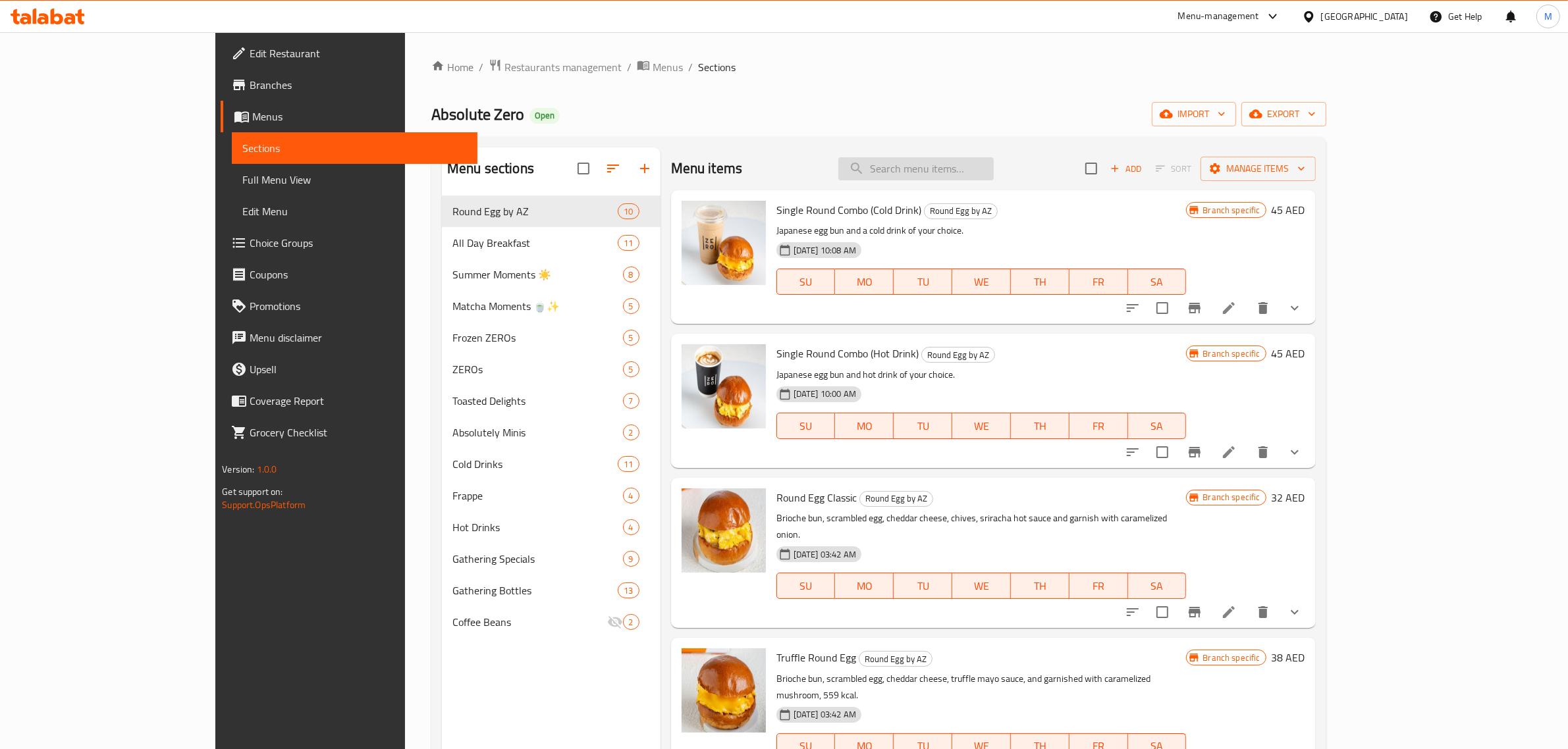
click at [993, 162] on input "search" at bounding box center [916, 169] width 155 height 23
paste input "Milk Based Coffee"
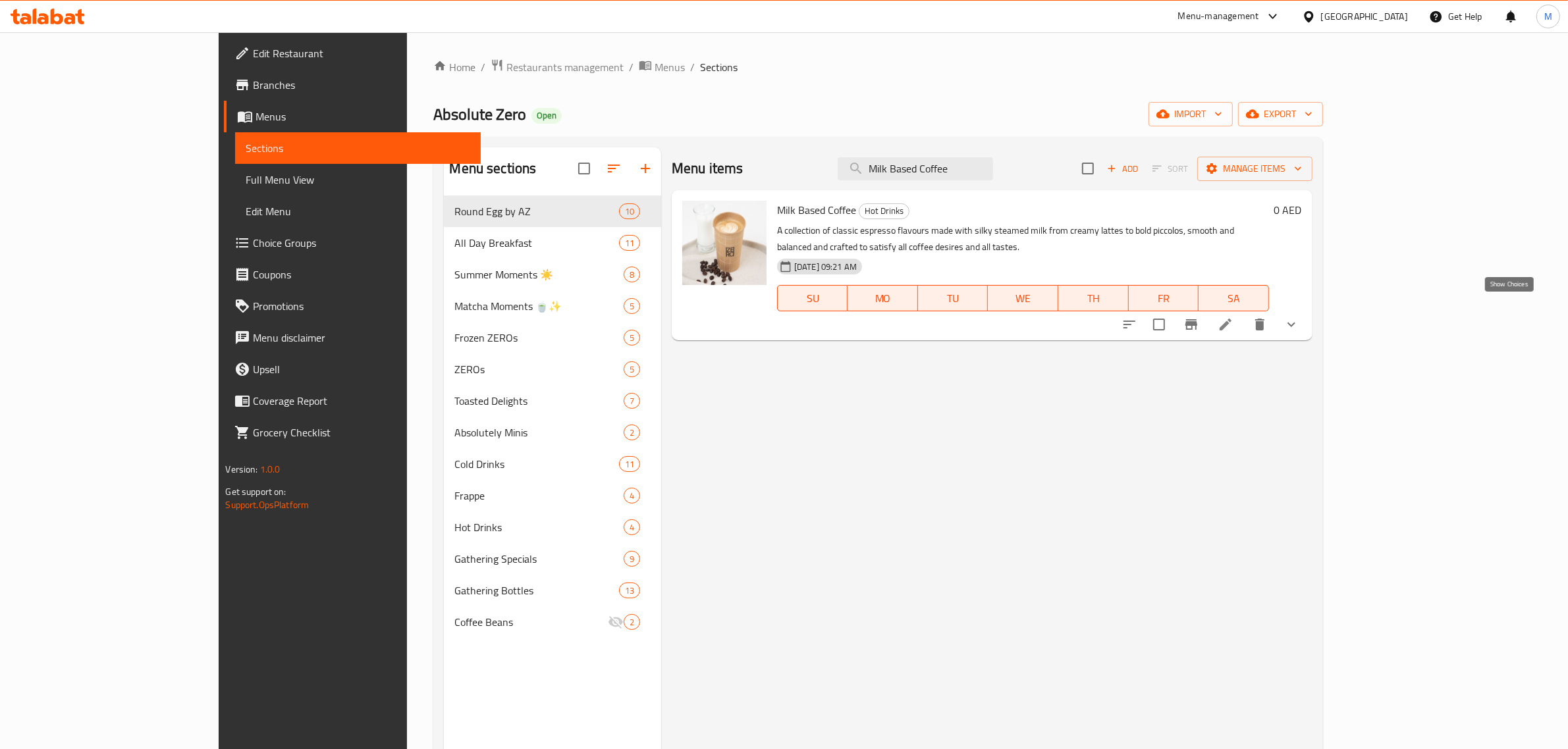
type input "Milk Based Coffee"
click at [1299, 317] on icon "show more" at bounding box center [1291, 324] width 16 height 16
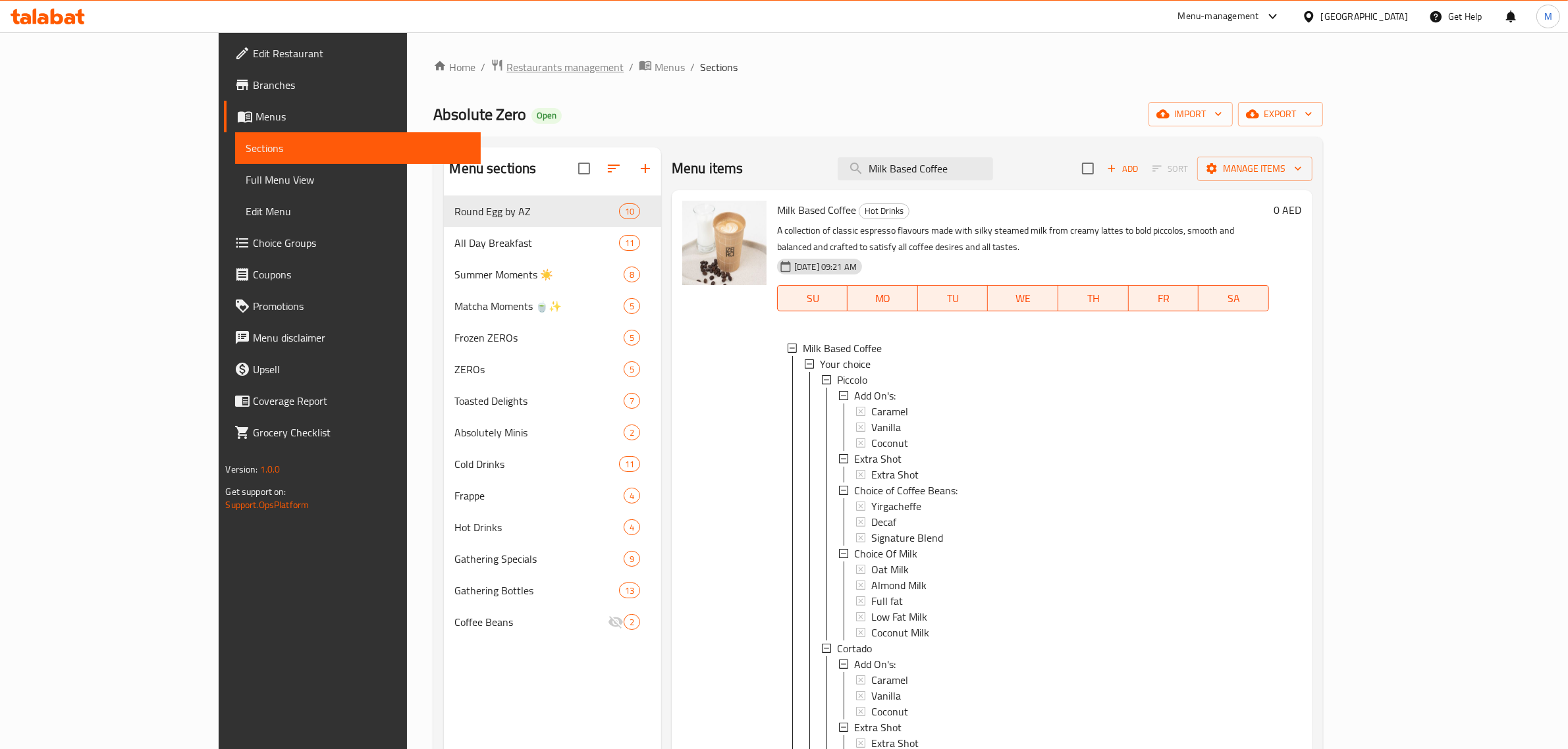
click at [506, 61] on span "Restaurants management" at bounding box center [565, 67] width 118 height 16
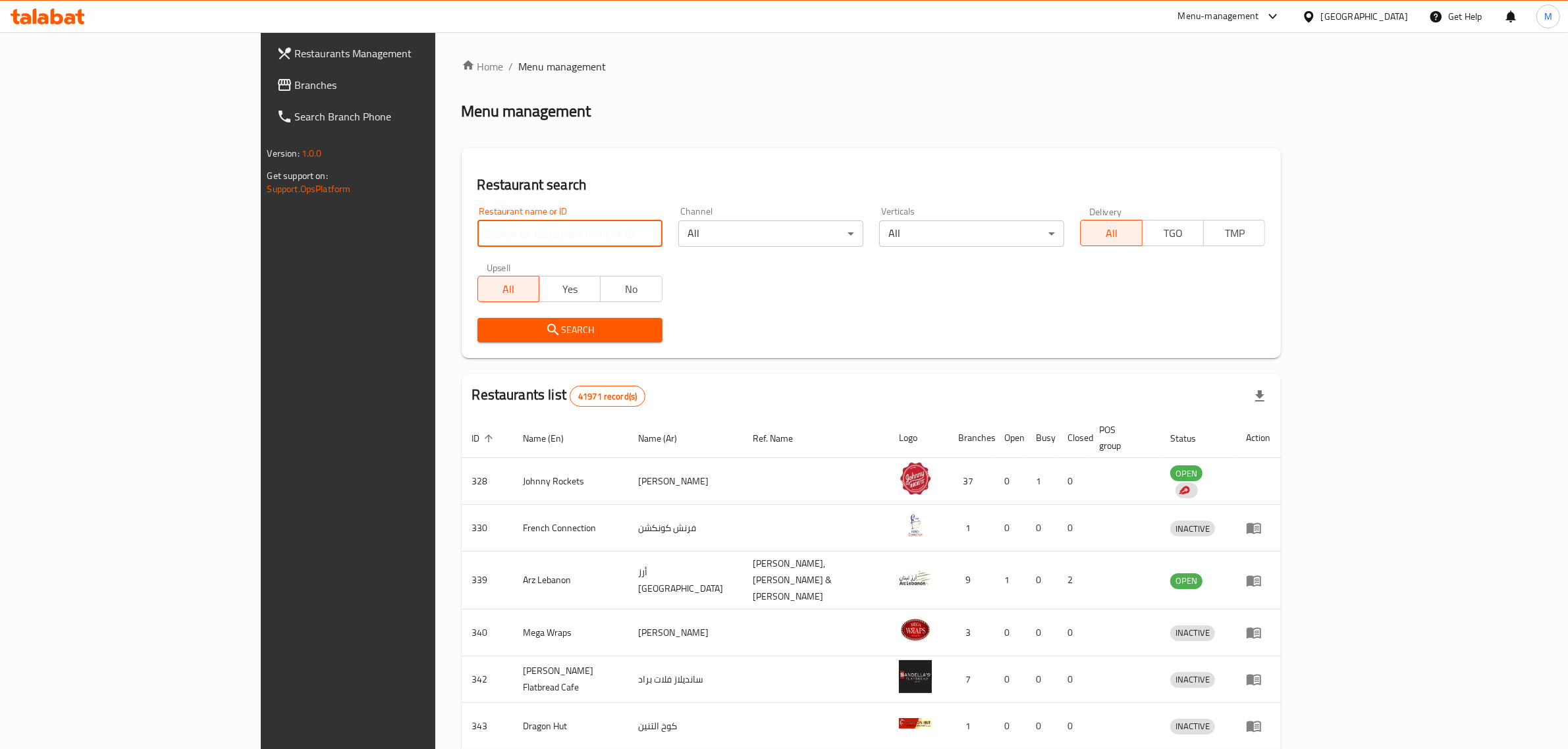
click at [477, 224] on input "search" at bounding box center [570, 234] width 185 height 27
paste input "698341"
type input "698341"
click button "Search" at bounding box center [570, 329] width 185 height 24
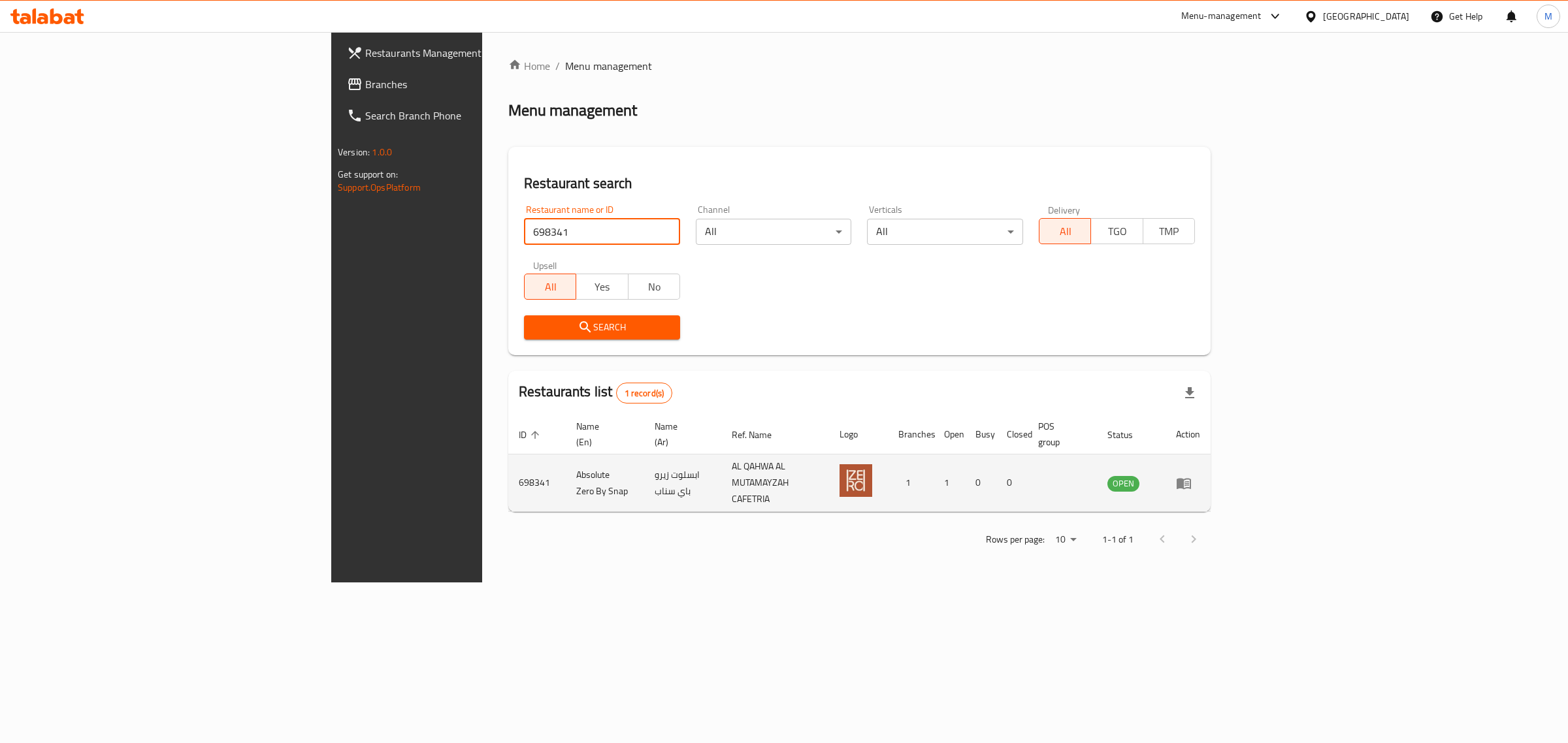
click at [1191, 478] on icon "enhanced table" at bounding box center [1183, 483] width 14 height 11
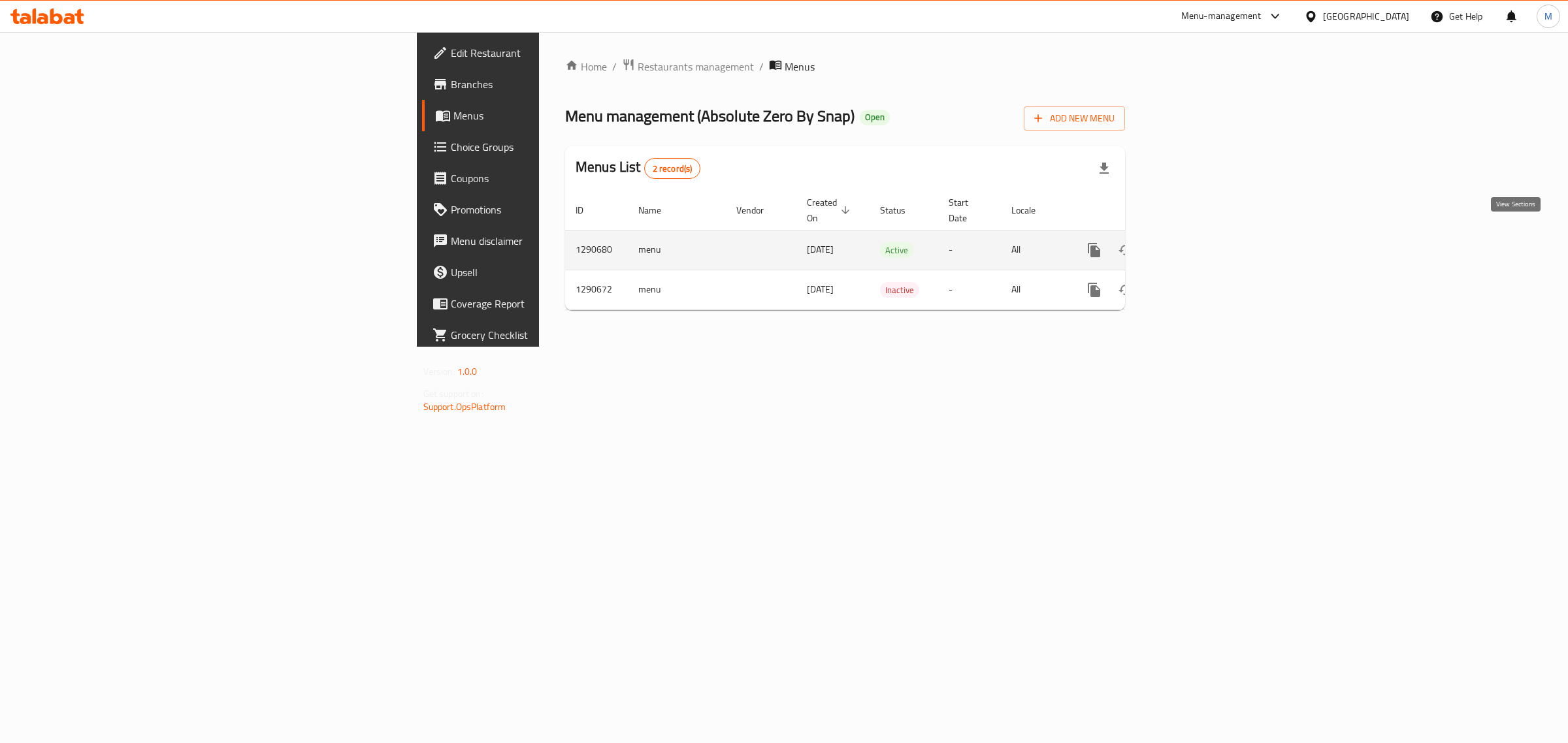
click at [1204, 240] on link "enhanced table" at bounding box center [1188, 250] width 31 height 31
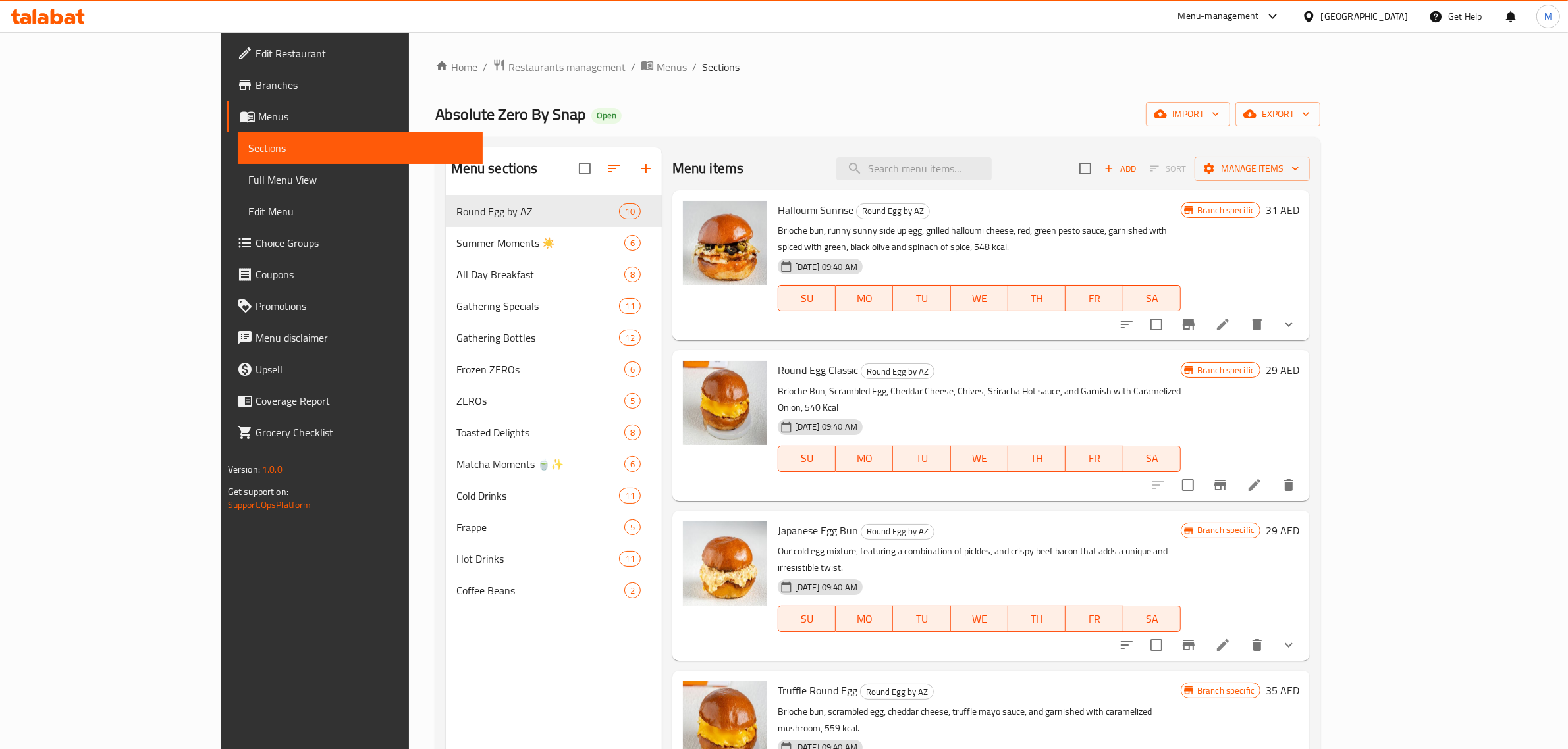
click at [972, 153] on div "Menu items Add Sort Manage items" at bounding box center [991, 168] width 637 height 43
drag, startPoint x: 983, startPoint y: 162, endPoint x: 1044, endPoint y: 183, distance: 64.5
click at [983, 163] on input "search" at bounding box center [914, 169] width 155 height 23
paste input "Cortado"
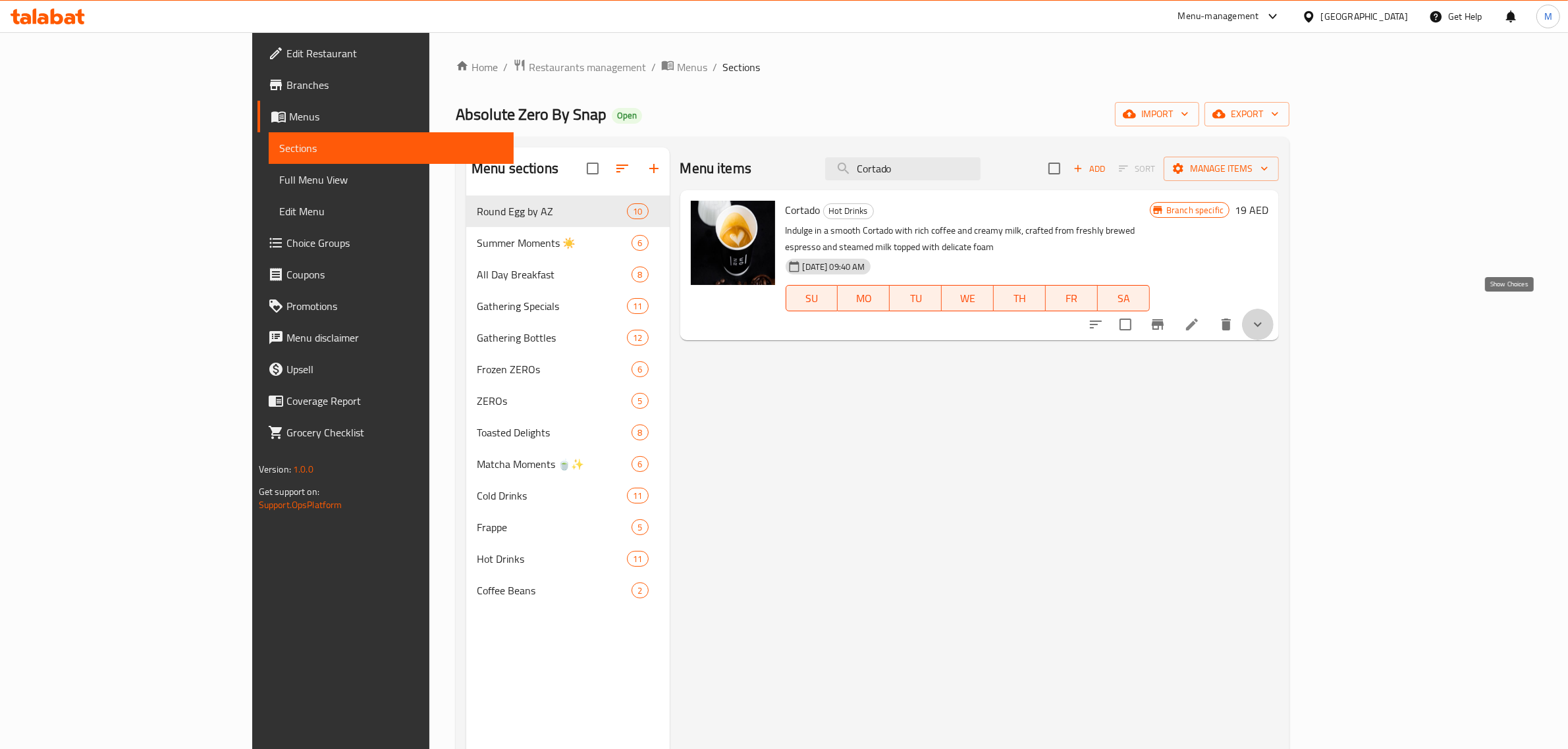
click at [1265, 317] on icon "show more" at bounding box center [1257, 324] width 16 height 16
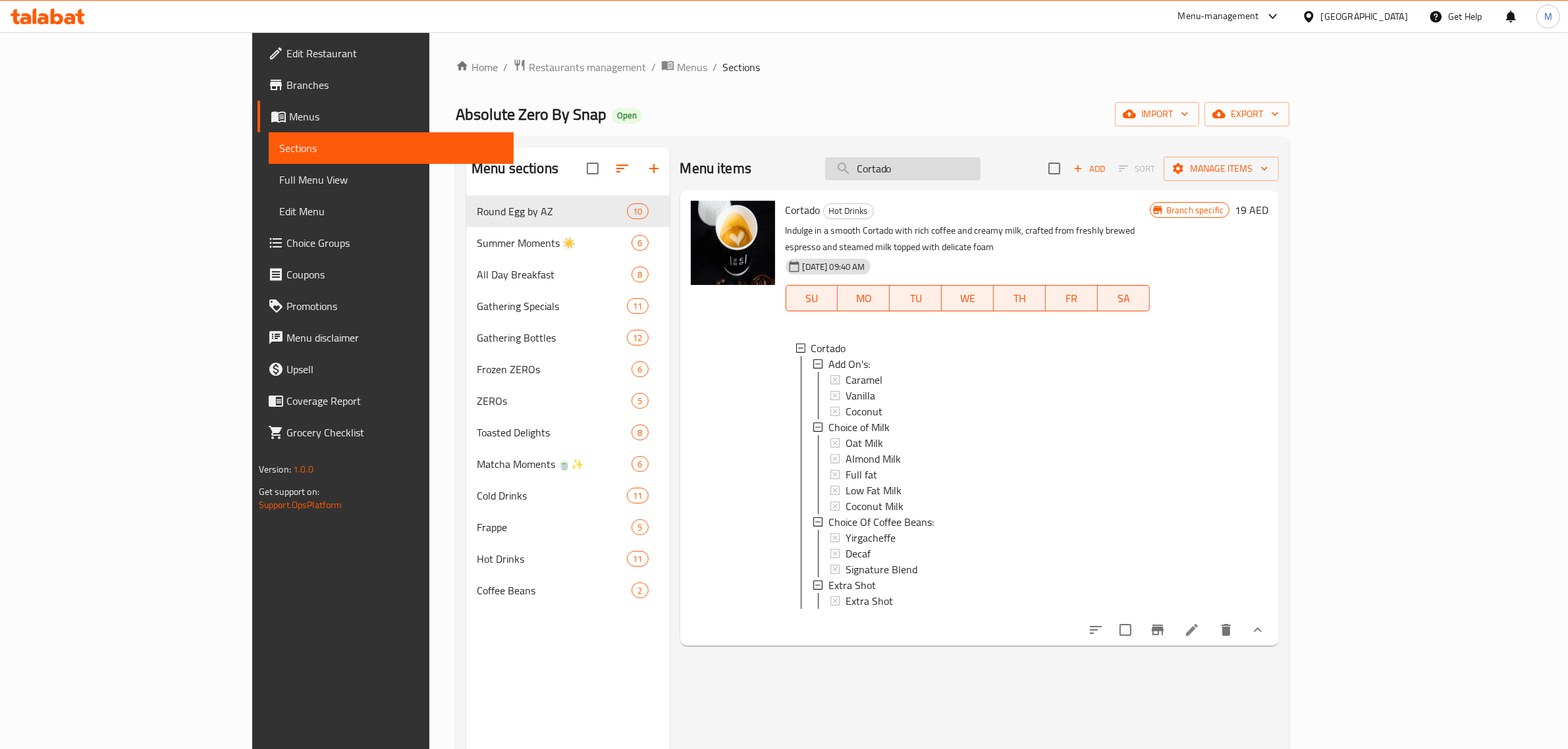
click at [980, 172] on input "Cortado" at bounding box center [902, 169] width 155 height 23
paste input "Flat White"
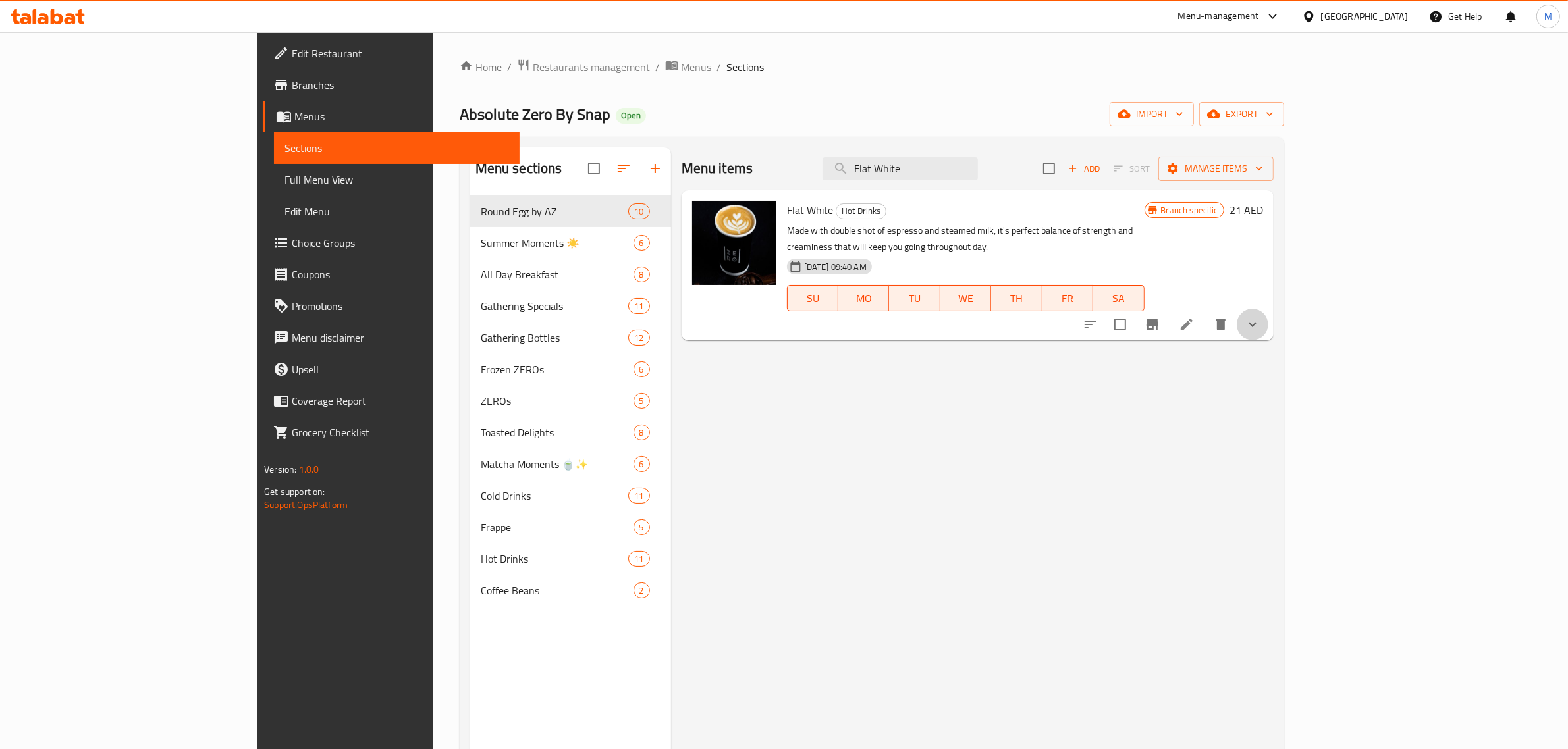
click at [1268, 320] on button "show more" at bounding box center [1252, 324] width 32 height 32
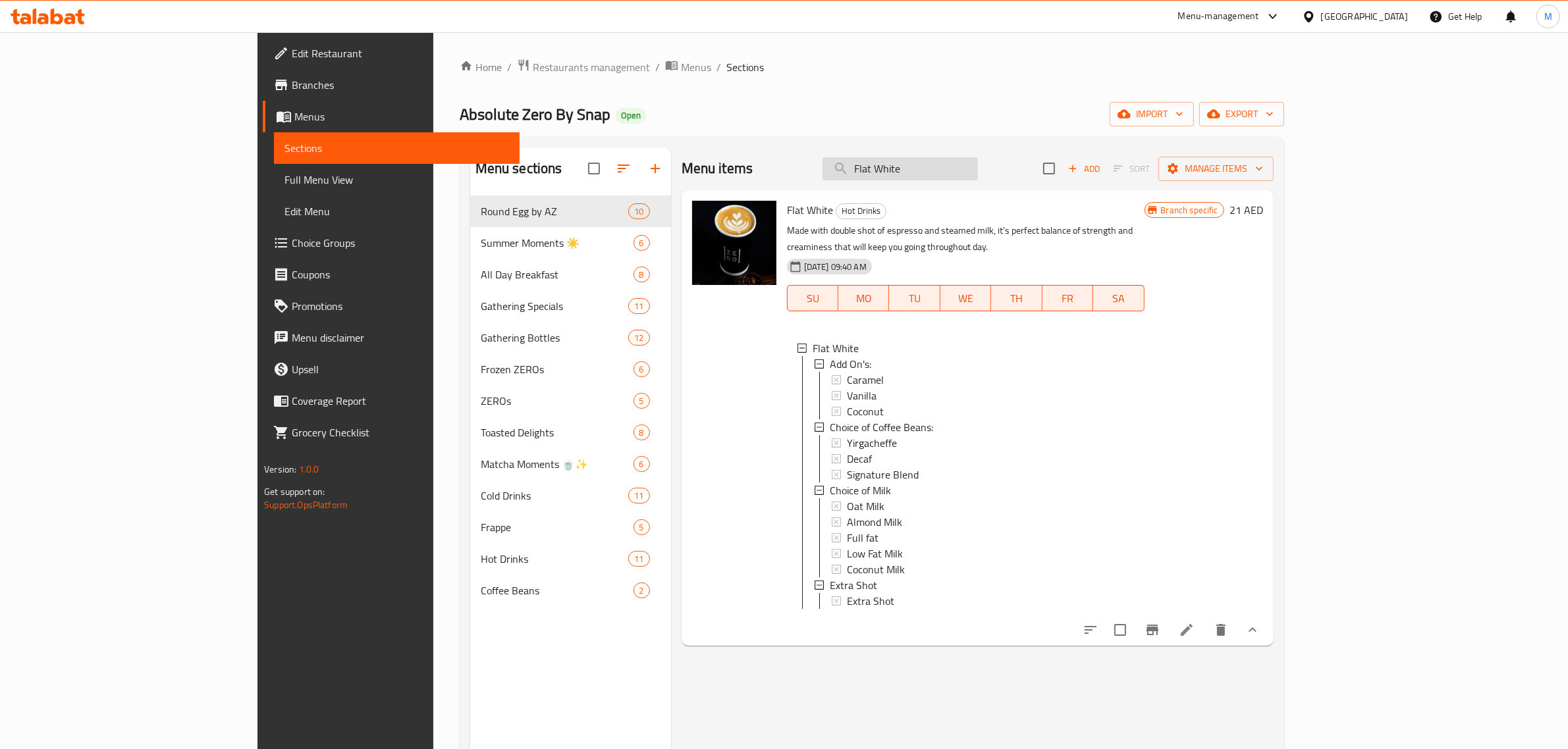
click at [977, 174] on input "Flat White" at bounding box center [900, 169] width 155 height 23
paste input "Cafe Lat"
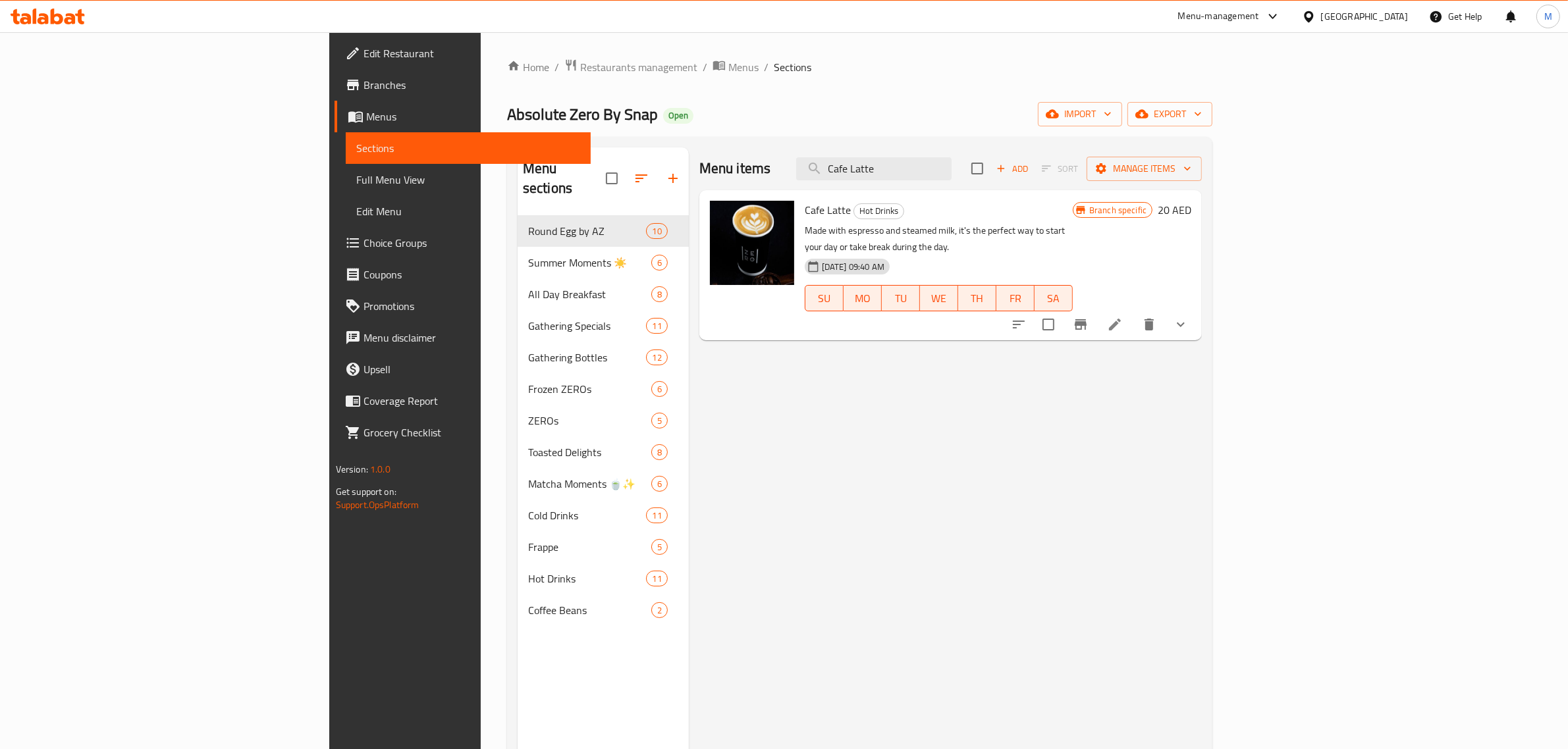
click at [1189, 317] on icon "show more" at bounding box center [1180, 324] width 16 height 16
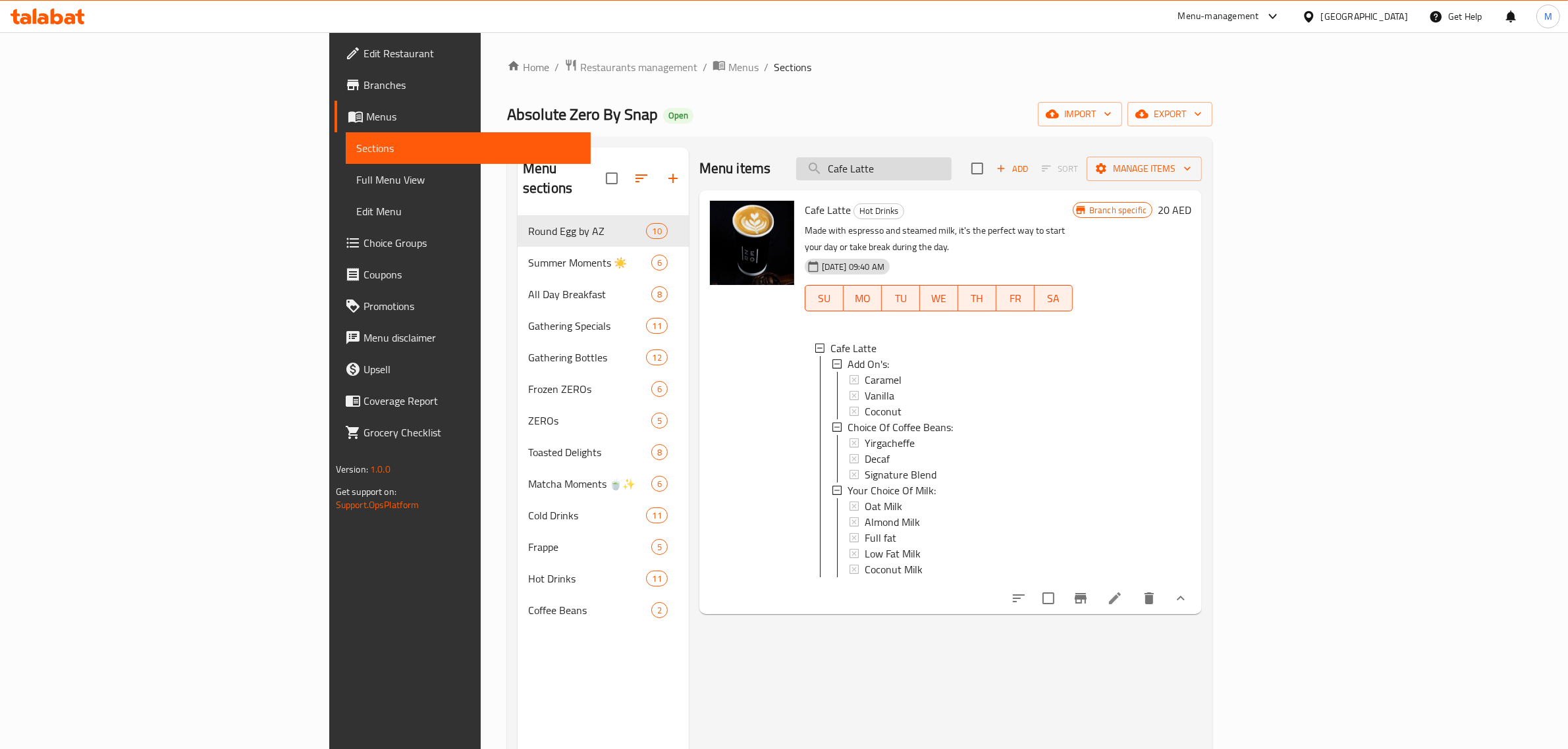
click at [952, 177] on input "Cafe Latte" at bounding box center [873, 169] width 155 height 23
click at [952, 179] on input "Cafe Latte" at bounding box center [873, 169] width 155 height 23
paste input "Americano"
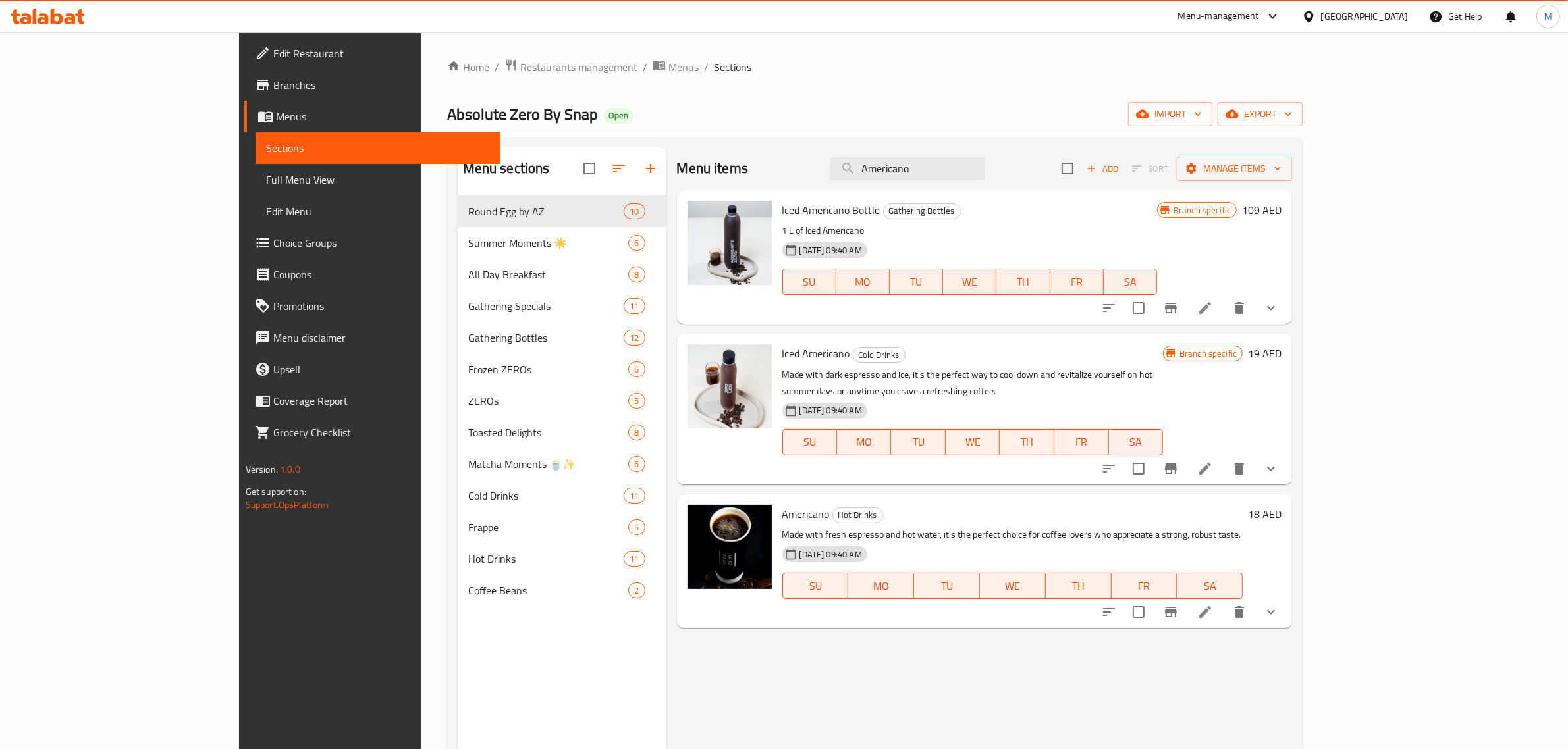
click at [1279, 605] on icon "show more" at bounding box center [1270, 612] width 16 height 16
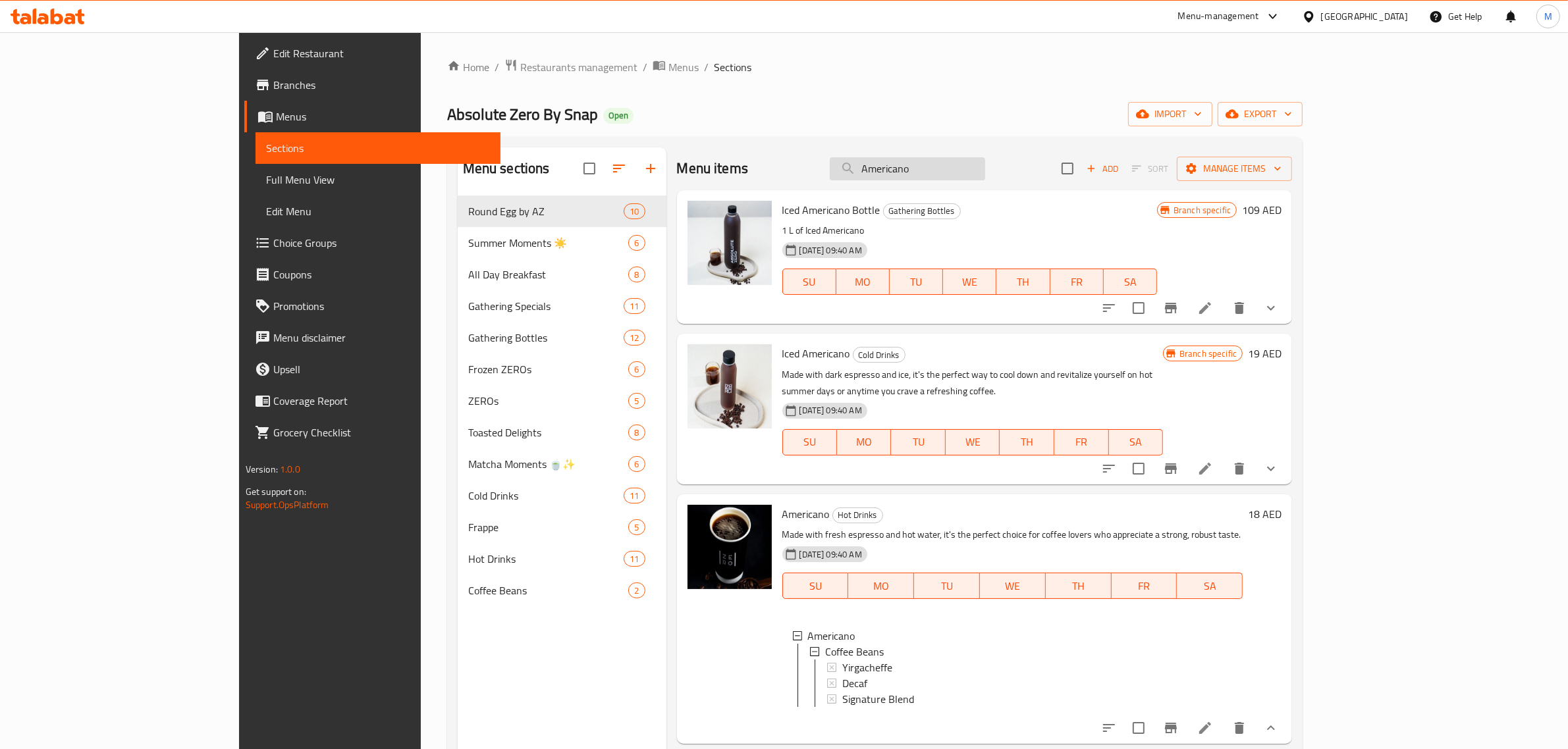
click at [985, 177] on input "Americano" at bounding box center [907, 169] width 155 height 23
paste input "Espress"
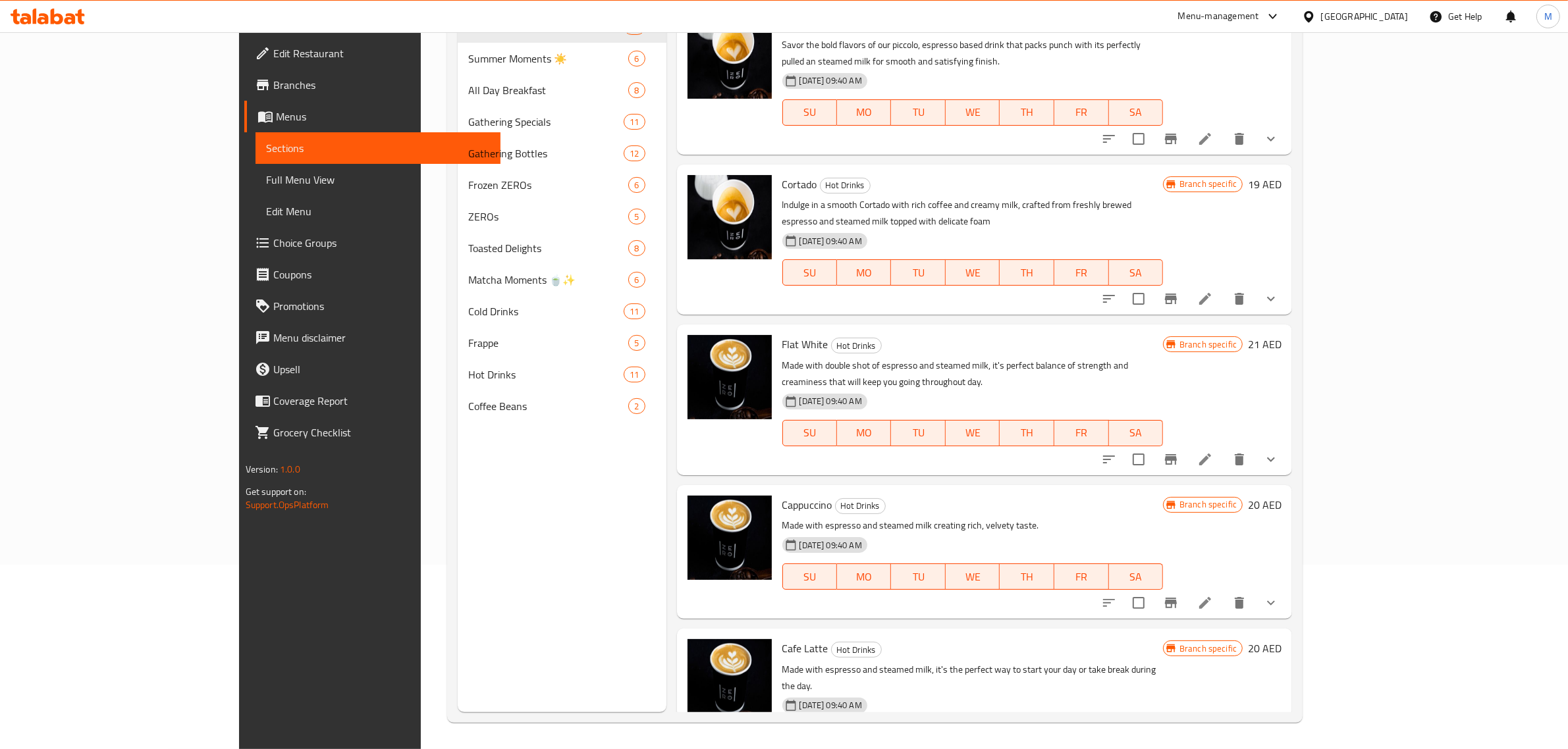
scroll to position [721, 0]
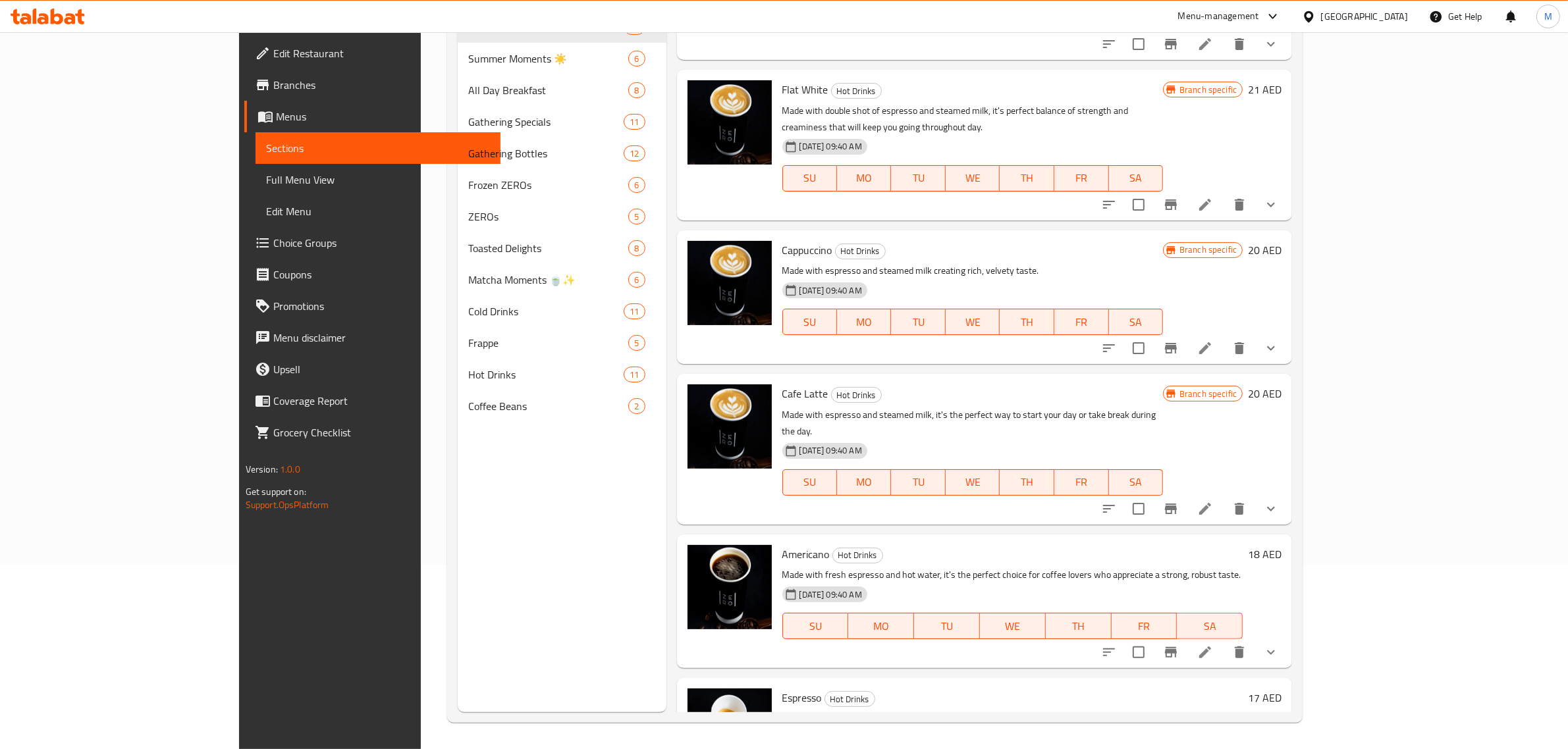
type input "Espresso"
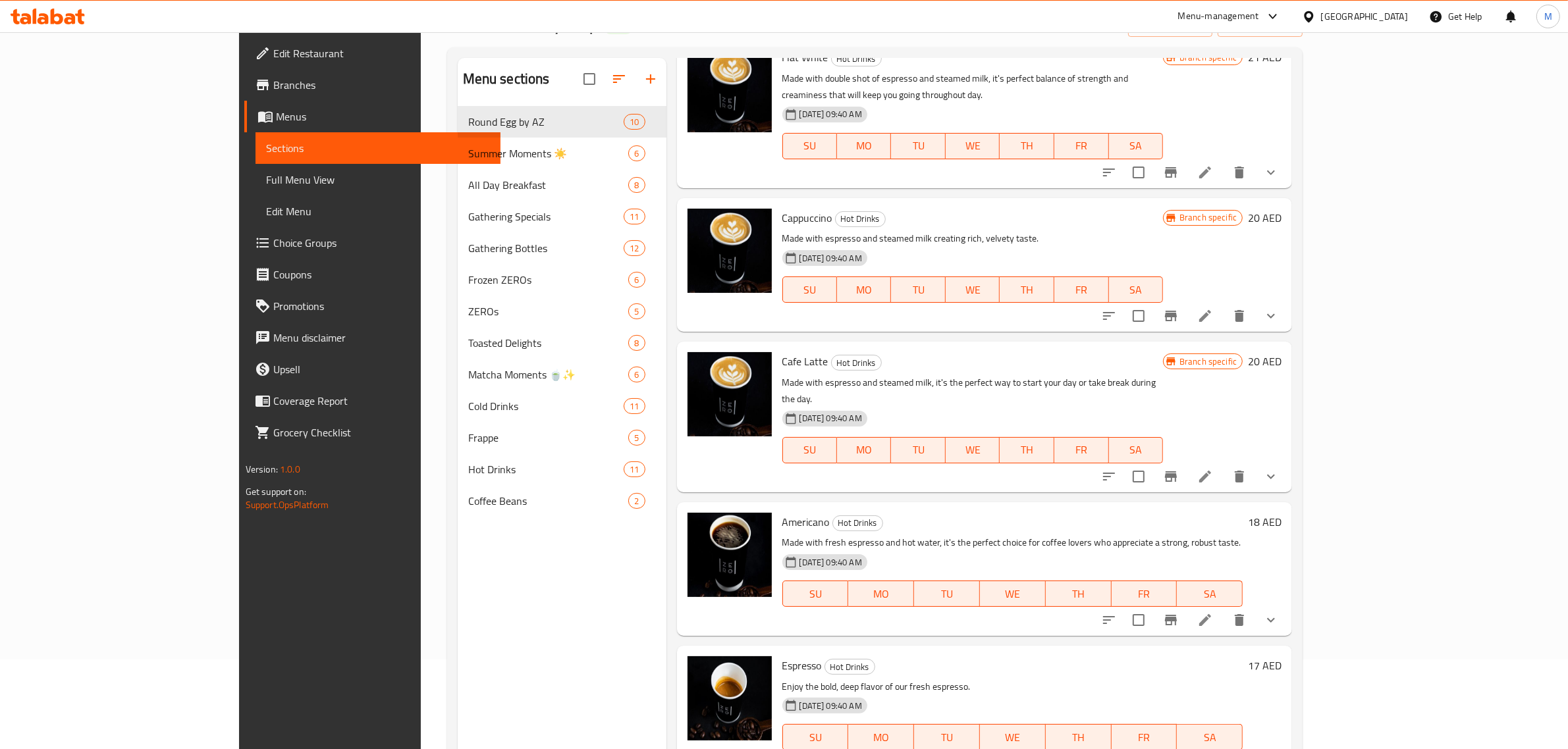
scroll to position [0, 0]
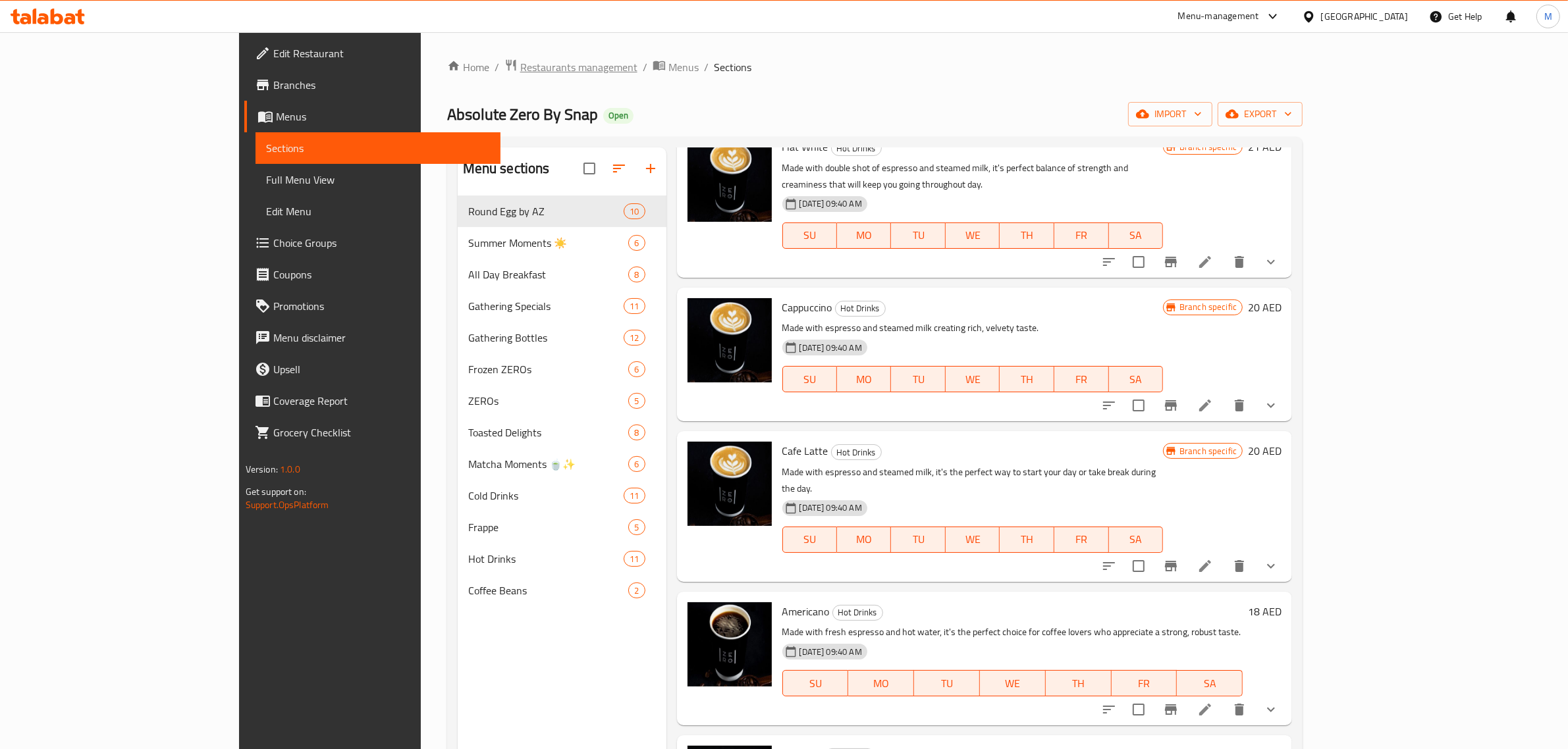
click at [520, 67] on span "Restaurants management" at bounding box center [579, 67] width 118 height 16
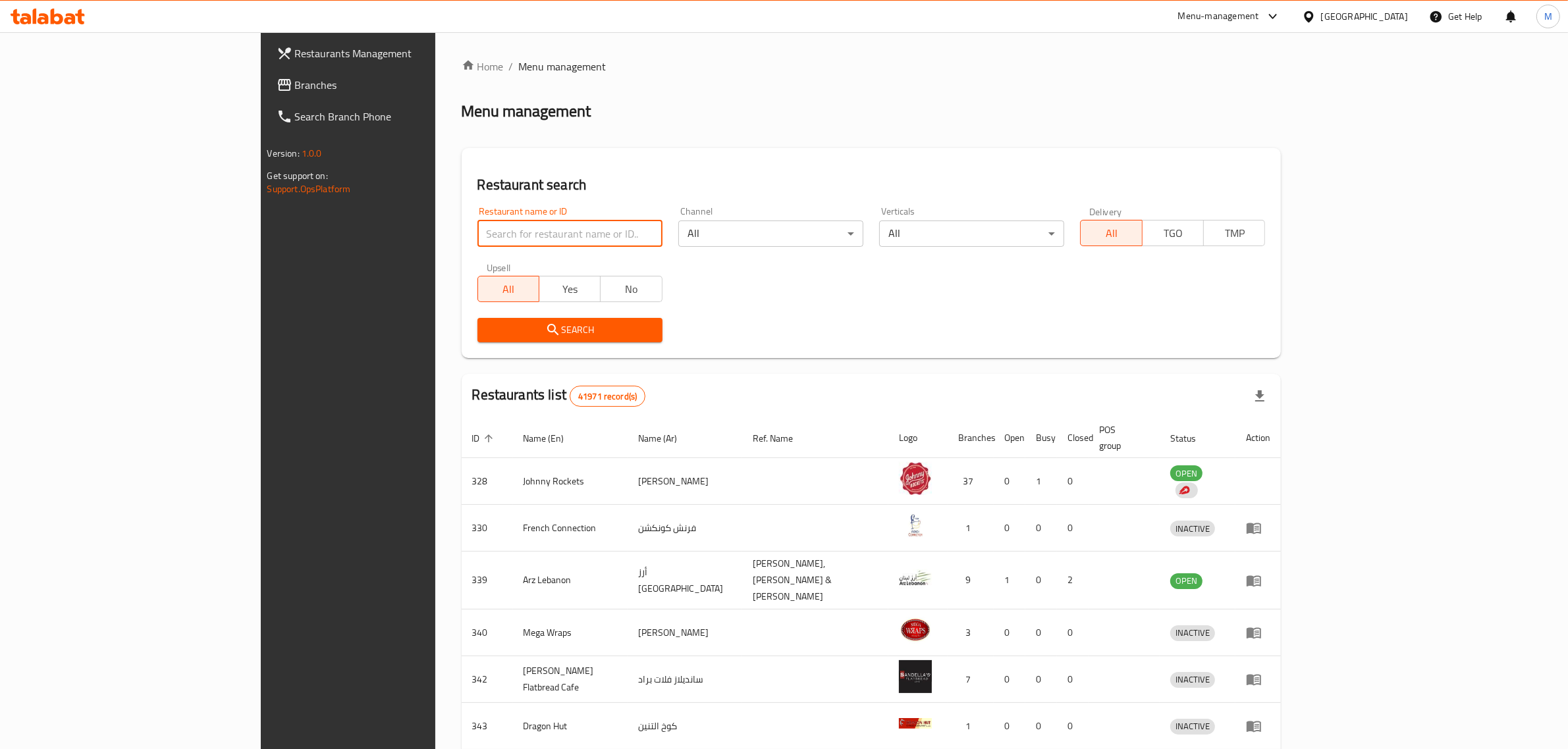
click at [477, 226] on input "search" at bounding box center [570, 234] width 185 height 27
paste input "27306"
type input "27306"
click button "Search" at bounding box center [570, 329] width 185 height 24
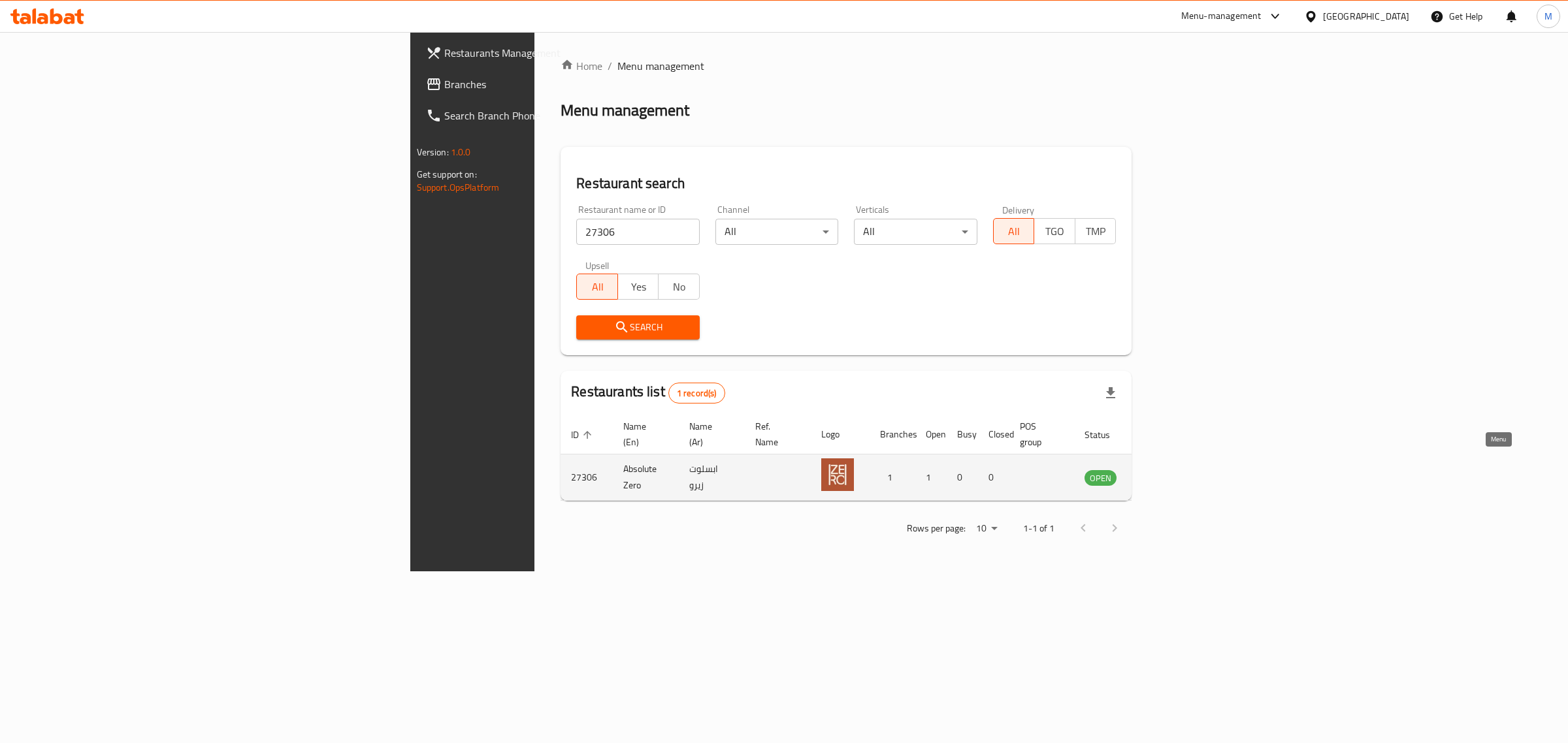
click at [1168, 473] on icon "enhanced table" at bounding box center [1160, 478] width 14 height 11
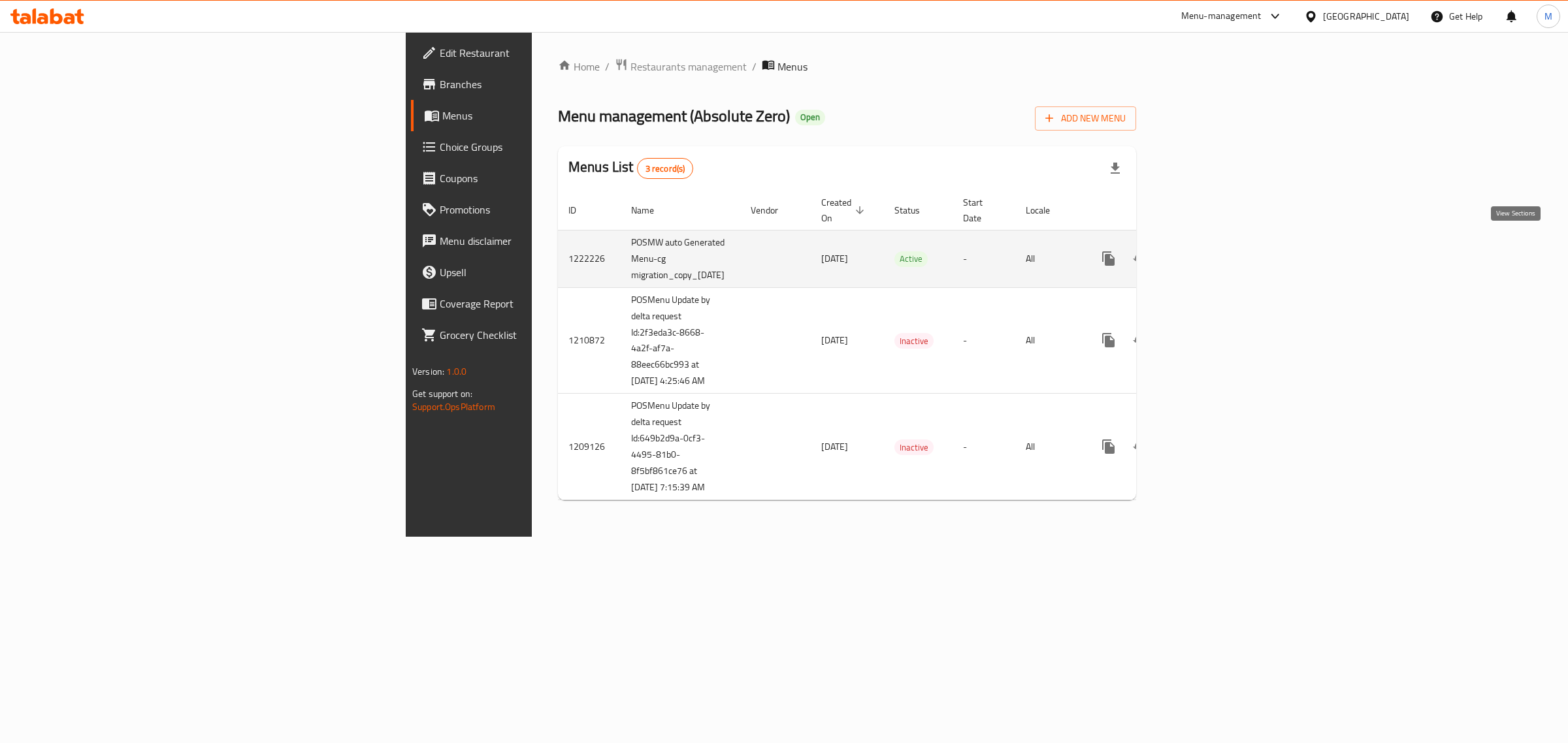
click at [1211, 251] on icon "enhanced table" at bounding box center [1202, 258] width 16 height 16
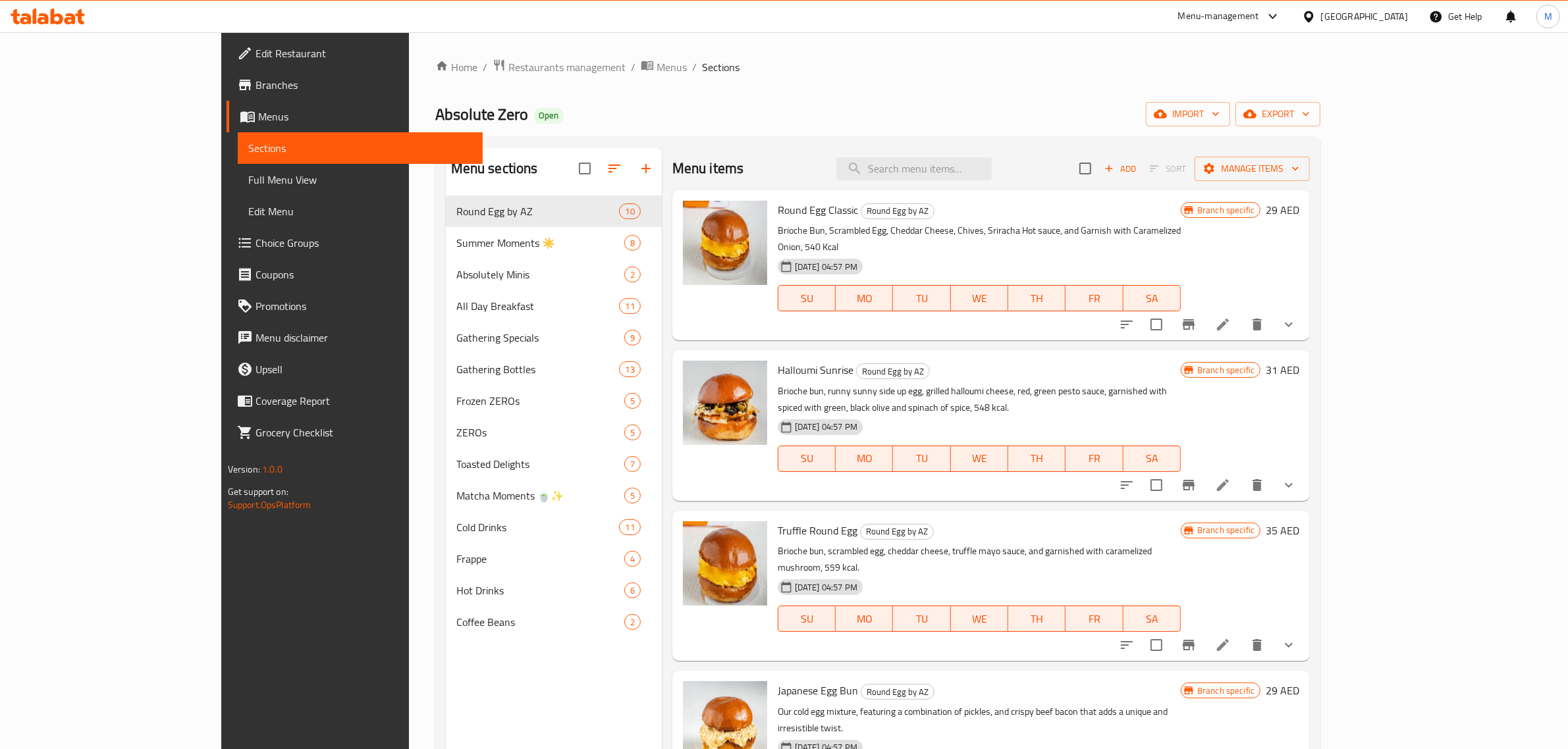
click at [1023, 153] on div "Menu items Add Sort Manage items" at bounding box center [991, 168] width 637 height 43
click at [992, 167] on input "search" at bounding box center [914, 169] width 155 height 23
paste input "Hot Matcha Latte"
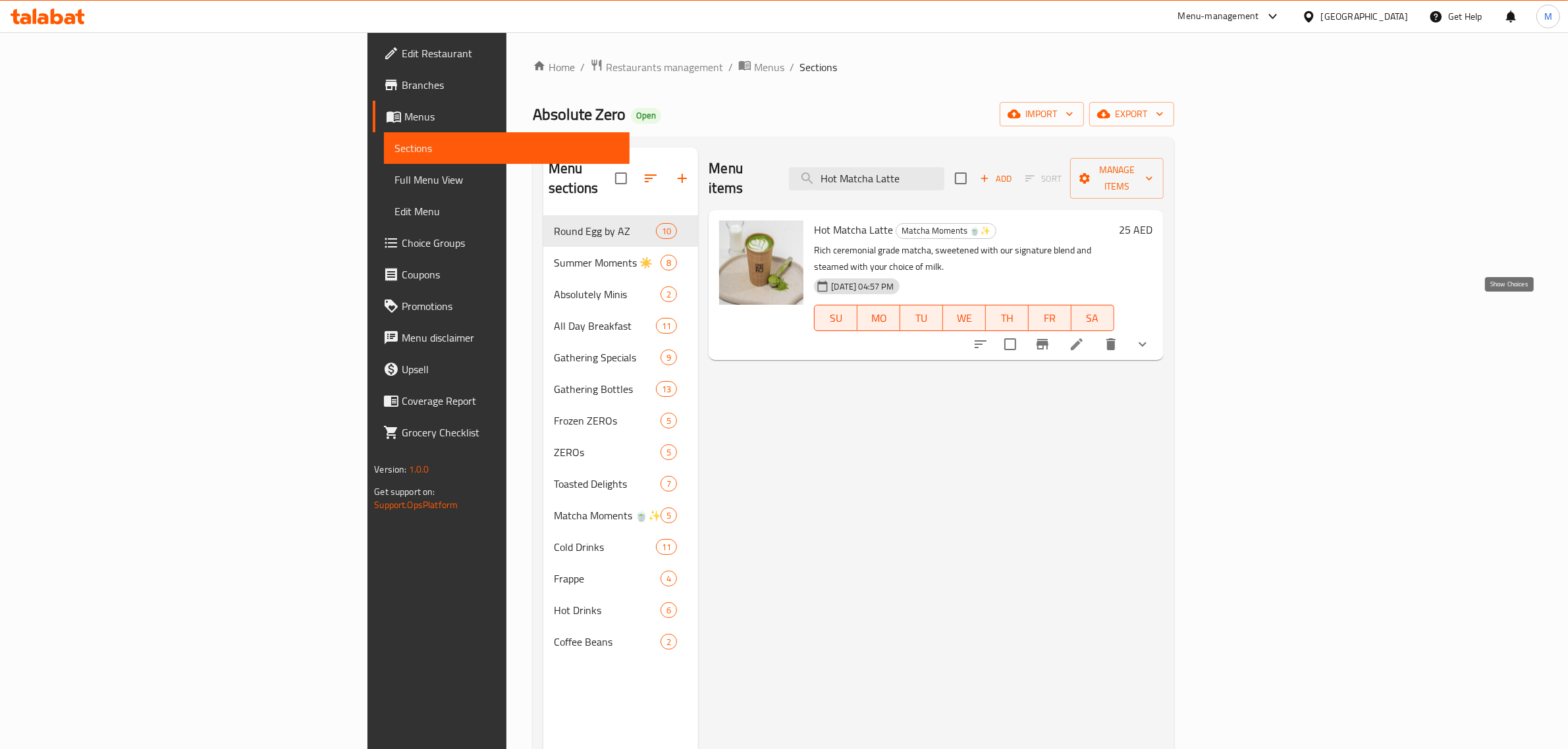
type input "Hot Matcha Latte"
click at [1158, 329] on button "show more" at bounding box center [1143, 344] width 32 height 32
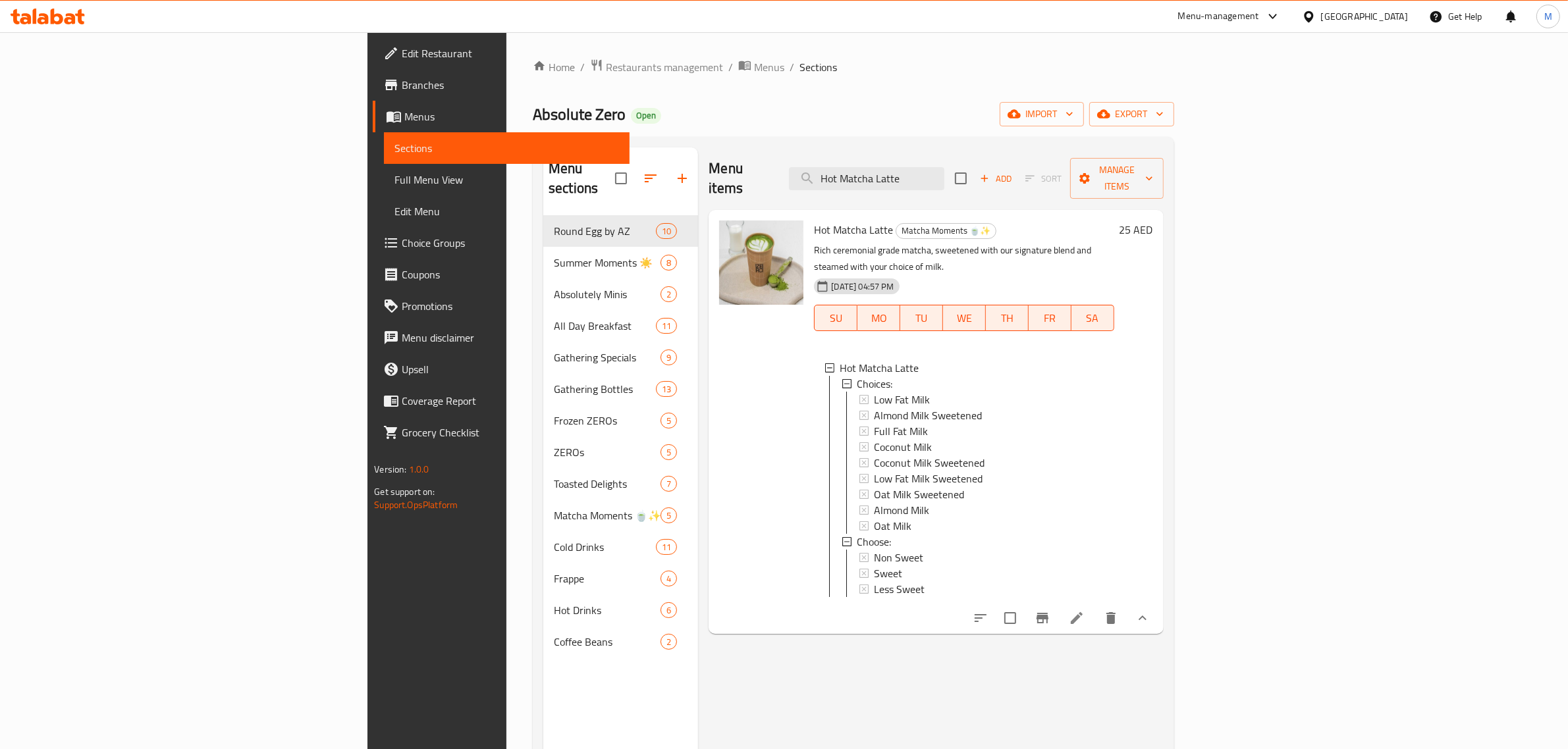
scroll to position [2, 0]
click at [1084, 611] on icon at bounding box center [1076, 618] width 16 height 16
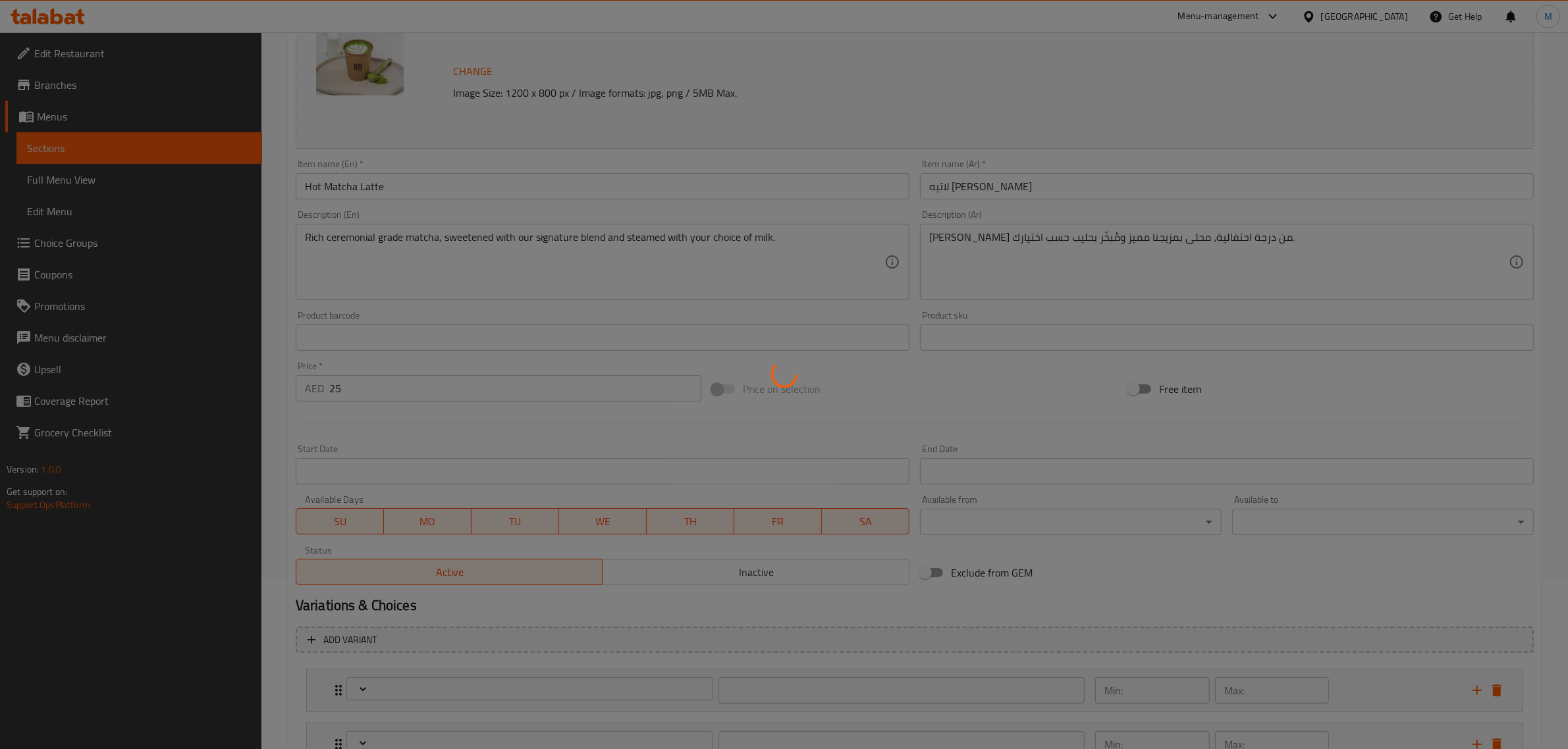
type input "اختيارات:"
type input "1"
type input "يختار:"
type input "1"
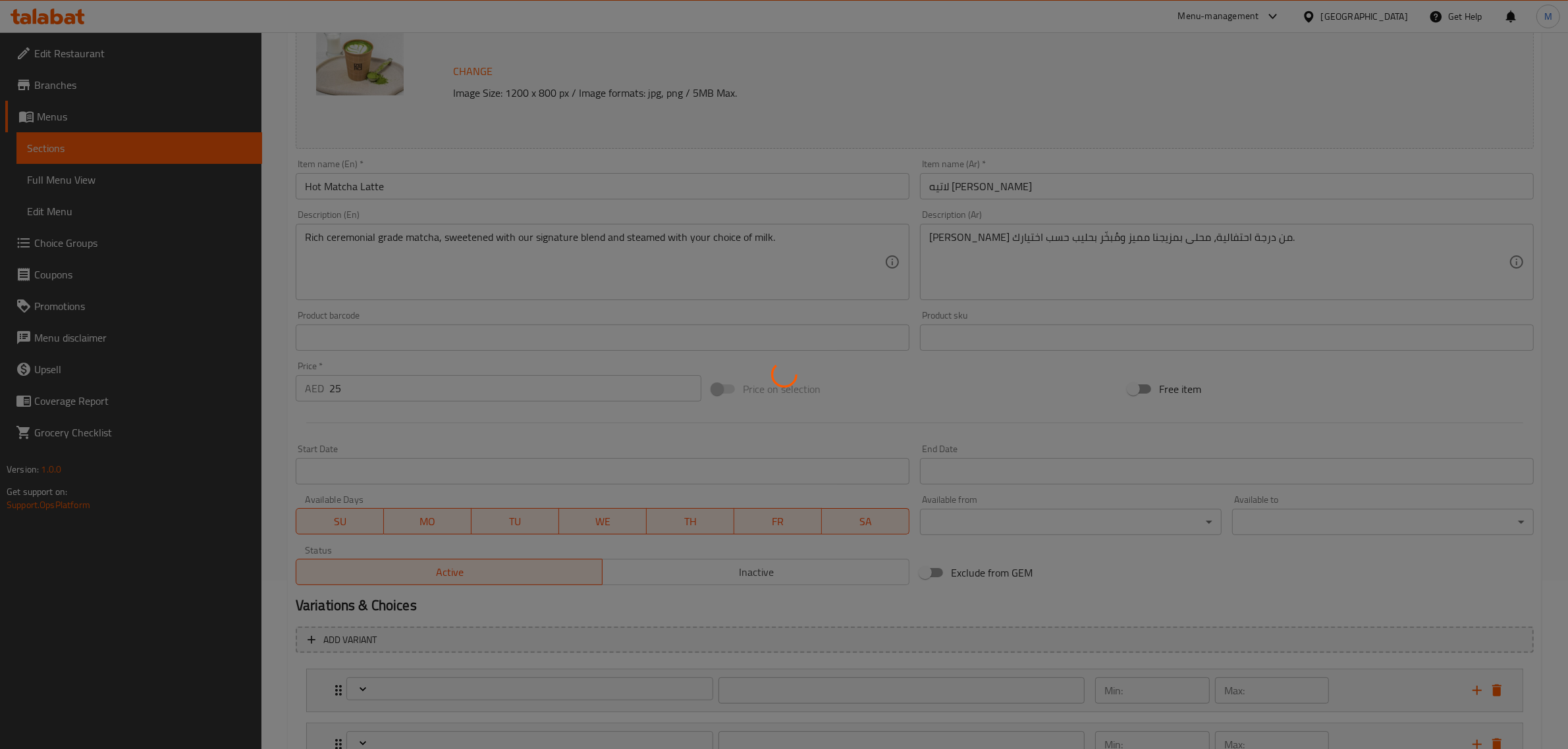
type input "1"
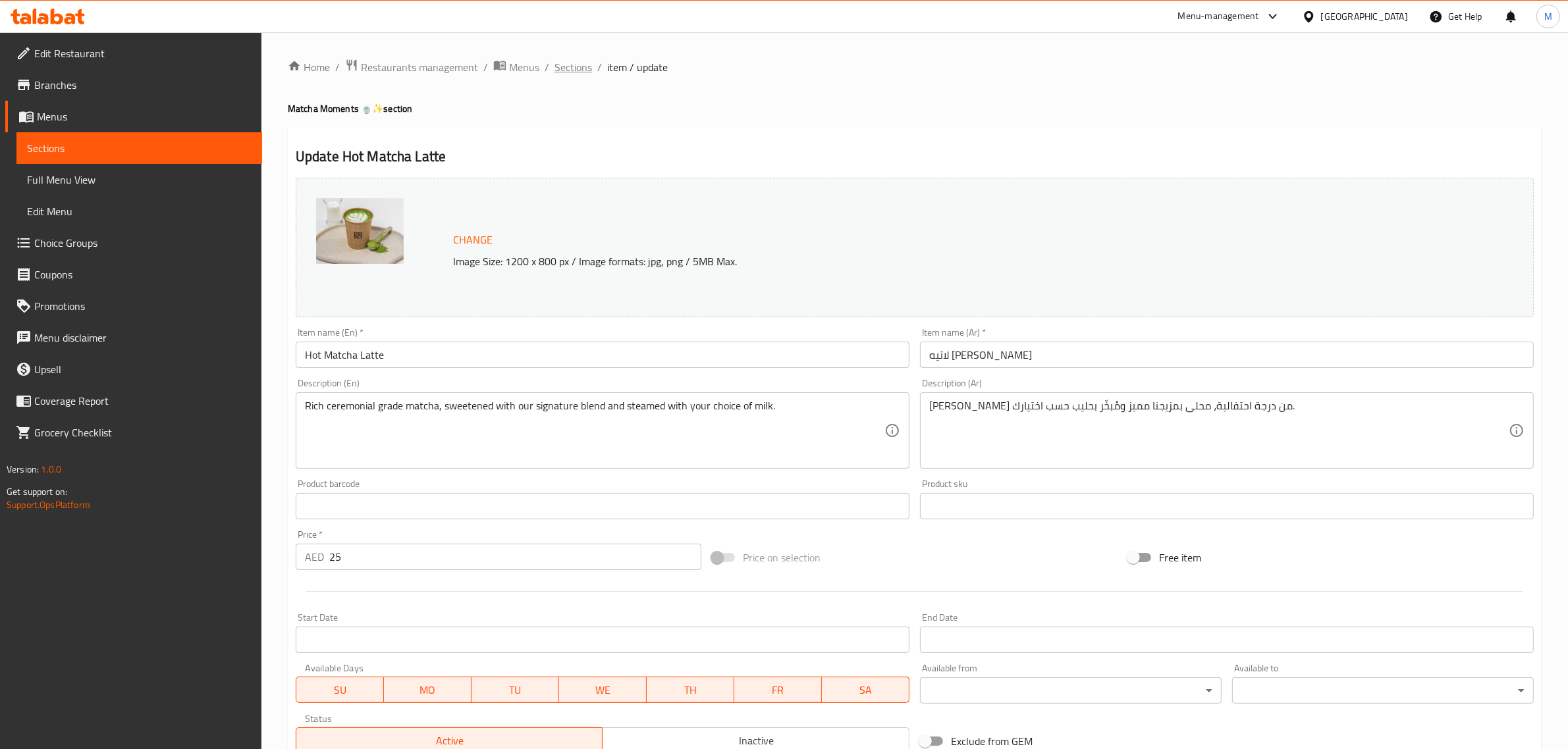
click at [574, 66] on span "Sections" at bounding box center [573, 67] width 38 height 16
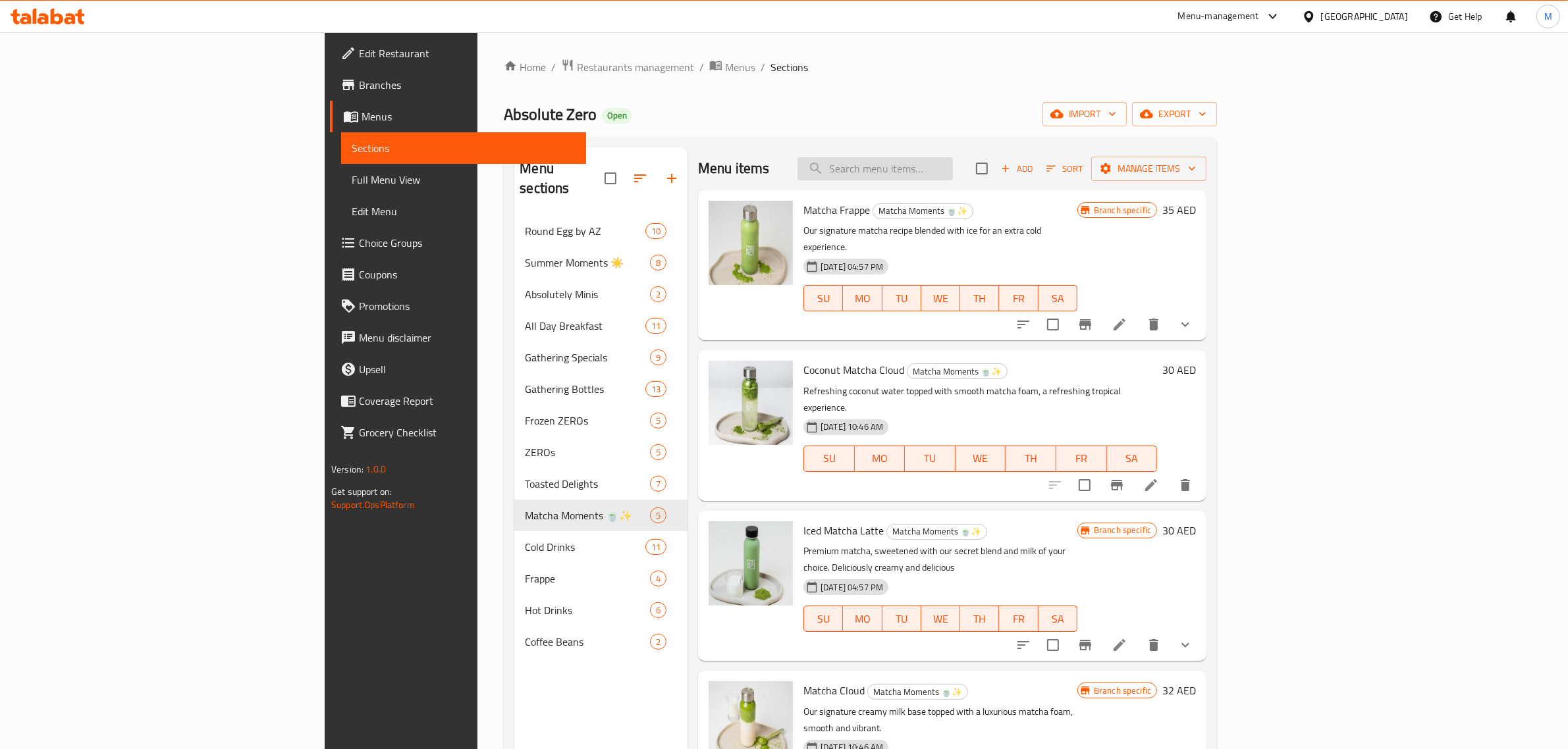
click at [952, 162] on input "search" at bounding box center [875, 169] width 155 height 23
paste input "Hot Matcha Latte"
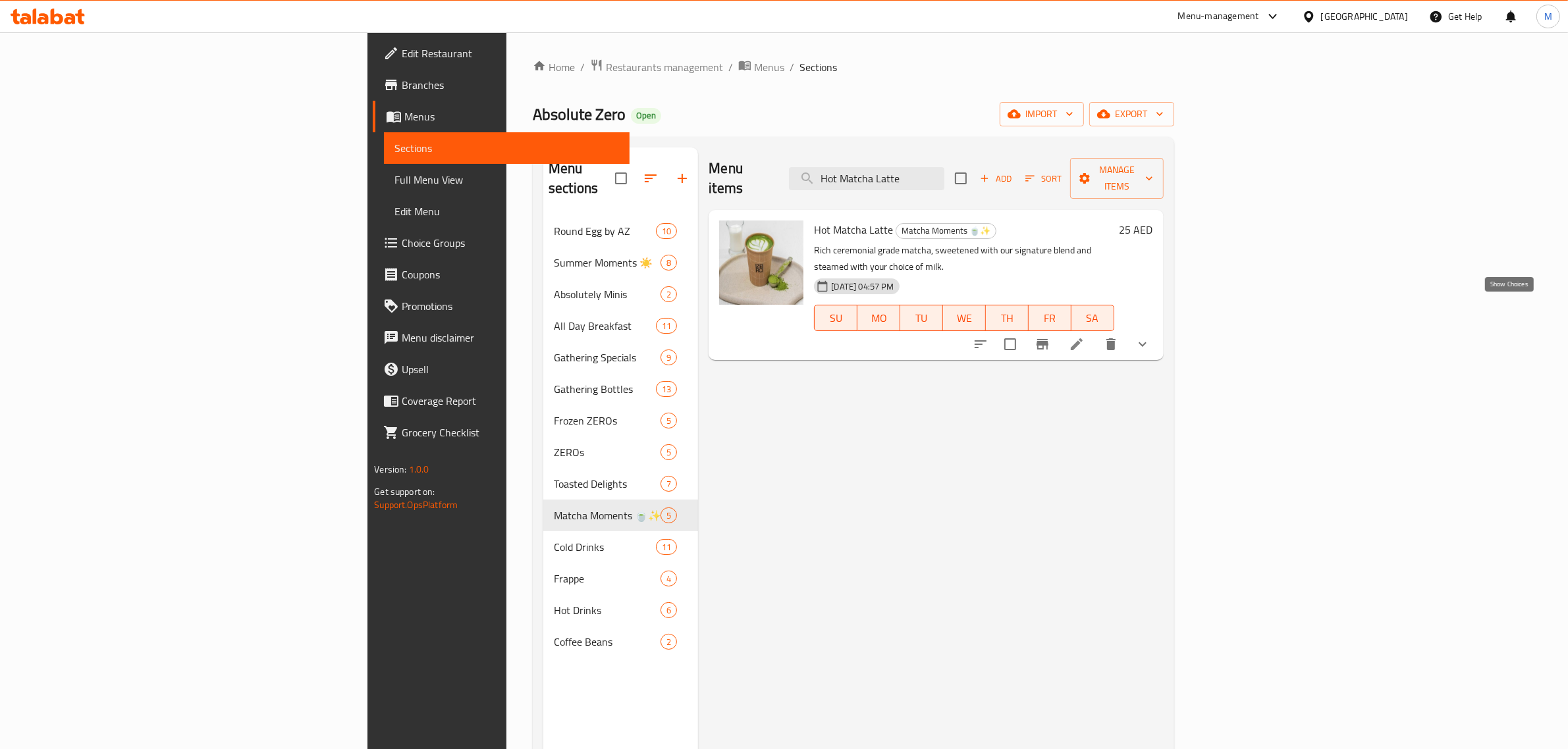
type input "Hot Matcha Latte"
click at [1150, 336] on icon "show more" at bounding box center [1142, 344] width 16 height 16
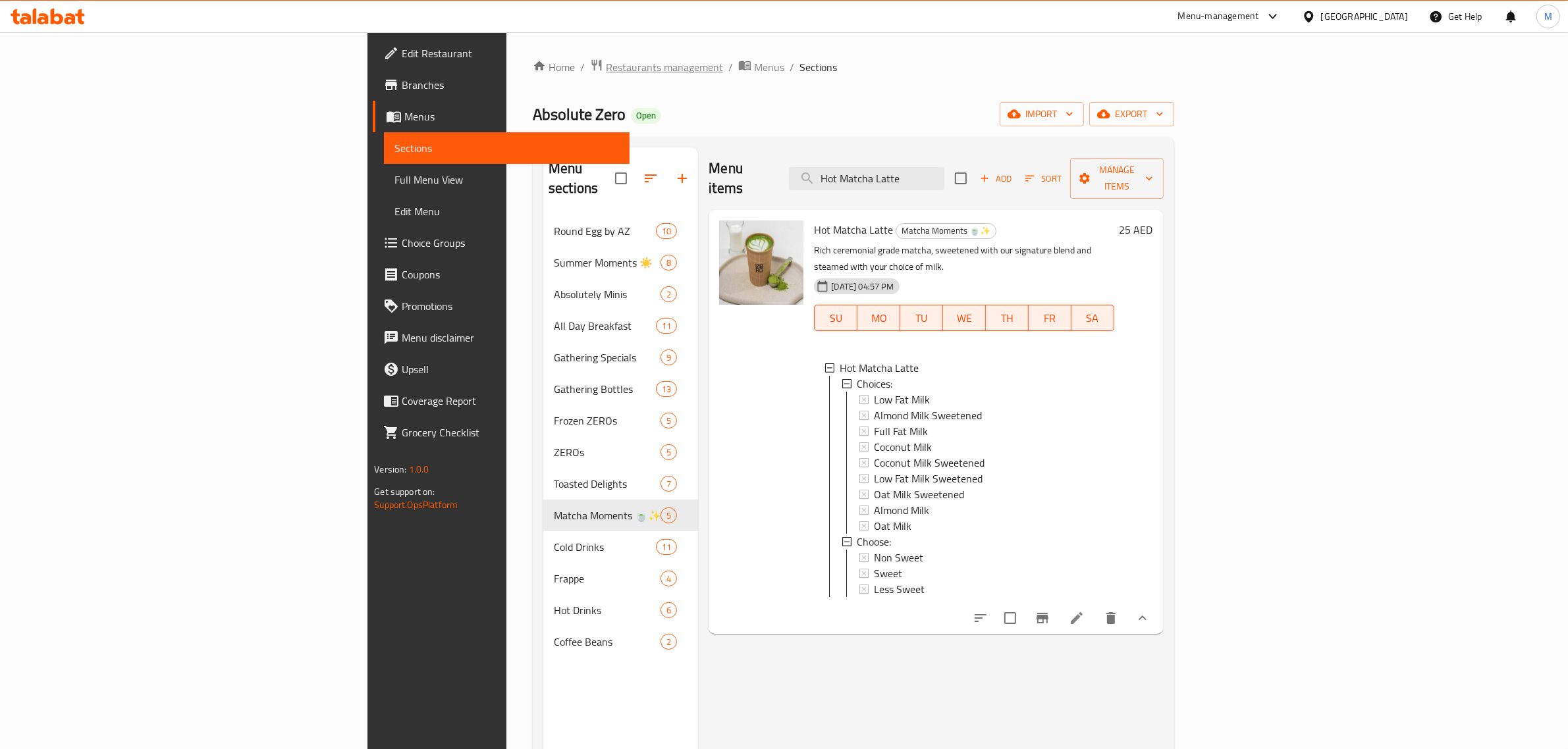
click at [606, 70] on span "Restaurants management" at bounding box center [664, 67] width 118 height 16
